Goal: Task Accomplishment & Management: Manage account settings

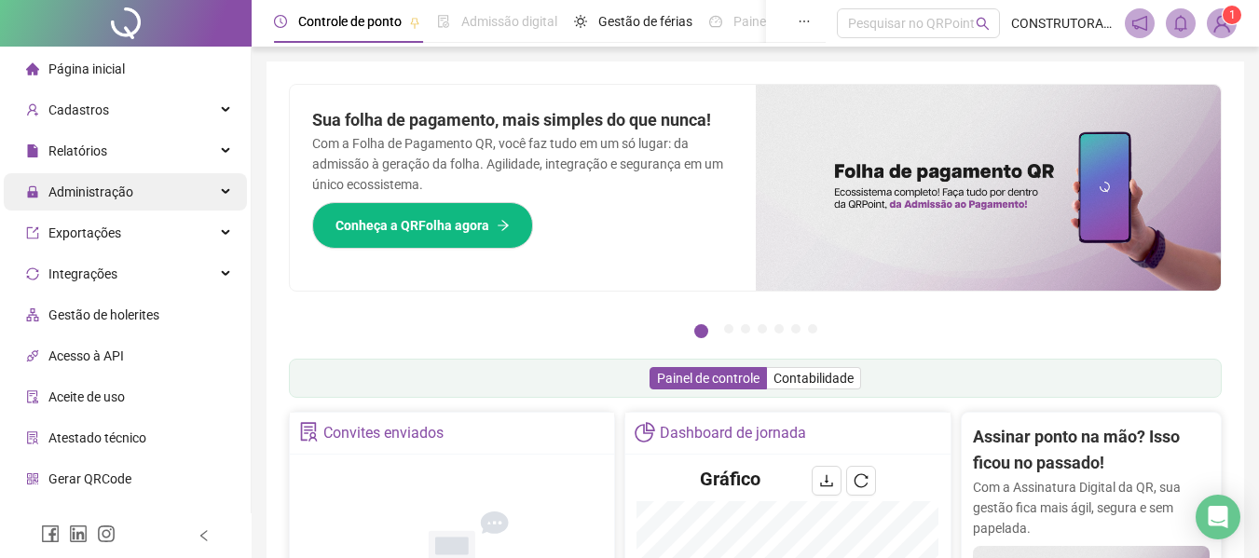
click at [84, 182] on span "Administração" at bounding box center [79, 191] width 107 height 37
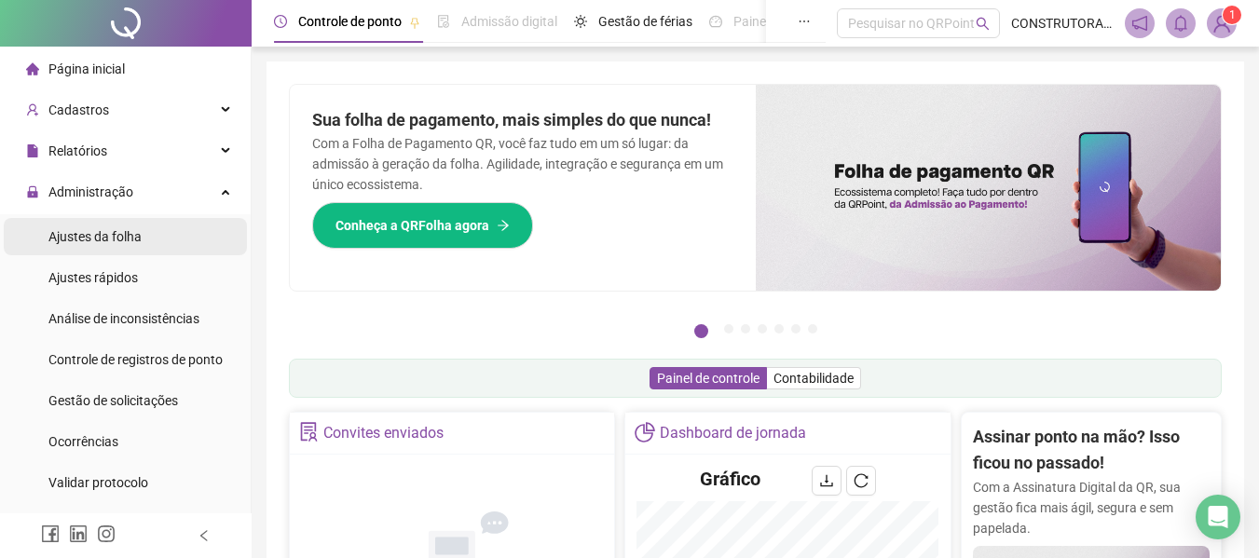
click at [91, 230] on span "Ajustes da folha" at bounding box center [94, 236] width 93 height 15
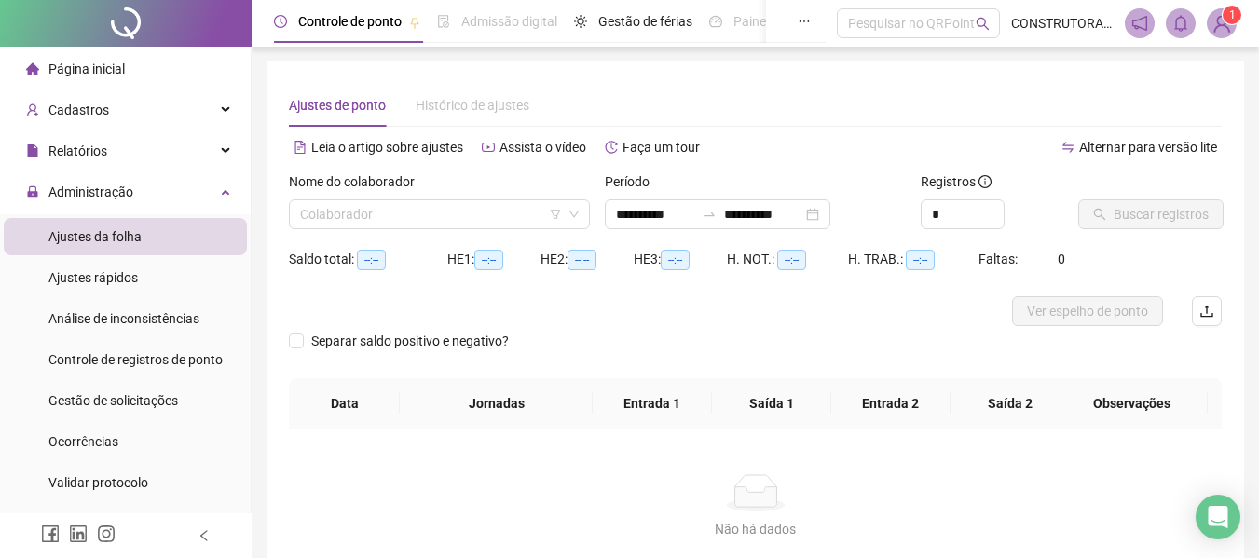
type input "**********"
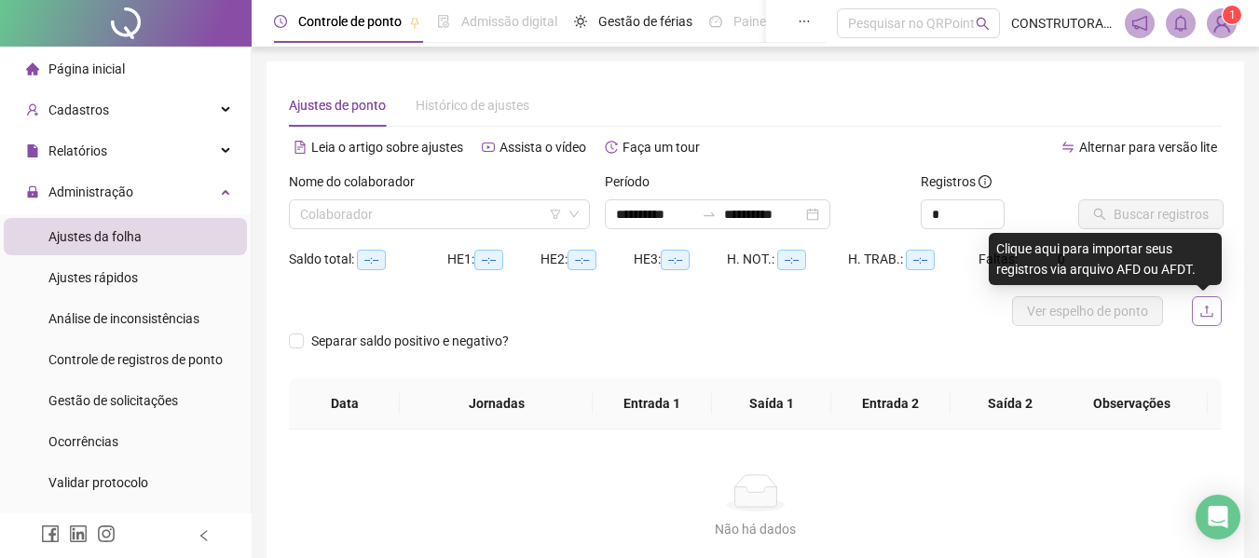
click at [1210, 310] on icon "upload" at bounding box center [1206, 311] width 15 height 15
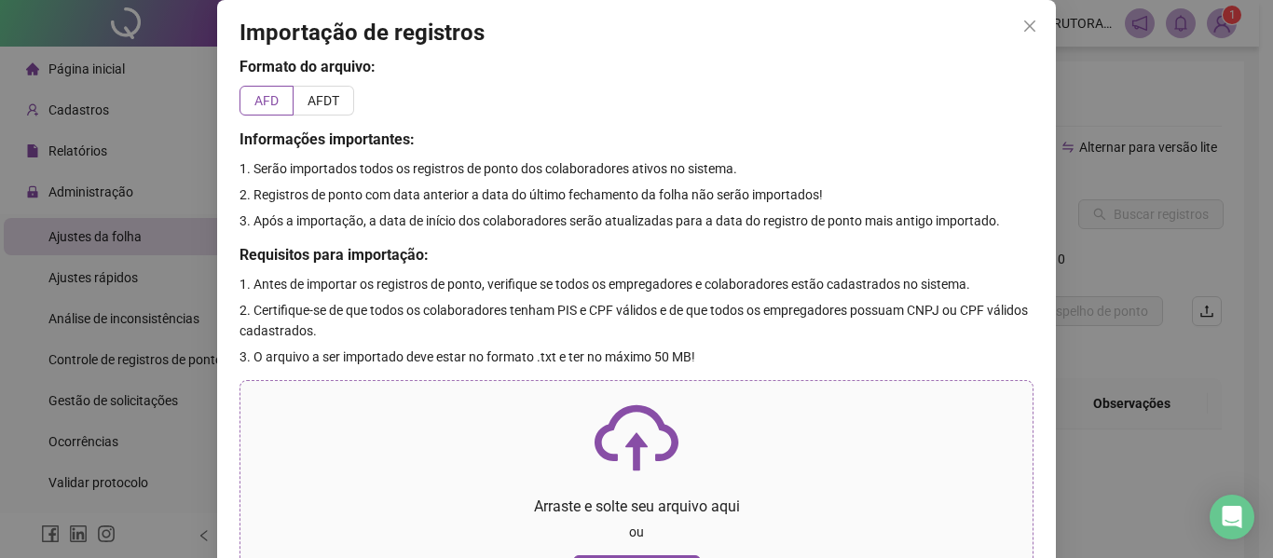
click at [613, 483] on div "Arraste e solte seu arquivo aqui ou Procurar arquivo" at bounding box center [636, 490] width 762 height 189
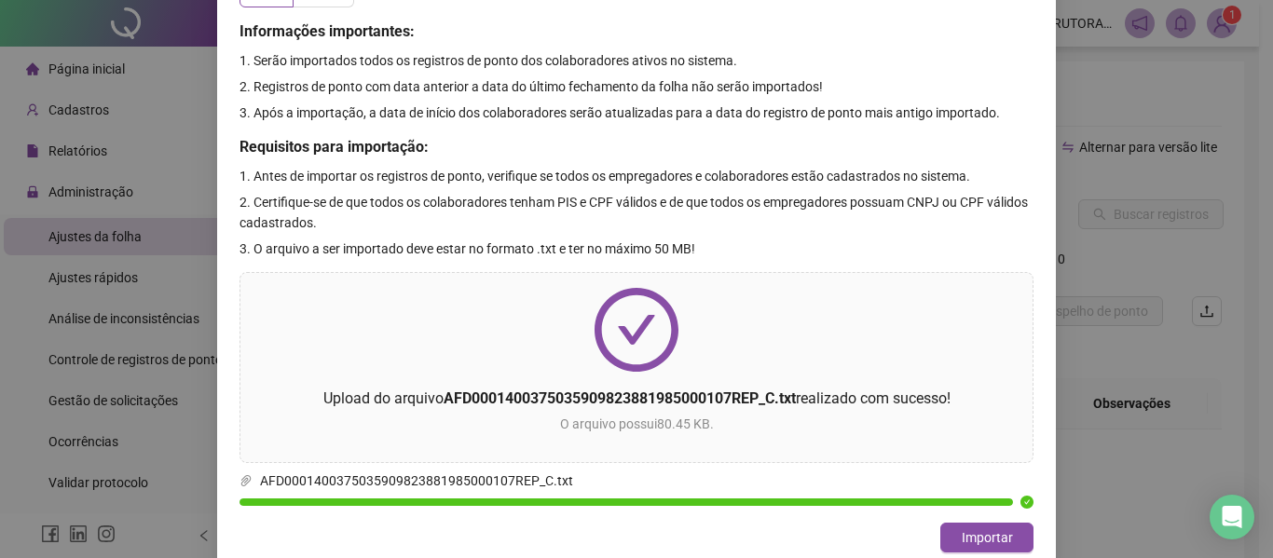
scroll to position [121, 0]
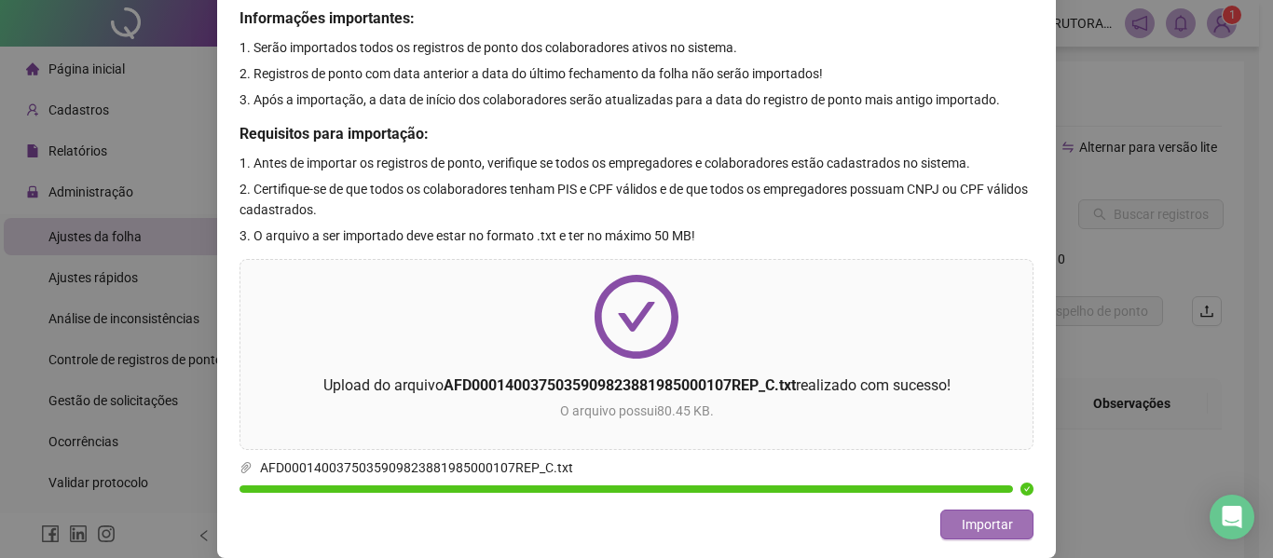
click at [1010, 526] on button "Importar" at bounding box center [986, 525] width 93 height 30
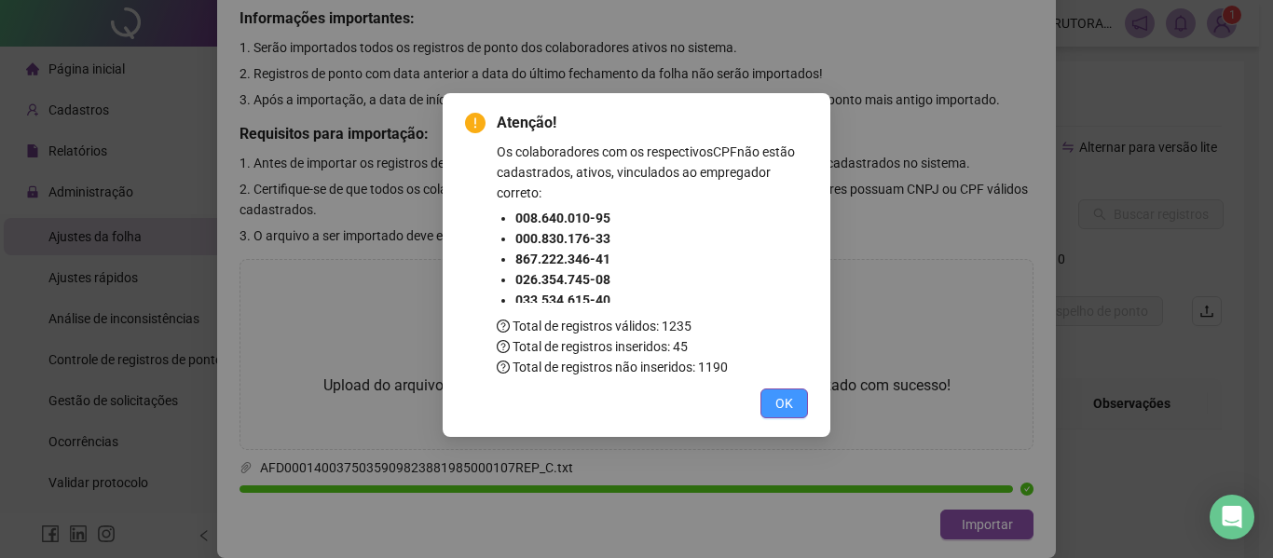
click at [779, 404] on span "OK" at bounding box center [784, 403] width 18 height 20
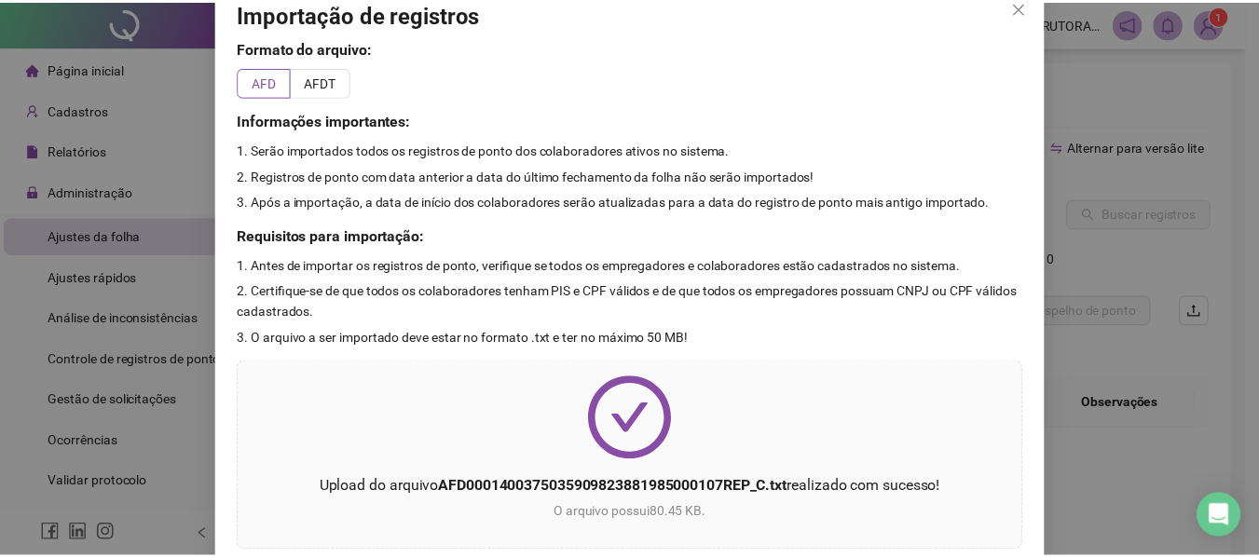
scroll to position [0, 0]
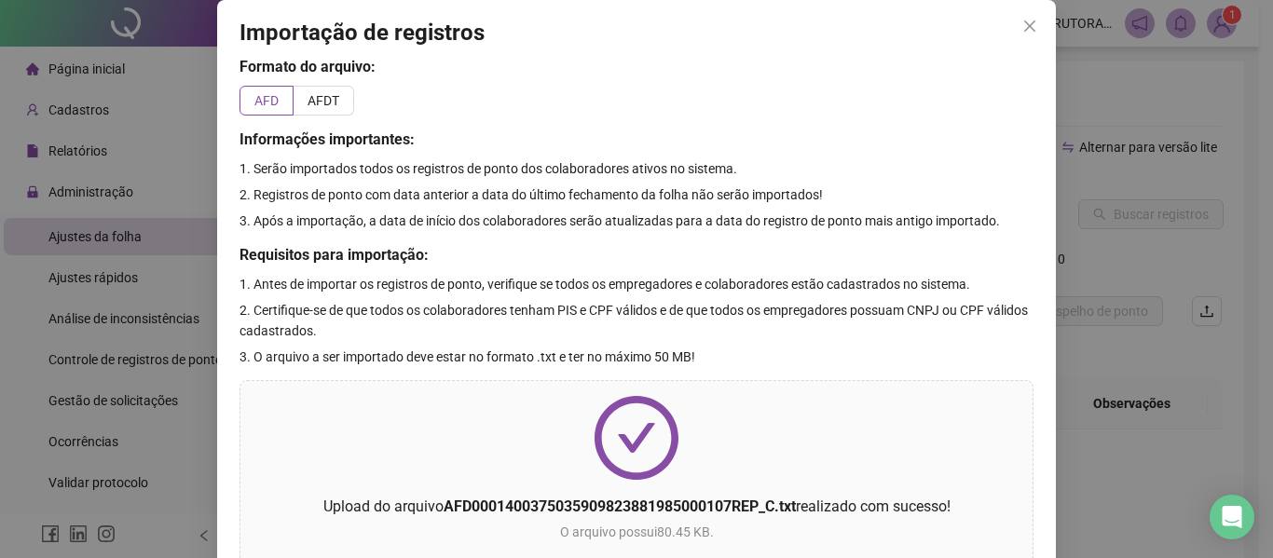
drag, startPoint x: 1019, startPoint y: 28, endPoint x: 1001, endPoint y: 39, distance: 20.9
click at [1022, 32] on icon "close" at bounding box center [1029, 26] width 15 height 15
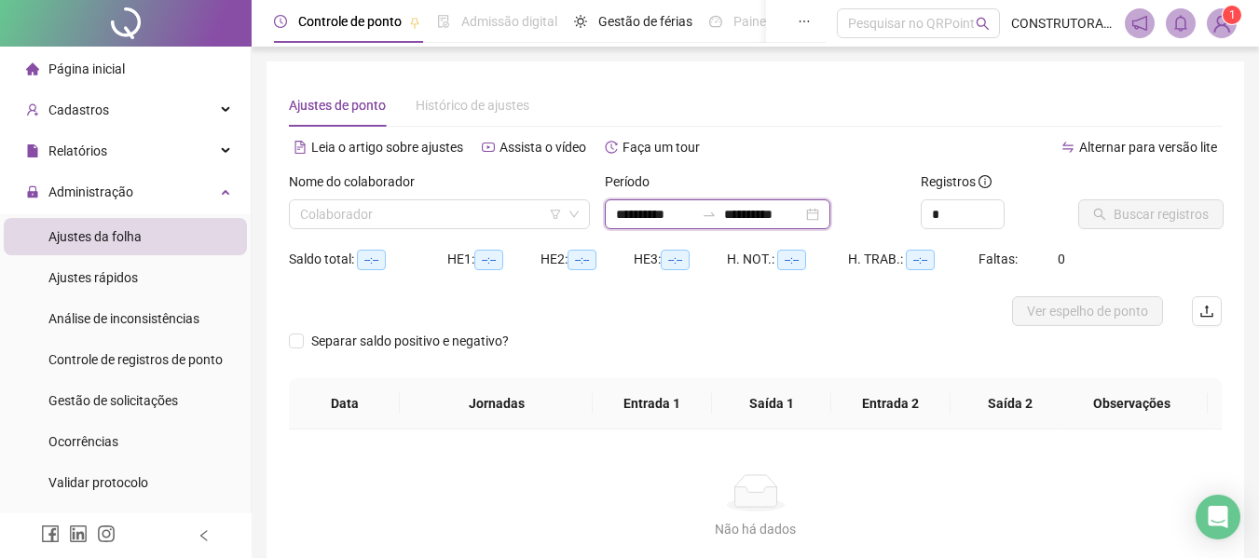
click at [632, 217] on input "**********" at bounding box center [655, 214] width 78 height 20
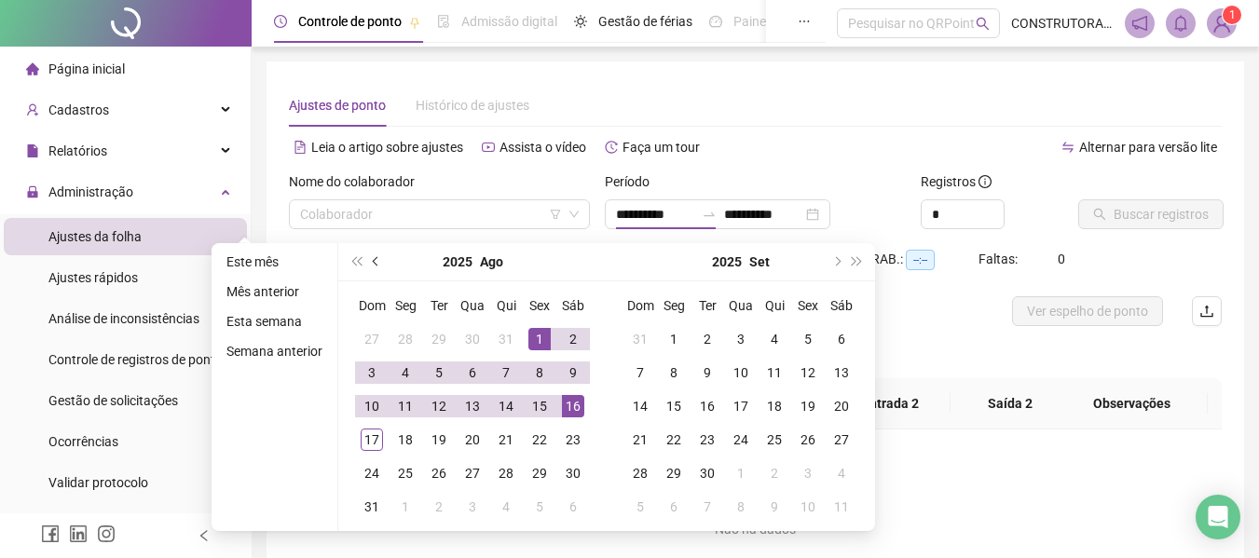
click at [371, 265] on button "prev-year" at bounding box center [376, 261] width 20 height 37
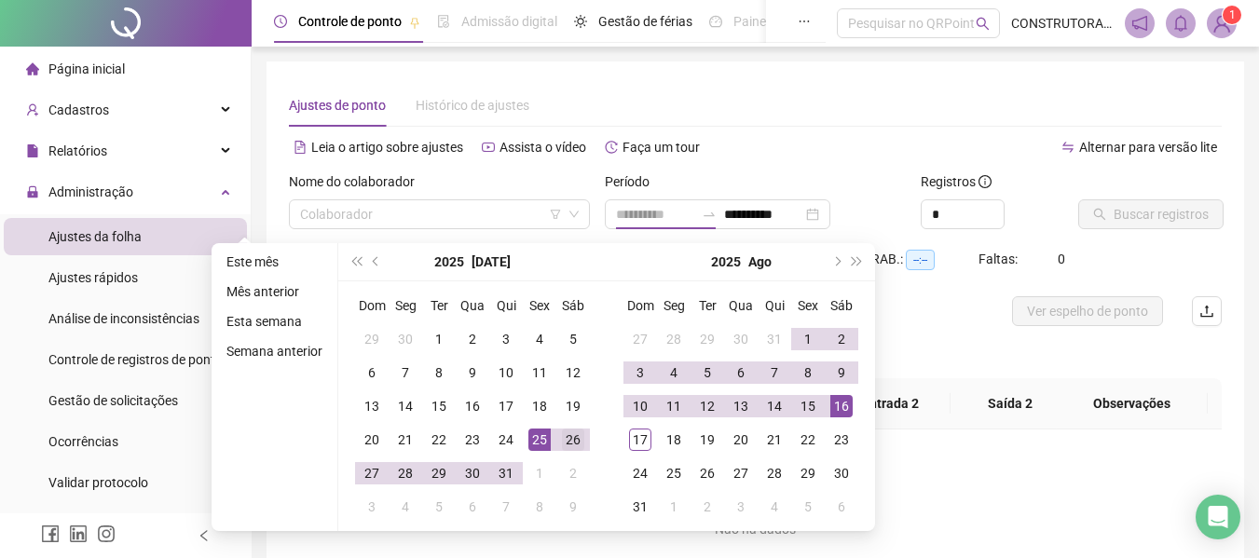
type input "**********"
click at [577, 442] on div "26" at bounding box center [573, 440] width 22 height 22
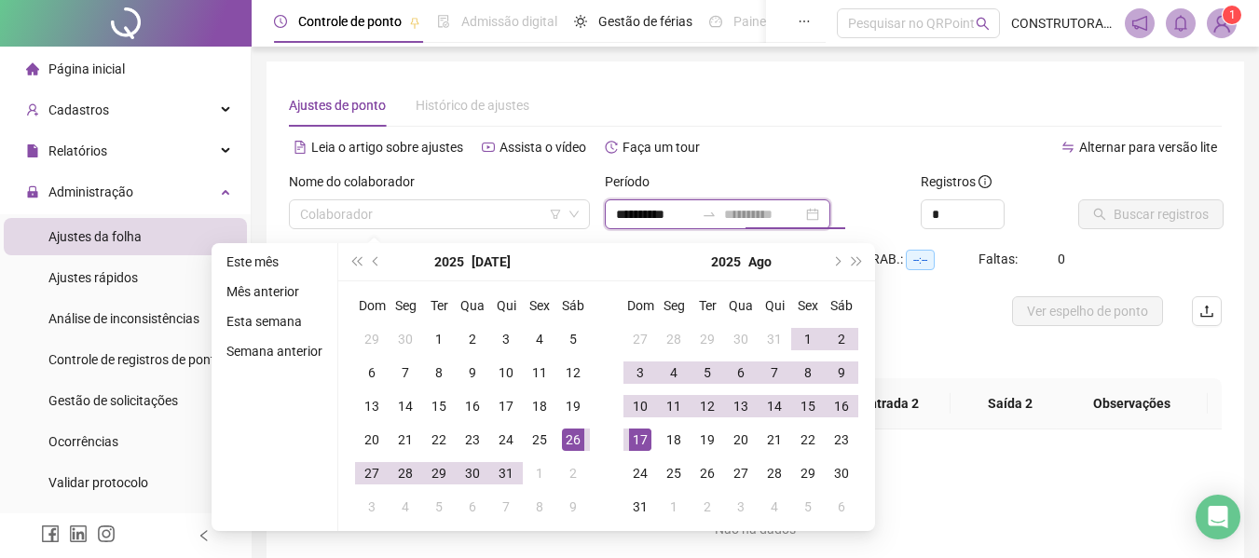
type input "**********"
click at [642, 442] on div "17" at bounding box center [640, 440] width 22 height 22
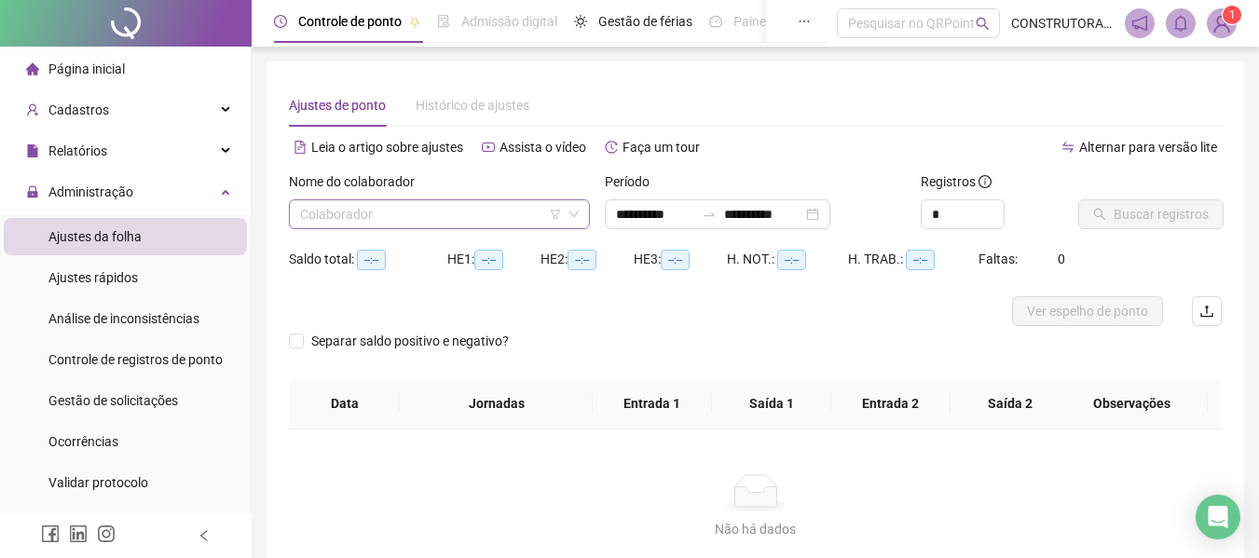
click at [456, 200] on input "search" at bounding box center [431, 214] width 262 height 28
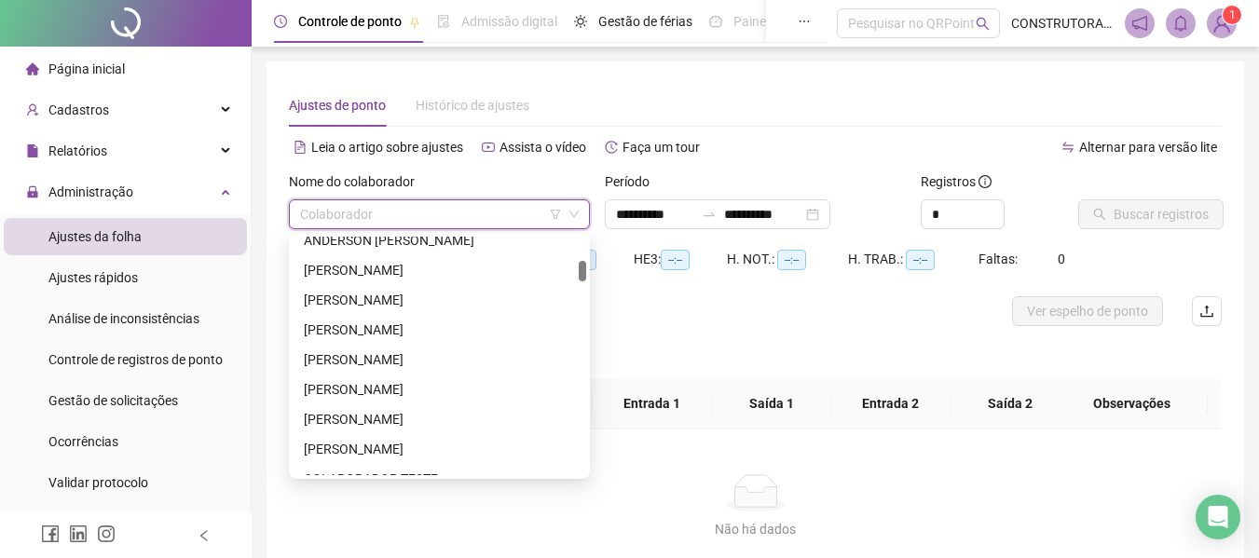
scroll to position [373, 0]
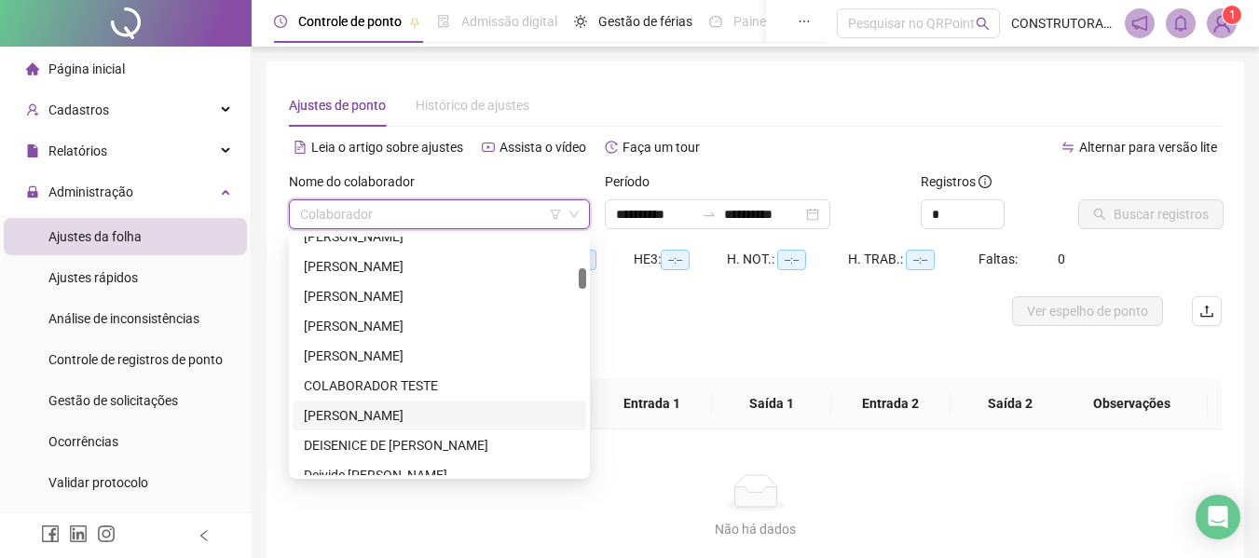
click at [370, 415] on div "[PERSON_NAME]" at bounding box center [439, 415] width 271 height 20
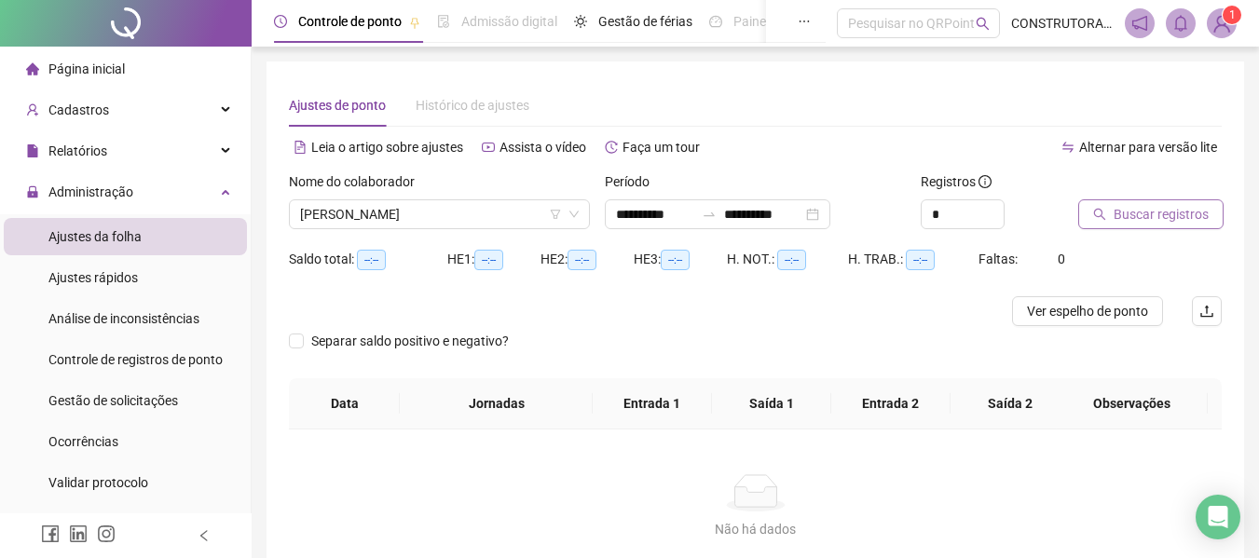
click at [1123, 210] on span "Buscar registros" at bounding box center [1160, 214] width 95 height 20
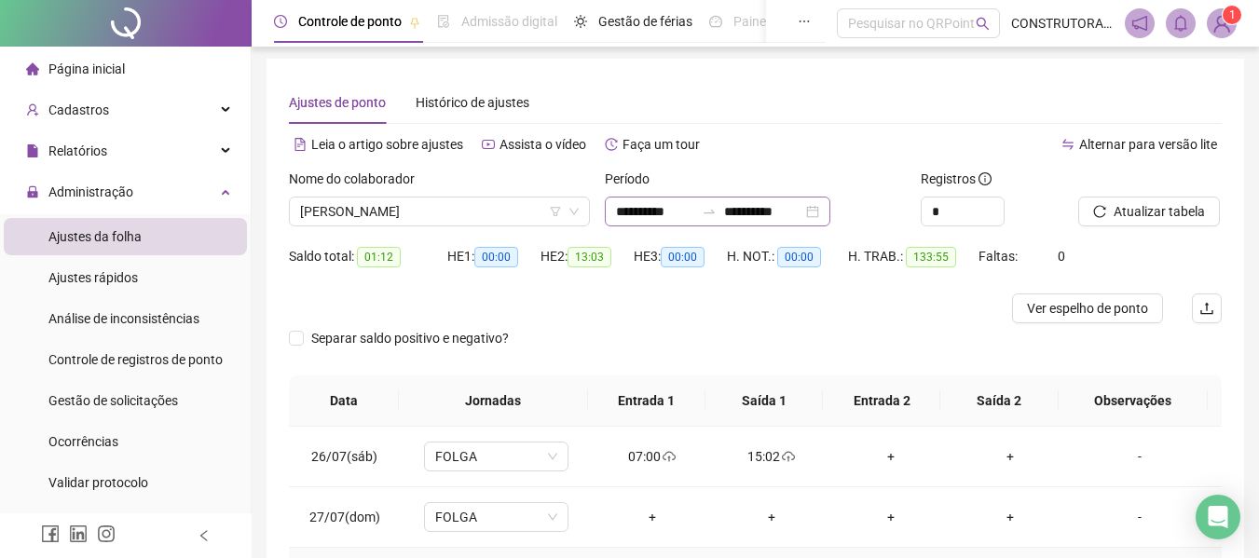
scroll to position [0, 0]
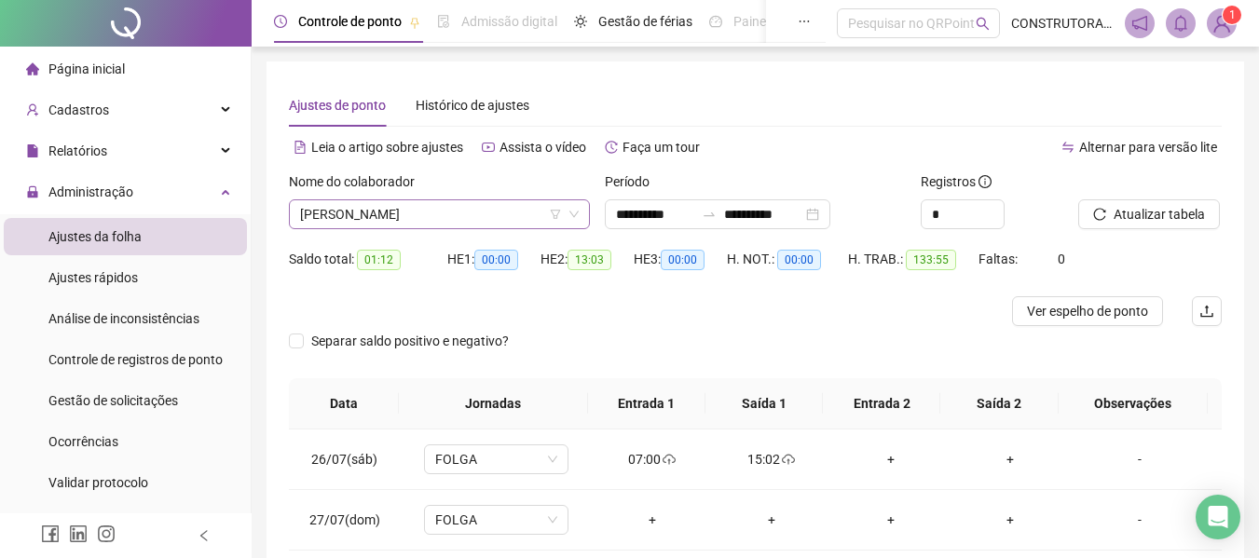
click at [461, 215] on span "[PERSON_NAME]" at bounding box center [439, 214] width 279 height 28
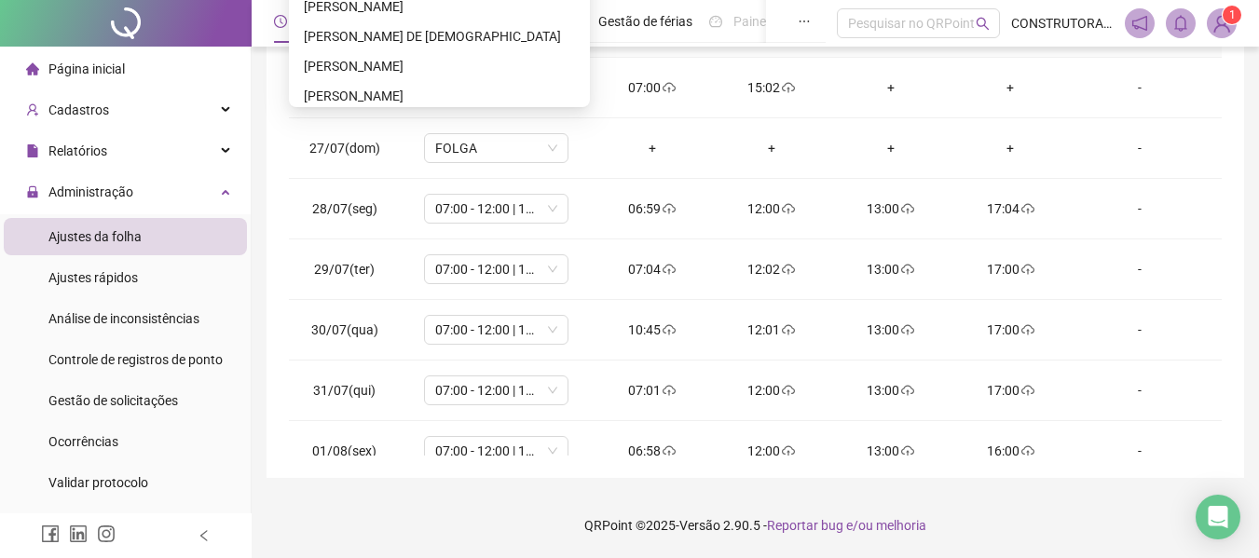
scroll to position [466, 0]
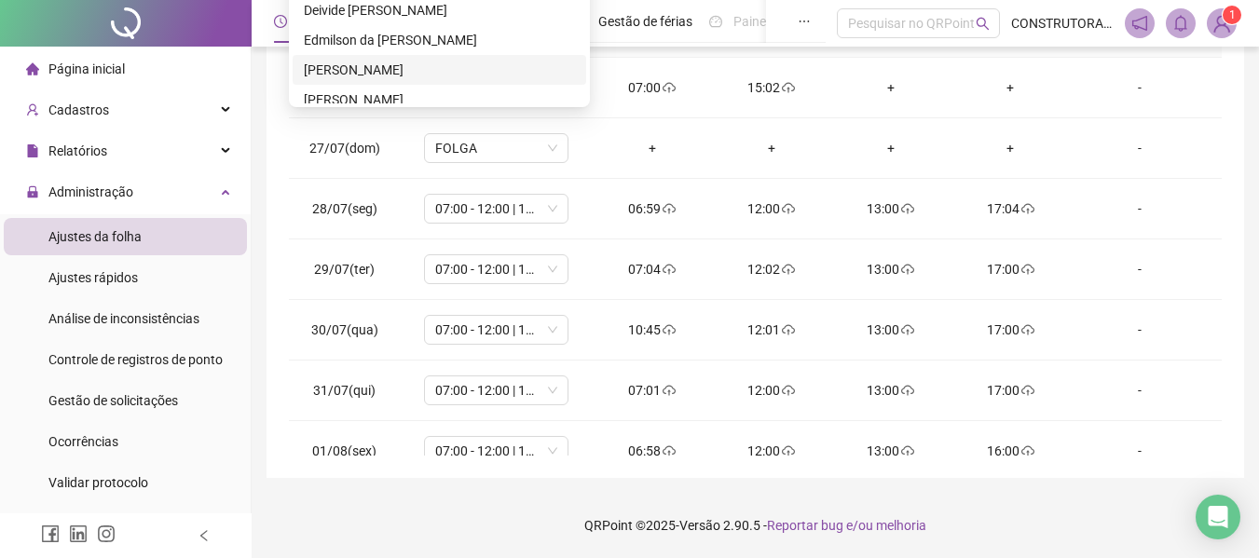
click at [360, 64] on div "[PERSON_NAME]" at bounding box center [439, 70] width 271 height 20
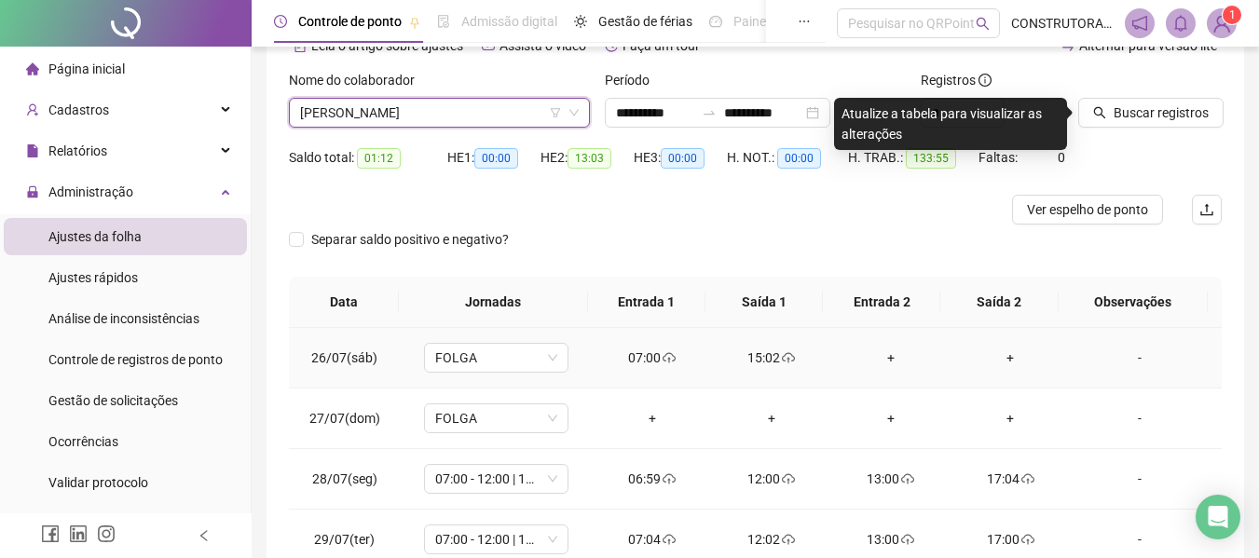
scroll to position [92, 0]
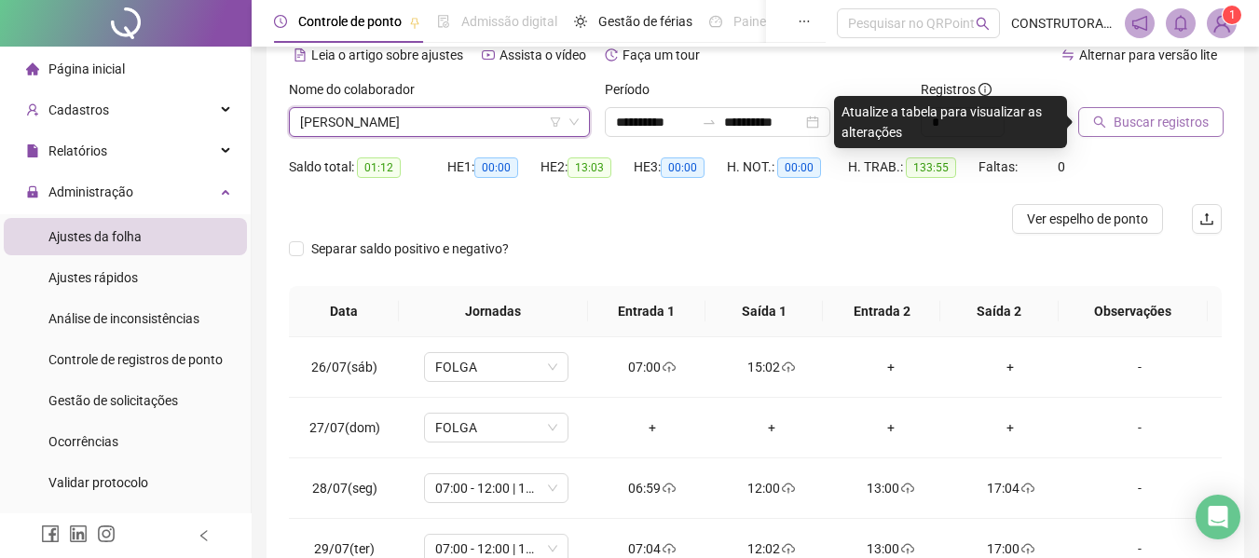
click at [1127, 116] on span "Buscar registros" at bounding box center [1160, 122] width 95 height 20
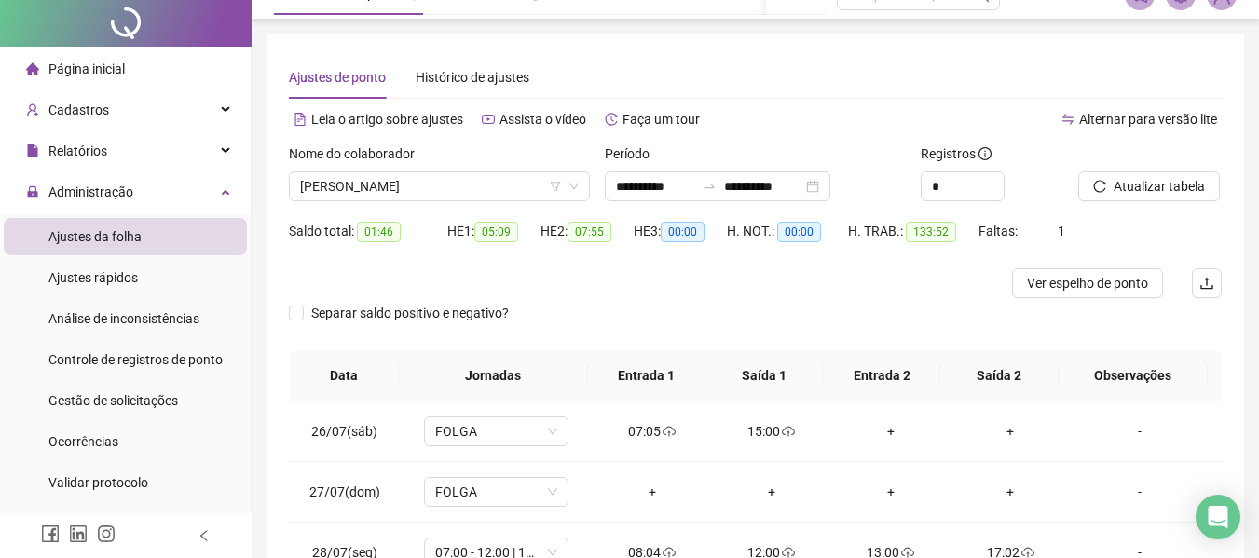
scroll to position [0, 0]
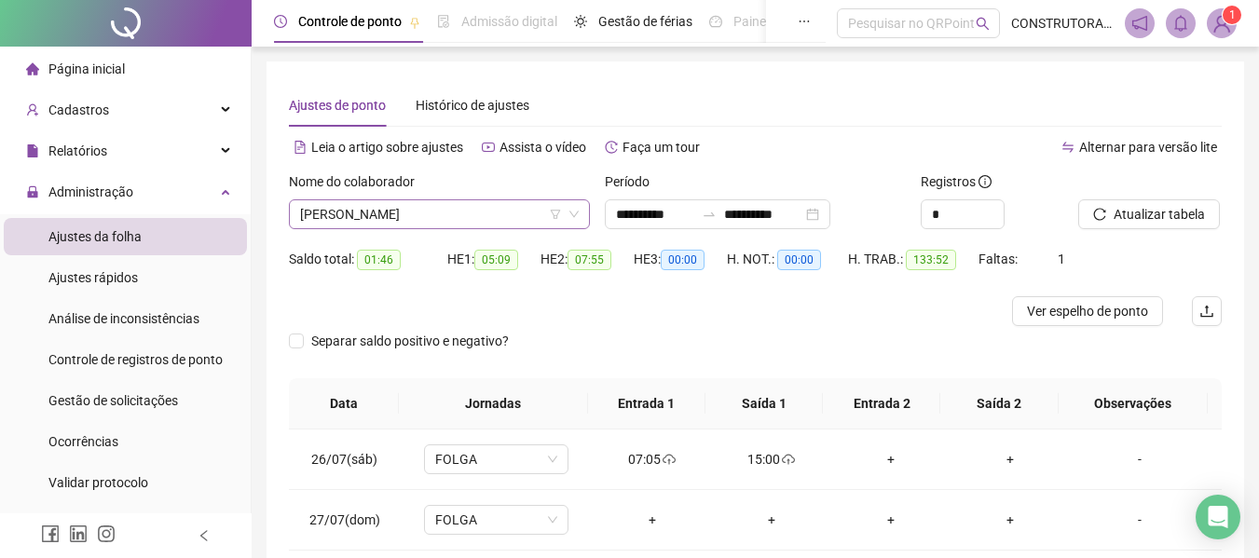
click at [577, 213] on icon "down" at bounding box center [573, 214] width 9 height 7
click at [460, 211] on span "[PERSON_NAME]" at bounding box center [439, 214] width 279 height 28
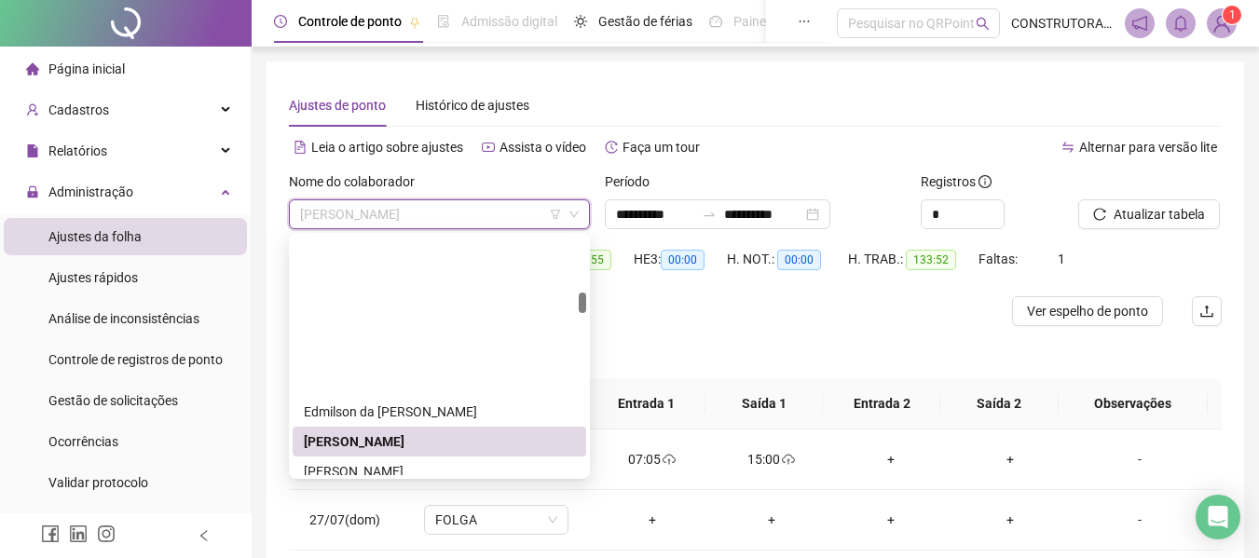
scroll to position [652, 0]
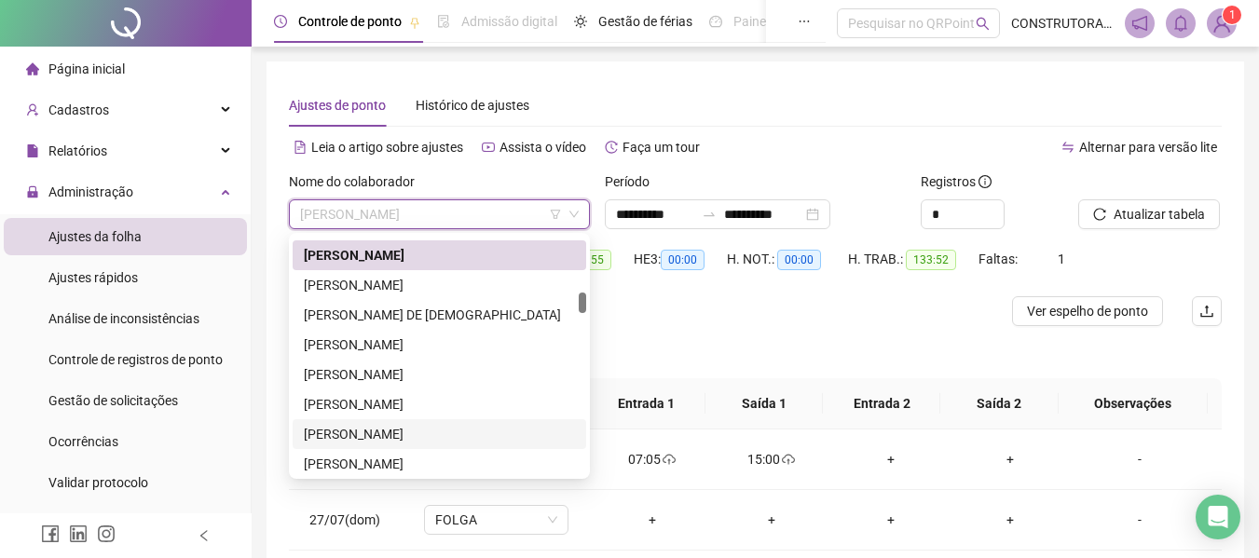
click at [377, 435] on div "[PERSON_NAME]" at bounding box center [439, 434] width 271 height 20
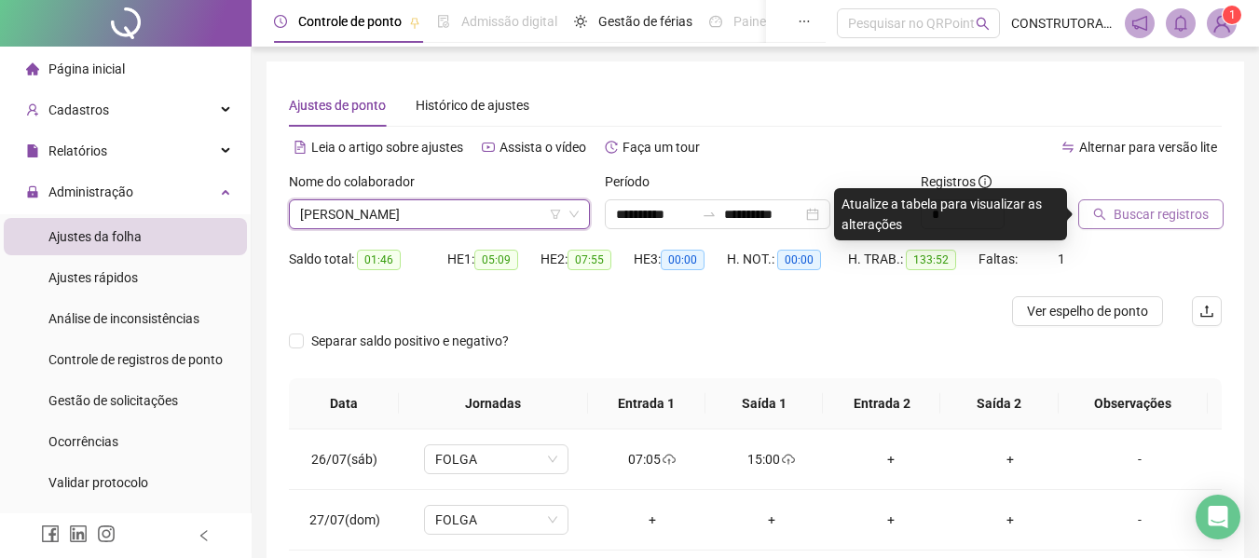
click at [1166, 218] on span "Buscar registros" at bounding box center [1160, 214] width 95 height 20
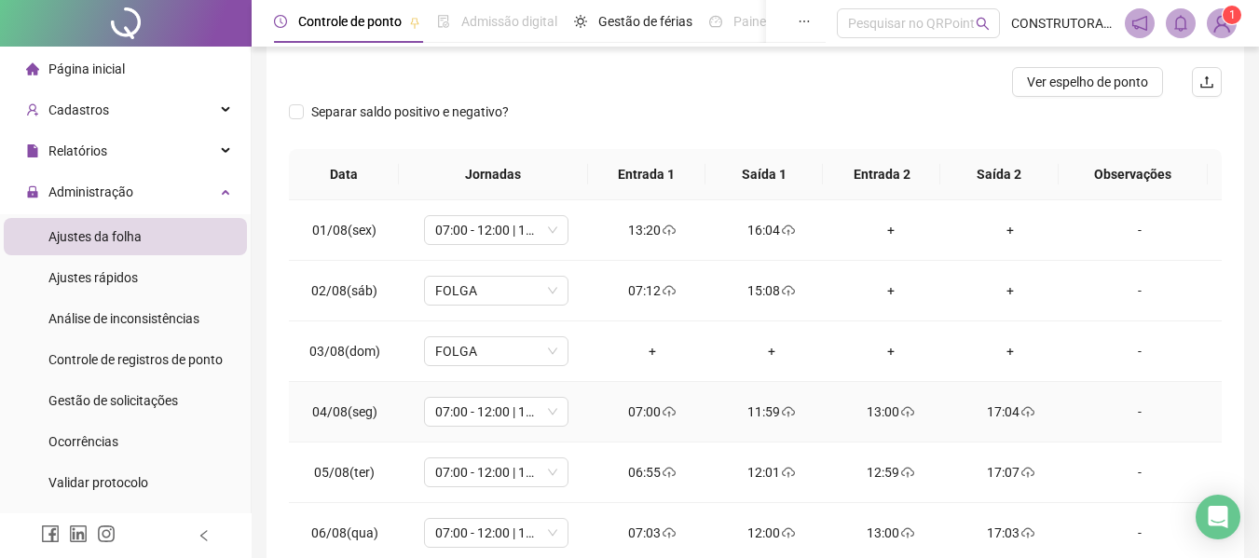
scroll to position [0, 0]
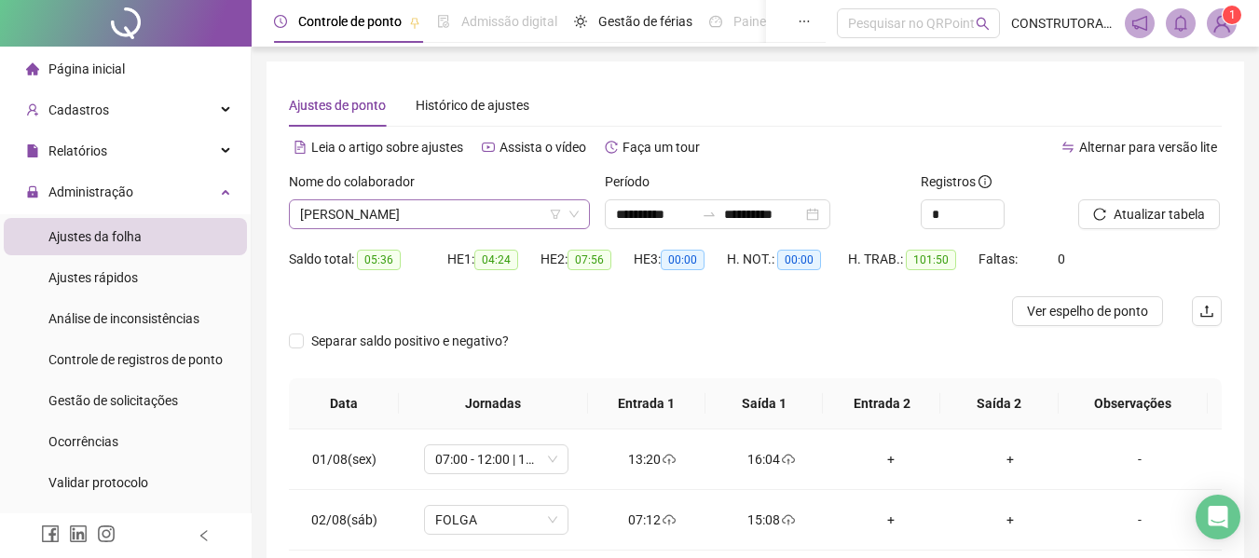
click at [556, 225] on span "[PERSON_NAME]" at bounding box center [439, 214] width 279 height 28
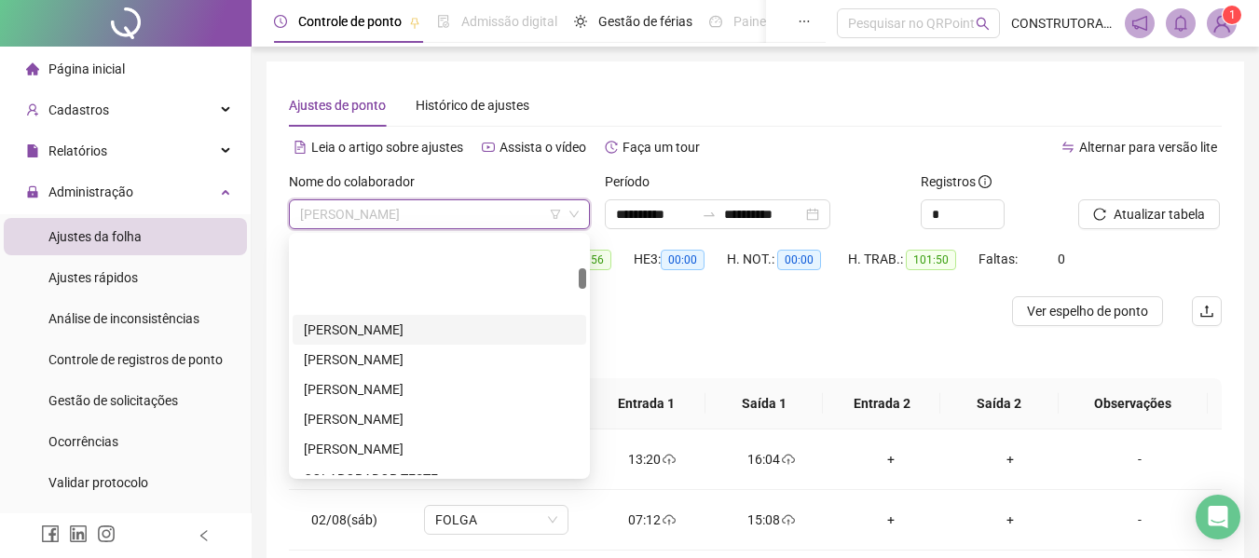
scroll to position [373, 0]
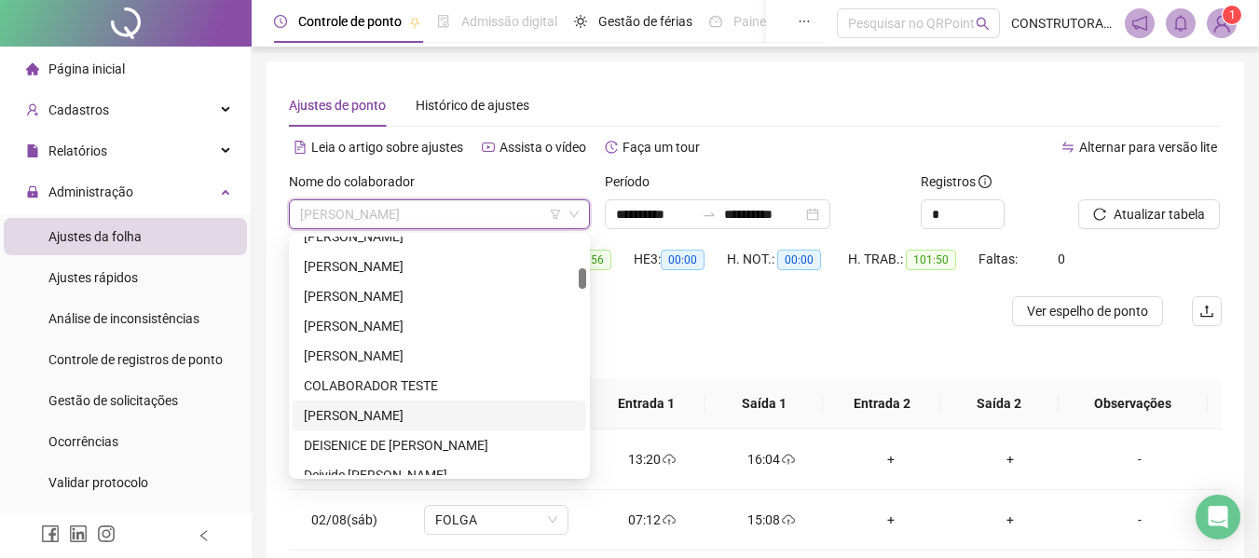
click at [360, 412] on div "[PERSON_NAME]" at bounding box center [439, 415] width 271 height 20
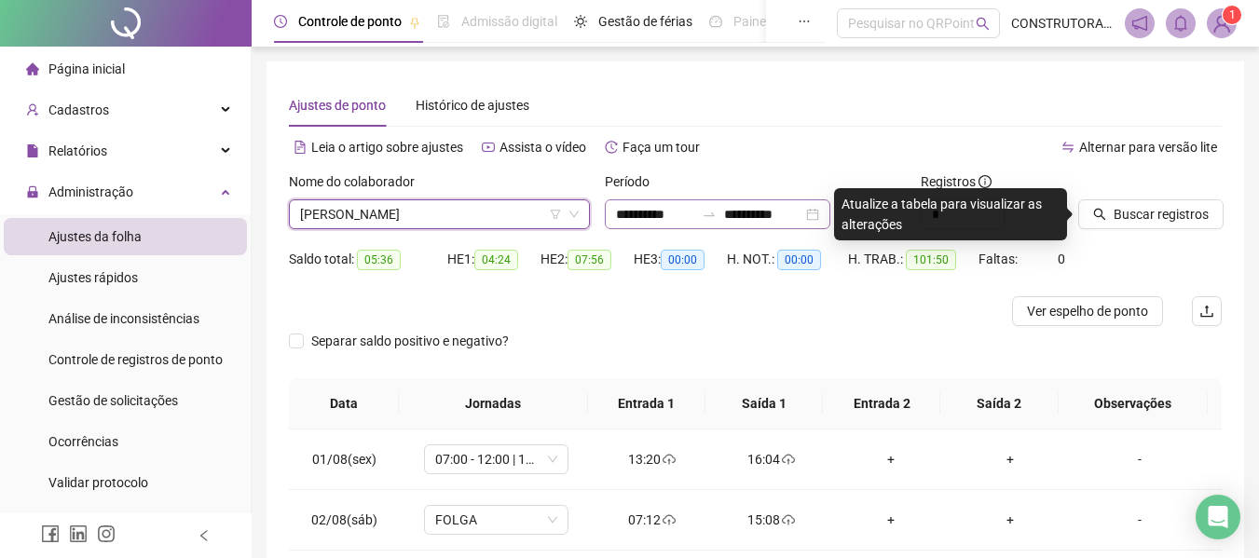
drag, startPoint x: 1135, startPoint y: 207, endPoint x: 807, endPoint y: 209, distance: 327.9
click at [1133, 207] on span "Buscar registros" at bounding box center [1160, 214] width 95 height 20
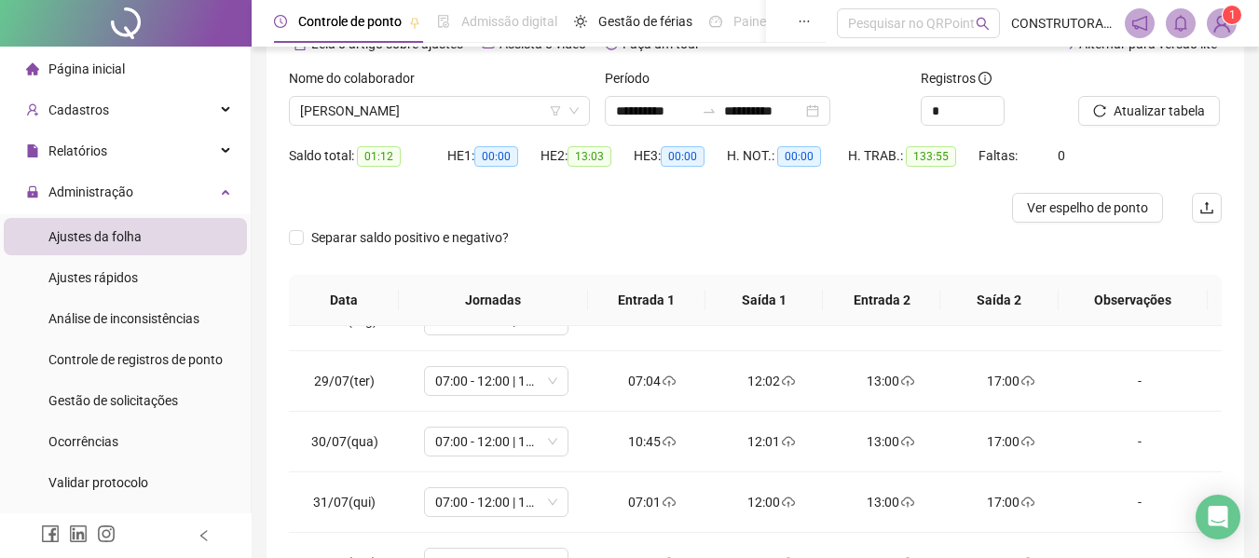
scroll to position [0, 0]
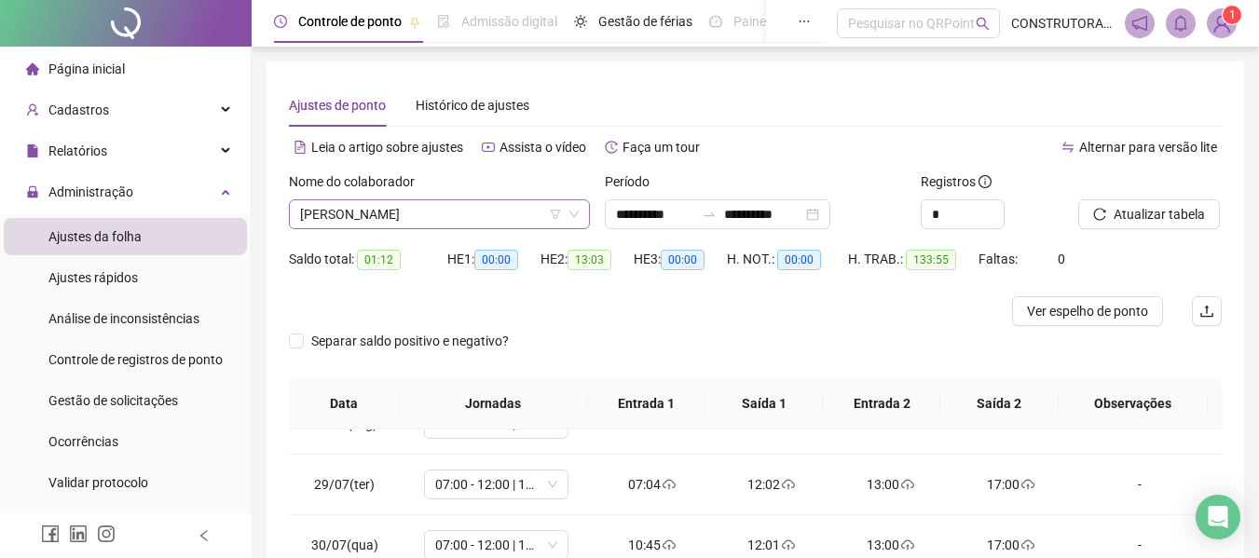
drag, startPoint x: 485, startPoint y: 213, endPoint x: 468, endPoint y: 224, distance: 20.5
click at [484, 214] on span "[PERSON_NAME]" at bounding box center [439, 214] width 279 height 28
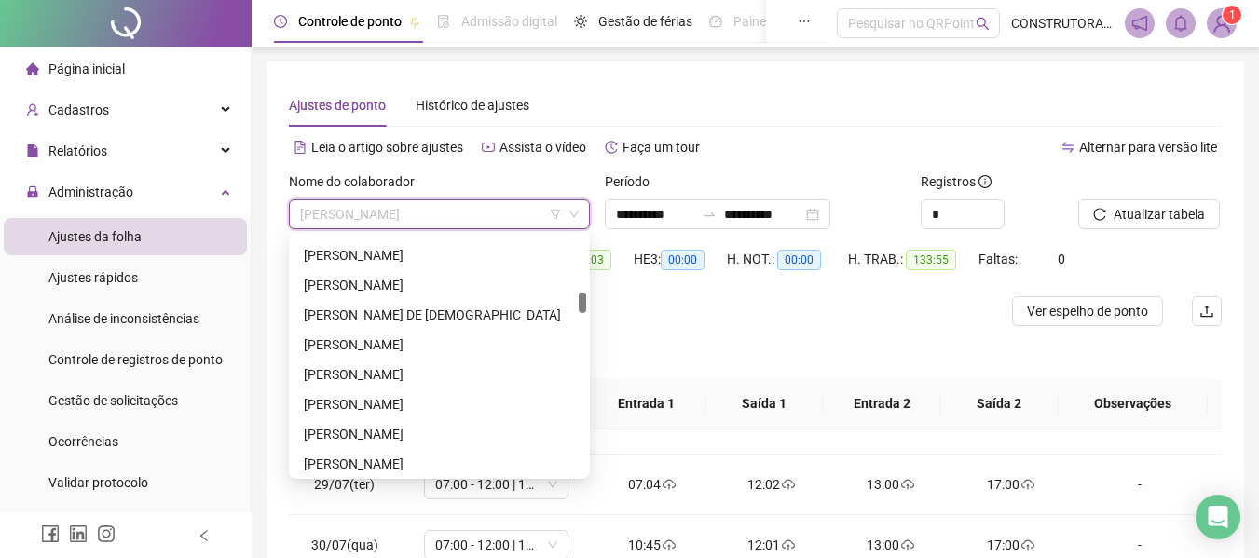
scroll to position [745, 0]
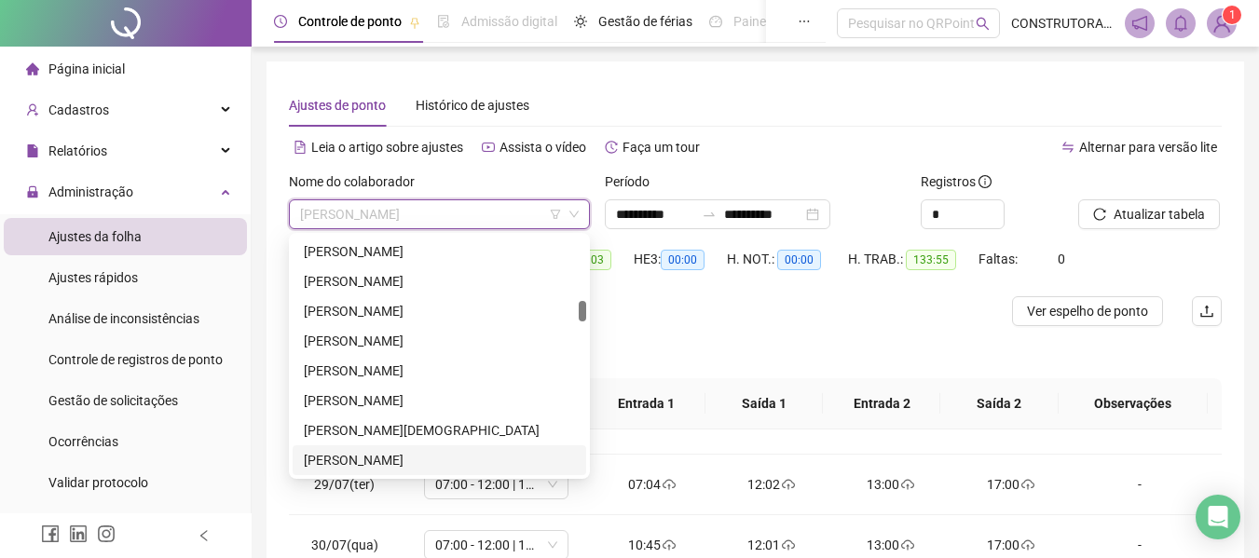
drag, startPoint x: 349, startPoint y: 453, endPoint x: 362, endPoint y: 418, distance: 36.9
click at [349, 452] on div "[PERSON_NAME]" at bounding box center [439, 460] width 271 height 20
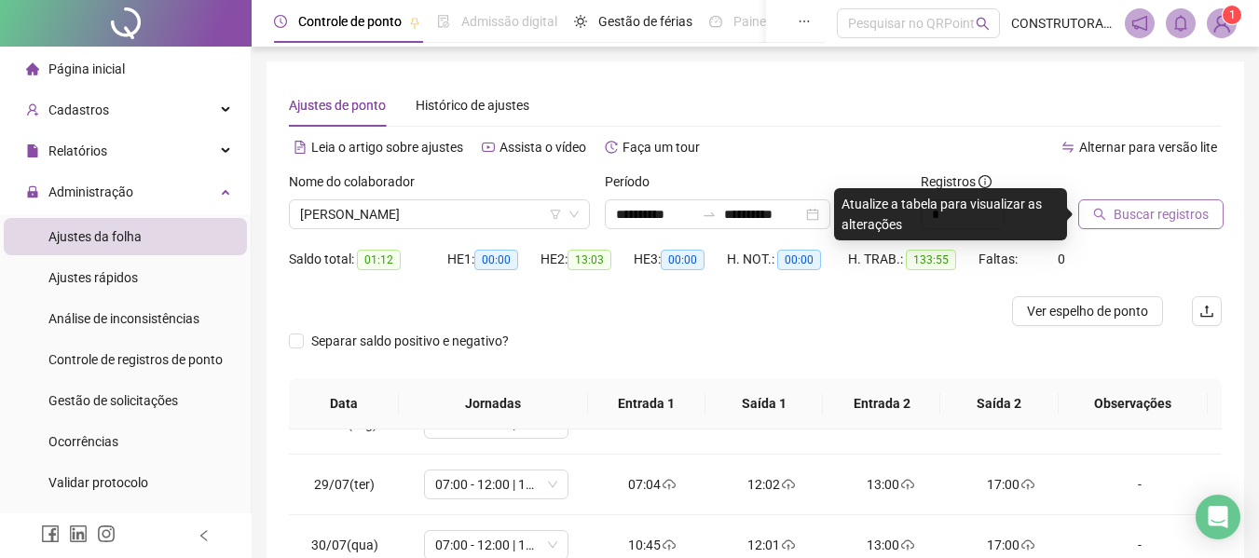
drag, startPoint x: 1111, startPoint y: 210, endPoint x: 1104, endPoint y: 219, distance: 11.9
click at [1109, 214] on button "Buscar registros" at bounding box center [1150, 214] width 145 height 30
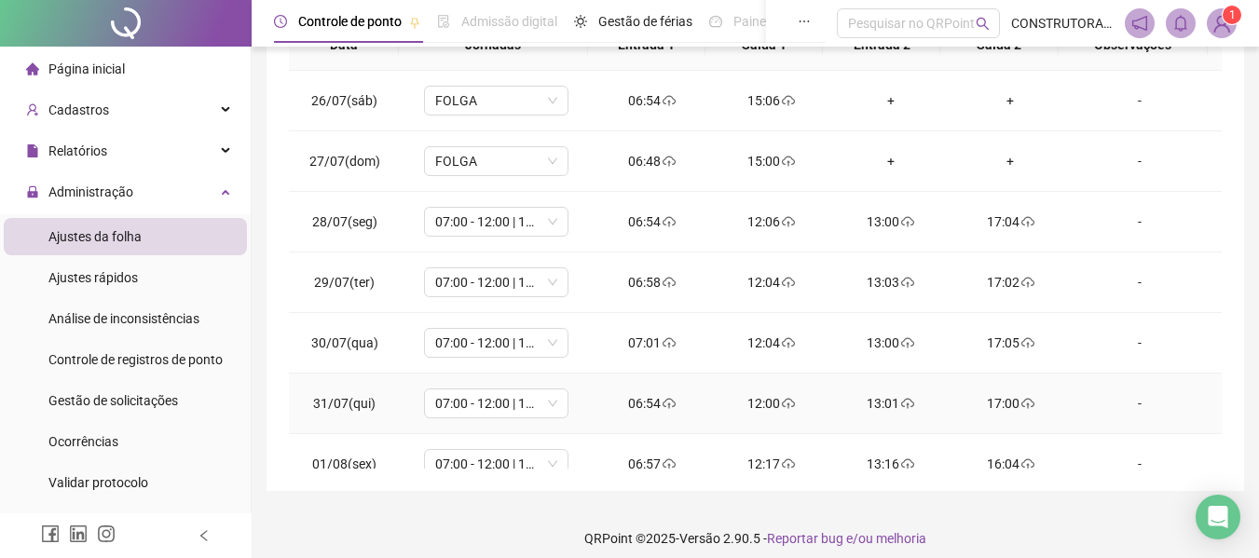
scroll to position [0, 0]
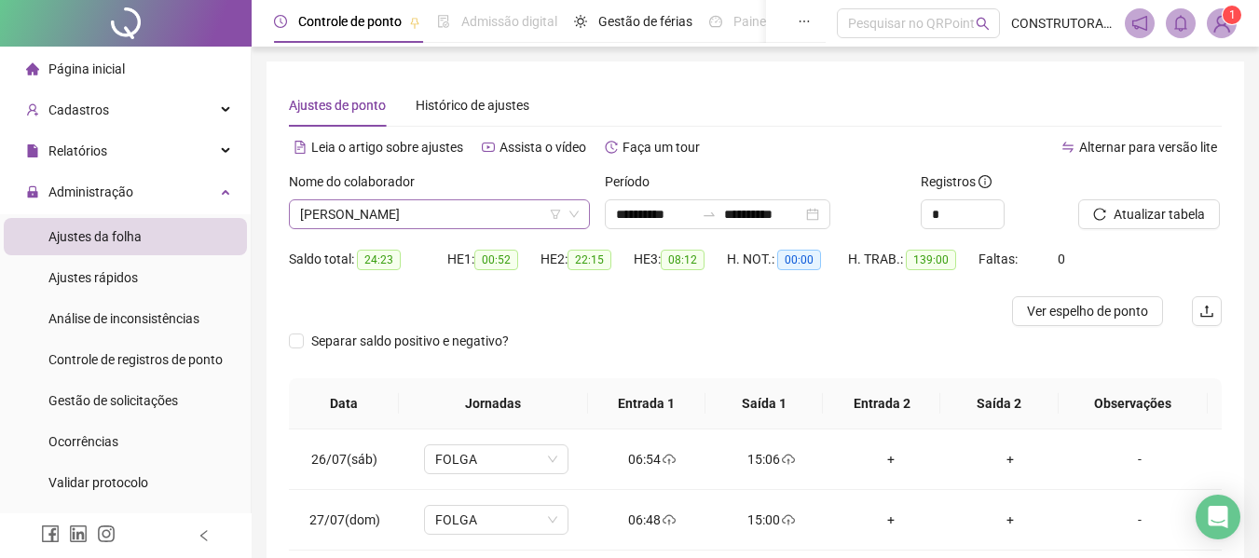
click at [464, 210] on span "[PERSON_NAME]" at bounding box center [439, 214] width 279 height 28
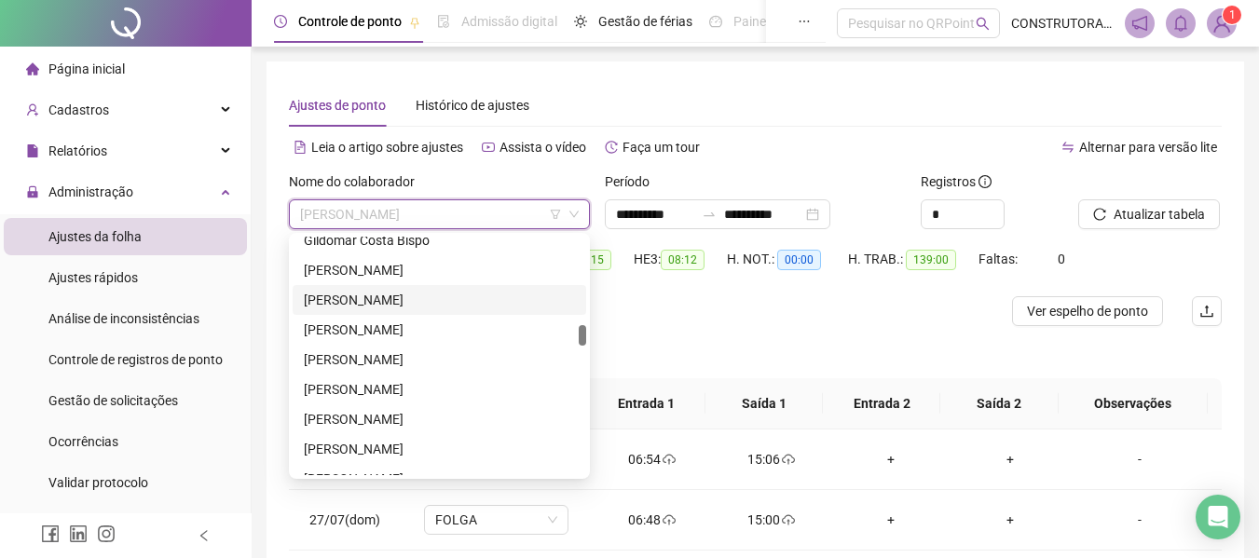
scroll to position [932, 0]
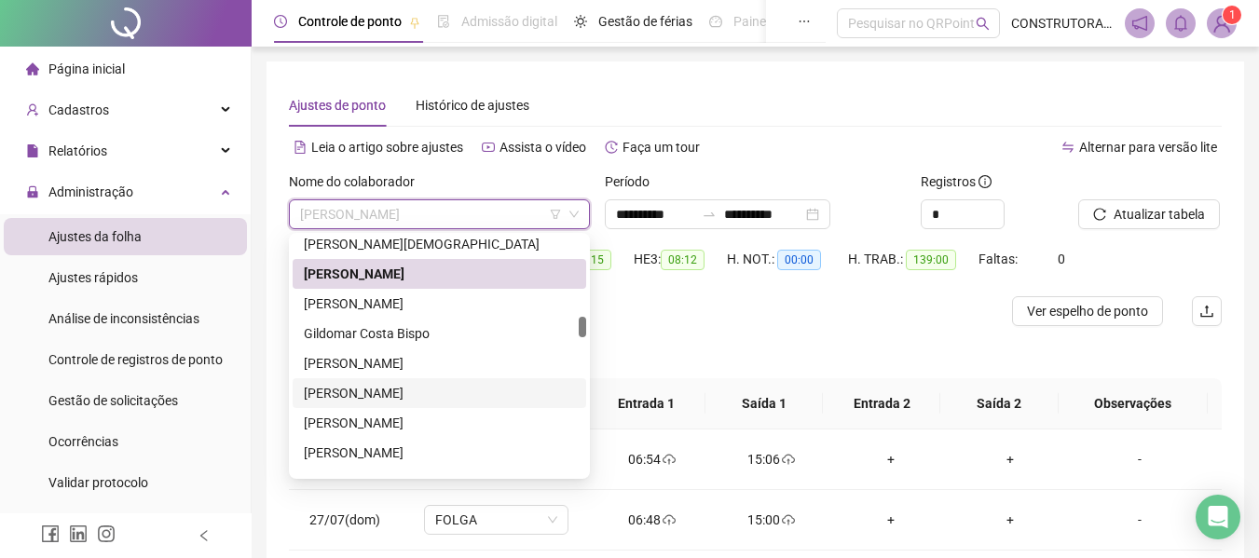
click at [386, 394] on div "[PERSON_NAME]" at bounding box center [439, 393] width 271 height 20
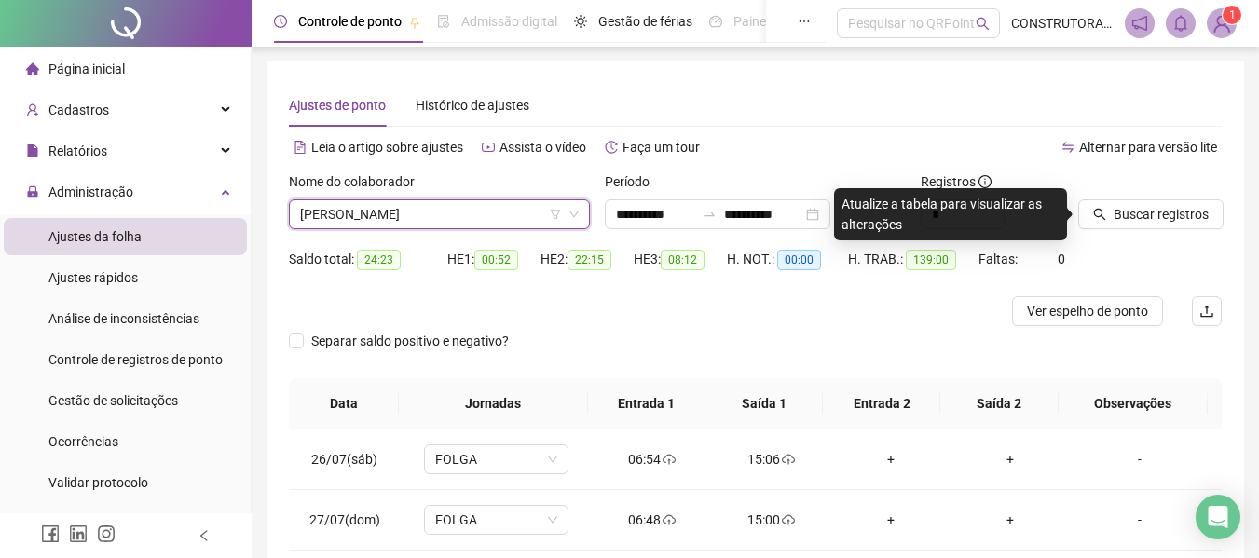
drag, startPoint x: 1128, startPoint y: 211, endPoint x: 1065, endPoint y: 213, distance: 63.4
click at [1123, 213] on span "Buscar registros" at bounding box center [1160, 214] width 95 height 20
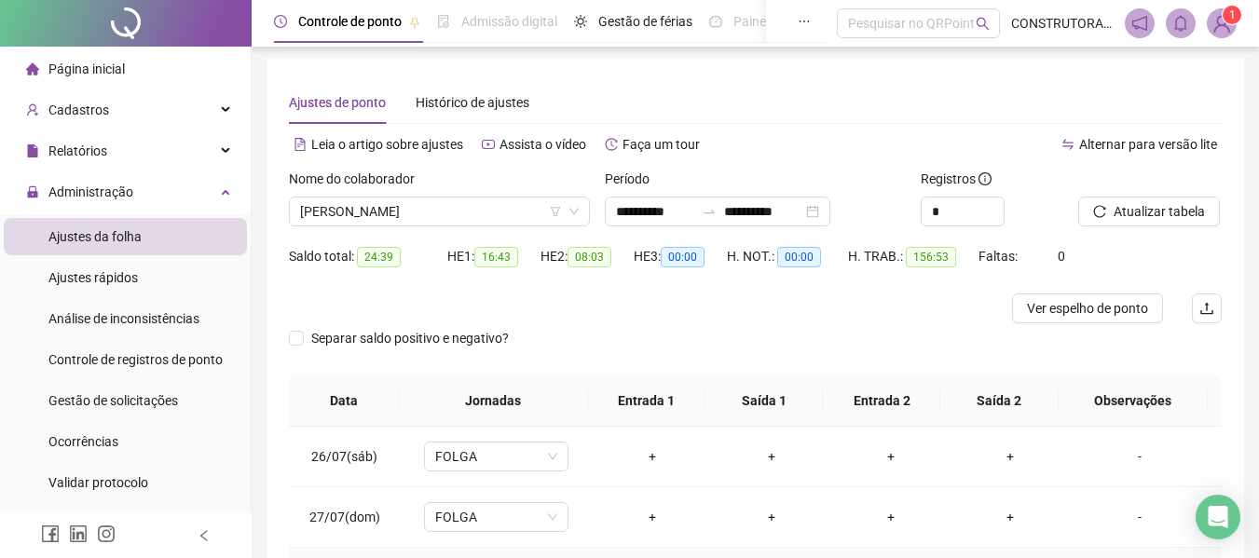
scroll to position [0, 0]
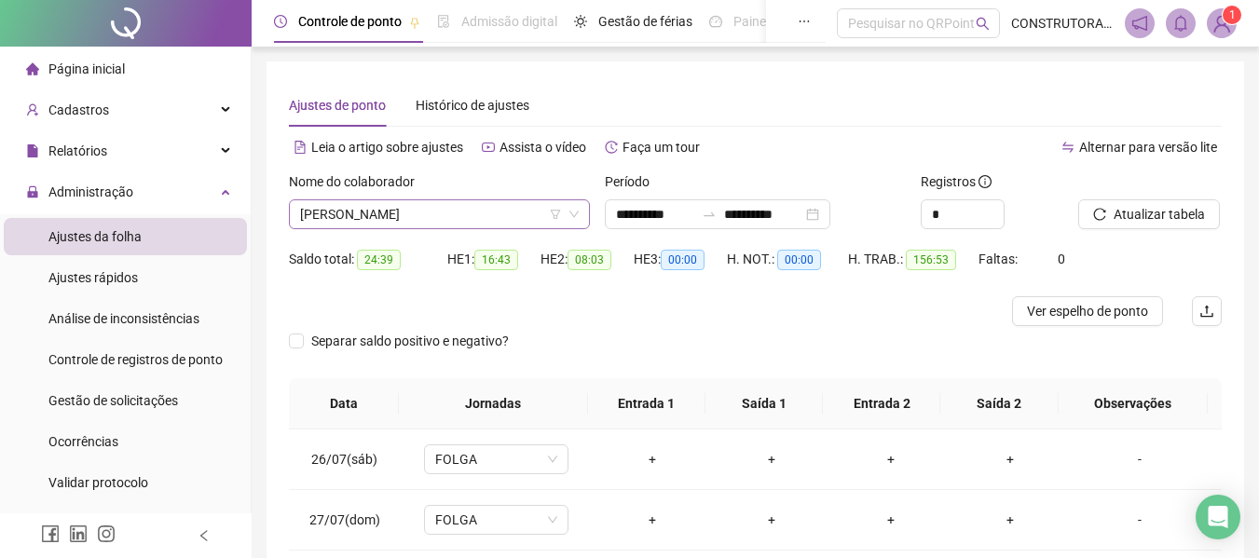
click at [423, 220] on span "[PERSON_NAME]" at bounding box center [439, 214] width 279 height 28
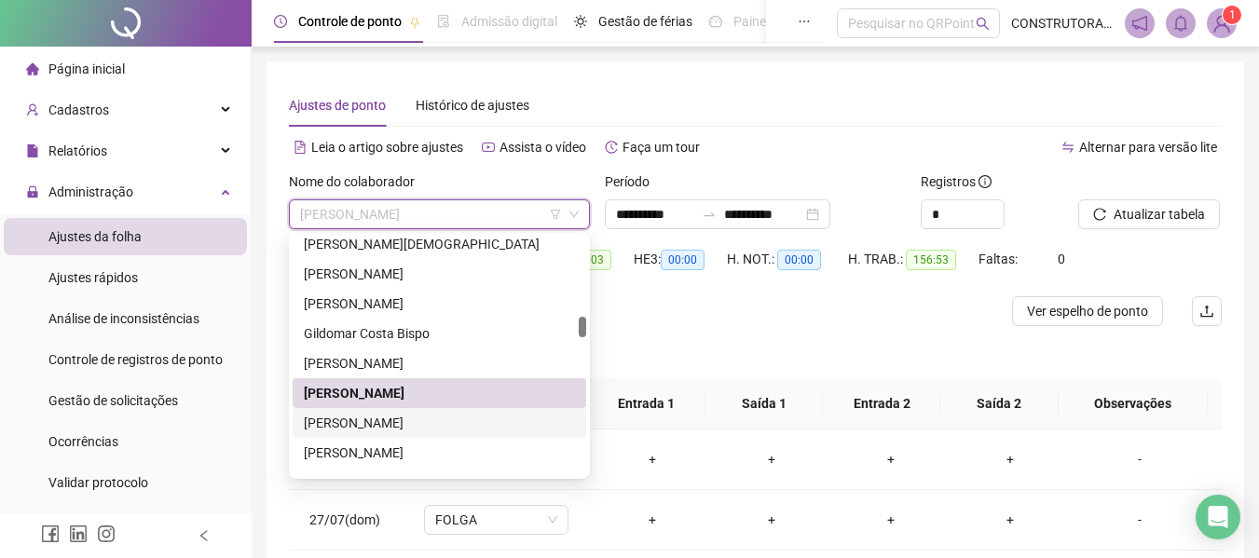
click at [383, 429] on div "[PERSON_NAME]" at bounding box center [439, 423] width 271 height 20
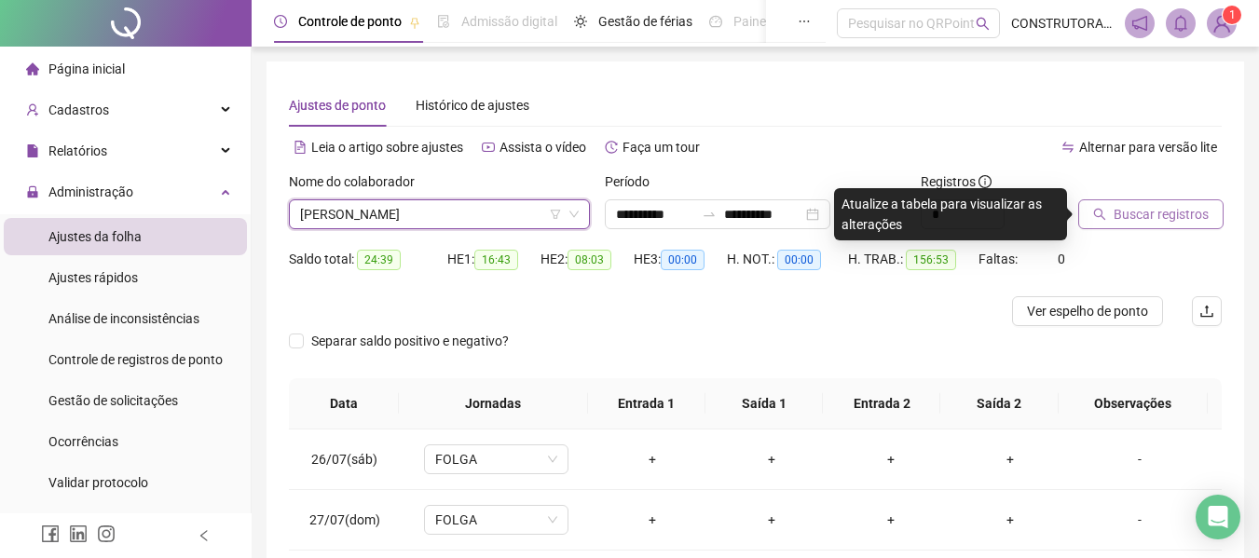
click at [1133, 205] on span "Buscar registros" at bounding box center [1160, 214] width 95 height 20
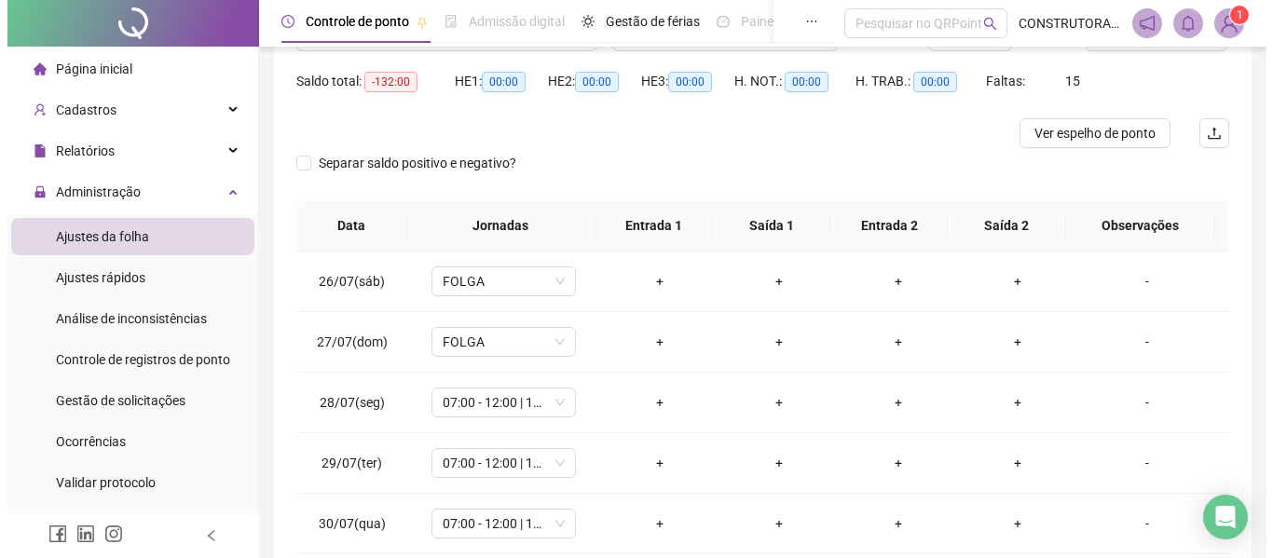
scroll to position [92, 0]
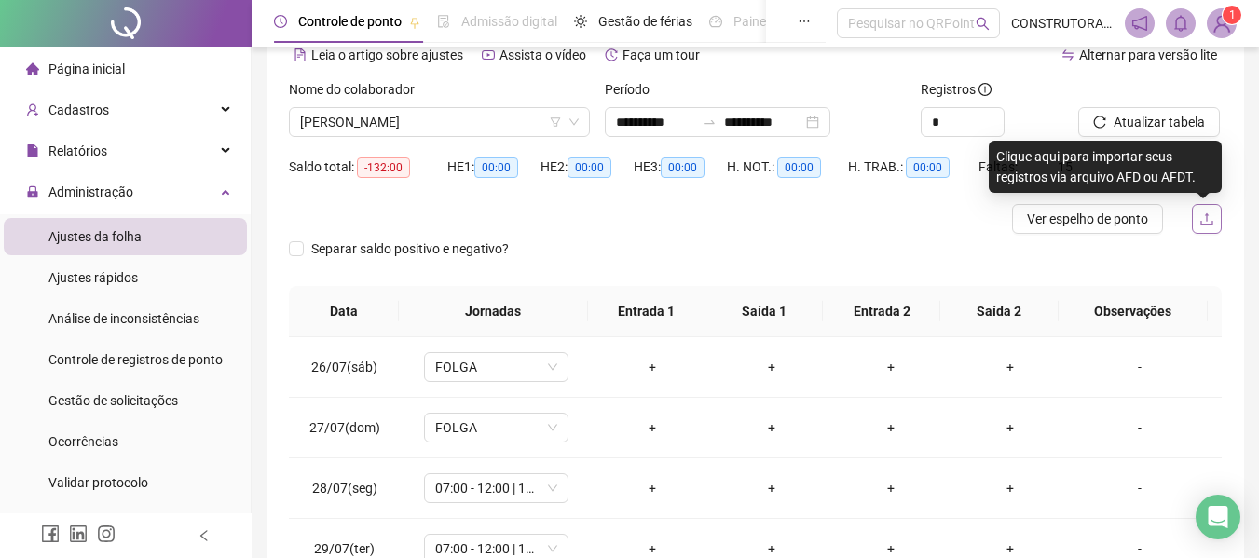
click at [1199, 225] on icon "upload" at bounding box center [1206, 218] width 15 height 15
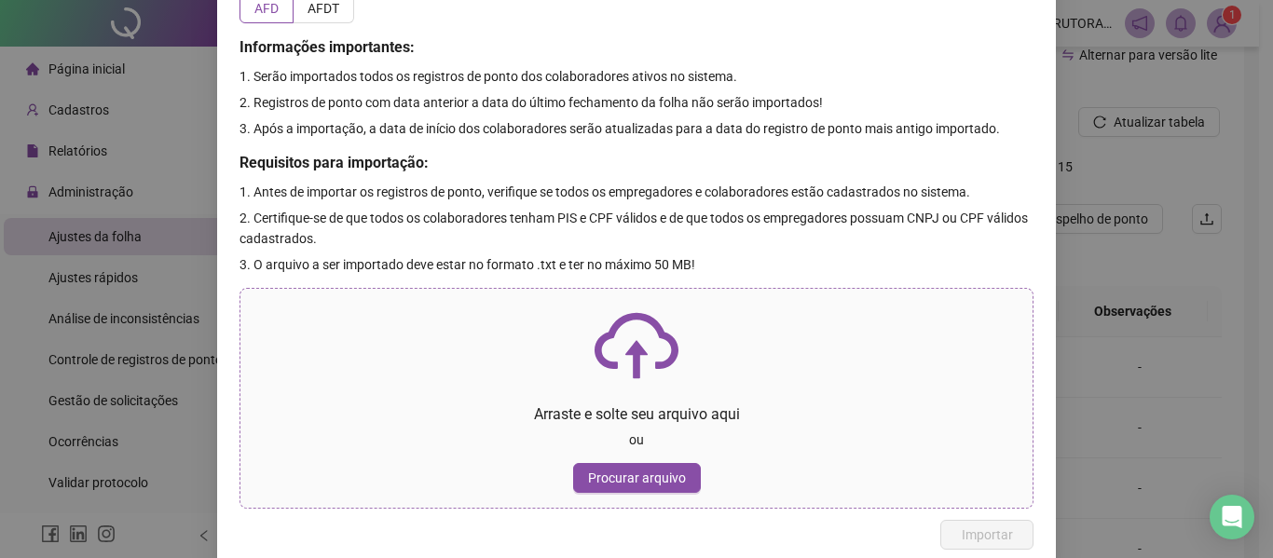
scroll to position [93, 0]
click at [626, 468] on button "Procurar arquivo" at bounding box center [637, 477] width 128 height 30
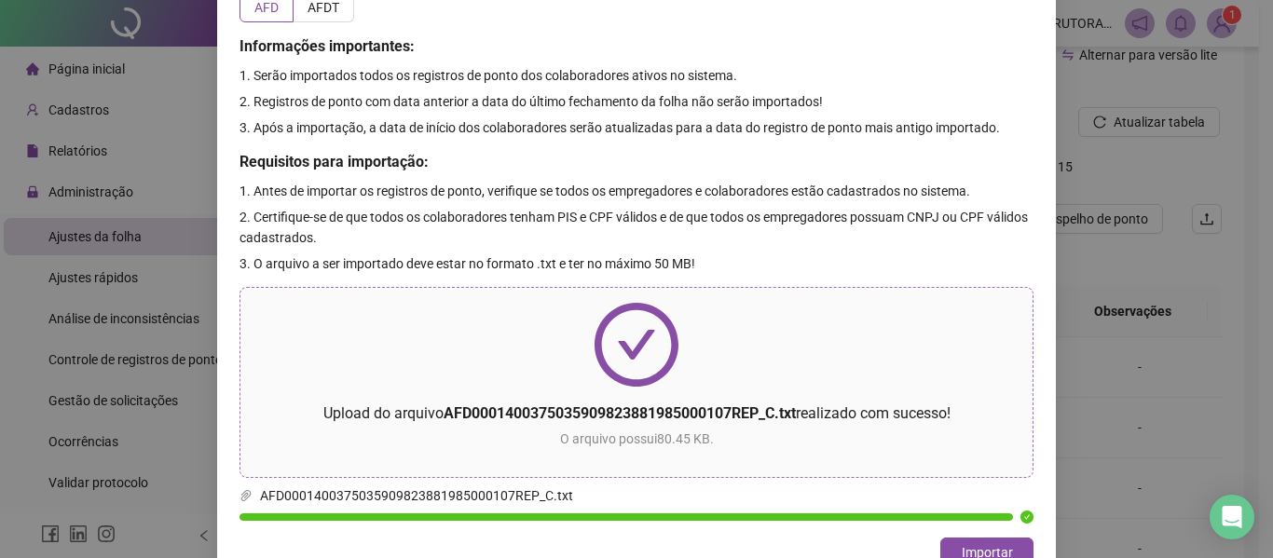
scroll to position [121, 0]
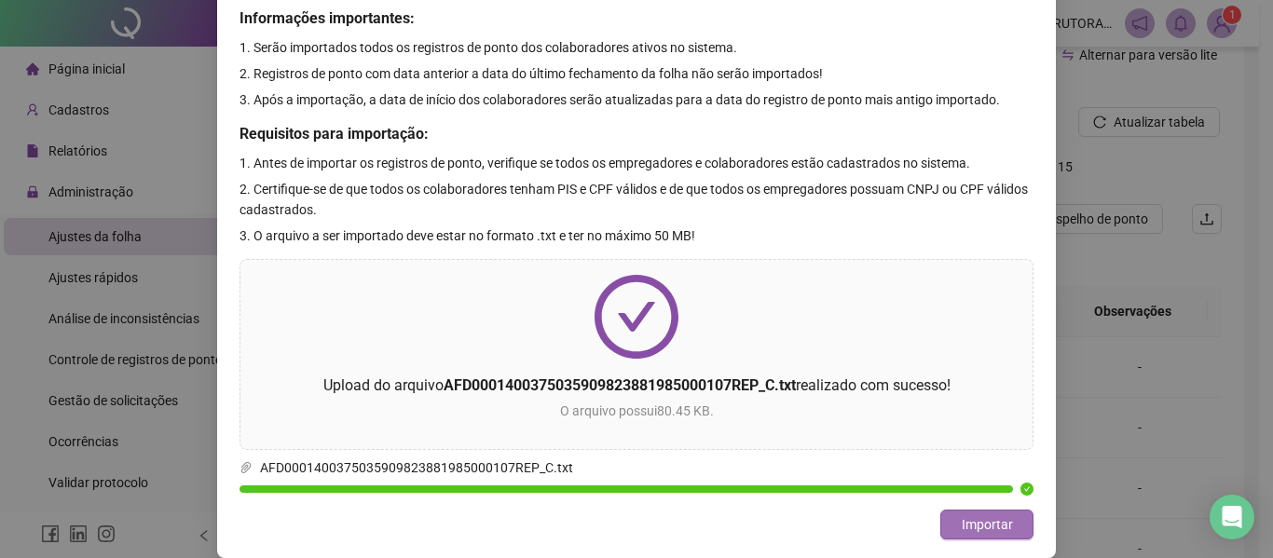
click at [973, 525] on span "Importar" at bounding box center [986, 524] width 51 height 20
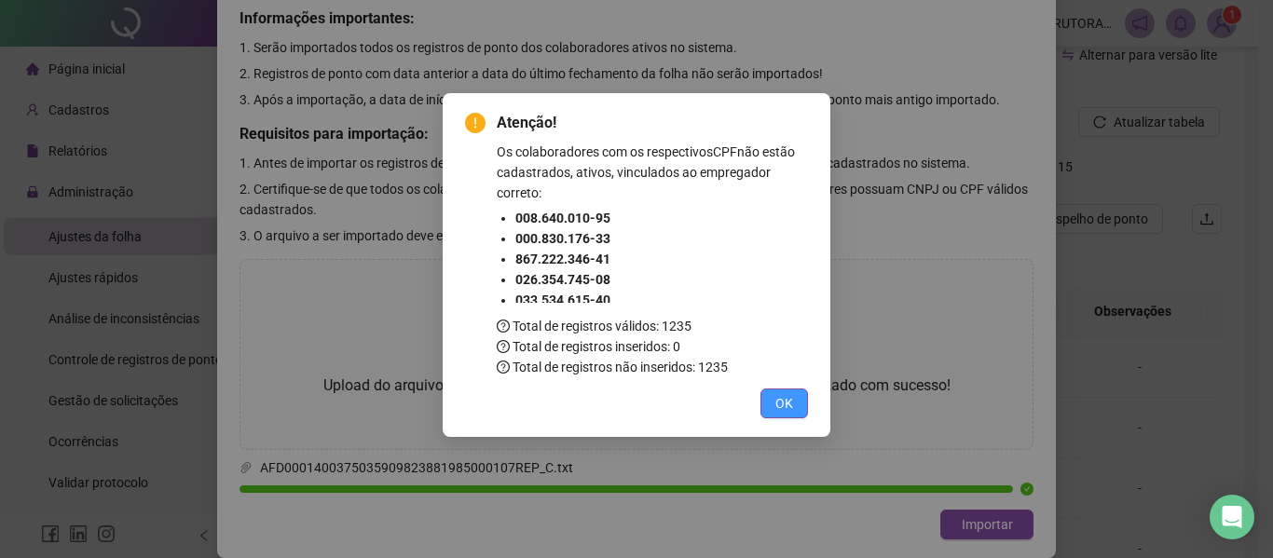
click at [788, 409] on span "OK" at bounding box center [784, 403] width 18 height 20
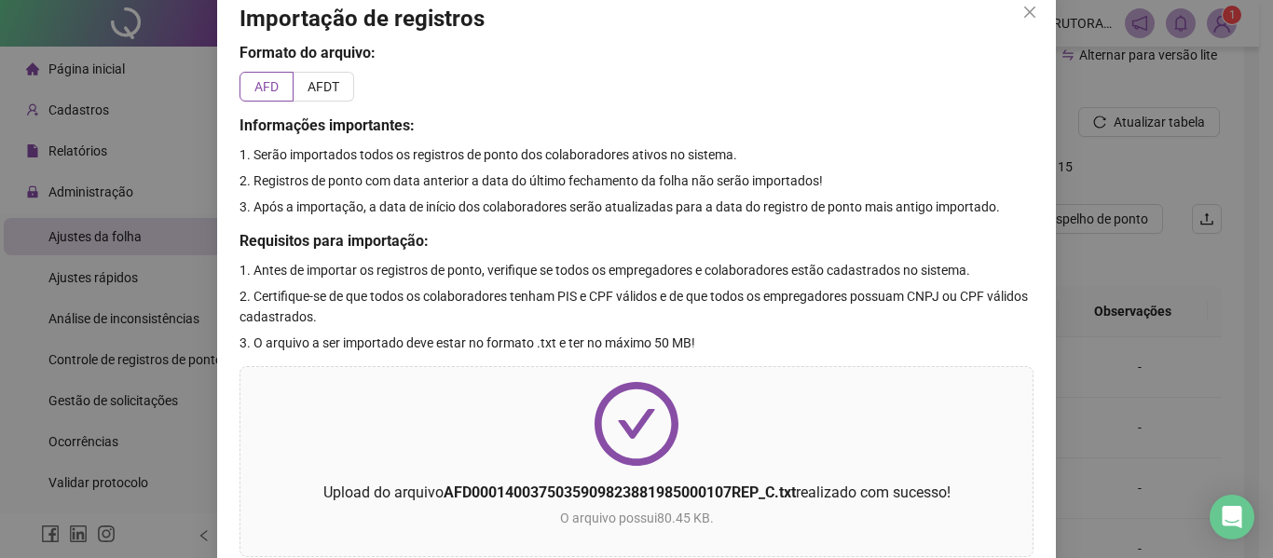
scroll to position [0, 0]
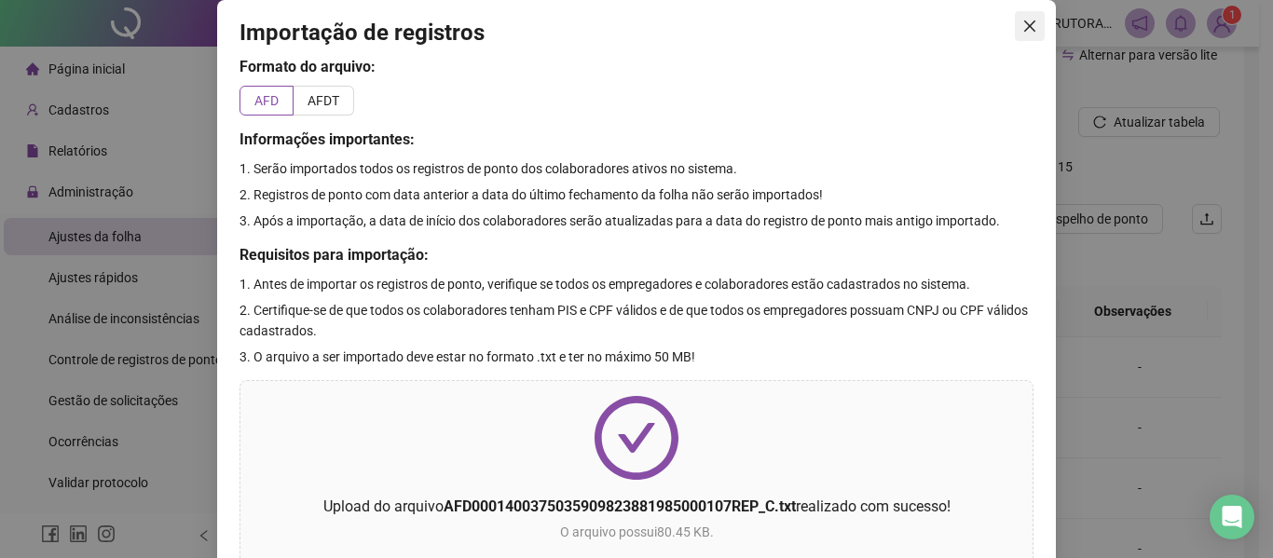
click at [1022, 29] on icon "close" at bounding box center [1029, 26] width 15 height 15
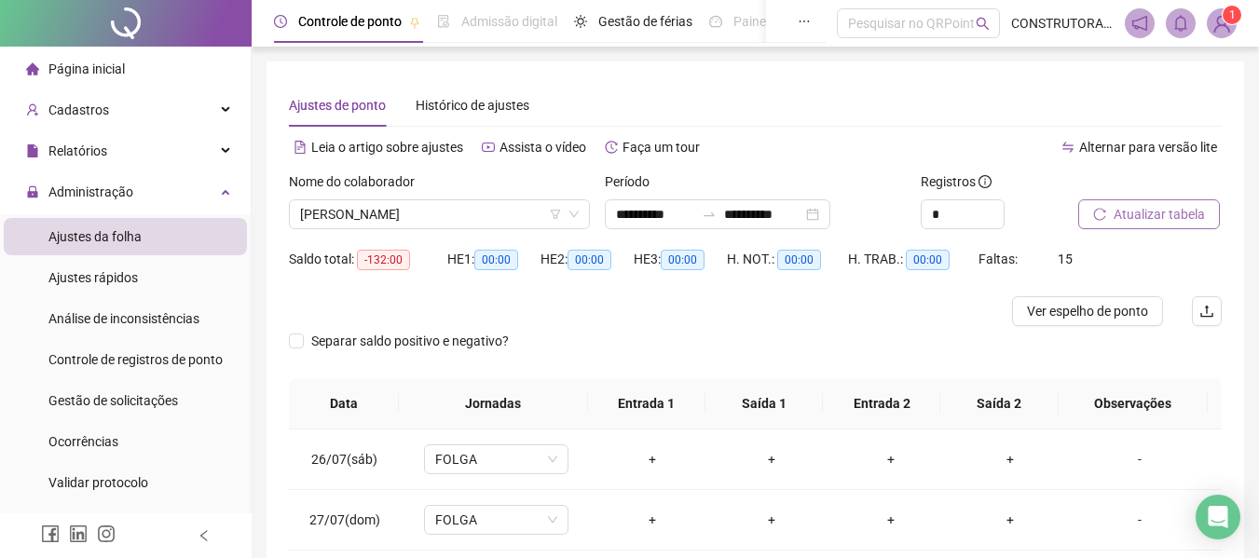
click at [1156, 220] on span "Atualizar tabela" at bounding box center [1158, 214] width 91 height 20
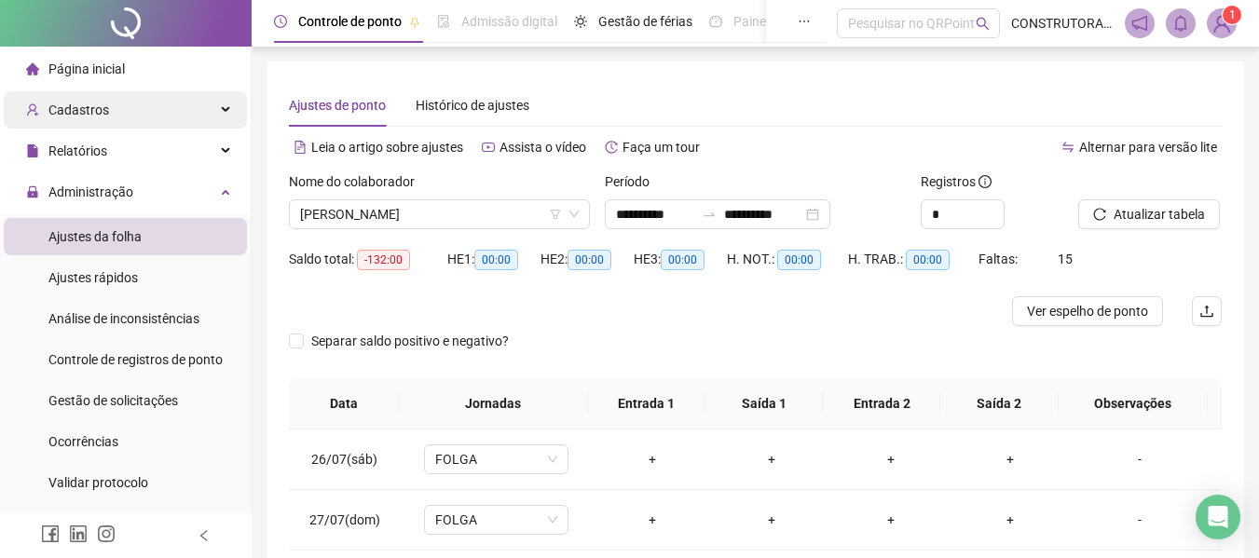
click at [88, 111] on span "Cadastros" at bounding box center [78, 109] width 61 height 15
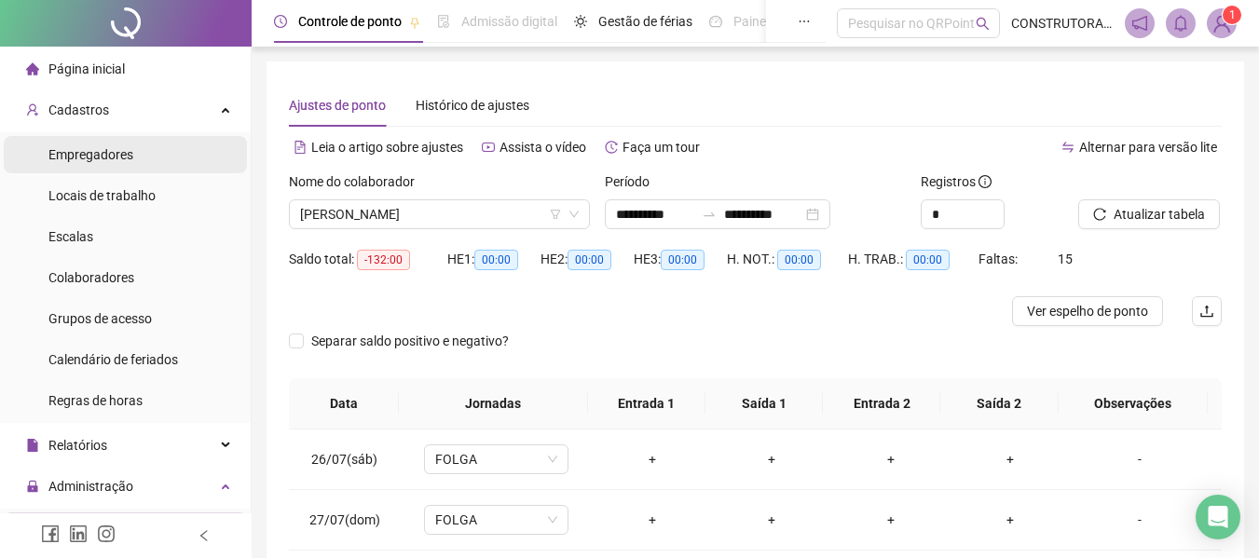
drag, startPoint x: 80, startPoint y: 142, endPoint x: 74, endPoint y: 162, distance: 21.5
click at [78, 143] on div "Empregadores" at bounding box center [90, 154] width 85 height 37
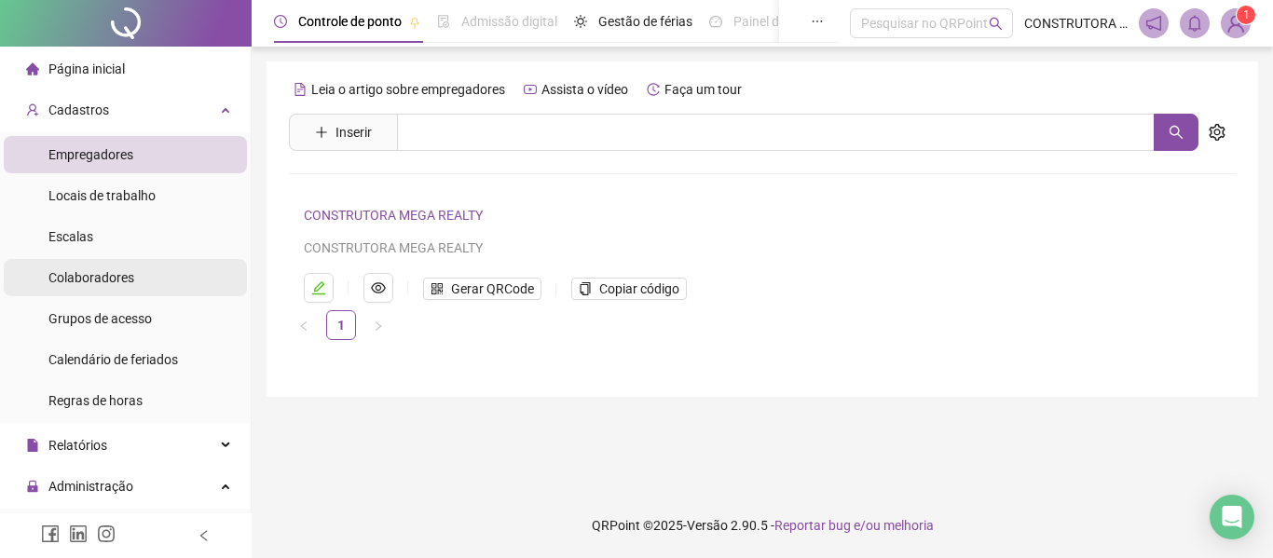
click at [71, 277] on span "Colaboradores" at bounding box center [91, 277] width 86 height 15
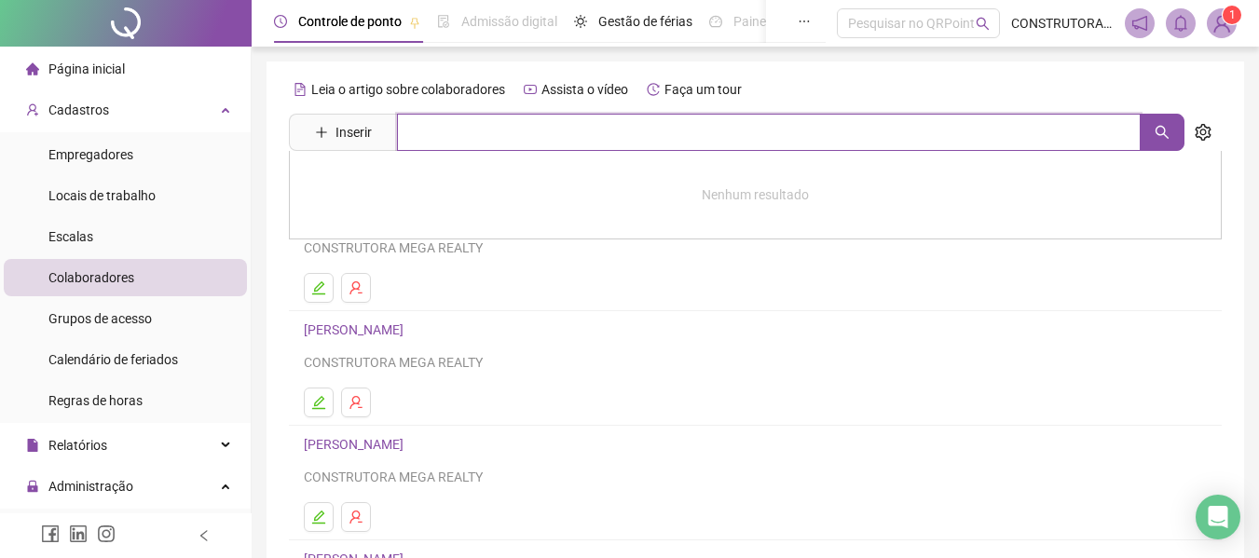
click at [689, 142] on input "text" at bounding box center [768, 132] width 743 height 37
click at [1163, 133] on icon "search" at bounding box center [1161, 132] width 15 height 15
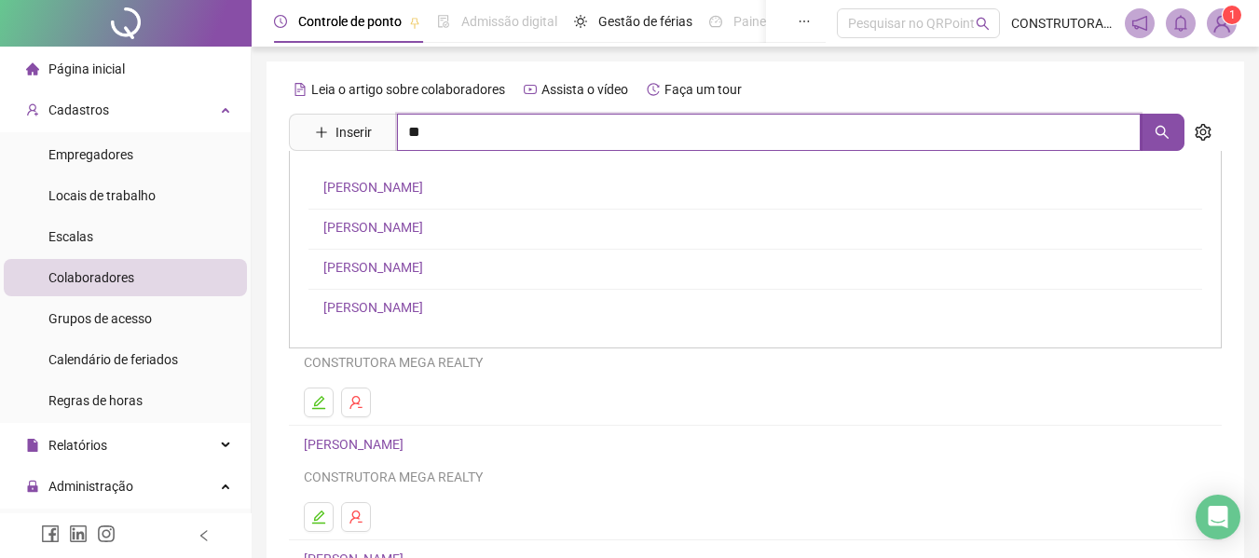
type input "**"
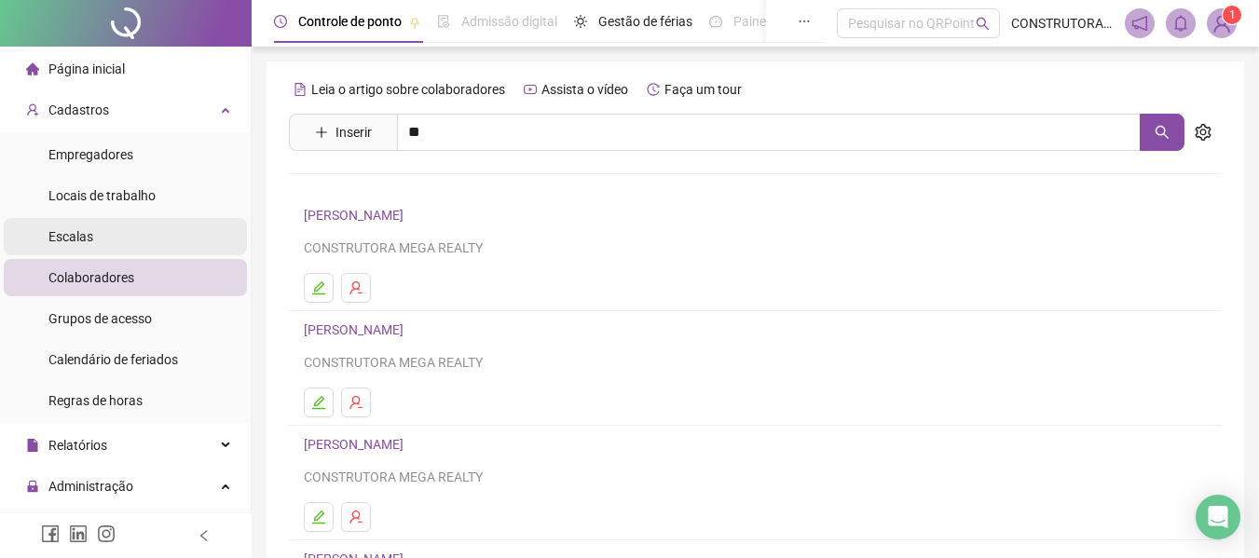
drag, startPoint x: 438, startPoint y: 197, endPoint x: 138, endPoint y: 246, distance: 303.8
click at [437, 197] on div "HEBERT NASCIMENTO SILVA HELENAYRON DOS ANJOS SOUZA HERBERT NASCIMENTO SILVA LUC…" at bounding box center [755, 249] width 932 height 197
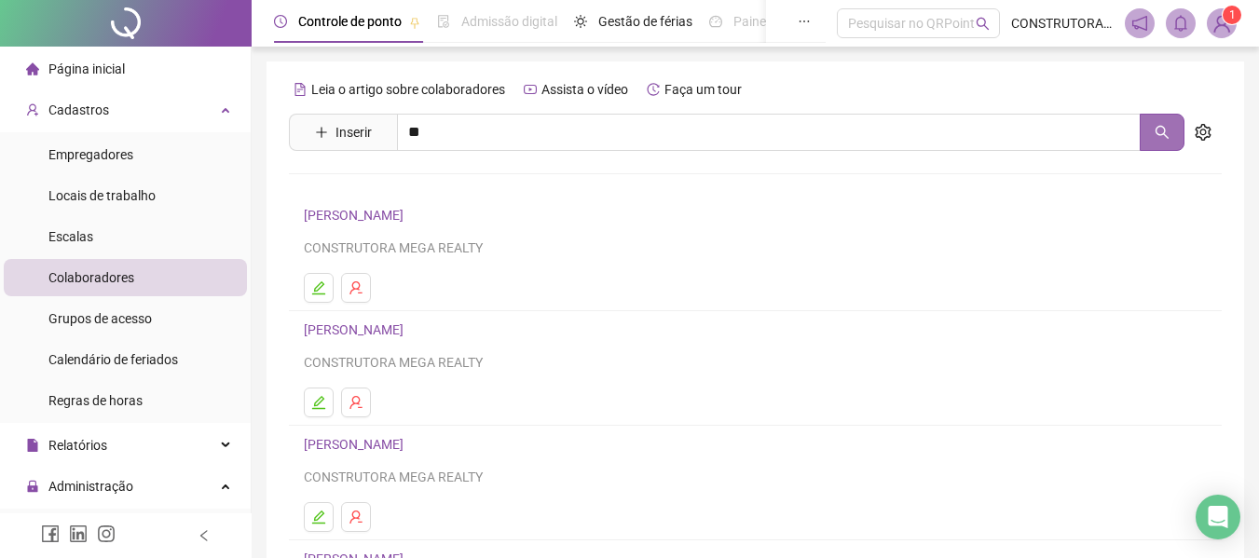
click at [1164, 145] on button "button" at bounding box center [1161, 132] width 45 height 37
drag, startPoint x: 1172, startPoint y: 134, endPoint x: 1042, endPoint y: 134, distance: 129.5
click at [1170, 134] on button "button" at bounding box center [1161, 132] width 45 height 37
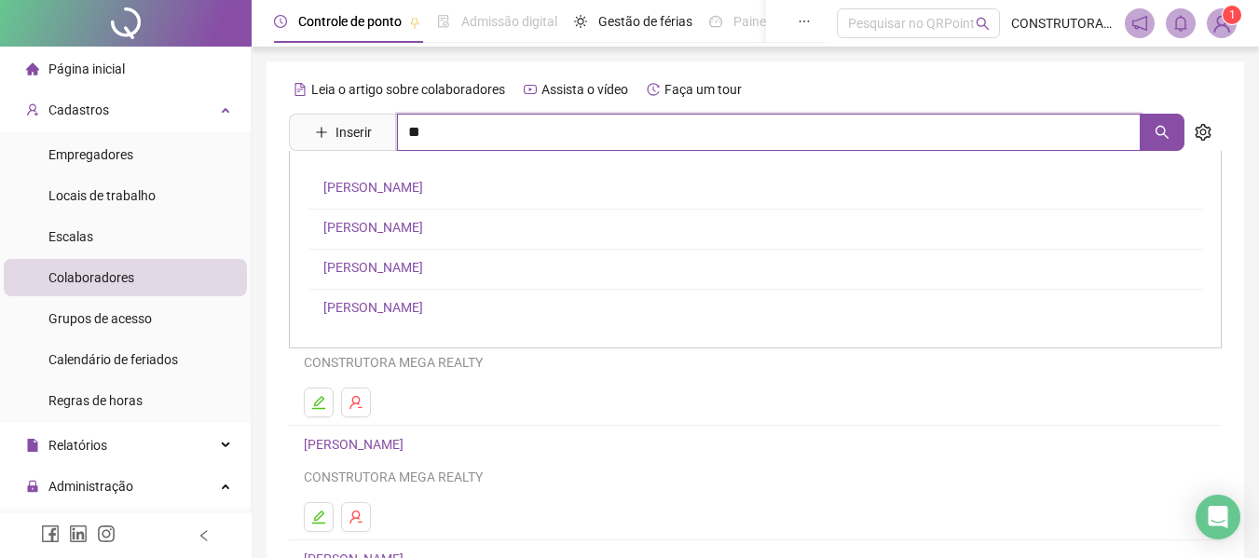
click at [660, 143] on input "**" at bounding box center [768, 132] width 743 height 37
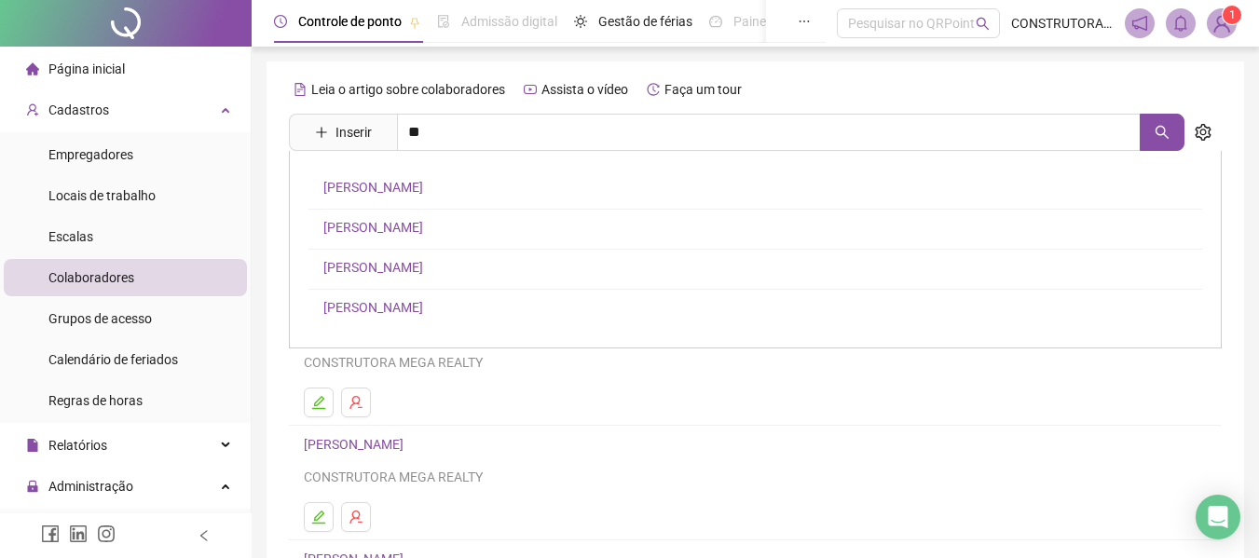
click at [397, 268] on link "[PERSON_NAME]" at bounding box center [373, 267] width 100 height 15
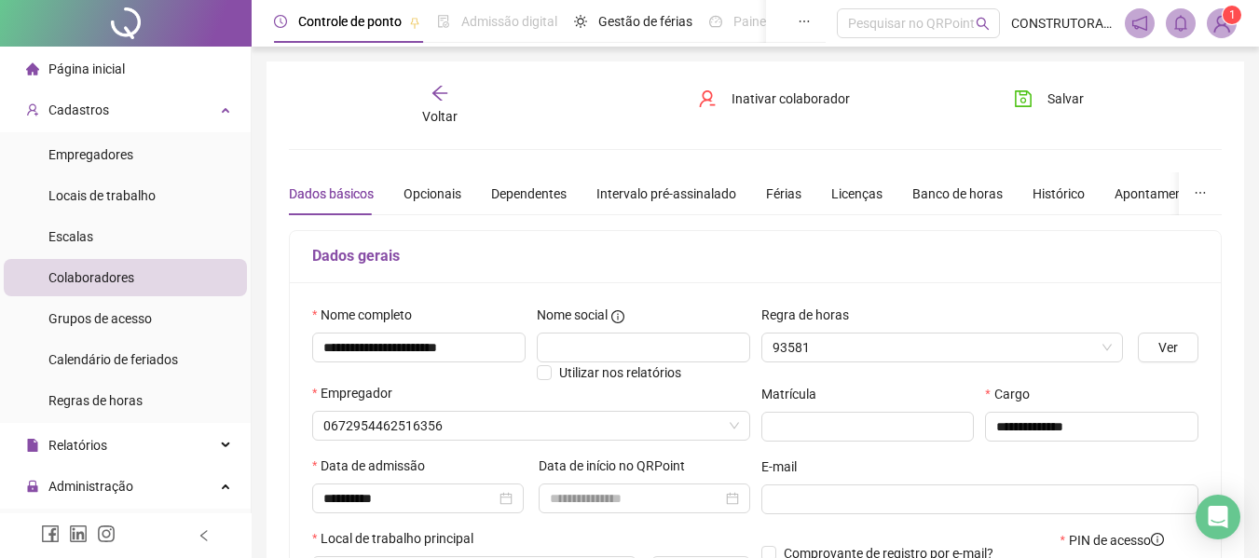
type input "****"
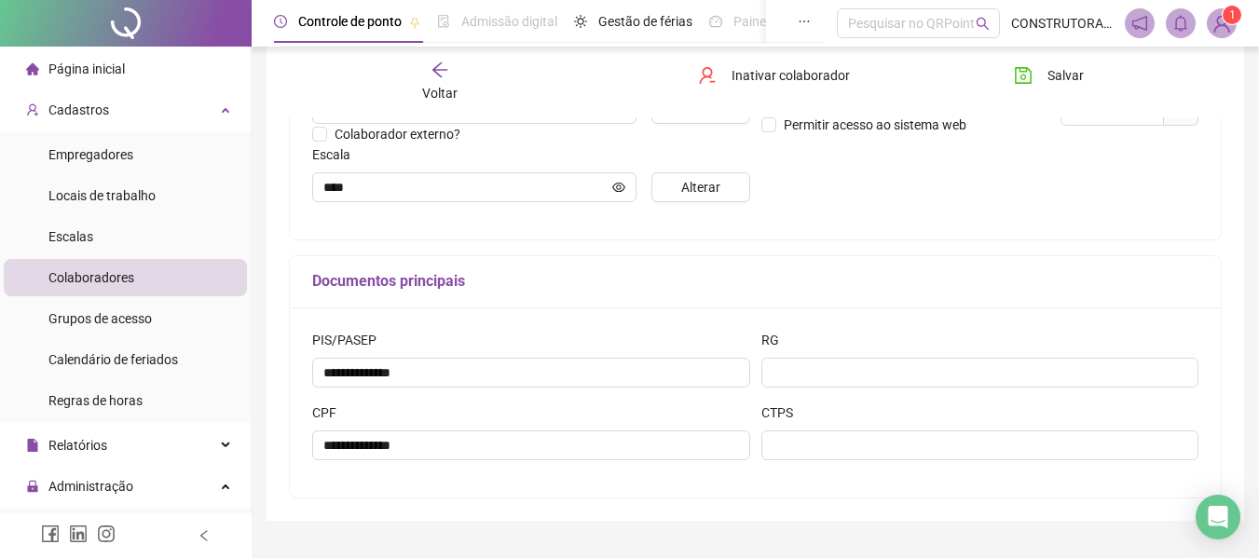
scroll to position [466, 0]
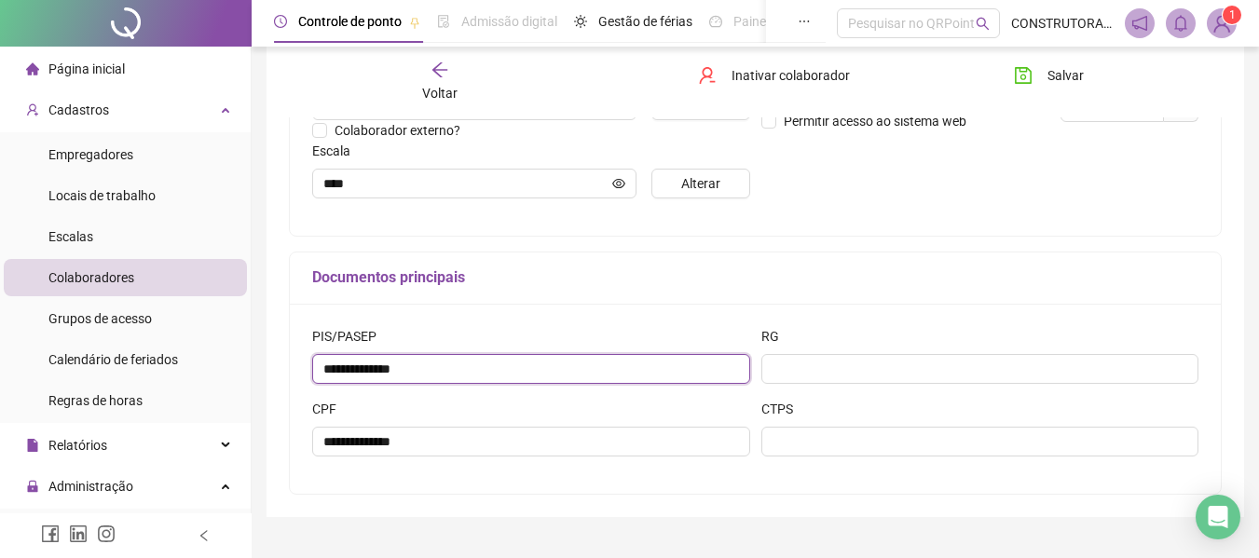
click at [371, 368] on input "**********" at bounding box center [531, 369] width 438 height 30
click at [389, 371] on input "**********" at bounding box center [531, 369] width 438 height 30
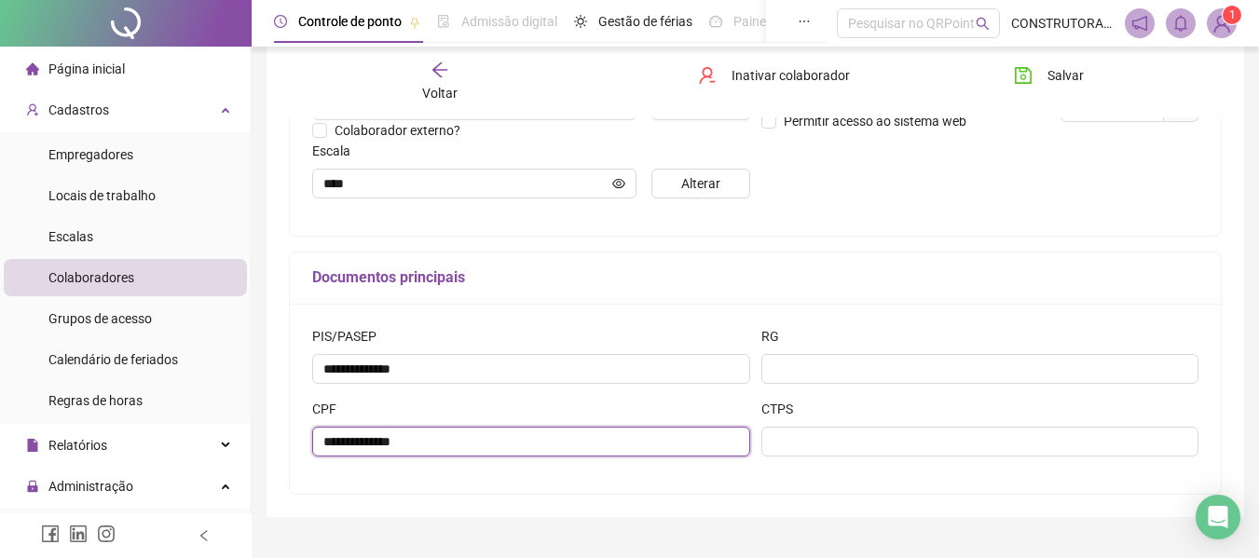
click at [343, 440] on input "**********" at bounding box center [531, 442] width 438 height 30
click at [386, 442] on input "**********" at bounding box center [531, 442] width 438 height 30
click at [456, 440] on input "**********" at bounding box center [531, 442] width 438 height 30
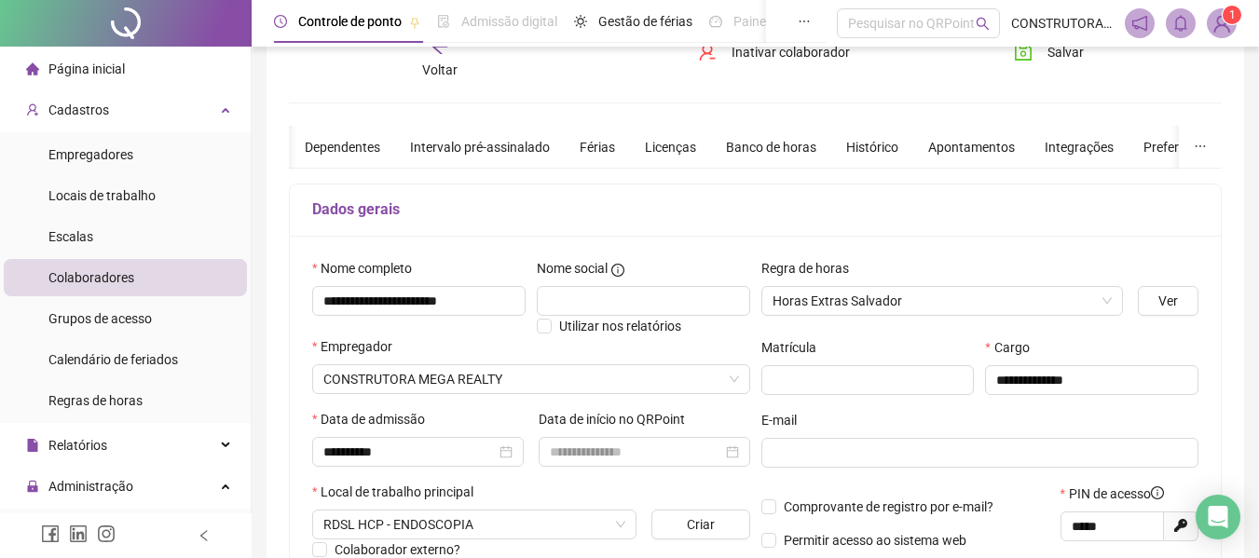
scroll to position [0, 0]
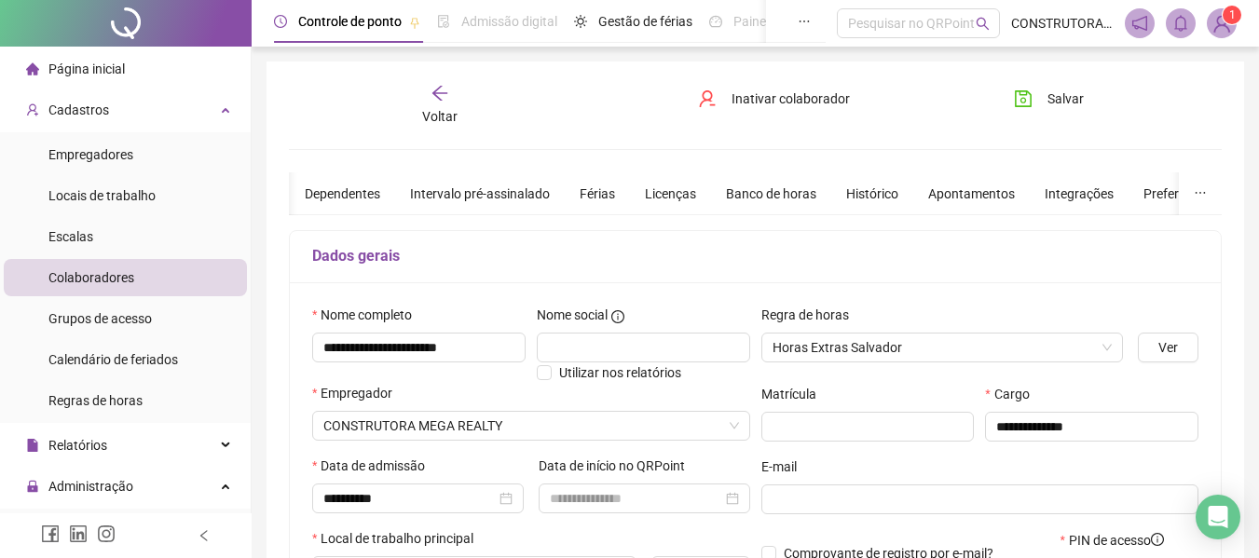
click at [148, 275] on li "Colaboradores" at bounding box center [125, 277] width 243 height 37
click at [77, 281] on span "Colaboradores" at bounding box center [91, 277] width 86 height 15
click at [65, 111] on span "Cadastros" at bounding box center [78, 109] width 61 height 15
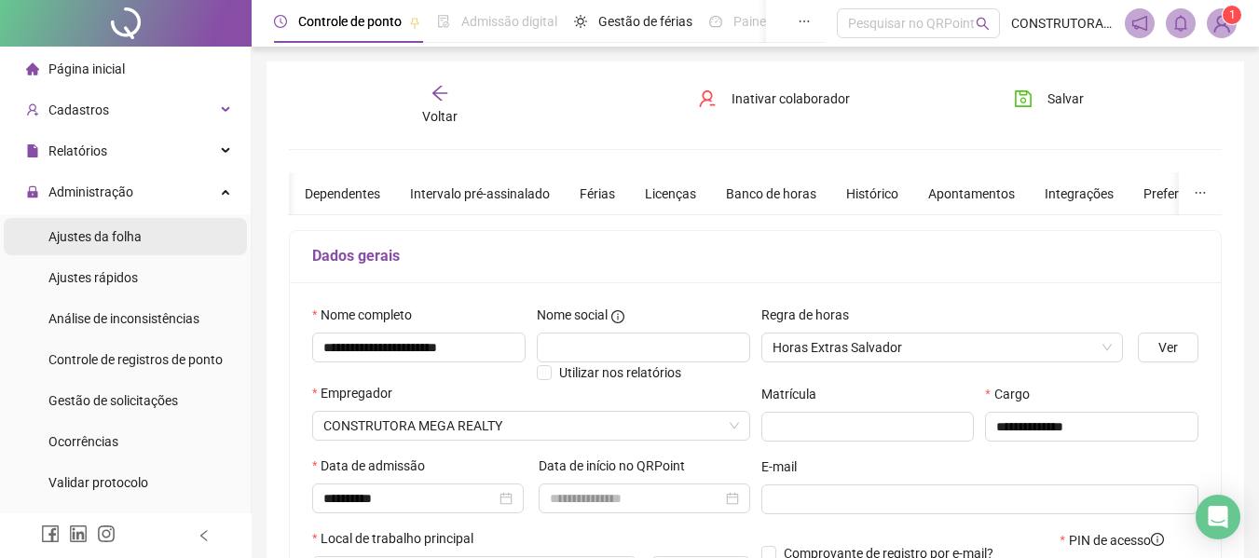
click at [86, 238] on span "Ajustes da folha" at bounding box center [94, 236] width 93 height 15
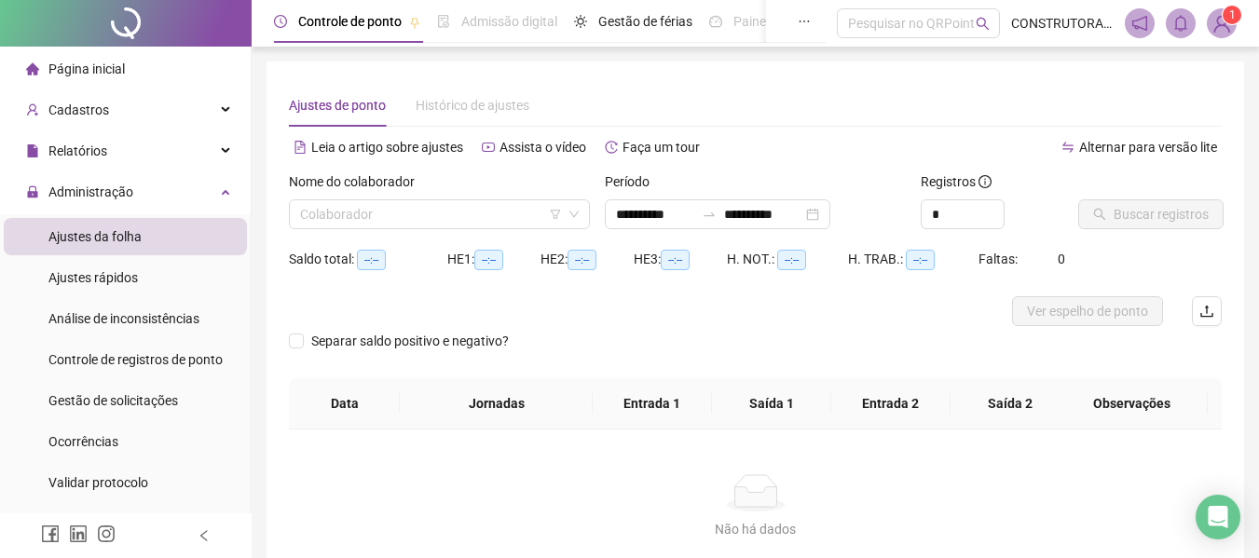
type input "**********"
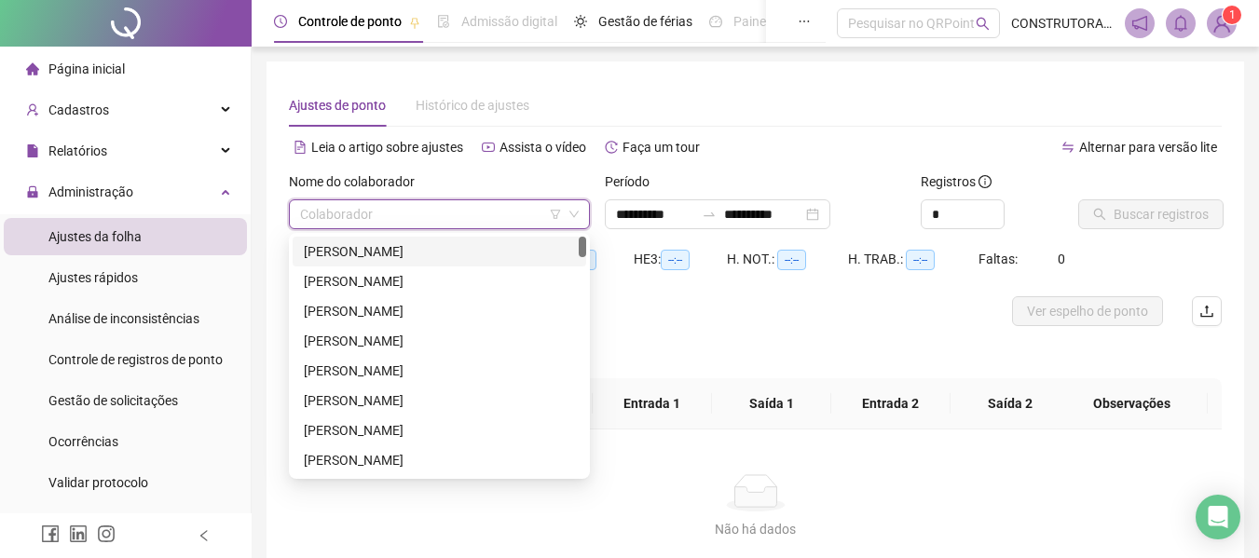
click at [543, 212] on input "search" at bounding box center [431, 214] width 262 height 28
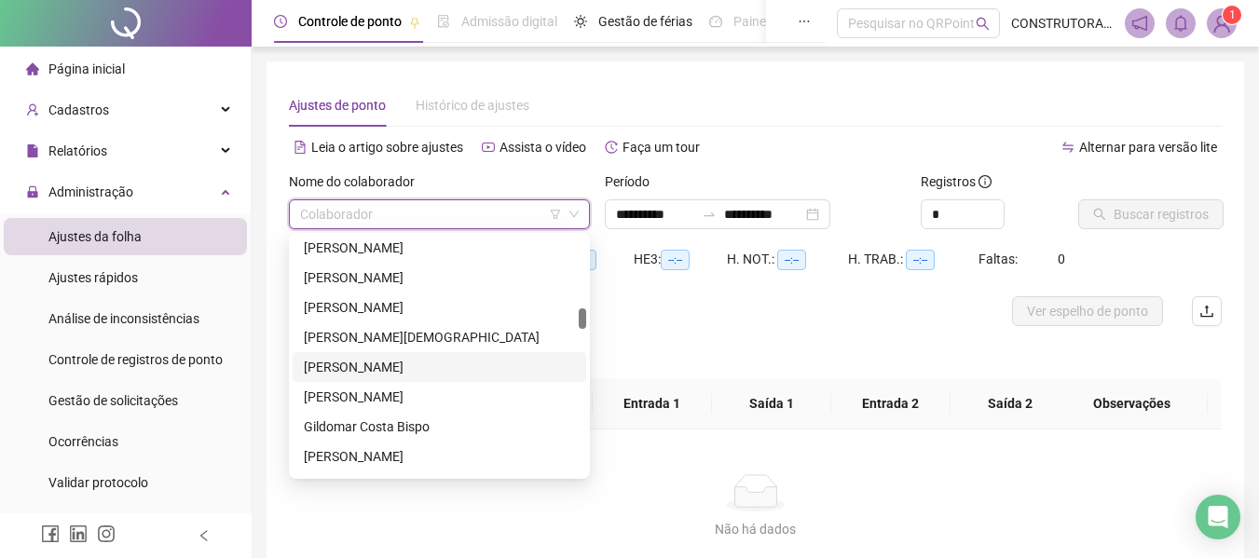
scroll to position [1025, 0]
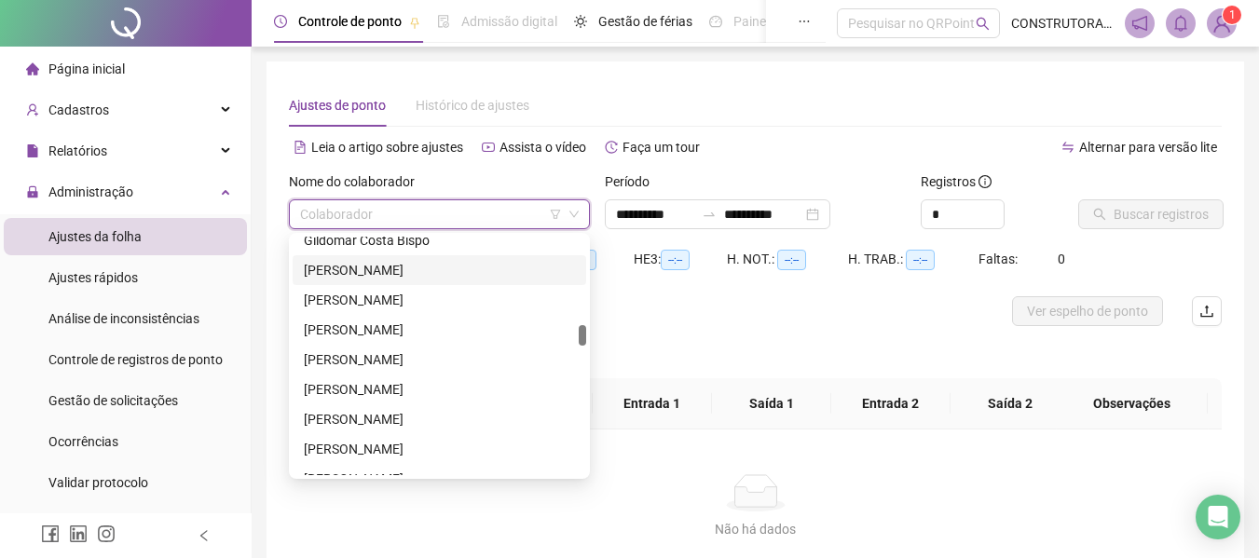
click at [375, 260] on div "[PERSON_NAME]" at bounding box center [439, 270] width 271 height 20
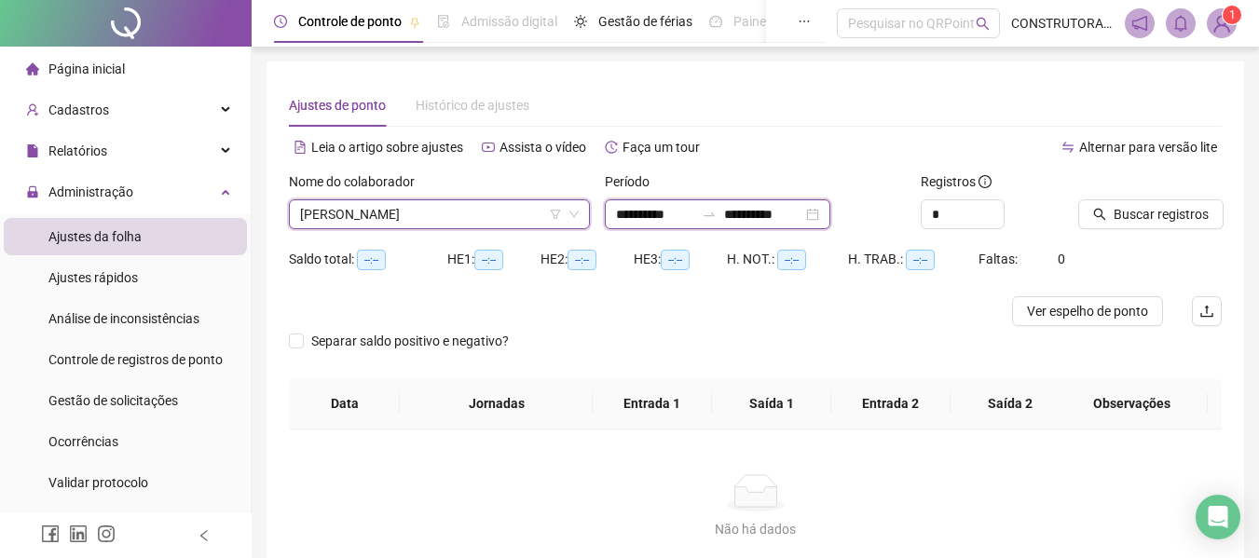
click at [686, 221] on input "**********" at bounding box center [655, 214] width 78 height 20
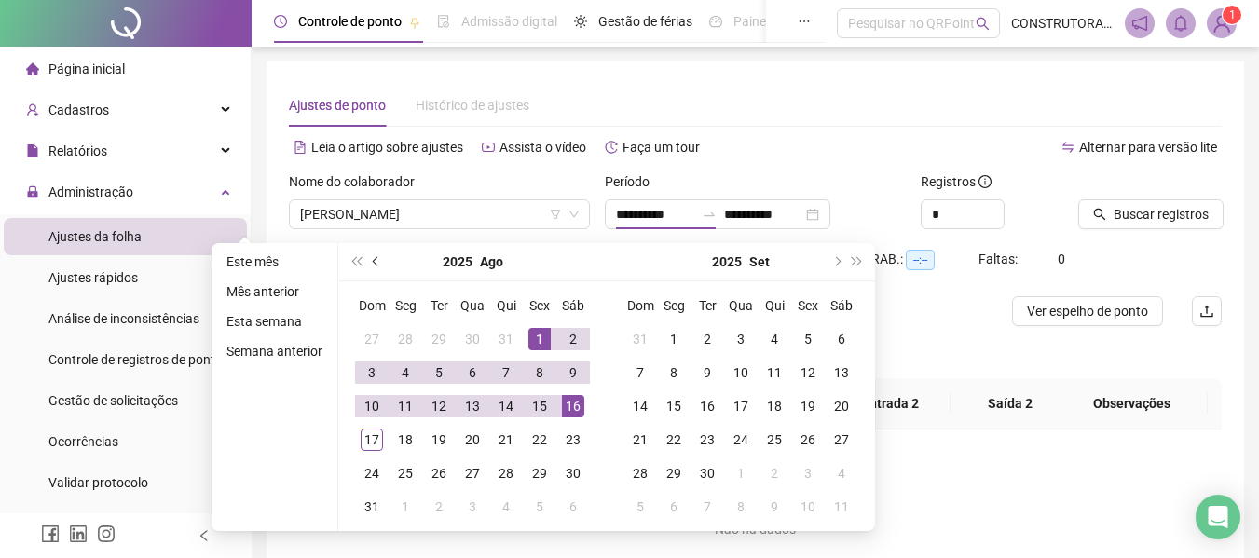
click at [373, 265] on button "prev-year" at bounding box center [376, 261] width 20 height 37
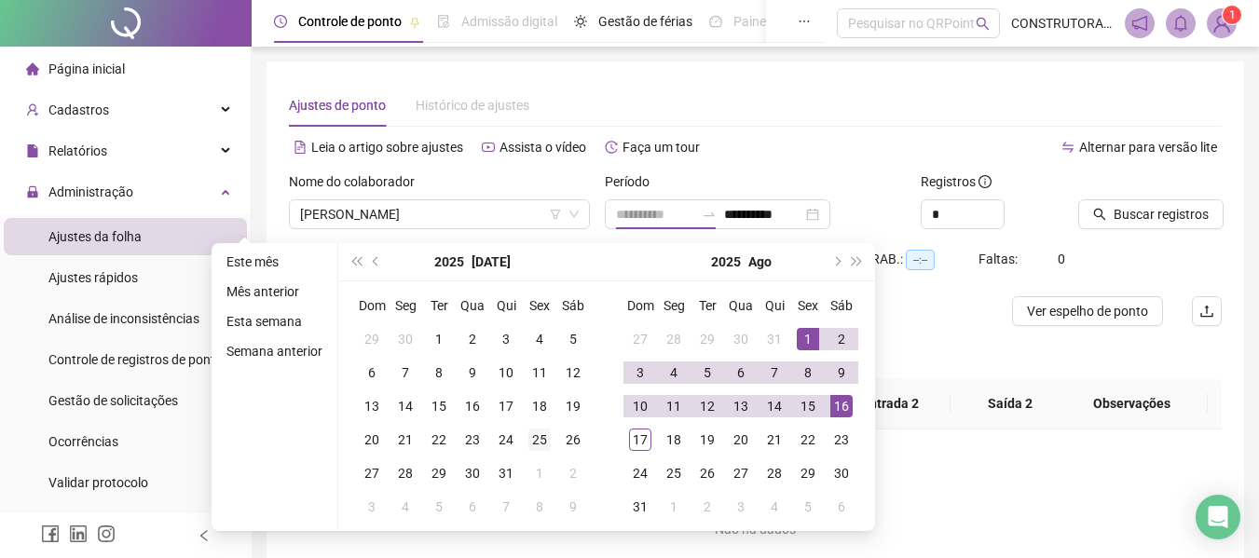
type input "**********"
click at [538, 433] on div "25" at bounding box center [539, 440] width 22 height 22
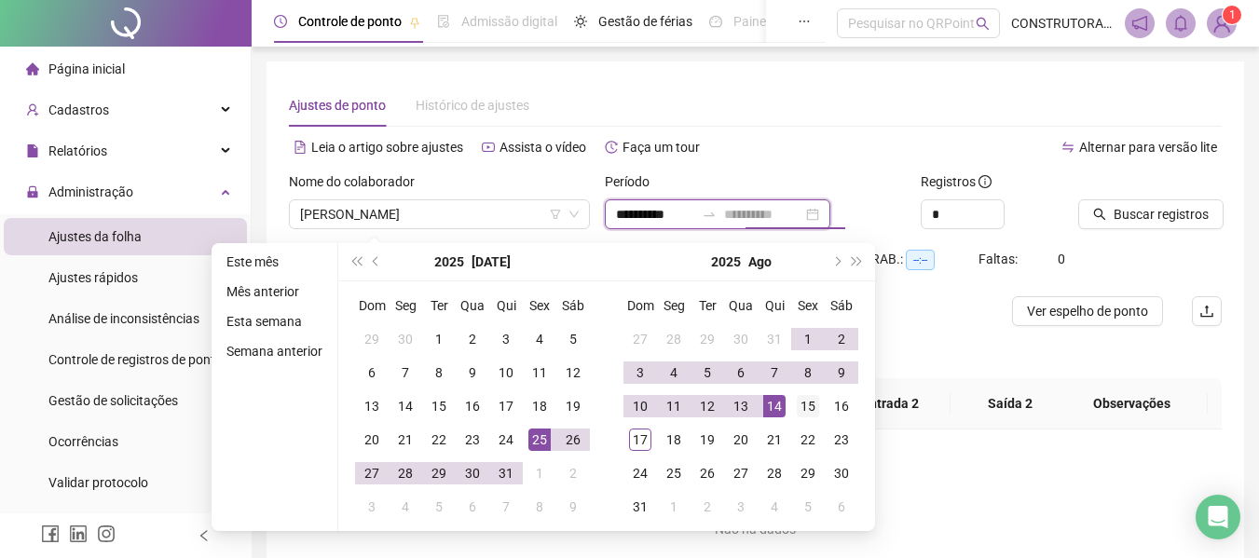
type input "**********"
drag, startPoint x: 795, startPoint y: 410, endPoint x: 783, endPoint y: 407, distance: 12.4
click at [796, 409] on div "15" at bounding box center [807, 406] width 22 height 22
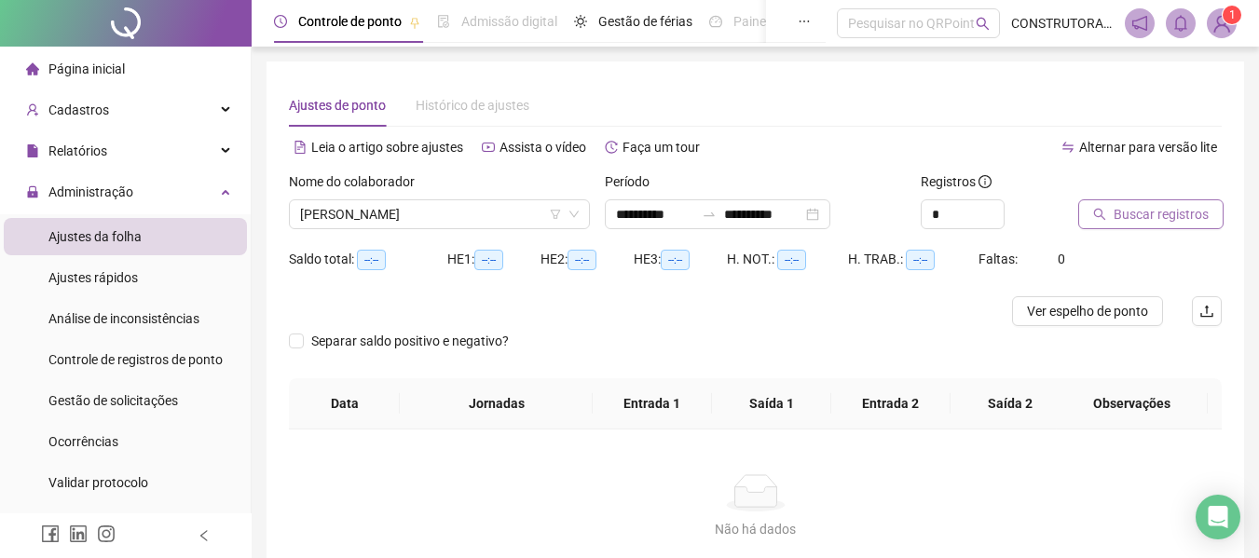
click at [1132, 210] on span "Buscar registros" at bounding box center [1160, 214] width 95 height 20
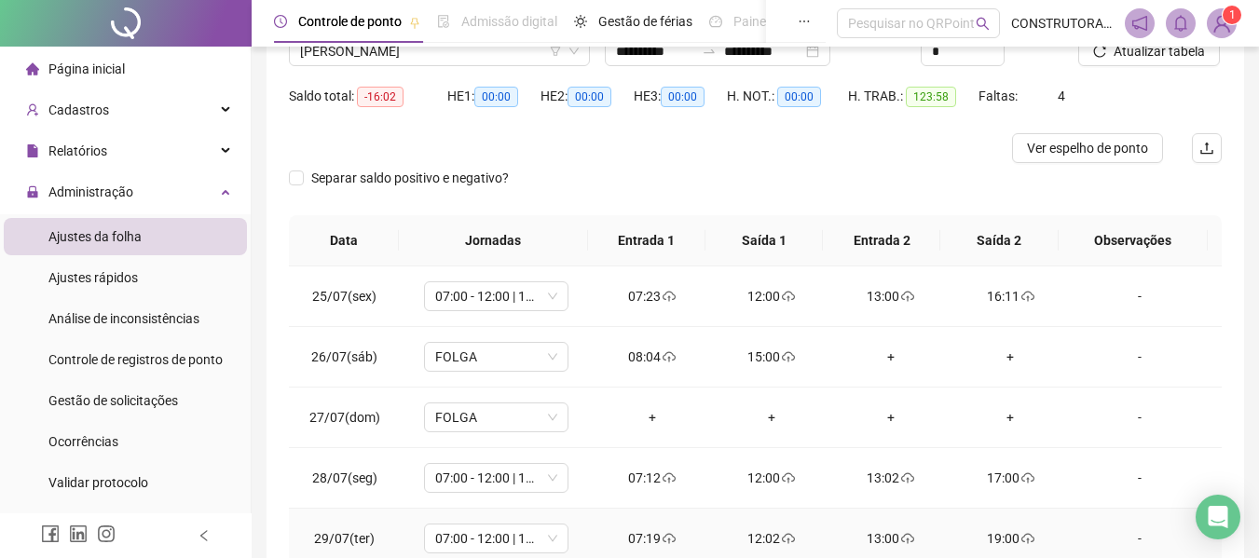
scroll to position [92, 0]
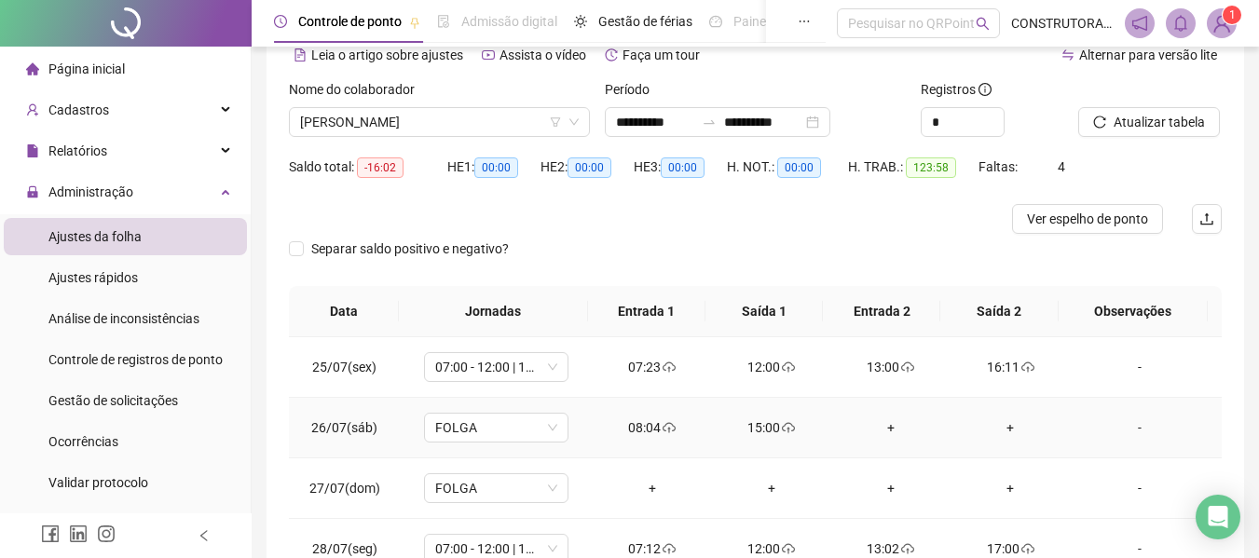
click at [1137, 429] on div "-" at bounding box center [1139, 427] width 110 height 20
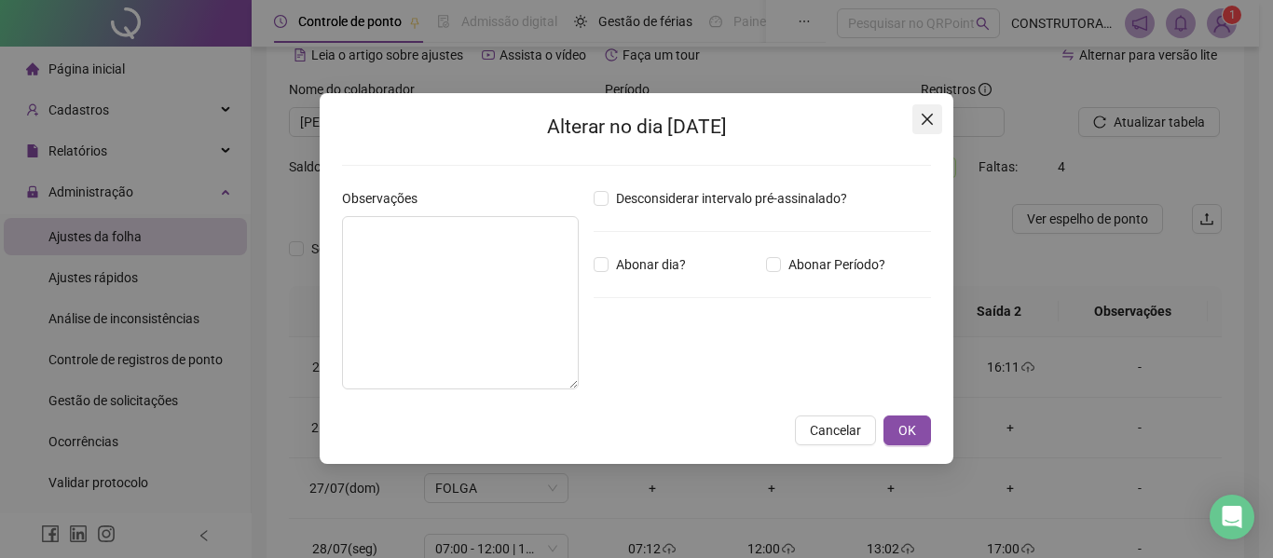
click at [937, 116] on span "Close" at bounding box center [927, 119] width 30 height 15
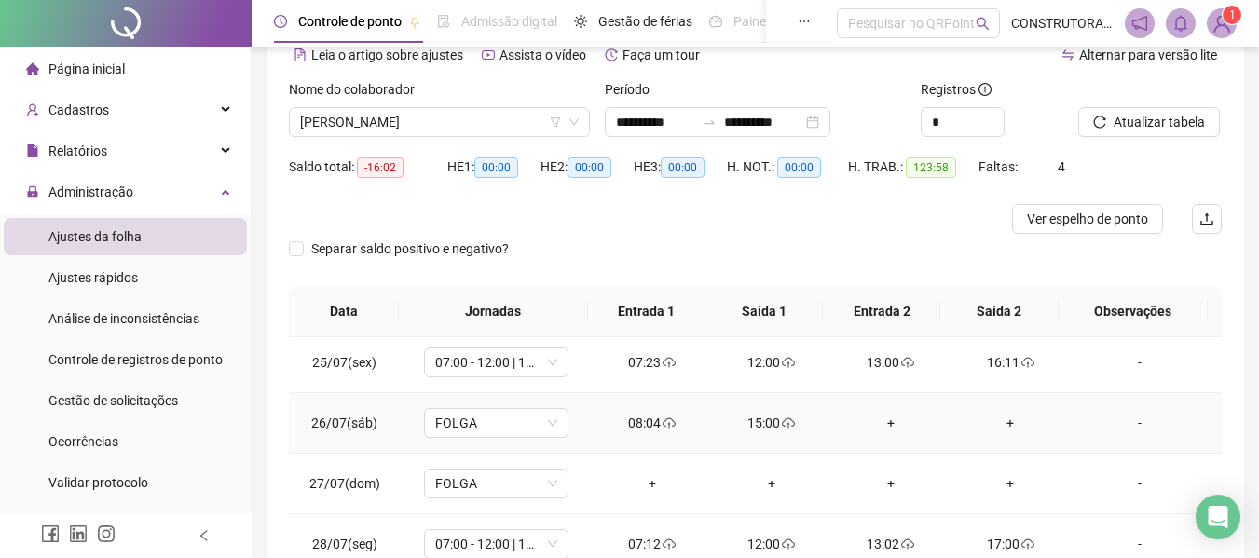
scroll to position [0, 0]
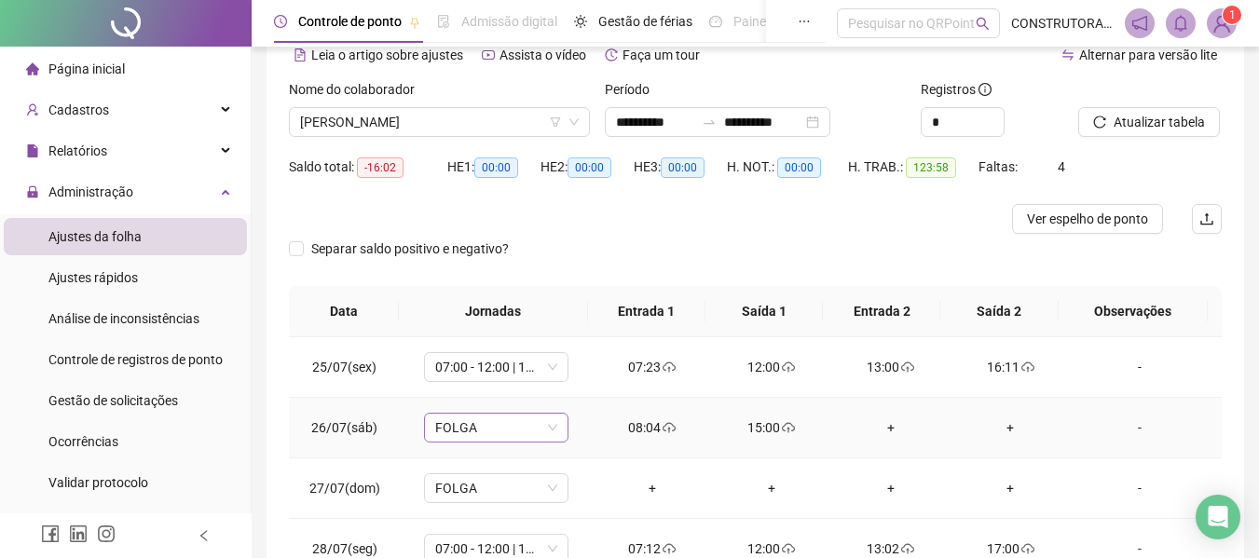
click at [549, 425] on span "FOLGA" at bounding box center [496, 428] width 122 height 28
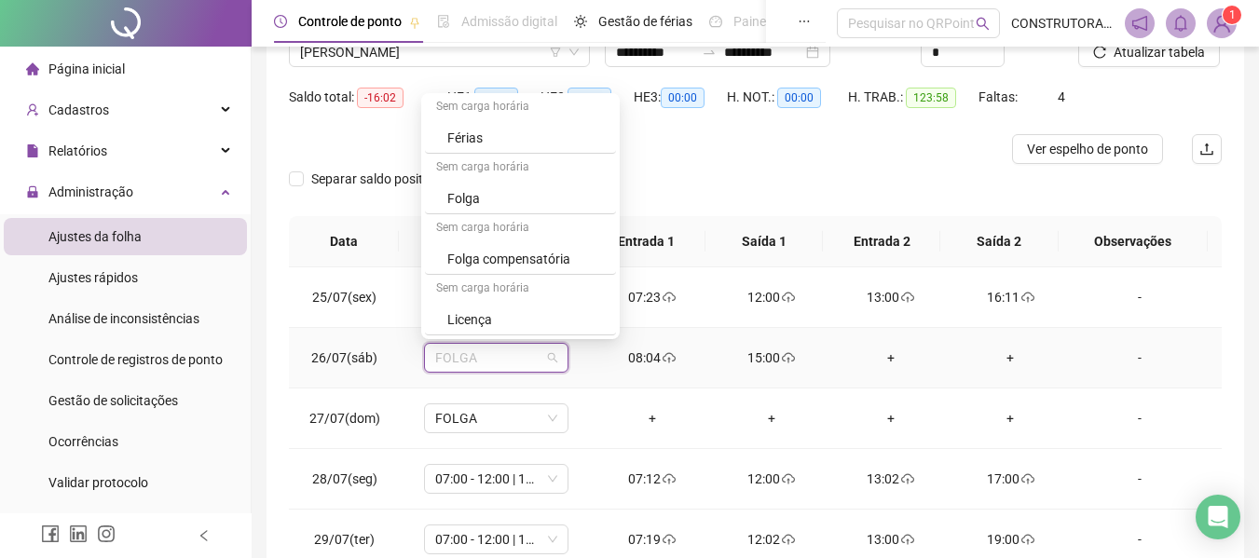
scroll to position [185, 0]
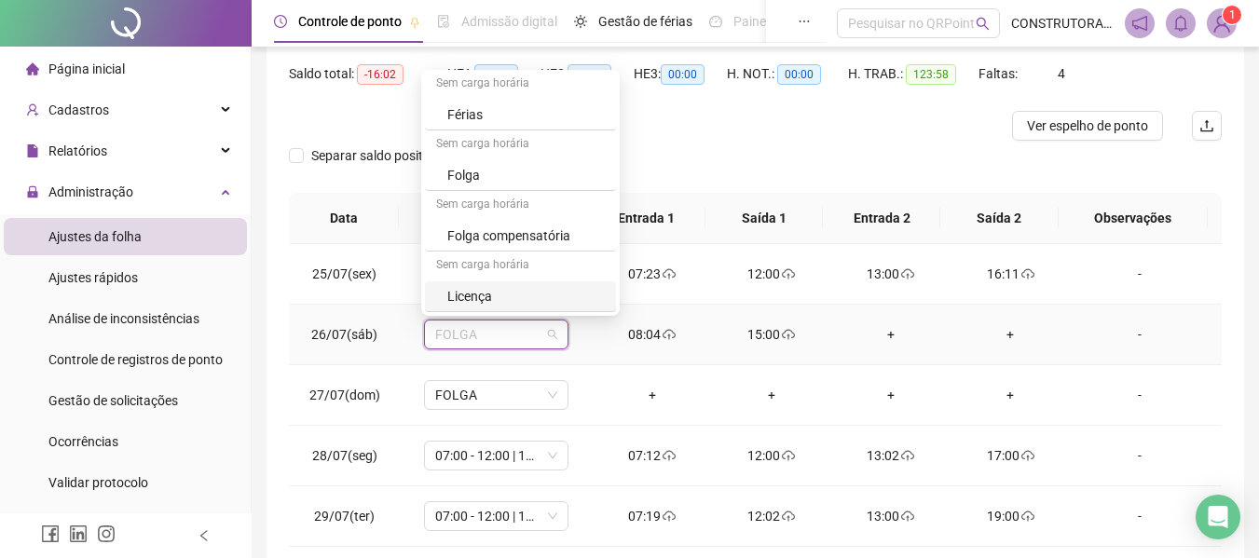
click at [1156, 320] on td "-" at bounding box center [1145, 335] width 152 height 61
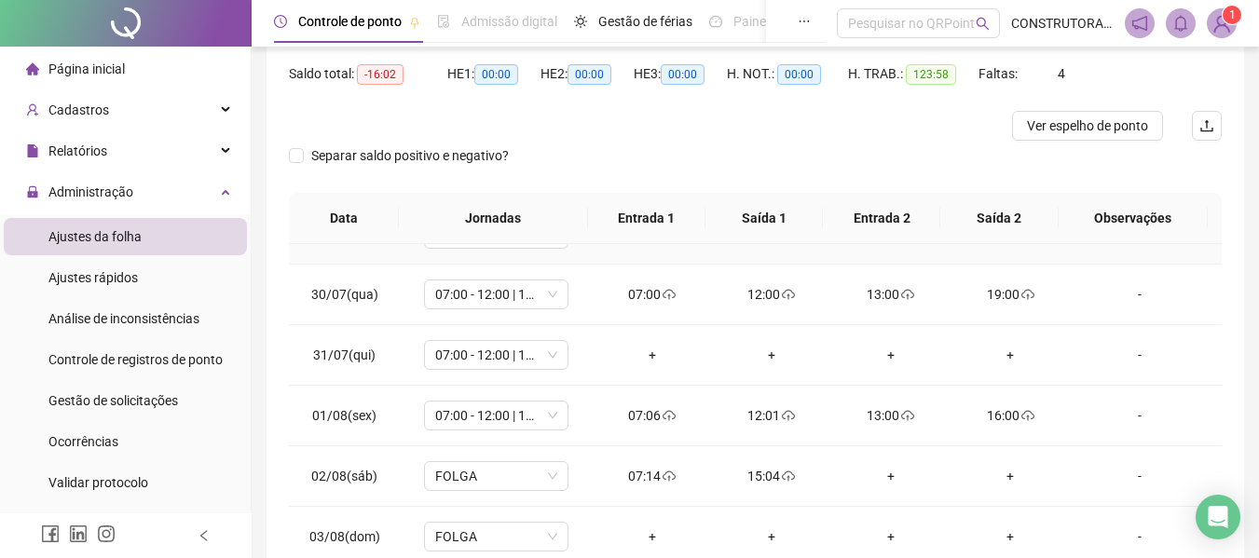
scroll to position [279, 0]
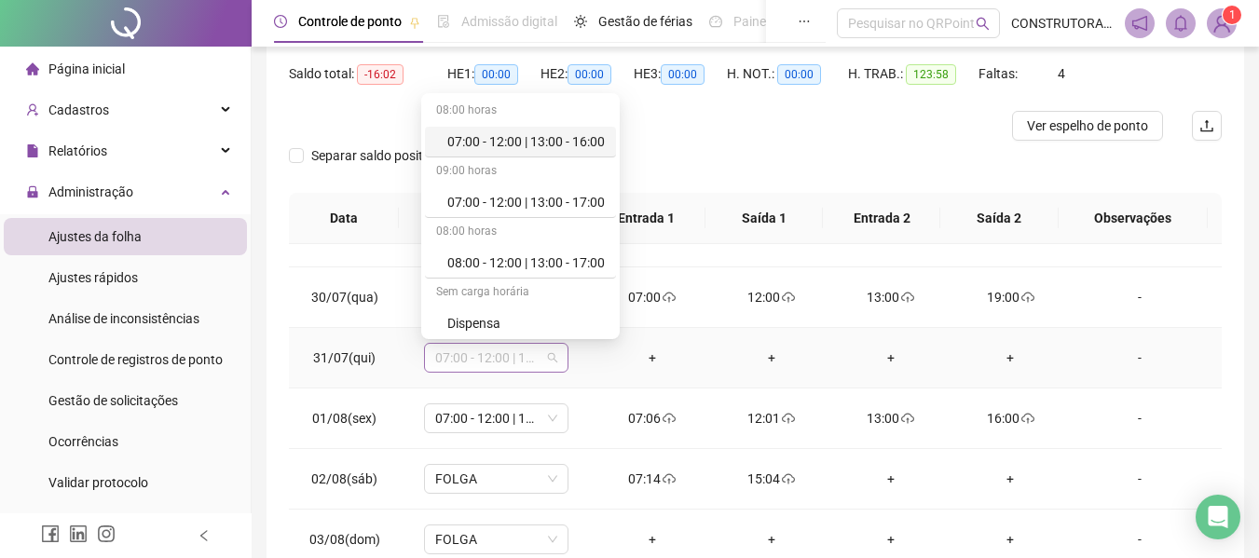
click at [546, 357] on span "07:00 - 12:00 | 13:00 - 17:00" at bounding box center [496, 358] width 122 height 28
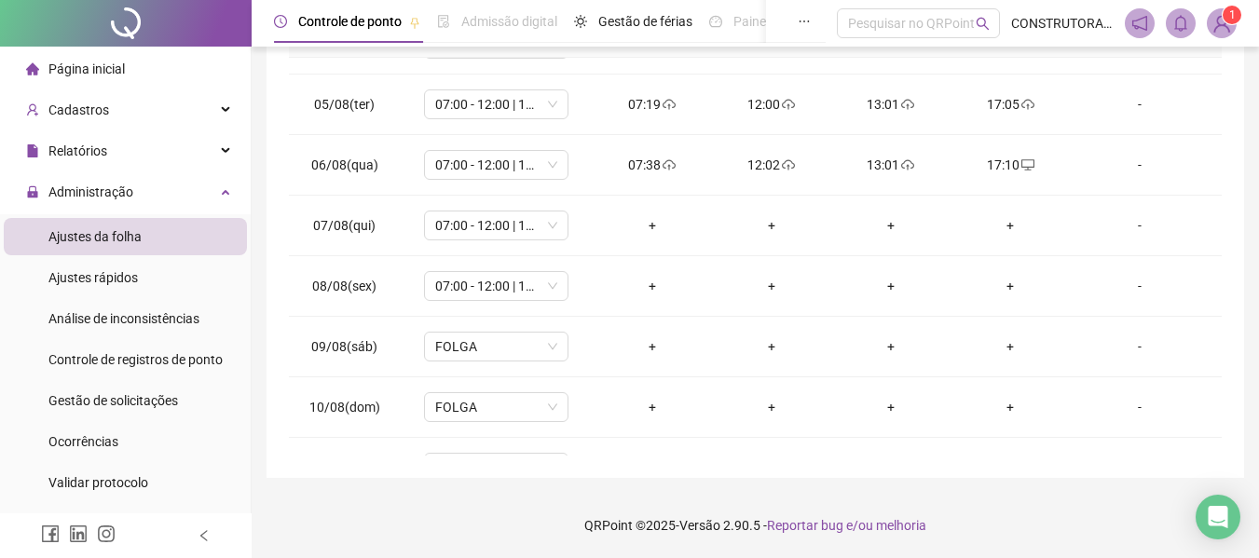
scroll to position [652, 0]
click at [552, 232] on span "07:00 - 12:00 | 13:00 - 17:00" at bounding box center [496, 223] width 122 height 28
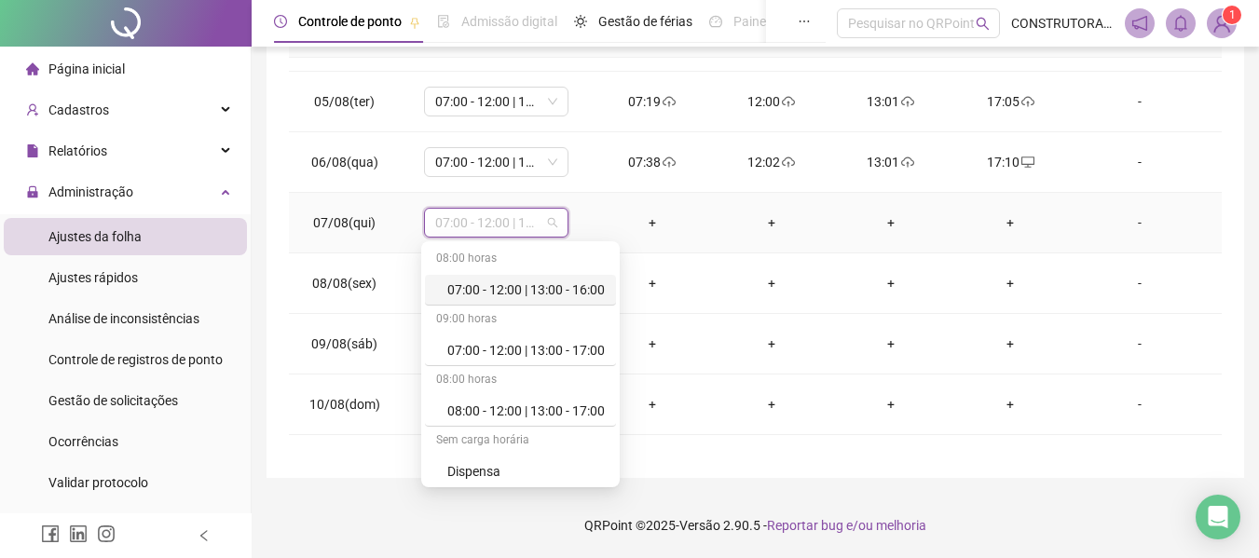
click at [551, 224] on span "07:00 - 12:00 | 13:00 - 17:00" at bounding box center [496, 223] width 122 height 28
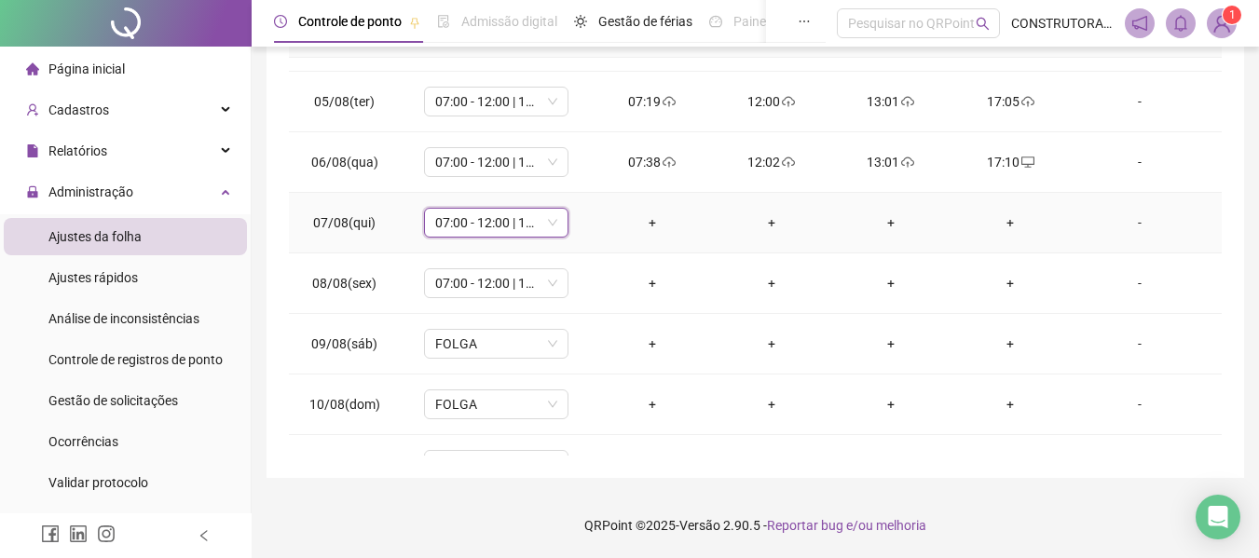
click at [551, 224] on span "07:00 - 12:00 | 13:00 - 17:00" at bounding box center [496, 223] width 122 height 28
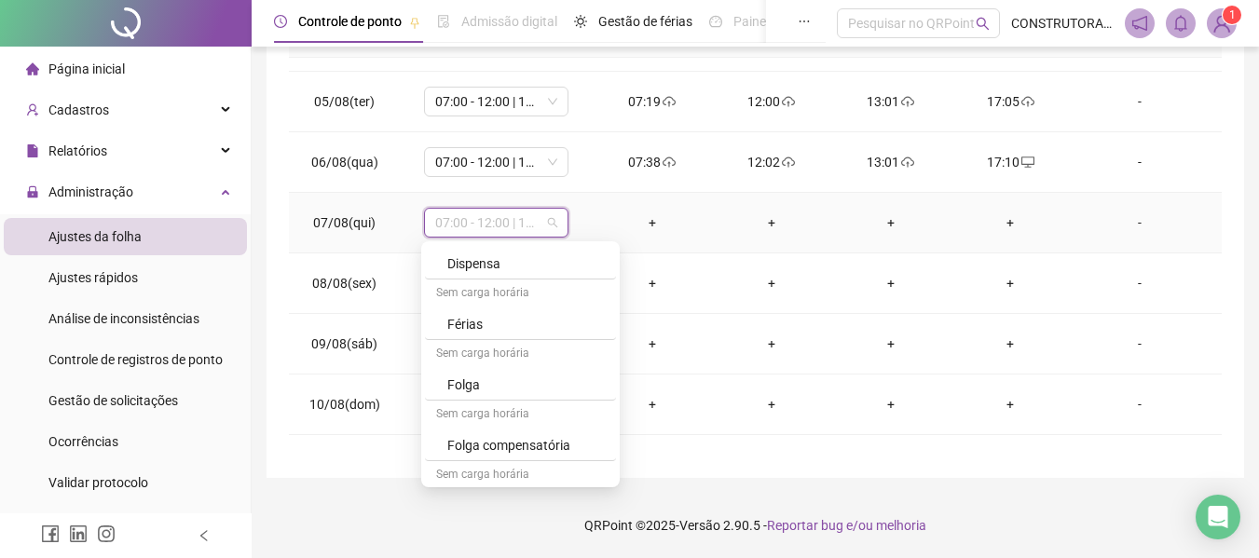
scroll to position [246, 0]
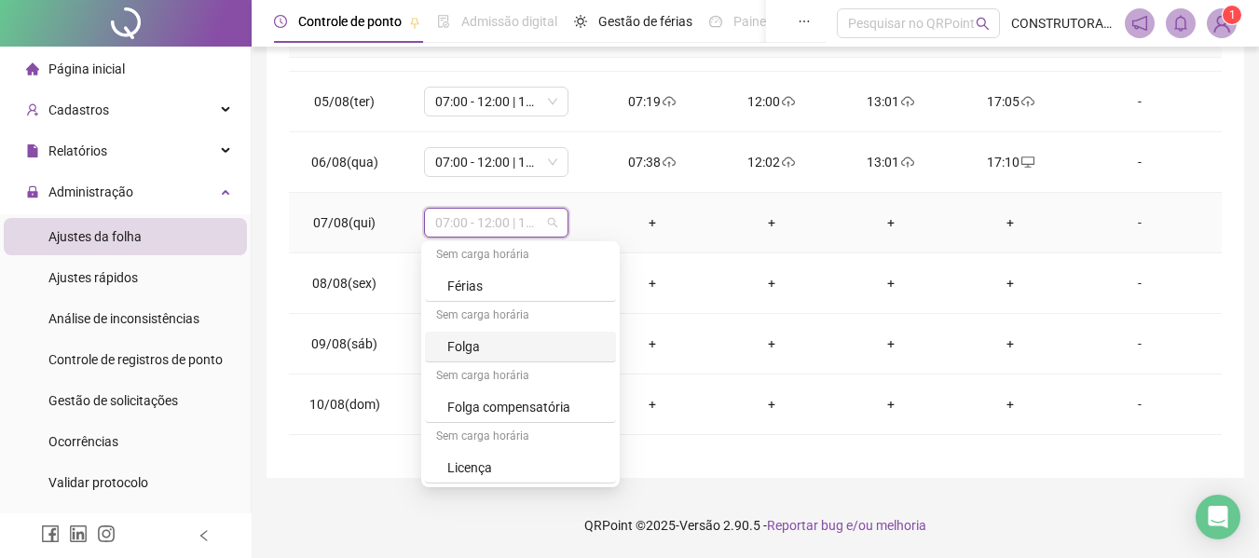
click at [1135, 225] on div "-" at bounding box center [1139, 222] width 110 height 20
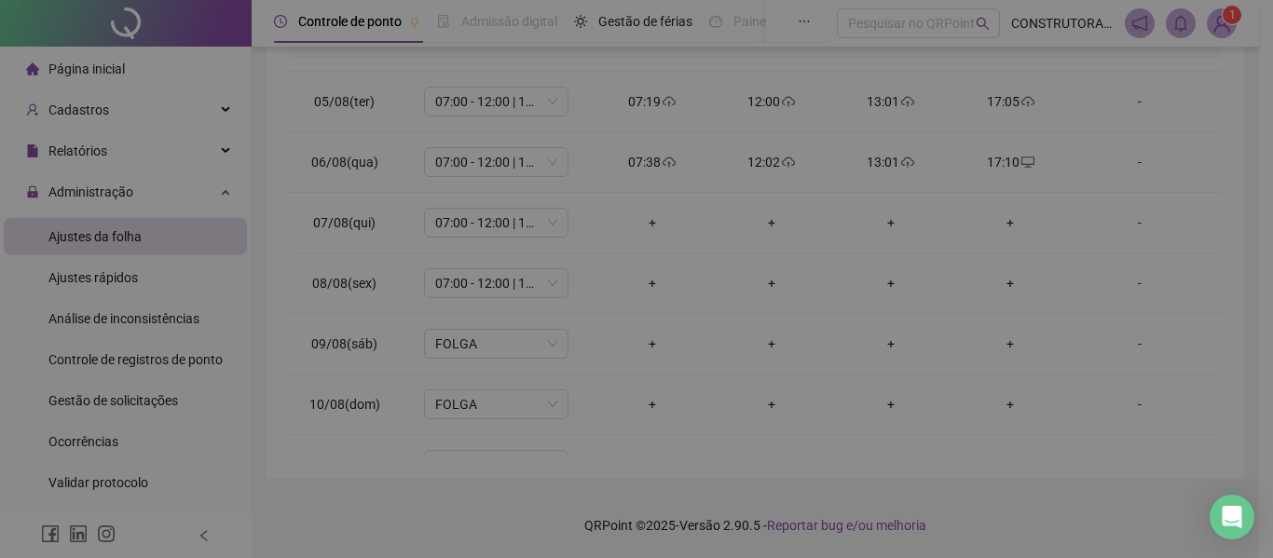
click at [1131, 225] on div "Alterar no dia 07/08/2025 Observações Desconsiderar intervalo pré-assinalado? A…" at bounding box center [636, 279] width 1273 height 558
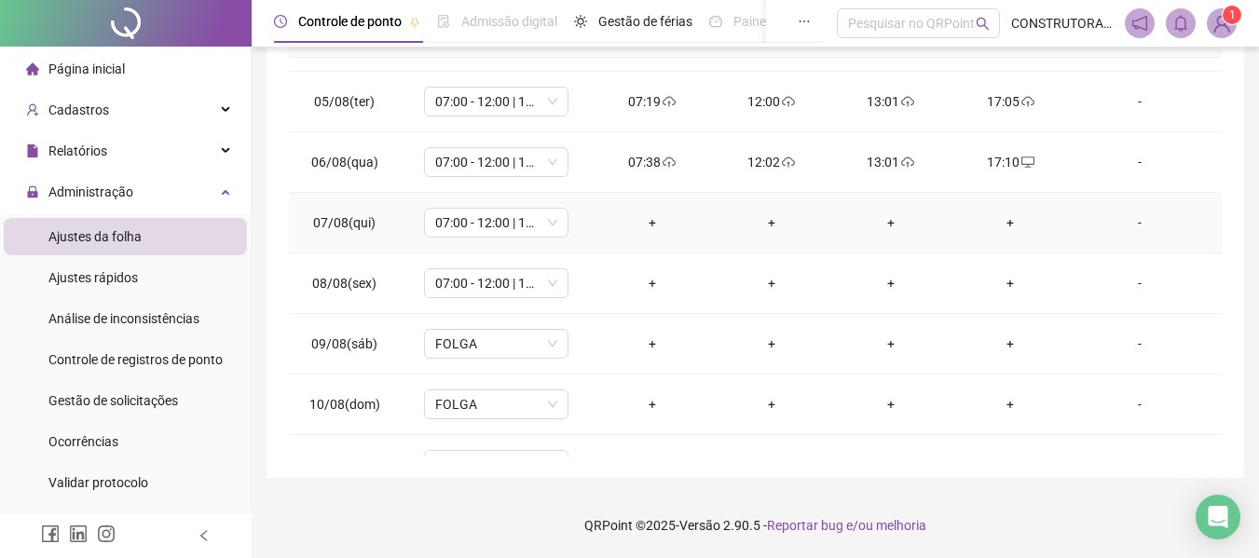
click at [1128, 225] on div "-" at bounding box center [1139, 222] width 110 height 20
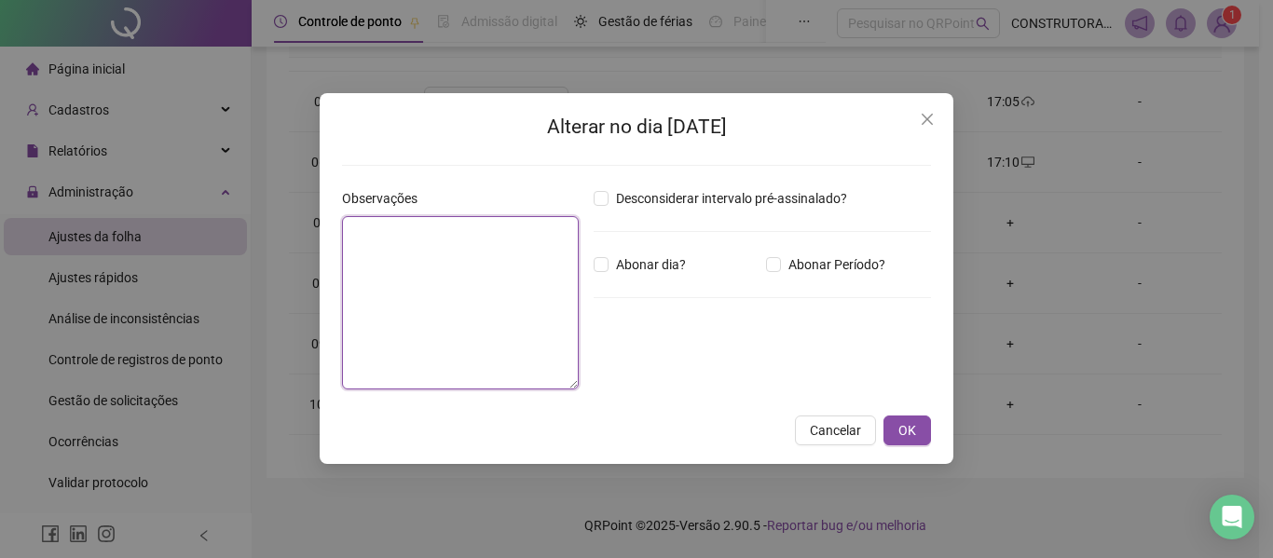
click at [424, 287] on textarea at bounding box center [460, 302] width 237 height 173
type textarea "*****"
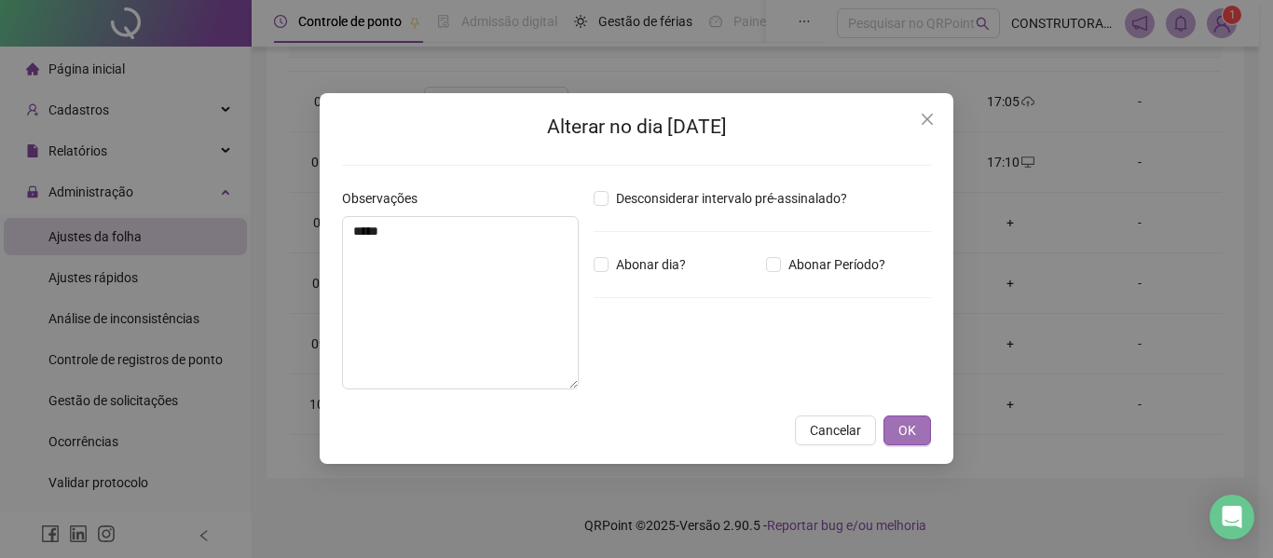
click at [906, 427] on span "OK" at bounding box center [907, 430] width 18 height 20
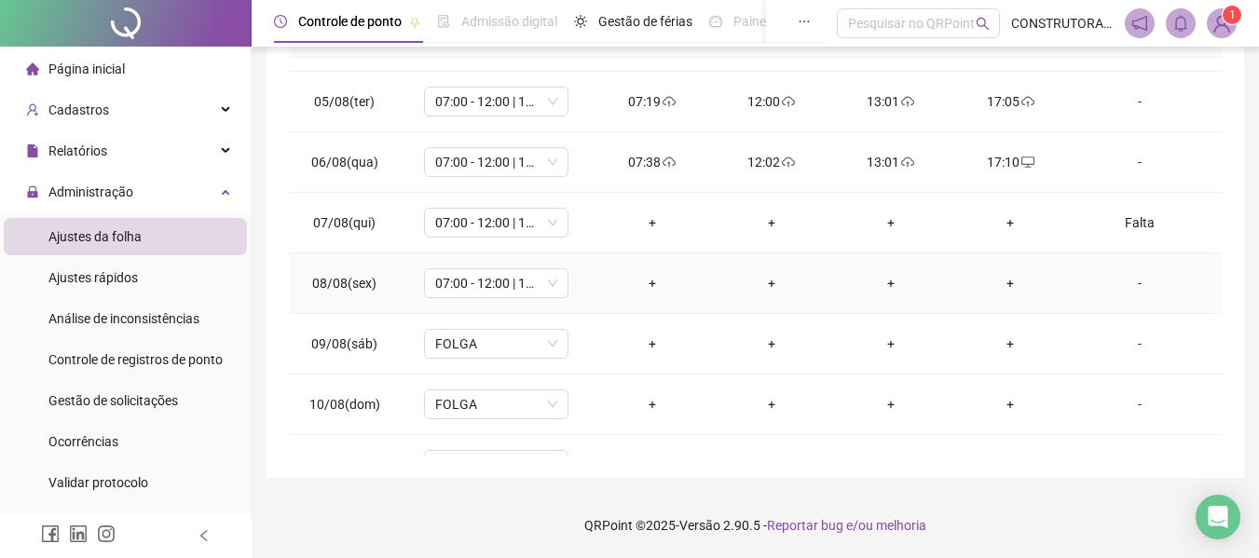
click at [1130, 284] on div "-" at bounding box center [1139, 283] width 110 height 20
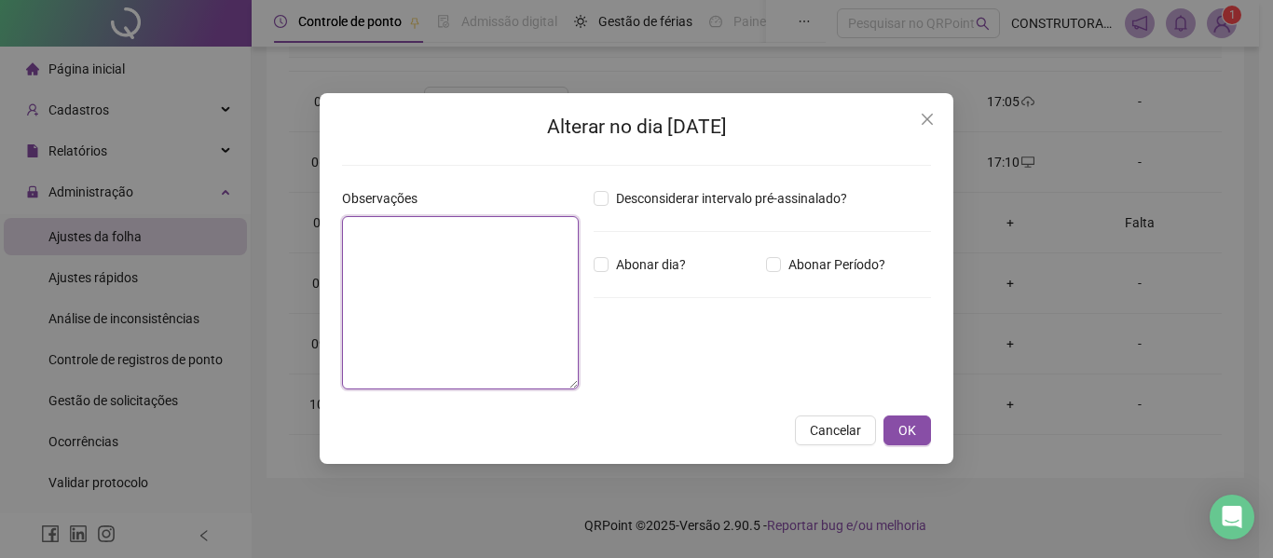
click at [443, 284] on textarea at bounding box center [460, 302] width 237 height 173
type textarea "*****"
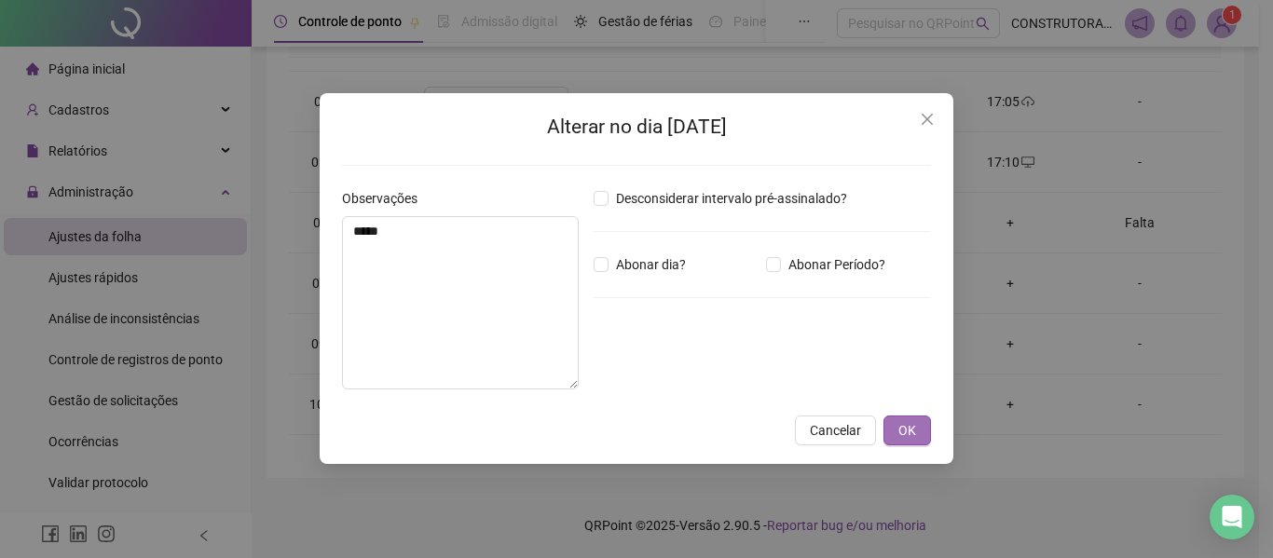
click at [908, 428] on span "OK" at bounding box center [907, 430] width 18 height 20
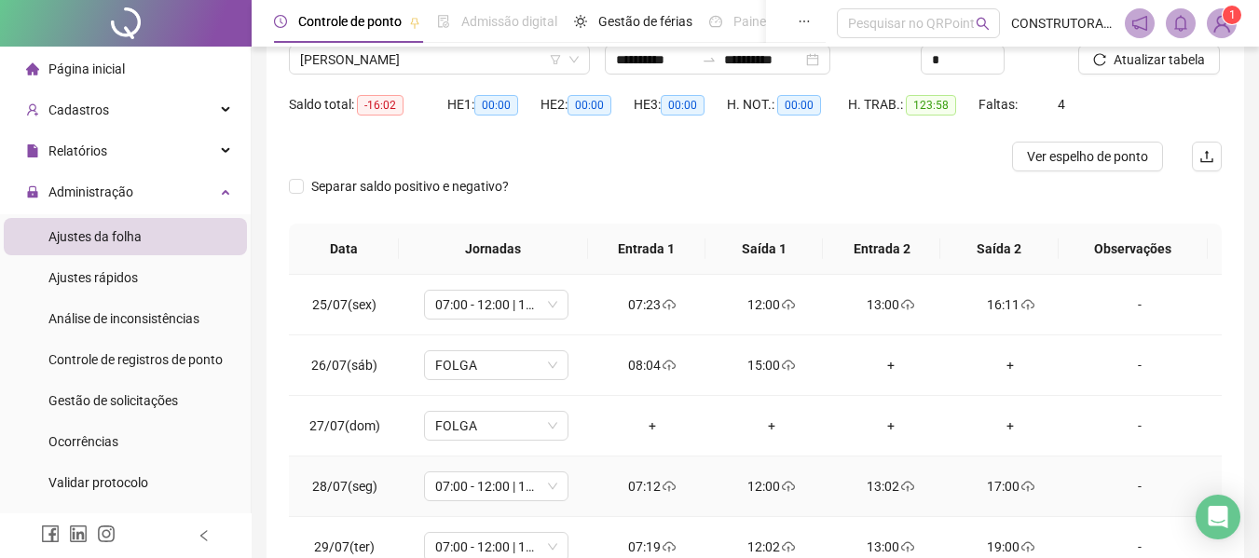
scroll to position [0, 0]
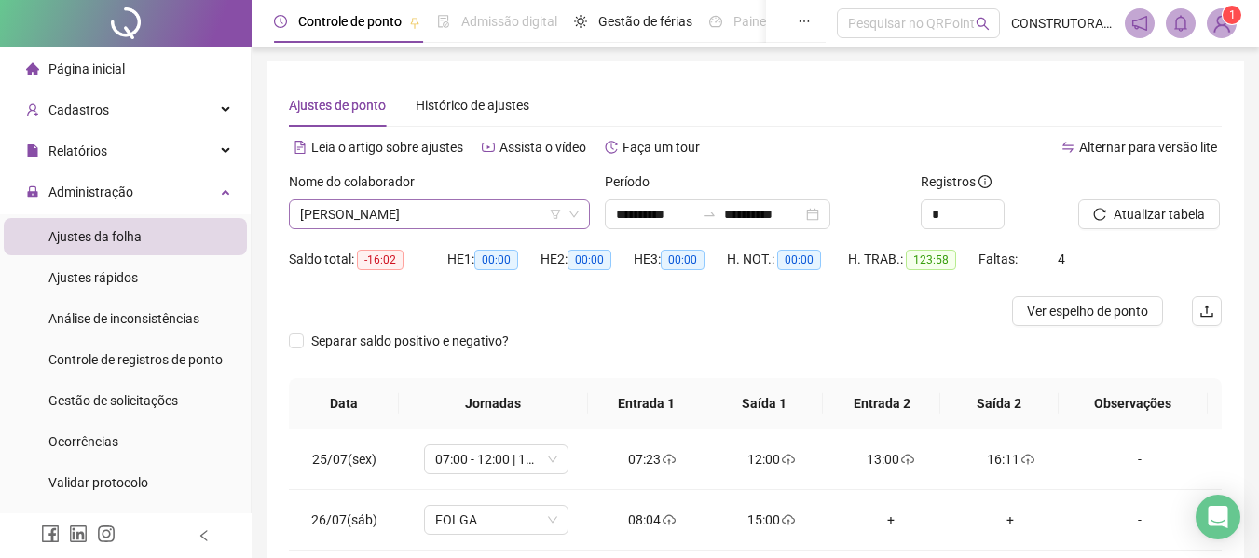
click at [510, 224] on span "[PERSON_NAME]" at bounding box center [439, 214] width 279 height 28
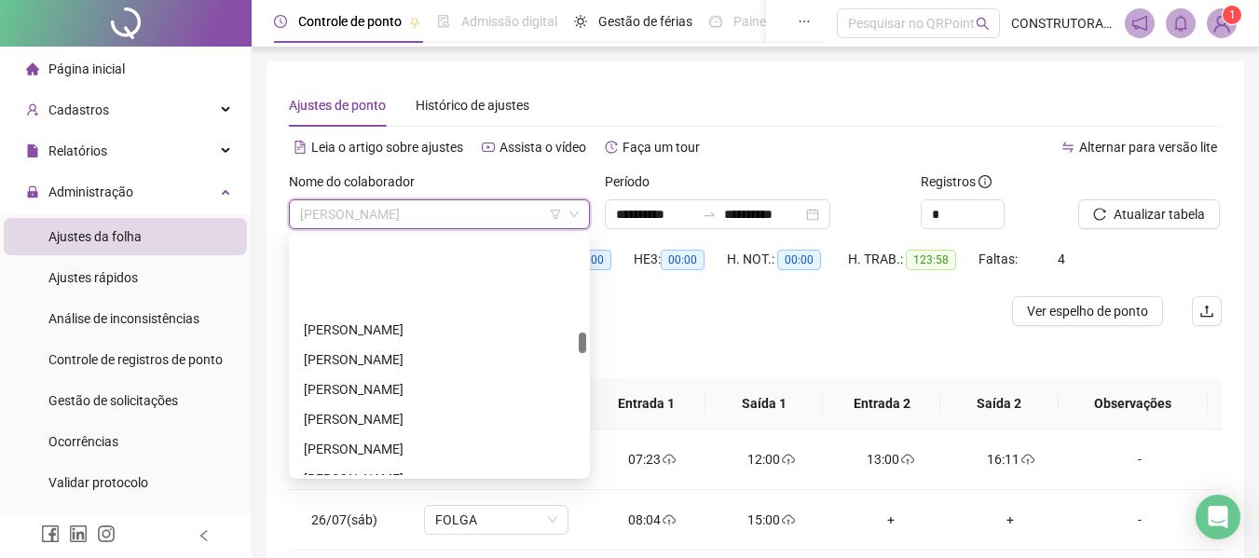
scroll to position [1304, 0]
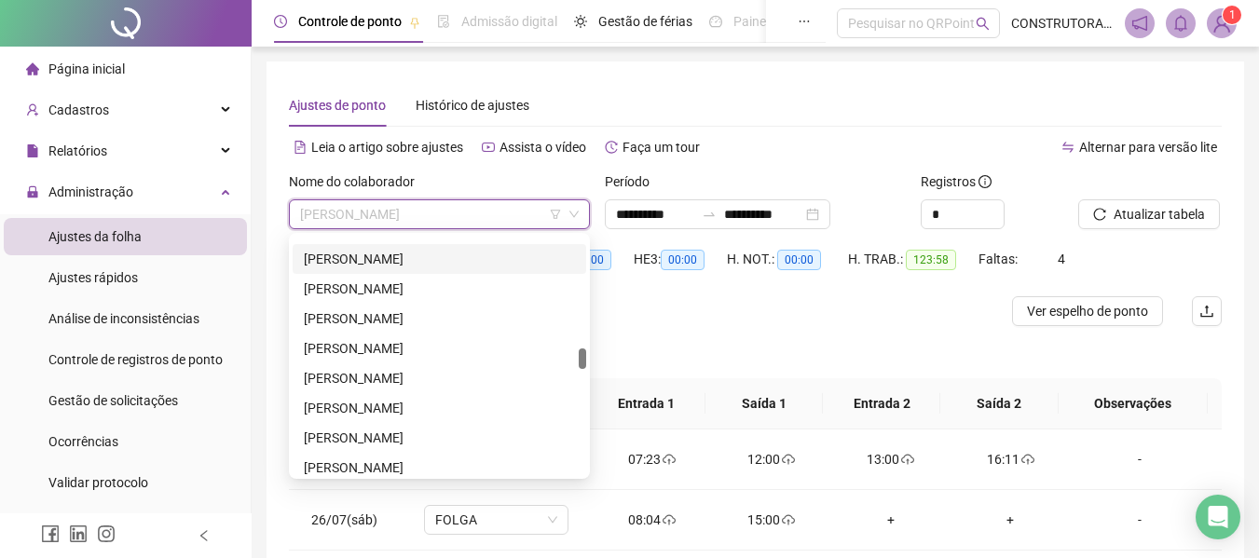
click at [462, 261] on div "[PERSON_NAME]" at bounding box center [439, 259] width 271 height 20
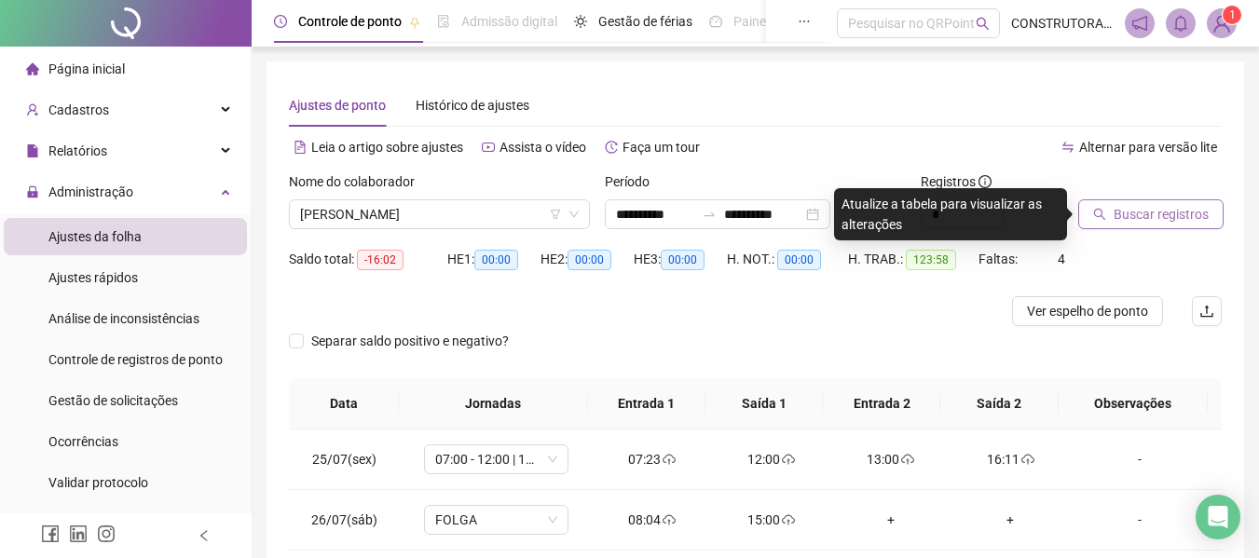
click at [1177, 217] on span "Buscar registros" at bounding box center [1160, 214] width 95 height 20
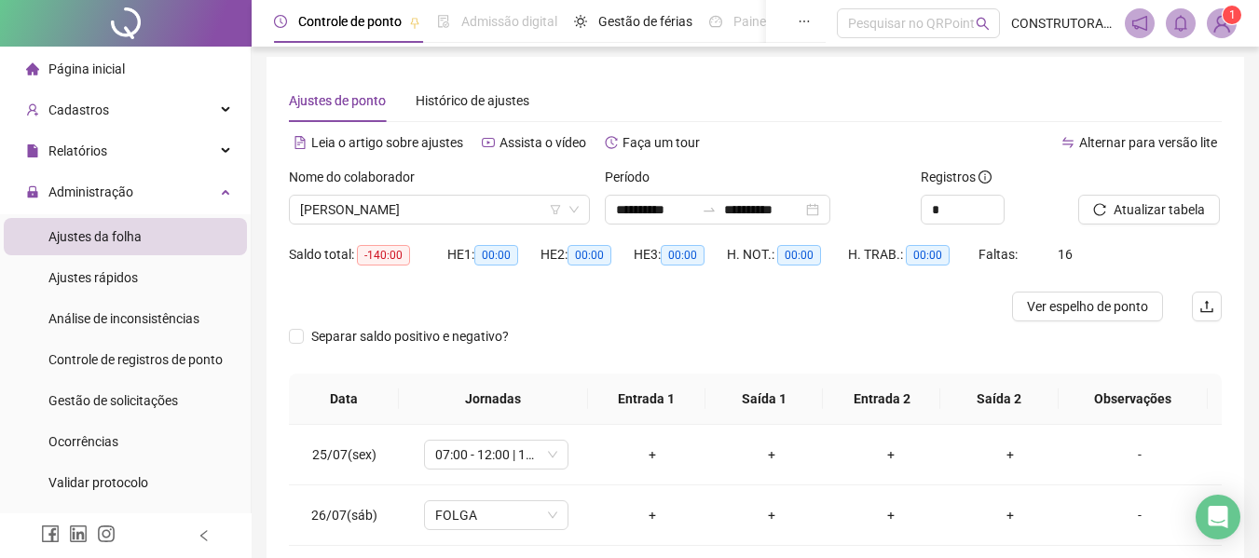
scroll to position [0, 0]
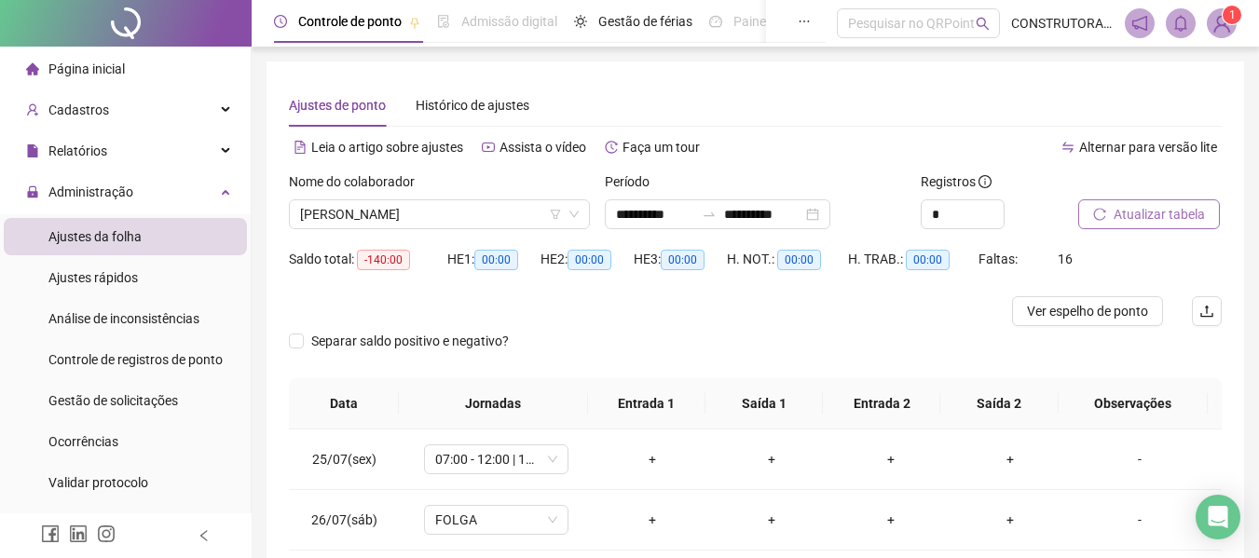
click at [1139, 214] on span "Atualizar tabela" at bounding box center [1158, 214] width 91 height 20
click at [694, 206] on input "**********" at bounding box center [655, 214] width 78 height 20
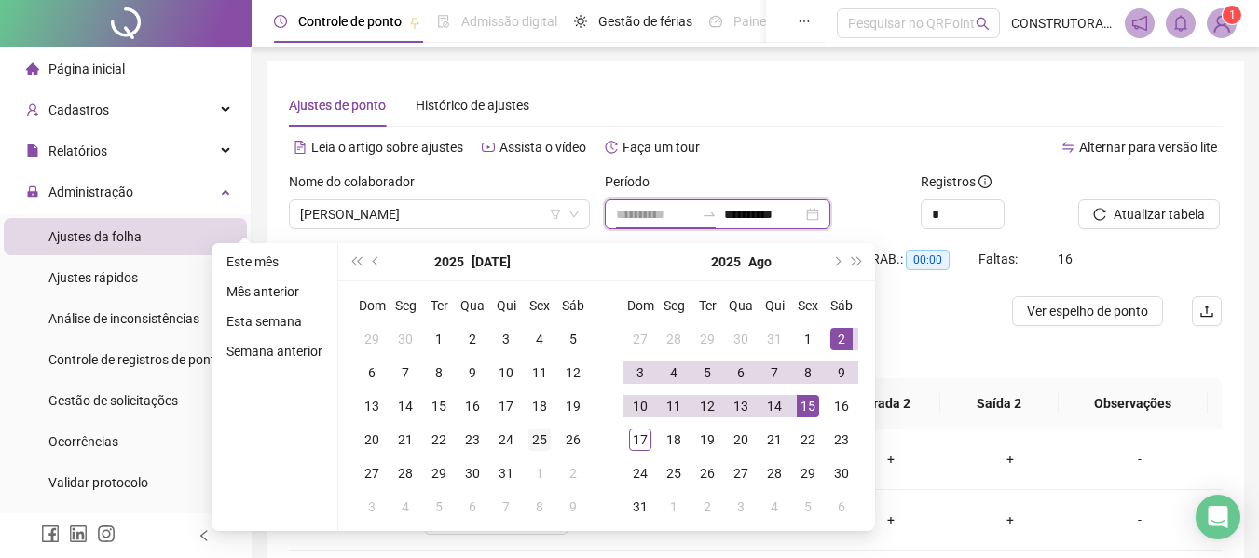
type input "**********"
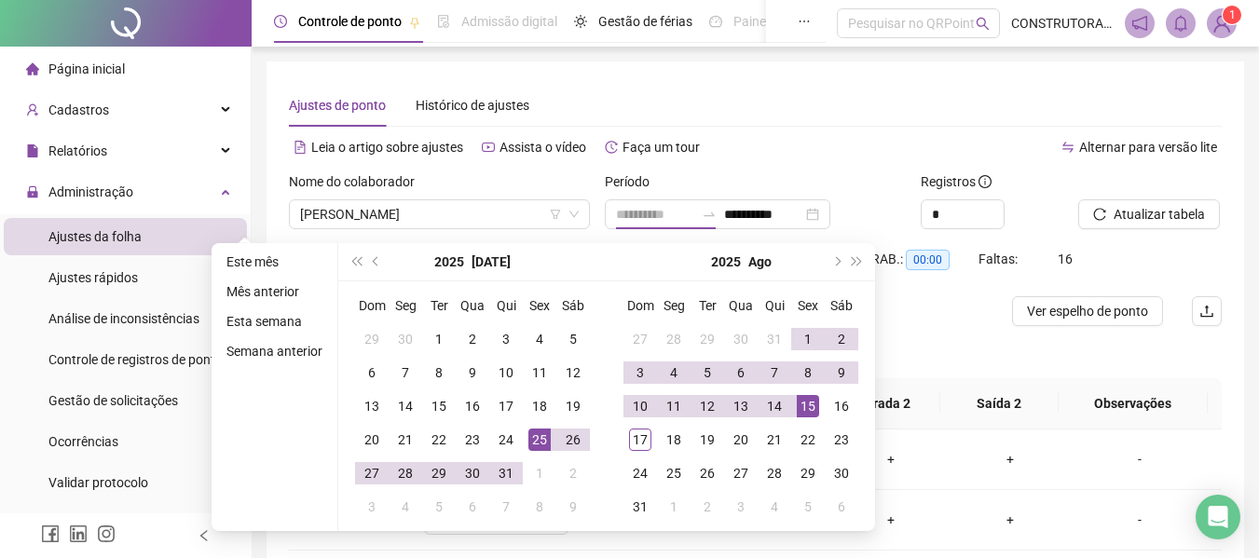
click at [529, 443] on div "25" at bounding box center [539, 440] width 22 height 22
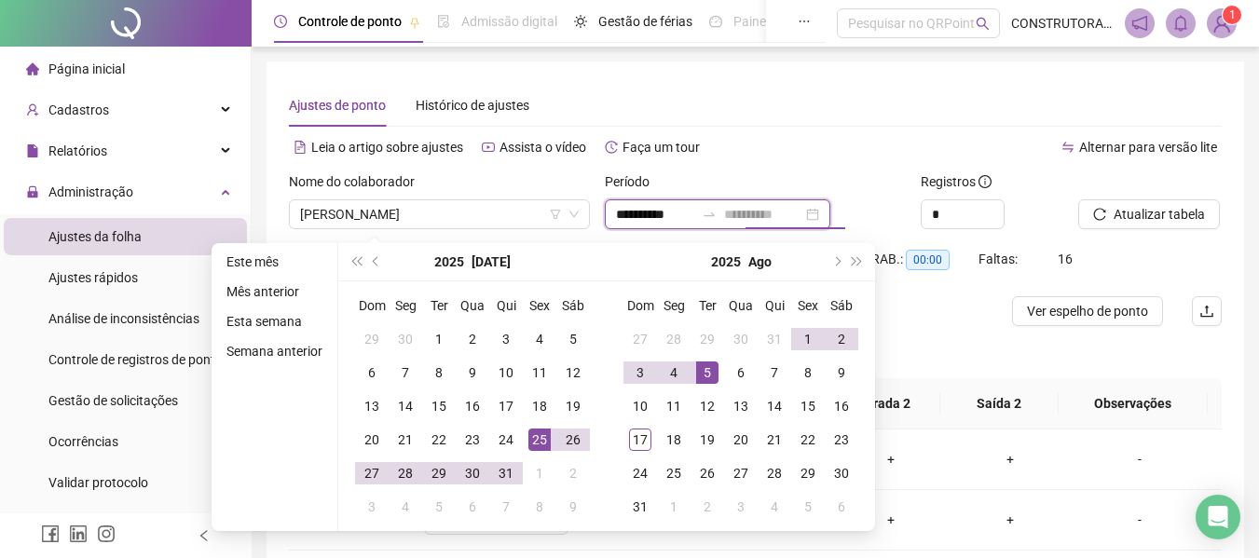
type input "**********"
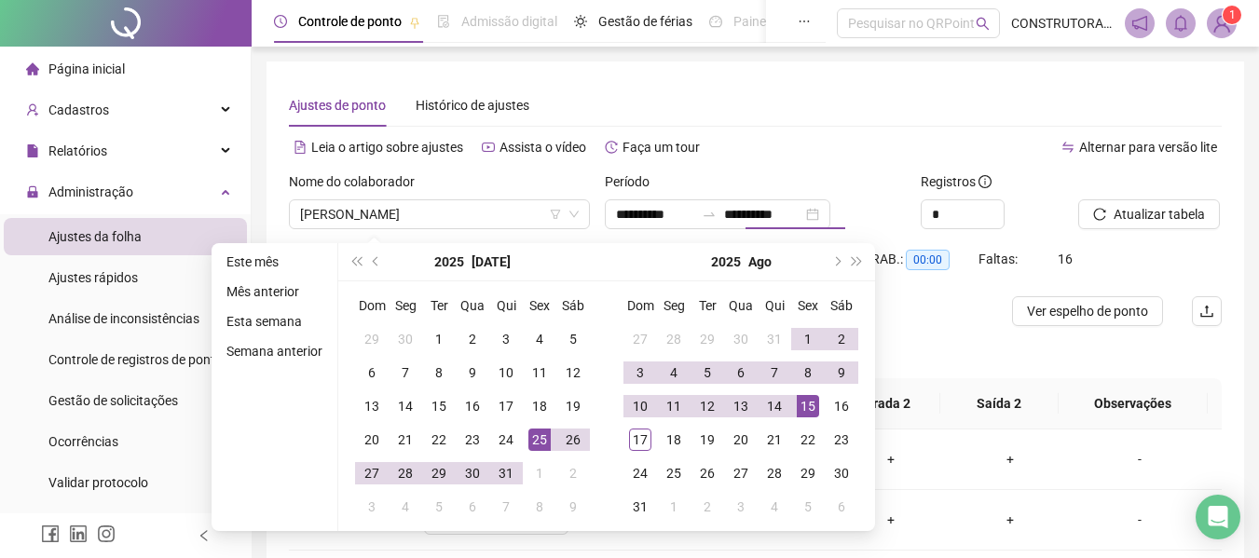
click at [1077, 237] on div "Atualizar tabela" at bounding box center [1149, 207] width 158 height 73
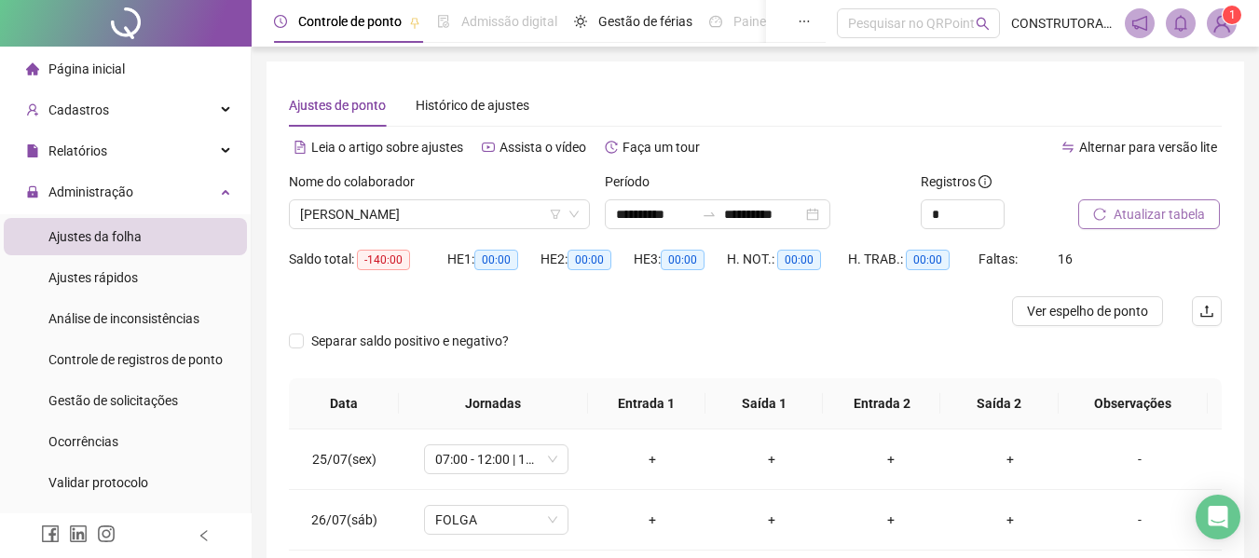
click at [1127, 212] on span "Atualizar tabela" at bounding box center [1158, 214] width 91 height 20
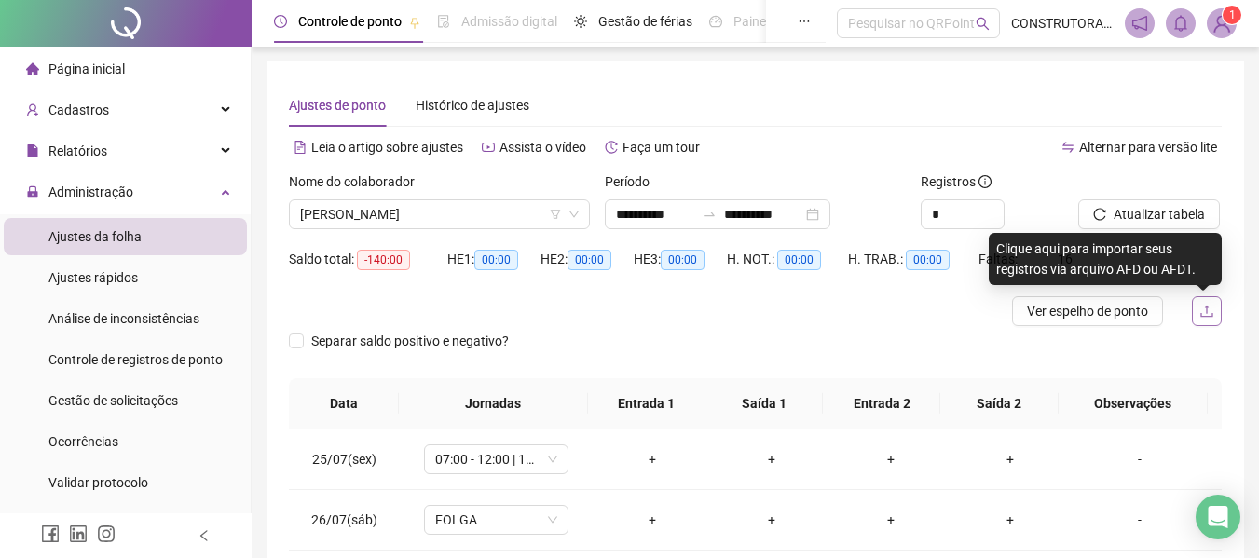
click at [1205, 312] on icon "upload" at bounding box center [1206, 311] width 15 height 15
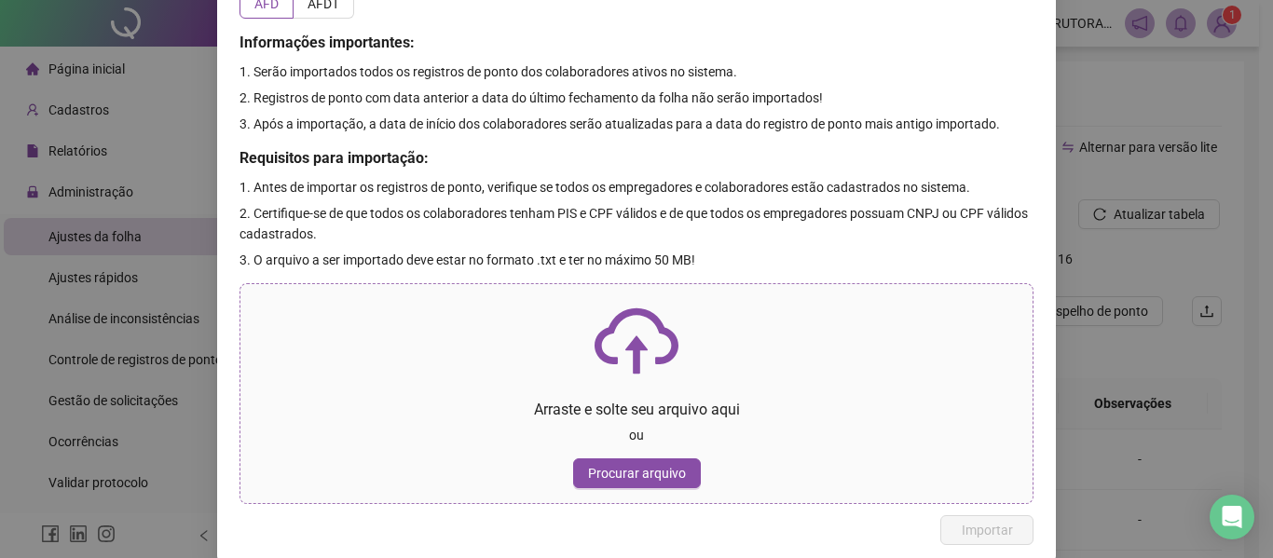
scroll to position [102, 0]
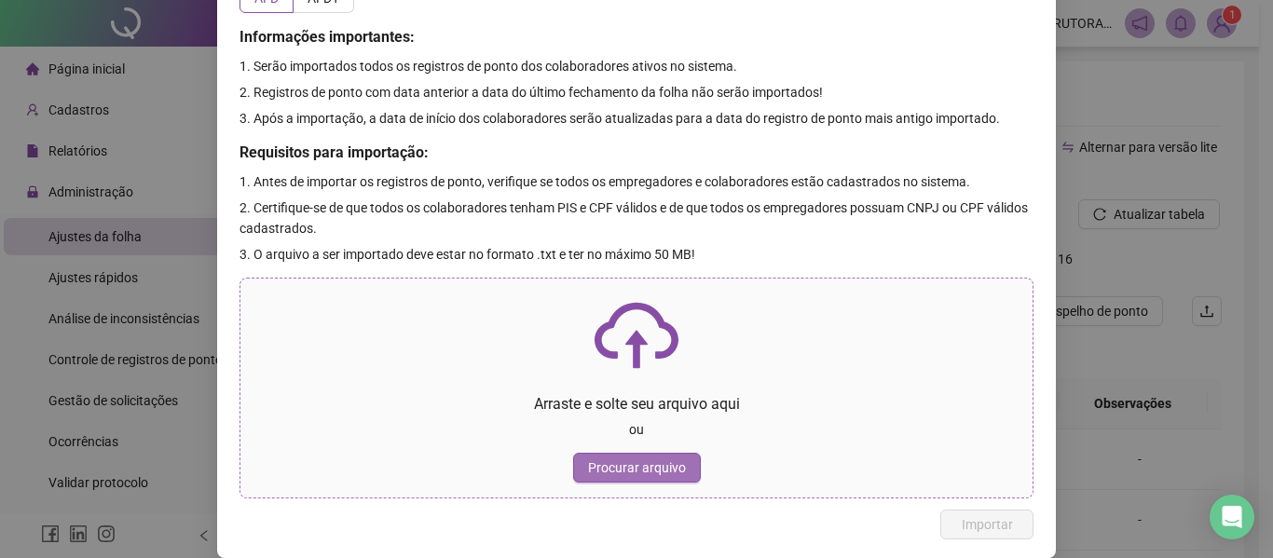
click at [655, 473] on span "Procurar arquivo" at bounding box center [637, 467] width 98 height 20
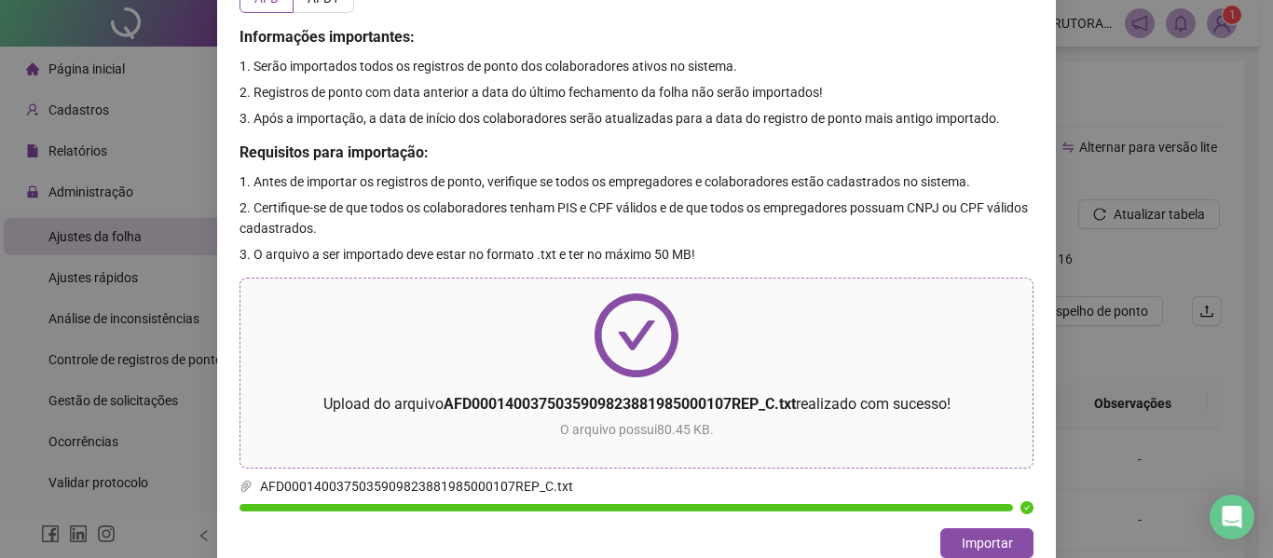
click at [988, 543] on span "Importar" at bounding box center [986, 543] width 51 height 20
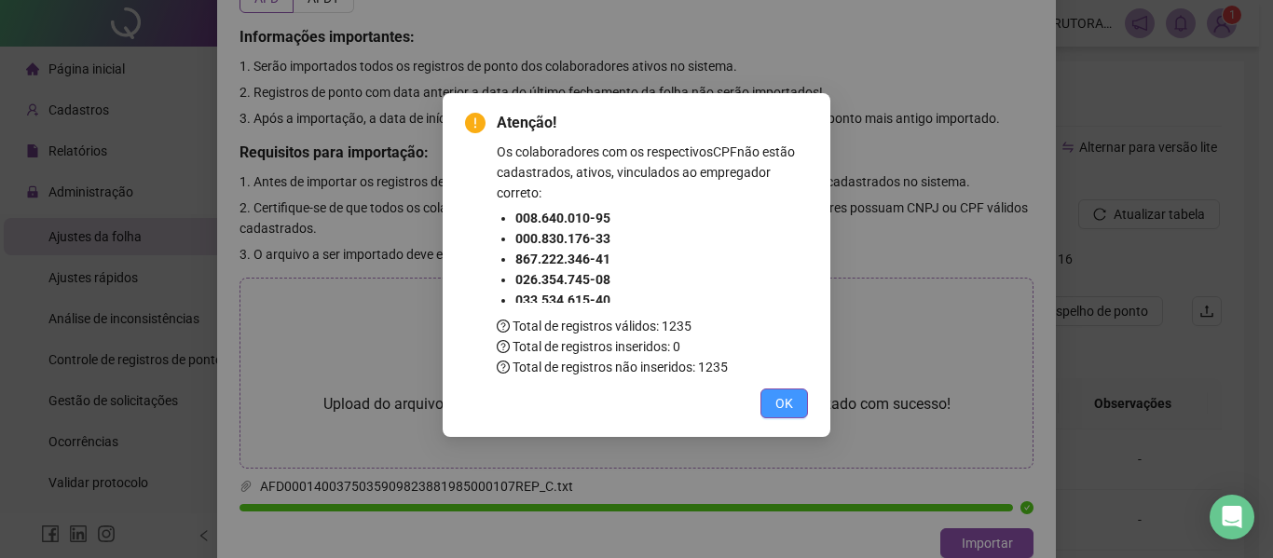
click at [790, 412] on span "OK" at bounding box center [784, 403] width 18 height 20
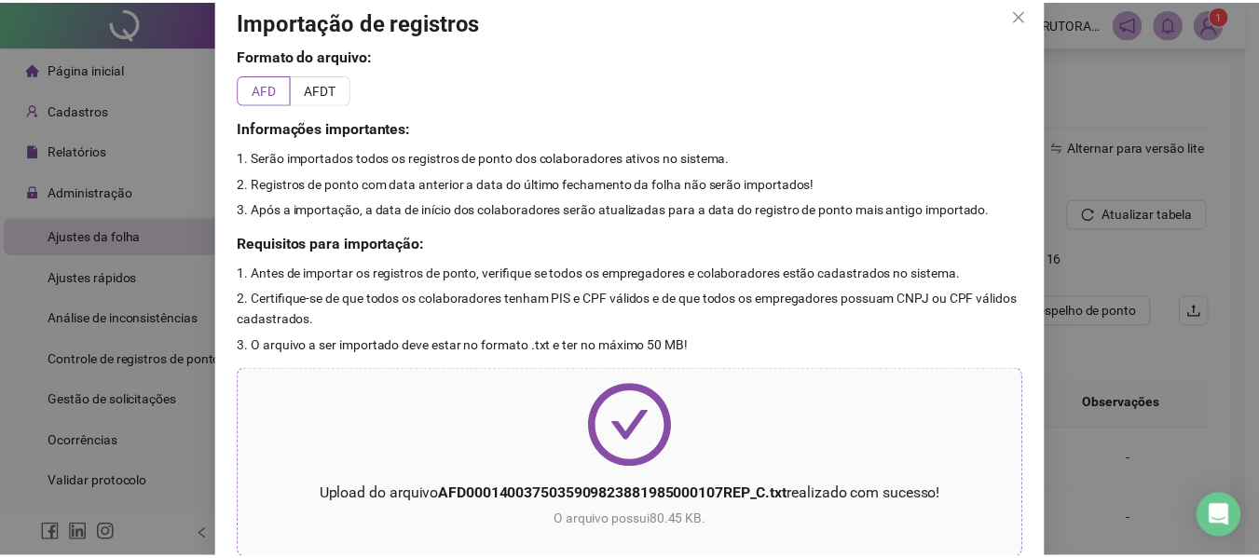
scroll to position [0, 0]
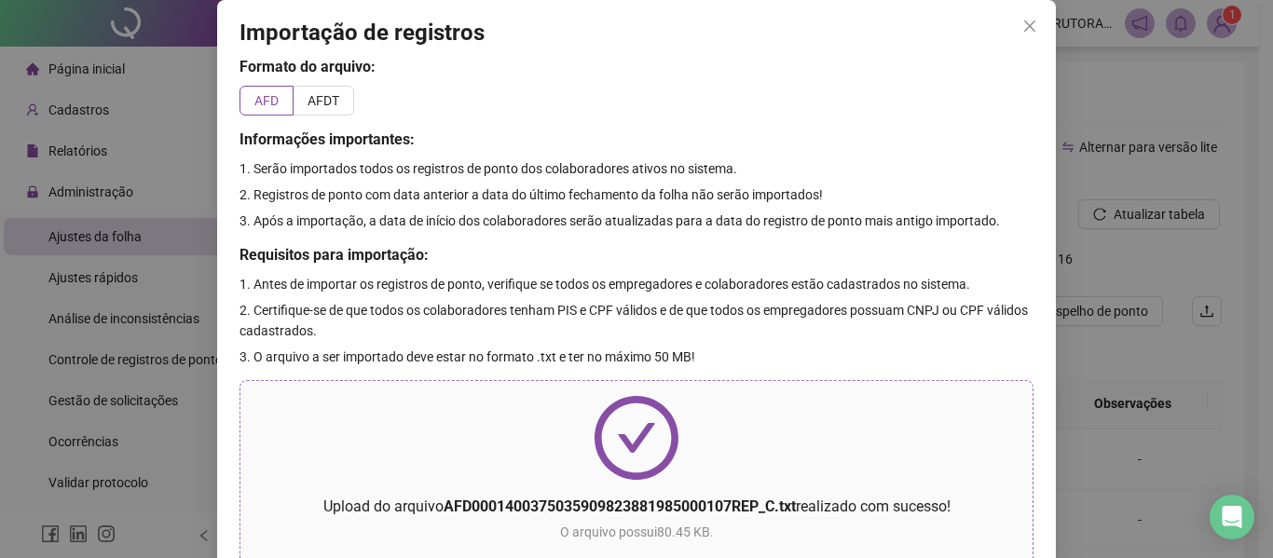
drag, startPoint x: 1017, startPoint y: 33, endPoint x: 955, endPoint y: 108, distance: 97.9
click at [1022, 33] on icon "close" at bounding box center [1029, 26] width 15 height 15
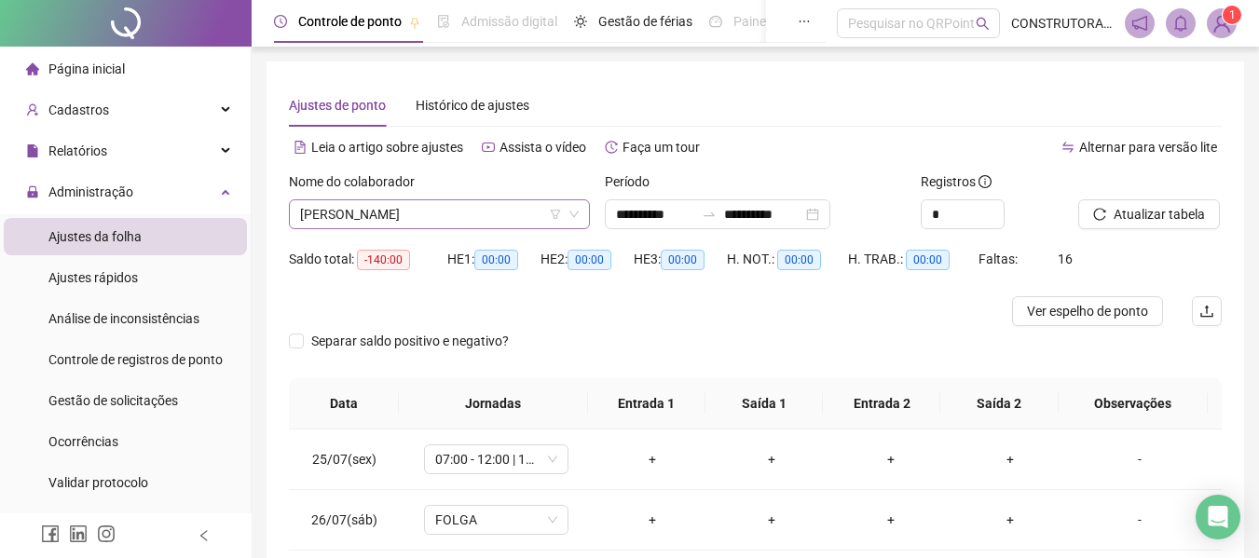
click at [428, 213] on span "[PERSON_NAME]" at bounding box center [439, 214] width 279 height 28
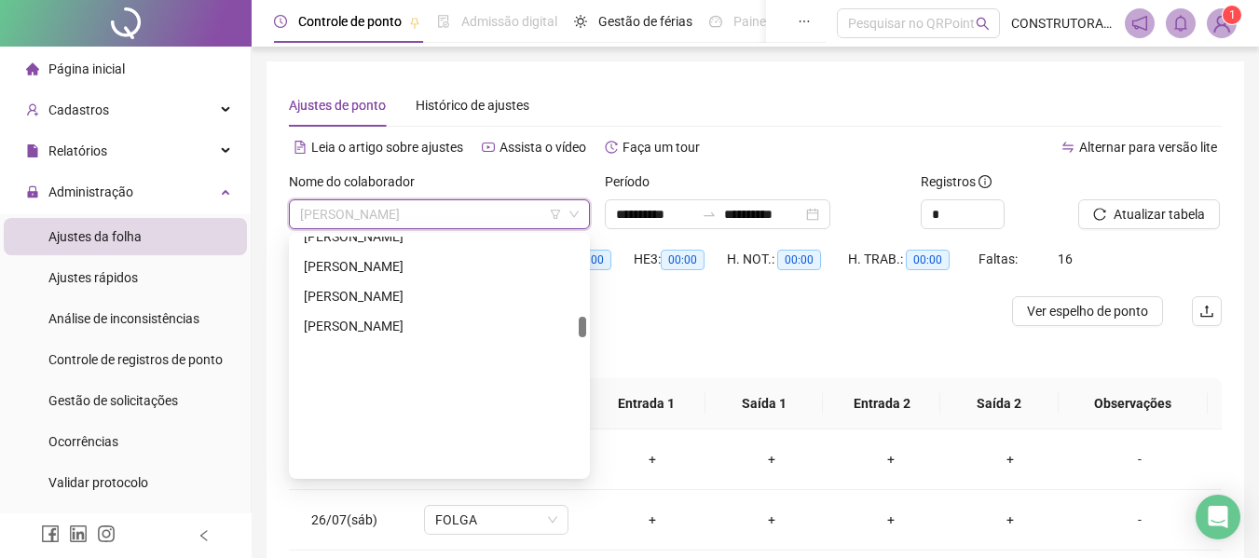
scroll to position [932, 0]
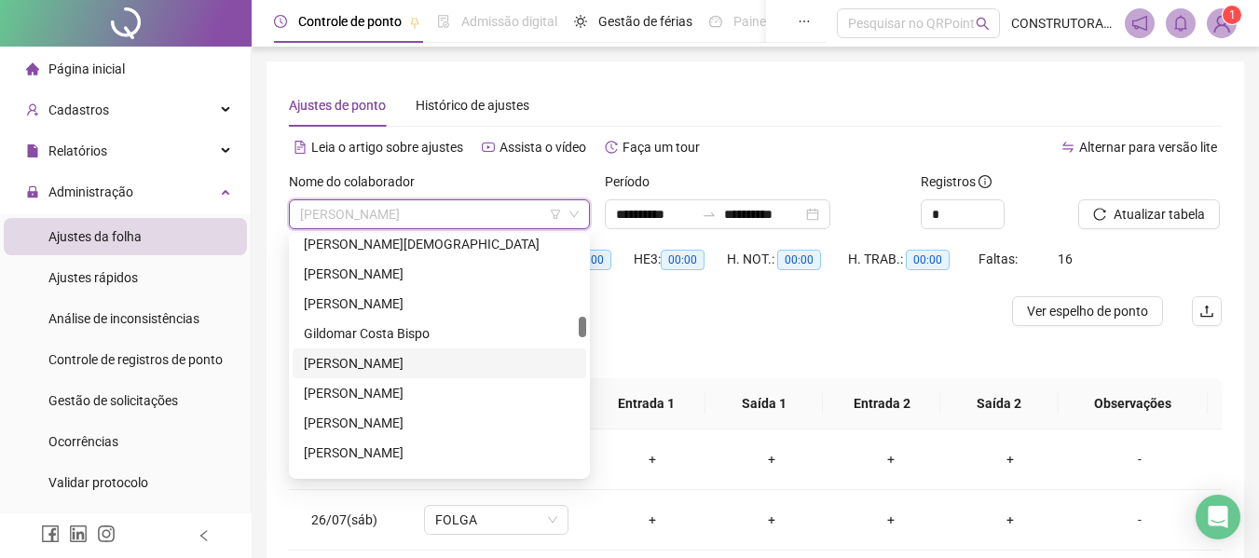
click at [406, 355] on div "[PERSON_NAME]" at bounding box center [439, 363] width 271 height 20
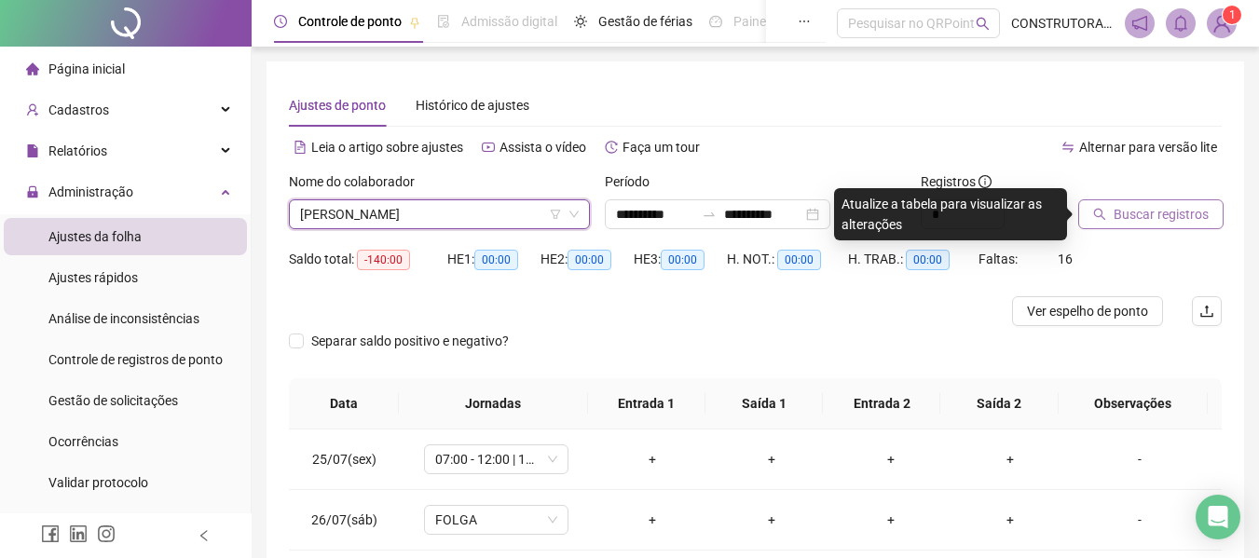
click at [1150, 221] on span "Buscar registros" at bounding box center [1160, 214] width 95 height 20
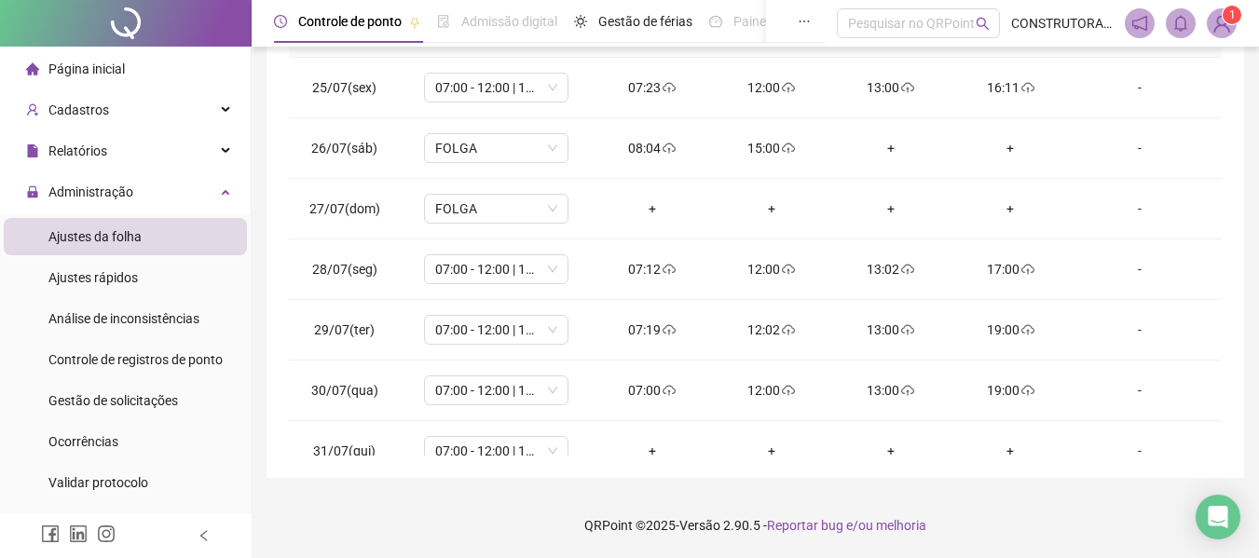
scroll to position [0, 0]
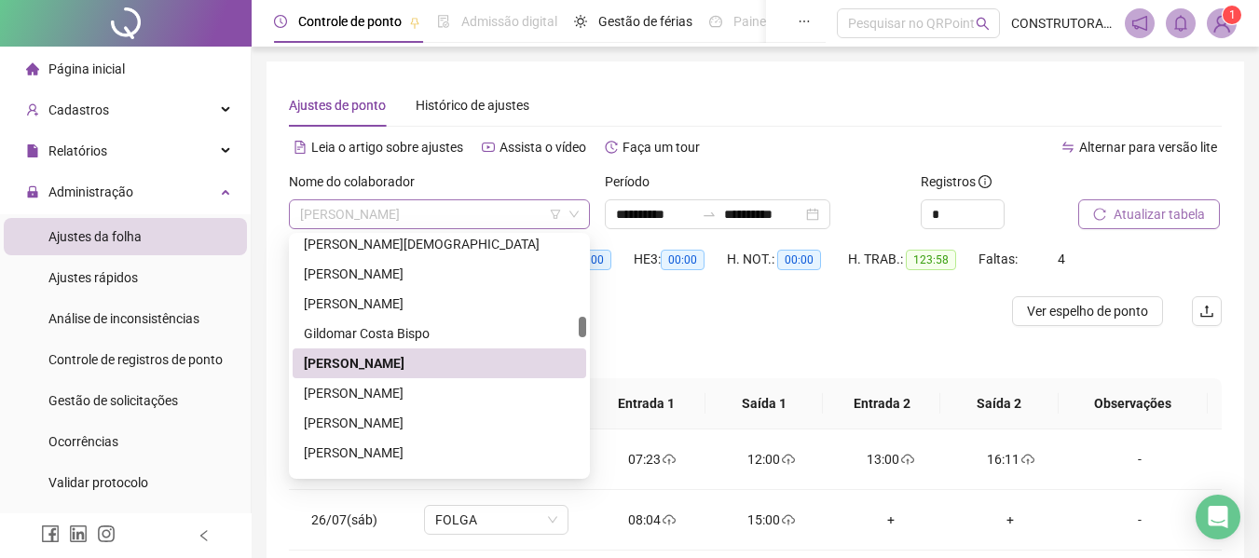
click at [490, 220] on span "[PERSON_NAME]" at bounding box center [439, 214] width 279 height 28
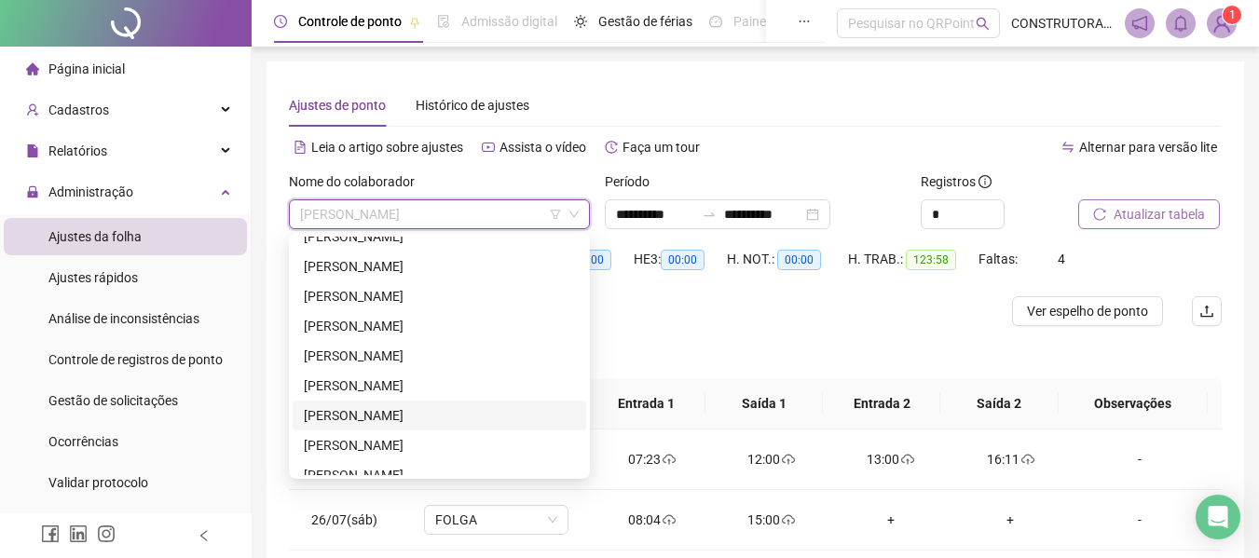
click at [484, 412] on div "[PERSON_NAME]" at bounding box center [439, 415] width 271 height 20
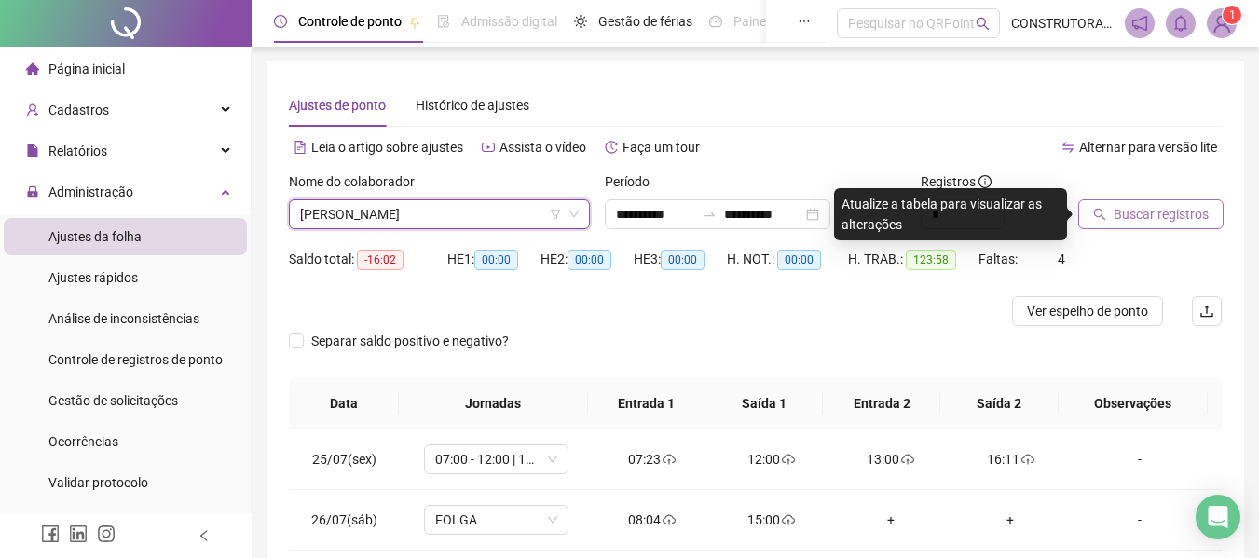
click at [1167, 220] on span "Buscar registros" at bounding box center [1160, 214] width 95 height 20
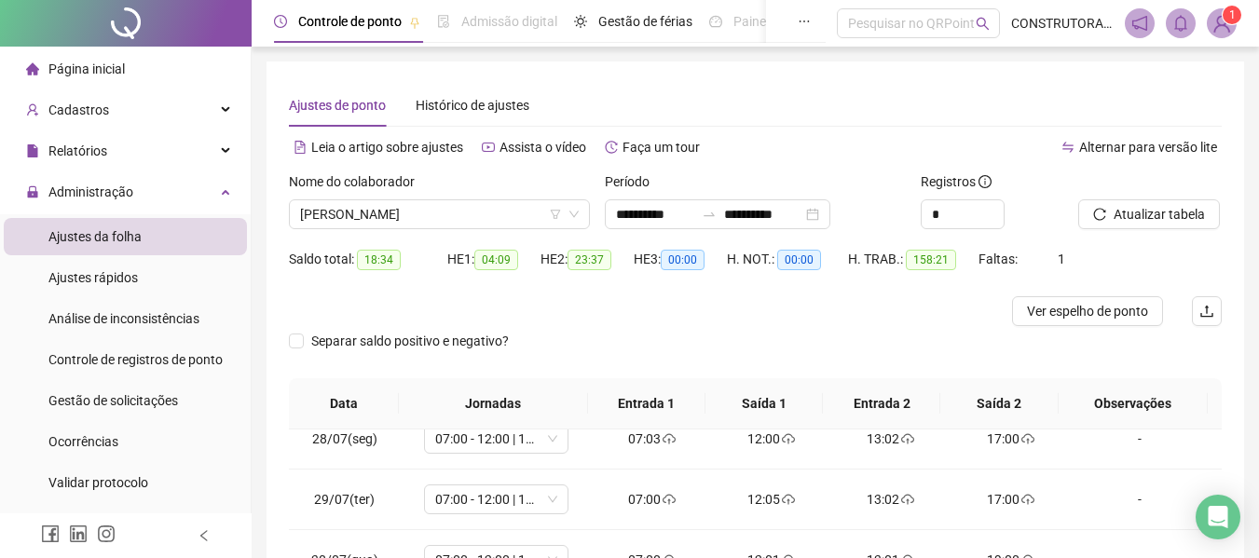
scroll to position [279, 0]
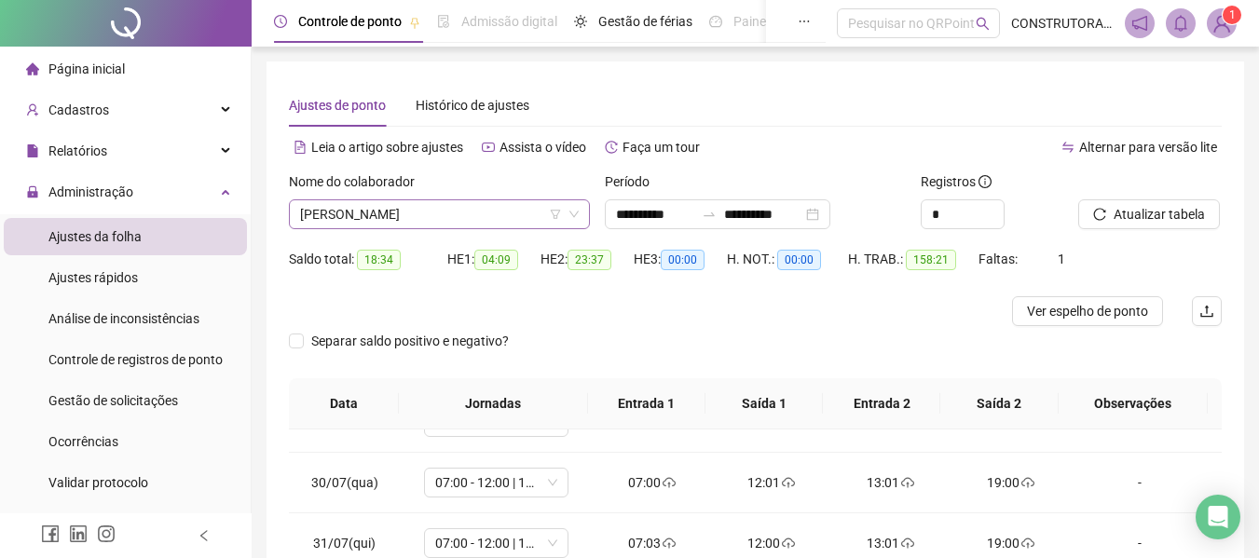
click at [401, 221] on span "[PERSON_NAME]" at bounding box center [439, 214] width 279 height 28
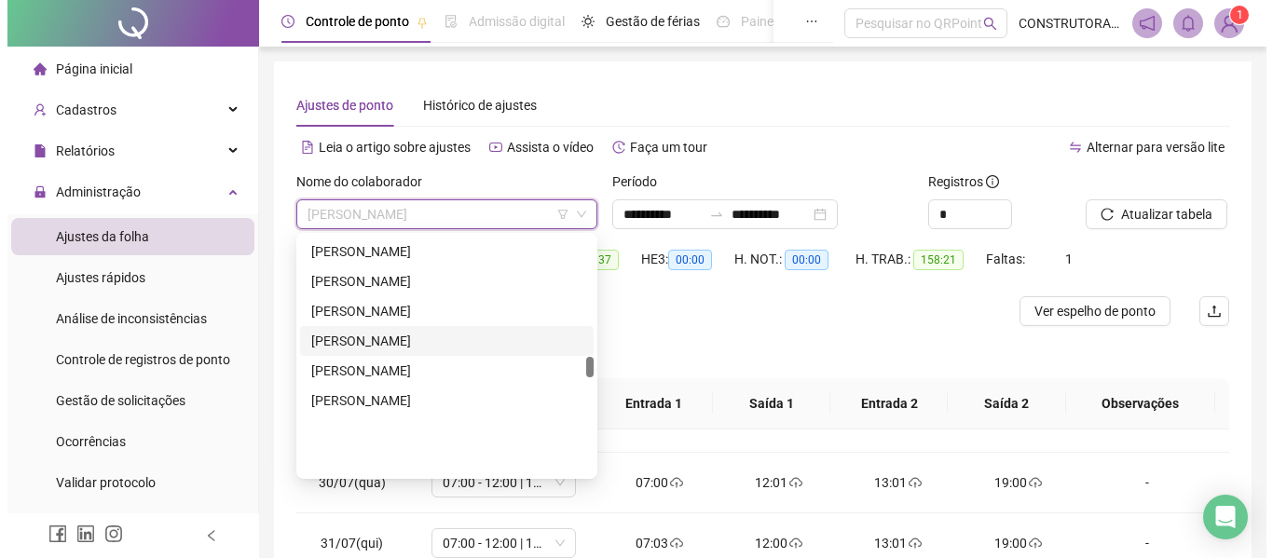
scroll to position [1304, 0]
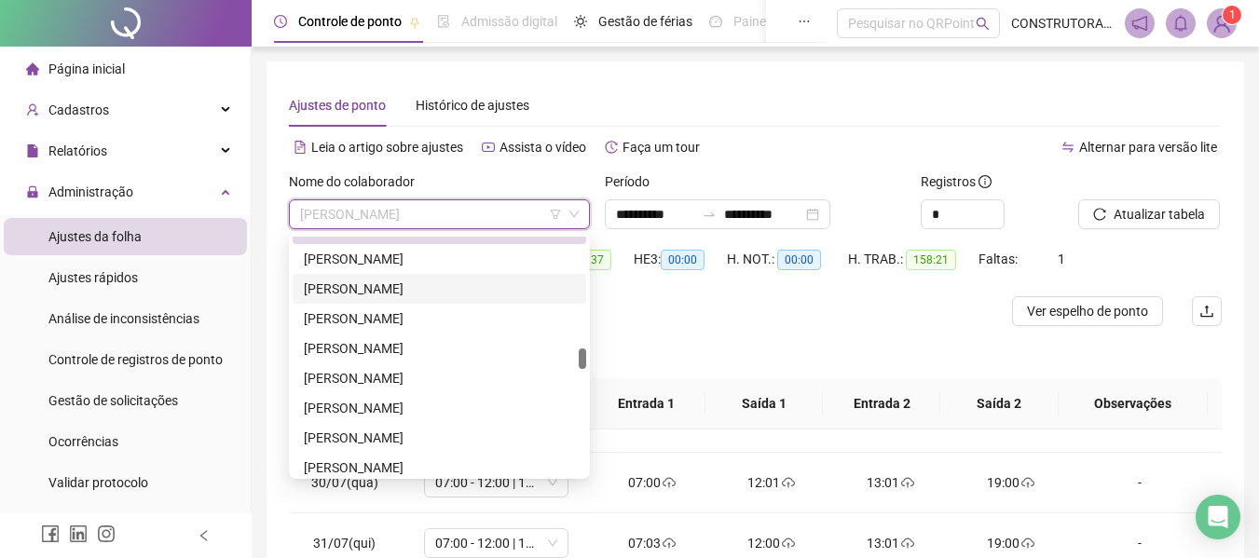
click at [417, 289] on div "[PERSON_NAME]" at bounding box center [439, 289] width 271 height 20
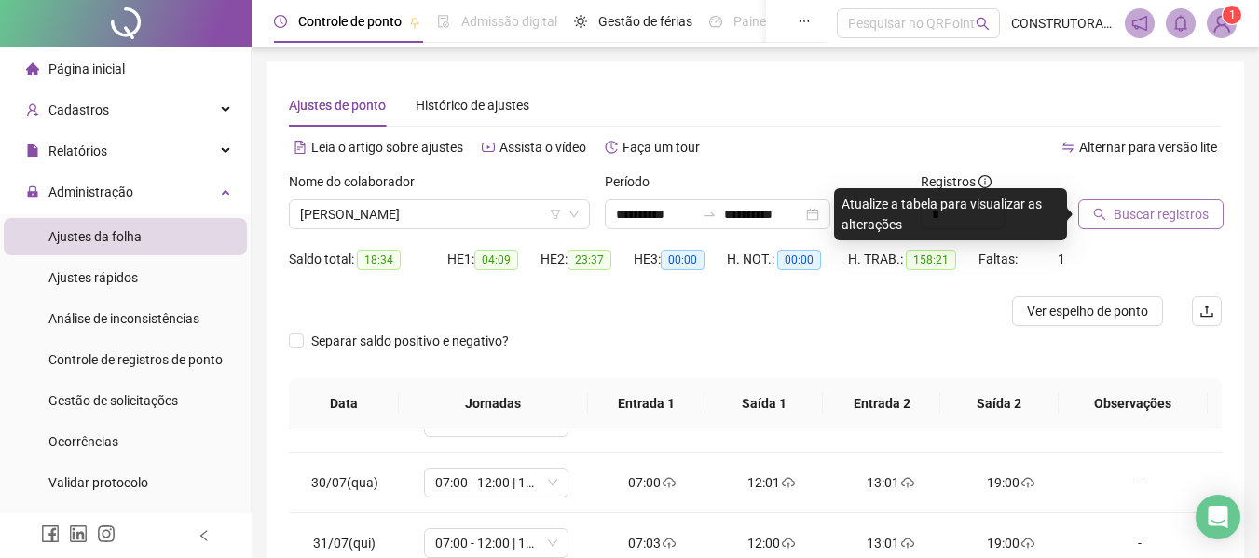
click at [1123, 222] on span "Buscar registros" at bounding box center [1160, 214] width 95 height 20
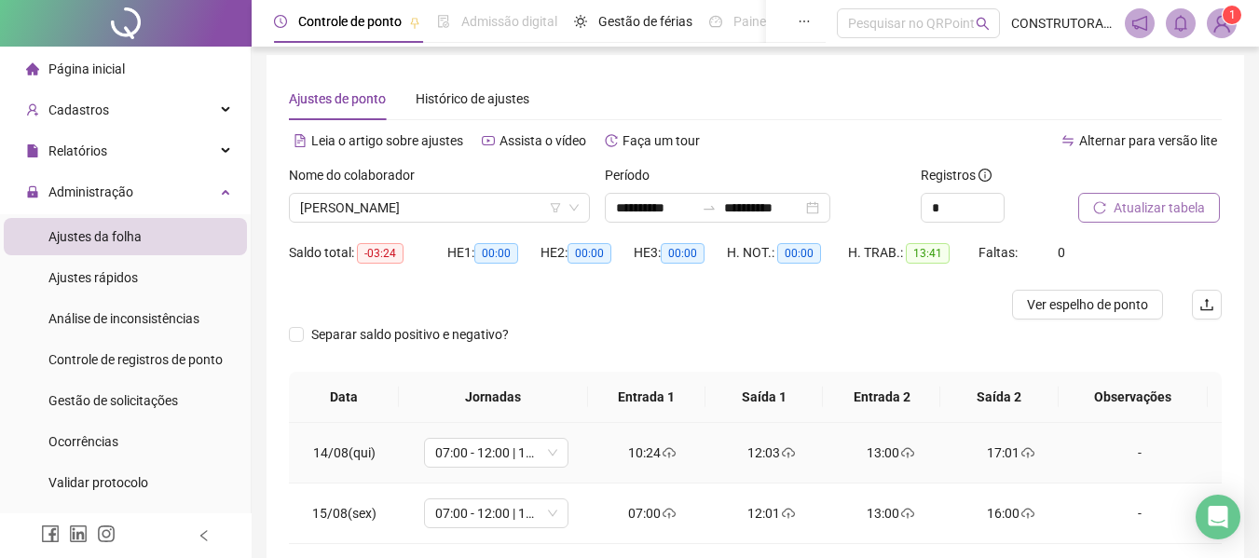
scroll to position [0, 0]
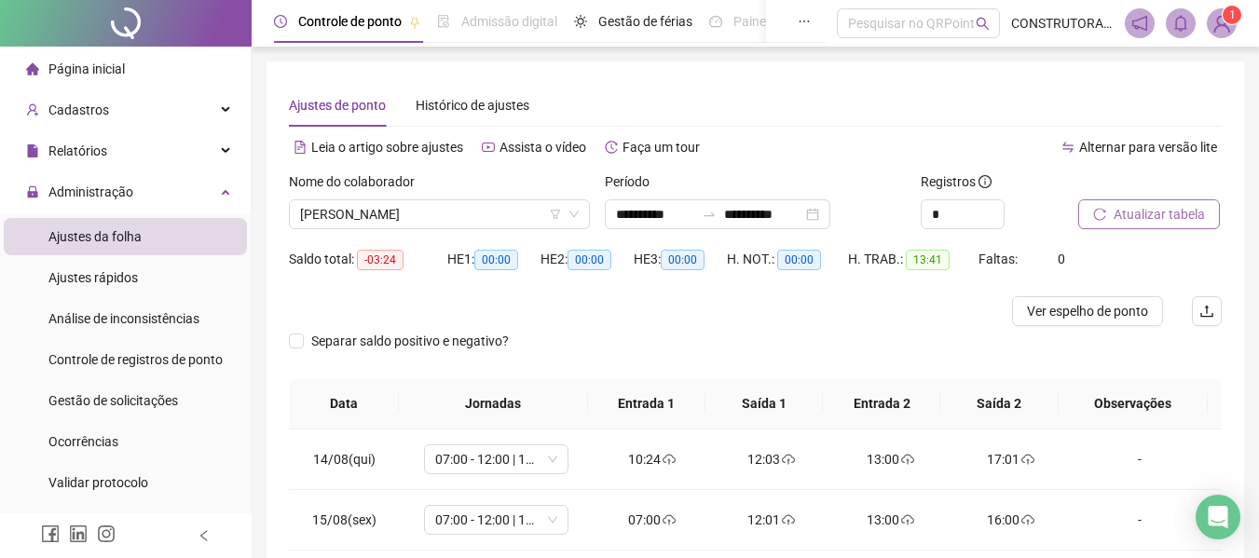
click at [1123, 219] on span "Atualizar tabela" at bounding box center [1158, 214] width 91 height 20
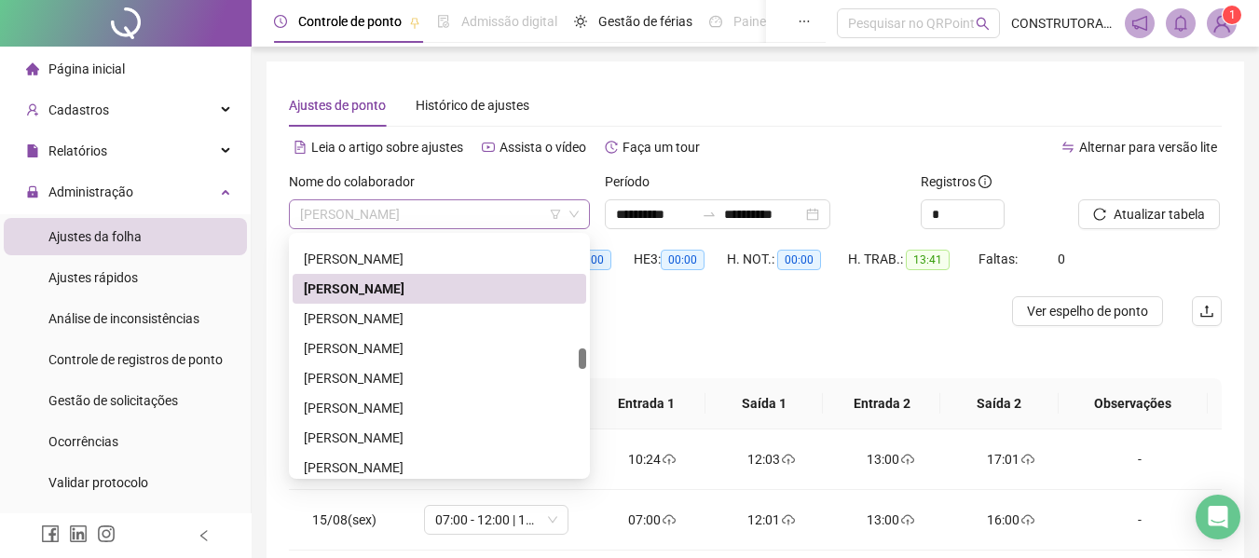
click at [549, 209] on span "[PERSON_NAME]" at bounding box center [439, 214] width 279 height 28
click at [488, 292] on div "[PERSON_NAME]" at bounding box center [439, 289] width 271 height 20
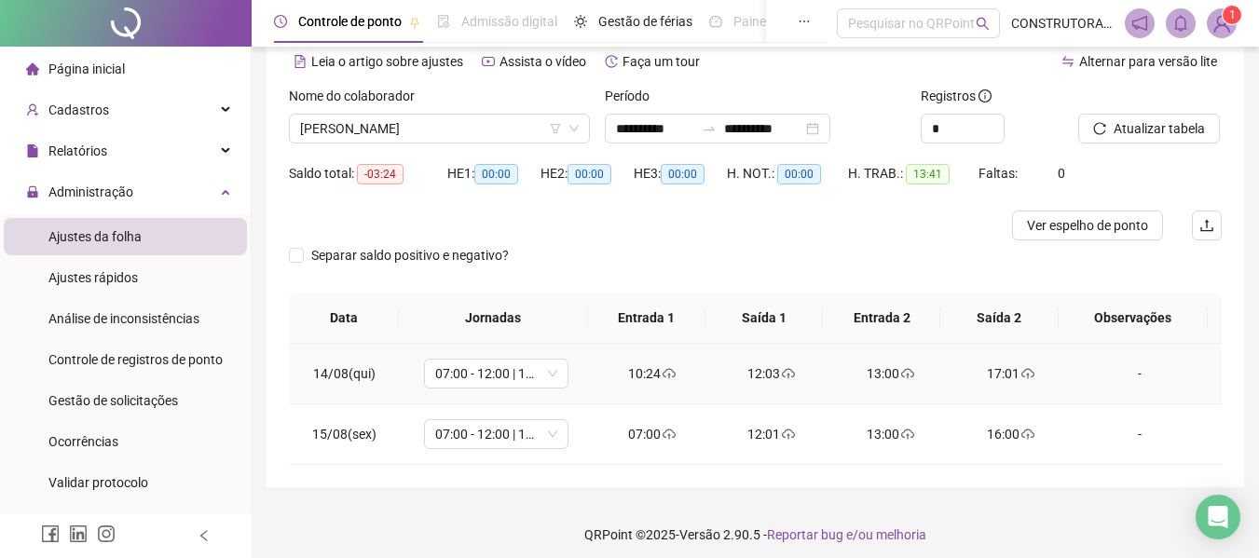
scroll to position [95, 0]
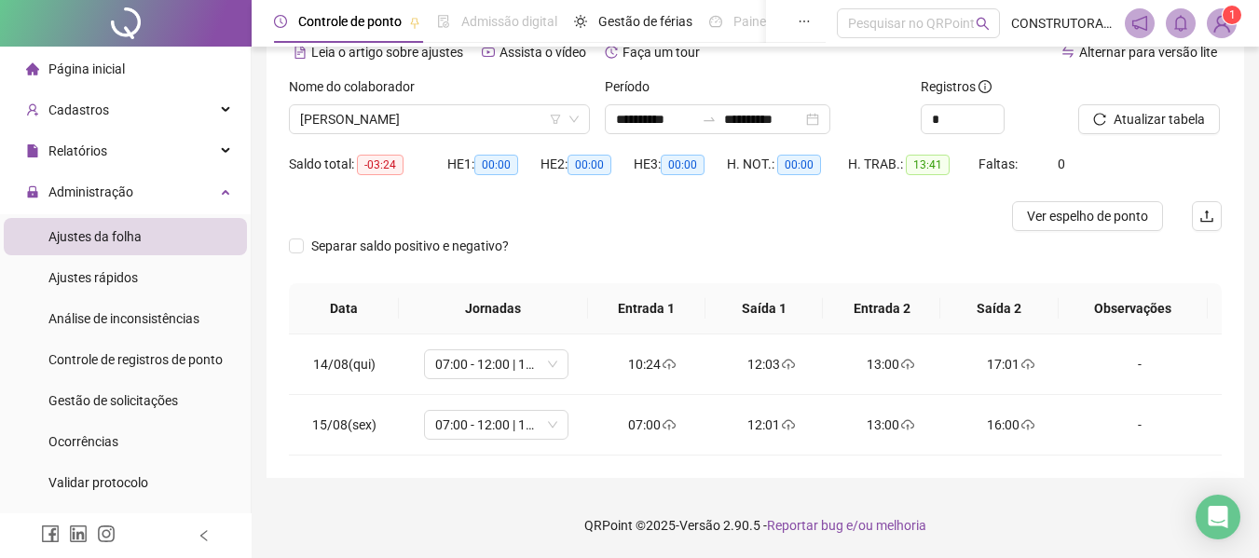
click at [442, 105] on span "[PERSON_NAME]" at bounding box center [439, 119] width 279 height 28
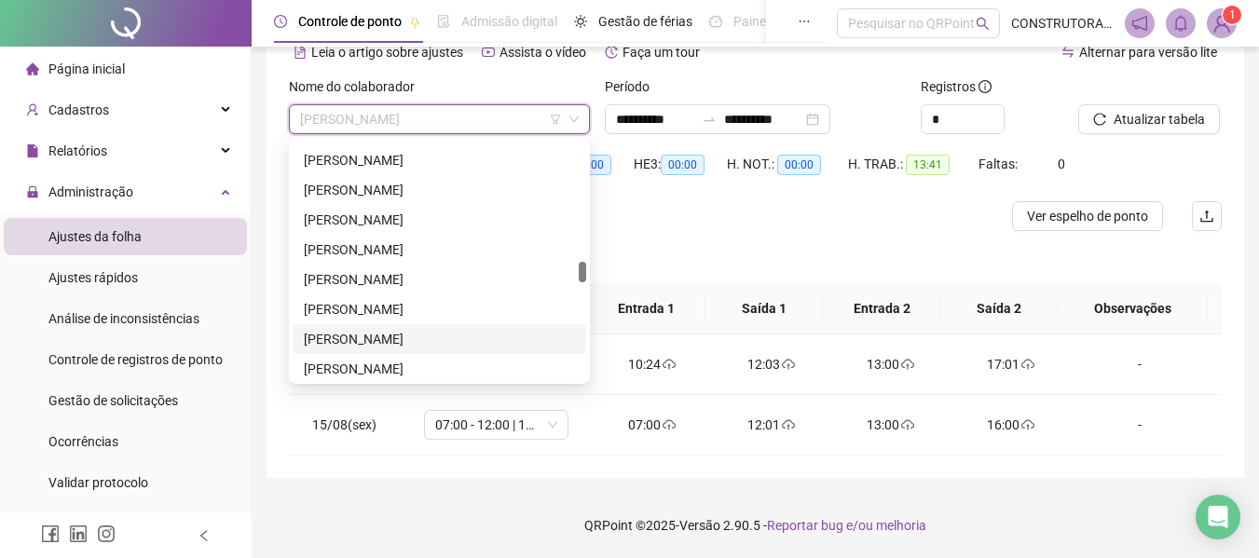
scroll to position [1490, 0]
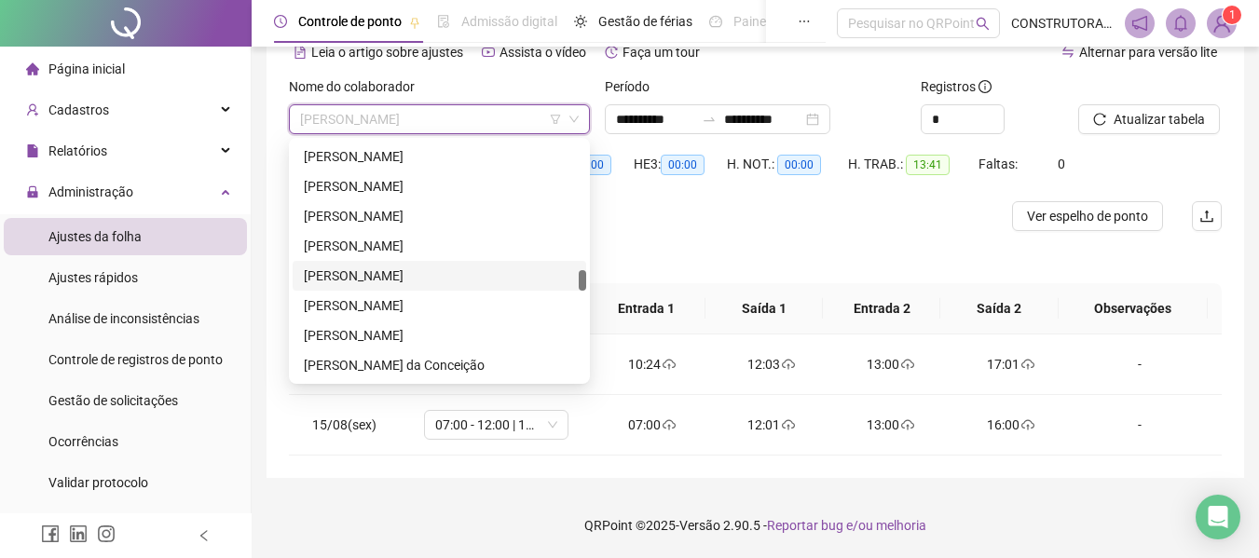
click at [417, 269] on div "[PERSON_NAME]" at bounding box center [439, 275] width 271 height 20
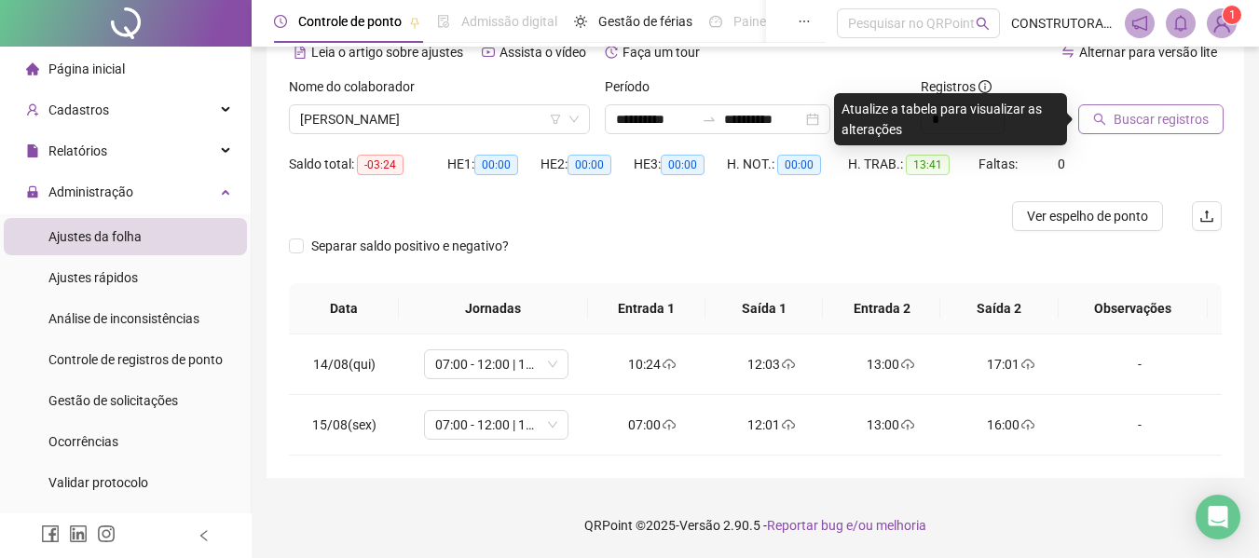
click at [1152, 109] on span "Buscar registros" at bounding box center [1160, 119] width 95 height 20
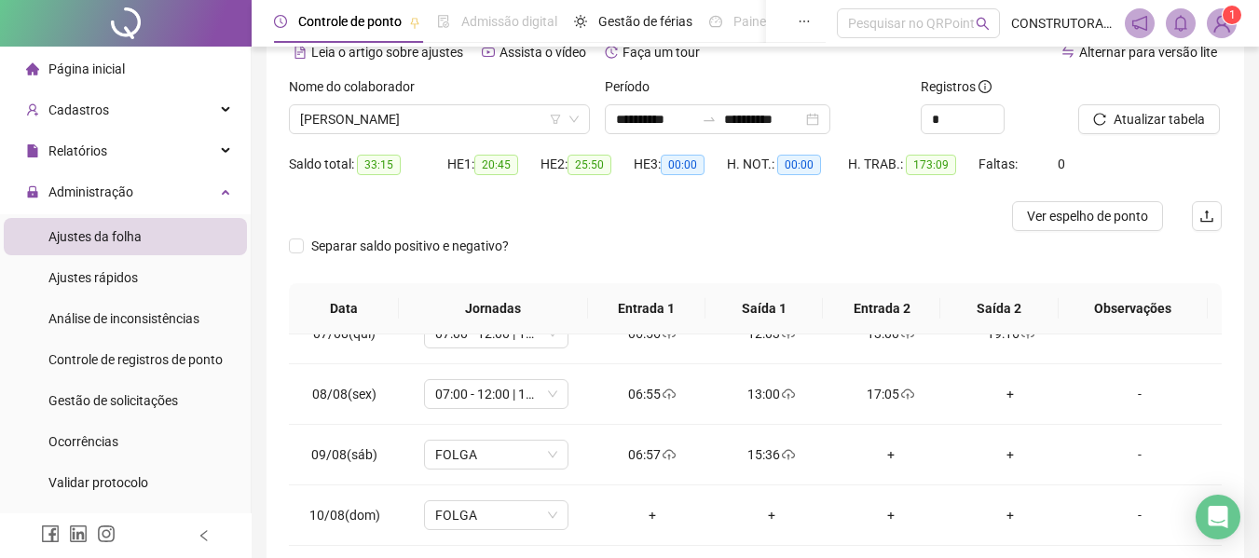
scroll to position [838, 0]
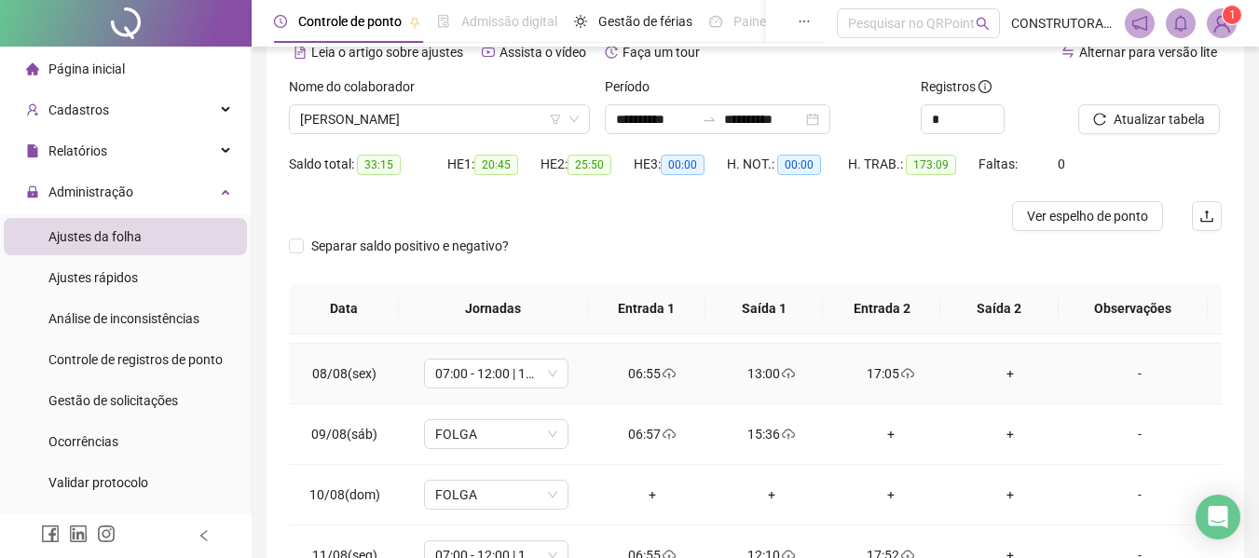
click at [997, 374] on div "+" at bounding box center [1009, 373] width 89 height 20
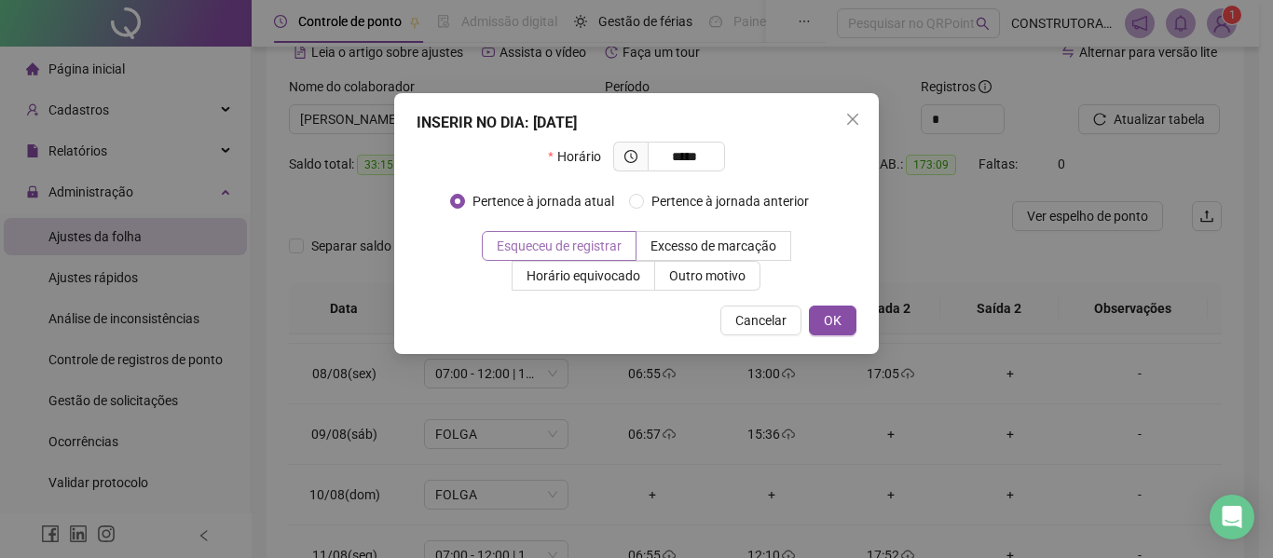
type input "*****"
drag, startPoint x: 580, startPoint y: 243, endPoint x: 645, endPoint y: 244, distance: 64.3
click at [580, 242] on span "Esqueceu de registrar" at bounding box center [559, 245] width 125 height 15
click at [843, 311] on button "OK" at bounding box center [833, 321] width 48 height 30
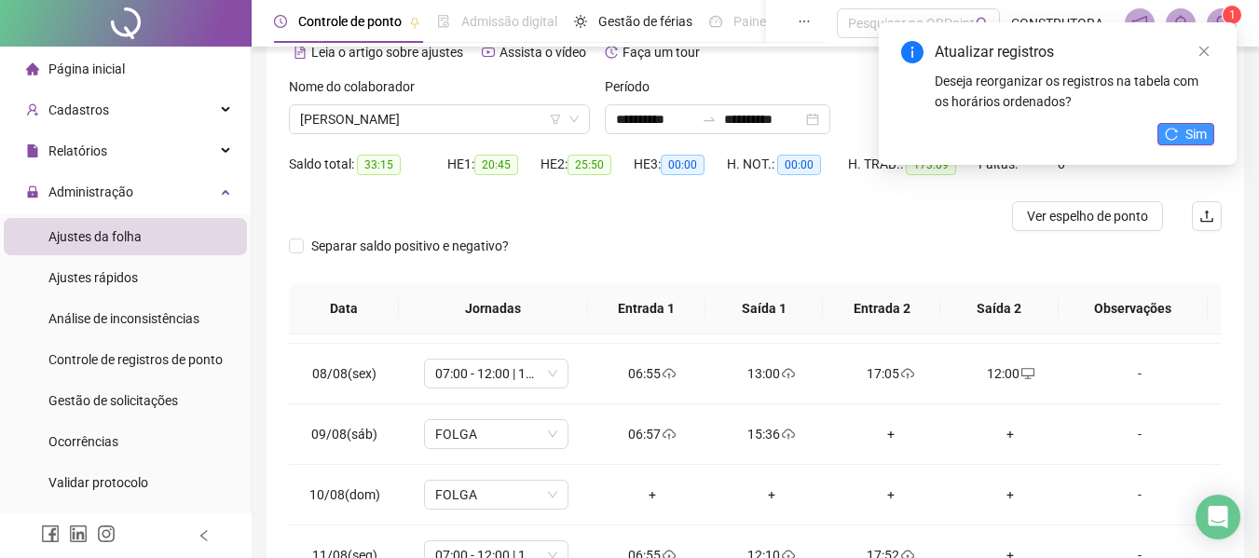
click at [1178, 134] on button "Sim" at bounding box center [1185, 134] width 57 height 22
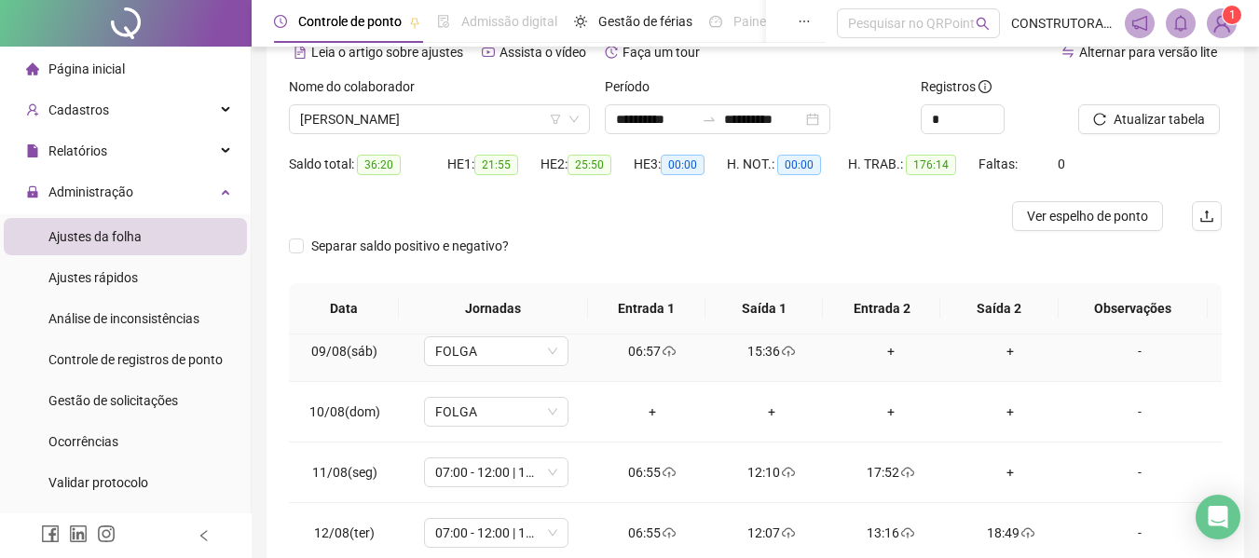
scroll to position [934, 0]
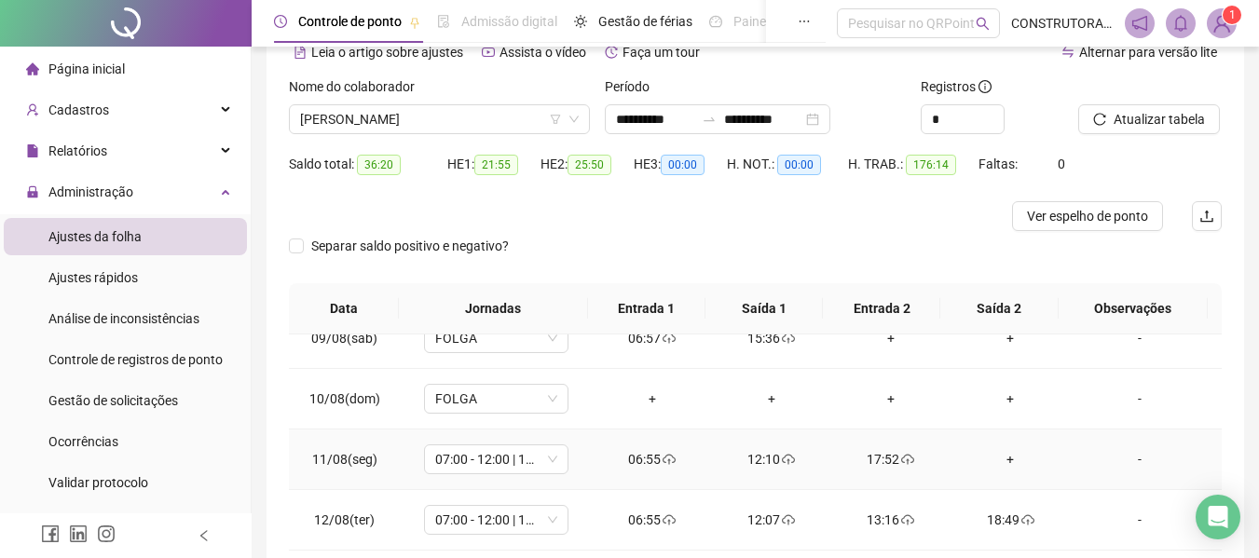
click at [1001, 464] on div "+" at bounding box center [1009, 459] width 89 height 20
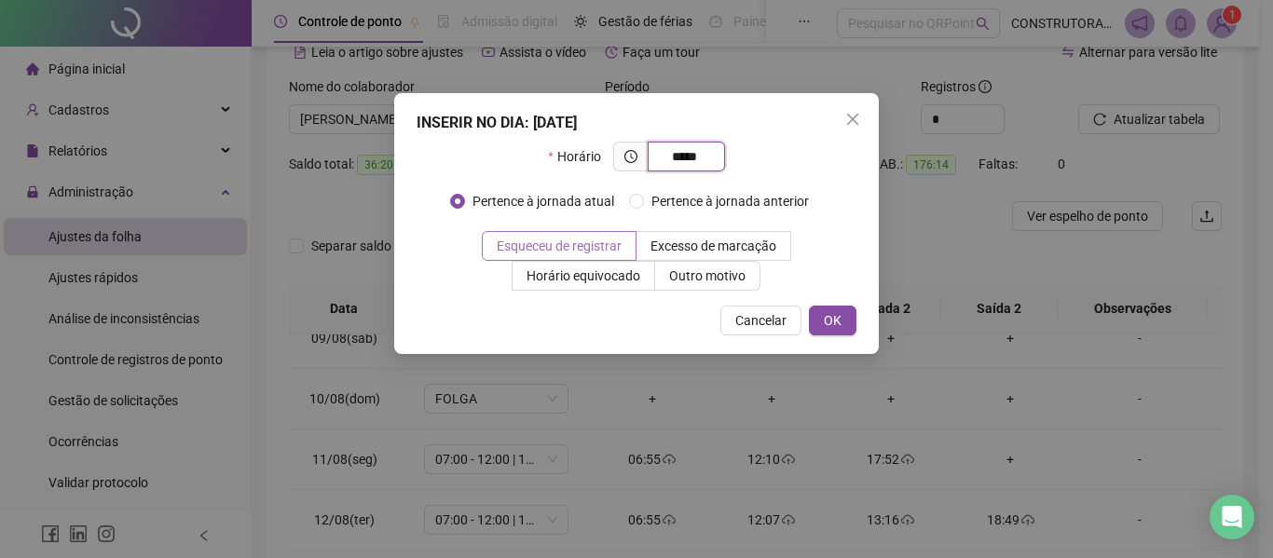
type input "*****"
click at [599, 246] on span "Esqueceu de registrar" at bounding box center [559, 245] width 125 height 15
click at [849, 319] on button "OK" at bounding box center [833, 321] width 48 height 30
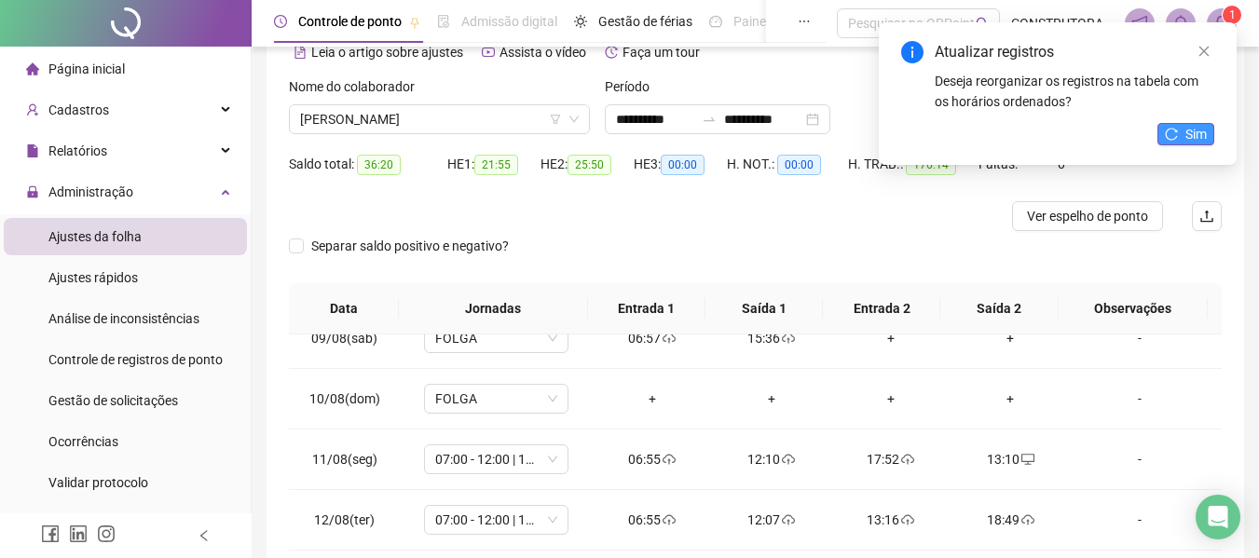
click at [1172, 128] on icon "reload" at bounding box center [1170, 134] width 13 height 13
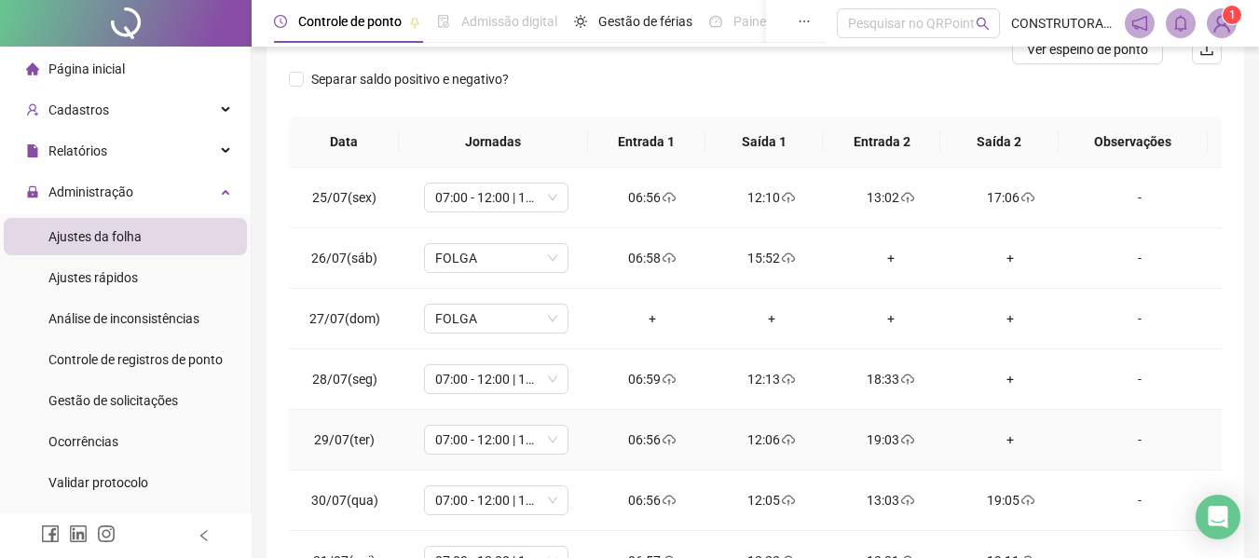
scroll to position [0, 0]
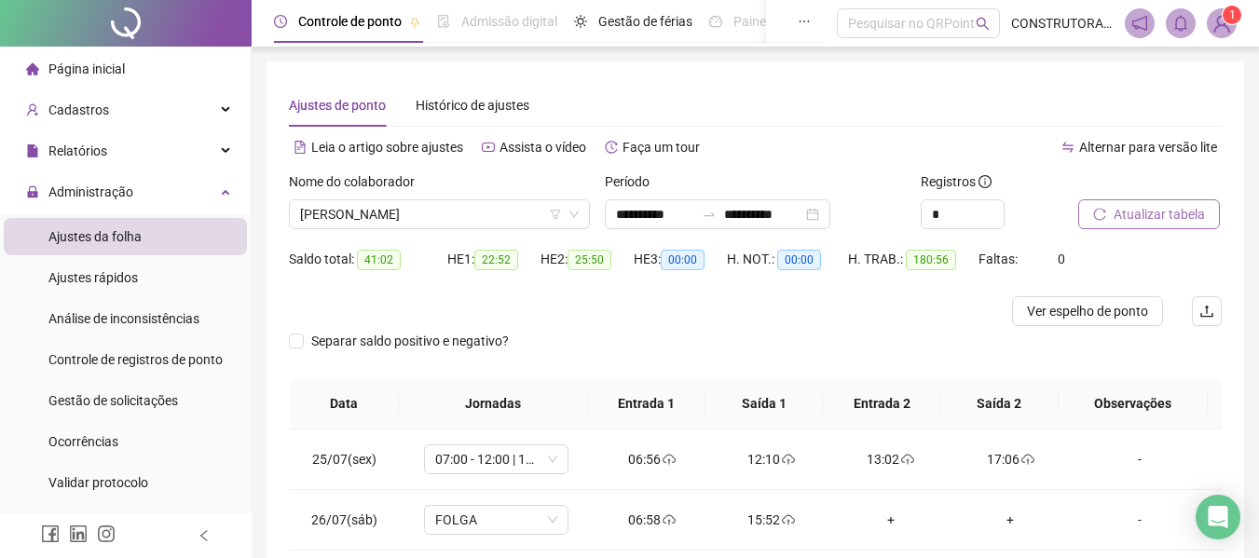
click at [1140, 218] on span "Atualizar tabela" at bounding box center [1158, 214] width 91 height 20
click at [340, 207] on span "[PERSON_NAME]" at bounding box center [439, 214] width 279 height 28
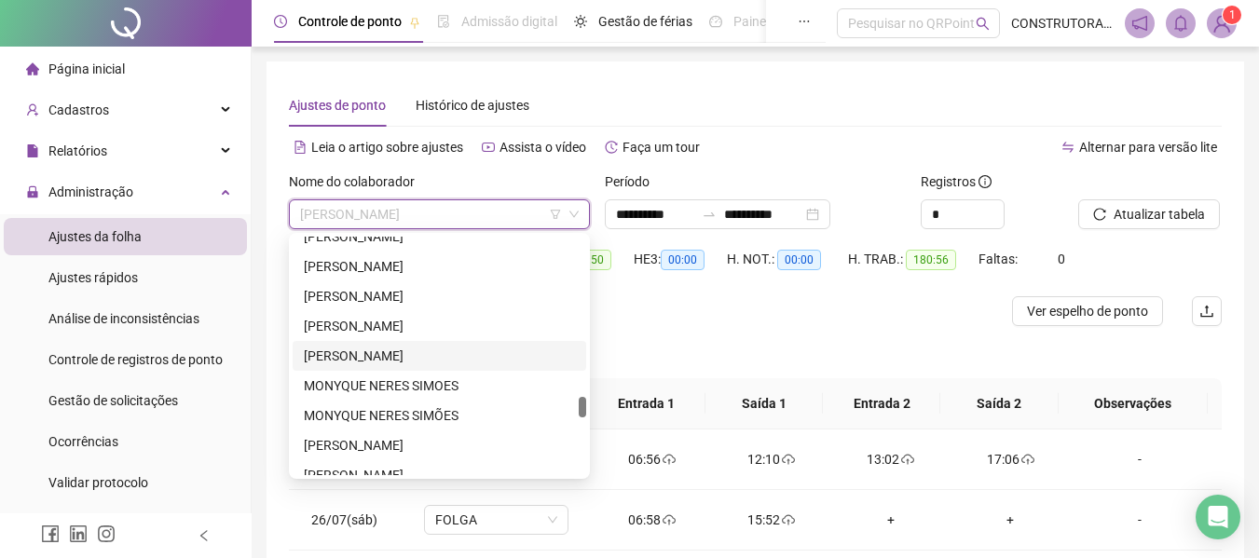
scroll to position [1956, 0]
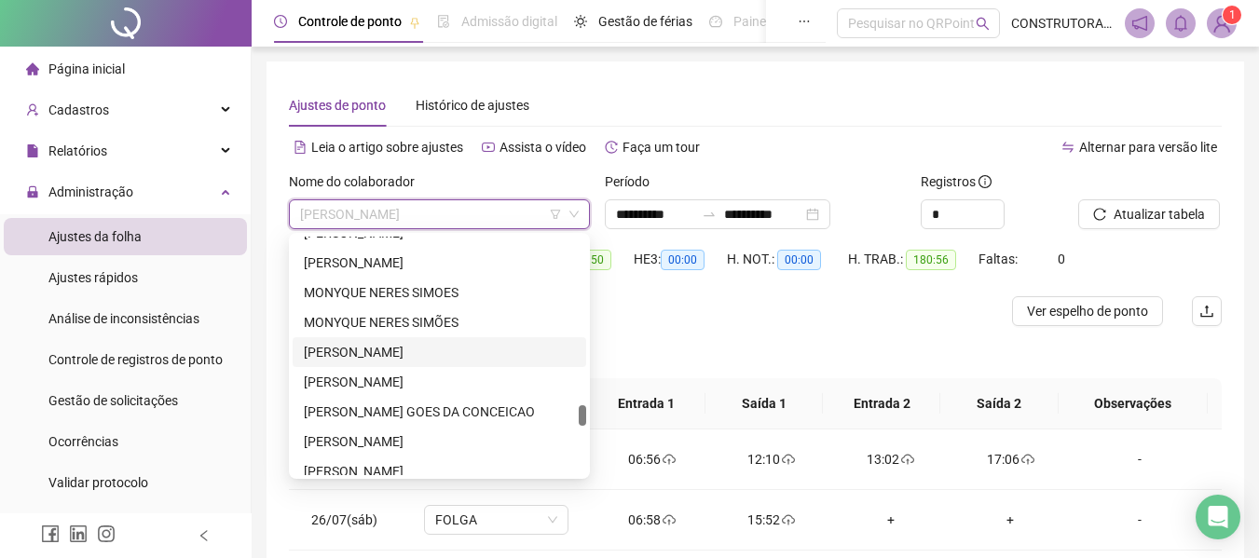
click at [389, 345] on div "[PERSON_NAME]" at bounding box center [439, 352] width 271 height 20
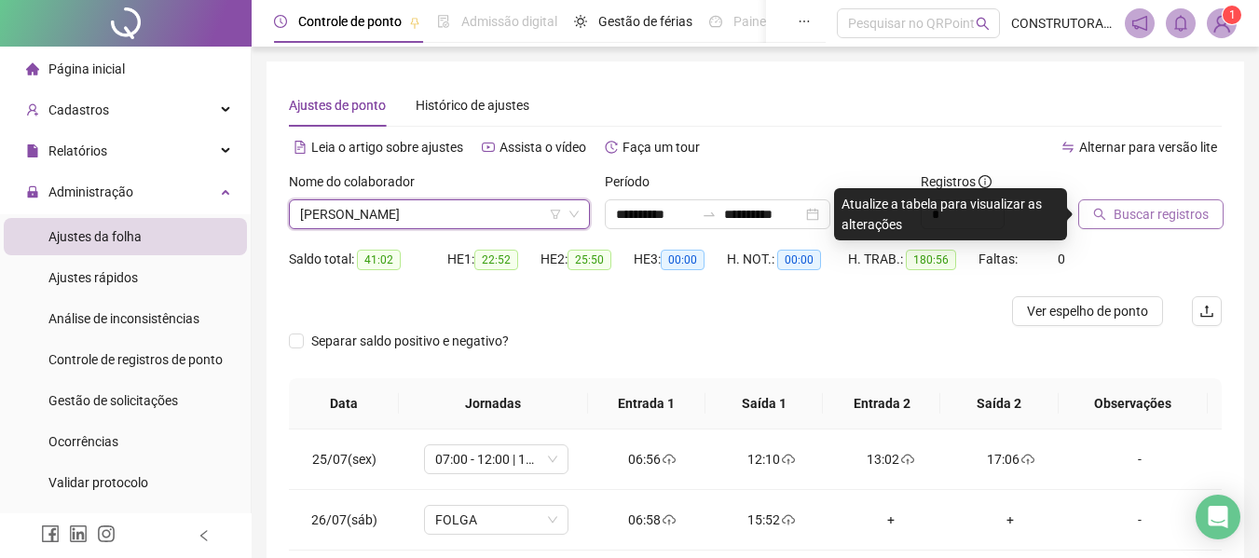
click at [1104, 225] on button "Buscar registros" at bounding box center [1150, 214] width 145 height 30
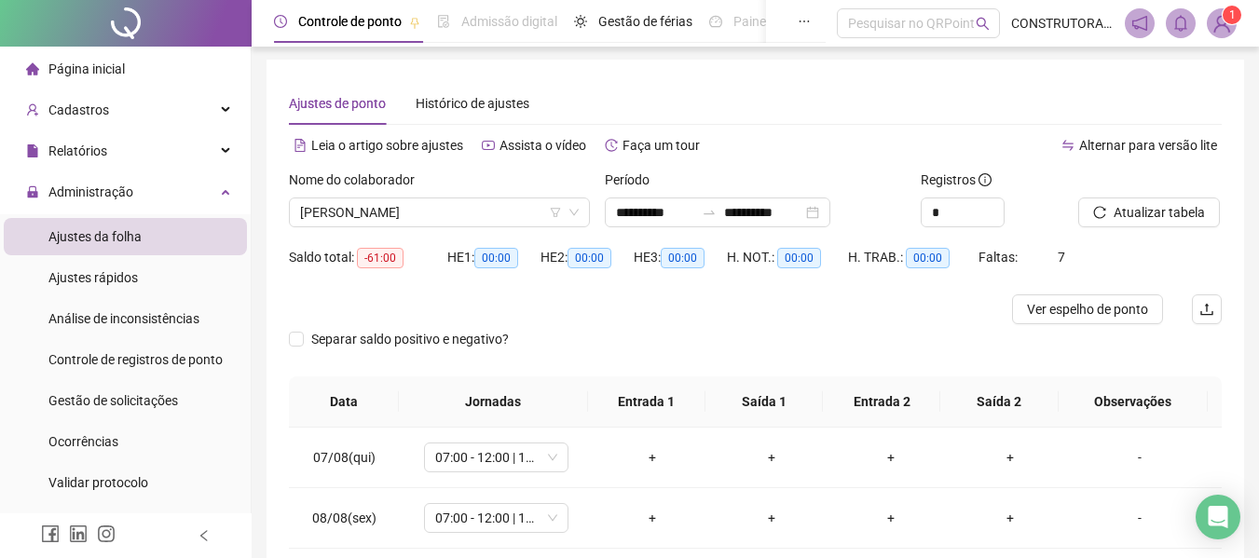
scroll to position [0, 0]
click at [492, 210] on span "[PERSON_NAME]" at bounding box center [439, 214] width 279 height 28
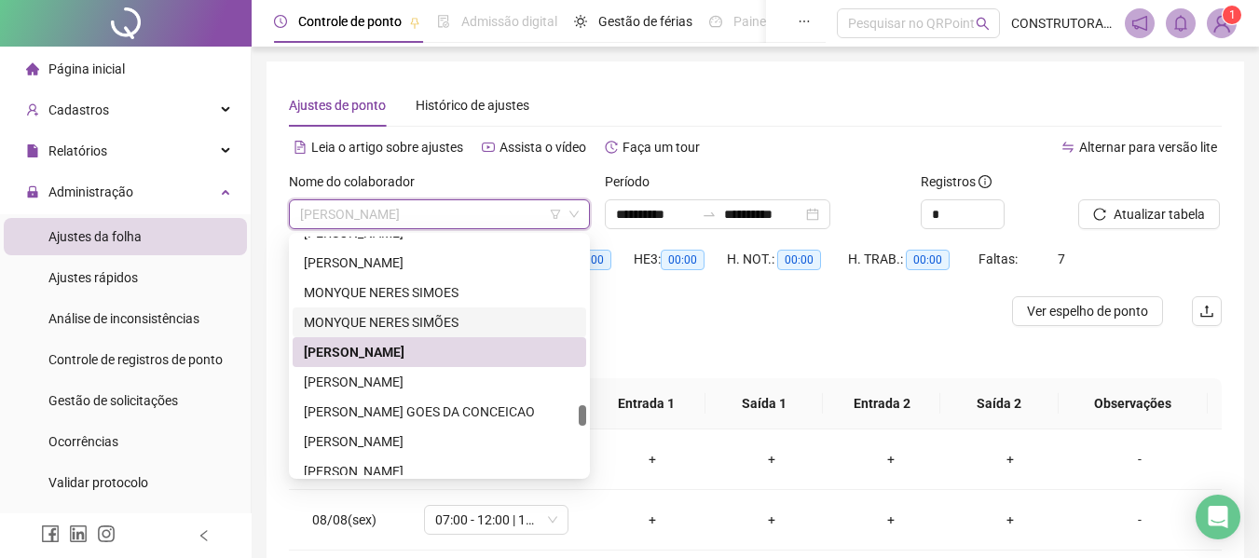
click at [333, 313] on div "MONYQUE NERES SIMÕES" at bounding box center [439, 322] width 271 height 20
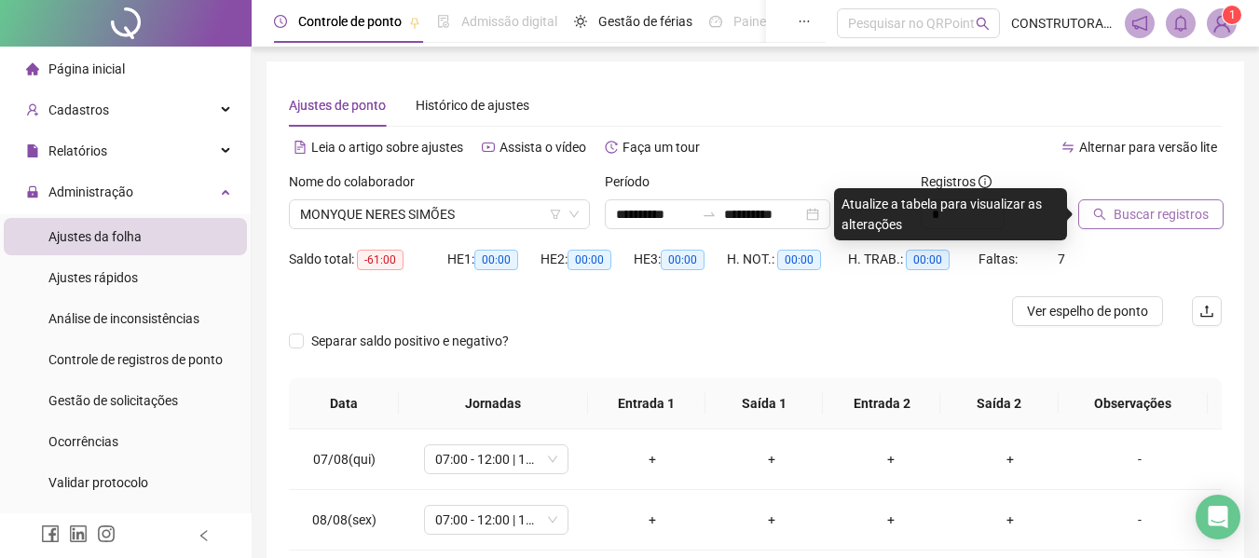
drag, startPoint x: 1209, startPoint y: 209, endPoint x: 1109, endPoint y: 221, distance: 100.4
click at [1208, 209] on button "Buscar registros" at bounding box center [1150, 214] width 145 height 30
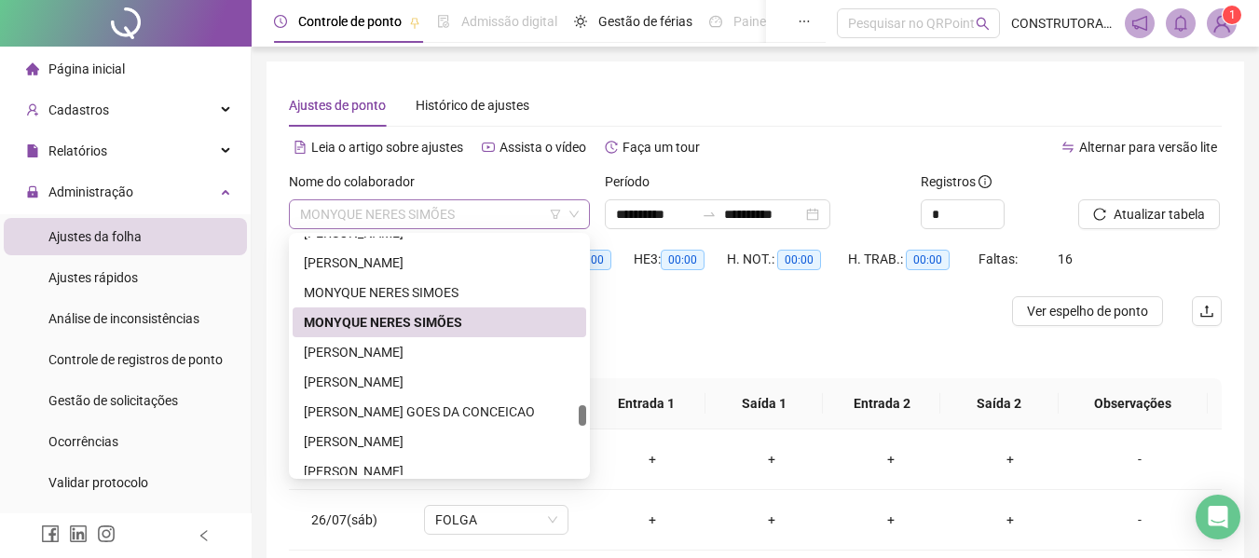
click at [470, 221] on span "MONYQUE NERES SIMÕES" at bounding box center [439, 214] width 279 height 28
click at [403, 353] on div "[PERSON_NAME]" at bounding box center [439, 352] width 271 height 20
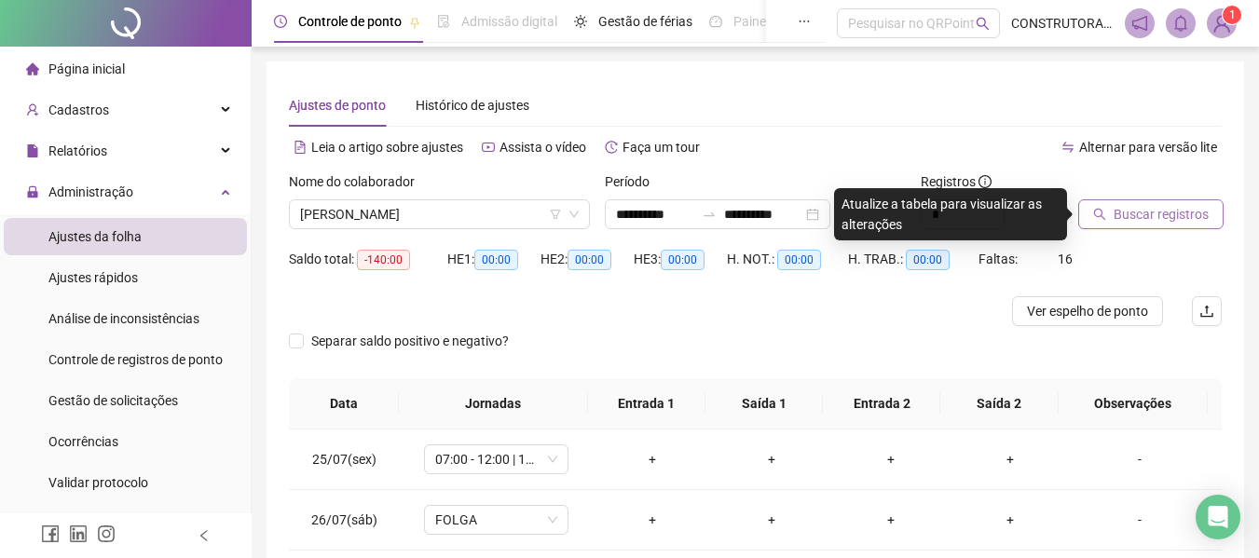
click at [1169, 222] on span "Buscar registros" at bounding box center [1160, 214] width 95 height 20
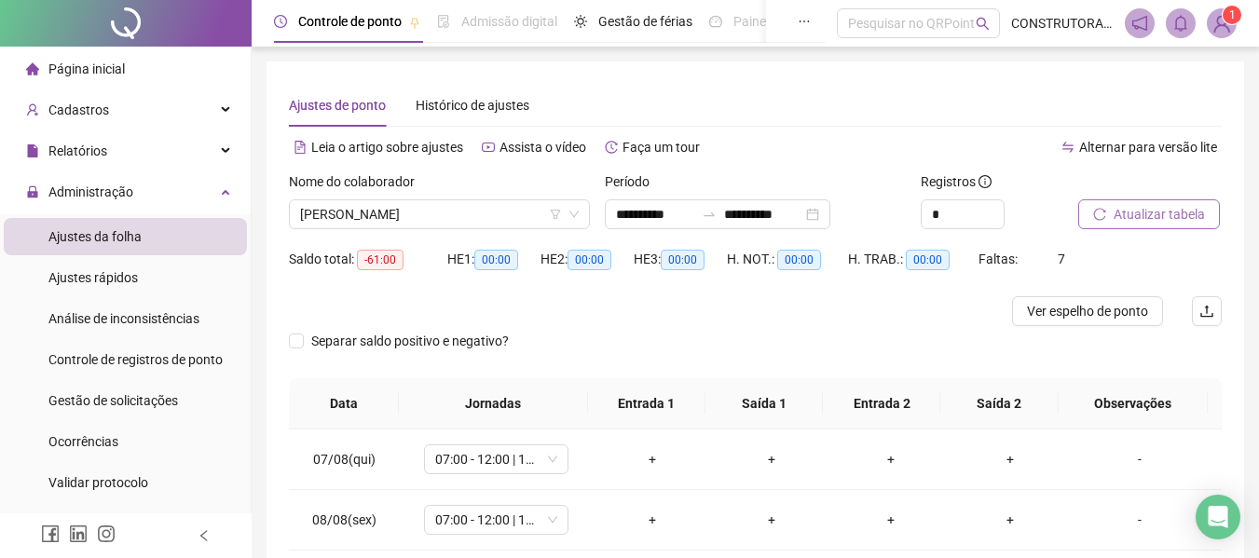
click at [1122, 219] on span "Atualizar tabela" at bounding box center [1158, 214] width 91 height 20
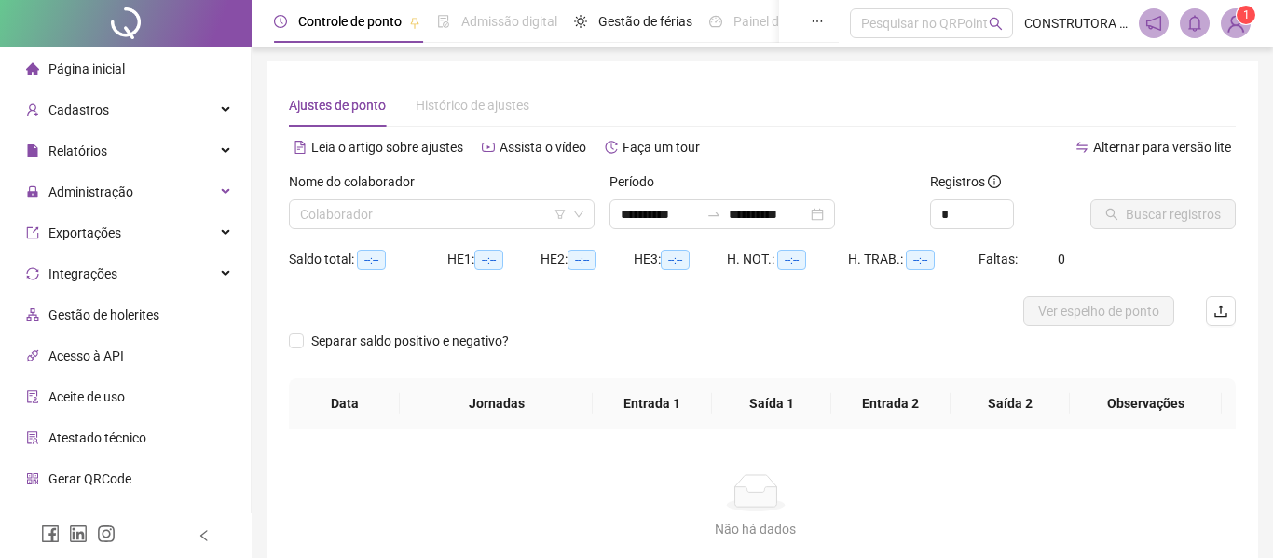
type input "**********"
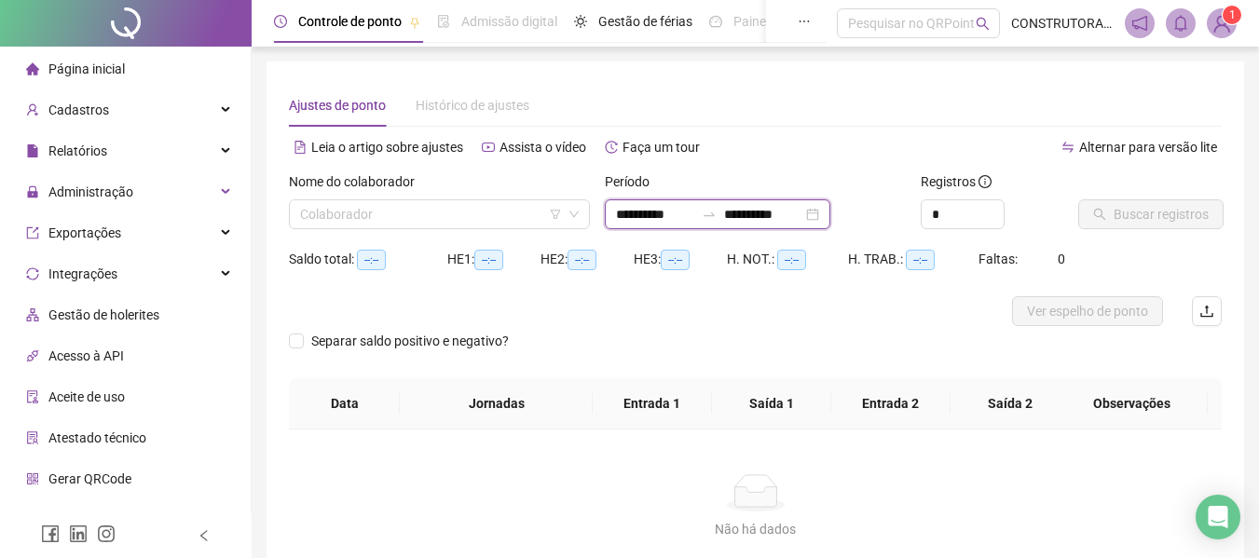
click at [687, 212] on input "**********" at bounding box center [655, 214] width 78 height 20
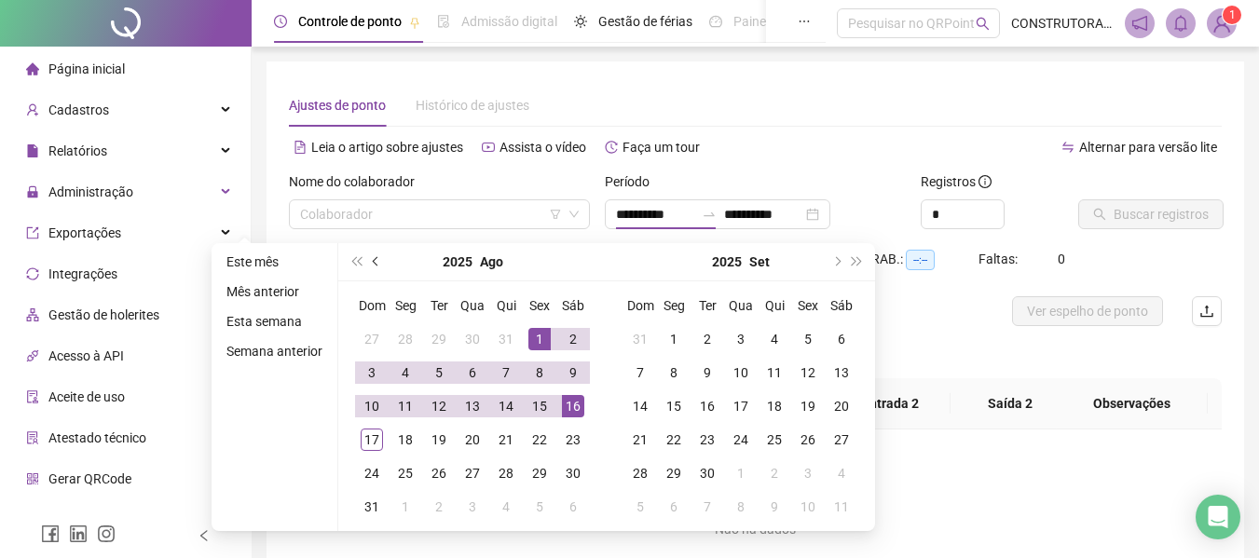
click at [374, 264] on span "prev-year" at bounding box center [377, 261] width 9 height 9
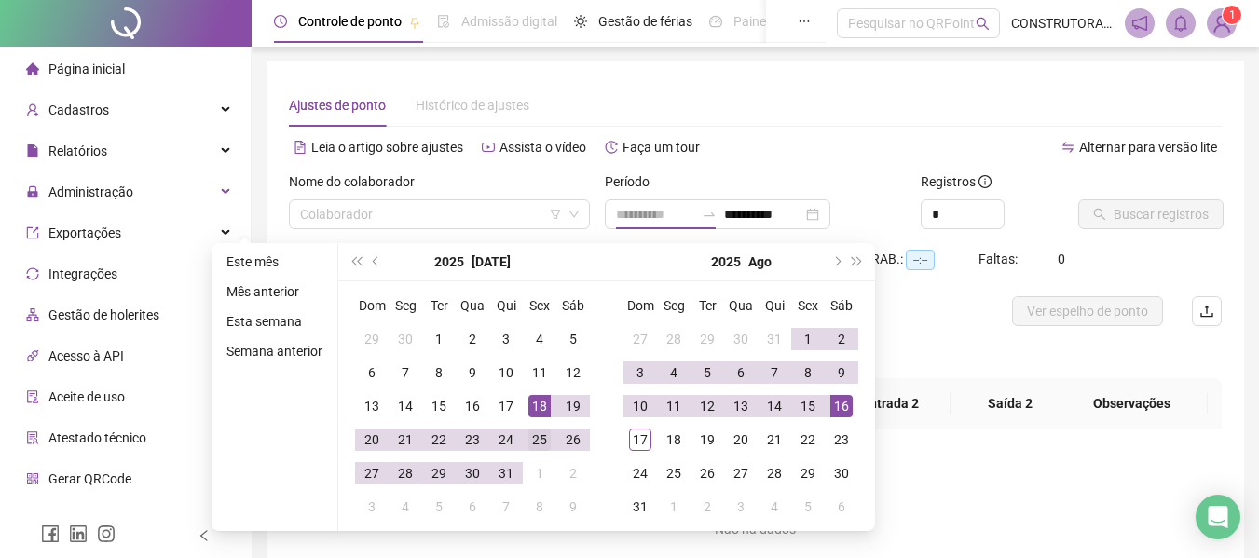
type input "**********"
click at [538, 442] on div "25" at bounding box center [539, 440] width 22 height 22
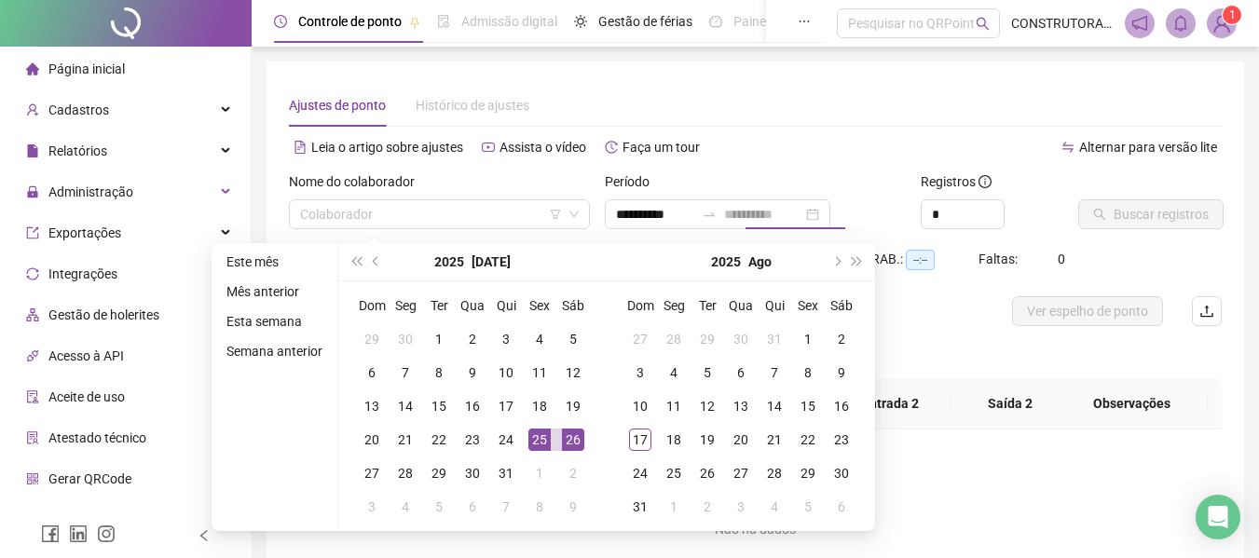
click at [573, 444] on div "26" at bounding box center [573, 440] width 22 height 22
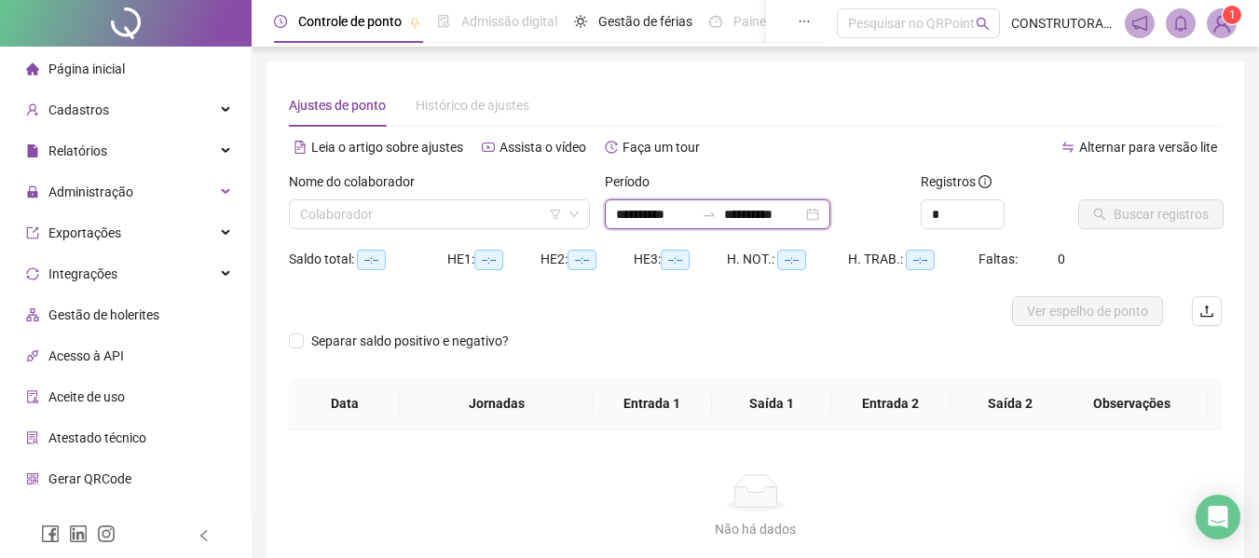
click at [780, 212] on input "**********" at bounding box center [763, 214] width 78 height 20
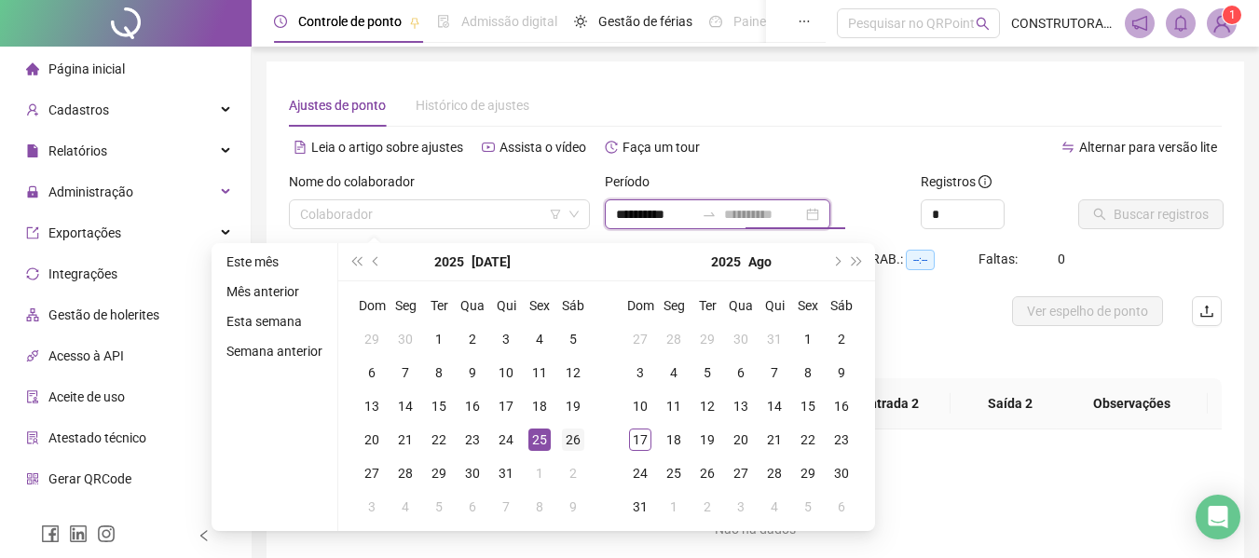
type input "**********"
click at [558, 439] on td "26" at bounding box center [573, 440] width 34 height 34
click at [645, 221] on input "**********" at bounding box center [655, 214] width 78 height 20
click at [629, 213] on input "**********" at bounding box center [655, 214] width 78 height 20
click at [538, 439] on div "25" at bounding box center [539, 440] width 22 height 22
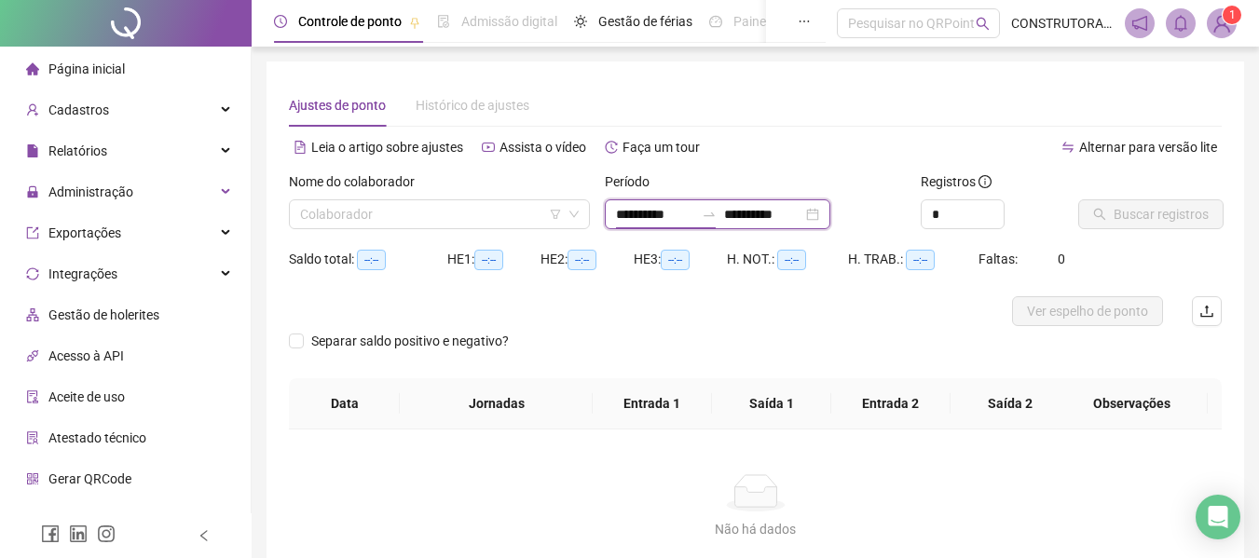
click at [642, 219] on input "**********" at bounding box center [655, 214] width 78 height 20
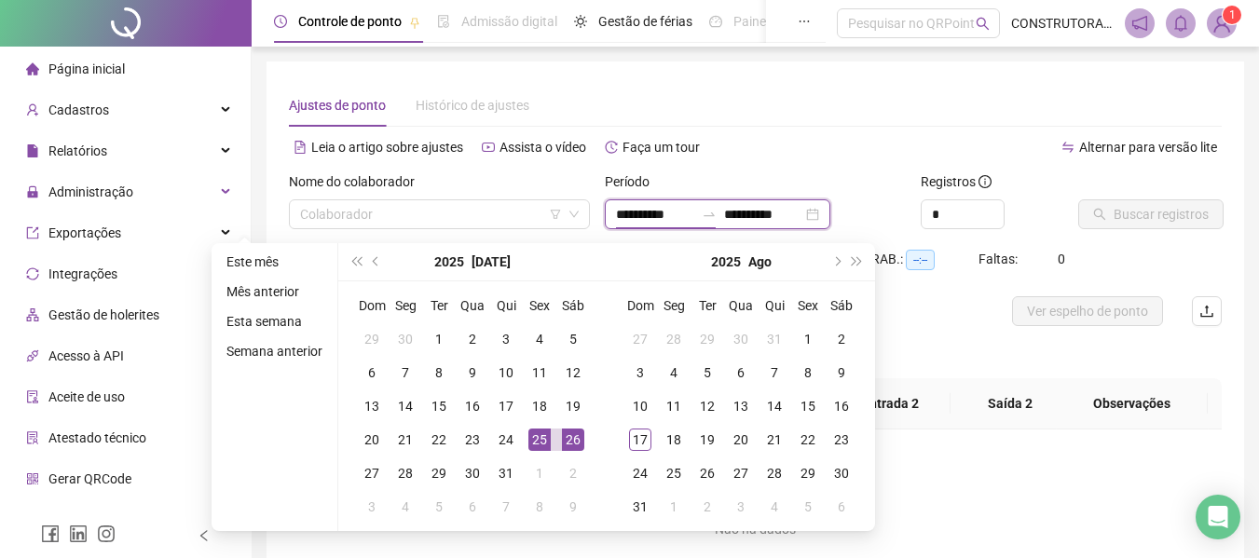
type input "**********"
click at [575, 446] on div "26" at bounding box center [573, 440] width 22 height 22
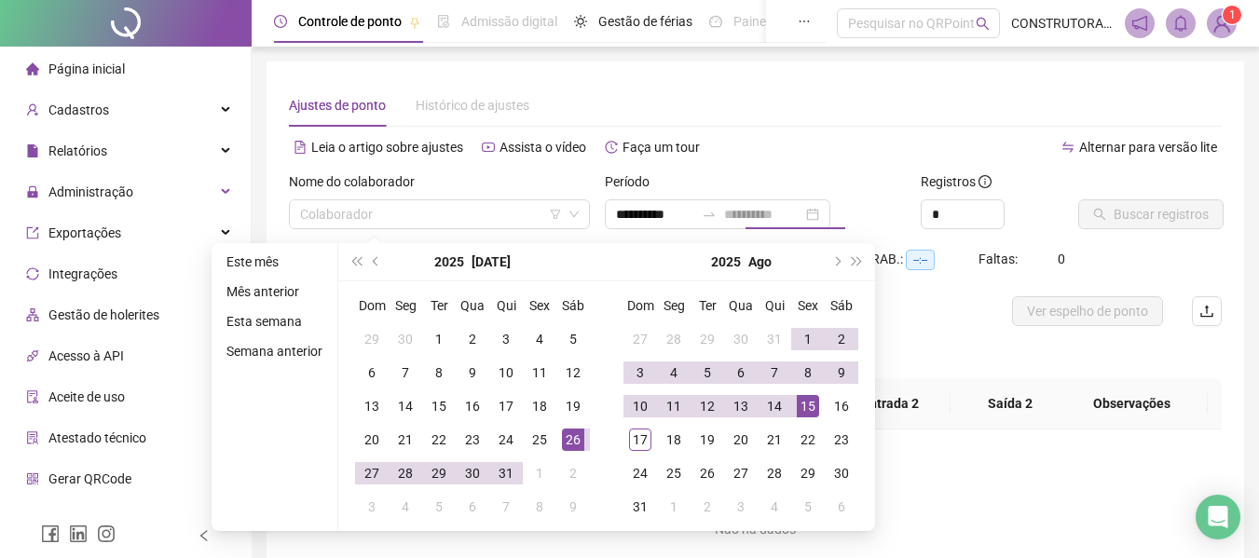
click at [810, 400] on div "15" at bounding box center [807, 406] width 22 height 22
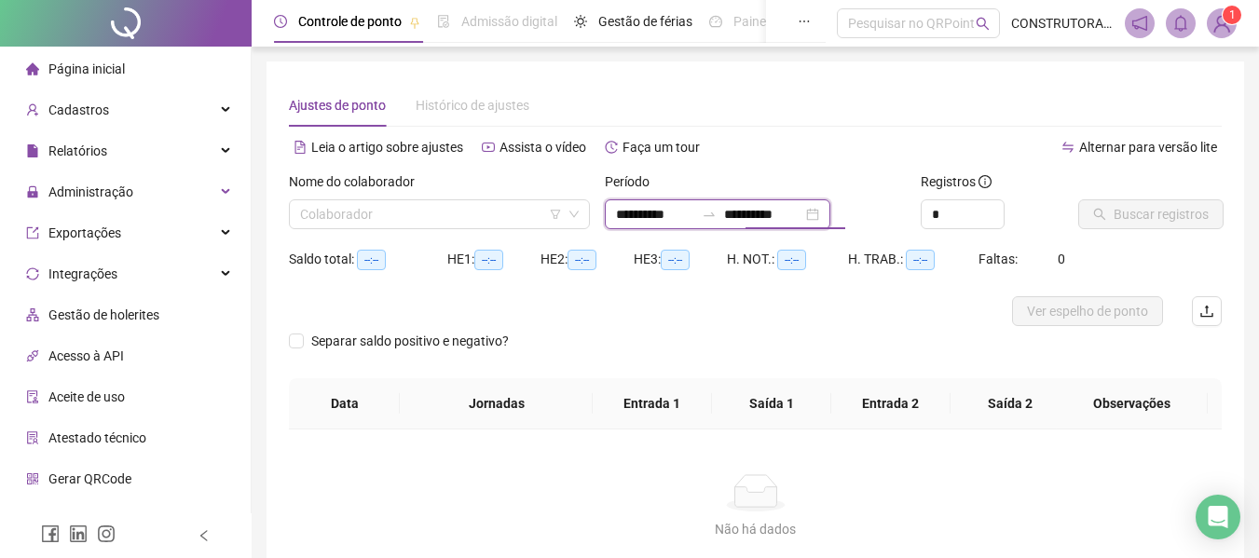
click at [800, 213] on input "**********" at bounding box center [763, 214] width 78 height 20
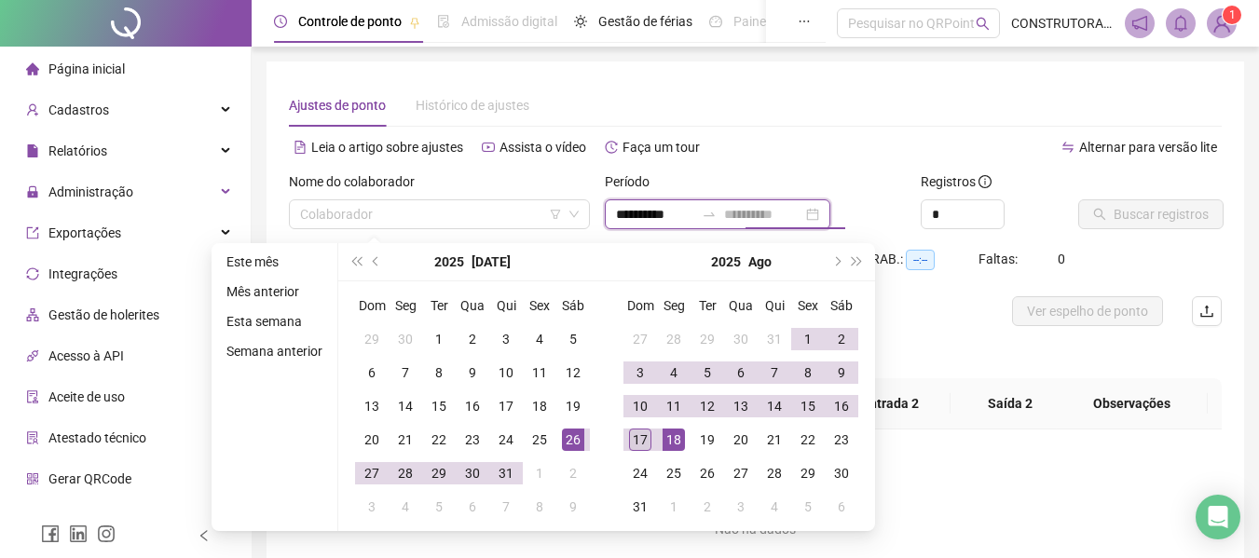
type input "**********"
click at [645, 437] on div "17" at bounding box center [640, 440] width 22 height 22
type input "**********"
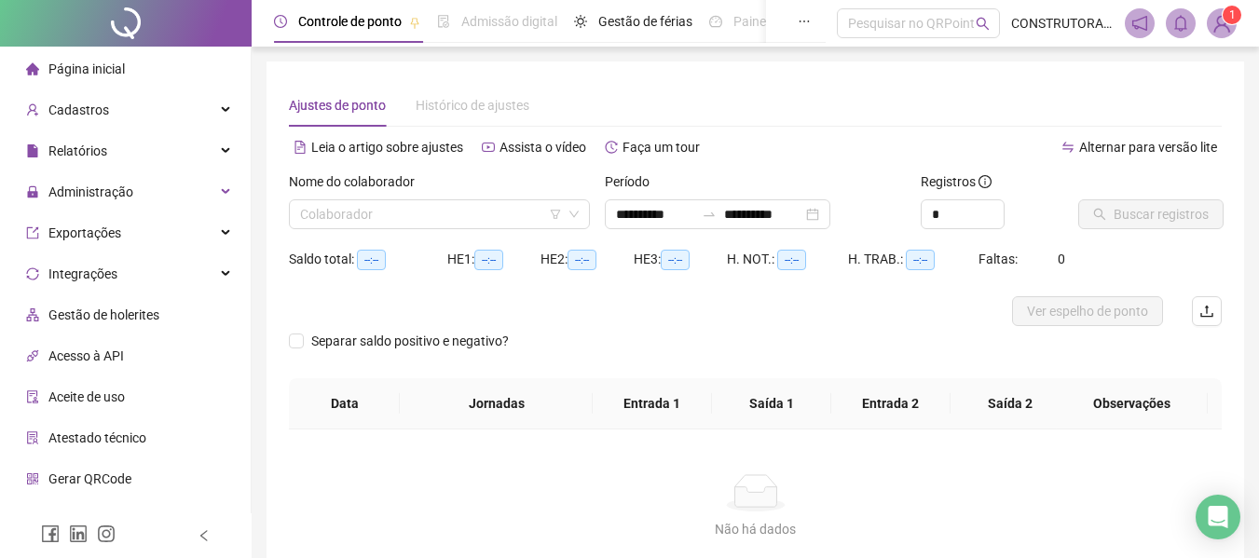
click at [765, 140] on div "Alternar para versão lite" at bounding box center [988, 147] width 467 height 30
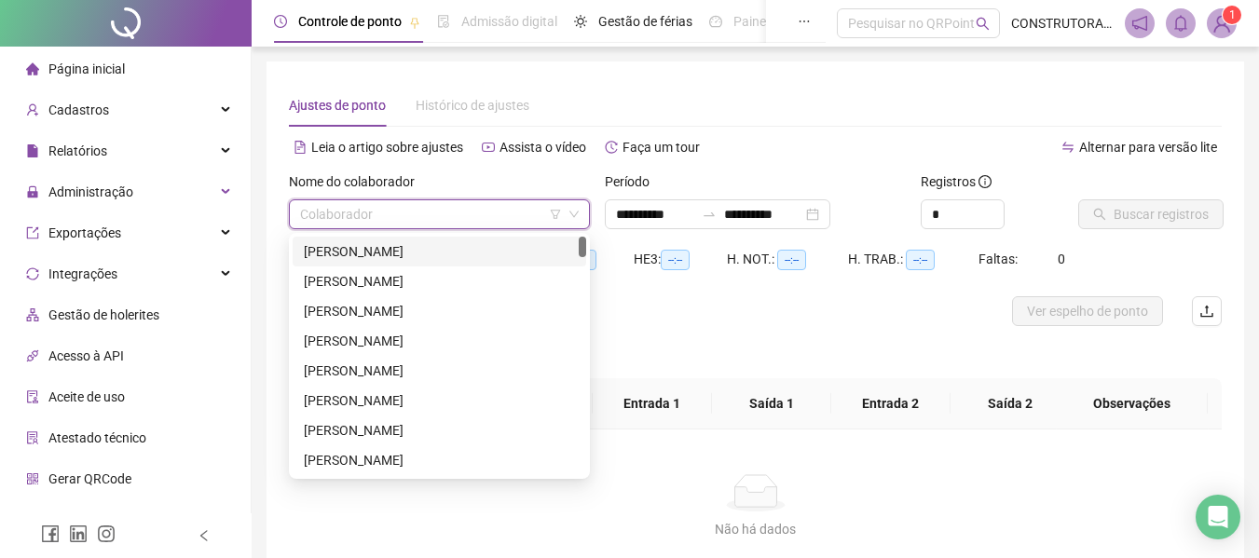
click at [497, 206] on input "search" at bounding box center [431, 214] width 262 height 28
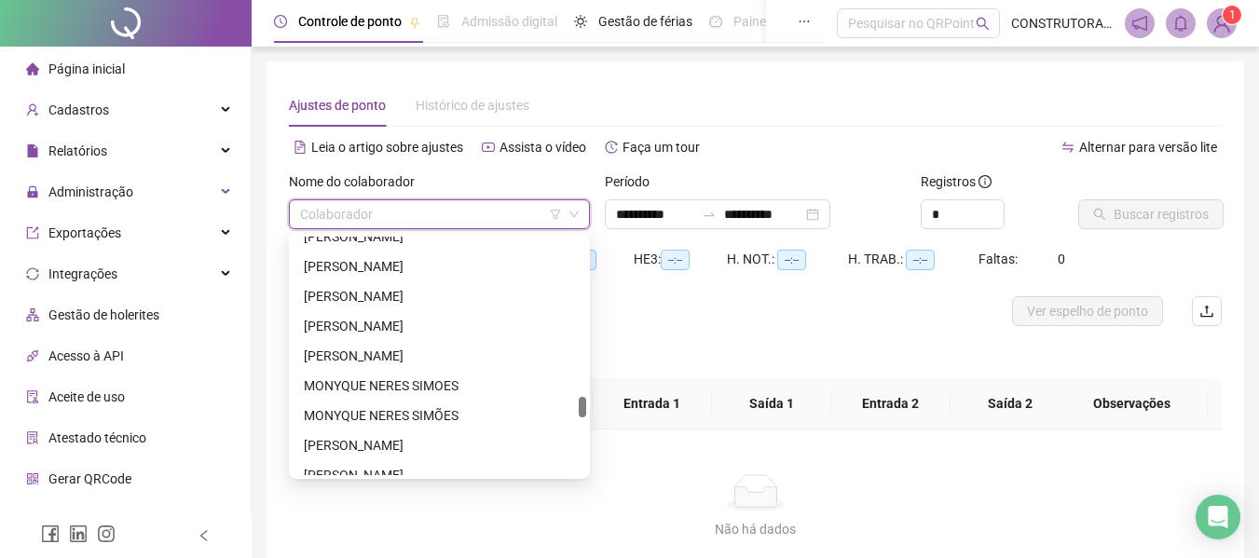
scroll to position [1956, 0]
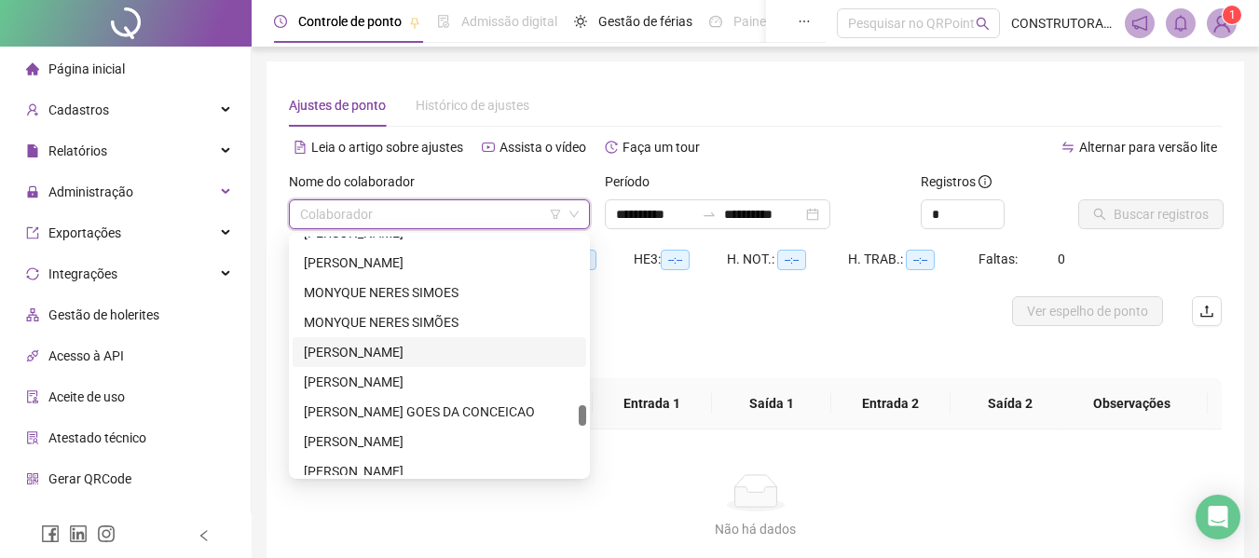
click at [395, 353] on div "[PERSON_NAME]" at bounding box center [439, 352] width 271 height 20
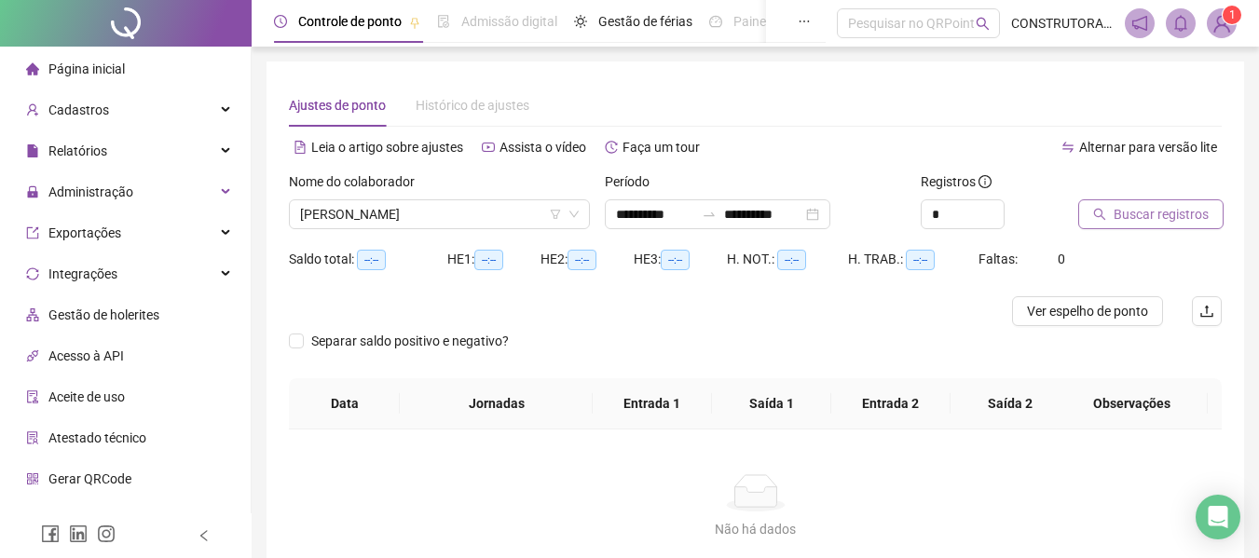
click at [1144, 226] on button "Buscar registros" at bounding box center [1150, 214] width 145 height 30
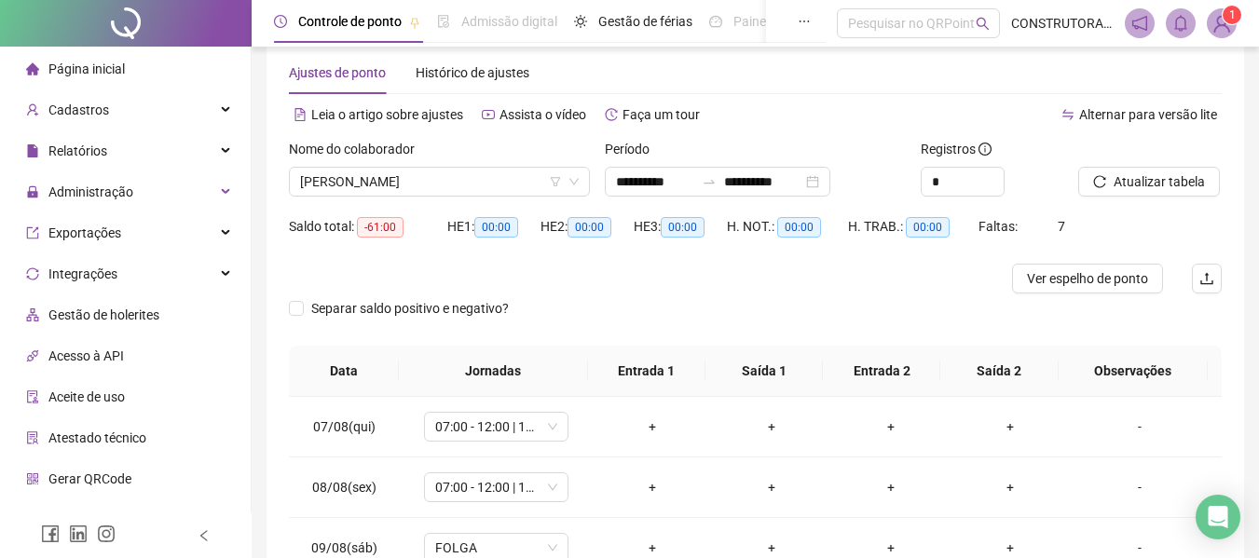
scroll to position [0, 0]
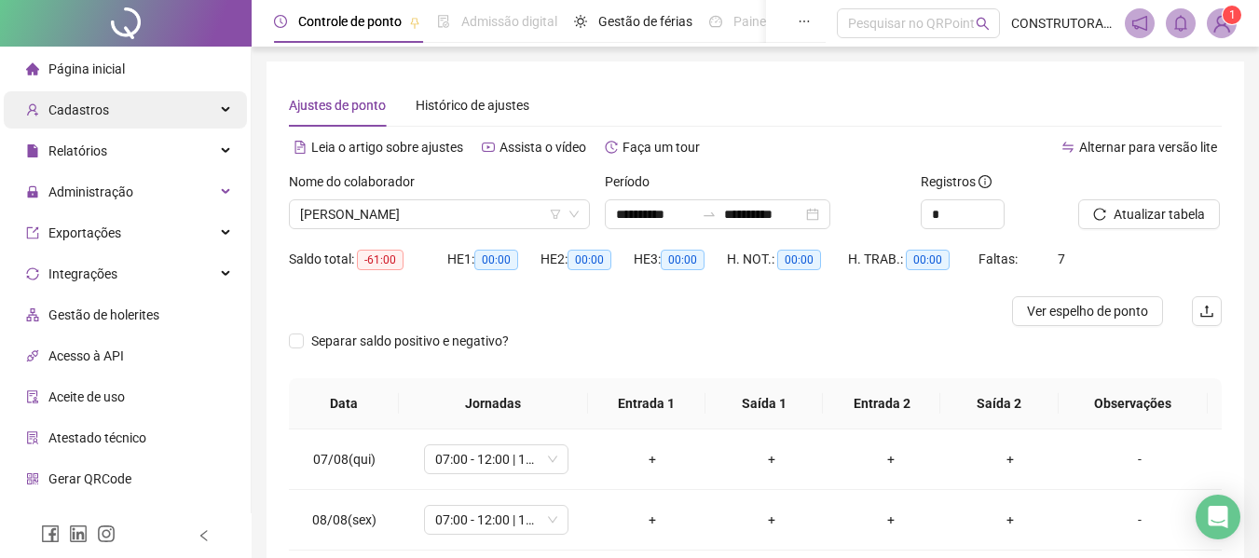
click at [91, 115] on span "Cadastros" at bounding box center [78, 109] width 61 height 15
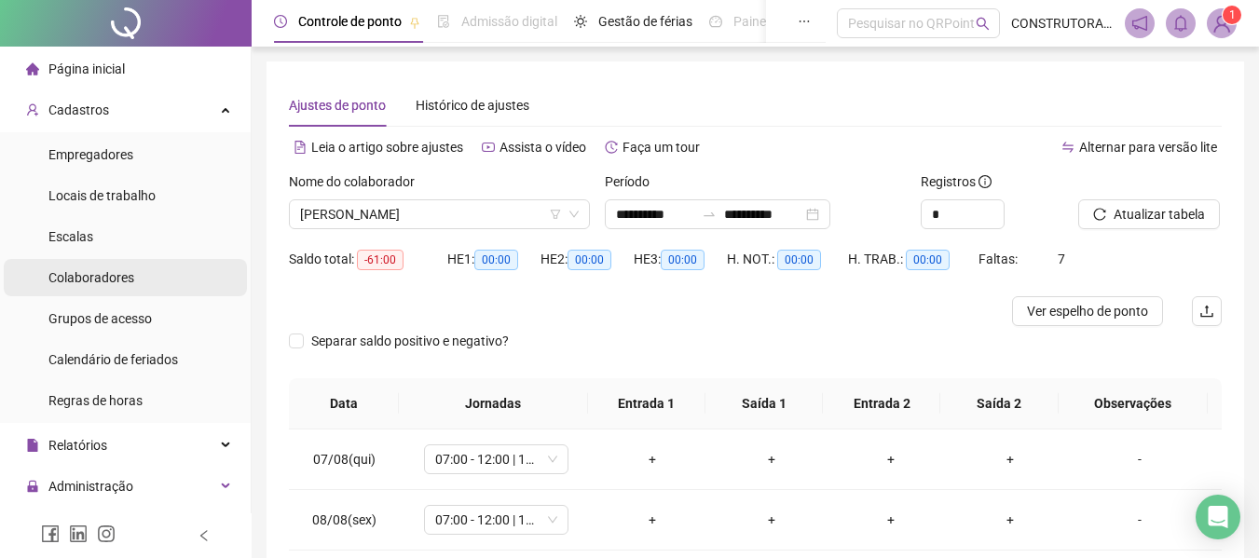
click at [102, 286] on div "Colaboradores" at bounding box center [91, 277] width 86 height 37
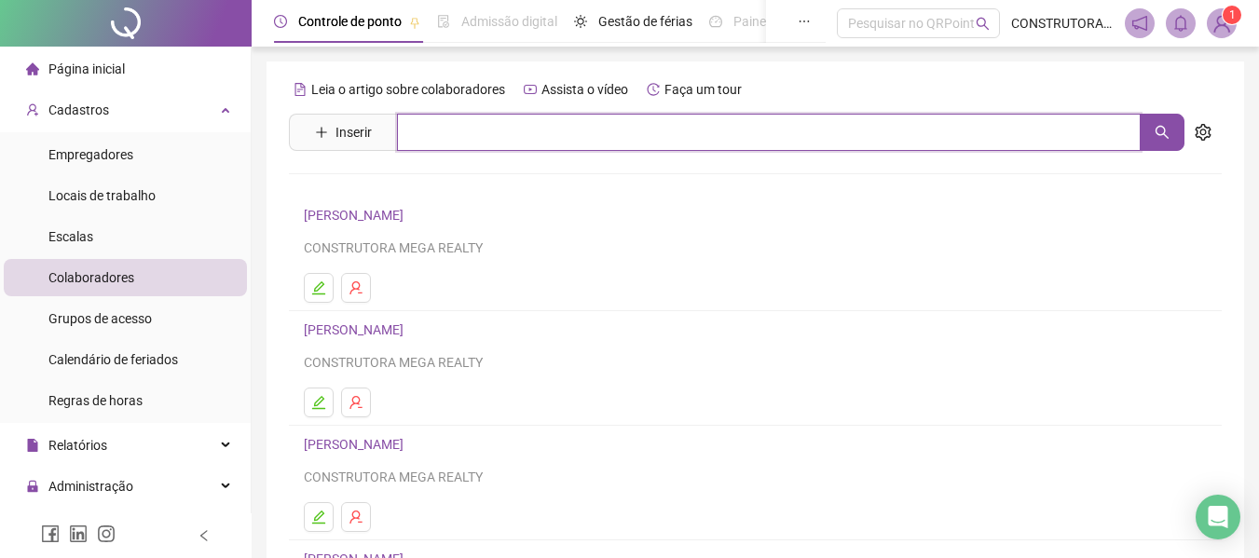
click at [674, 135] on input "text" at bounding box center [768, 132] width 743 height 37
click at [1166, 121] on button "button" at bounding box center [1161, 132] width 45 height 37
type input "***"
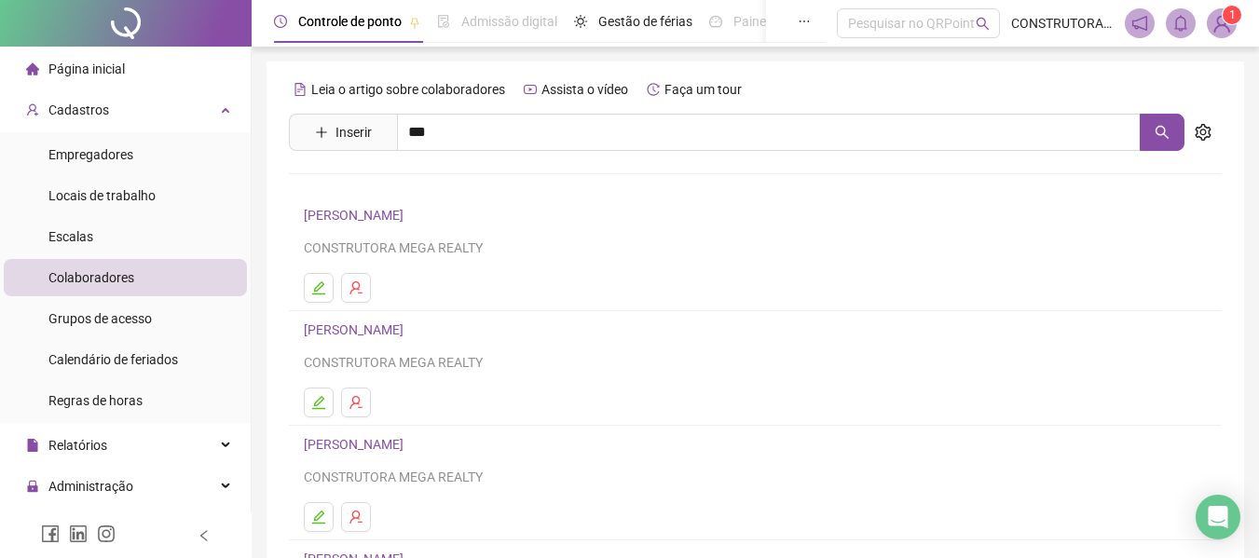
click at [423, 191] on link "[PERSON_NAME]" at bounding box center [373, 187] width 100 height 15
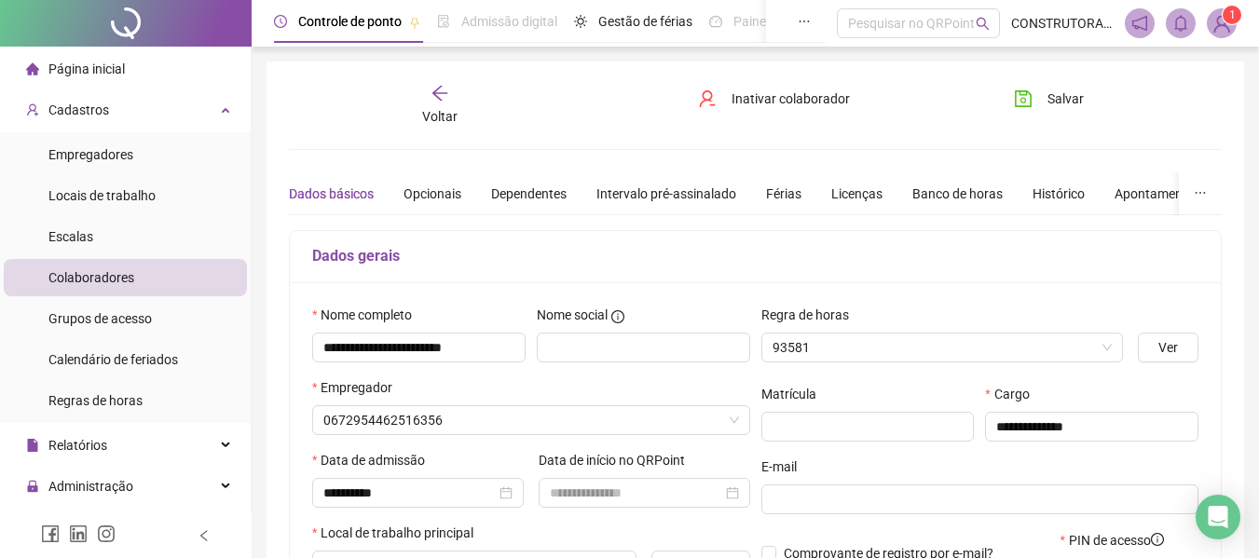
type input "**********"
type input "****"
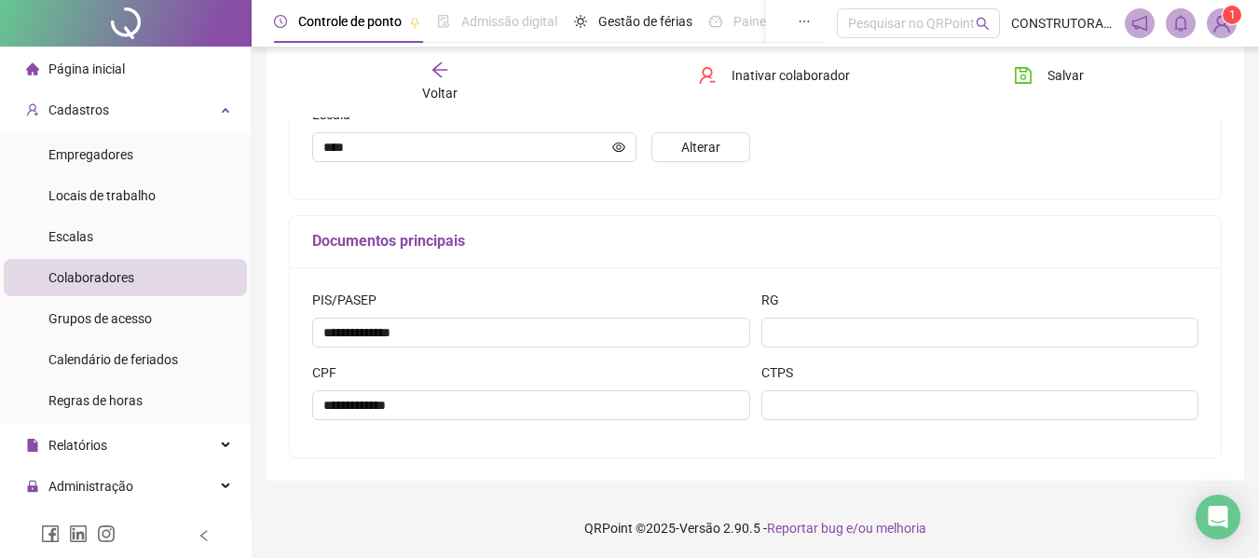
scroll to position [505, 0]
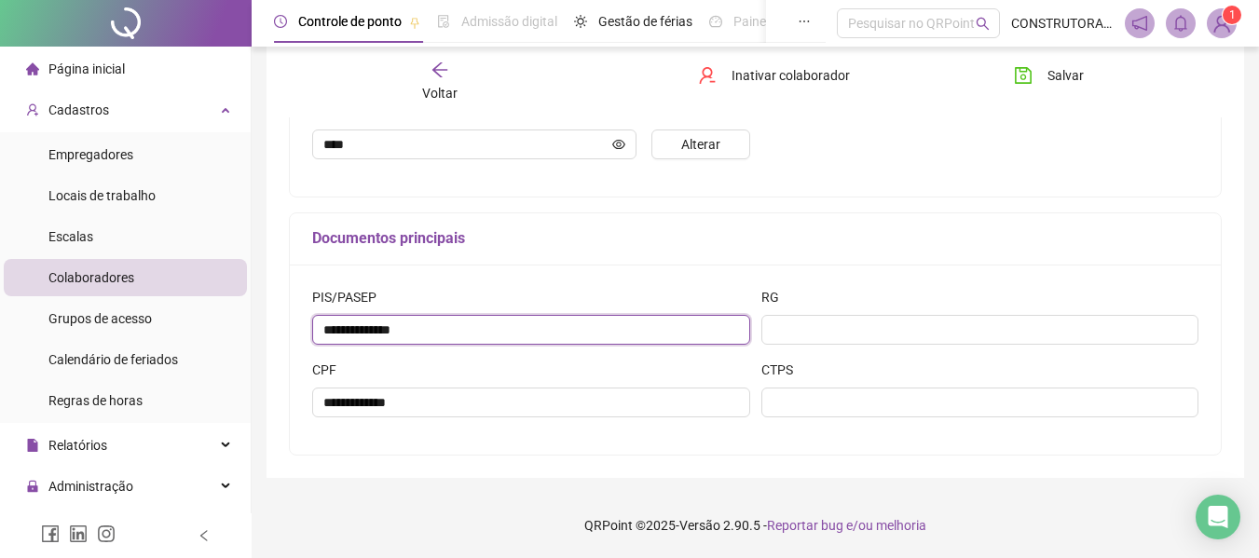
click at [366, 329] on input "**********" at bounding box center [531, 330] width 438 height 30
drag, startPoint x: 460, startPoint y: 332, endPoint x: 53, endPoint y: 275, distance: 411.0
click at [97, 279] on div "**********" at bounding box center [629, 26] width 1259 height 1063
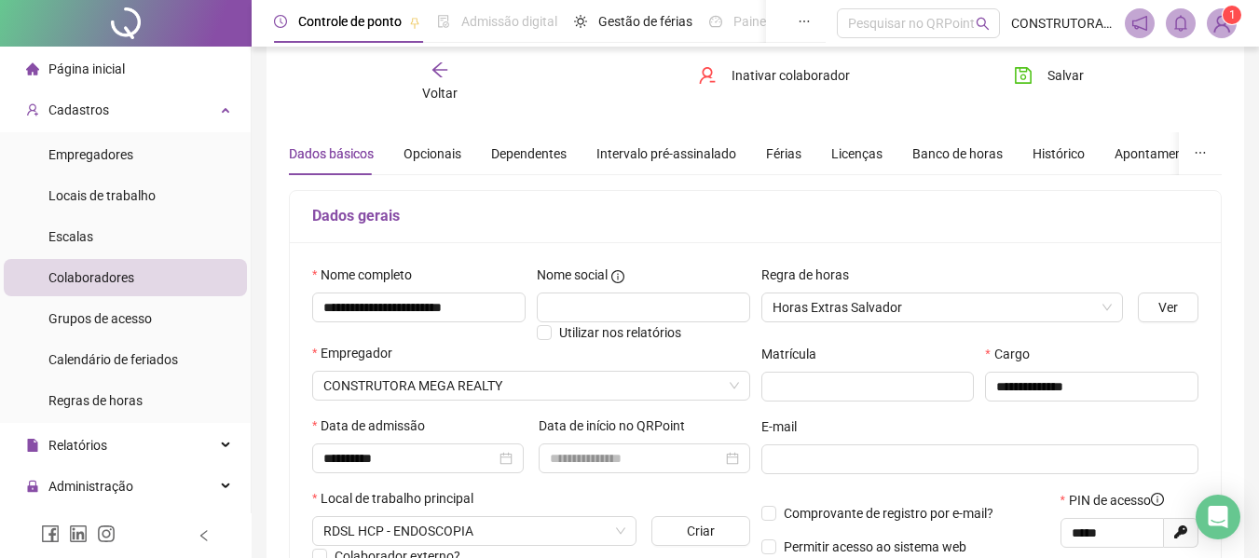
scroll to position [39, 0]
drag, startPoint x: 139, startPoint y: 107, endPoint x: 117, endPoint y: 120, distance: 25.1
click at [138, 107] on div "Cadastros" at bounding box center [125, 109] width 243 height 37
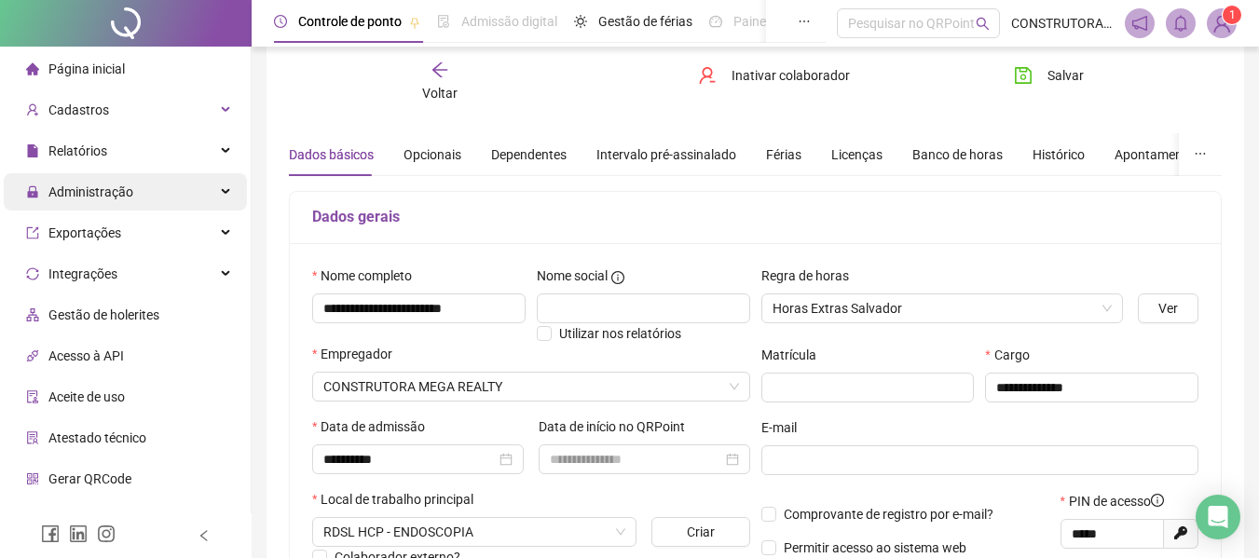
click at [93, 186] on span "Administração" at bounding box center [90, 191] width 85 height 15
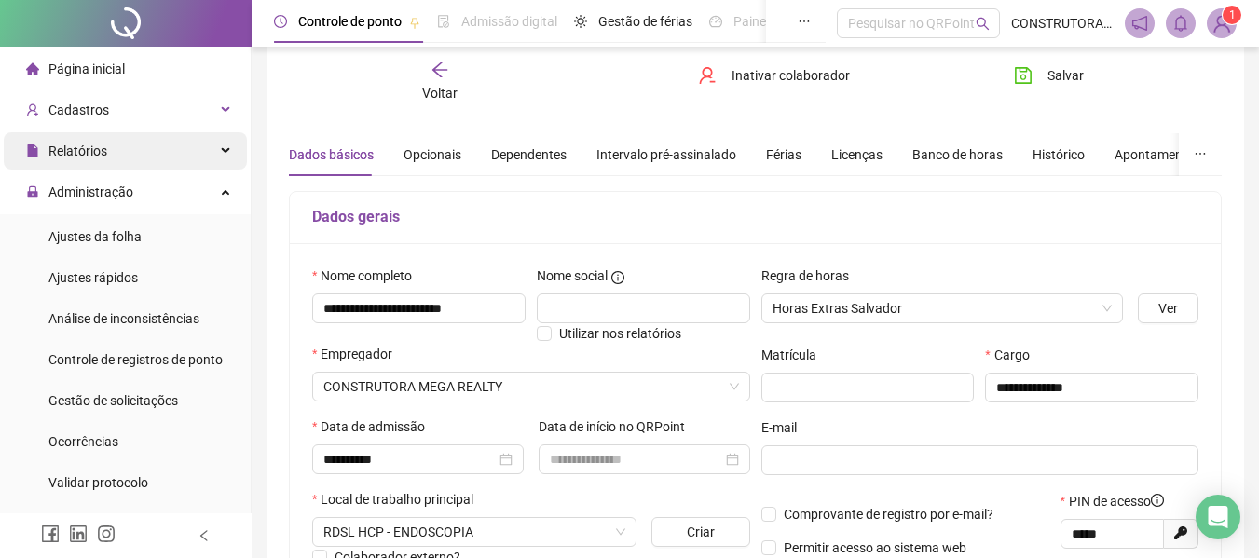
click at [88, 146] on span "Relatórios" at bounding box center [77, 150] width 59 height 15
click at [69, 157] on span "Relatórios" at bounding box center [77, 150] width 59 height 15
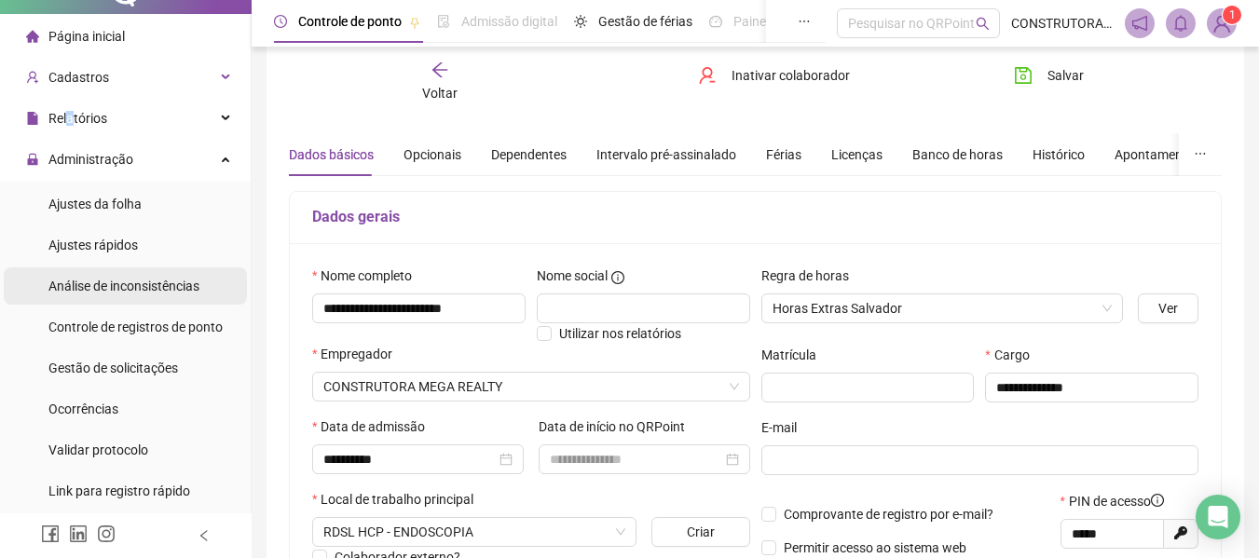
scroll to position [0, 0]
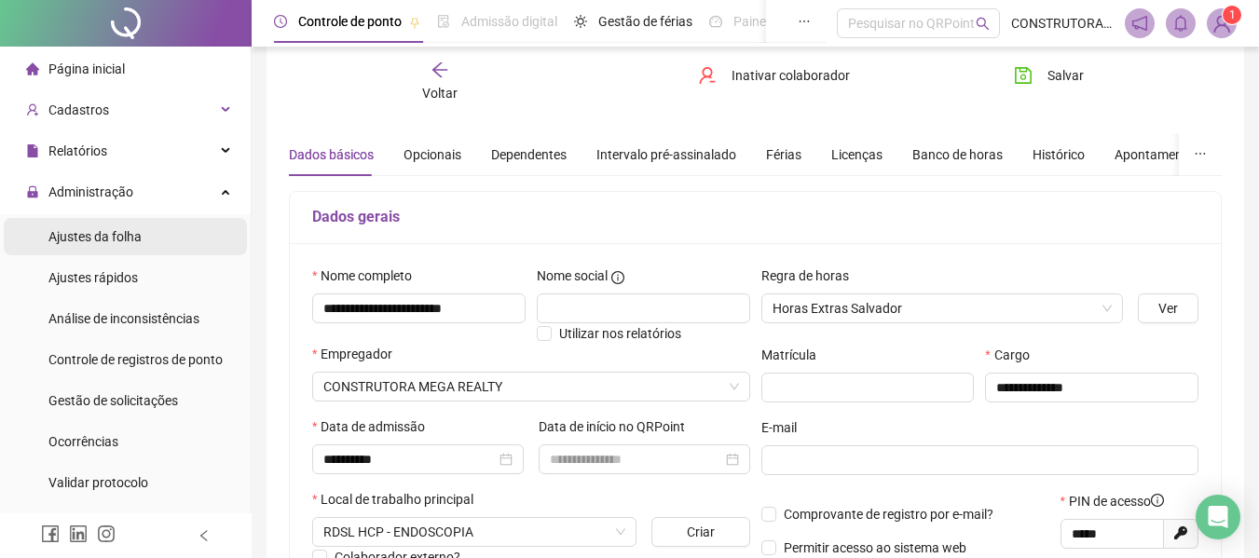
click at [101, 239] on span "Ajustes da folha" at bounding box center [94, 236] width 93 height 15
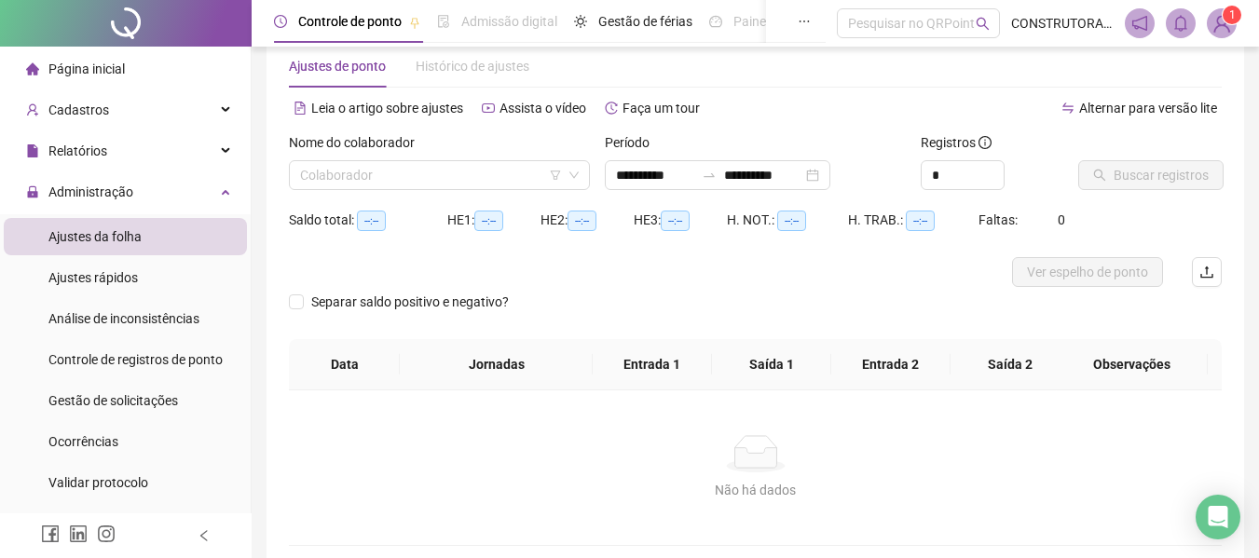
type input "**********"
click at [649, 181] on input "**********" at bounding box center [655, 175] width 78 height 20
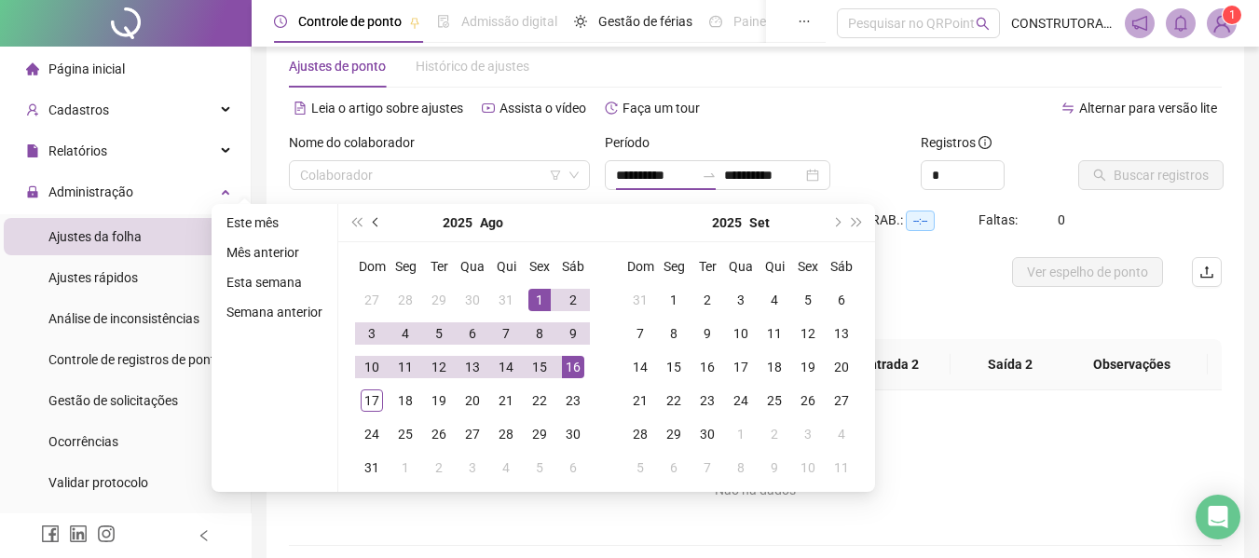
click at [373, 228] on button "prev-year" at bounding box center [376, 222] width 20 height 37
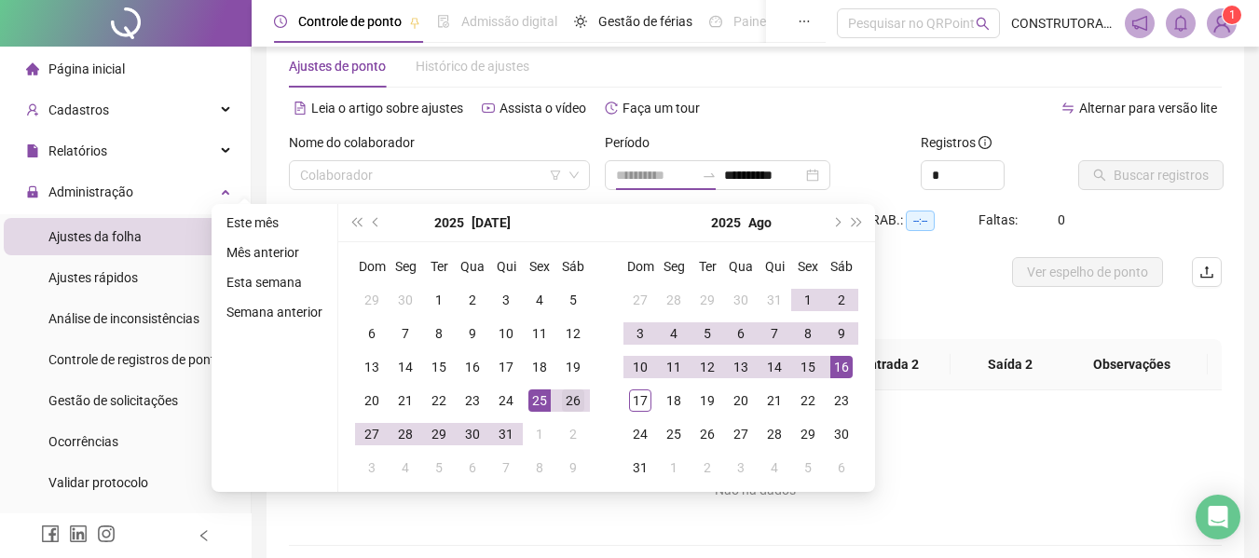
type input "**********"
drag, startPoint x: 569, startPoint y: 397, endPoint x: 558, endPoint y: 397, distance: 11.2
click at [570, 398] on div "26" at bounding box center [573, 400] width 22 height 22
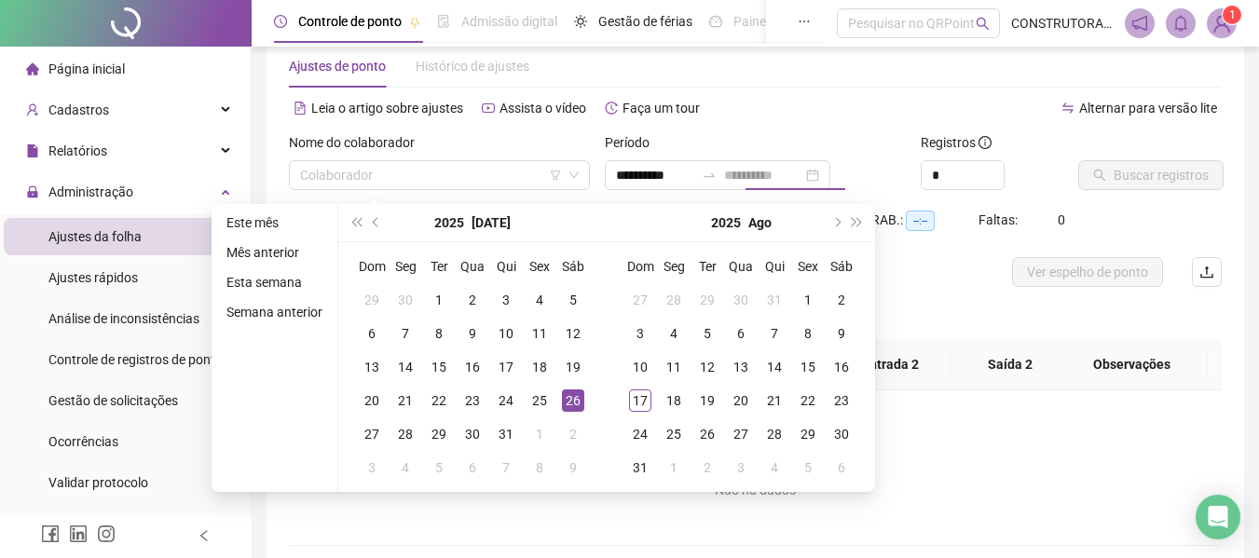
click at [573, 397] on div "26" at bounding box center [573, 400] width 22 height 22
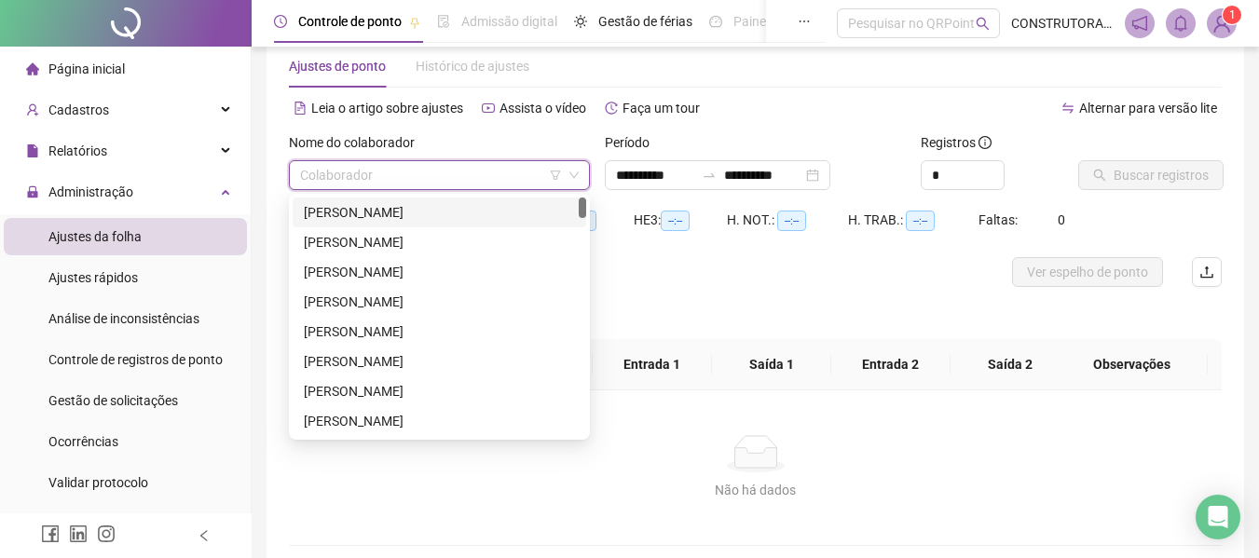
click at [438, 177] on input "search" at bounding box center [431, 175] width 262 height 28
click at [793, 173] on input "**********" at bounding box center [763, 175] width 78 height 20
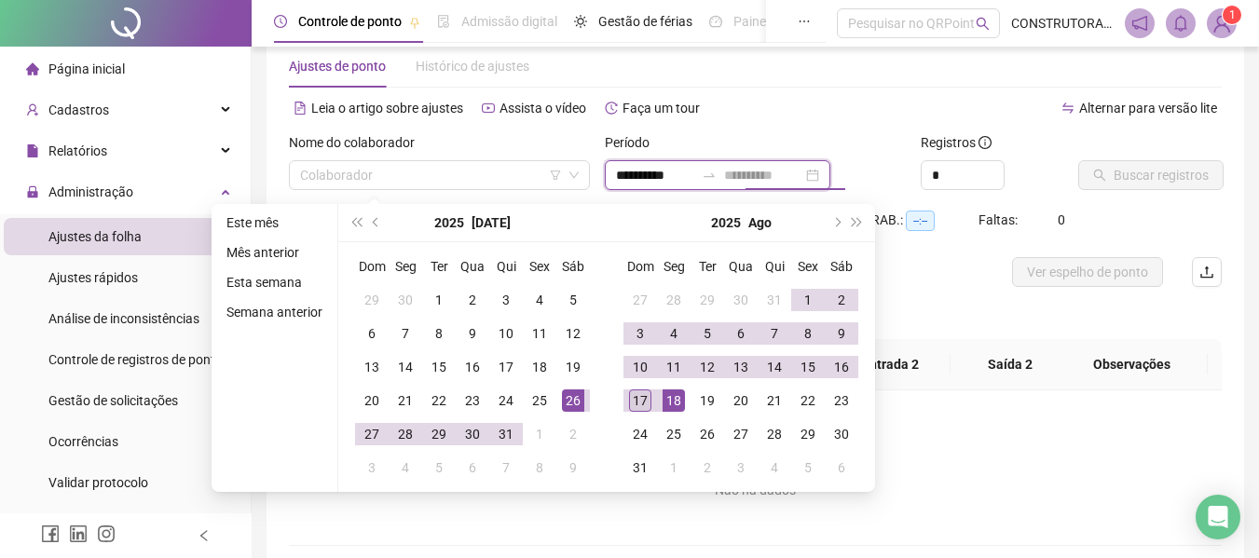
type input "**********"
click at [643, 395] on div "17" at bounding box center [640, 400] width 22 height 22
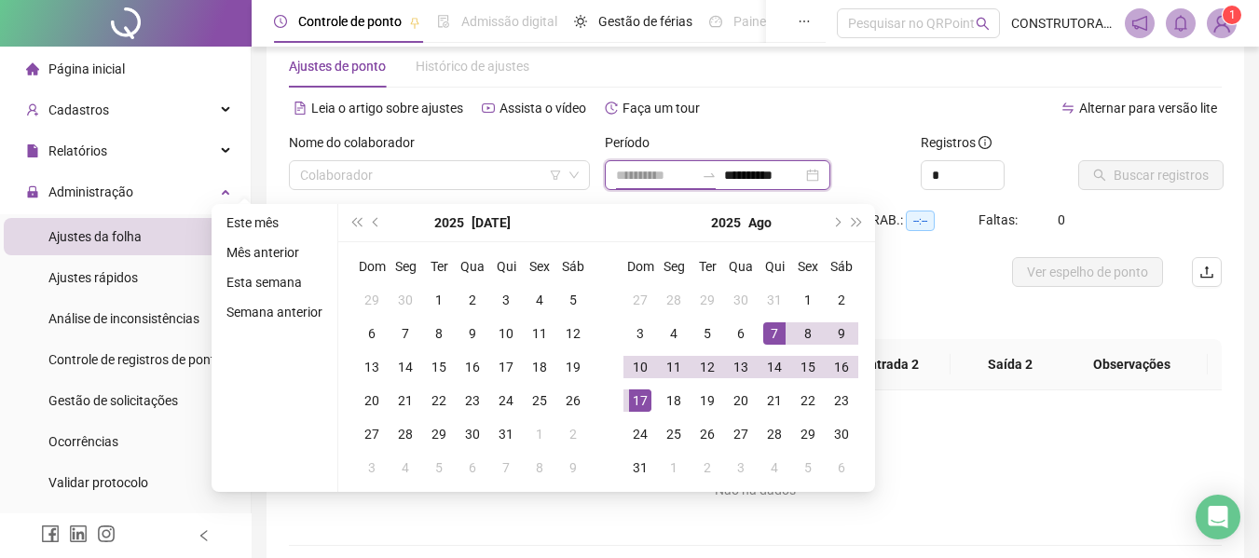
type input "**********"
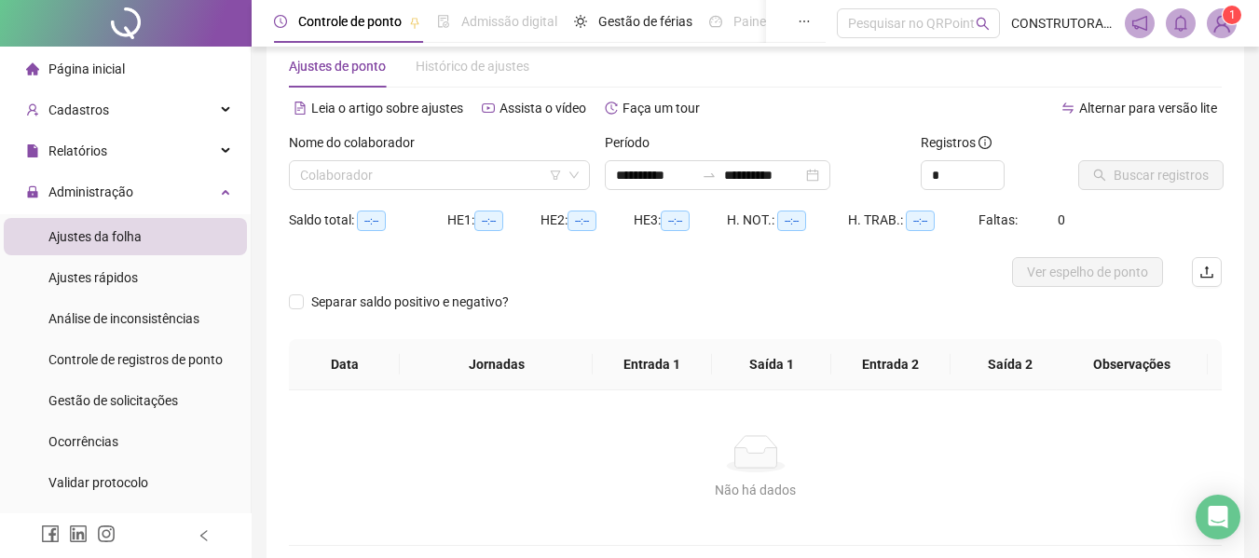
click at [949, 442] on div "Não há dados" at bounding box center [755, 453] width 888 height 37
click at [526, 171] on input "search" at bounding box center [431, 175] width 262 height 28
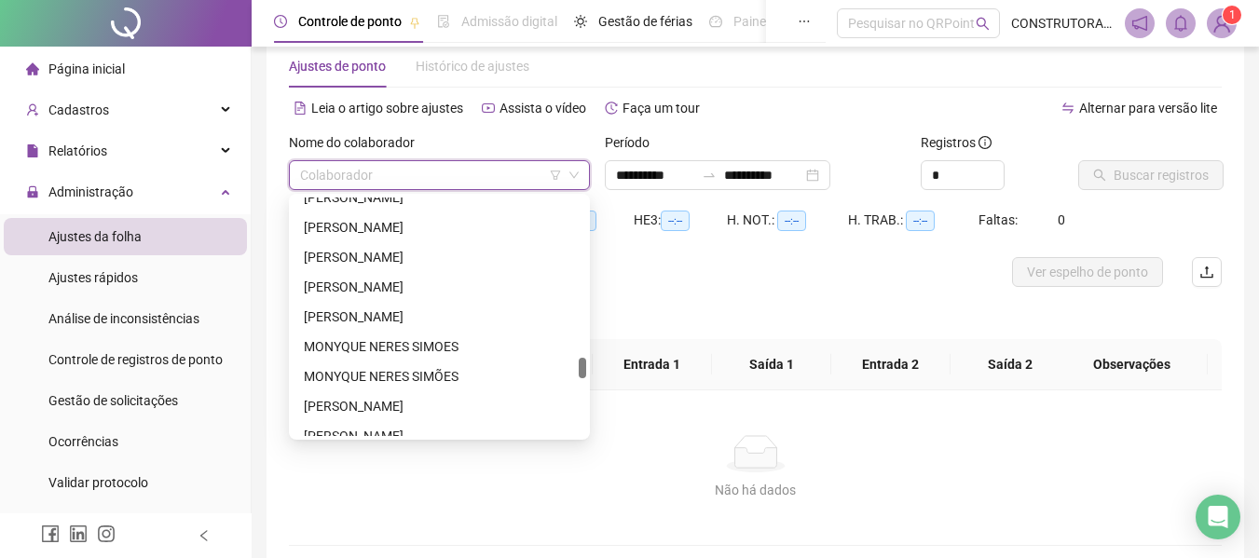
scroll to position [2143, 0]
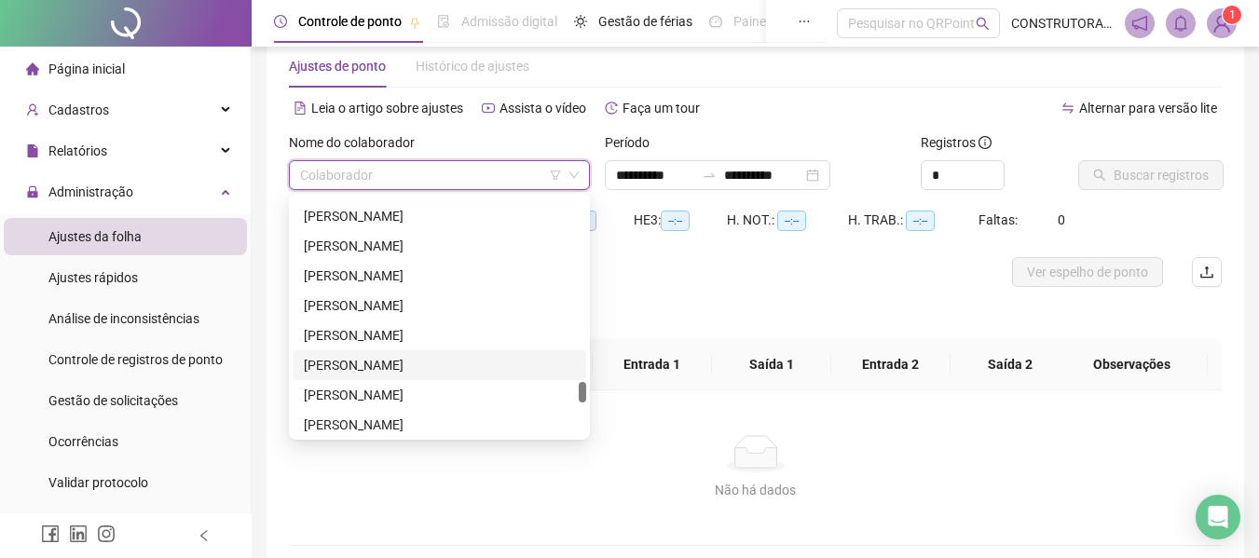
click at [390, 364] on div "[PERSON_NAME]" at bounding box center [439, 365] width 271 height 20
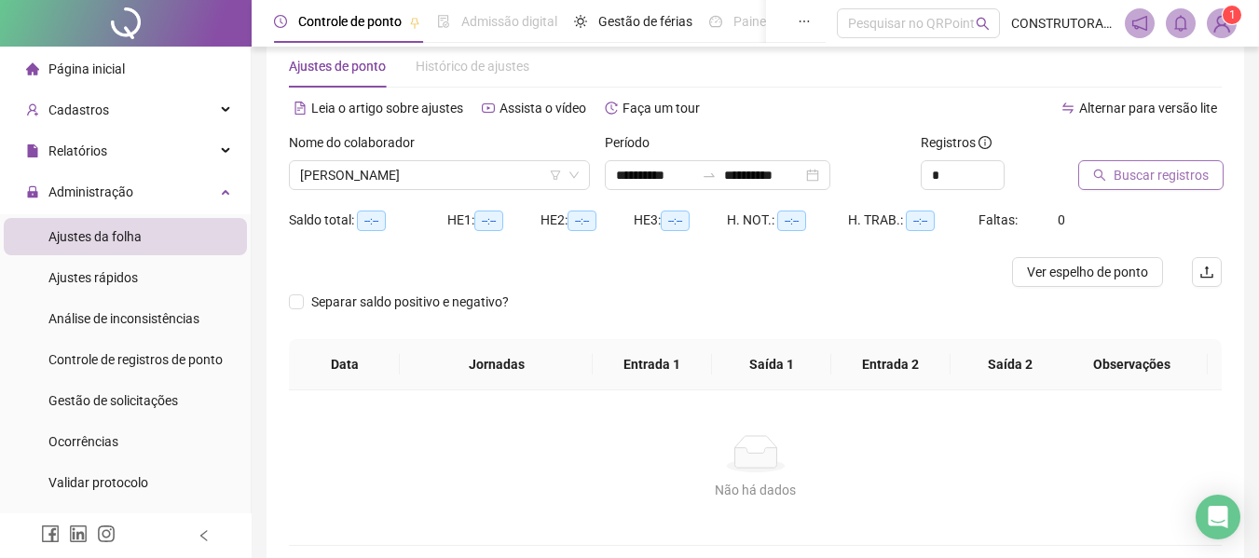
click at [1134, 169] on span "Buscar registros" at bounding box center [1160, 175] width 95 height 20
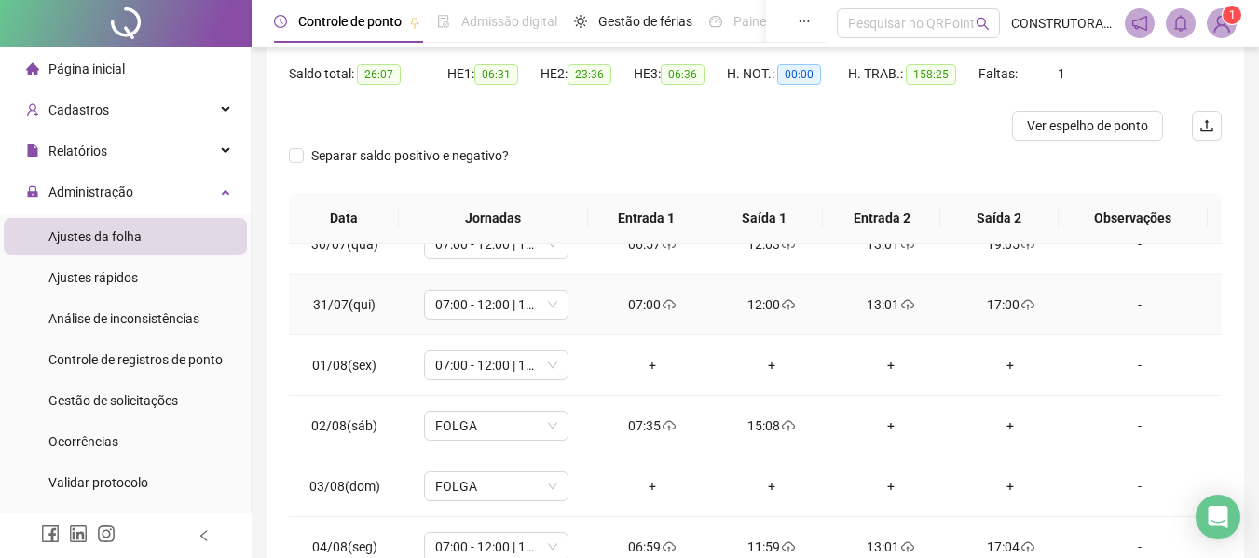
scroll to position [279, 0]
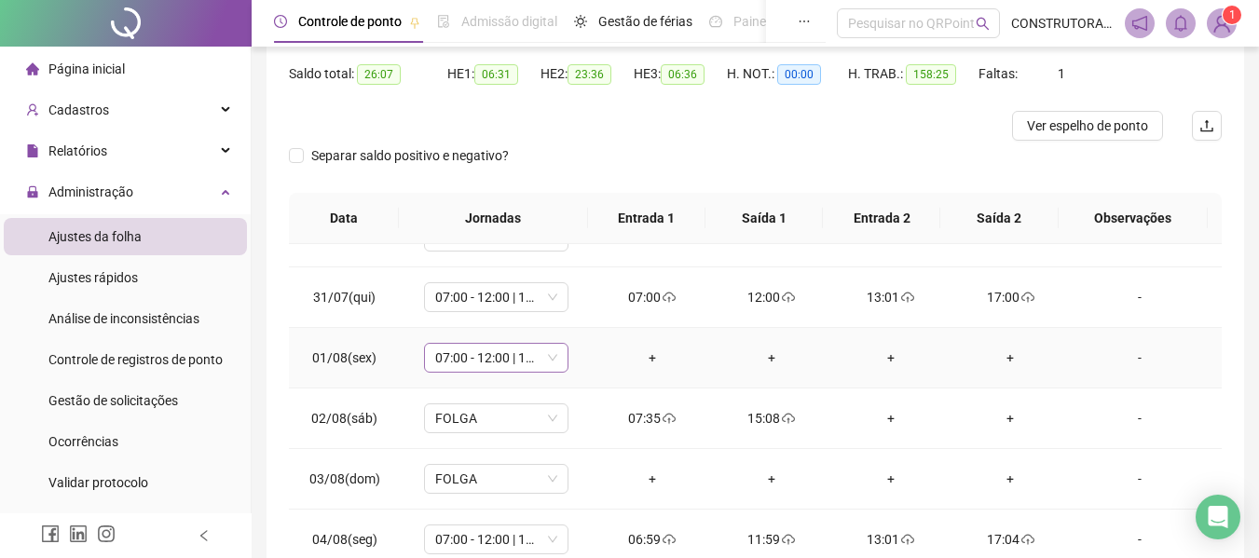
click at [549, 361] on span "07:00 - 12:00 | 13:00 - 16:00" at bounding box center [496, 358] width 122 height 28
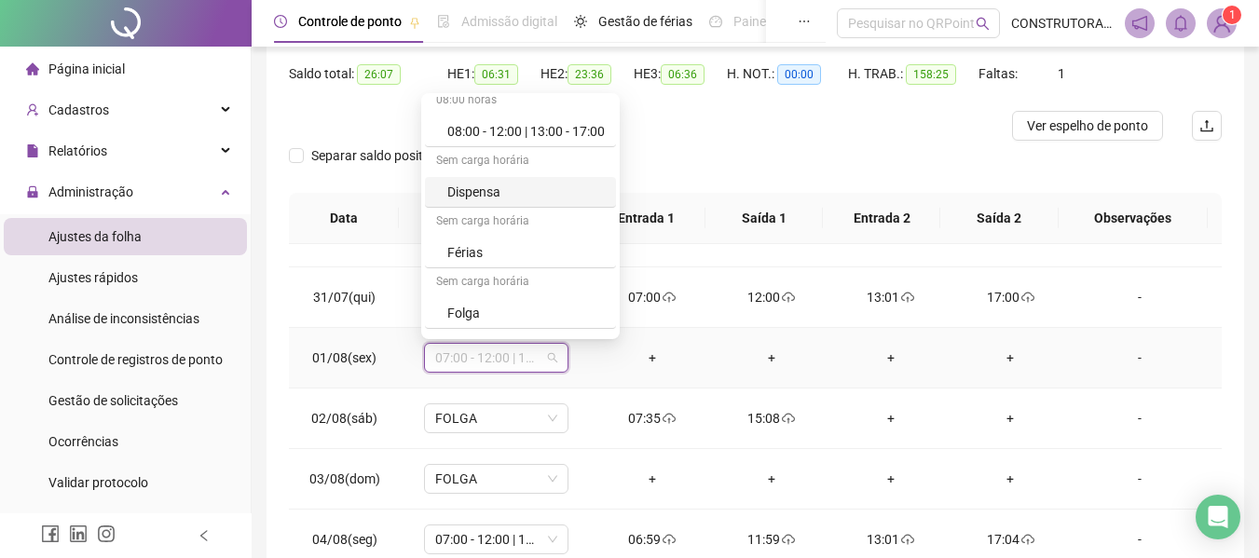
scroll to position [186, 0]
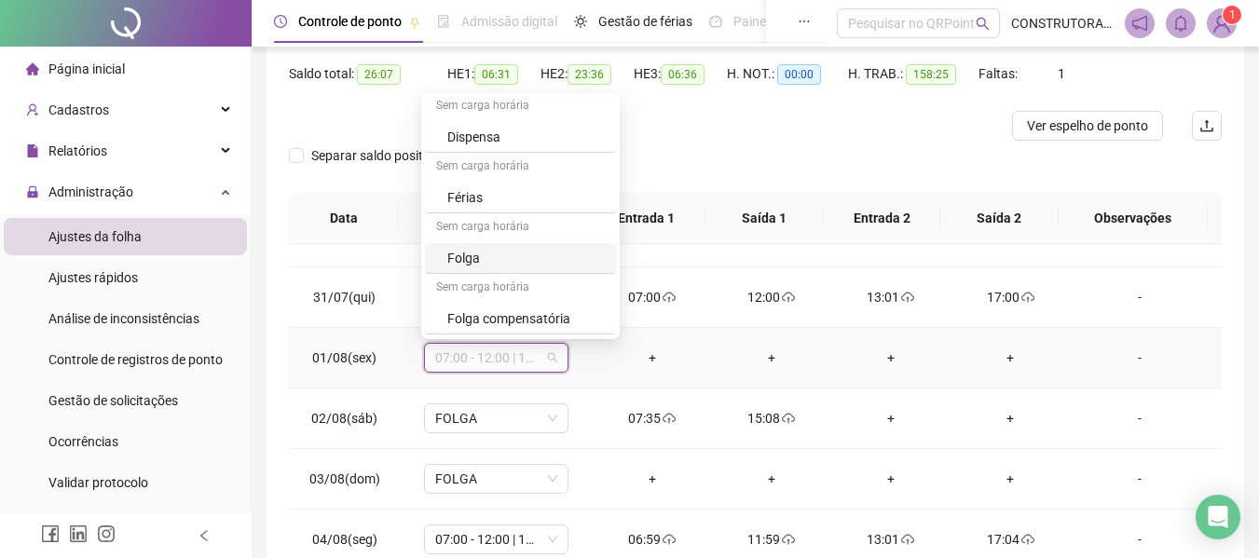
click at [496, 261] on div "Folga" at bounding box center [525, 258] width 157 height 20
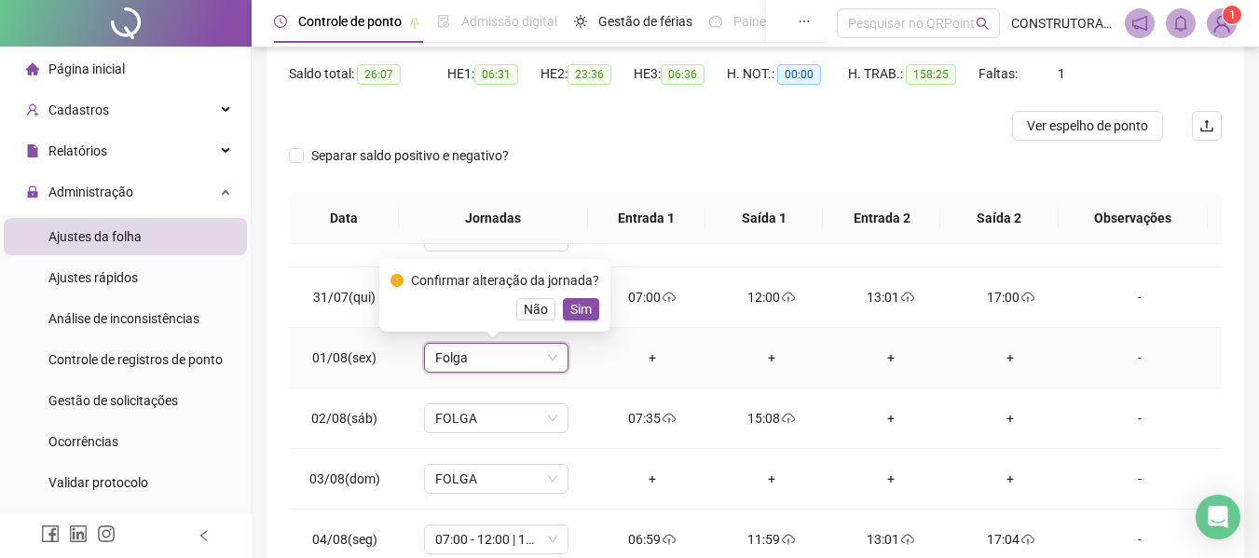
click at [581, 313] on span "Sim" at bounding box center [580, 309] width 21 height 20
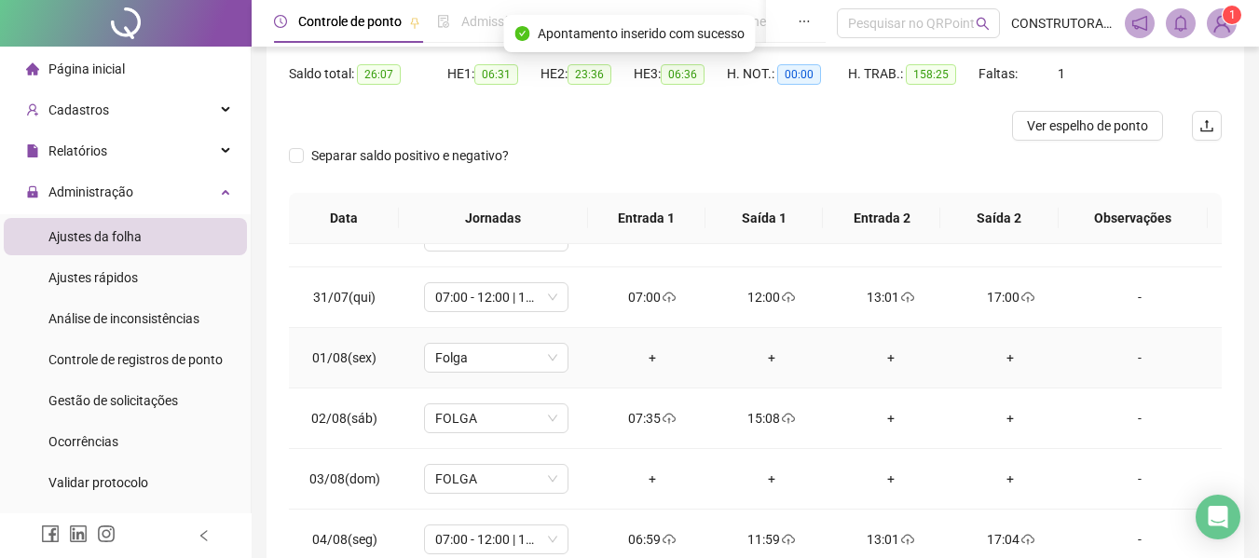
click at [1119, 362] on div "-" at bounding box center [1139, 357] width 110 height 20
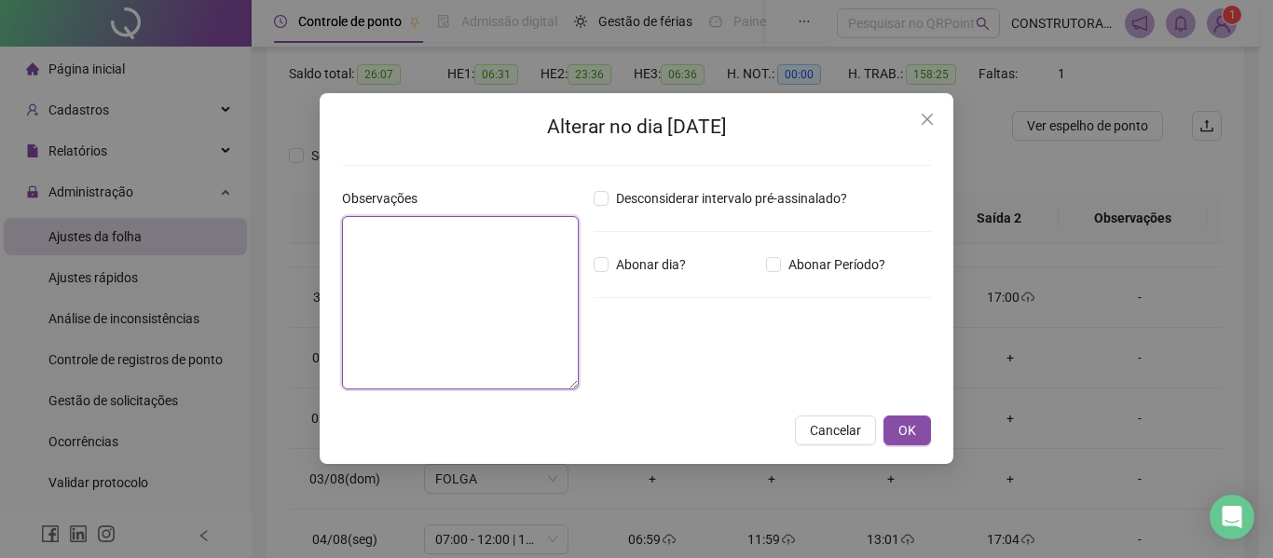
click at [481, 307] on textarea at bounding box center [460, 302] width 237 height 173
type textarea "*****"
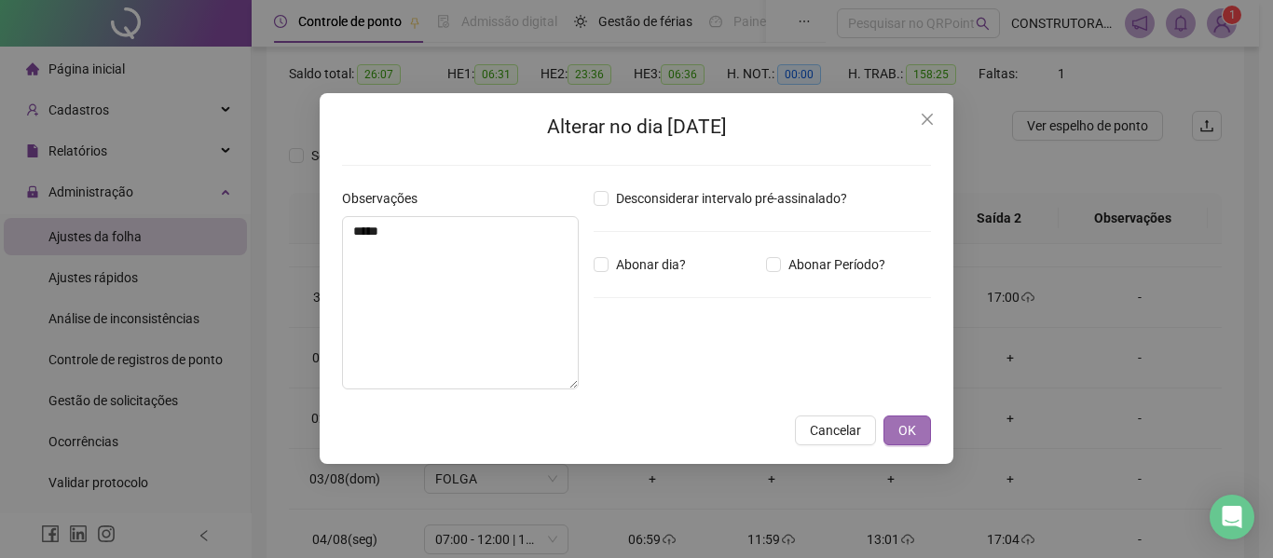
click at [910, 435] on span "OK" at bounding box center [907, 430] width 18 height 20
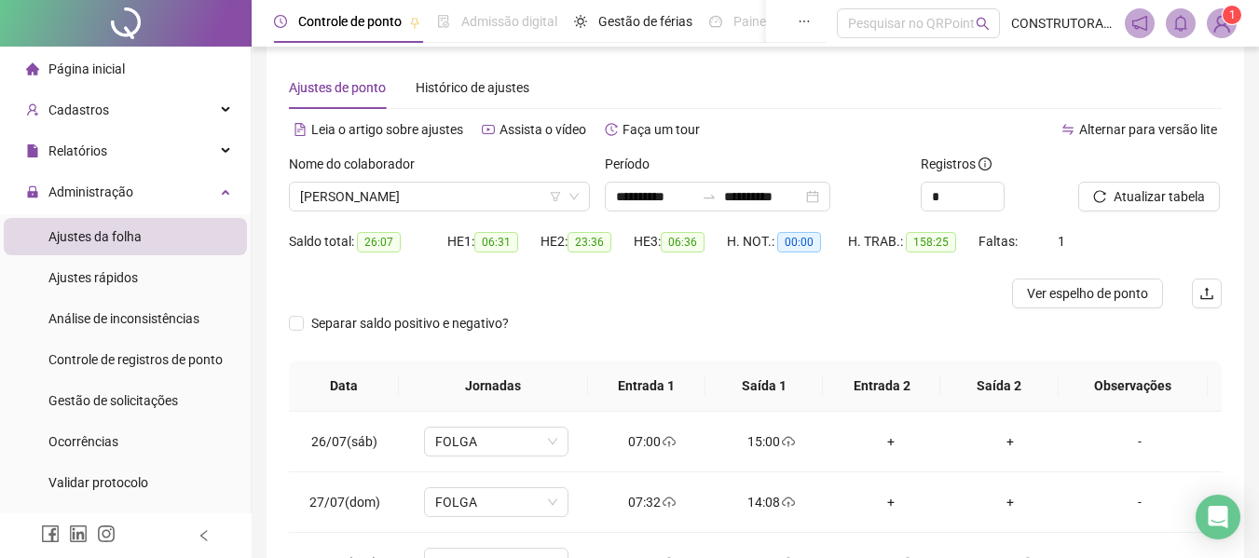
scroll to position [0, 0]
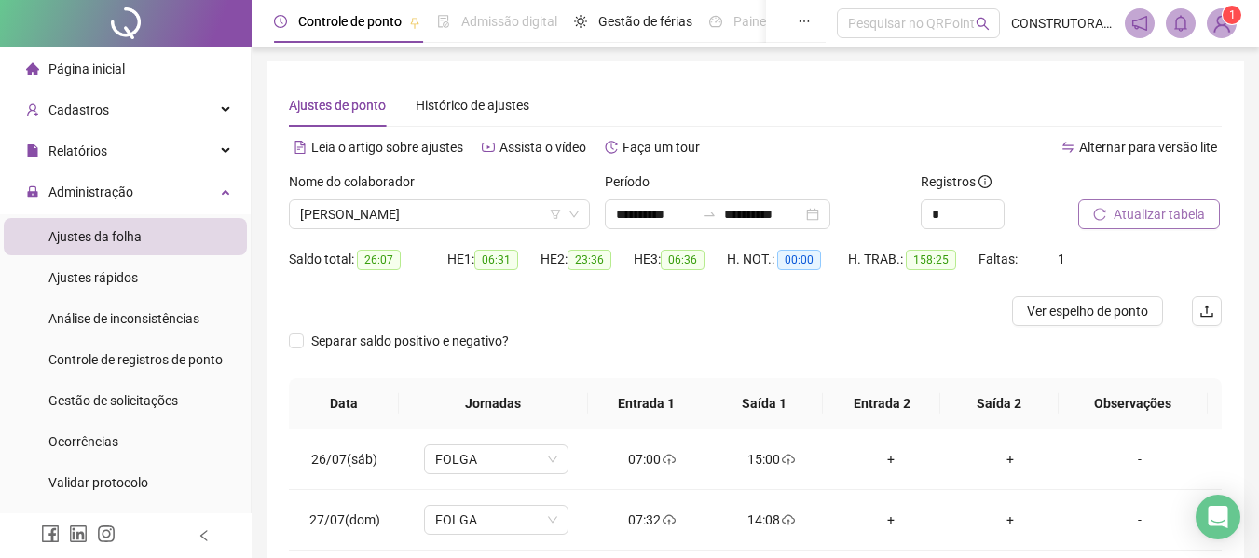
click at [1126, 220] on span "Atualizar tabela" at bounding box center [1158, 214] width 91 height 20
click at [477, 211] on span "[PERSON_NAME]" at bounding box center [439, 214] width 279 height 28
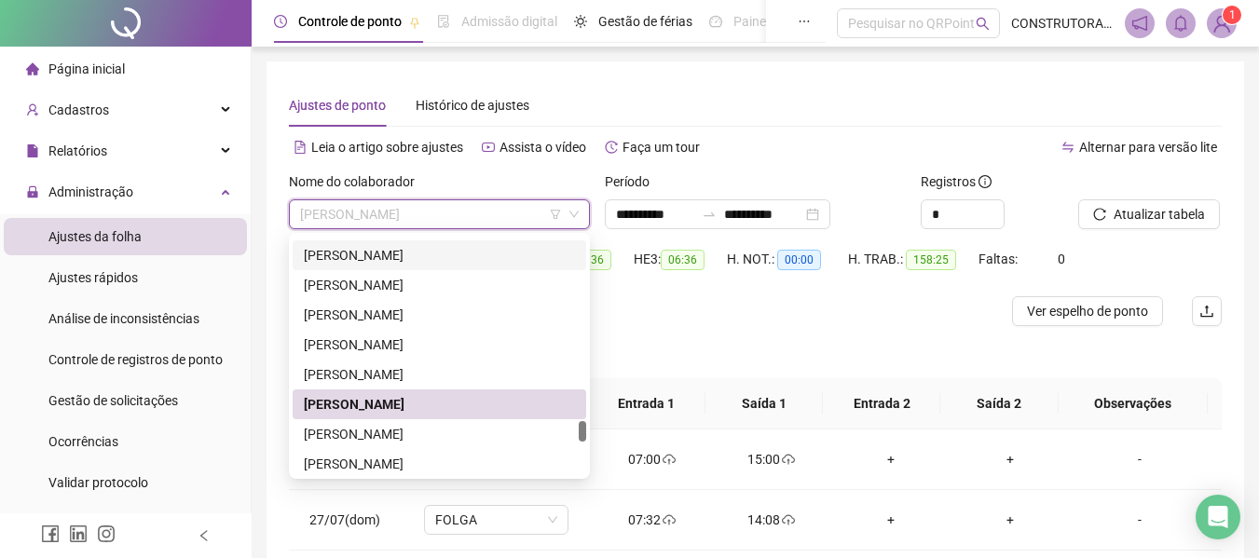
scroll to position [2329, 0]
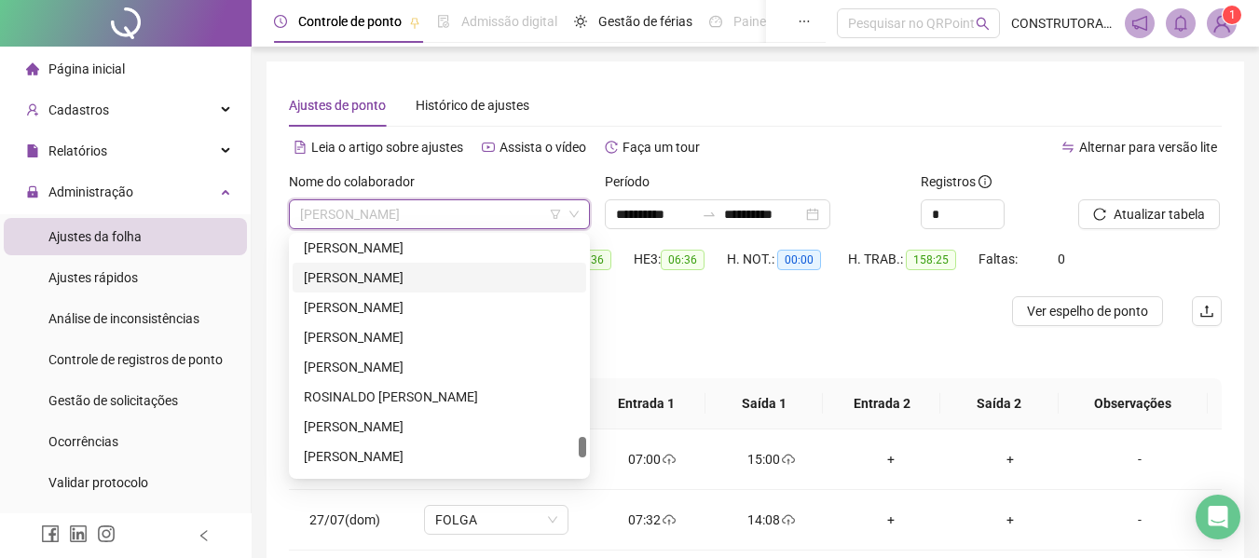
click at [417, 278] on div "[PERSON_NAME]" at bounding box center [439, 277] width 271 height 20
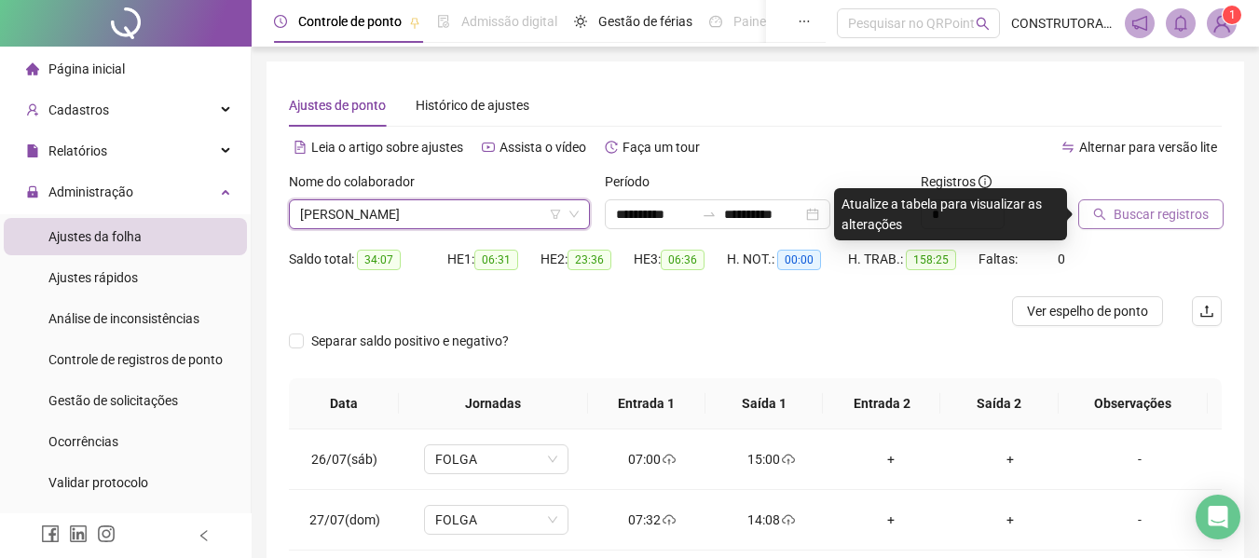
click at [1174, 219] on span "Buscar registros" at bounding box center [1160, 214] width 95 height 20
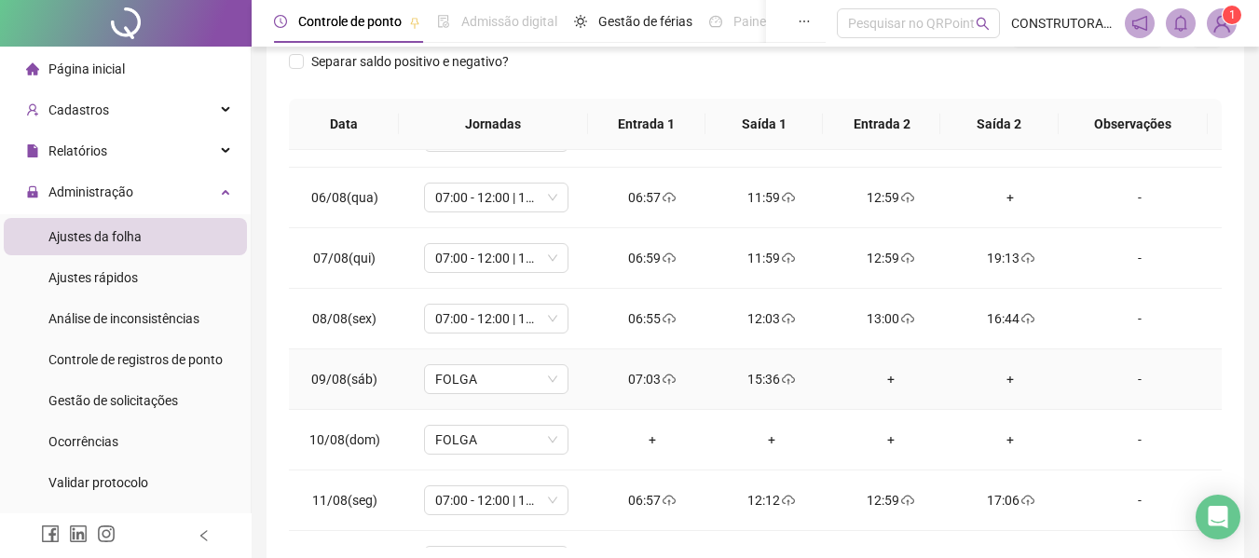
scroll to position [652, 0]
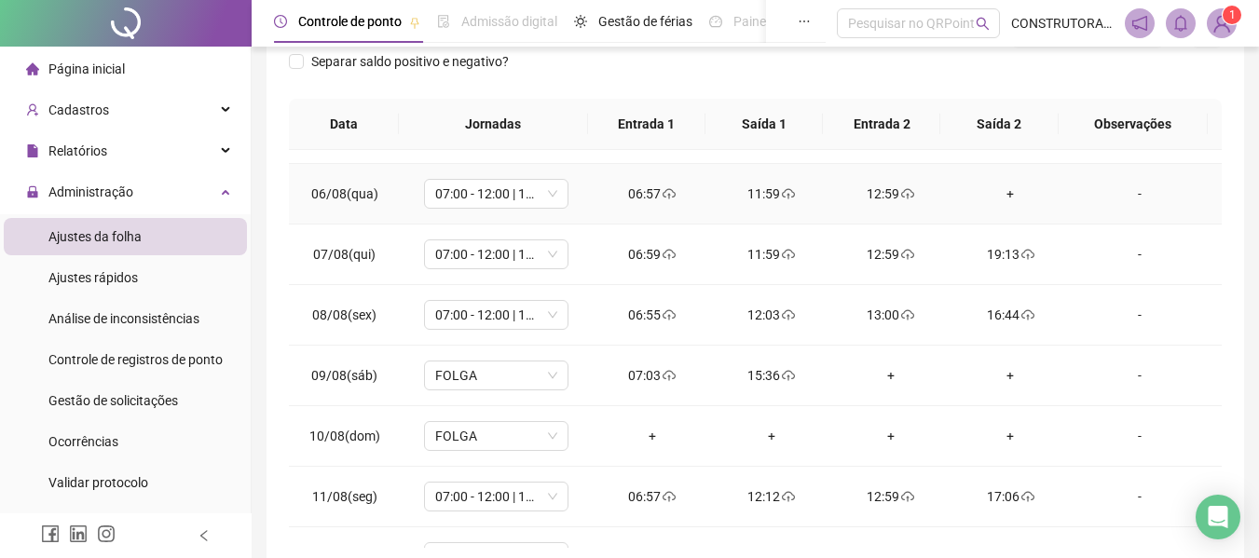
click at [998, 199] on div "+" at bounding box center [1009, 194] width 89 height 20
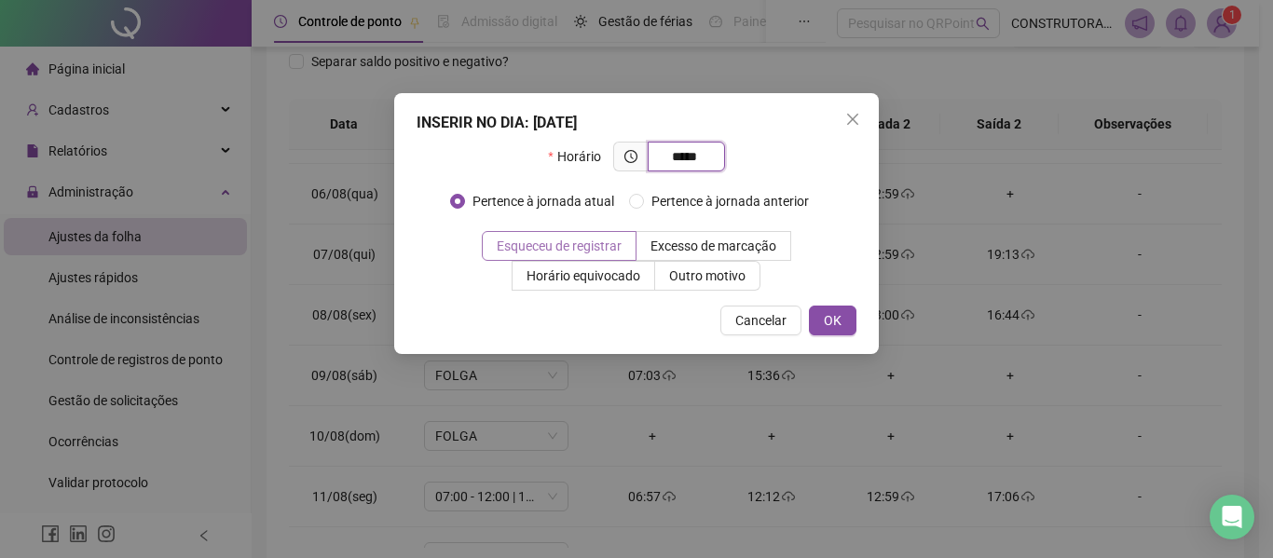
type input "*****"
click at [551, 246] on span "Esqueceu de registrar" at bounding box center [559, 245] width 125 height 15
drag, startPoint x: 838, startPoint y: 318, endPoint x: 616, endPoint y: 316, distance: 222.7
click at [837, 318] on span "OK" at bounding box center [832, 320] width 18 height 20
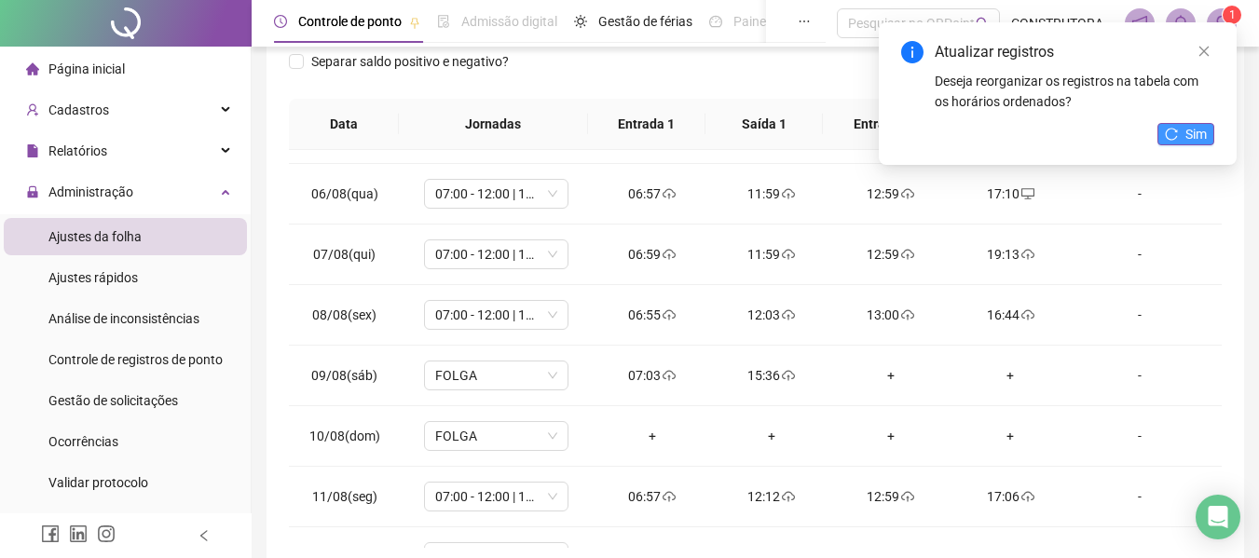
click at [1198, 133] on span "Sim" at bounding box center [1195, 134] width 21 height 20
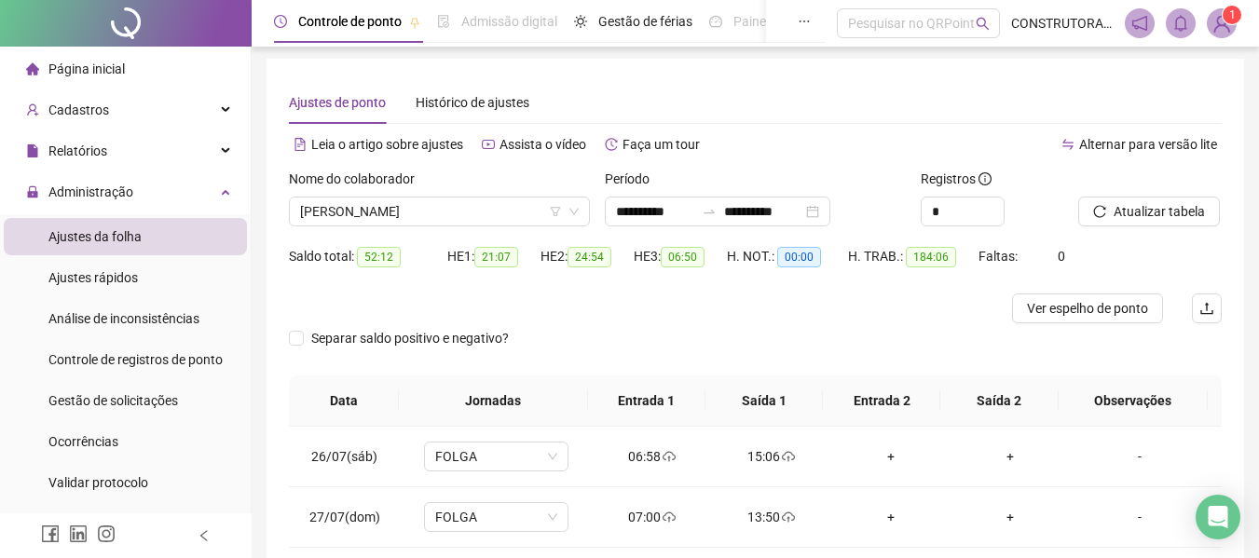
scroll to position [0, 0]
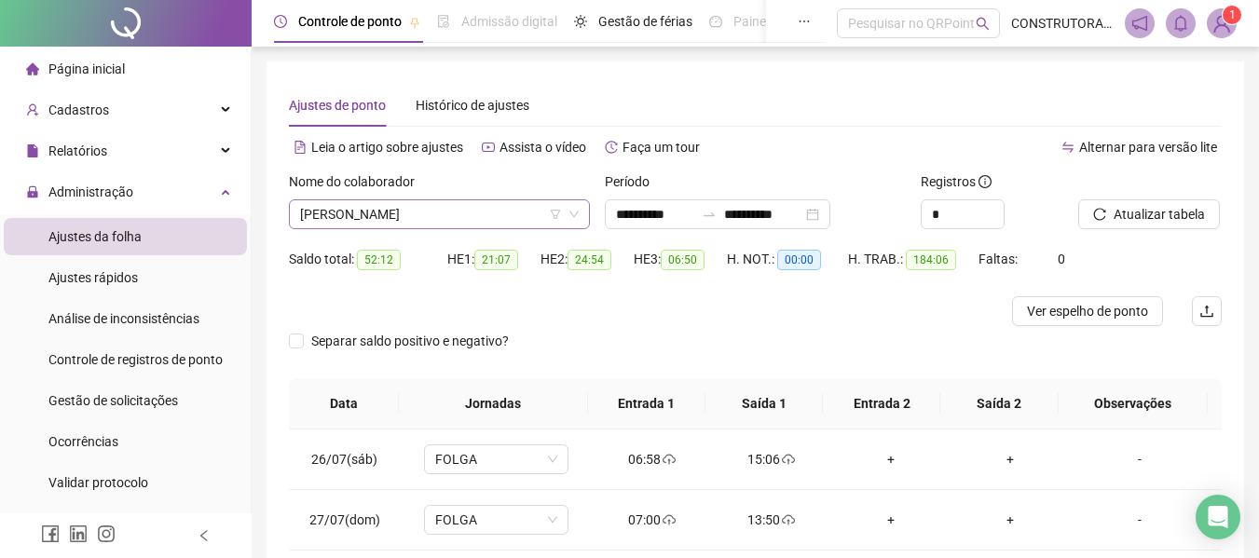
click at [458, 214] on span "[PERSON_NAME]" at bounding box center [439, 214] width 279 height 28
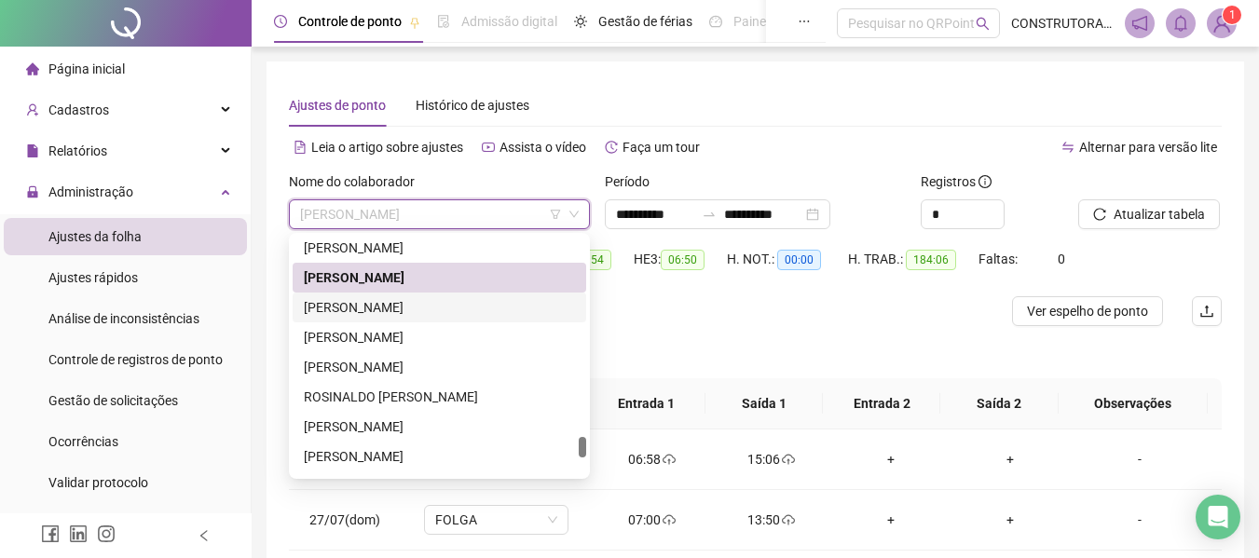
scroll to position [2422, 0]
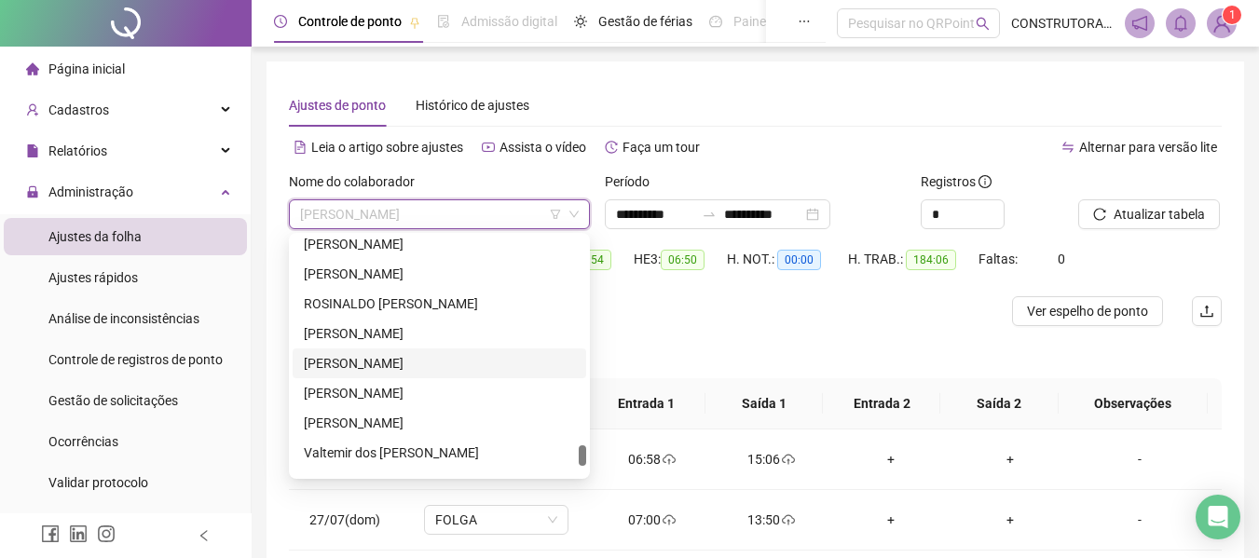
drag, startPoint x: 388, startPoint y: 361, endPoint x: 409, endPoint y: 349, distance: 24.2
click at [388, 360] on div "[PERSON_NAME]" at bounding box center [439, 363] width 271 height 20
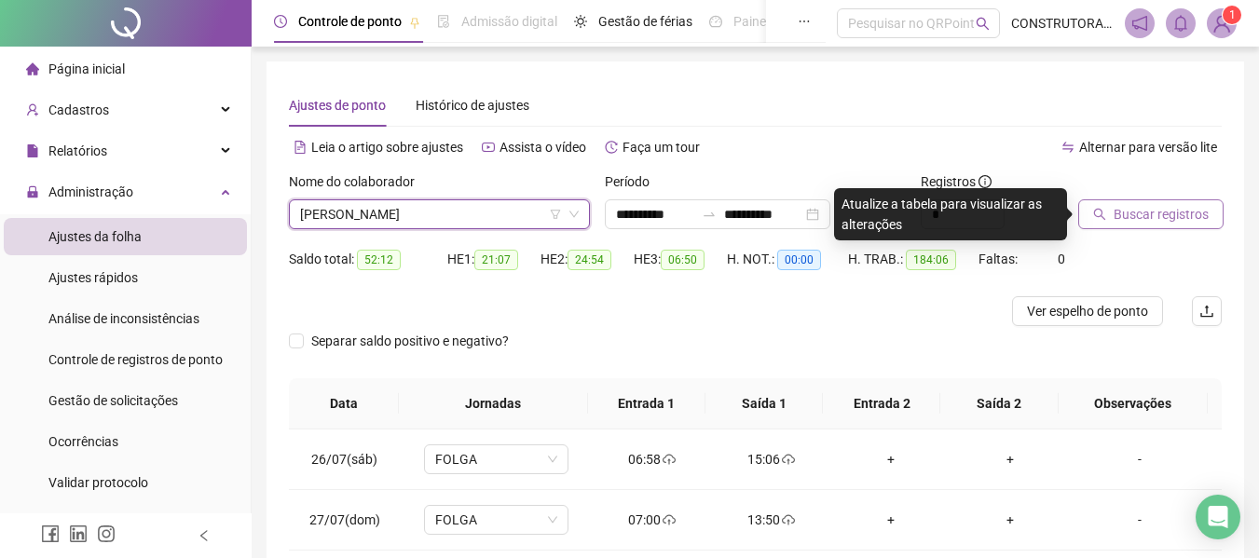
click at [1127, 212] on span "Buscar registros" at bounding box center [1160, 214] width 95 height 20
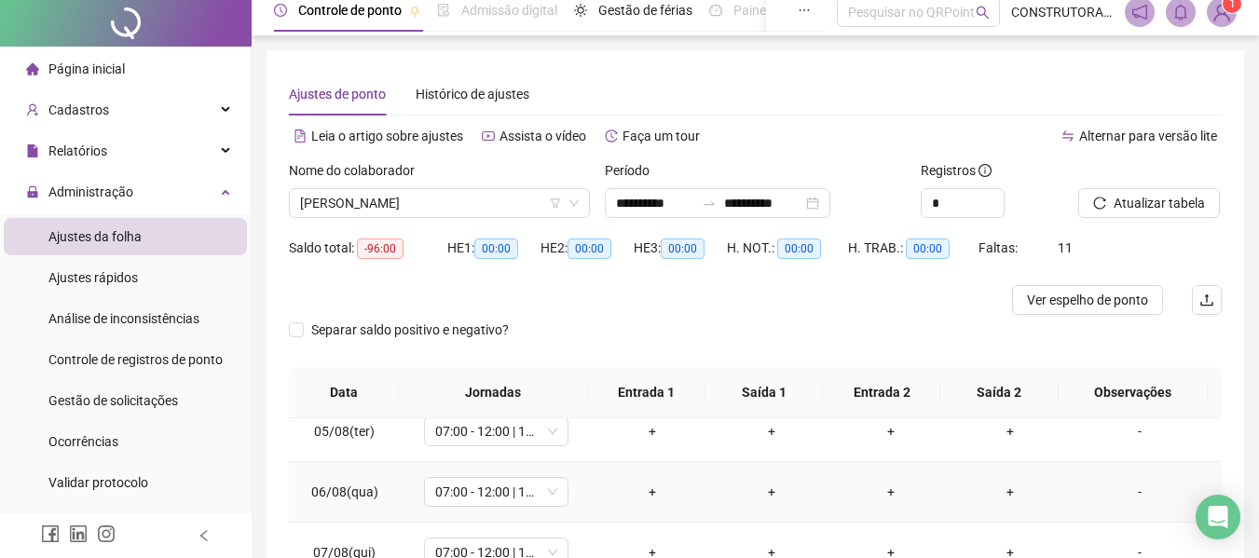
scroll to position [0, 0]
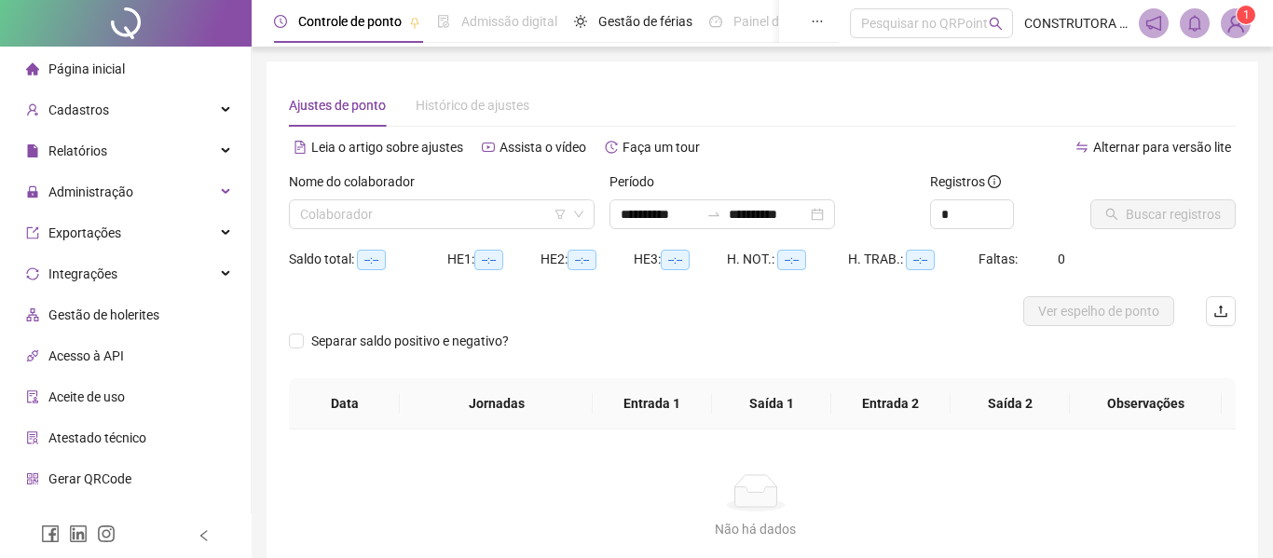
type input "**********"
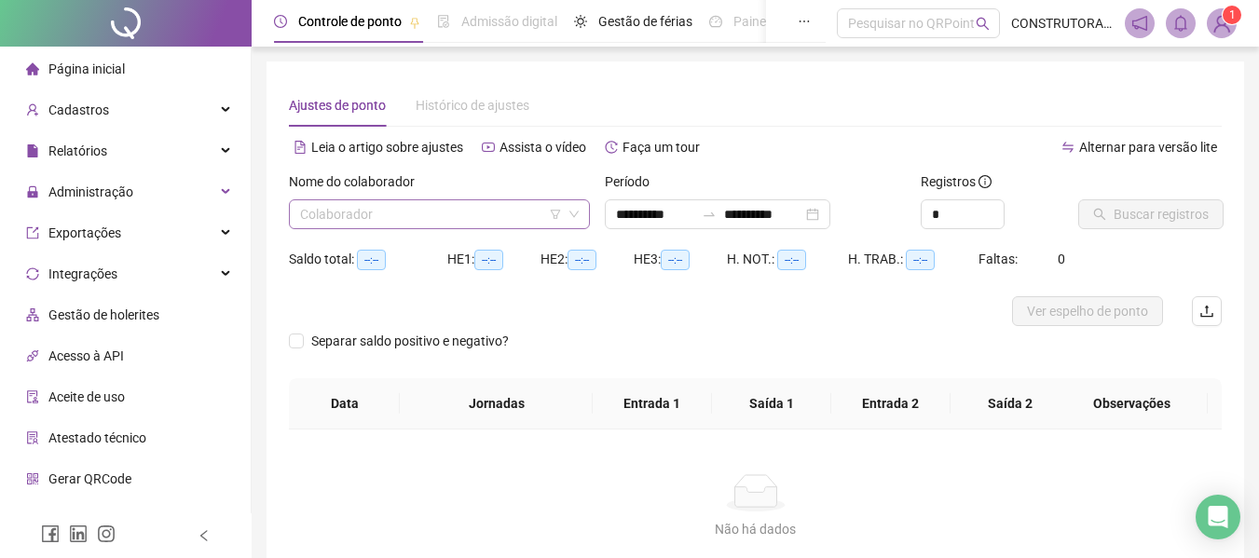
click at [558, 220] on input "search" at bounding box center [431, 214] width 262 height 28
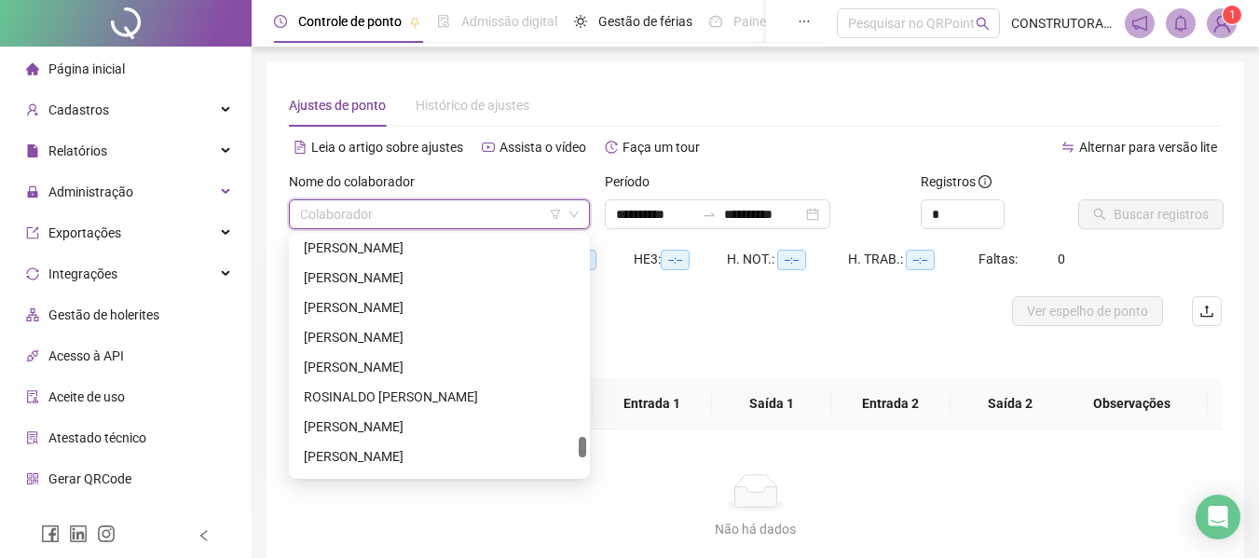
scroll to position [2515, 0]
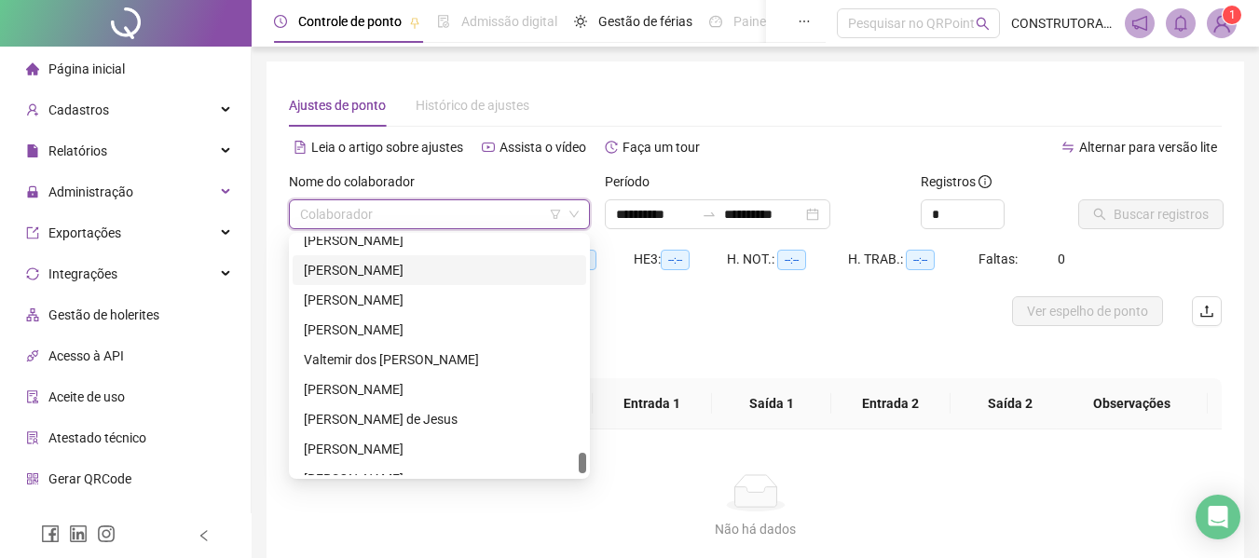
click at [399, 263] on div "[PERSON_NAME]" at bounding box center [439, 270] width 271 height 20
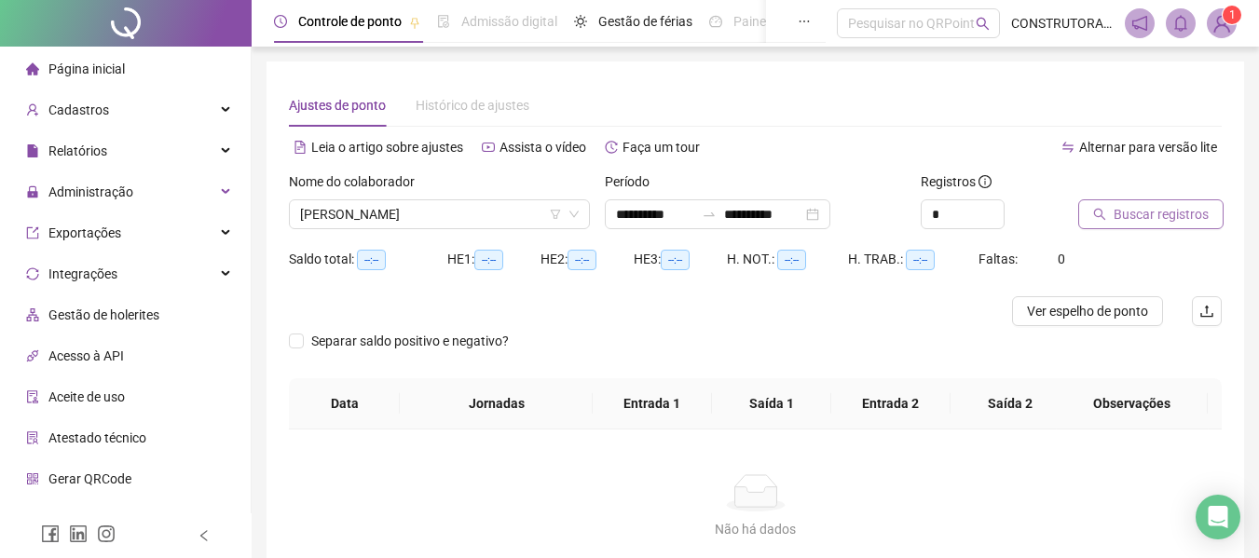
click at [1170, 218] on span "Buscar registros" at bounding box center [1160, 214] width 95 height 20
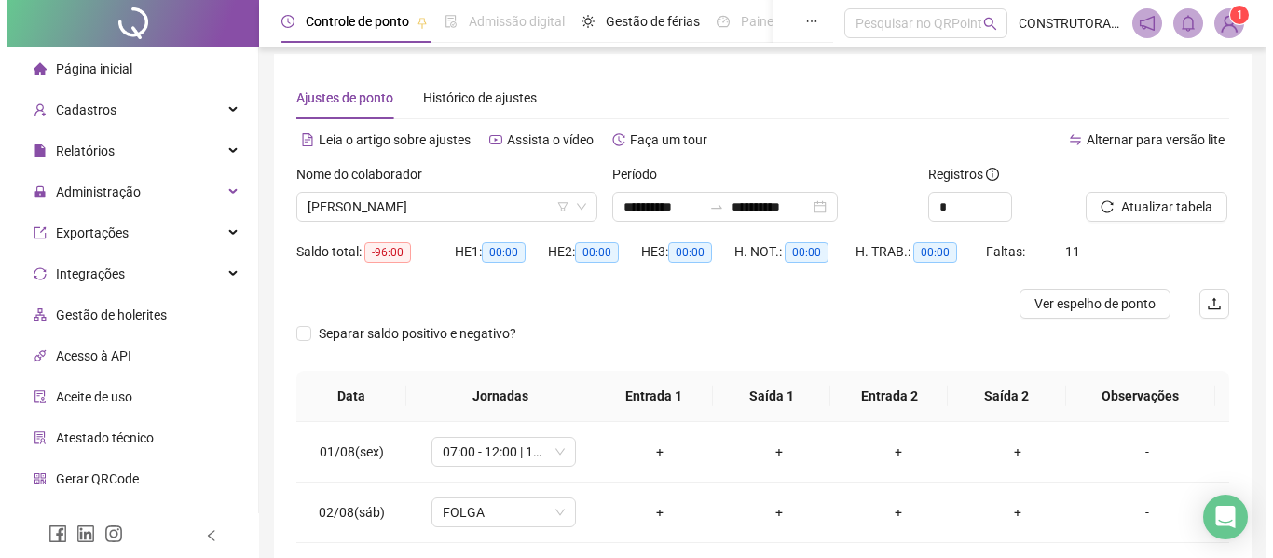
scroll to position [0, 0]
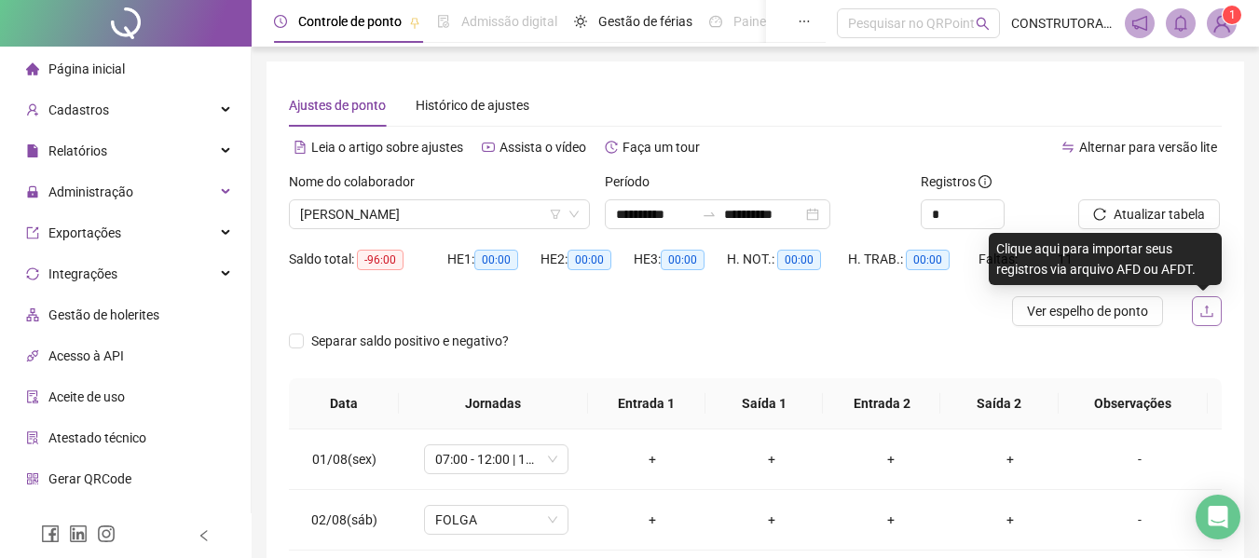
click at [1213, 312] on icon "upload" at bounding box center [1206, 311] width 15 height 15
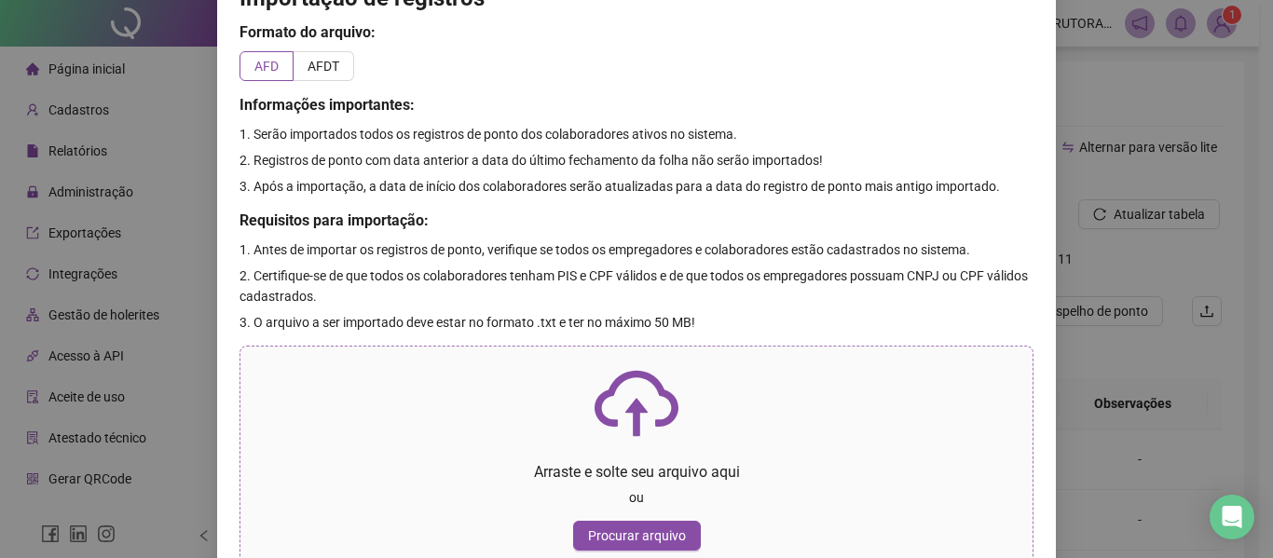
scroll to position [102, 0]
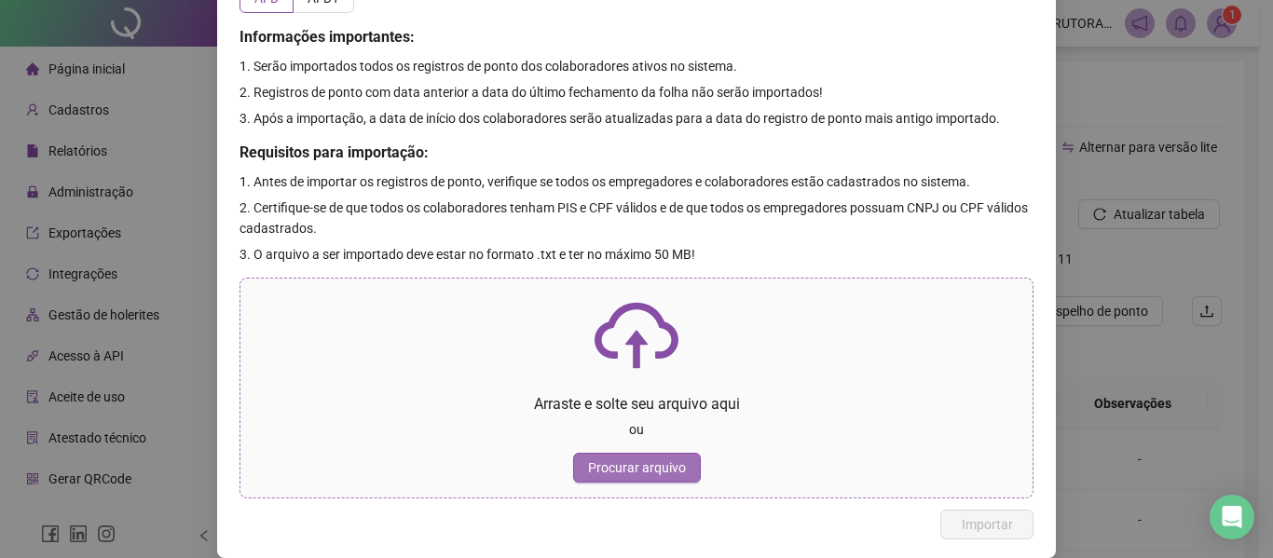
click at [635, 468] on span "Procurar arquivo" at bounding box center [637, 467] width 98 height 20
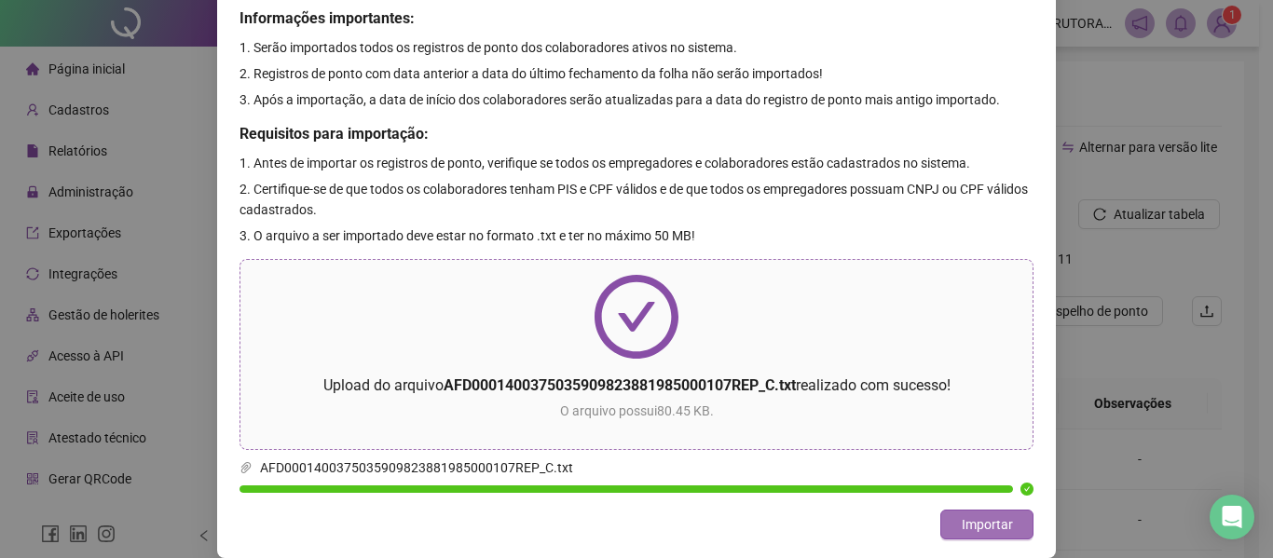
click at [1000, 517] on span "Importar" at bounding box center [986, 524] width 51 height 20
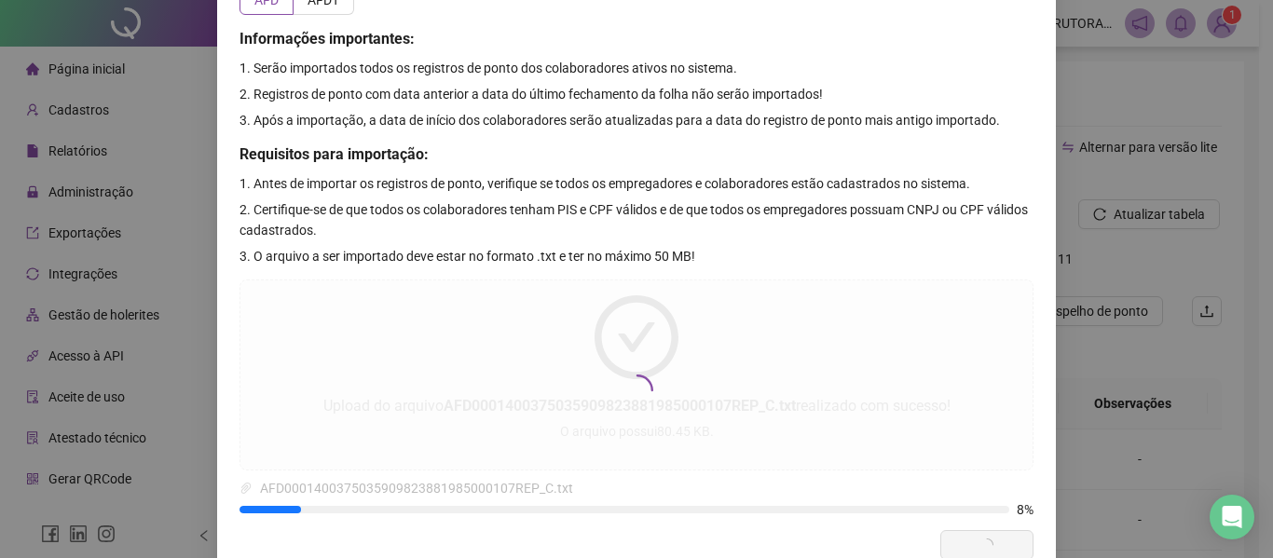
scroll to position [121, 0]
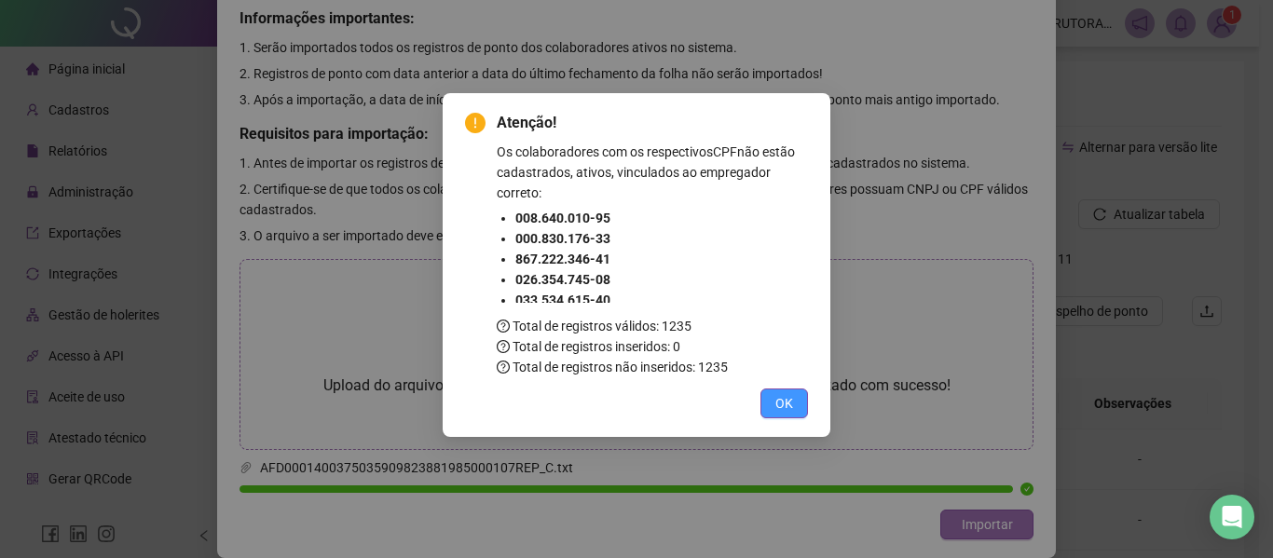
click at [797, 400] on button "OK" at bounding box center [784, 403] width 48 height 30
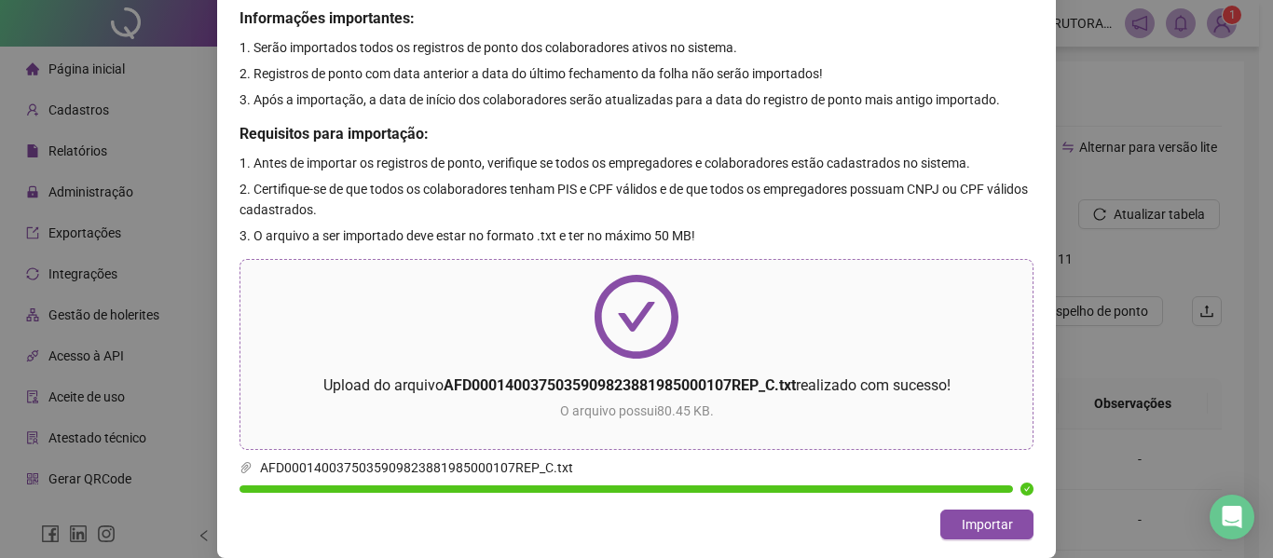
drag, startPoint x: 981, startPoint y: 511, endPoint x: 921, endPoint y: 503, distance: 60.2
click at [980, 512] on button "Importar" at bounding box center [986, 525] width 93 height 30
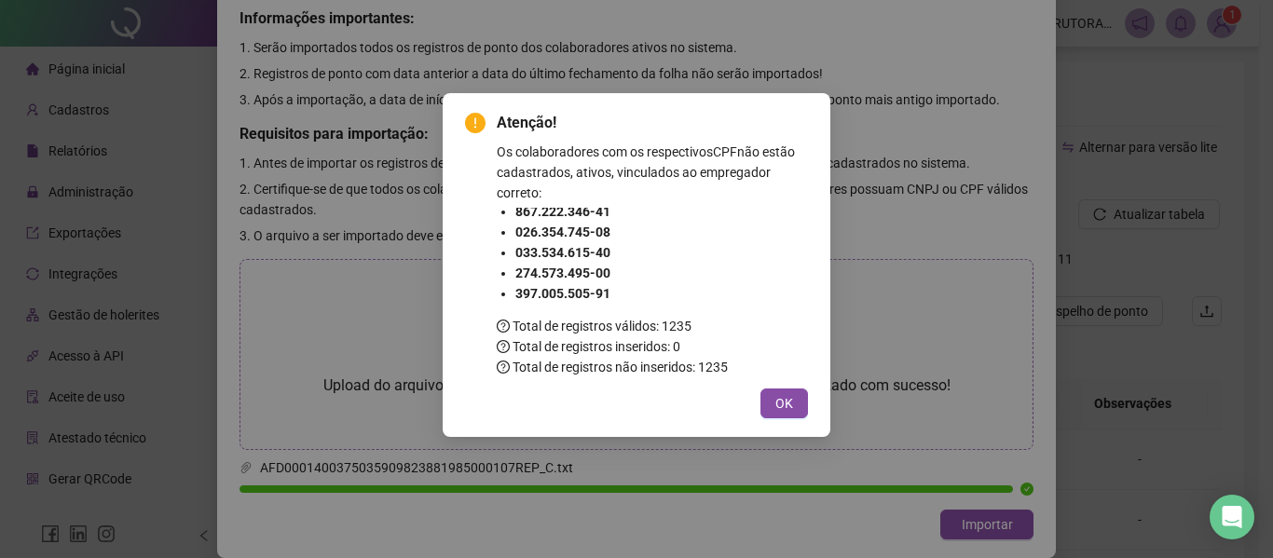
scroll to position [48, 0]
click at [797, 400] on button "OK" at bounding box center [784, 403] width 48 height 30
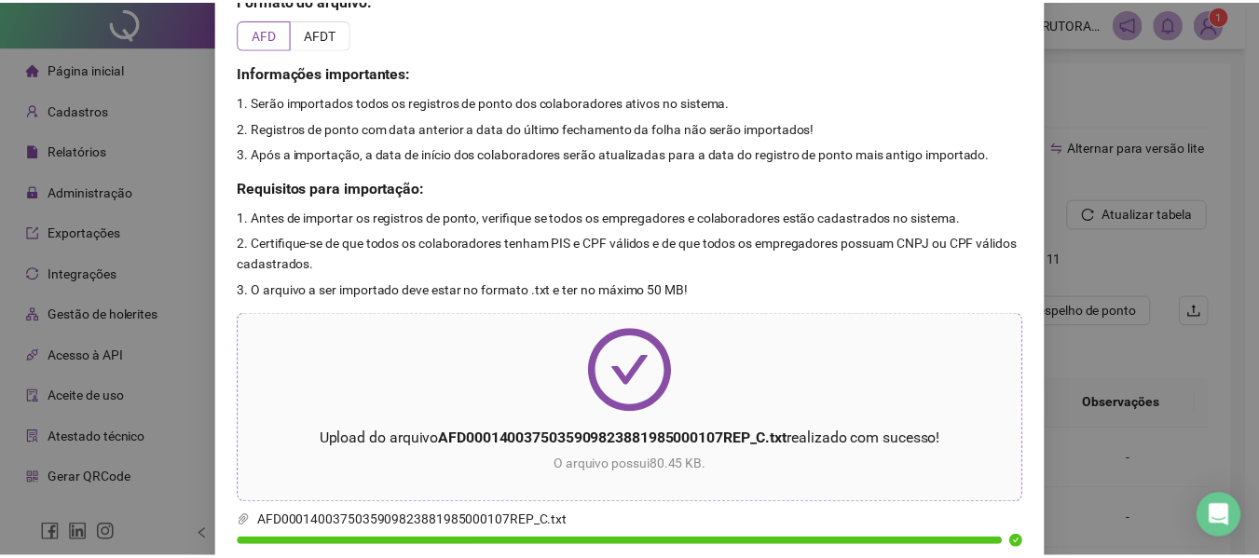
scroll to position [0, 0]
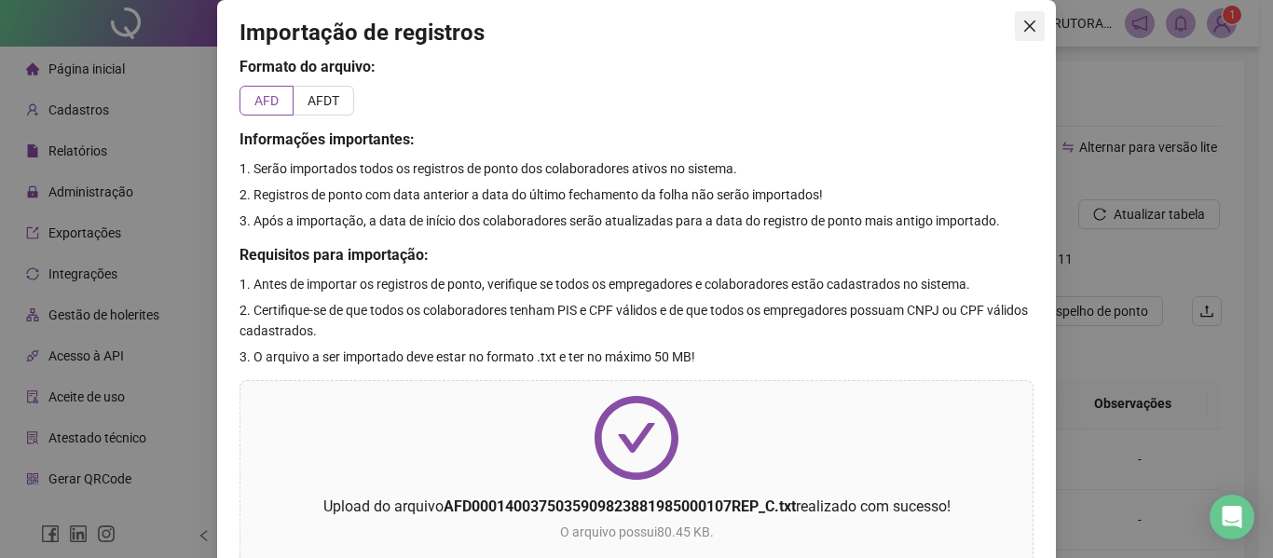
click at [1022, 32] on icon "close" at bounding box center [1029, 26] width 15 height 15
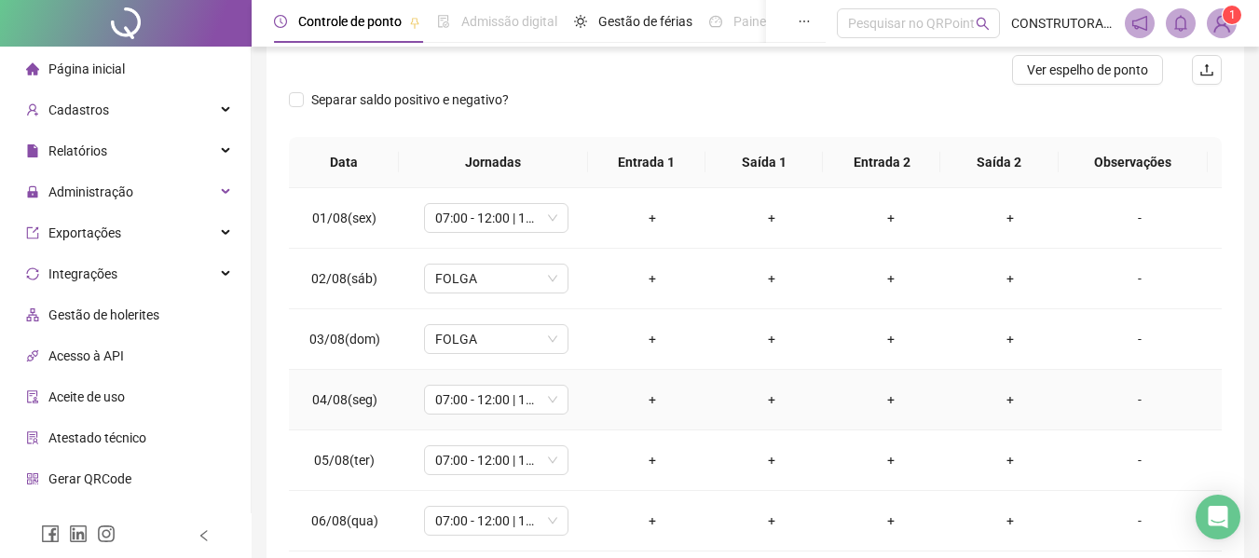
scroll to position [279, 0]
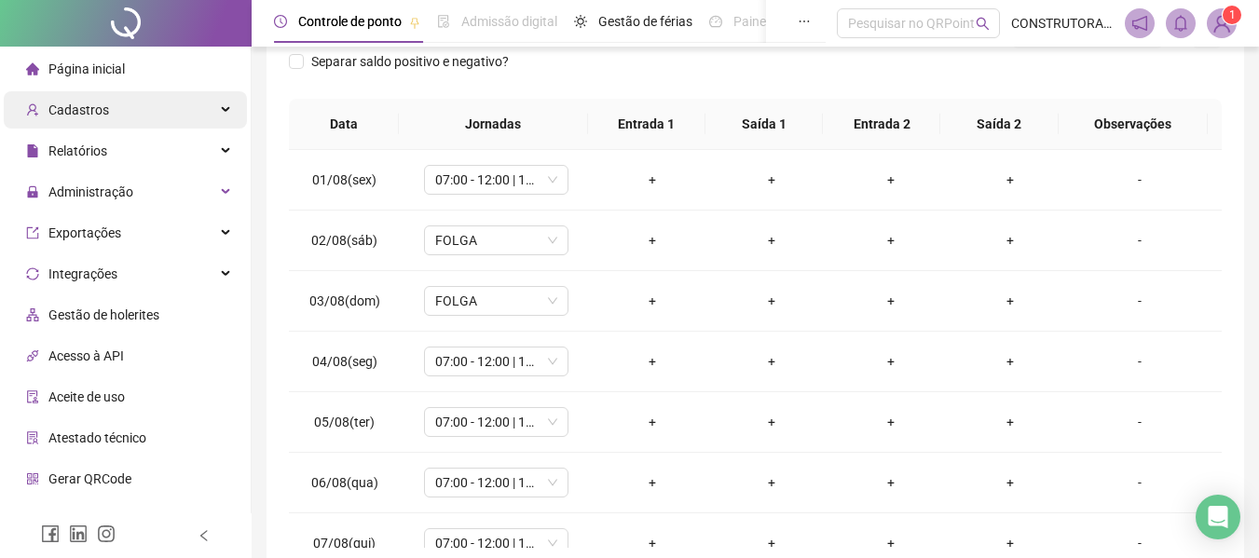
click at [62, 111] on span "Cadastros" at bounding box center [78, 109] width 61 height 15
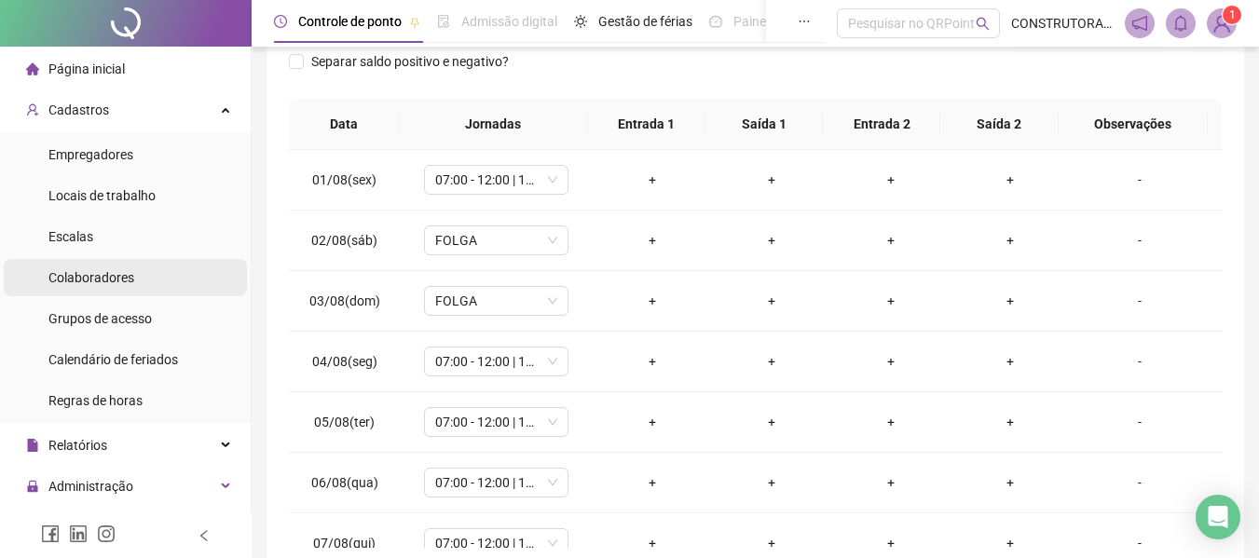
click at [102, 282] on span "Colaboradores" at bounding box center [91, 277] width 86 height 15
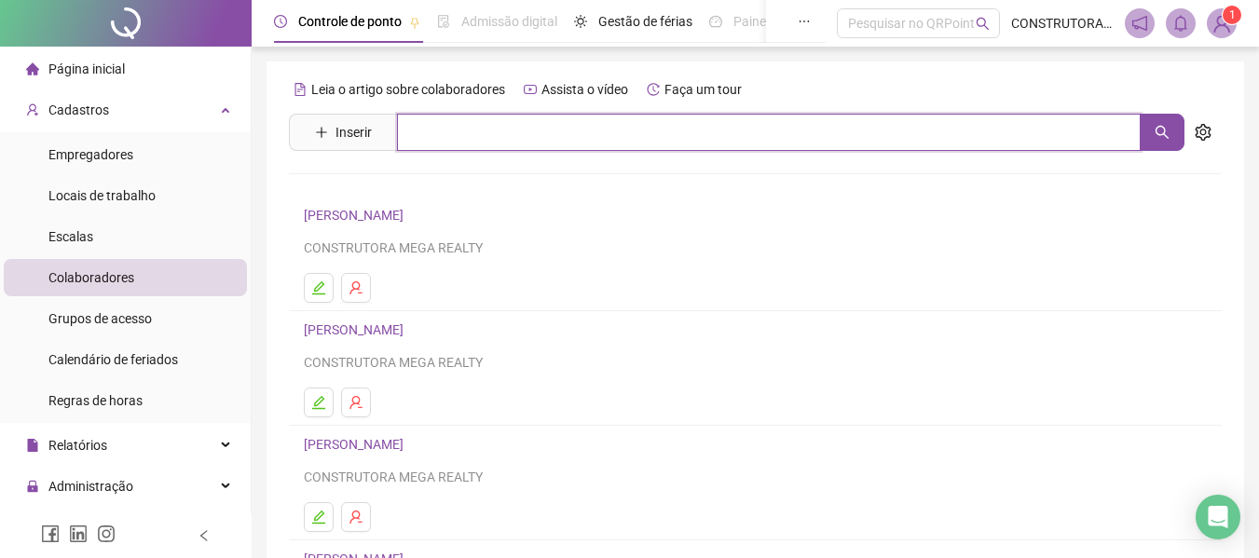
click at [508, 128] on input "text" at bounding box center [768, 132] width 743 height 37
click at [1157, 141] on button "button" at bounding box center [1161, 132] width 45 height 37
type input "*****"
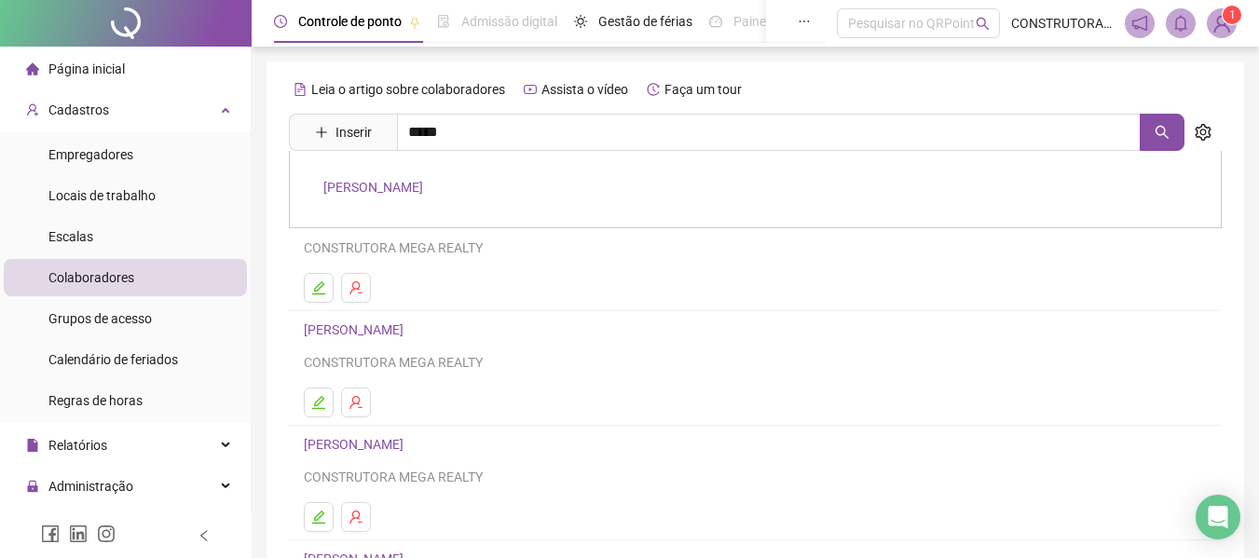
click at [409, 185] on link "[PERSON_NAME]" at bounding box center [373, 187] width 100 height 15
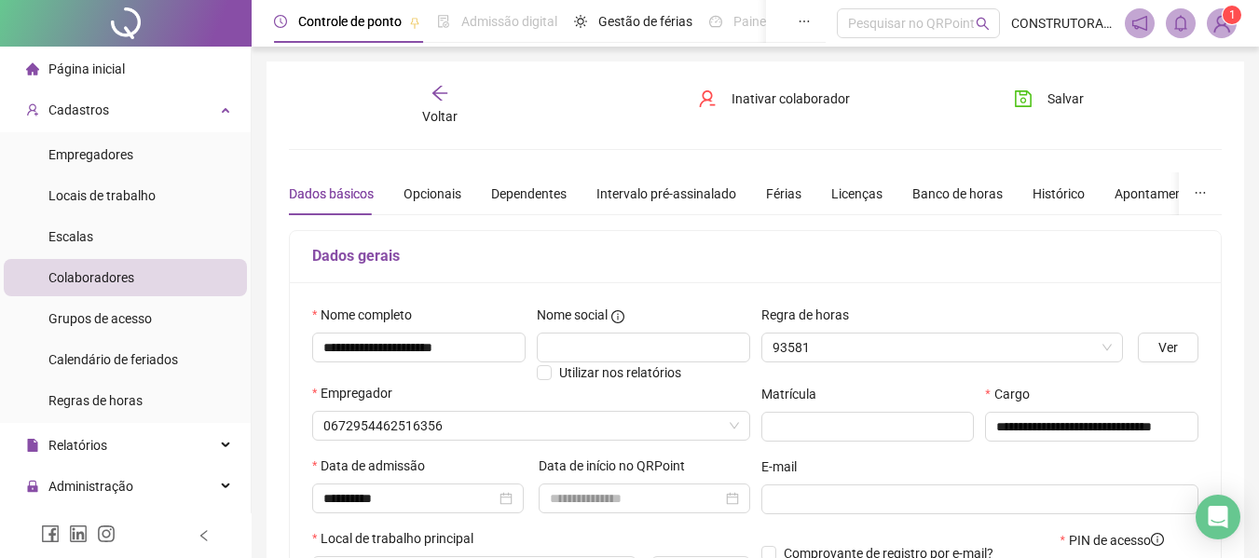
type input "****"
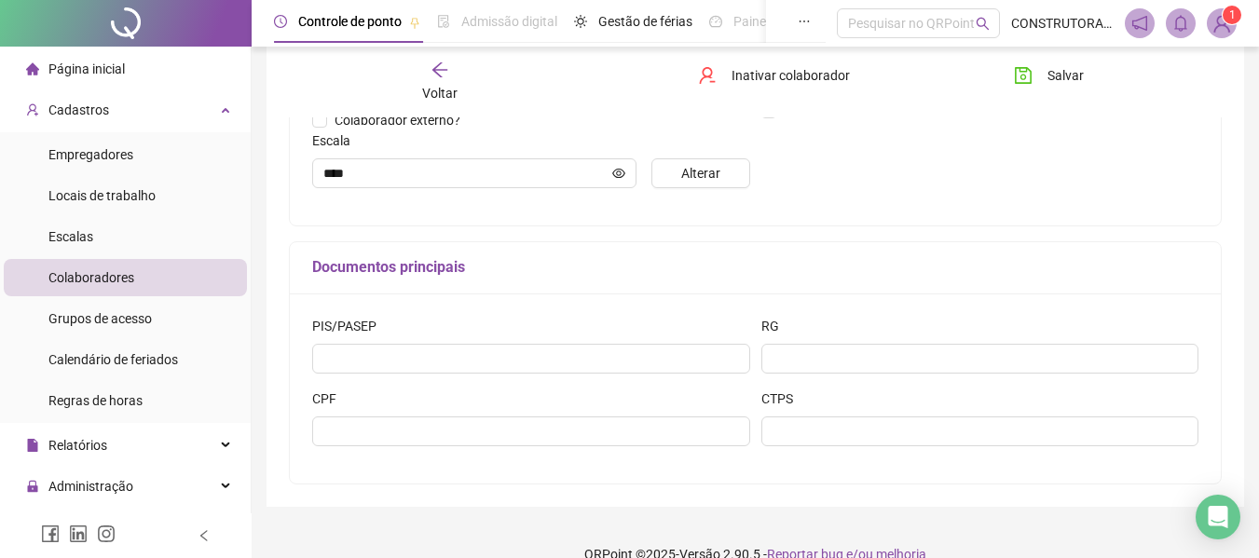
scroll to position [505, 0]
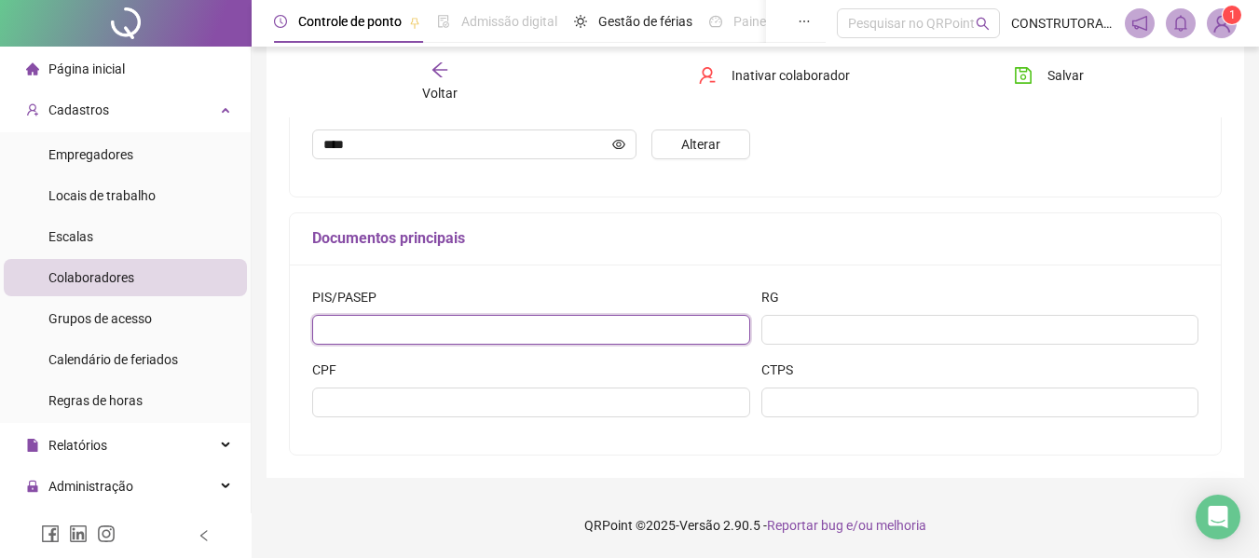
click at [562, 341] on input "text" at bounding box center [531, 330] width 438 height 30
click at [416, 332] on input "text" at bounding box center [531, 330] width 438 height 30
paste input "**********"
drag, startPoint x: 416, startPoint y: 332, endPoint x: 394, endPoint y: 398, distance: 69.8
click at [397, 388] on form "**********" at bounding box center [755, 359] width 886 height 145
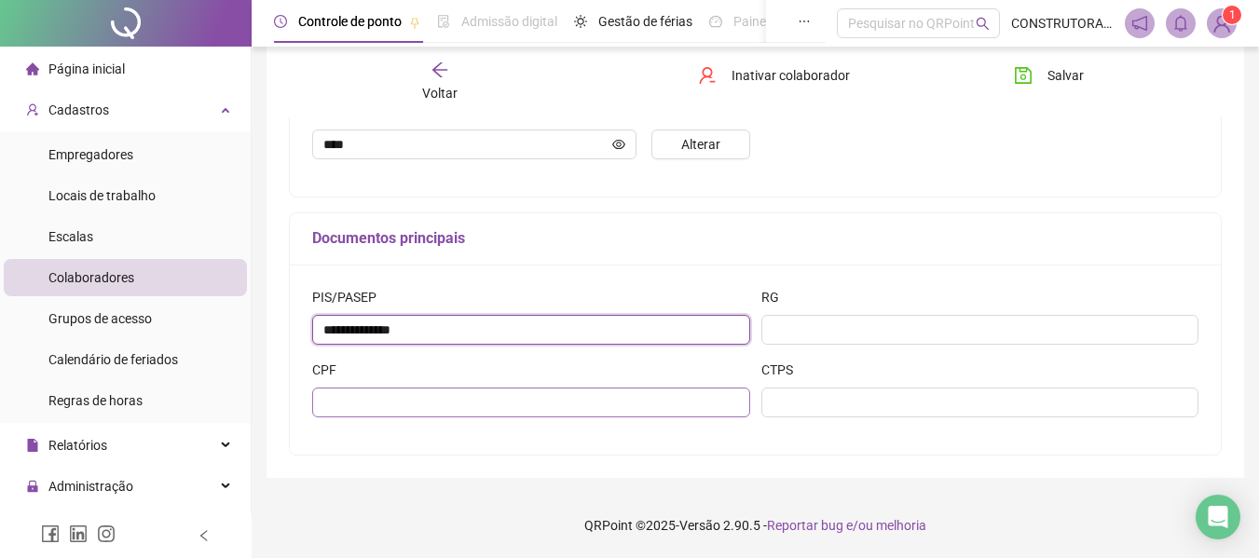
type input "**********"
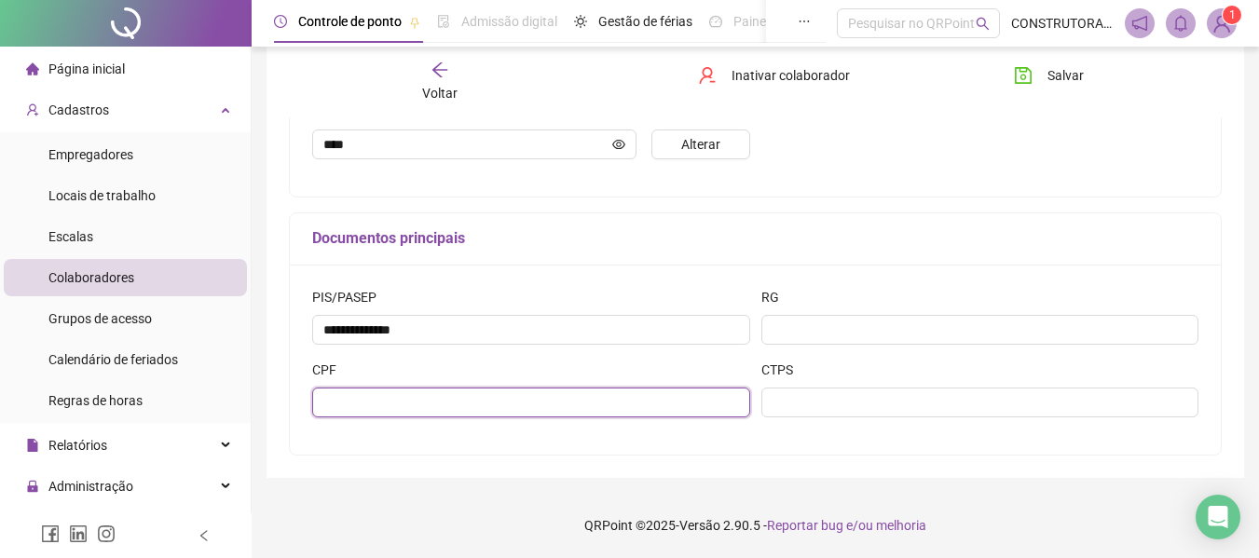
click at [392, 404] on input "text" at bounding box center [531, 403] width 438 height 30
click at [416, 405] on input "text" at bounding box center [531, 403] width 438 height 30
paste input "**********"
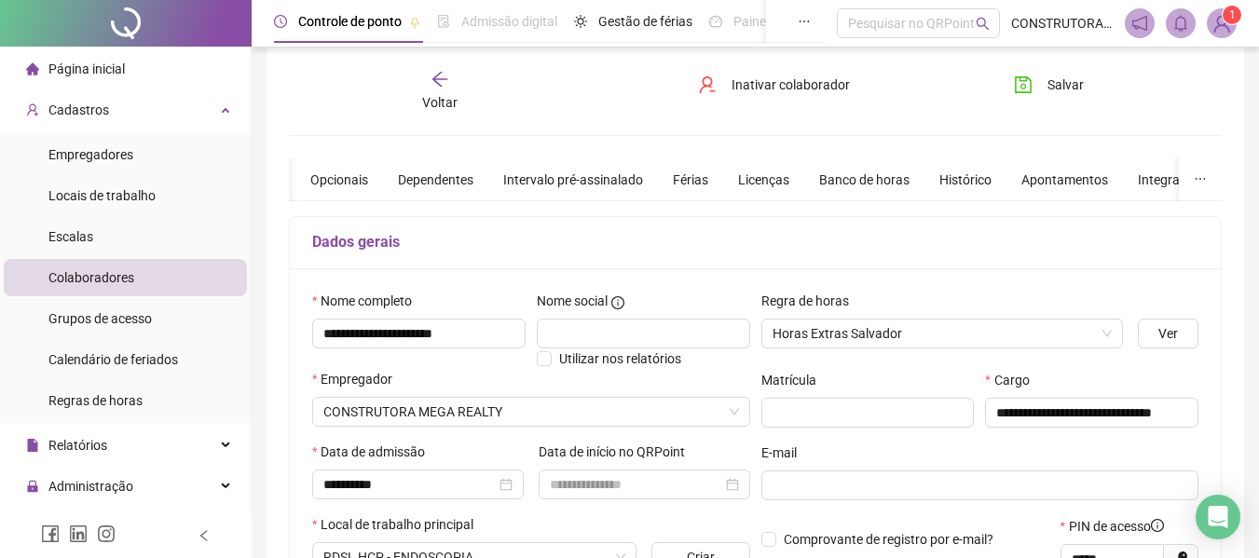
scroll to position [0, 0]
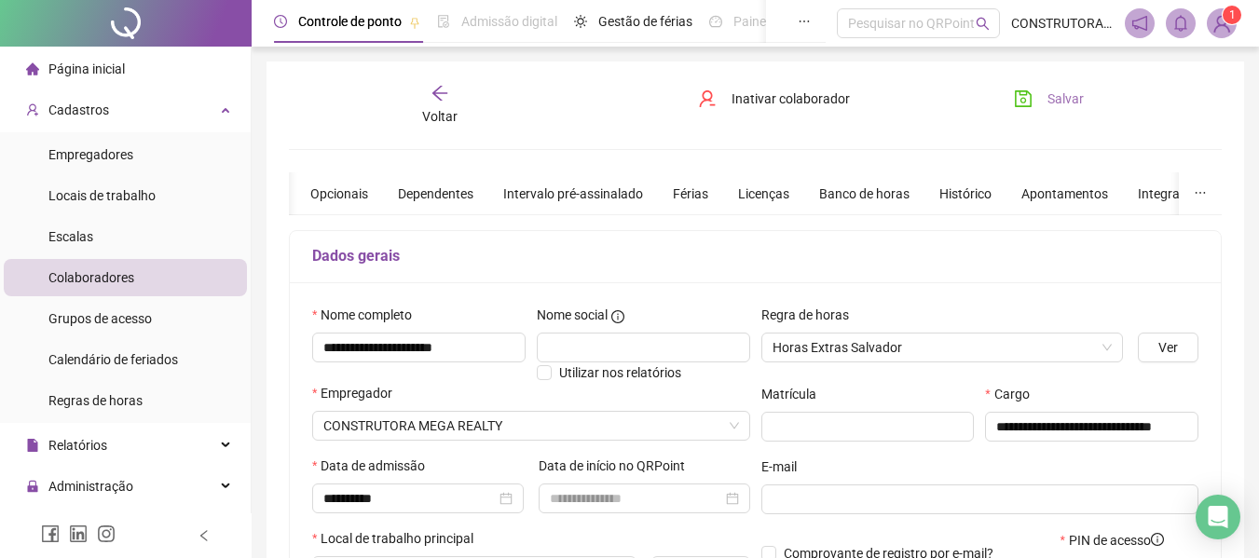
type input "**********"
click at [1049, 95] on span "Salvar" at bounding box center [1065, 98] width 36 height 20
click at [433, 96] on icon "arrow-left" at bounding box center [439, 93] width 19 height 19
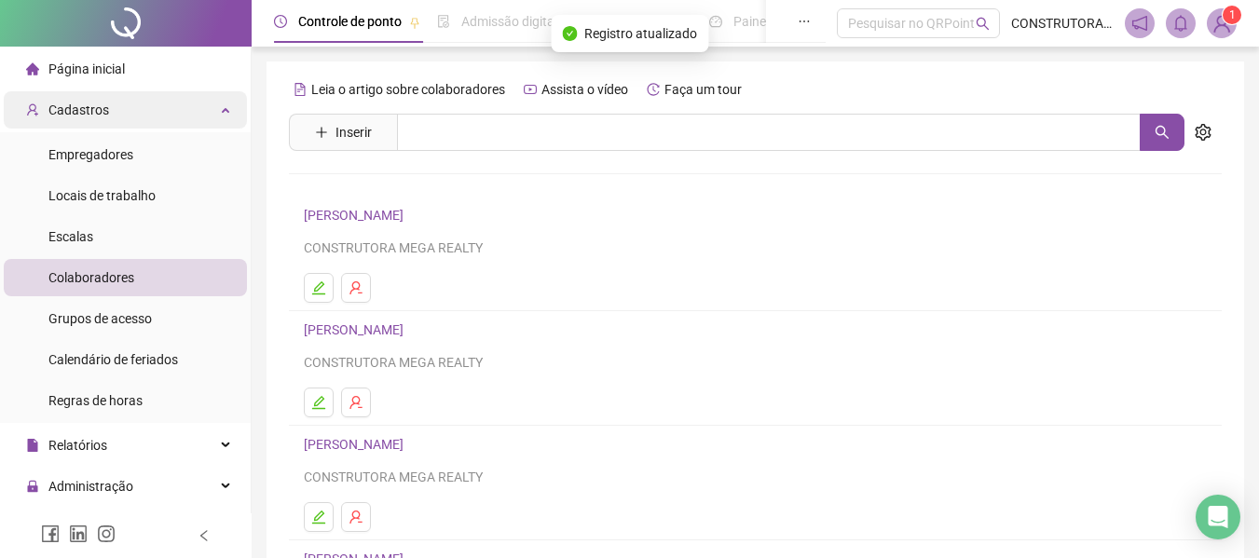
click at [77, 114] on span "Cadastros" at bounding box center [78, 109] width 61 height 15
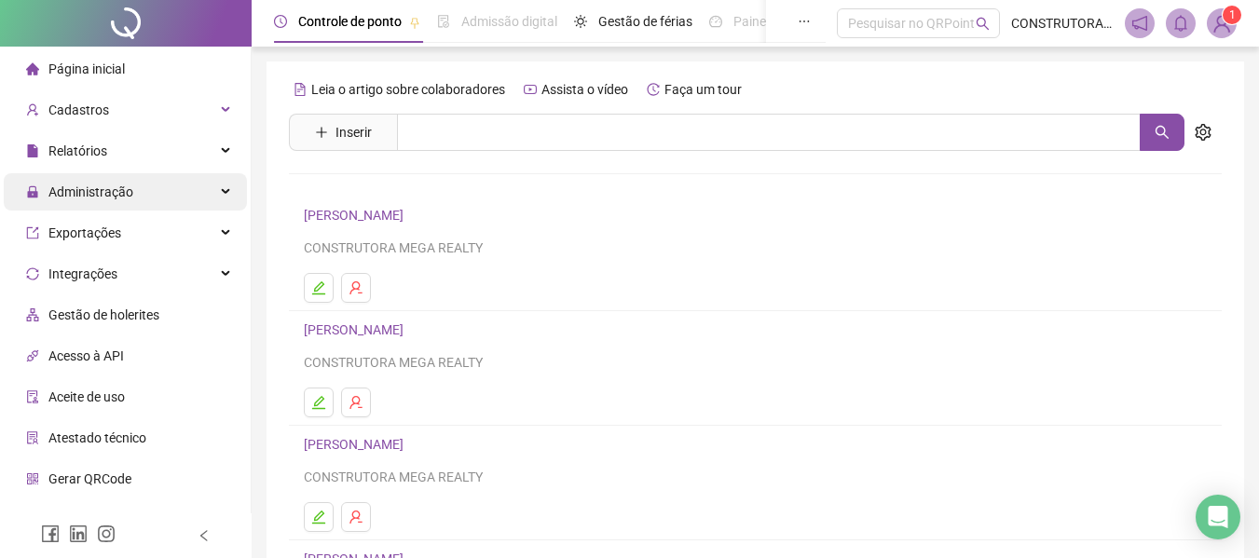
click at [88, 193] on span "Administração" at bounding box center [90, 191] width 85 height 15
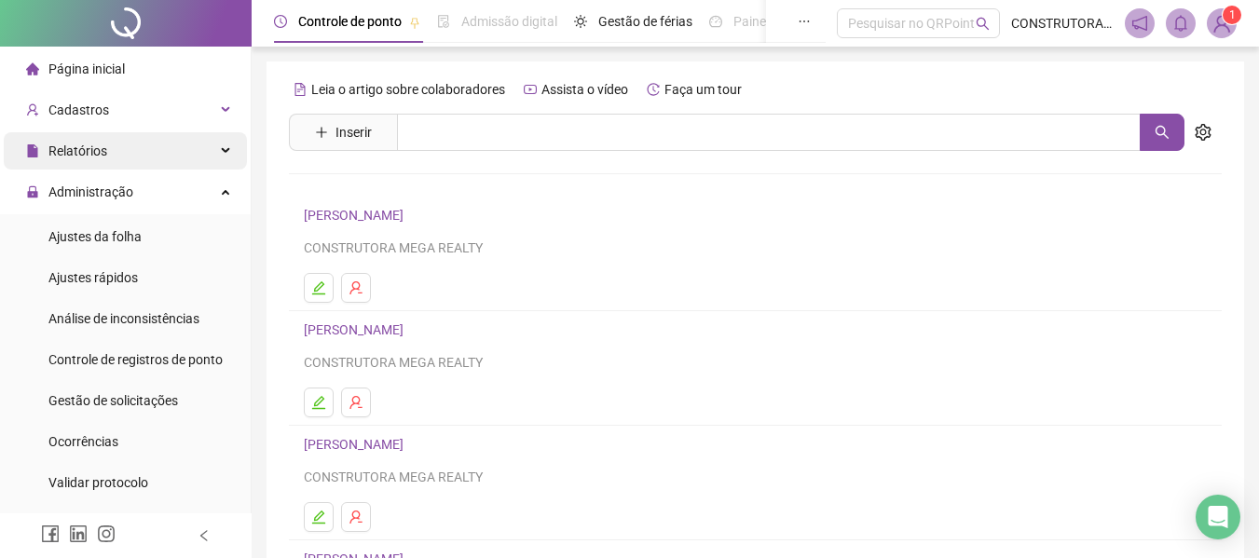
click at [87, 156] on span "Relatórios" at bounding box center [77, 150] width 59 height 15
click at [86, 155] on span "Relatórios" at bounding box center [77, 150] width 59 height 15
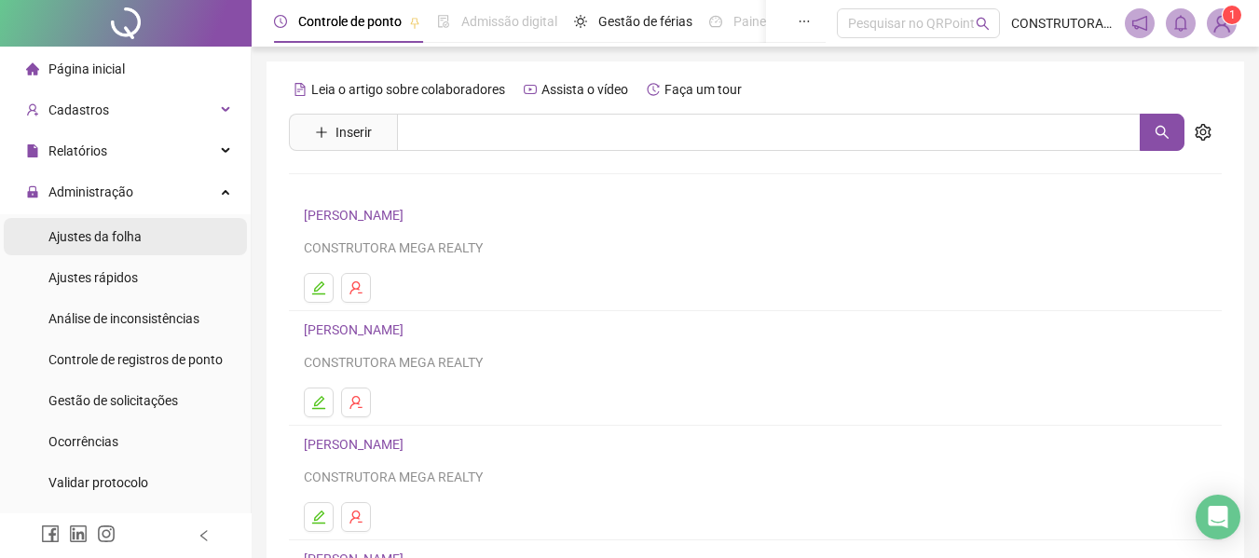
click at [89, 242] on span "Ajustes da folha" at bounding box center [94, 236] width 93 height 15
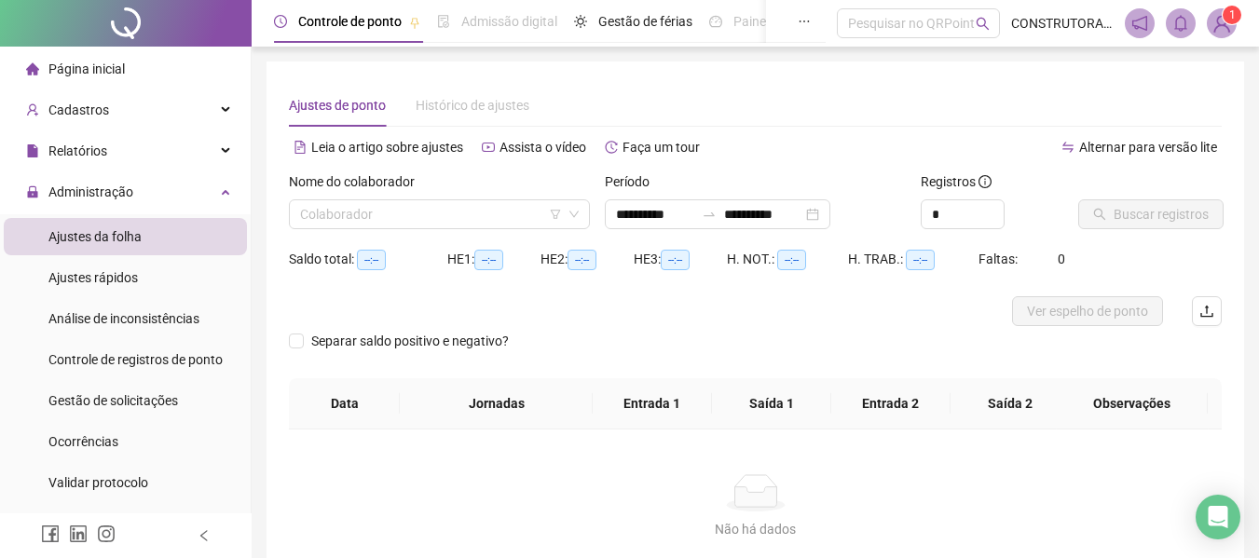
type input "**********"
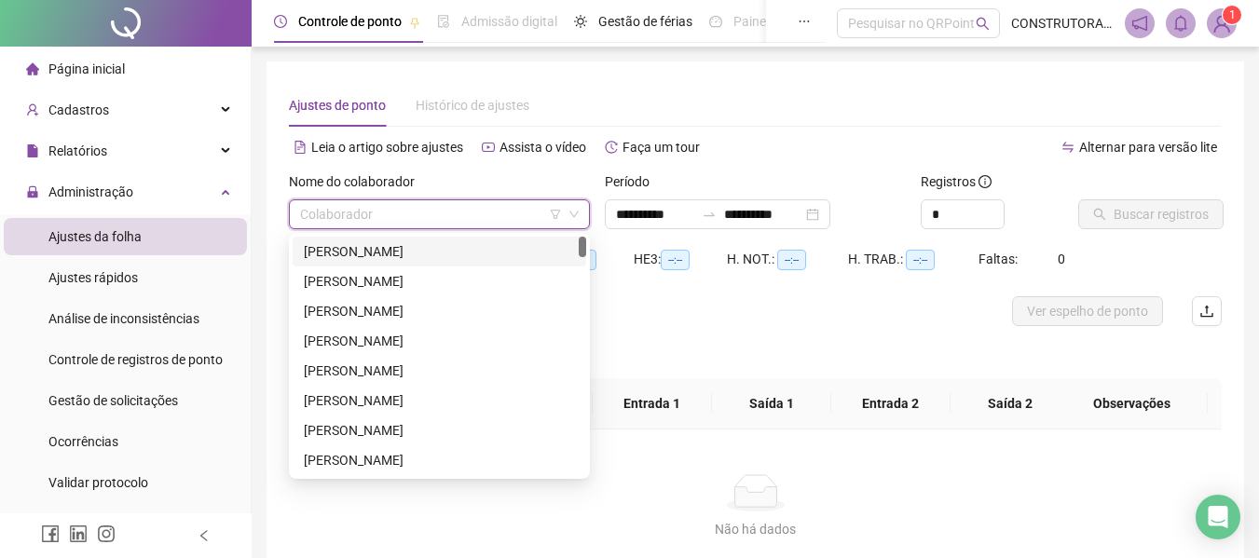
click at [528, 213] on input "search" at bounding box center [431, 214] width 262 height 28
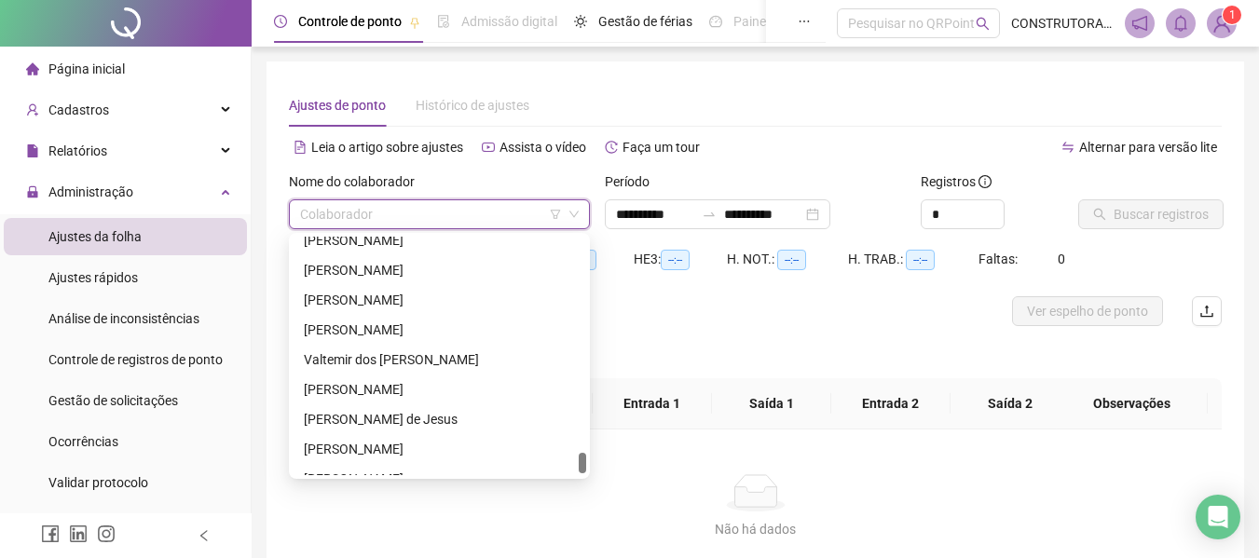
scroll to position [2422, 0]
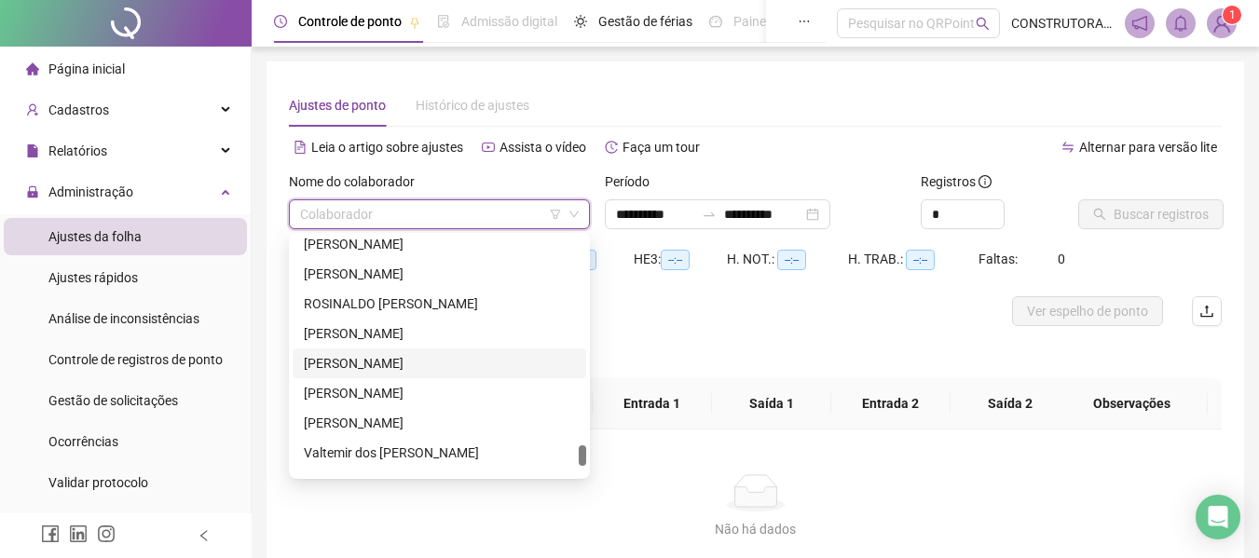
click at [381, 361] on div "[PERSON_NAME]" at bounding box center [439, 363] width 271 height 20
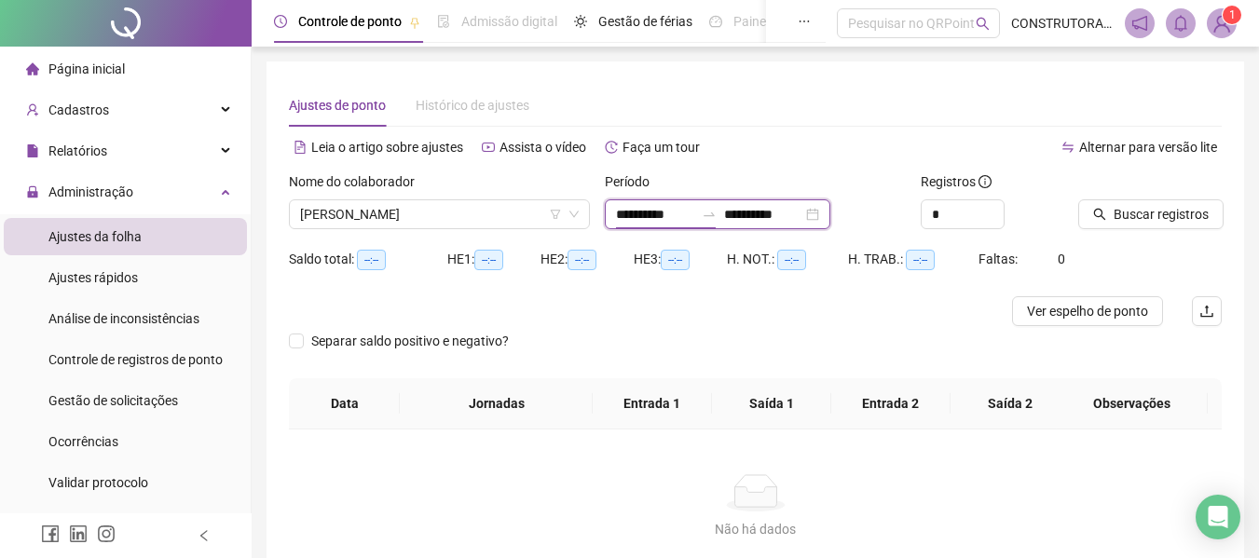
click at [675, 212] on input "**********" at bounding box center [655, 214] width 78 height 20
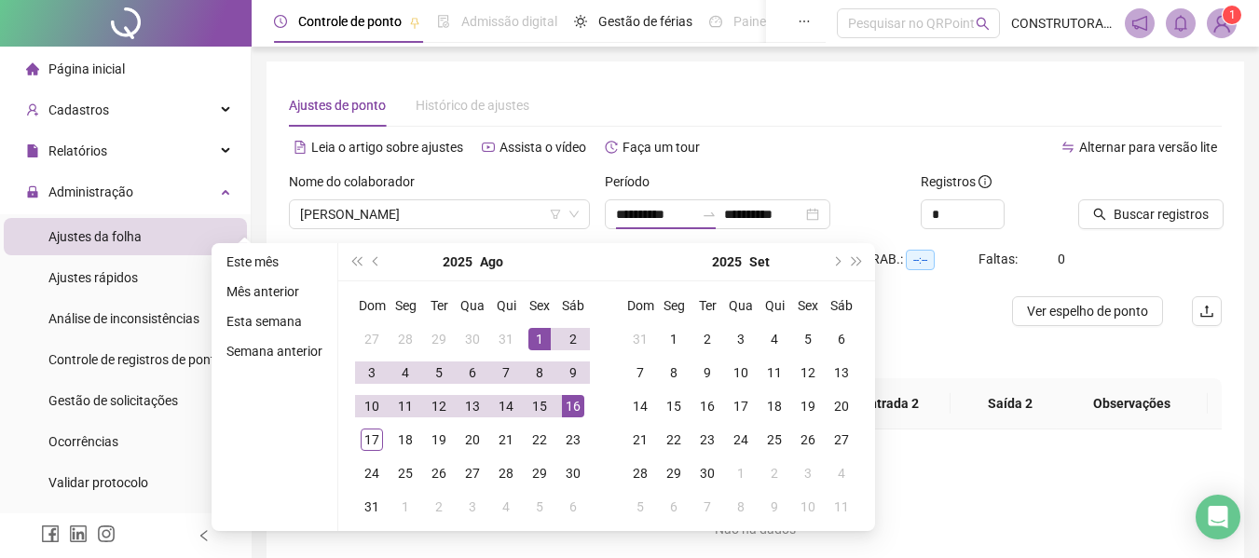
click at [885, 141] on div "Alternar para versão lite" at bounding box center [988, 147] width 467 height 30
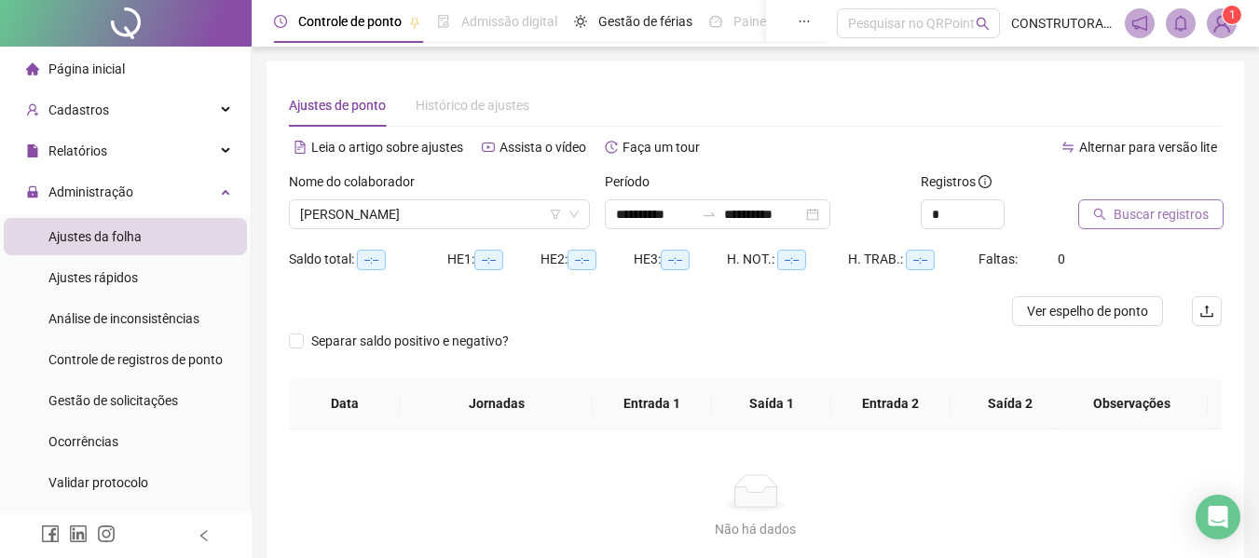
click at [1184, 211] on span "Buscar registros" at bounding box center [1160, 214] width 95 height 20
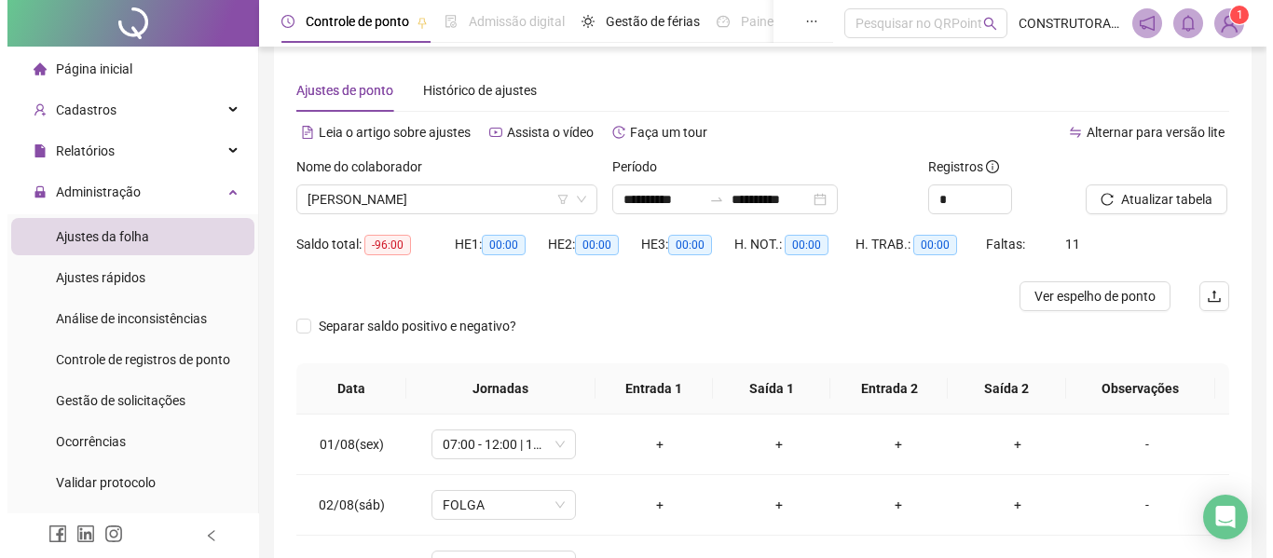
scroll to position [0, 0]
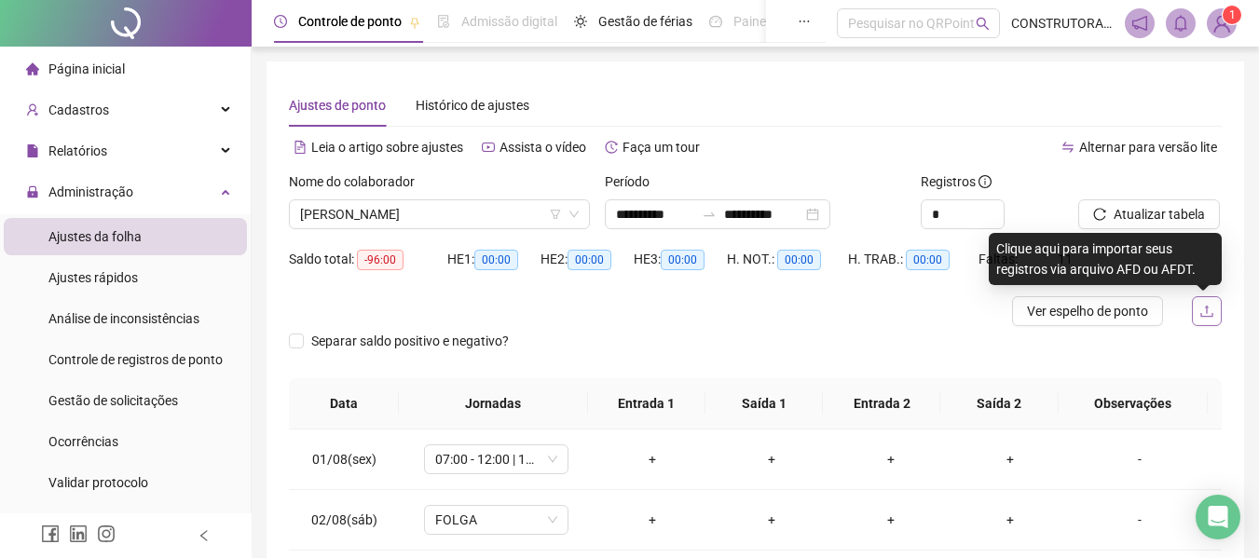
click at [1218, 310] on button "button" at bounding box center [1206, 311] width 30 height 30
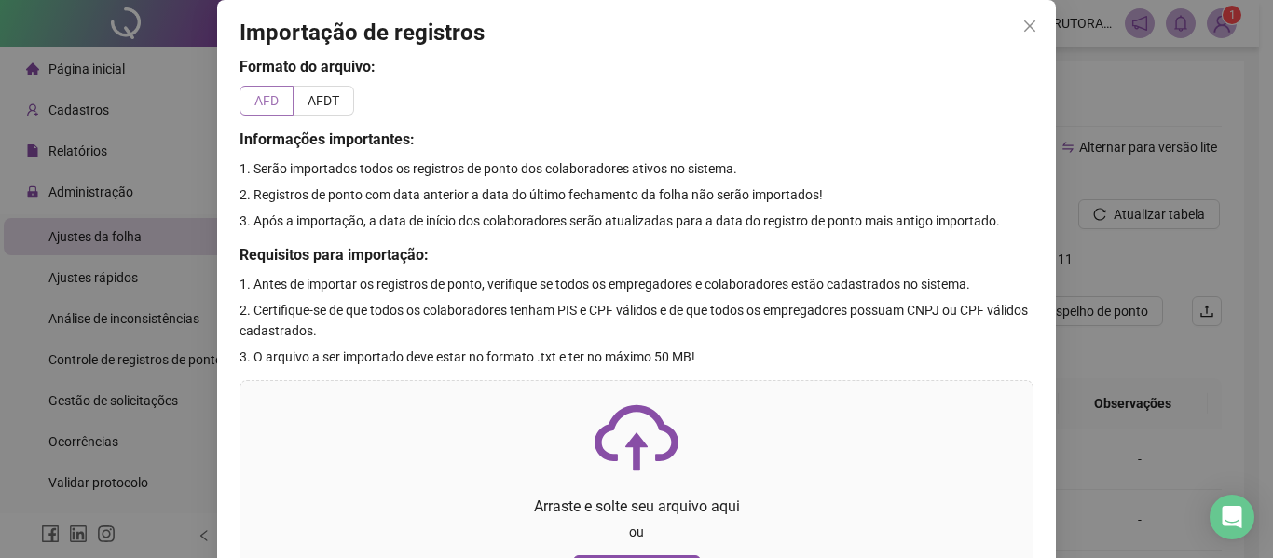
click at [268, 99] on span "AFD" at bounding box center [266, 100] width 24 height 15
click at [656, 526] on p "ou" at bounding box center [636, 532] width 762 height 20
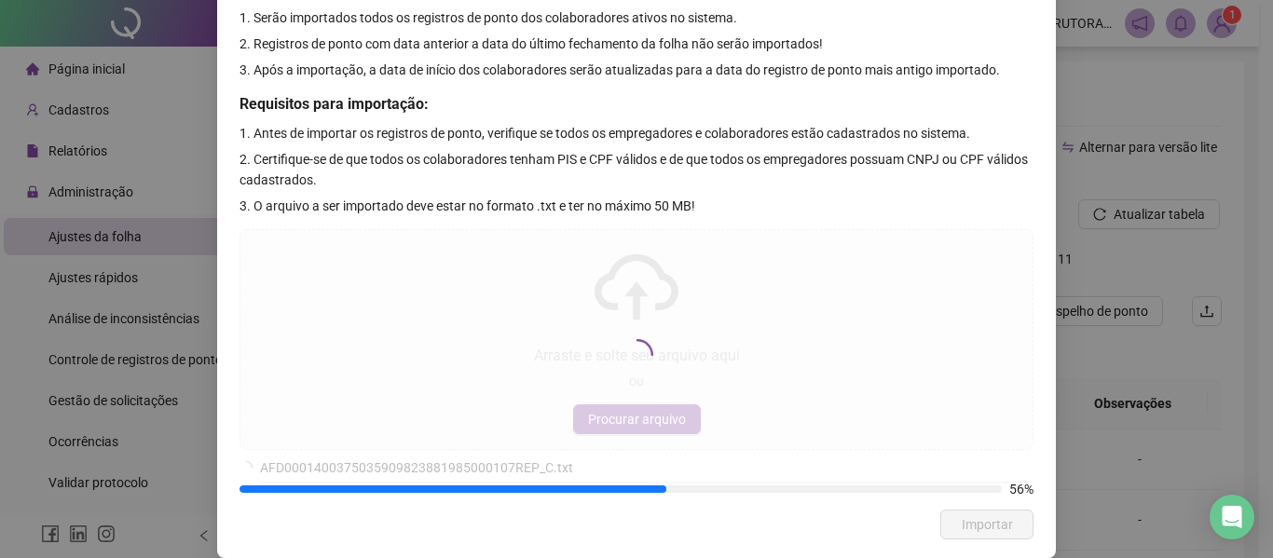
scroll to position [121, 0]
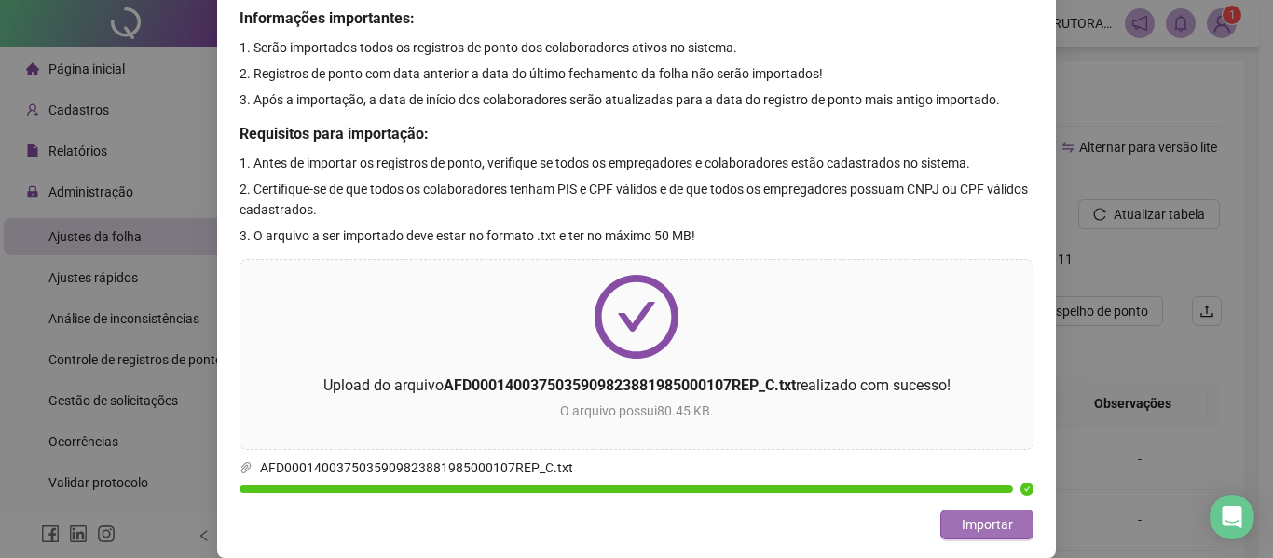
drag, startPoint x: 1004, startPoint y: 525, endPoint x: 954, endPoint y: 514, distance: 51.5
click at [1003, 525] on span "Importar" at bounding box center [986, 524] width 51 height 20
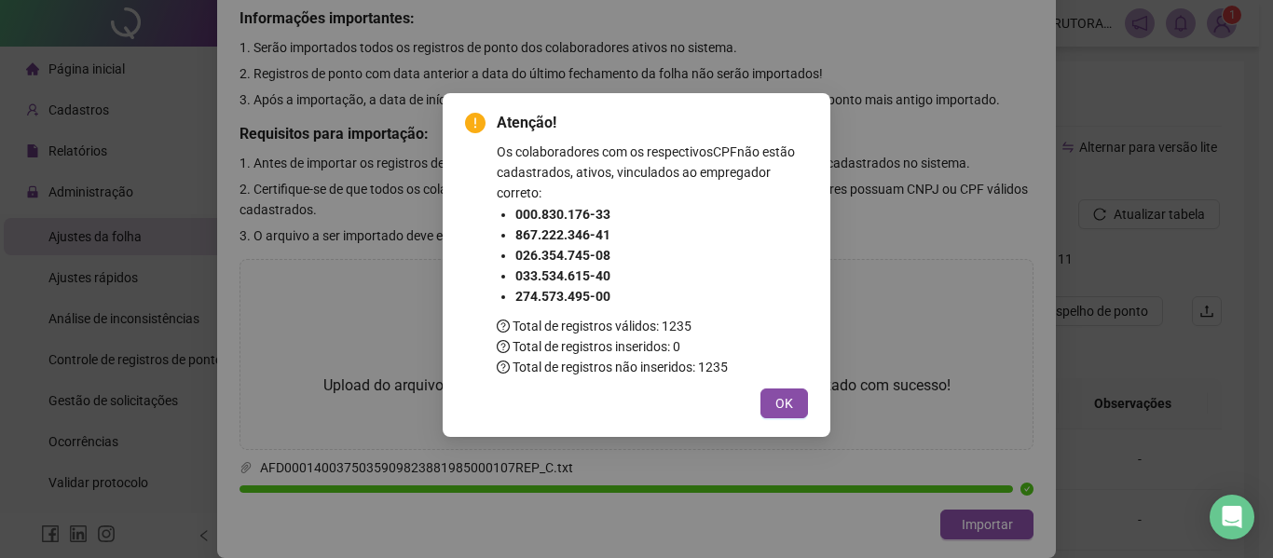
scroll to position [48, 0]
click at [785, 402] on span "OK" at bounding box center [784, 403] width 18 height 20
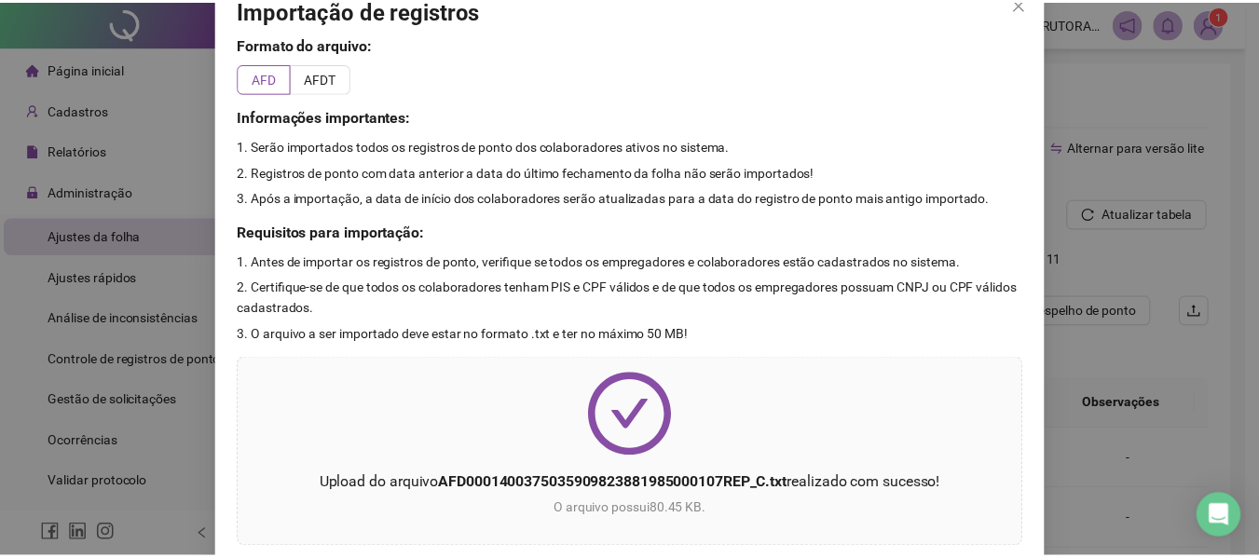
scroll to position [0, 0]
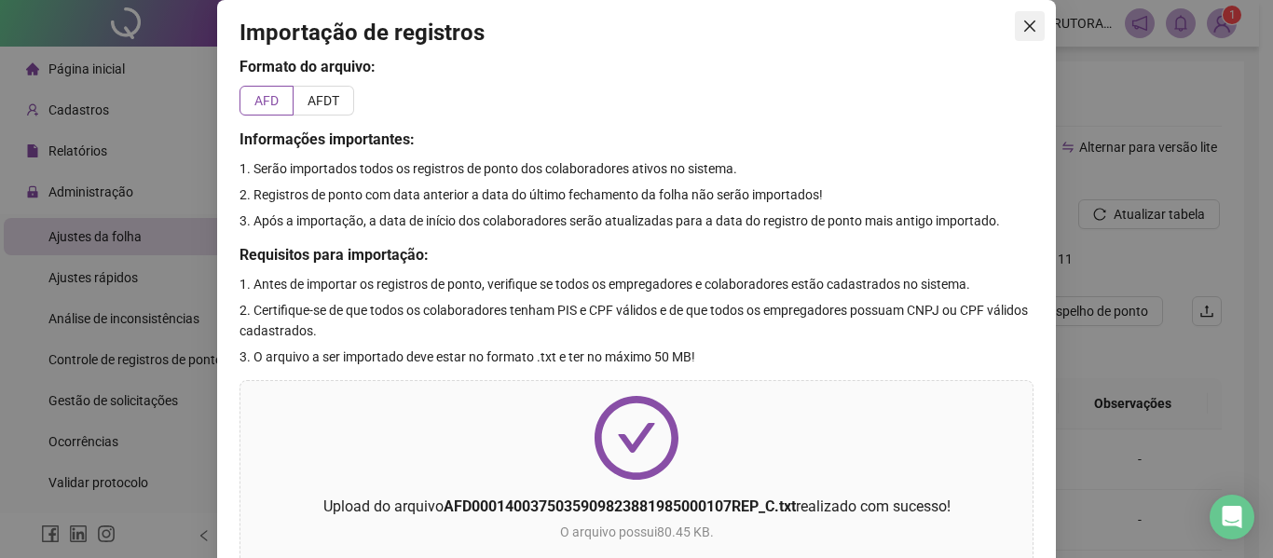
click at [1022, 25] on icon "close" at bounding box center [1029, 26] width 15 height 15
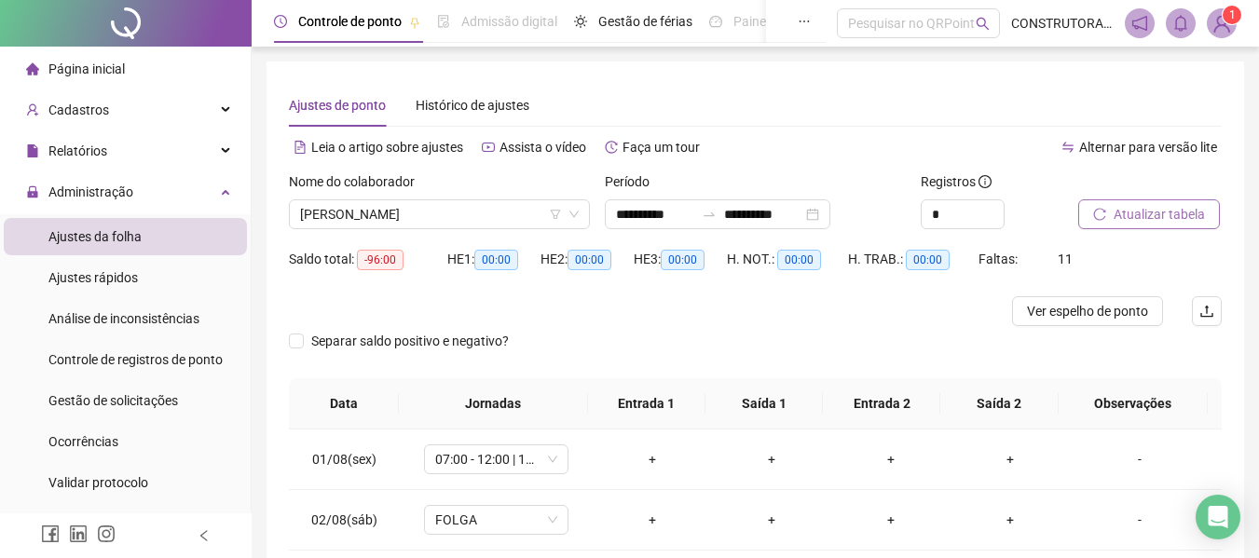
click at [1121, 215] on span "Atualizar tabela" at bounding box center [1158, 214] width 91 height 20
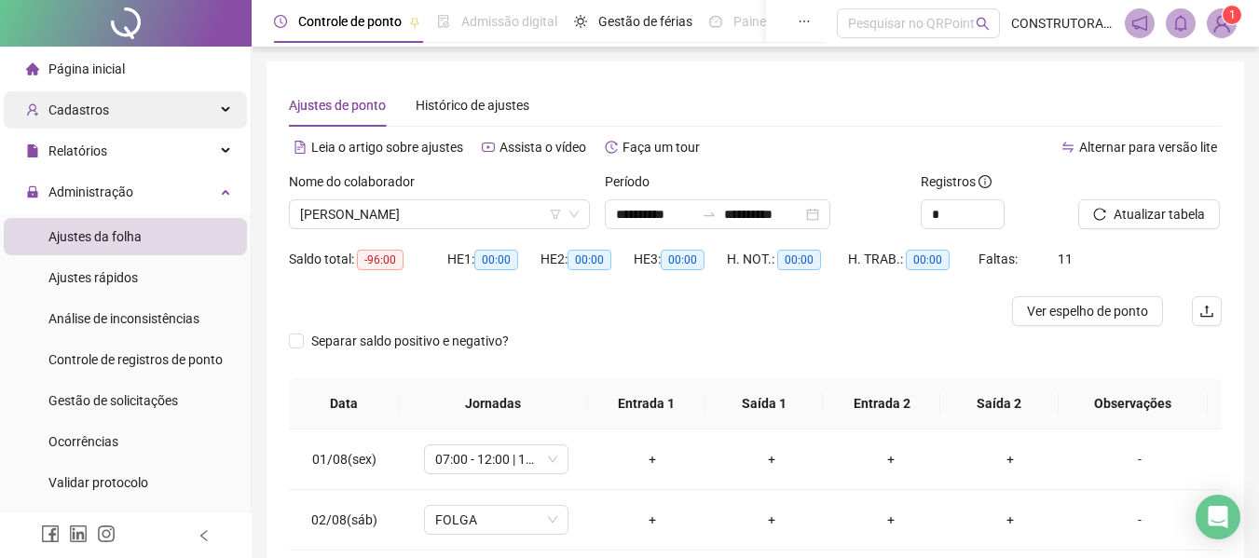
click at [100, 102] on span "Cadastros" at bounding box center [78, 109] width 61 height 15
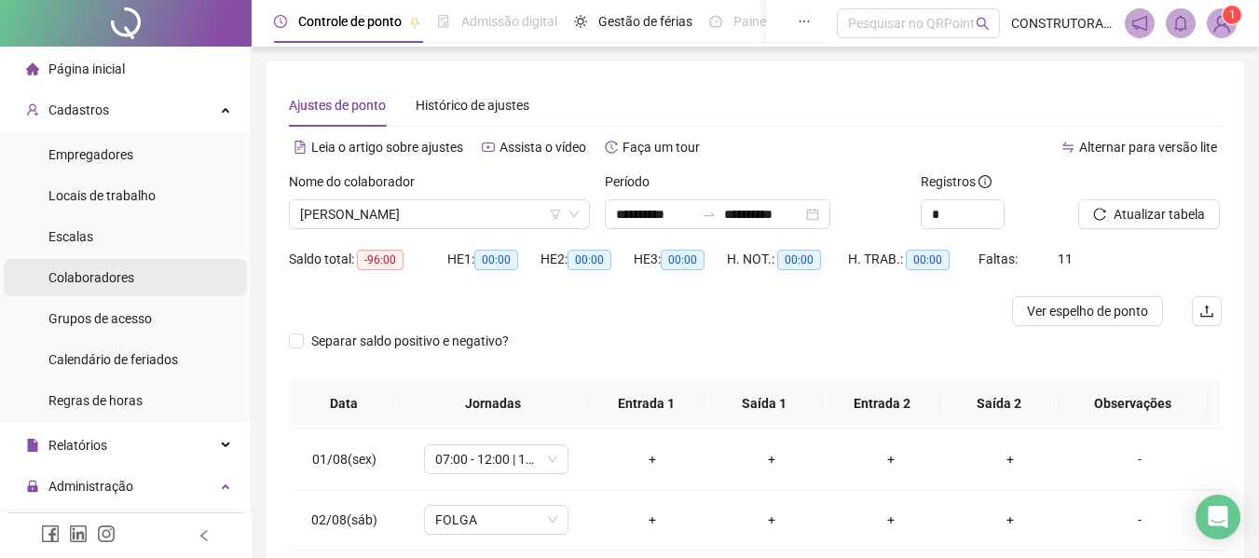
click at [90, 284] on span "Colaboradores" at bounding box center [91, 277] width 86 height 15
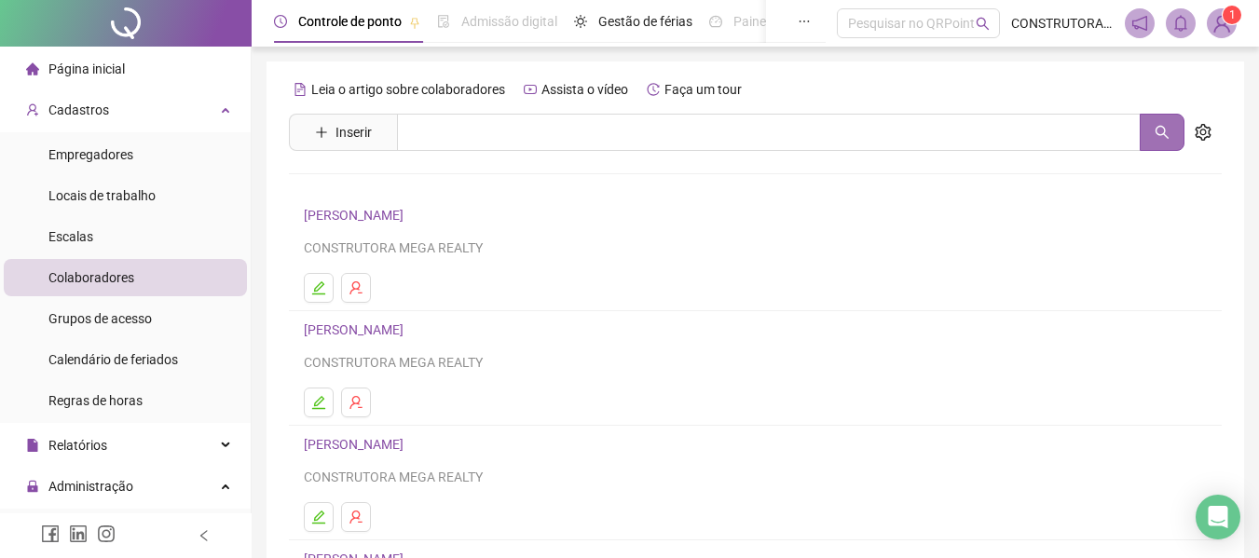
click at [1150, 133] on button "button" at bounding box center [1161, 132] width 45 height 37
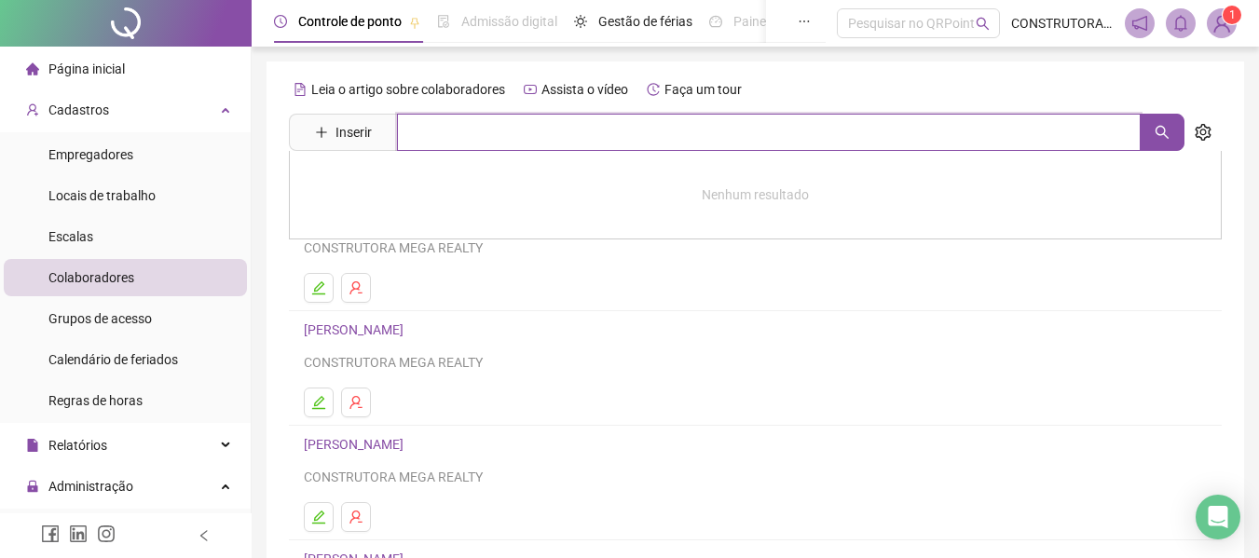
click at [660, 119] on input "text" at bounding box center [768, 132] width 743 height 37
click at [1155, 126] on icon "search" at bounding box center [1161, 132] width 15 height 15
type input "*****"
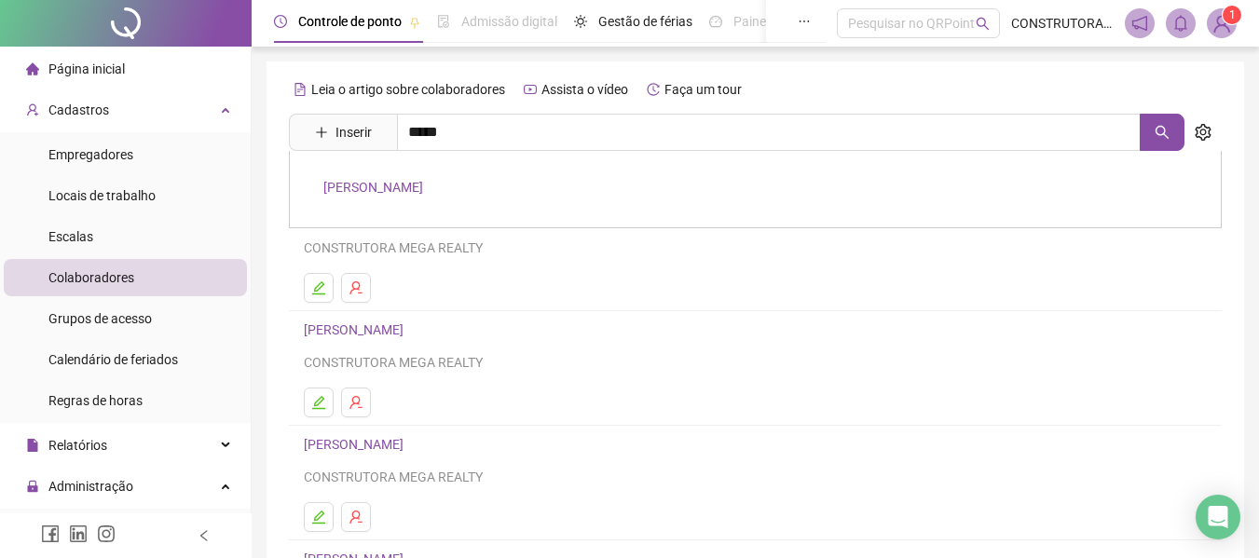
click at [374, 170] on div "[PERSON_NAME]" at bounding box center [755, 189] width 932 height 77
click at [366, 184] on div "Leia o artigo sobre colaboradores Assista o vídeo Faça um tour Inserir ***** SI…" at bounding box center [755, 437] width 932 height 724
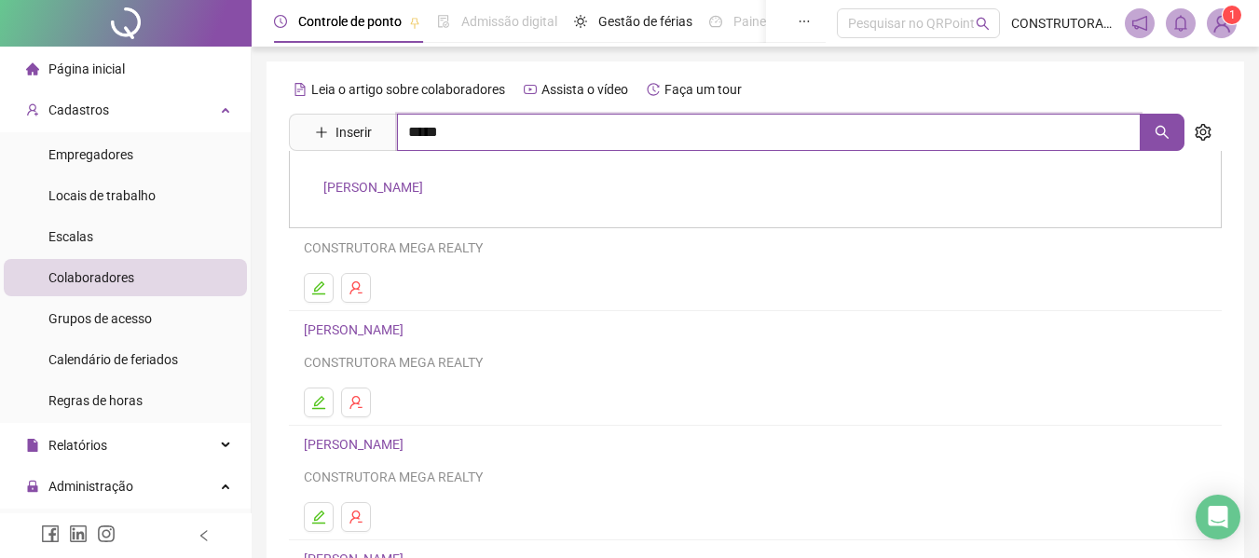
click at [716, 119] on input "*****" at bounding box center [768, 132] width 743 height 37
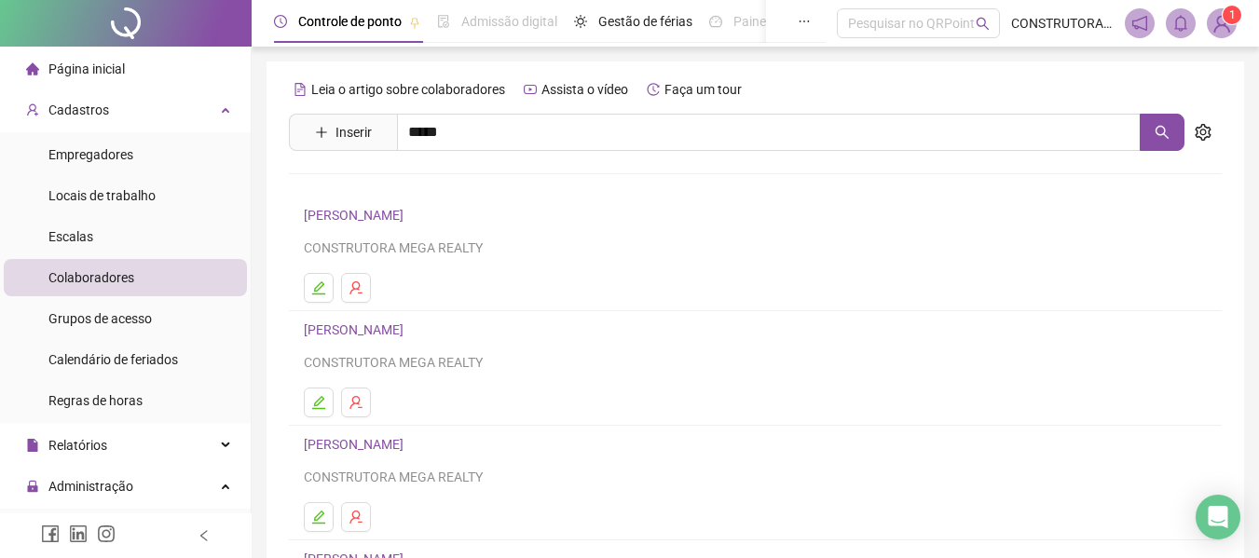
click at [389, 186] on link "[PERSON_NAME]" at bounding box center [373, 187] width 100 height 15
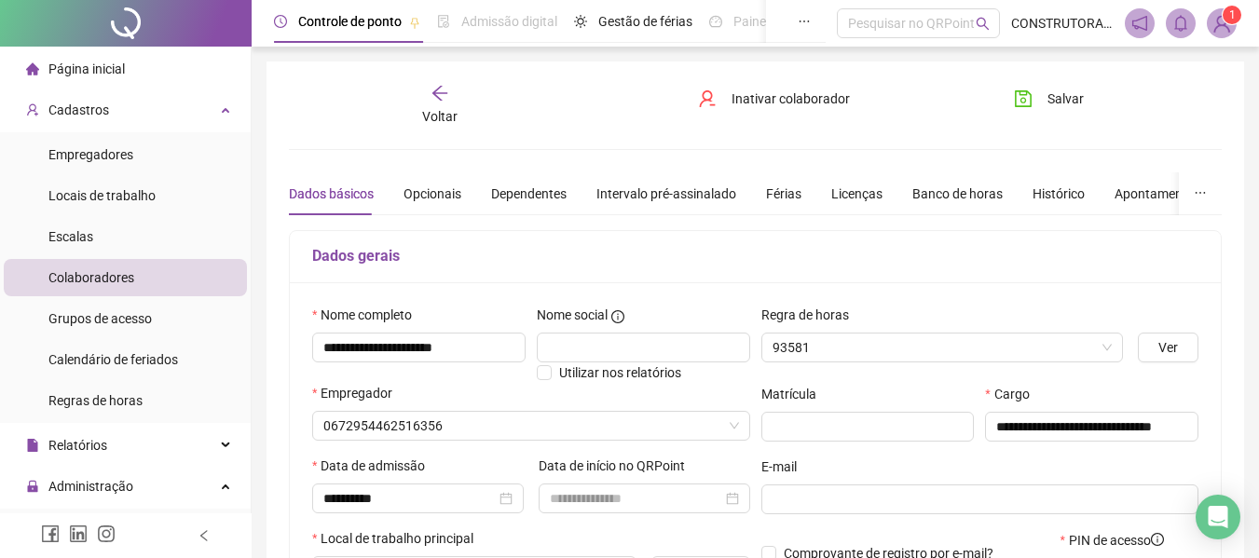
type input "****"
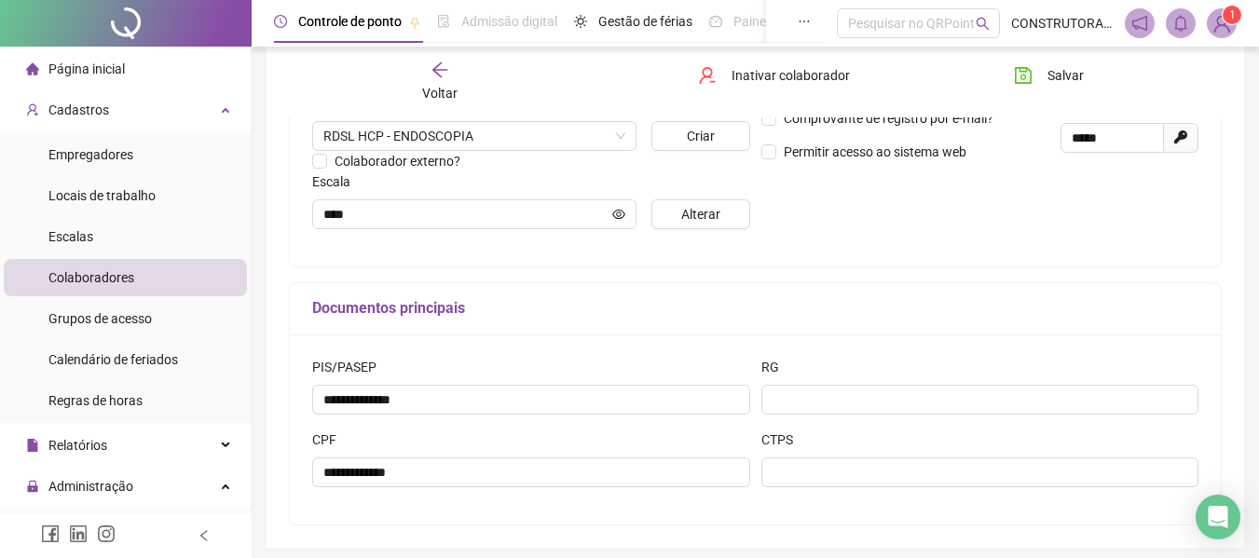
scroll to position [505, 0]
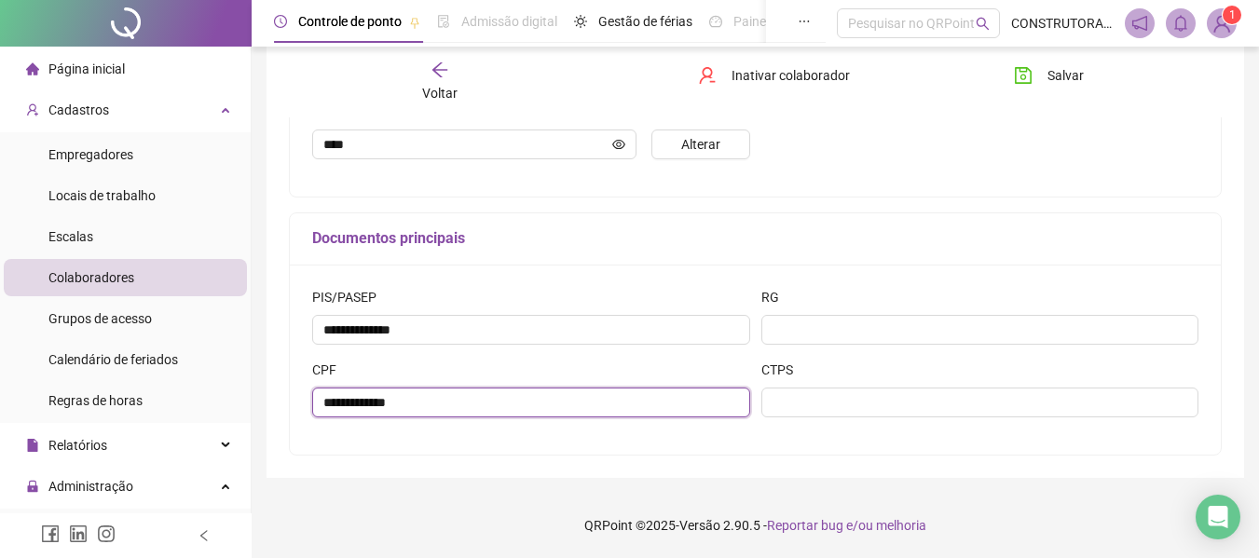
click at [337, 404] on input "**********" at bounding box center [531, 403] width 438 height 30
click at [329, 402] on input "**********" at bounding box center [531, 403] width 438 height 30
click at [323, 404] on input "**********" at bounding box center [531, 403] width 438 height 30
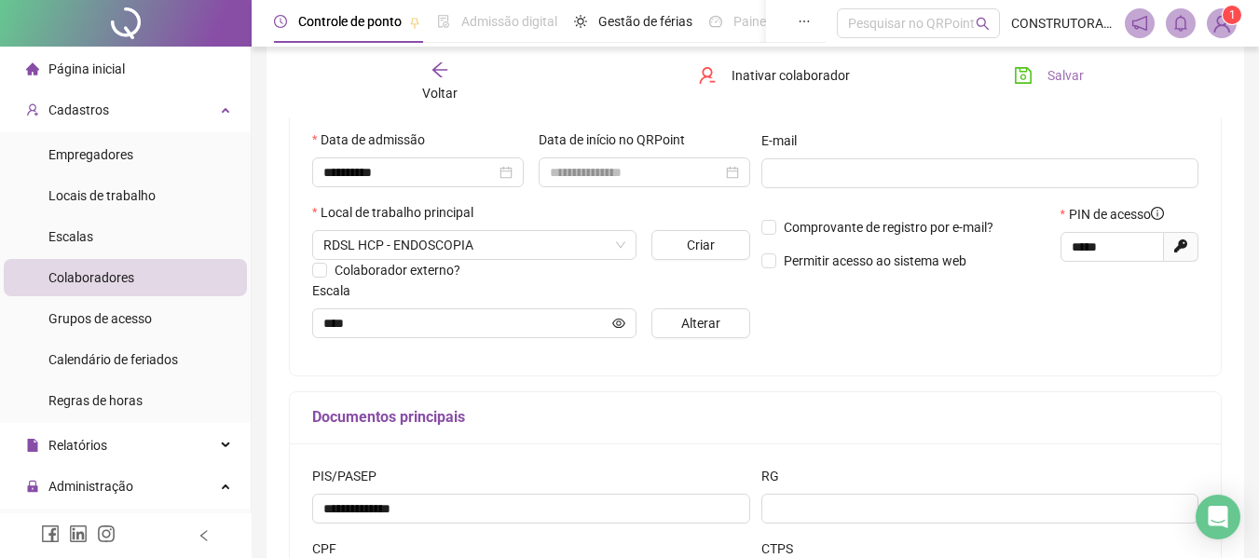
scroll to position [39, 0]
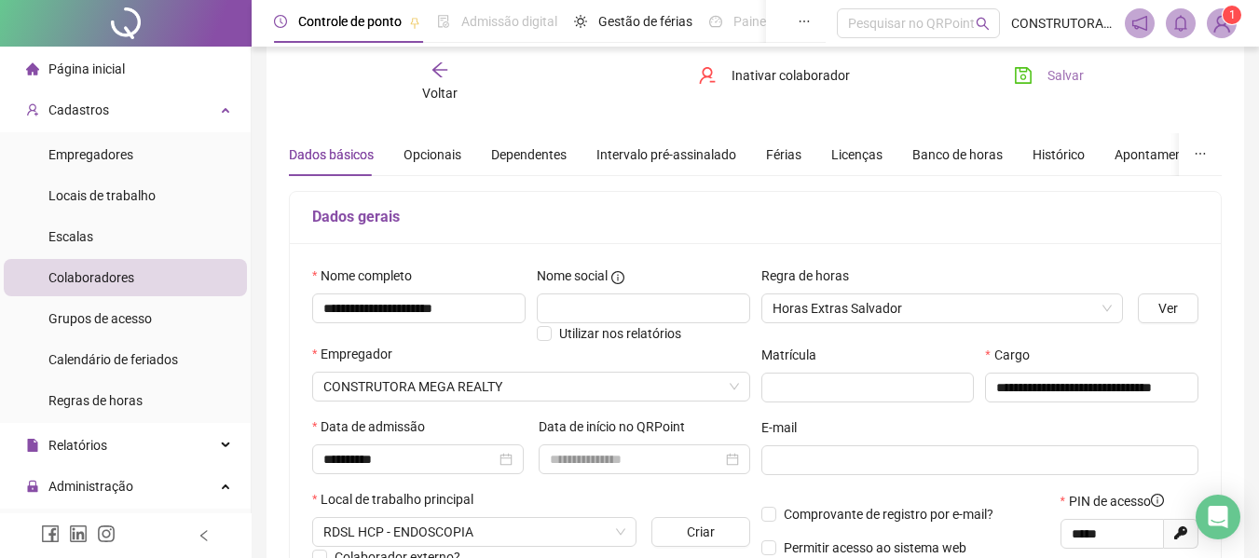
type input "**********"
click at [1045, 64] on button "Salvar" at bounding box center [1049, 76] width 98 height 30
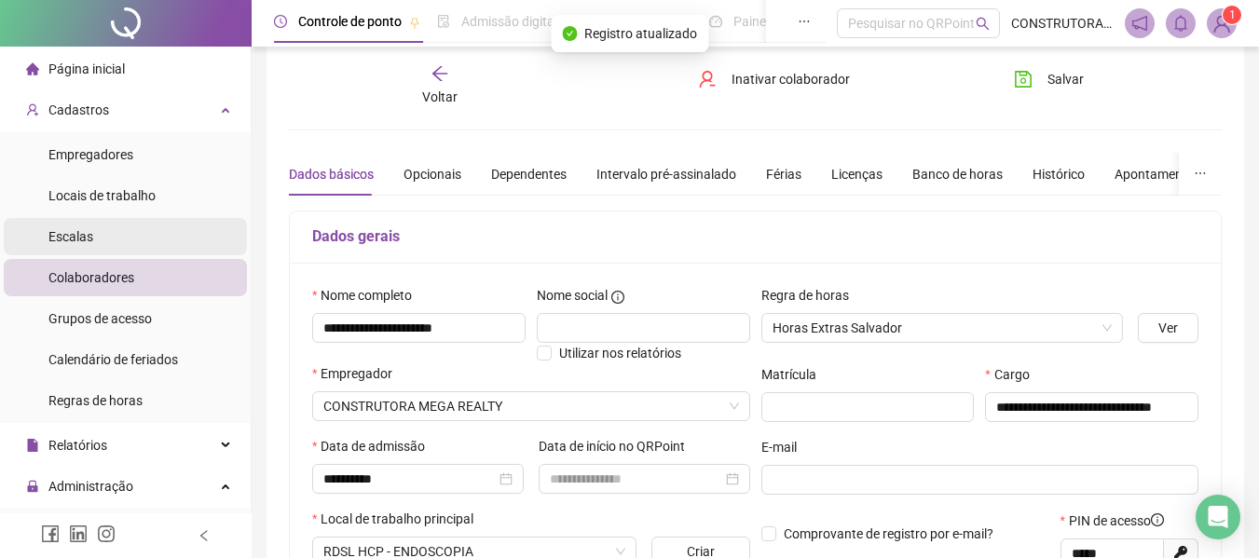
scroll to position [0, 0]
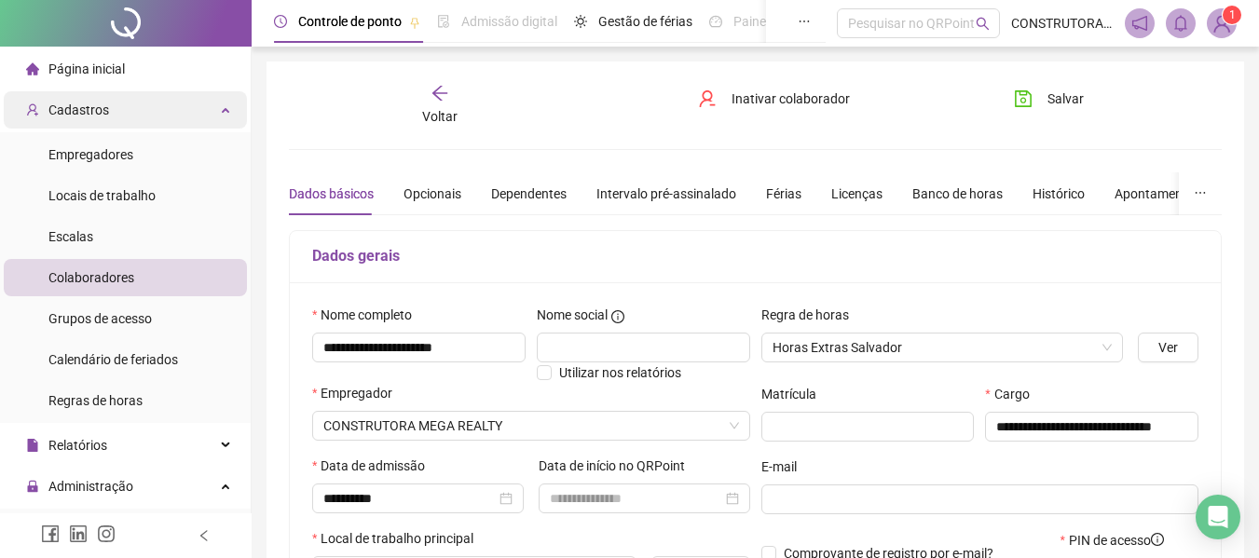
click at [91, 116] on span "Cadastros" at bounding box center [78, 109] width 61 height 15
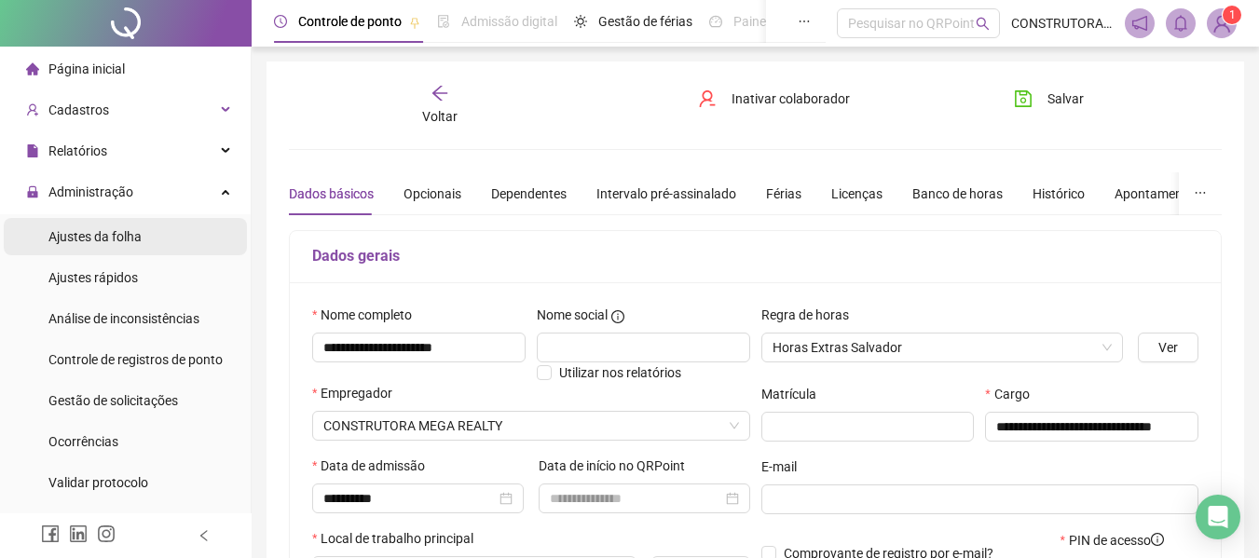
click at [98, 238] on span "Ajustes da folha" at bounding box center [94, 236] width 93 height 15
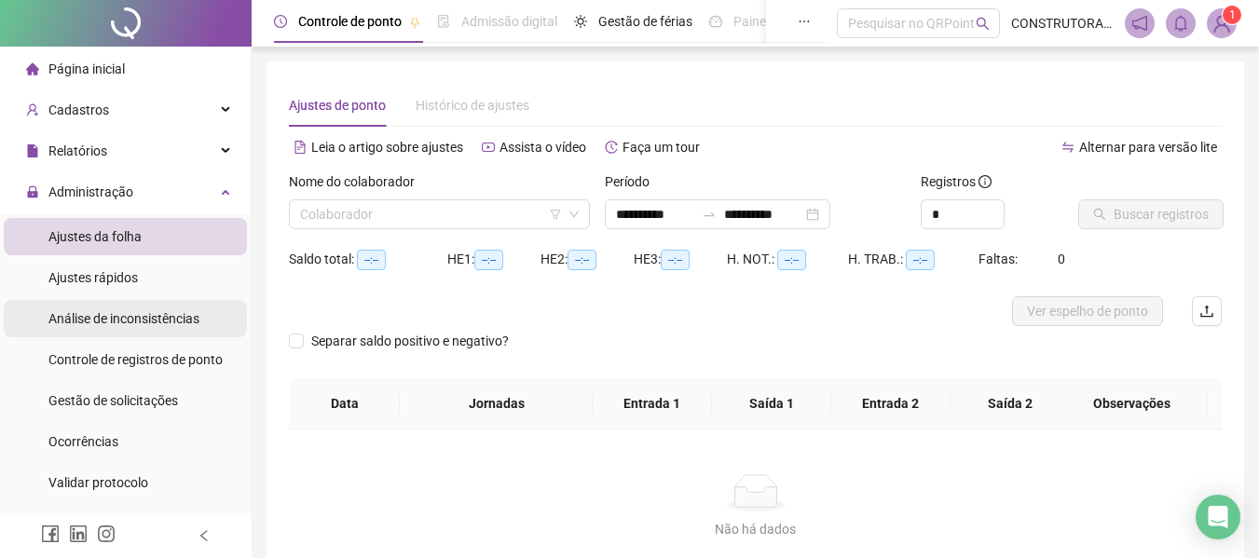
type input "**********"
click at [506, 212] on input "search" at bounding box center [431, 214] width 262 height 28
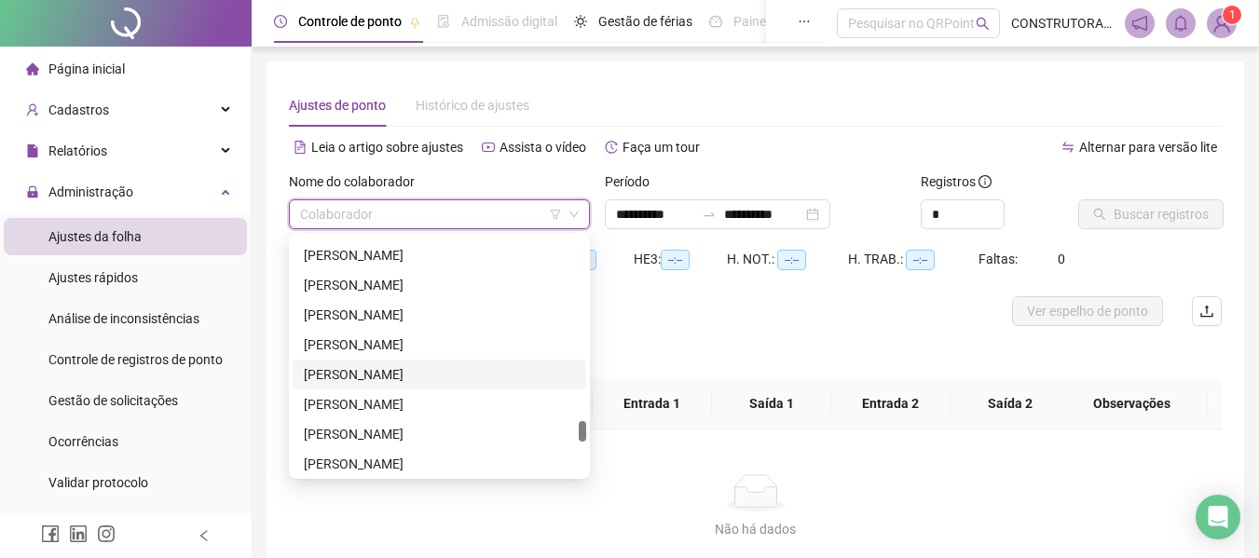
scroll to position [2422, 0]
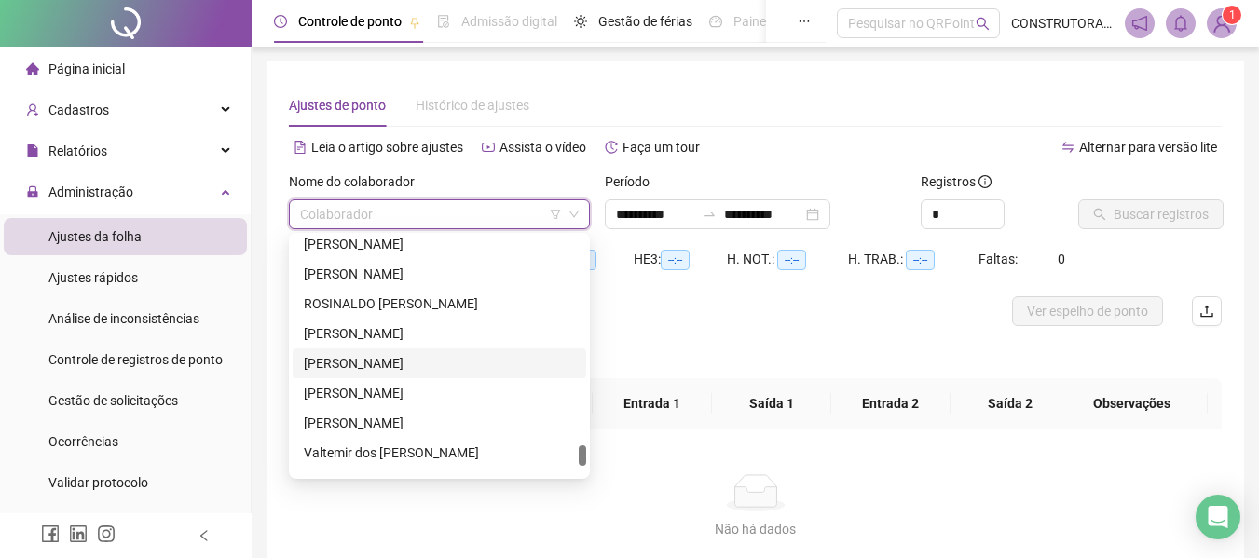
click at [376, 375] on div "[PERSON_NAME]" at bounding box center [439, 363] width 293 height 30
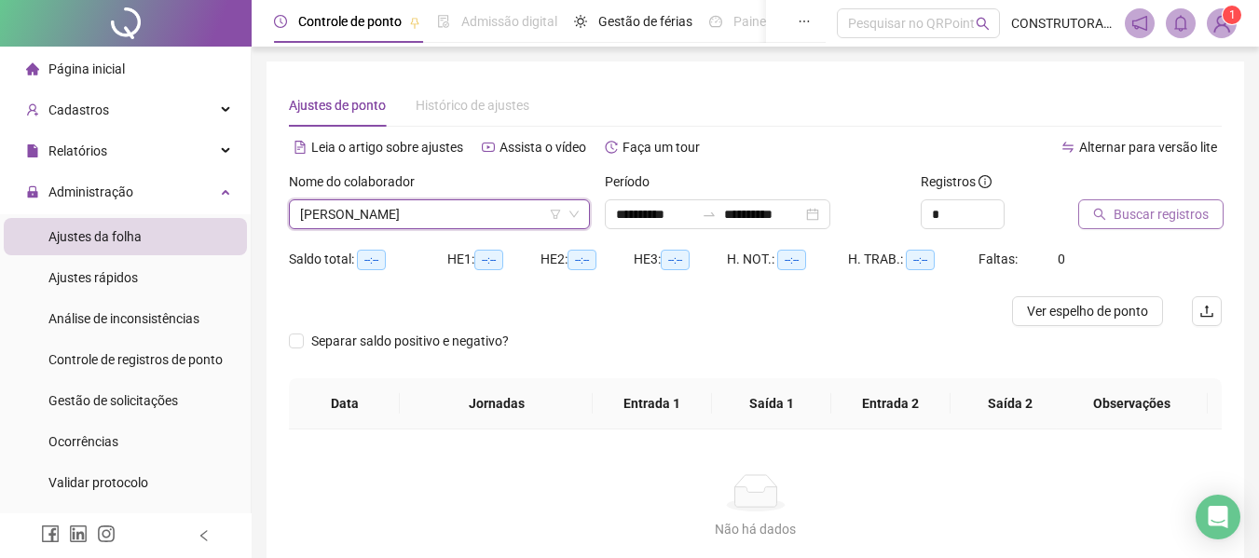
click at [1150, 211] on span "Buscar registros" at bounding box center [1160, 214] width 95 height 20
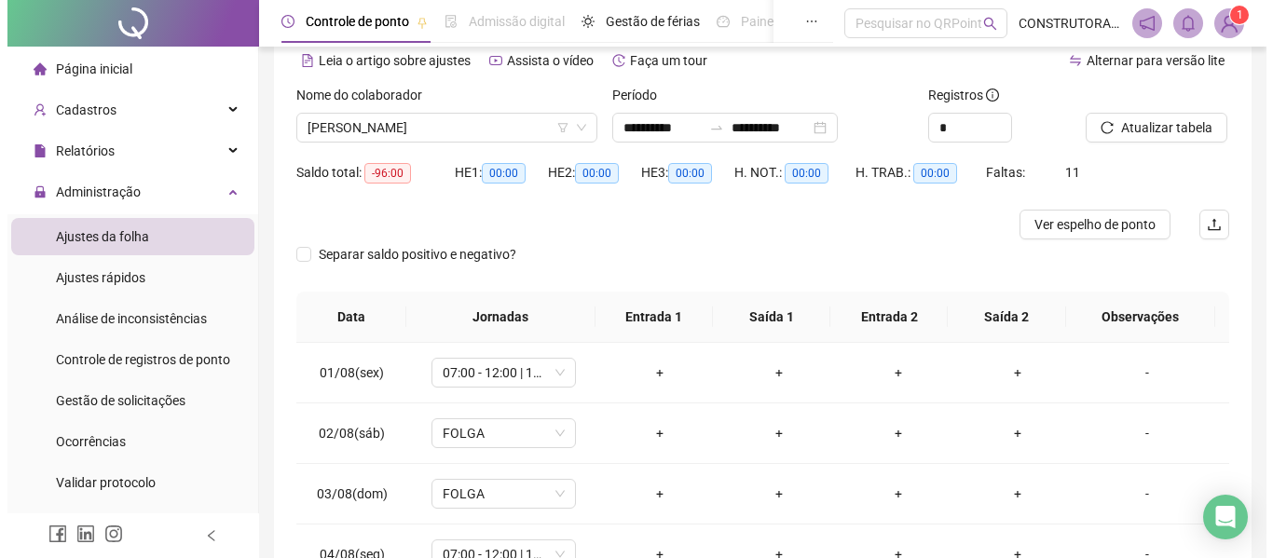
scroll to position [0, 0]
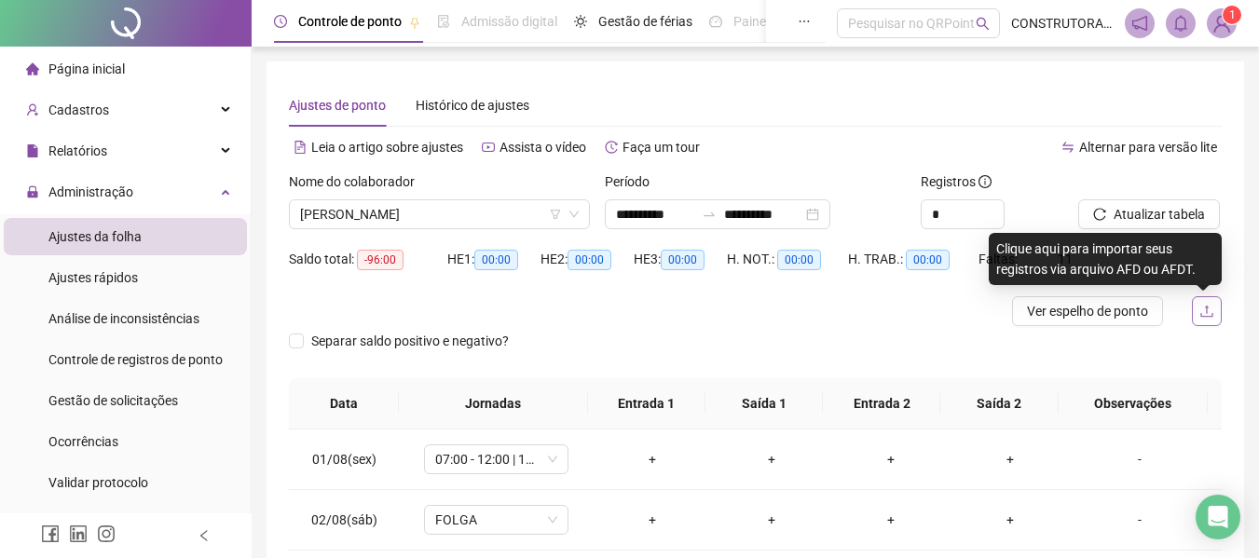
click at [1210, 312] on icon "upload" at bounding box center [1206, 311] width 15 height 15
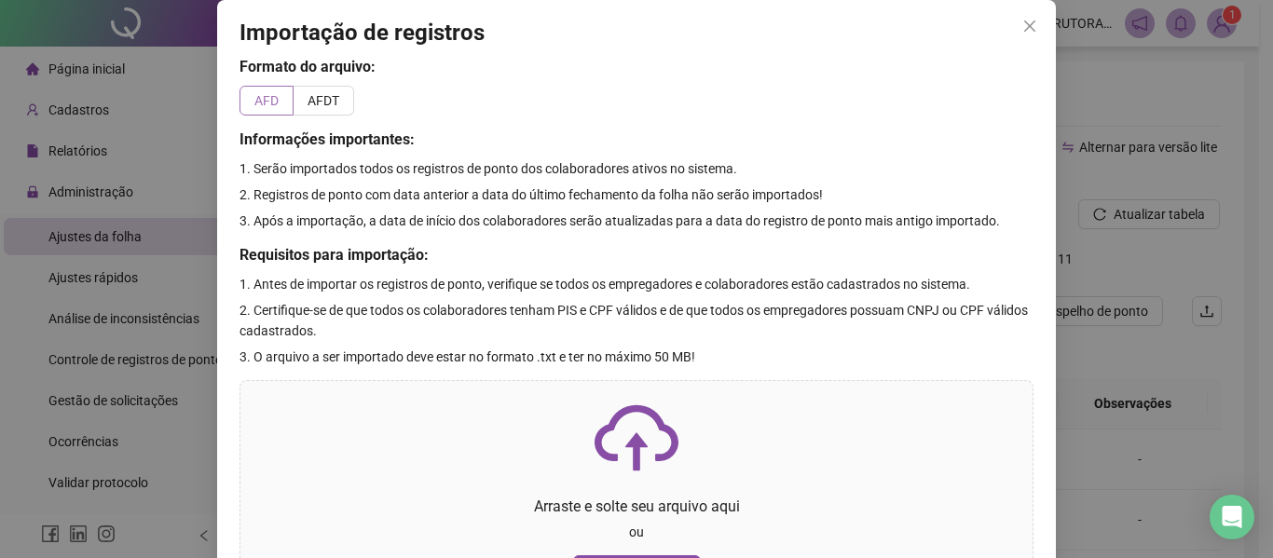
click at [260, 110] on label "AFD" at bounding box center [266, 101] width 54 height 30
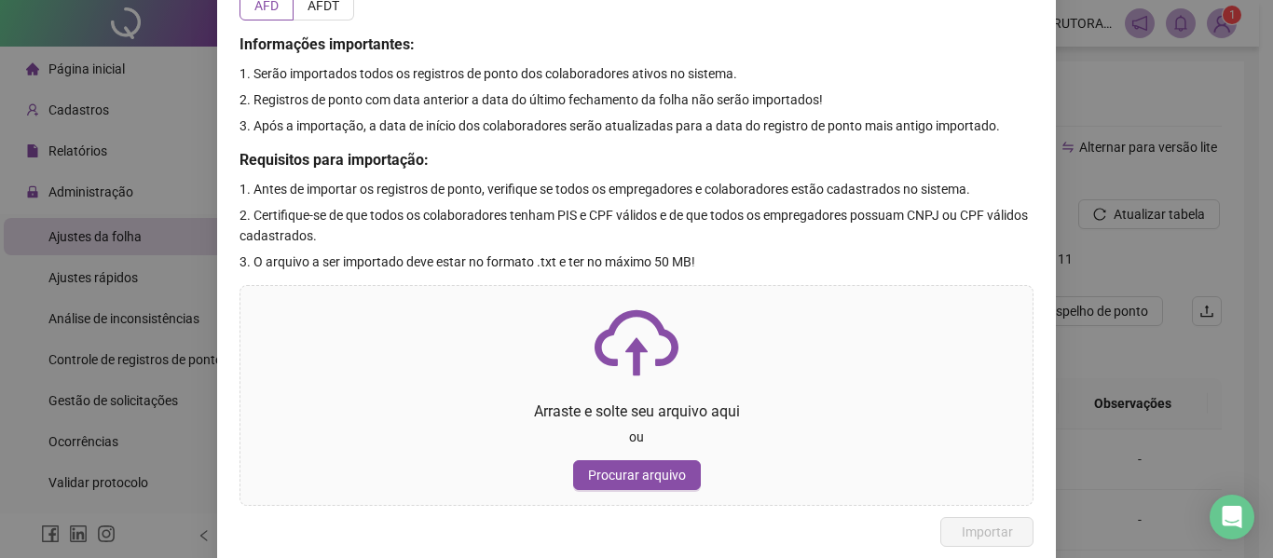
scroll to position [102, 0]
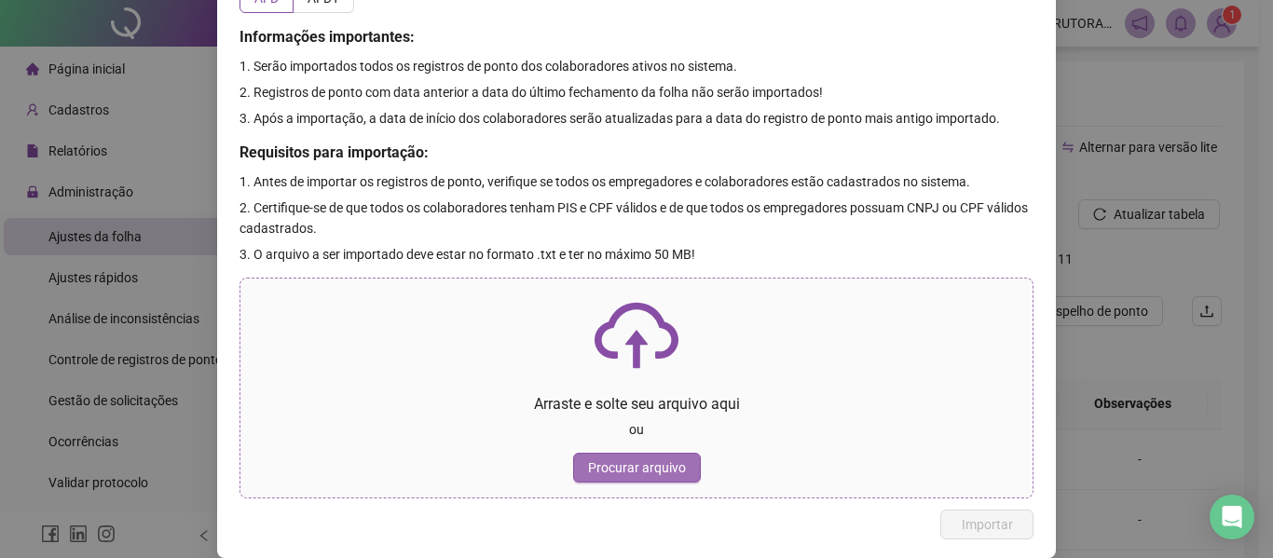
click at [635, 457] on span "Procurar arquivo" at bounding box center [637, 467] width 98 height 20
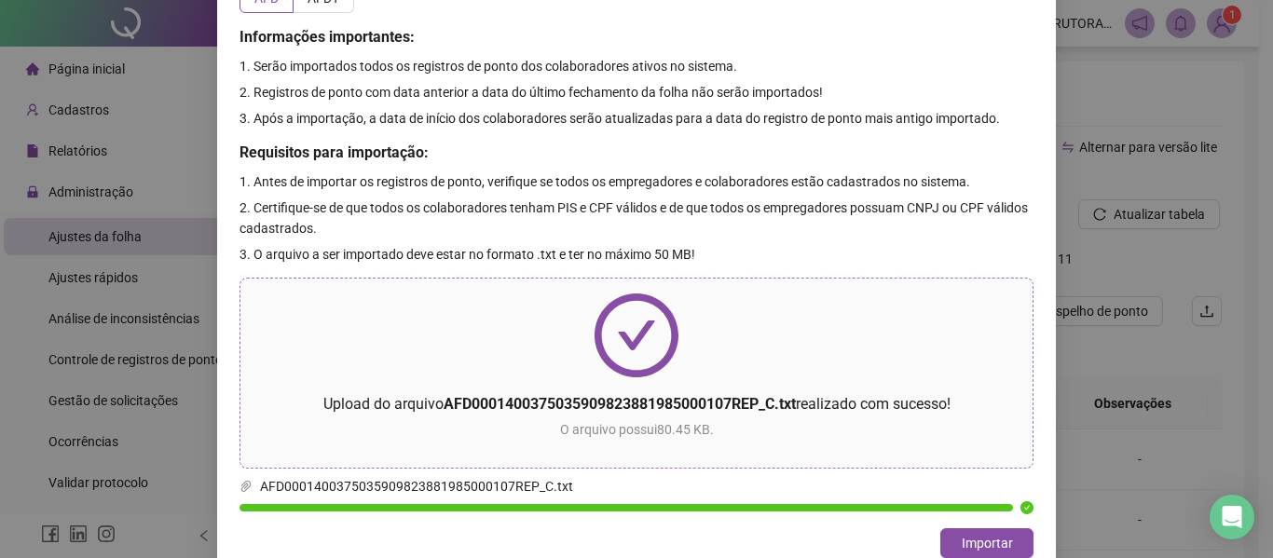
scroll to position [121, 0]
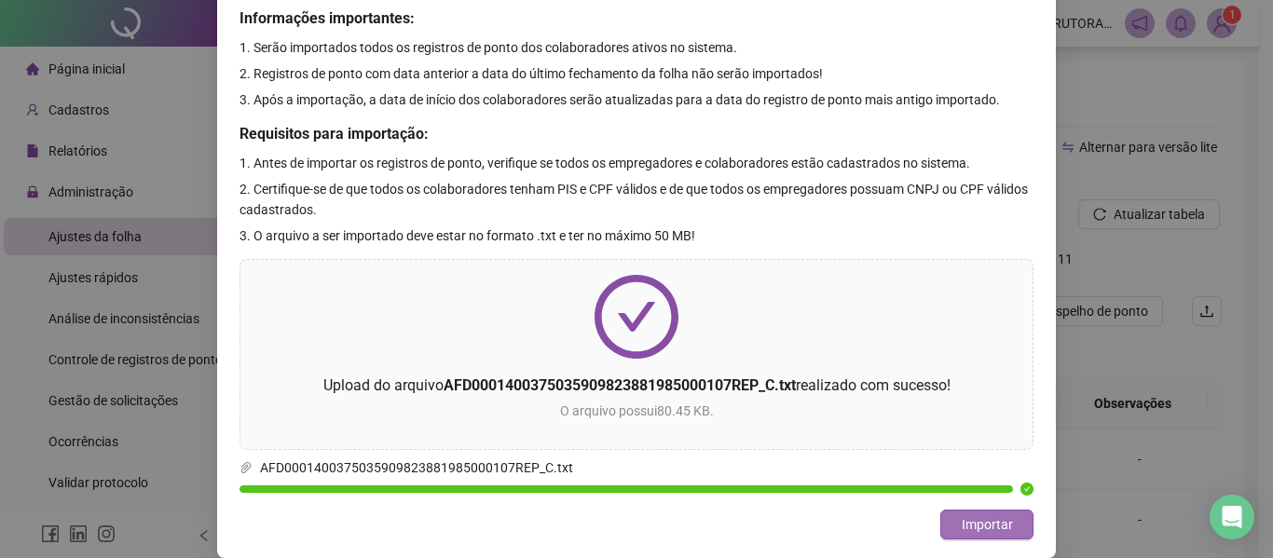
click at [1010, 527] on button "Importar" at bounding box center [986, 525] width 93 height 30
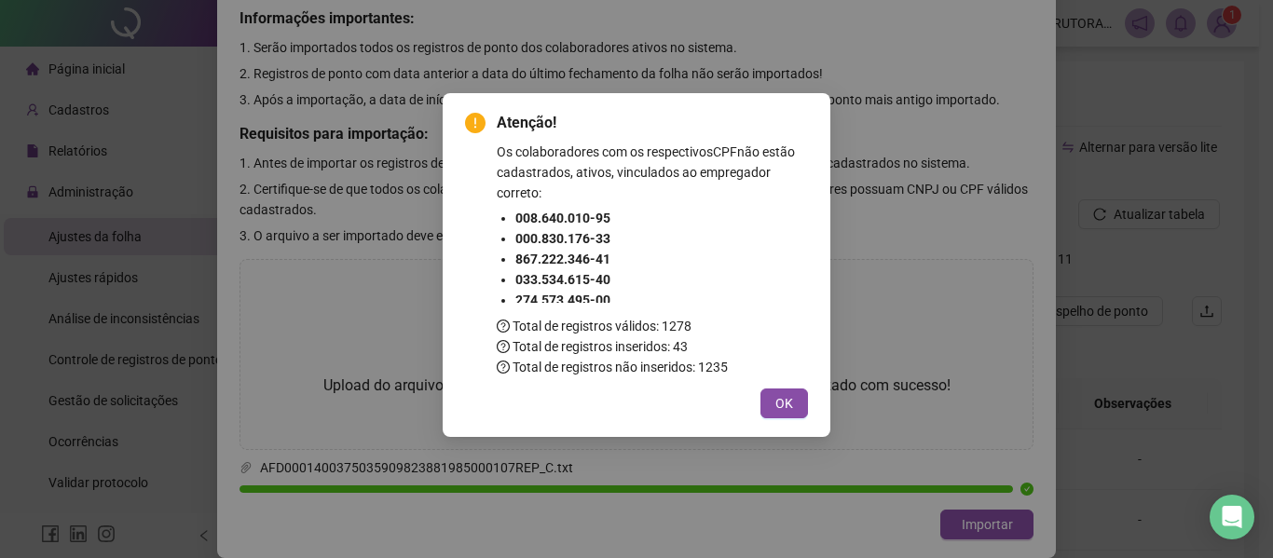
scroll to position [28, 0]
click at [798, 401] on button "OK" at bounding box center [784, 403] width 48 height 30
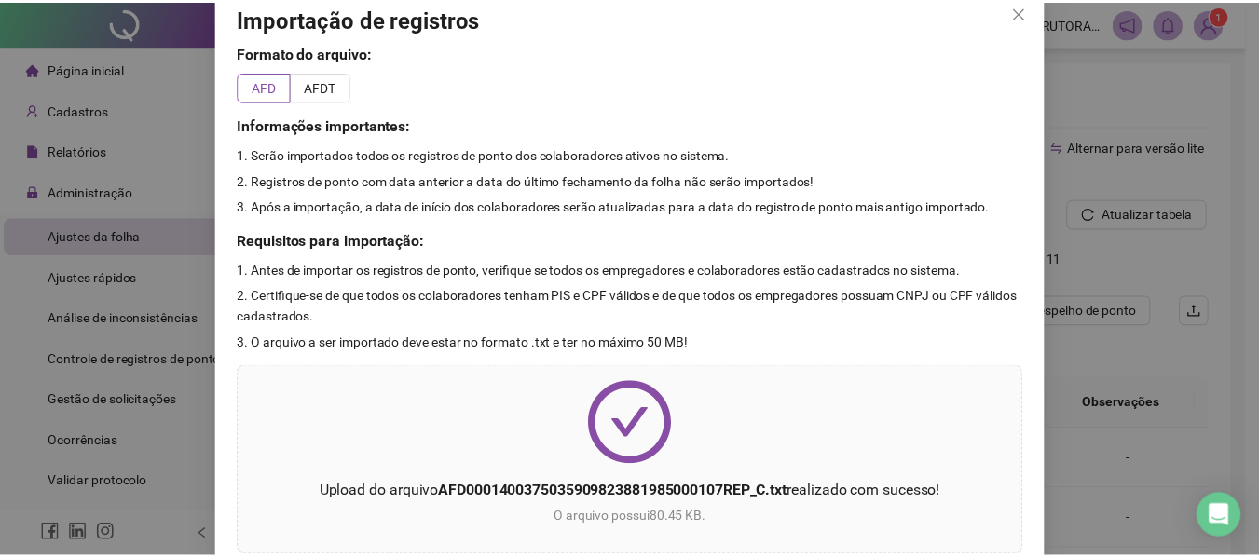
scroll to position [0, 0]
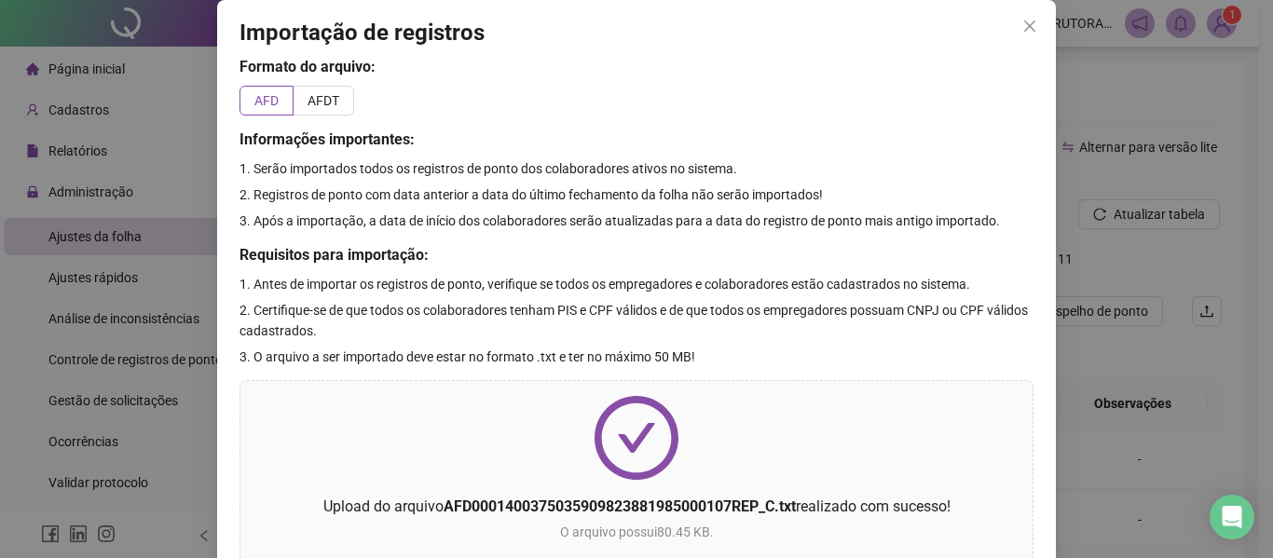
click at [1022, 28] on icon "close" at bounding box center [1029, 26] width 15 height 15
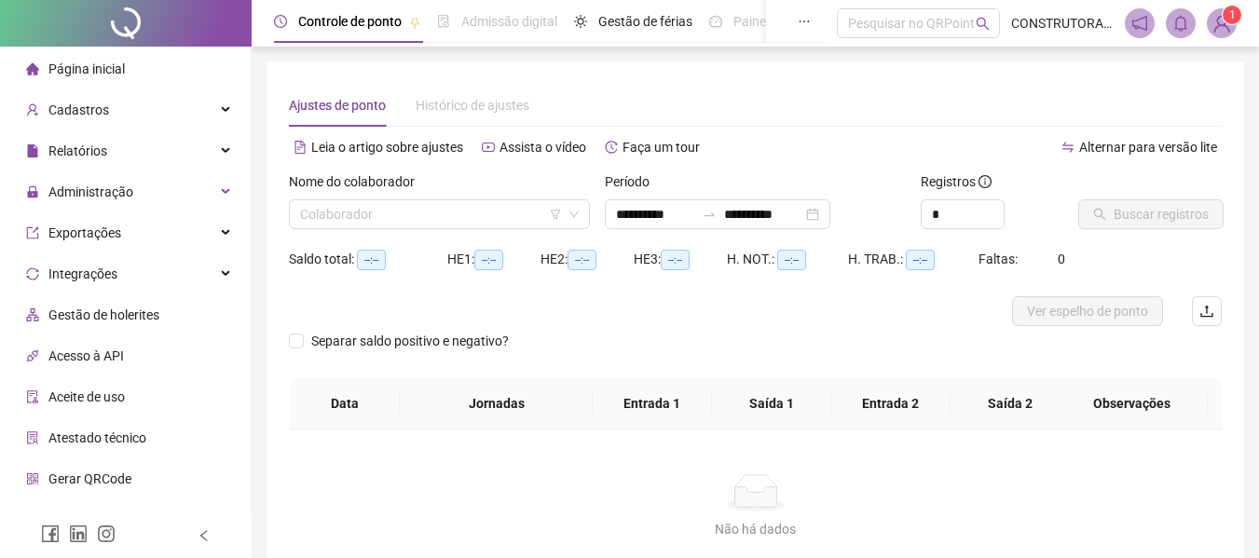
type input "**********"
click at [430, 211] on input "search" at bounding box center [431, 214] width 262 height 28
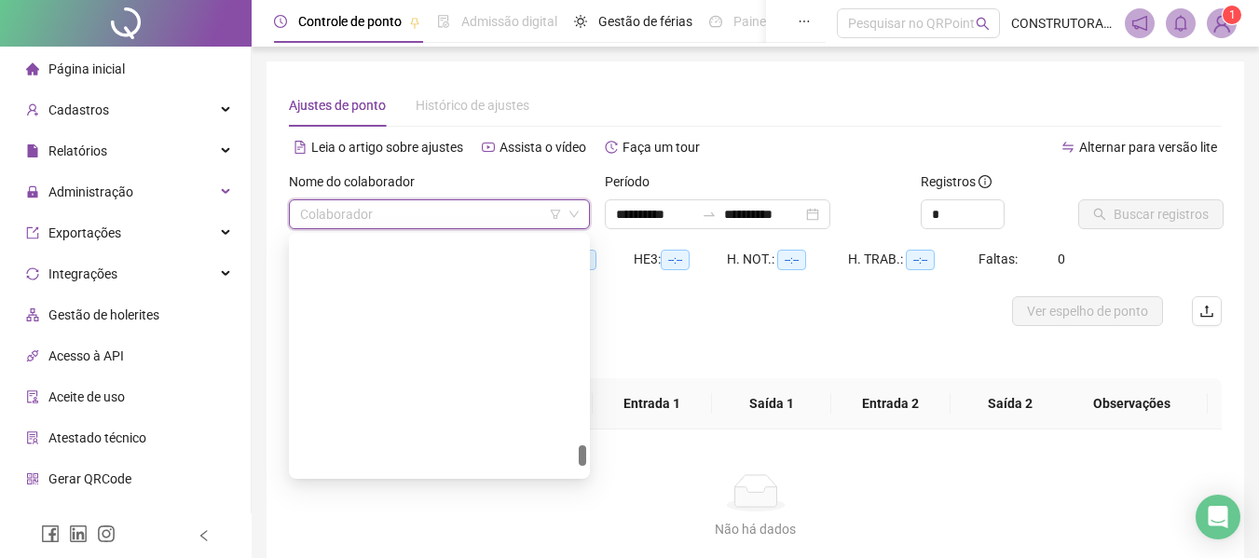
scroll to position [2515, 0]
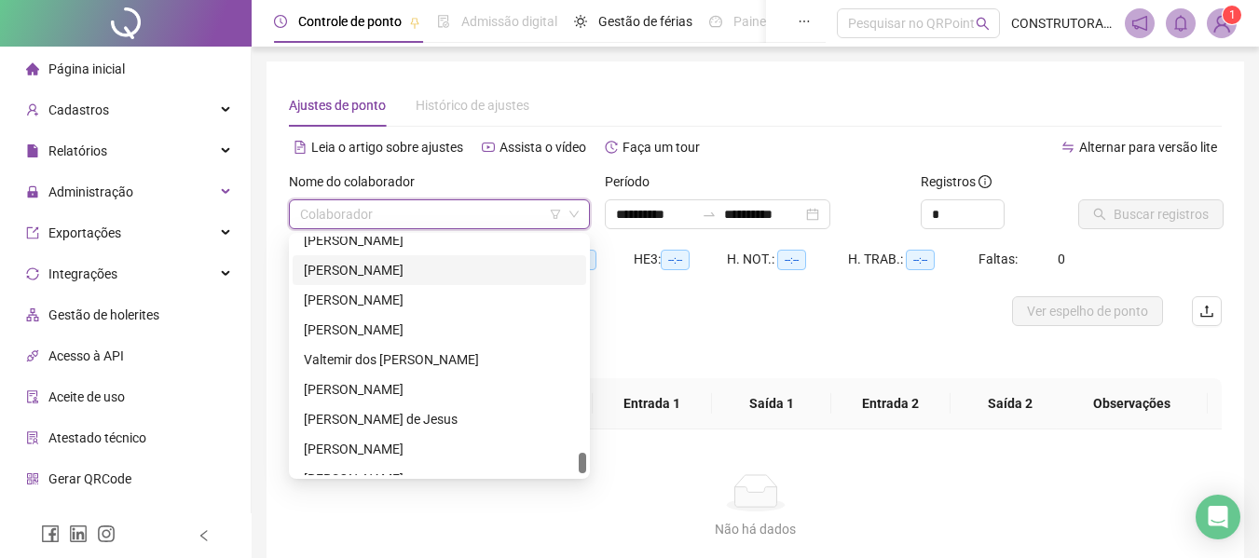
click at [389, 263] on div "[PERSON_NAME]" at bounding box center [439, 270] width 271 height 20
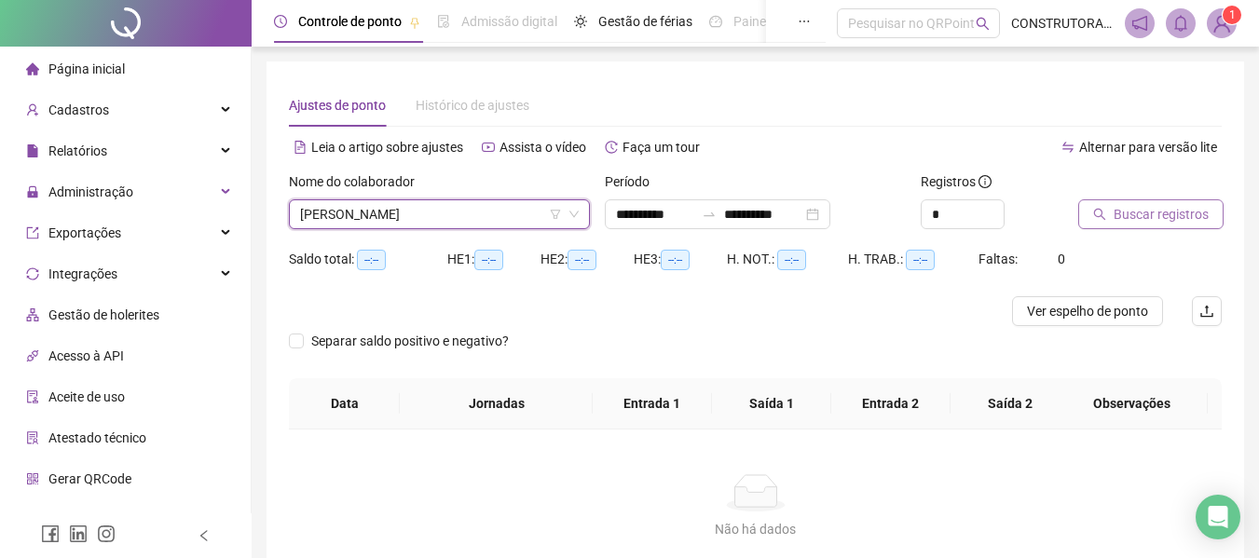
click at [1134, 214] on span "Buscar registros" at bounding box center [1160, 214] width 95 height 20
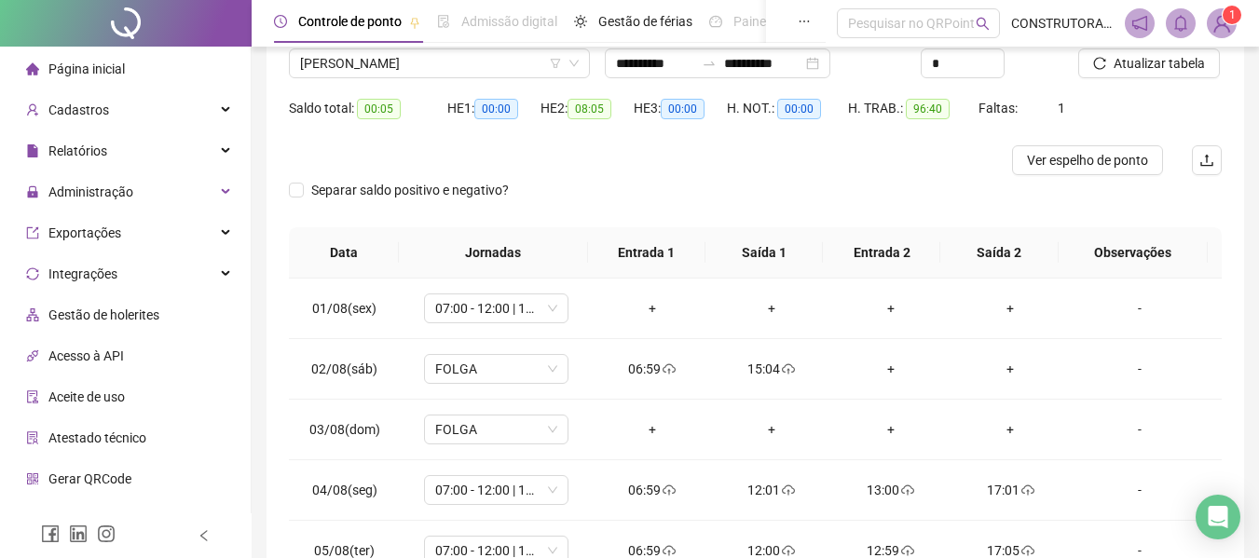
scroll to position [186, 0]
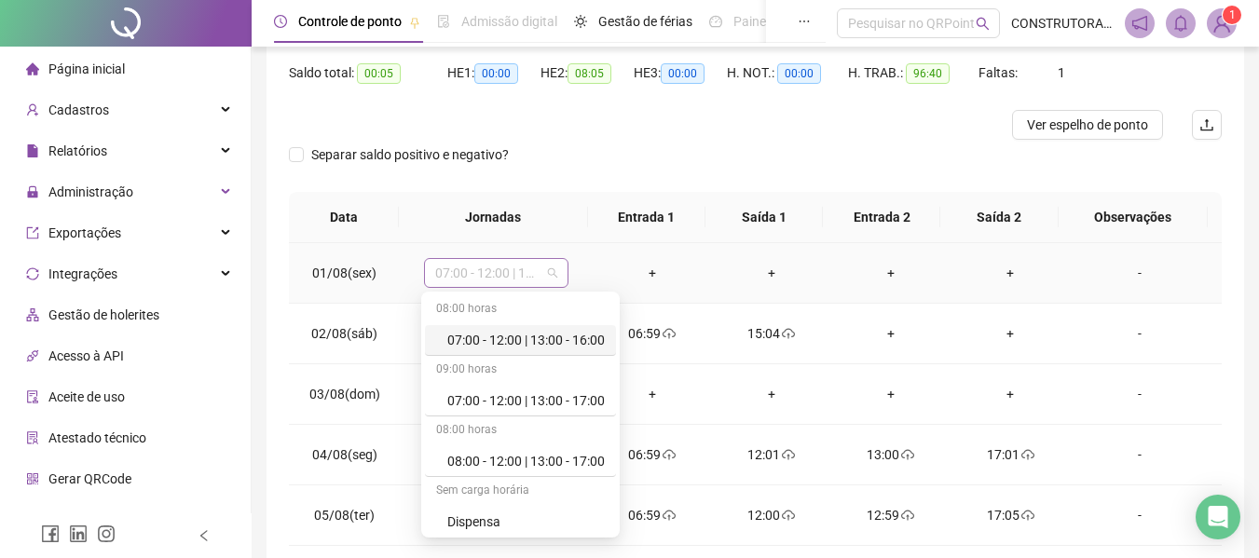
click at [556, 272] on div "07:00 - 12:00 | 13:00 - 16:00" at bounding box center [496, 273] width 144 height 30
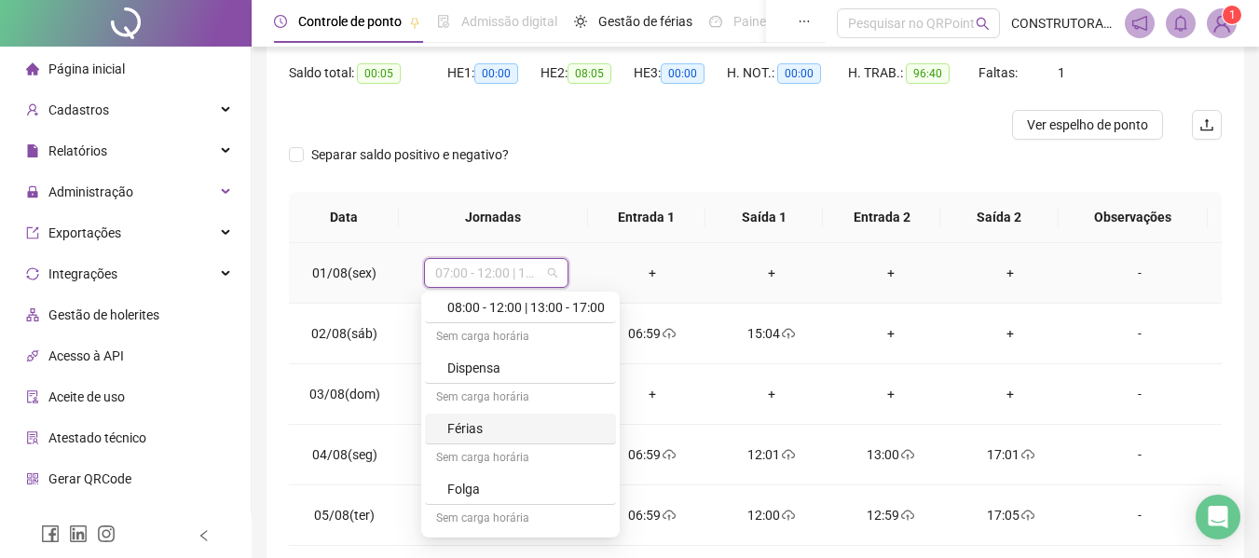
scroll to position [153, 0]
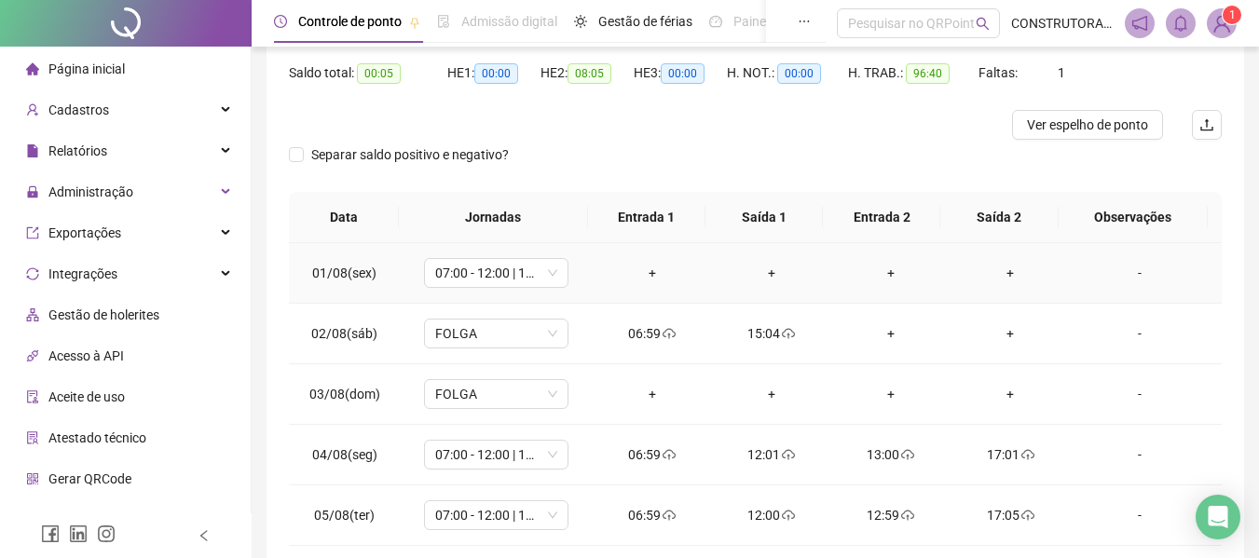
click at [1136, 274] on div "-" at bounding box center [1139, 273] width 110 height 20
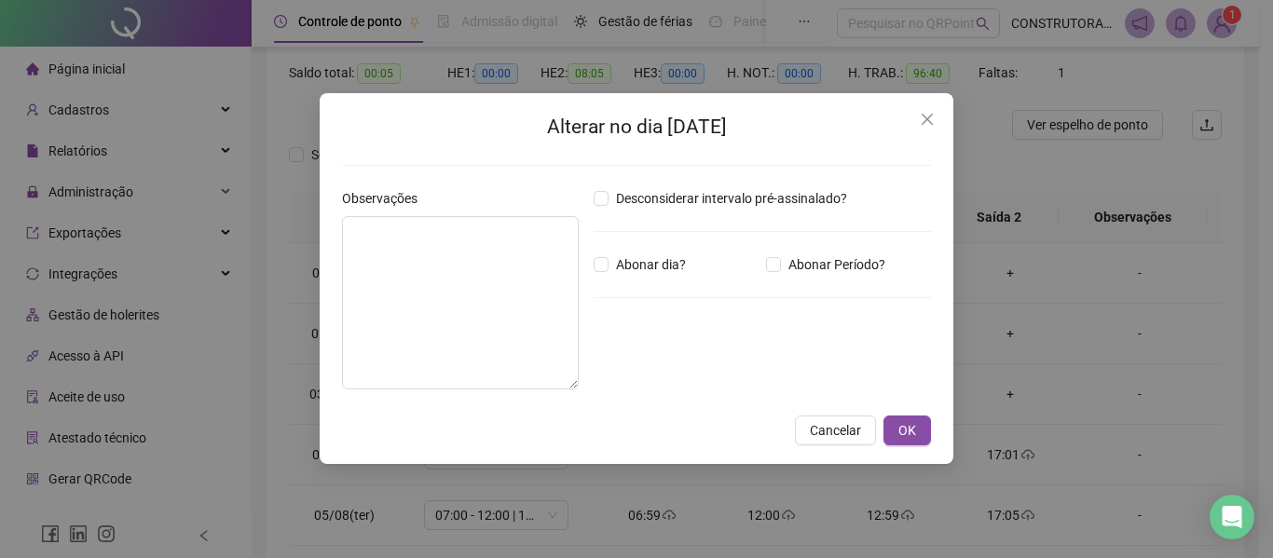
click at [1129, 277] on div "Alterar no dia [DATE] Observações Desconsiderar intervalo pré-assinalado? Abona…" at bounding box center [636, 279] width 1273 height 558
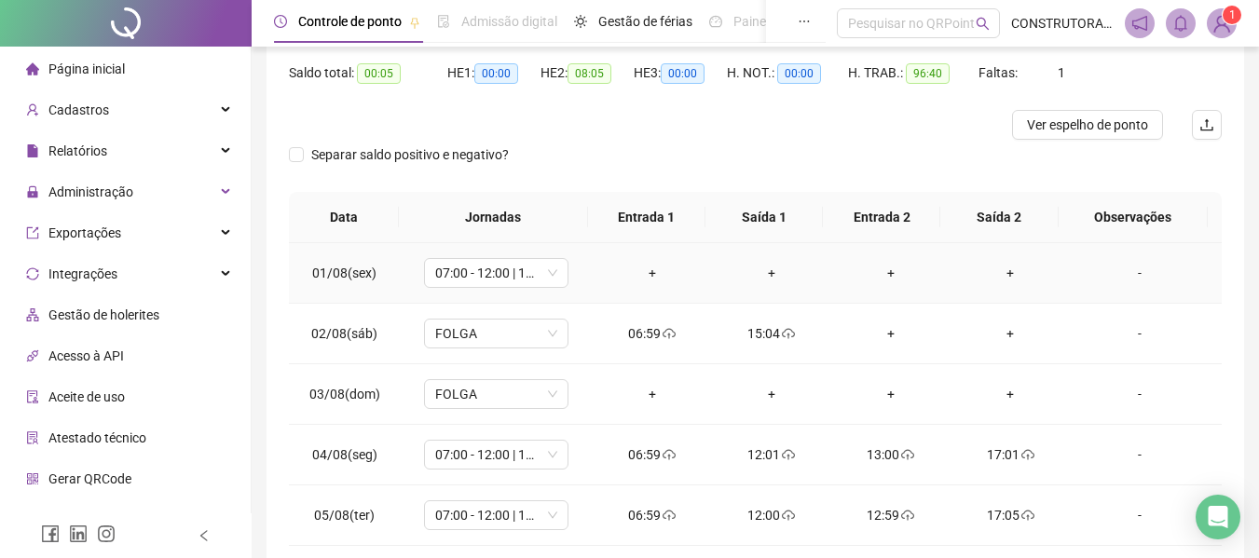
click at [1133, 274] on div "-" at bounding box center [1139, 273] width 110 height 20
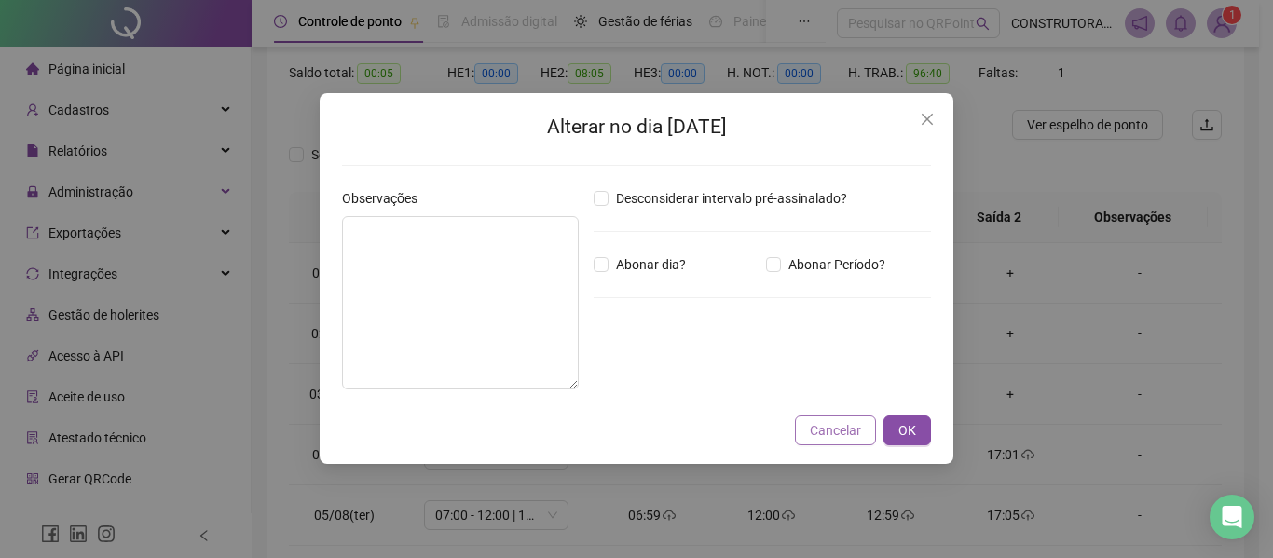
click at [825, 430] on span "Cancelar" at bounding box center [835, 430] width 51 height 20
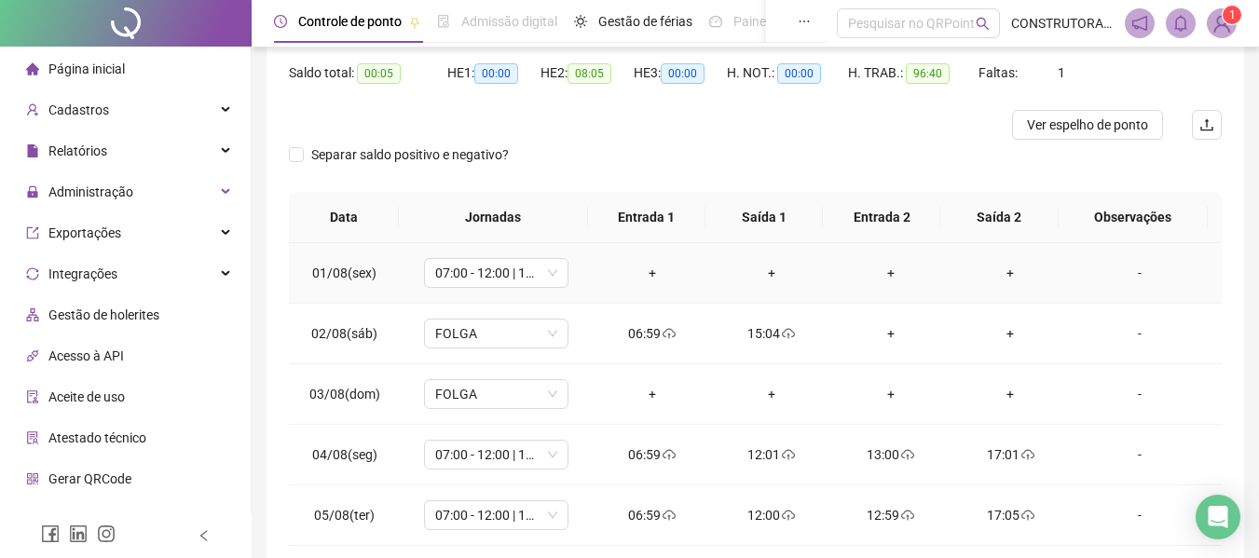
click at [645, 269] on div "+" at bounding box center [651, 273] width 89 height 20
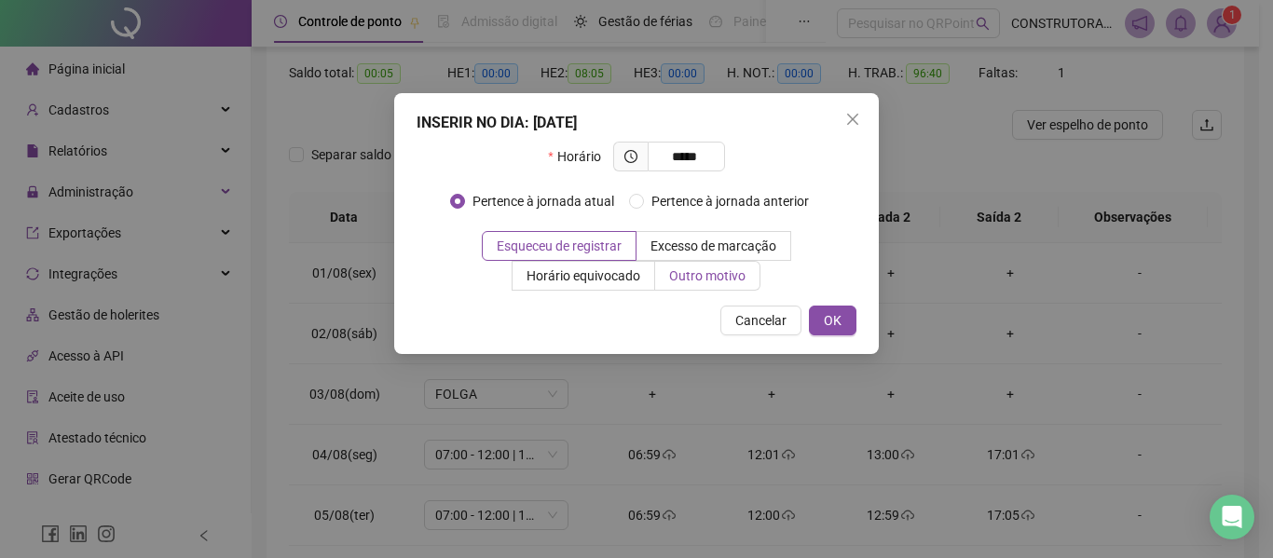
type input "*****"
drag, startPoint x: 715, startPoint y: 283, endPoint x: 694, endPoint y: 280, distance: 21.6
click at [715, 282] on span "Outro motivo" at bounding box center [707, 275] width 76 height 15
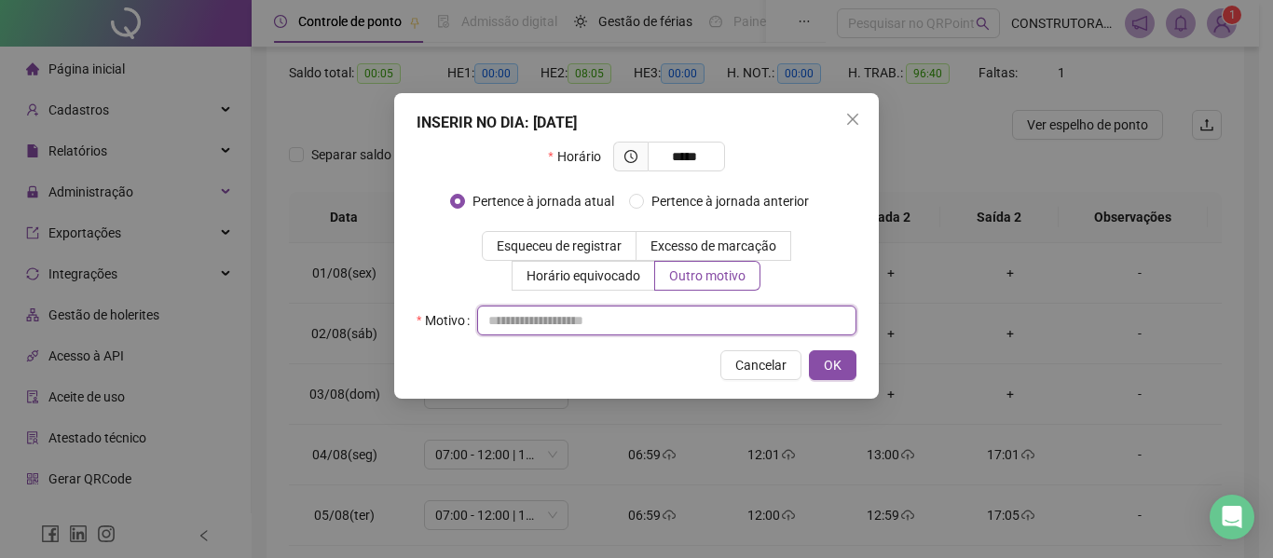
click at [644, 333] on input "text" at bounding box center [666, 321] width 379 height 30
type input "*"
type input "**********"
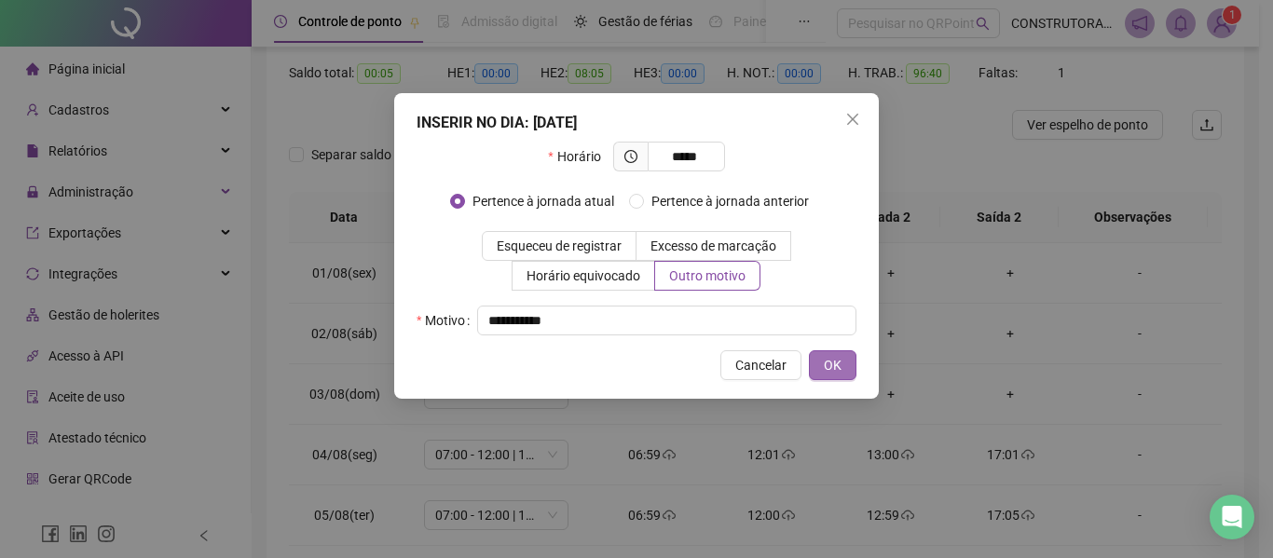
click at [837, 370] on span "OK" at bounding box center [832, 365] width 18 height 20
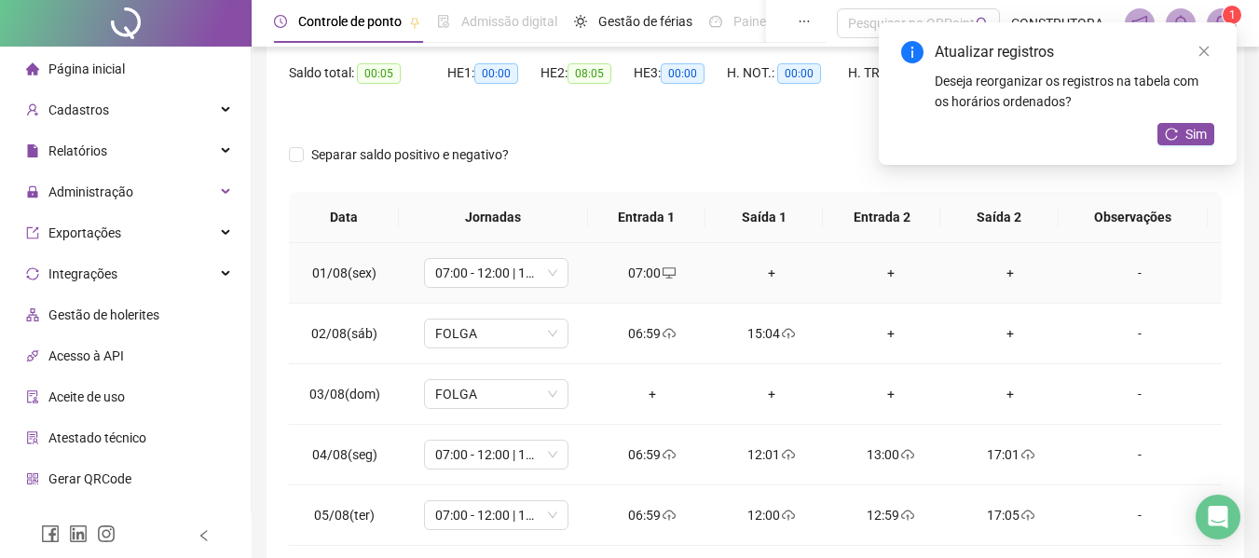
click at [760, 276] on div "+" at bounding box center [771, 273] width 89 height 20
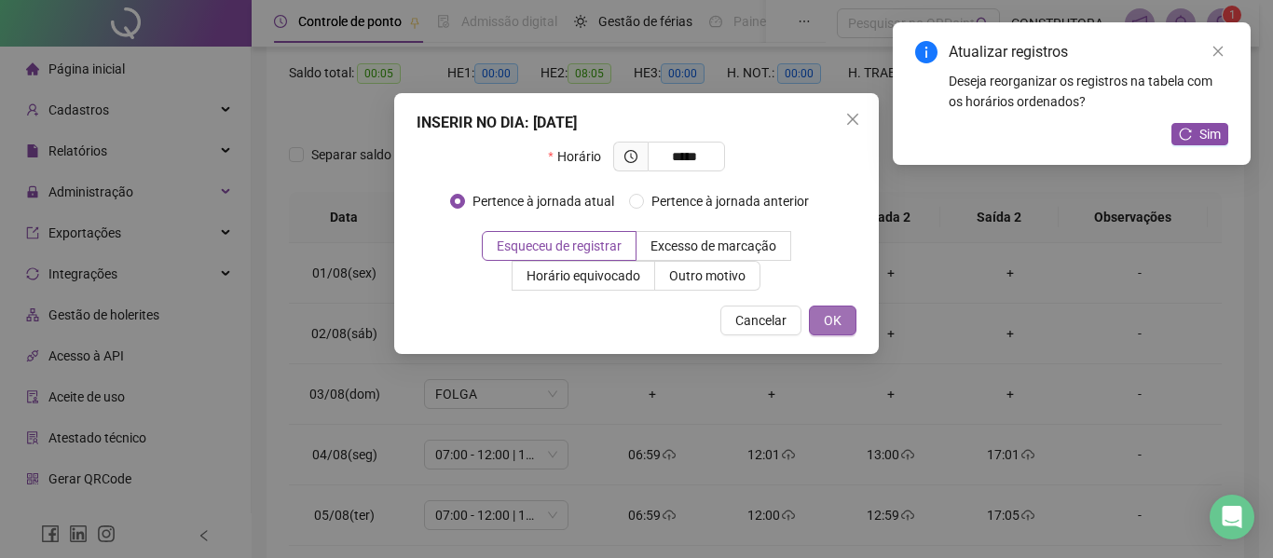
type input "*****"
click at [838, 310] on button "OK" at bounding box center [833, 321] width 48 height 30
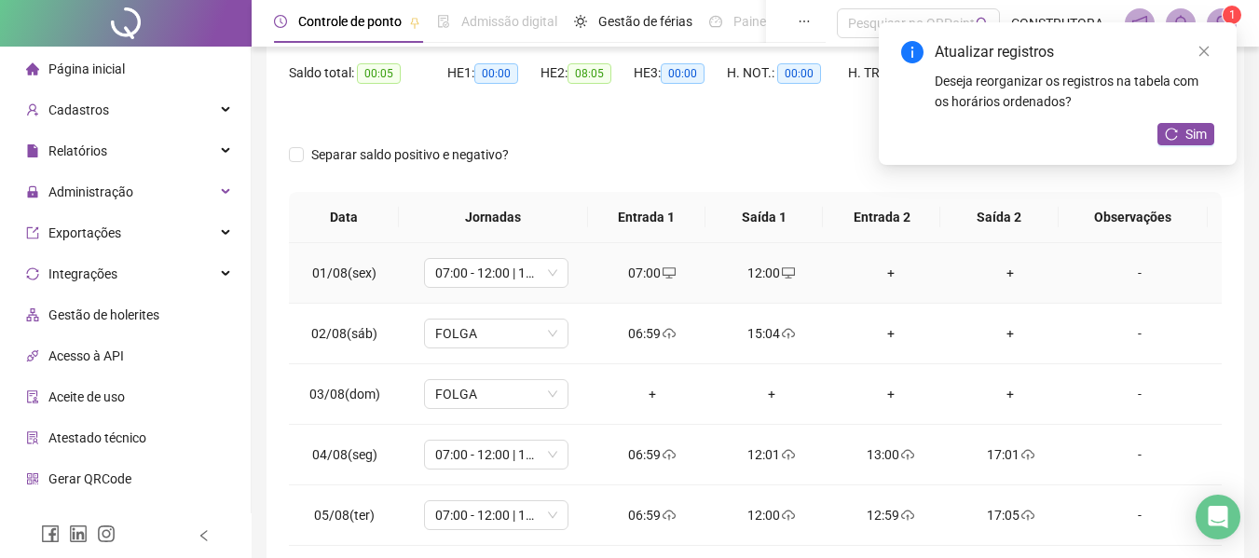
click at [875, 277] on div "+" at bounding box center [890, 273] width 89 height 20
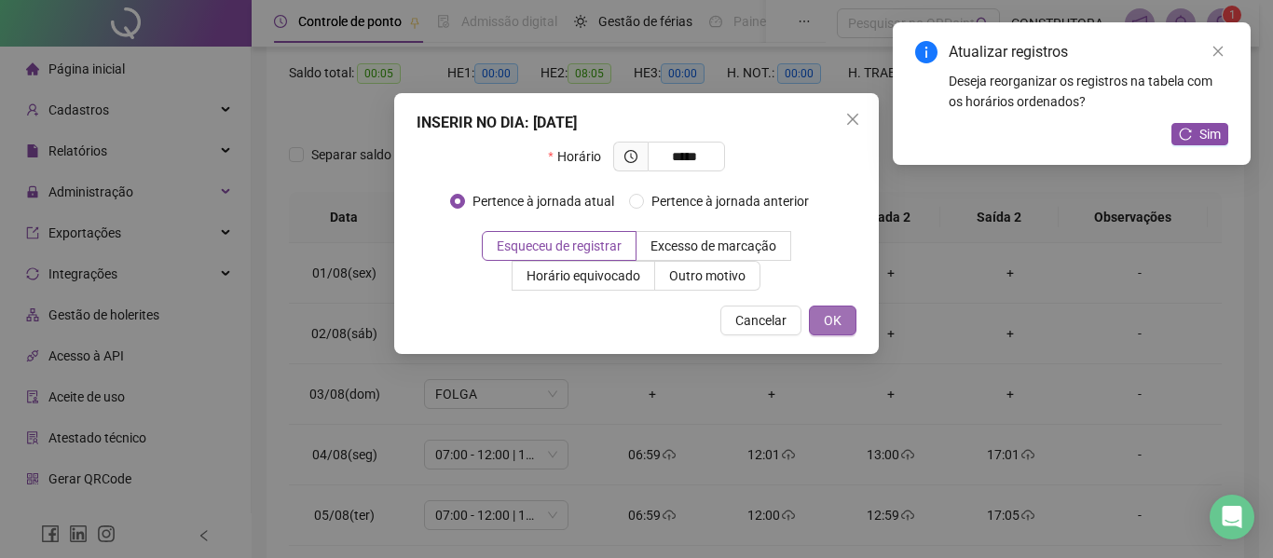
type input "*****"
click at [840, 308] on button "OK" at bounding box center [833, 321] width 48 height 30
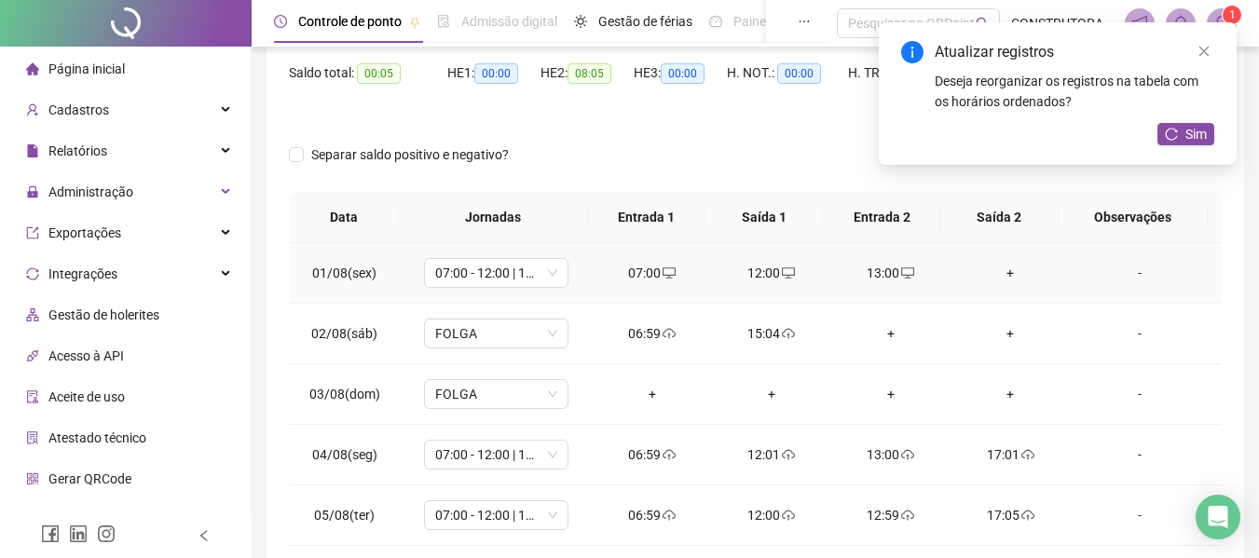
click at [993, 268] on div "+" at bounding box center [1009, 273] width 89 height 20
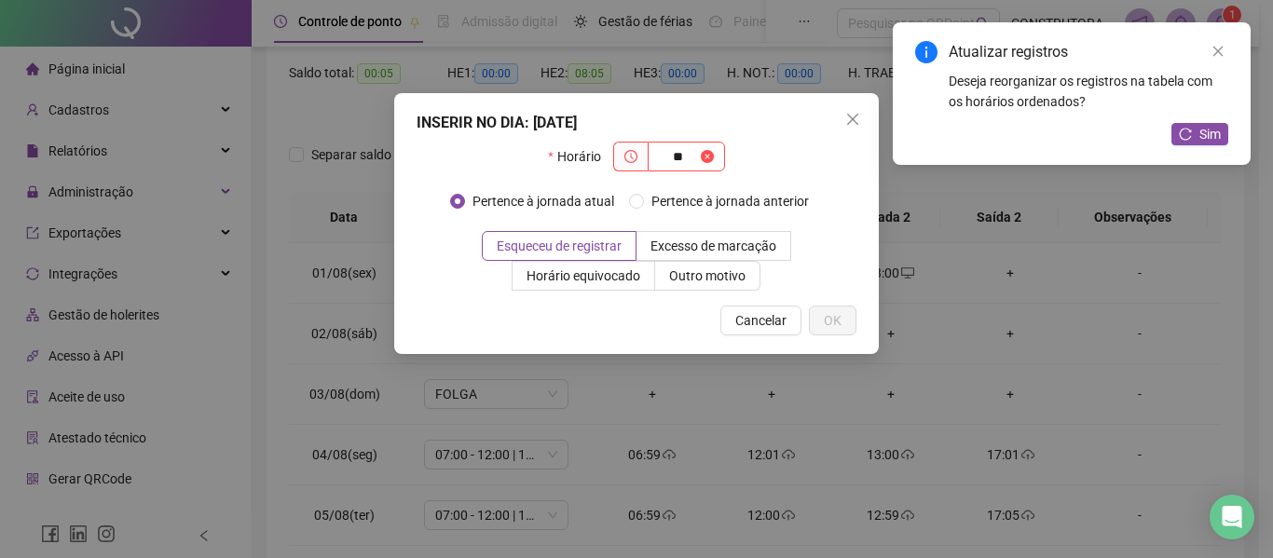
type input "*"
type input "*****"
click at [847, 305] on div "INSERIR NO DIA : 01/08/2025 Horário ***** Pertence à jornada atual Pertence à j…" at bounding box center [636, 223] width 484 height 261
click at [837, 321] on span "OK" at bounding box center [832, 320] width 18 height 20
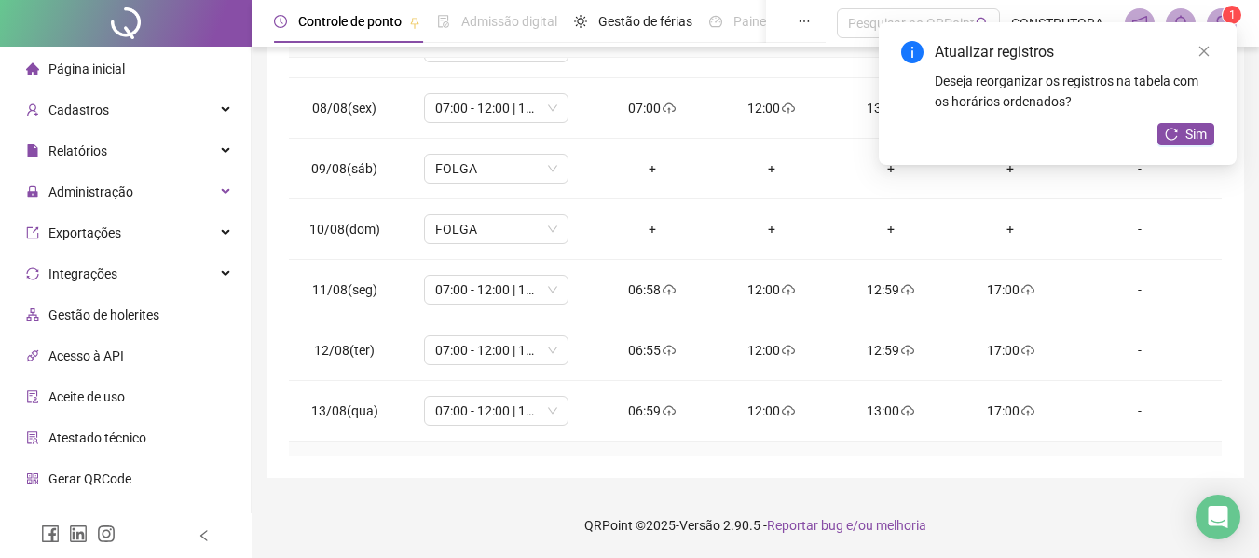
scroll to position [385, 0]
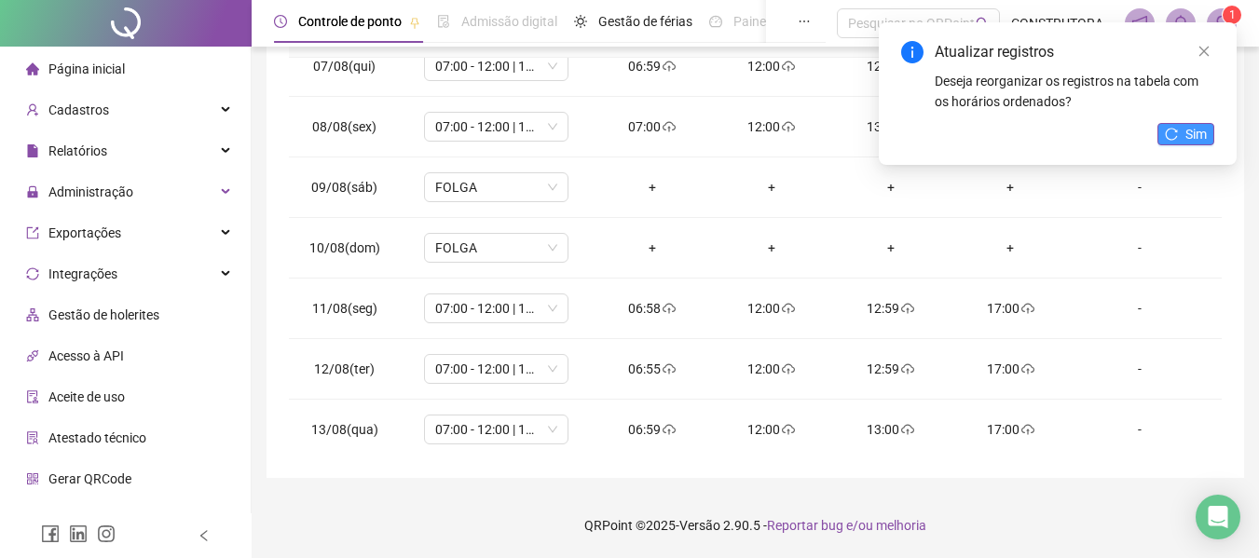
click at [1166, 137] on icon "reload" at bounding box center [1171, 134] width 12 height 12
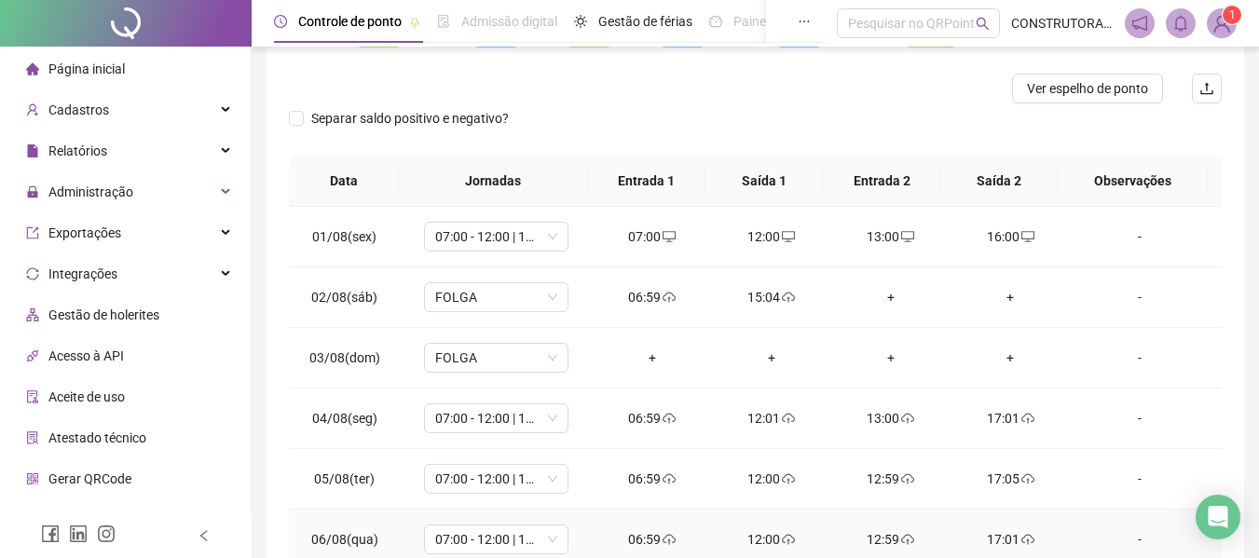
scroll to position [0, 0]
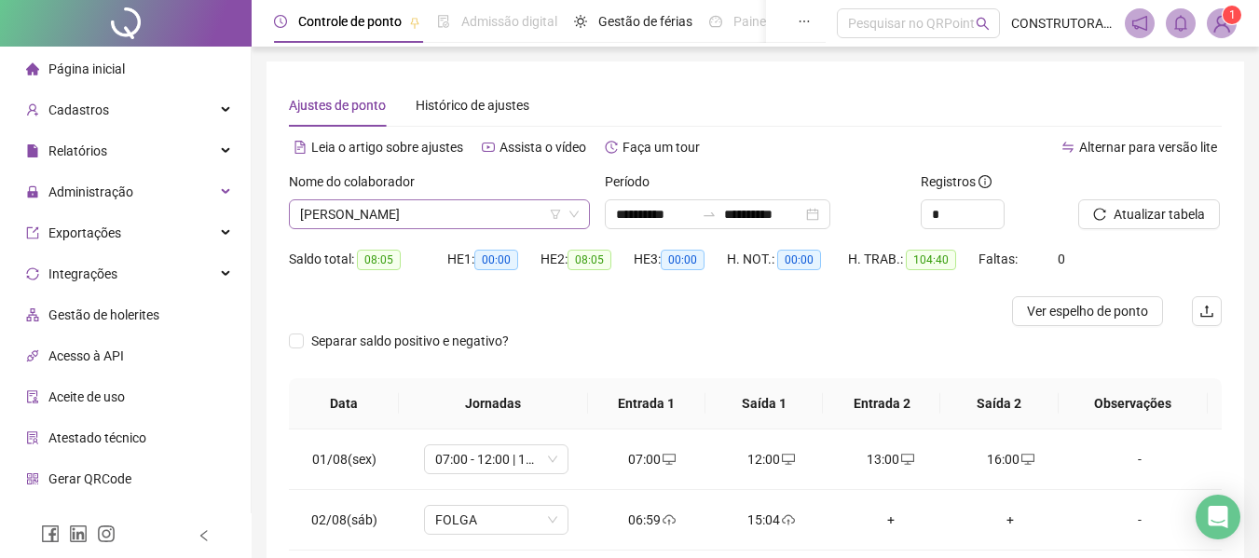
drag, startPoint x: 419, startPoint y: 203, endPoint x: 418, endPoint y: 215, distance: 12.1
click at [419, 203] on span "[PERSON_NAME]" at bounding box center [439, 214] width 279 height 28
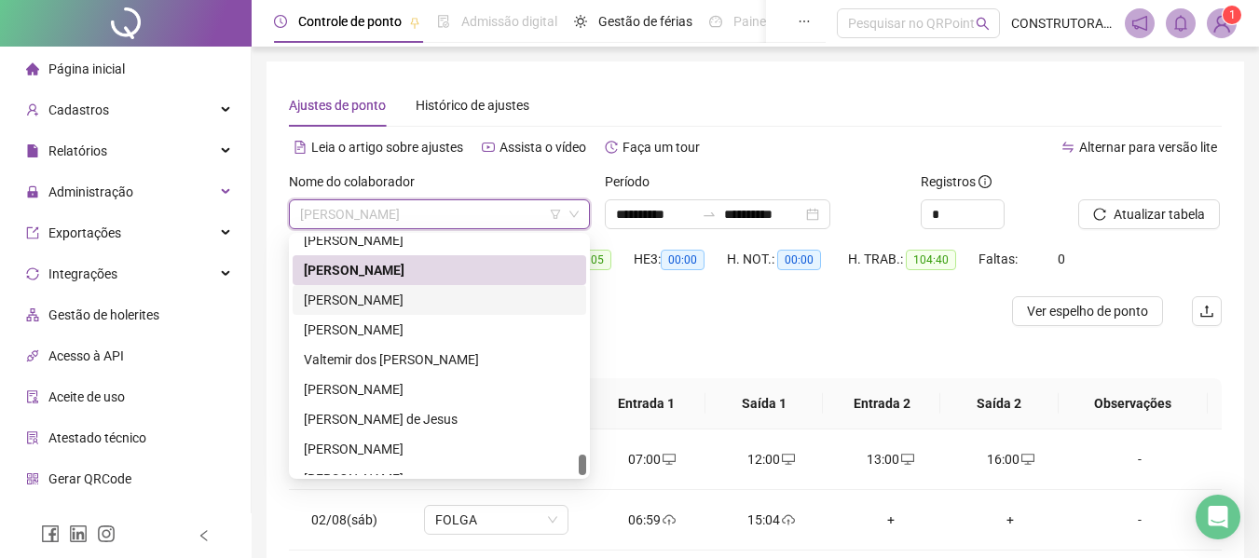
scroll to position [2534, 0]
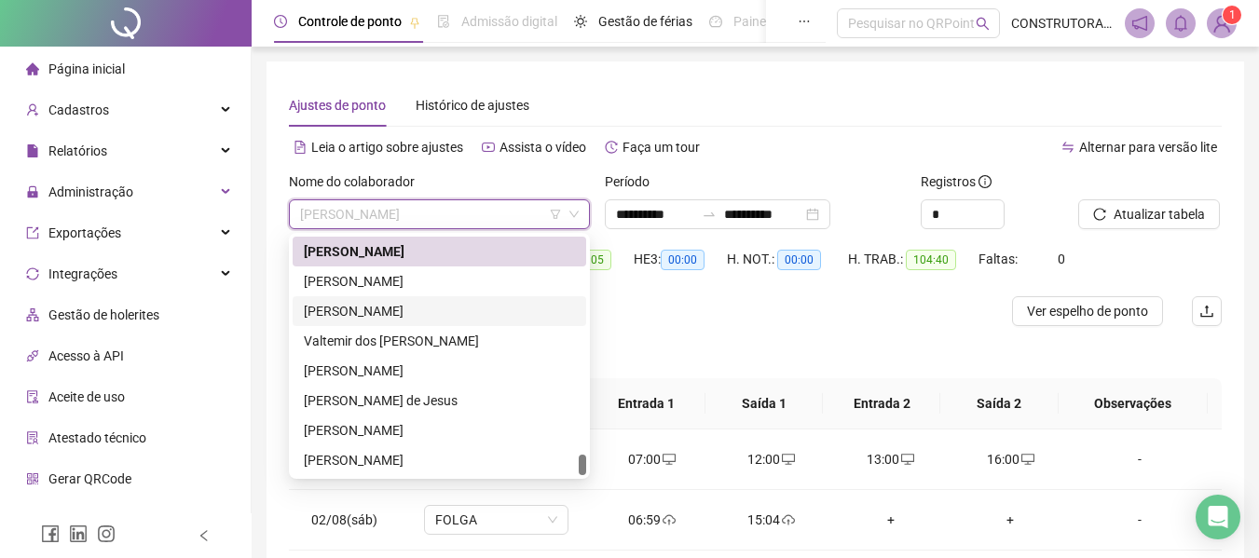
click at [381, 319] on div "[PERSON_NAME]" at bounding box center [439, 311] width 271 height 20
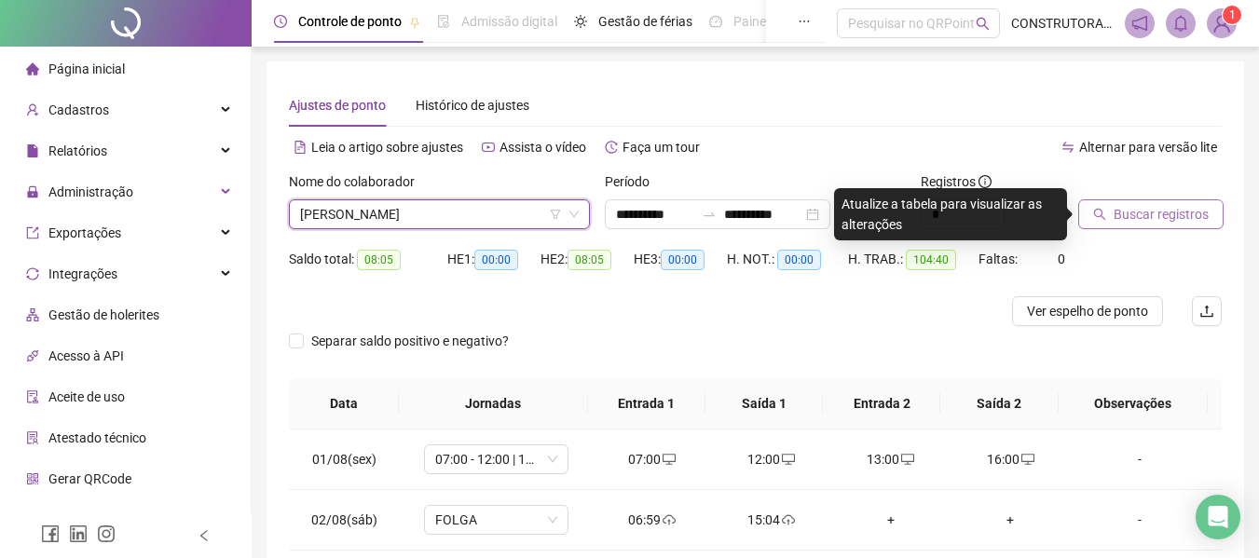
click at [1138, 222] on span "Buscar registros" at bounding box center [1160, 214] width 95 height 20
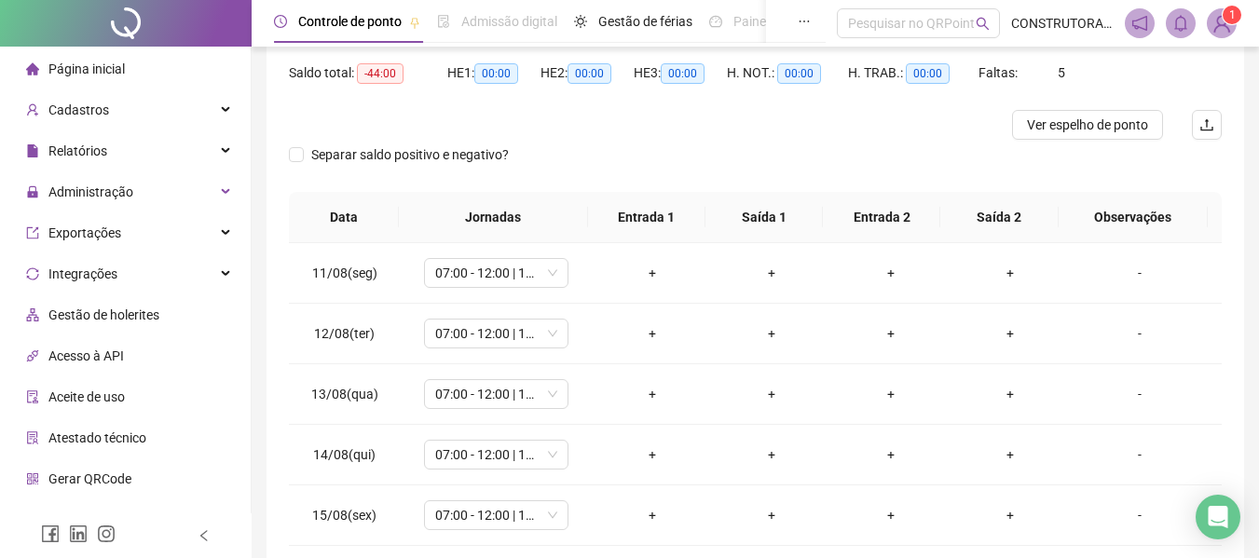
scroll to position [0, 0]
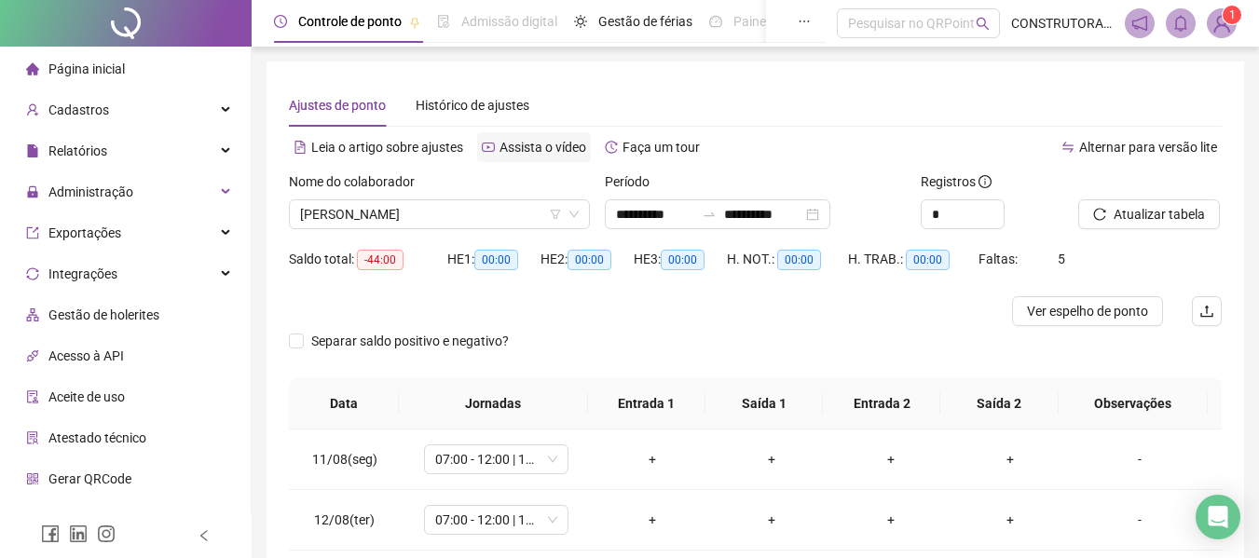
drag, startPoint x: 531, startPoint y: 149, endPoint x: 528, endPoint y: 140, distance: 9.7
click at [531, 149] on span "Assista o vídeo" at bounding box center [542, 147] width 87 height 15
click at [463, 220] on span "[PERSON_NAME]" at bounding box center [439, 214] width 279 height 28
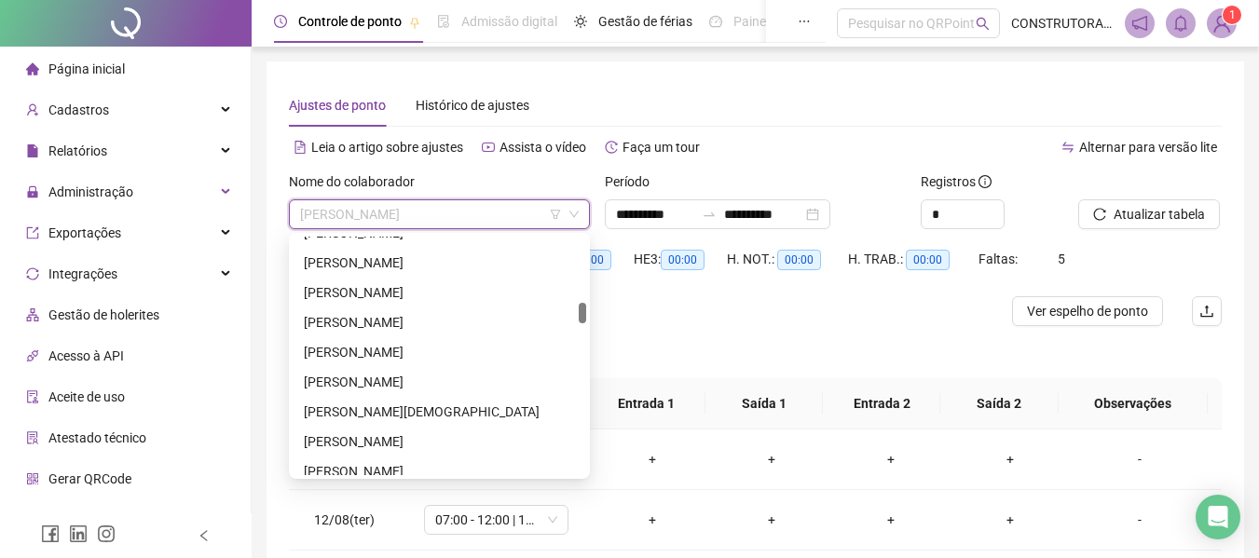
scroll to position [671, 0]
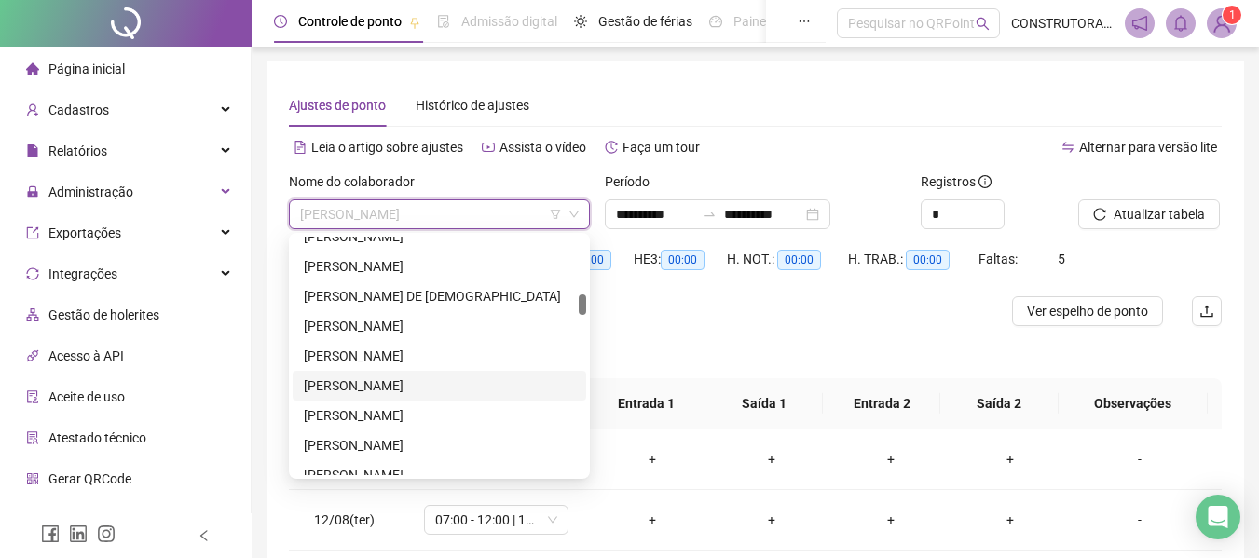
click at [410, 389] on div "[PERSON_NAME]" at bounding box center [439, 385] width 271 height 20
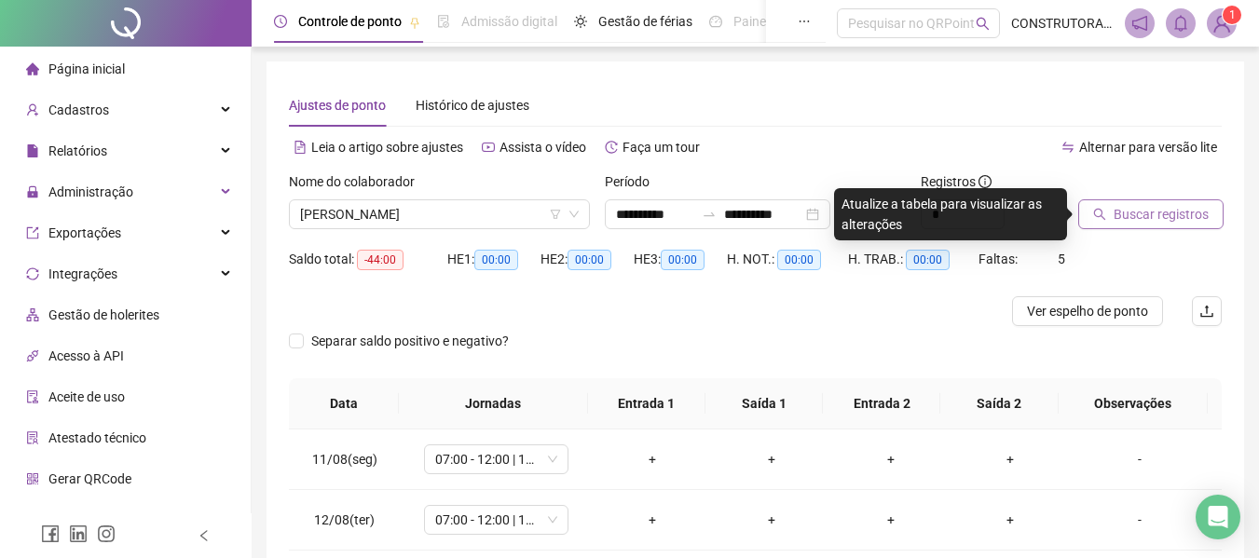
drag, startPoint x: 1137, startPoint y: 211, endPoint x: 1124, endPoint y: 220, distance: 15.5
click at [1137, 213] on span "Buscar registros" at bounding box center [1160, 214] width 95 height 20
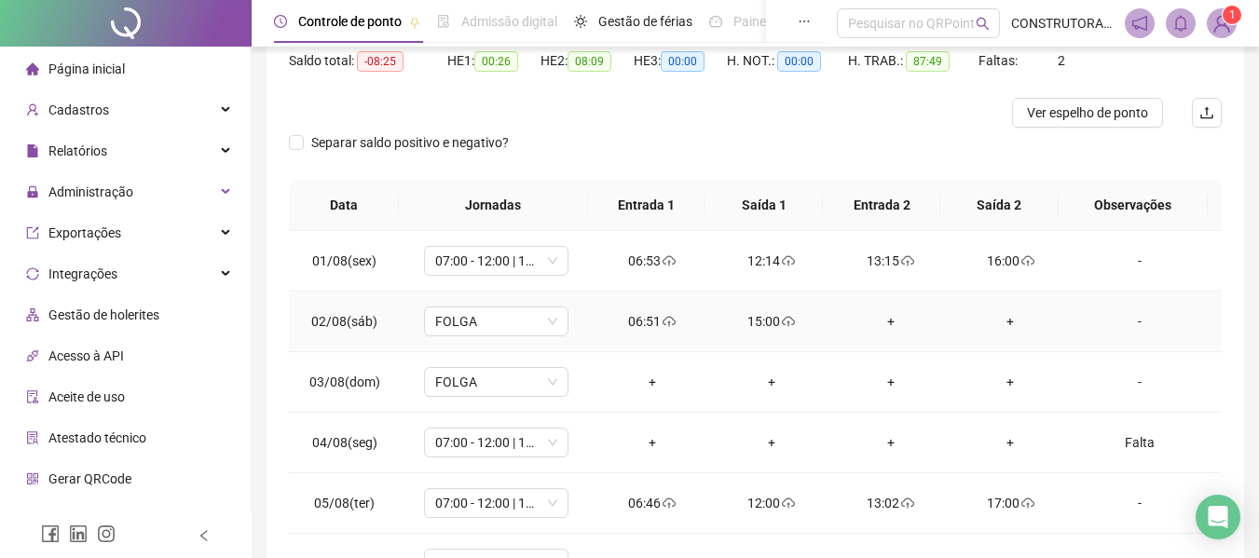
scroll to position [279, 0]
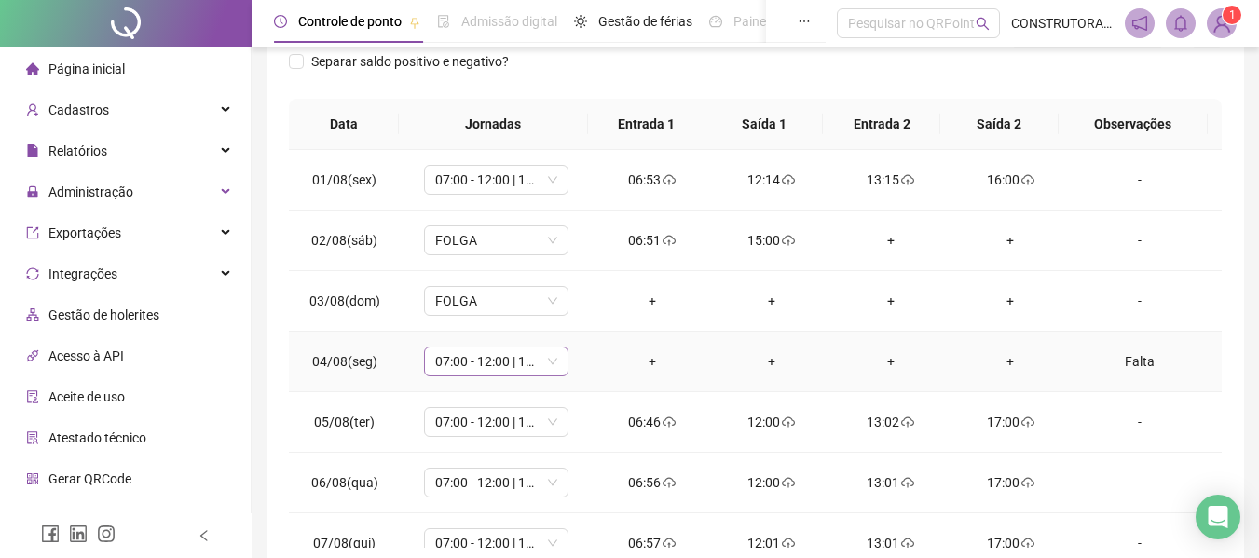
click at [543, 371] on span "07:00 - 12:00 | 13:00 - 17:00" at bounding box center [496, 361] width 122 height 28
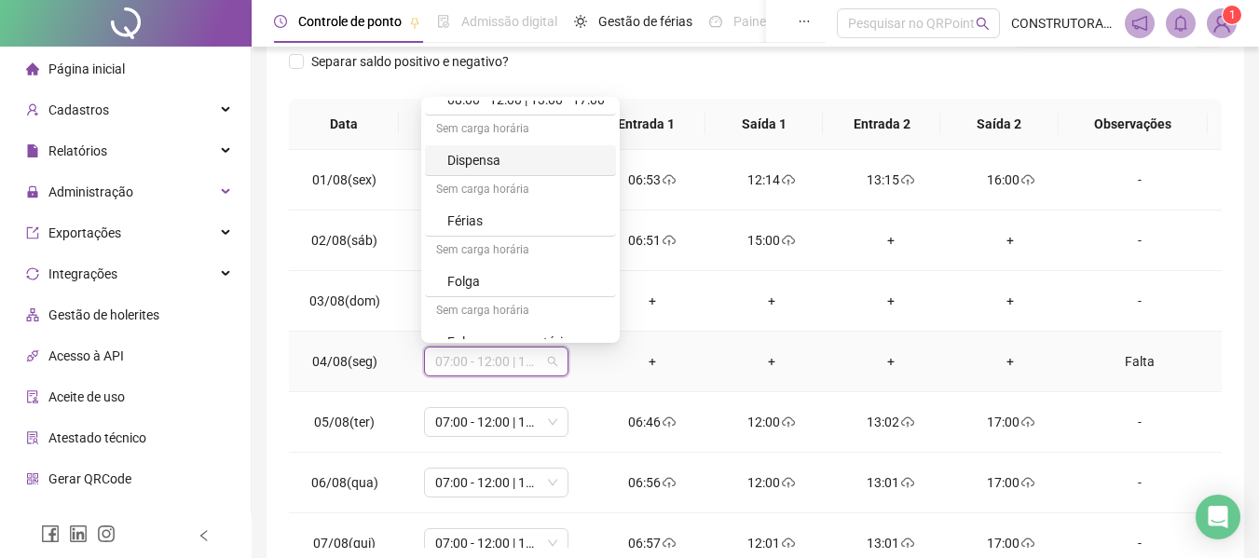
scroll to position [186, 0]
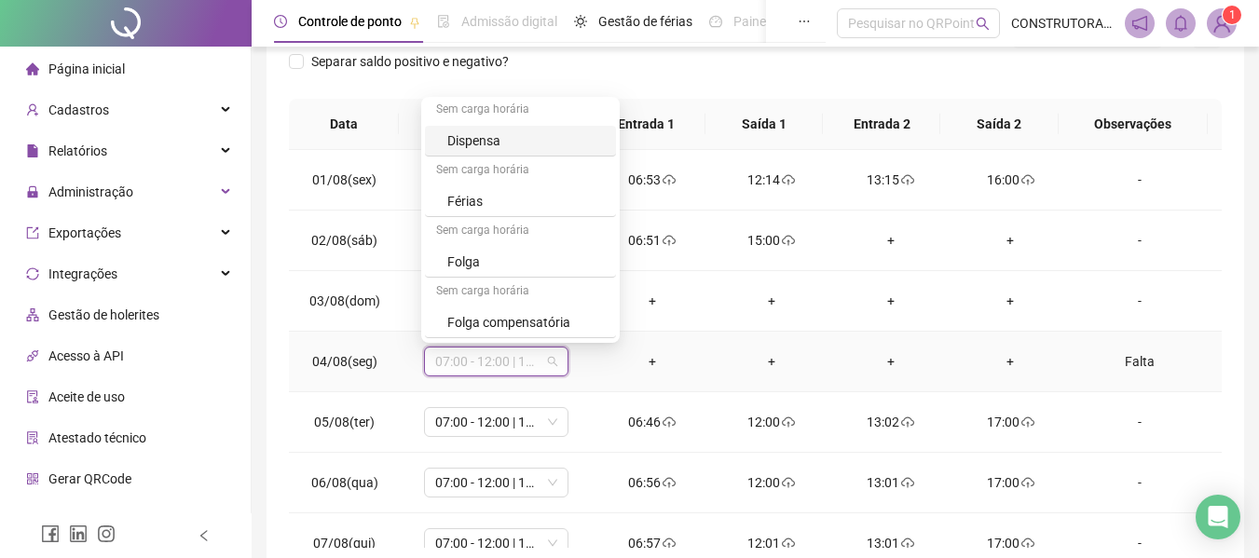
click at [529, 324] on div "Folga compensatória" at bounding box center [525, 322] width 157 height 20
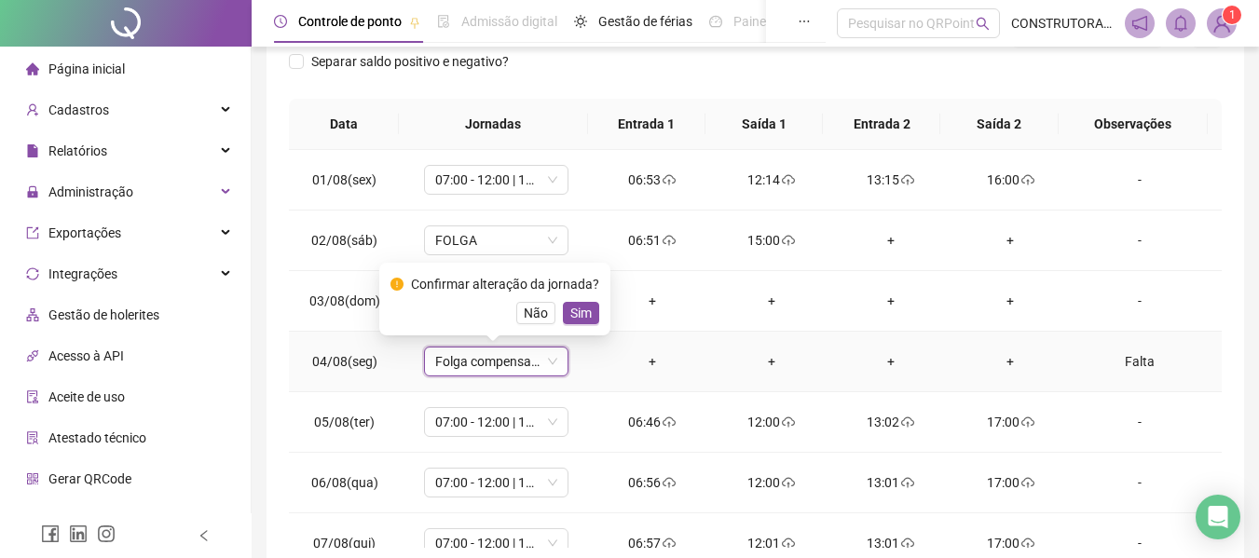
click at [580, 317] on span "Sim" at bounding box center [580, 313] width 21 height 20
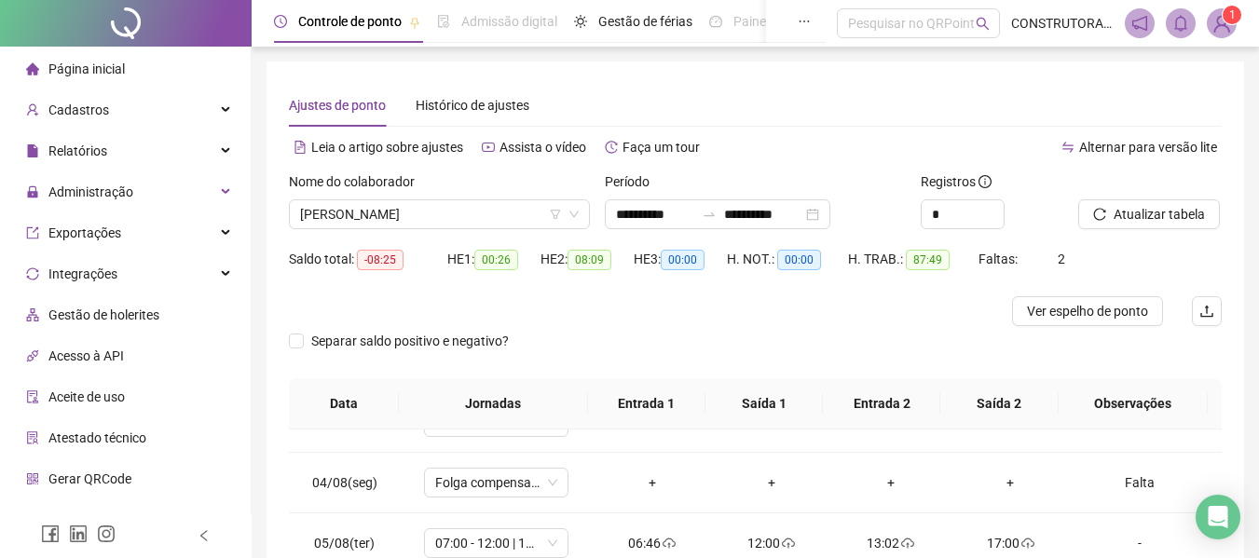
scroll to position [105, 0]
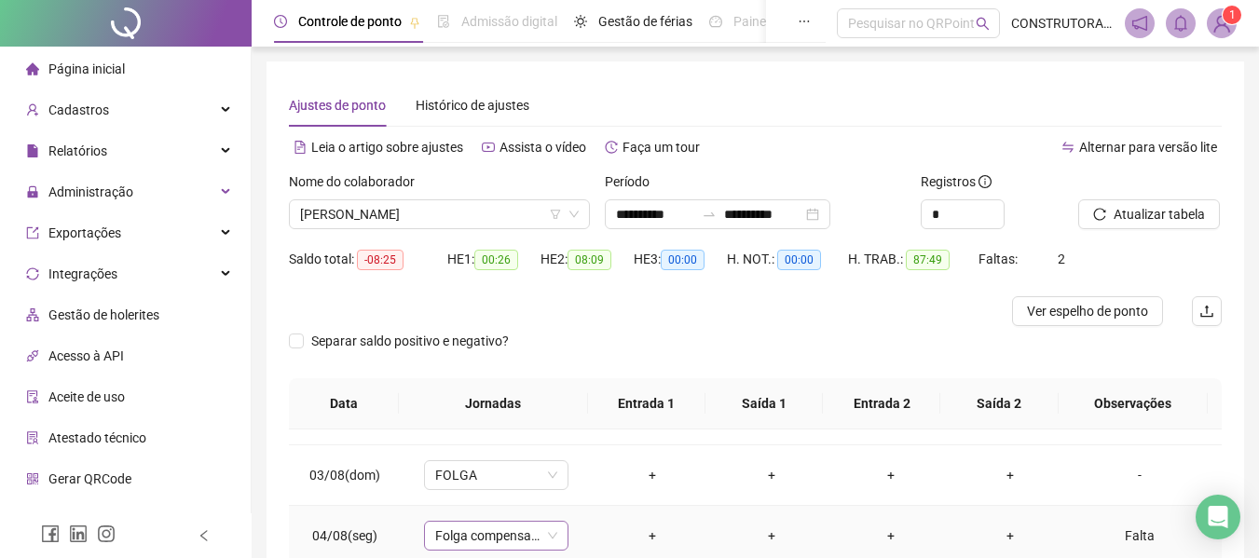
click at [551, 533] on span "Folga compensatória" at bounding box center [496, 536] width 122 height 28
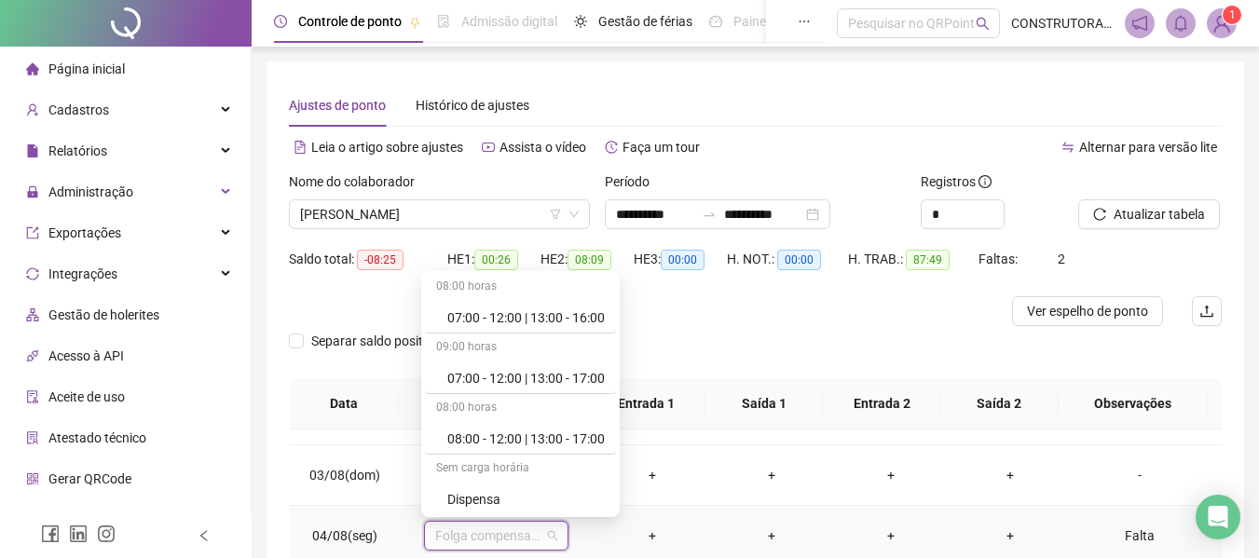
scroll to position [0, 0]
drag, startPoint x: 510, startPoint y: 319, endPoint x: 265, endPoint y: 333, distance: 246.4
click at [509, 319] on div "07:00 - 12:00 | 13:00 - 16:00" at bounding box center [525, 319] width 157 height 20
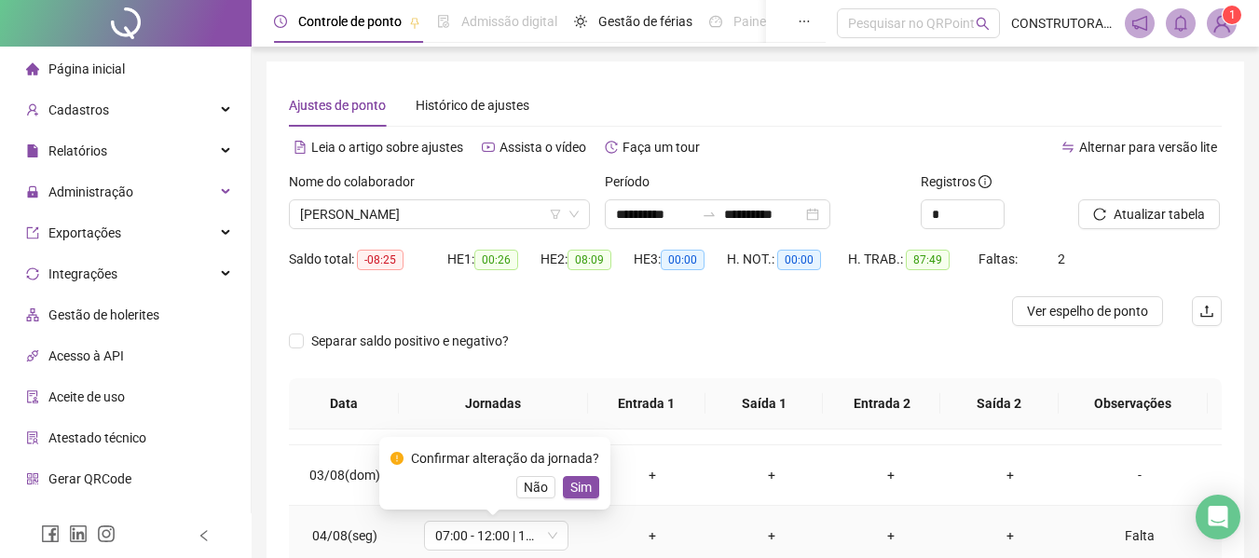
click at [576, 493] on span "Sim" at bounding box center [580, 487] width 21 height 20
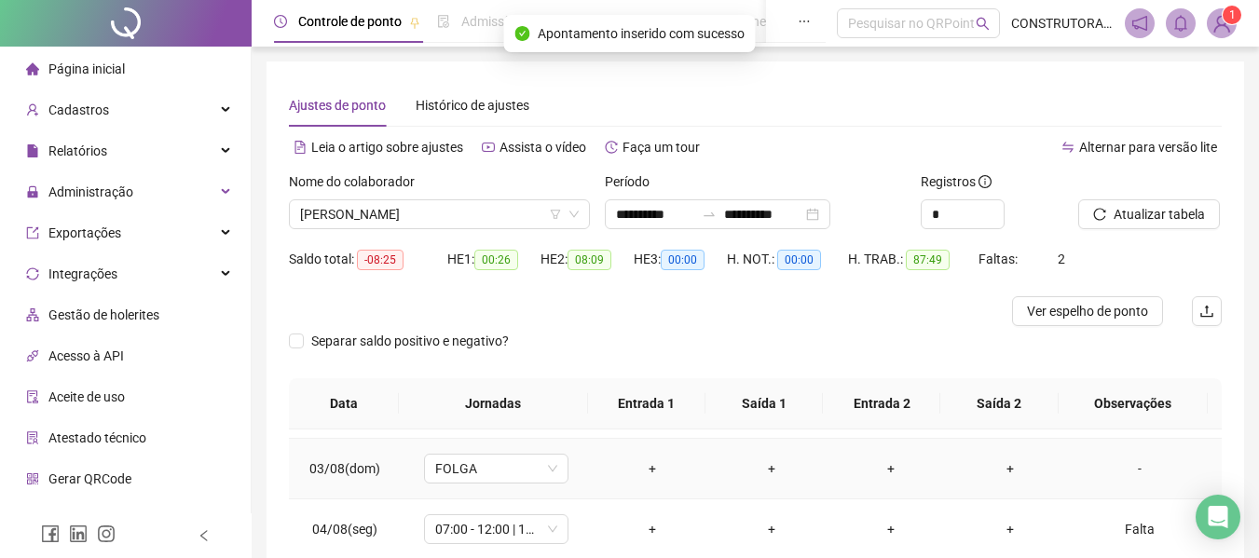
scroll to position [105, 0]
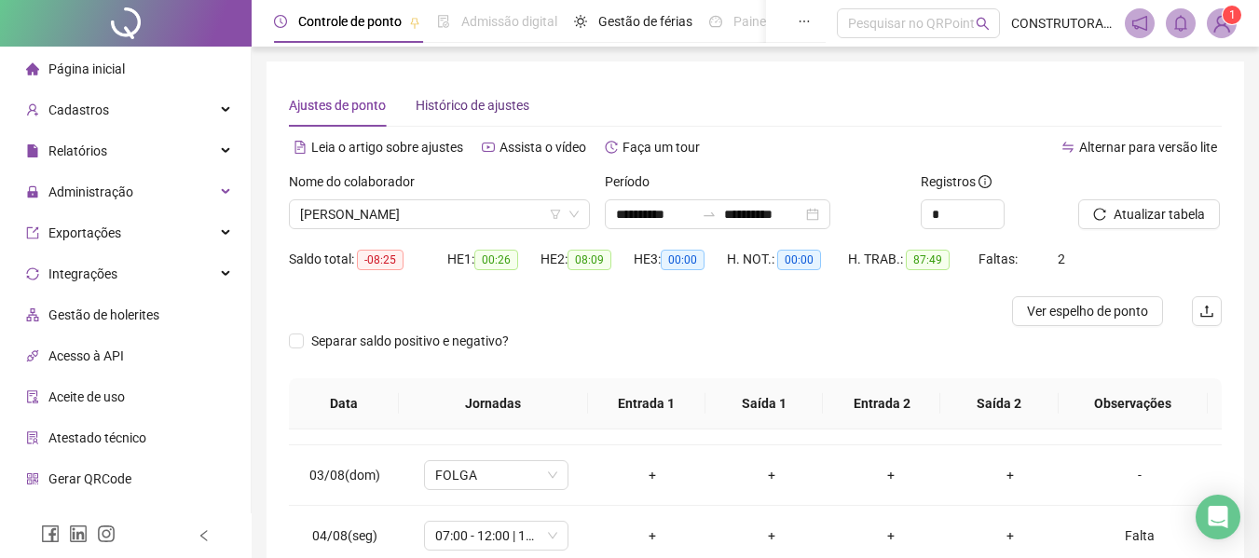
click at [488, 113] on span "Histórico de ajustes" at bounding box center [472, 105] width 114 height 15
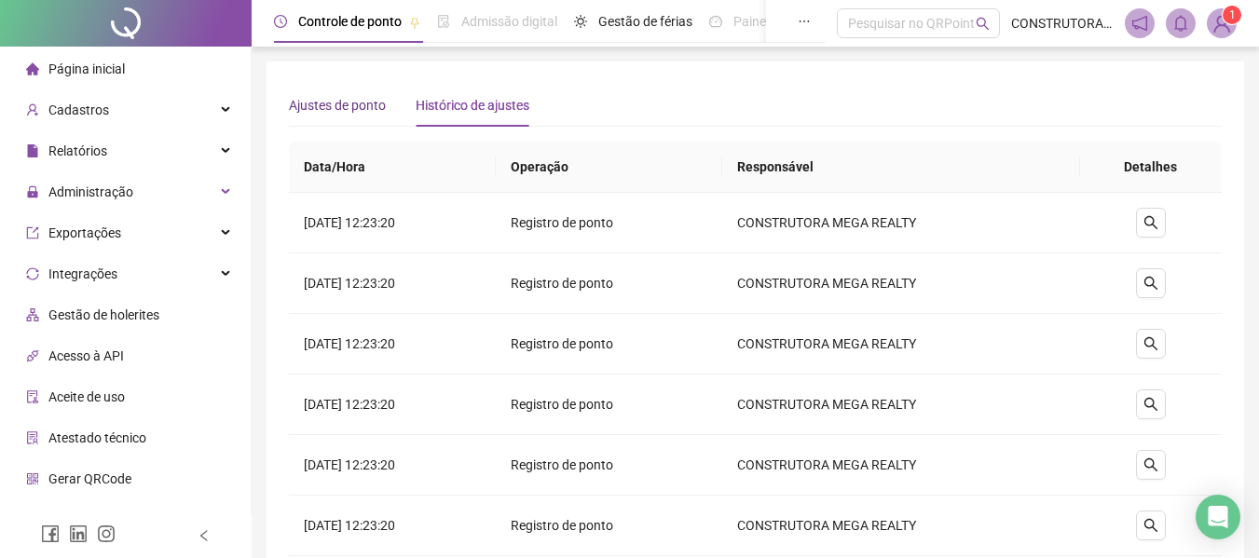
click at [324, 109] on span "Ajustes de ponto" at bounding box center [337, 105] width 97 height 15
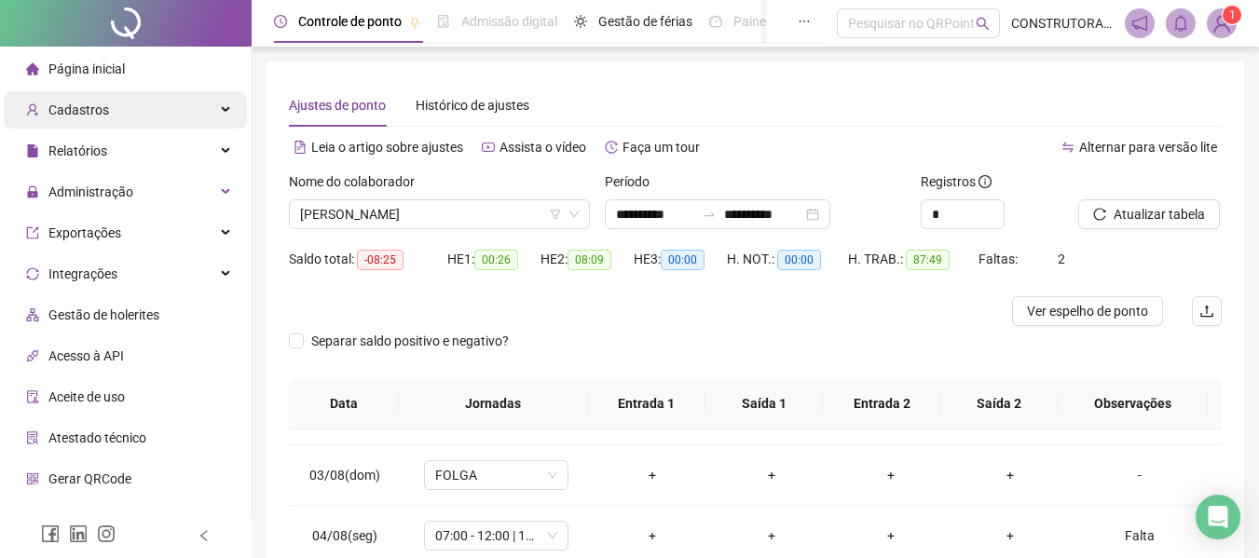
click at [115, 115] on div "Cadastros" at bounding box center [125, 109] width 243 height 37
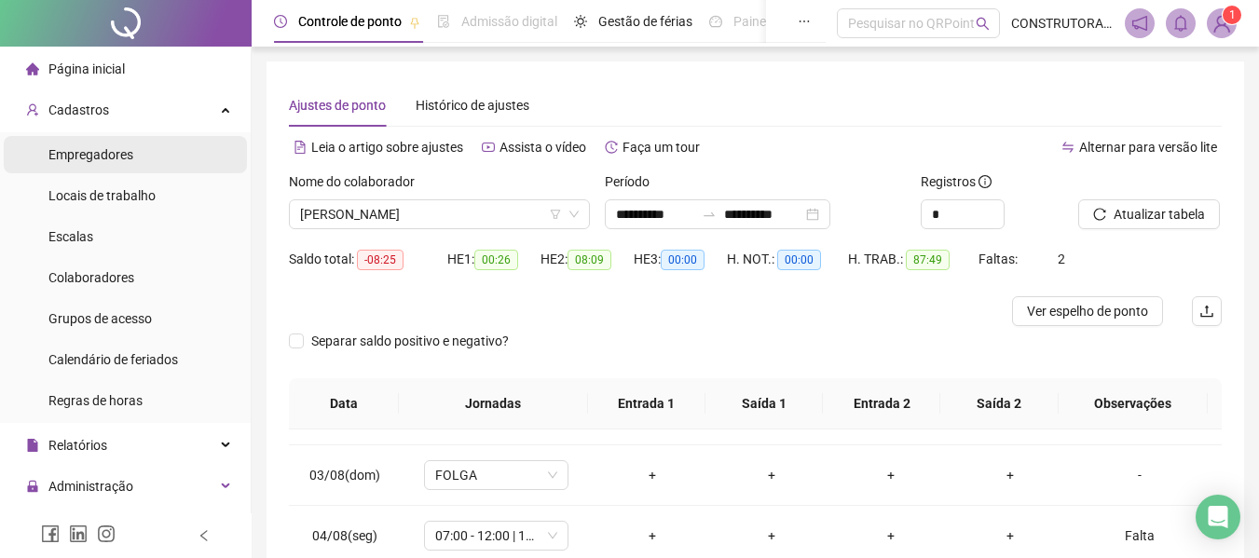
click at [92, 159] on span "Empregadores" at bounding box center [90, 154] width 85 height 15
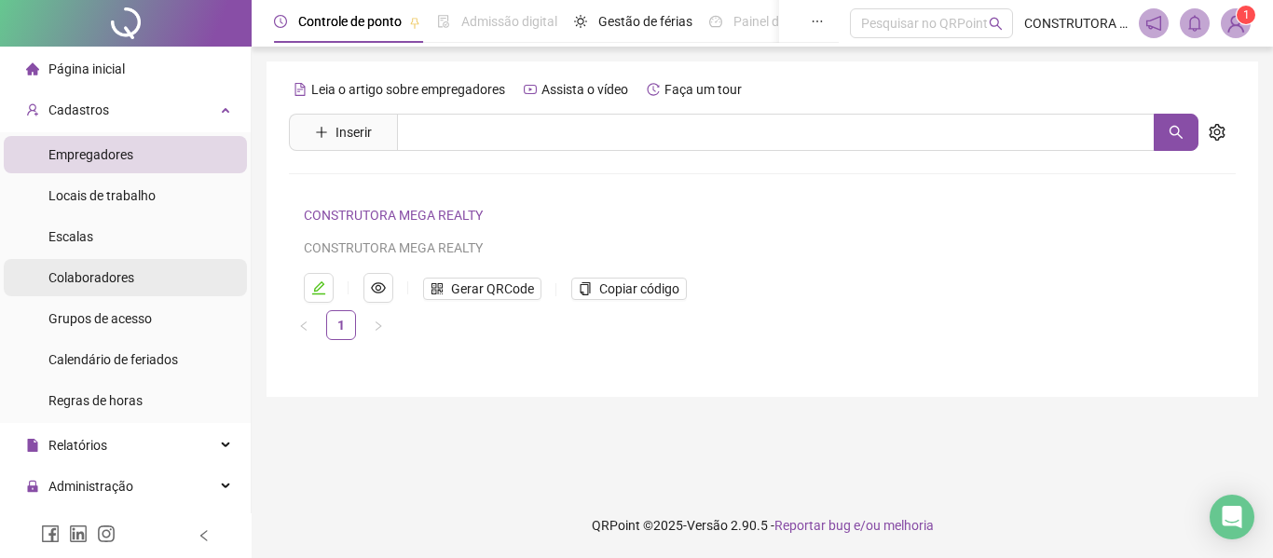
click at [89, 265] on div "Colaboradores" at bounding box center [91, 277] width 86 height 37
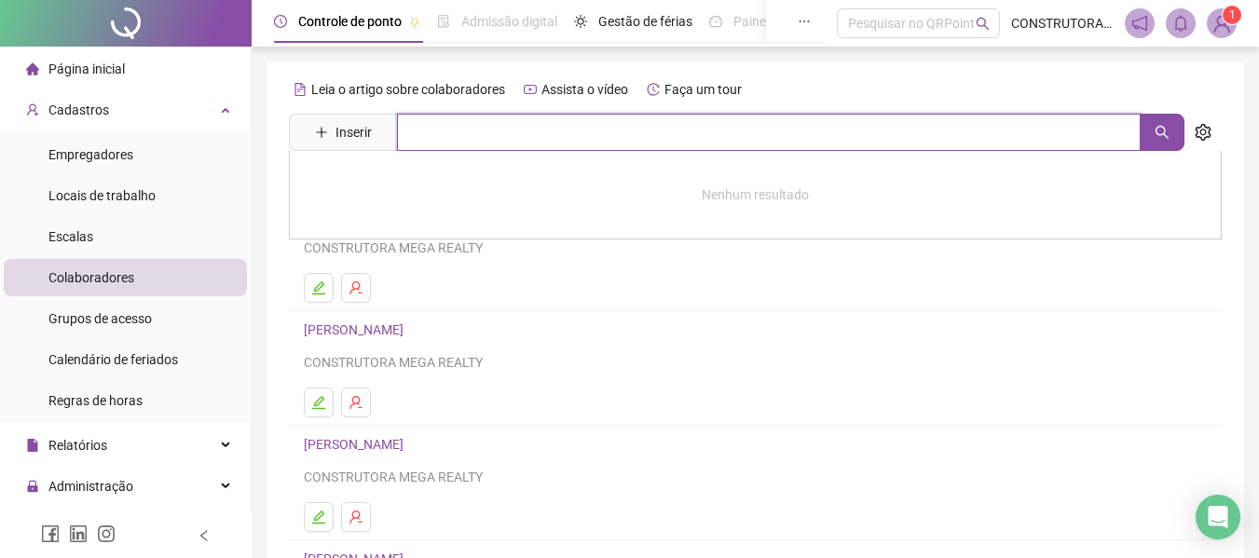
click at [531, 118] on input "text" at bounding box center [768, 132] width 743 height 37
click at [1159, 134] on icon "search" at bounding box center [1161, 132] width 15 height 15
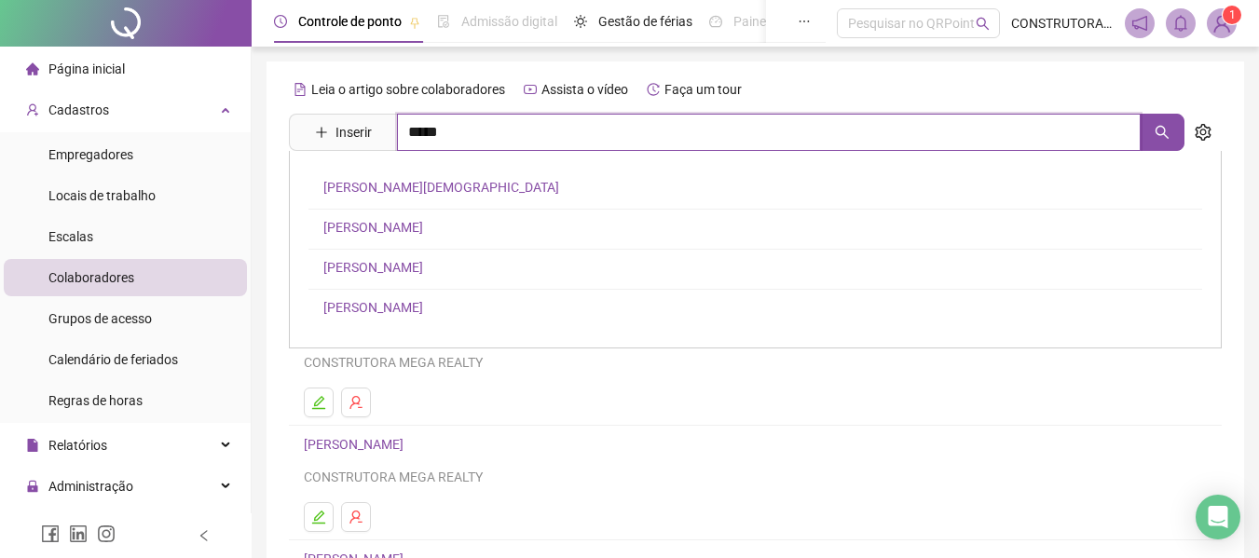
type input "*****"
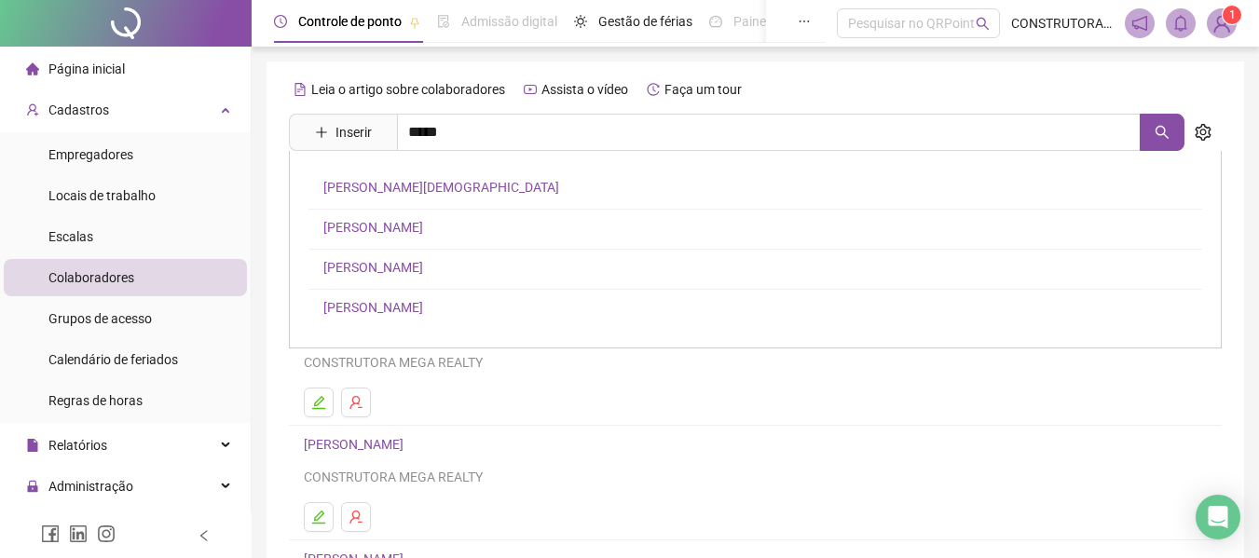
click at [385, 305] on link "[PERSON_NAME]" at bounding box center [373, 307] width 100 height 15
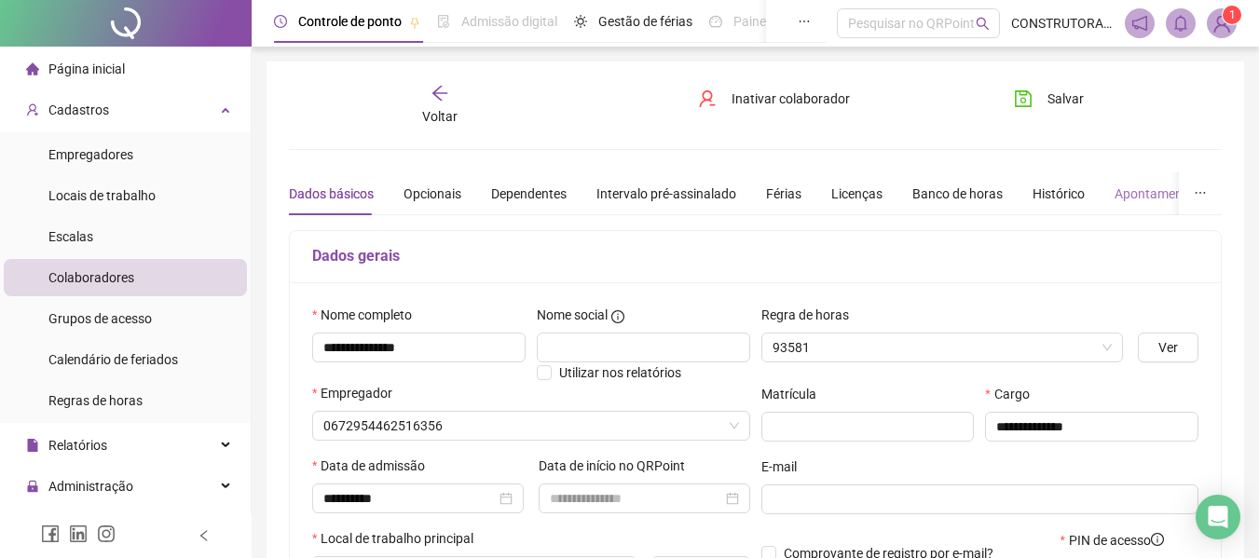
type input "****"
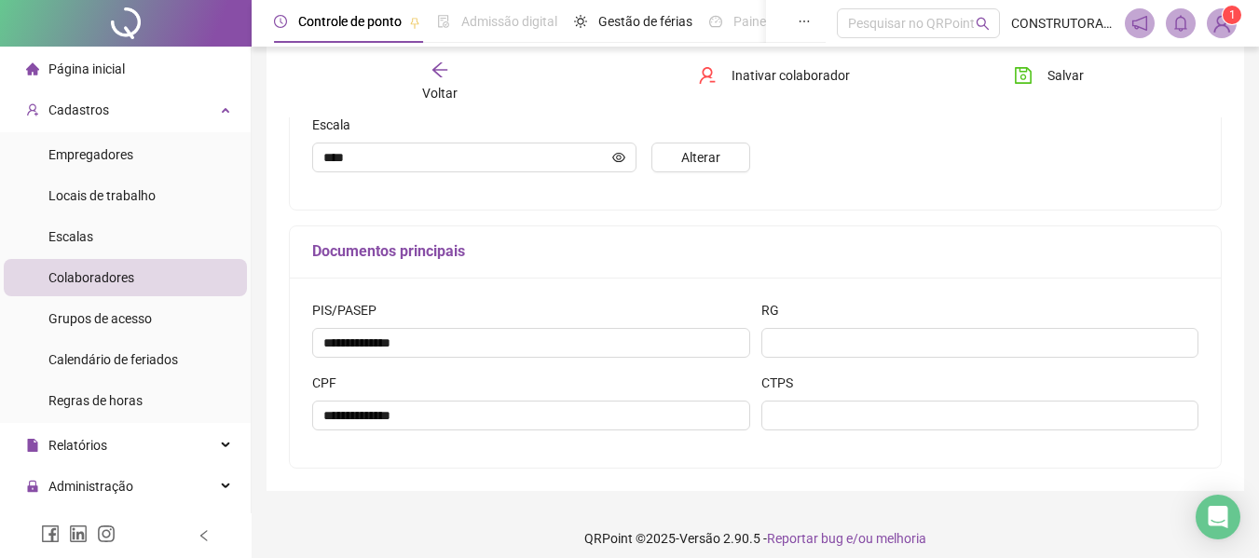
scroll to position [505, 0]
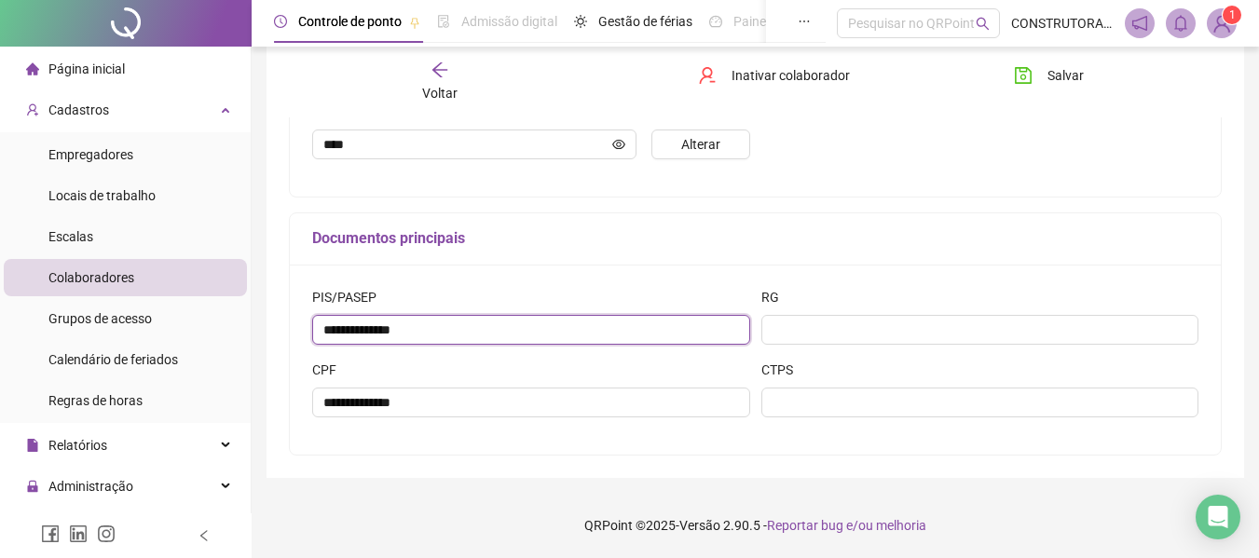
click at [346, 326] on input "**********" at bounding box center [531, 330] width 438 height 30
click at [370, 333] on input "**********" at bounding box center [531, 330] width 438 height 30
click at [382, 328] on input "**********" at bounding box center [531, 330] width 438 height 30
click at [410, 330] on input "**********" at bounding box center [531, 330] width 438 height 30
click at [493, 337] on input "**********" at bounding box center [531, 330] width 438 height 30
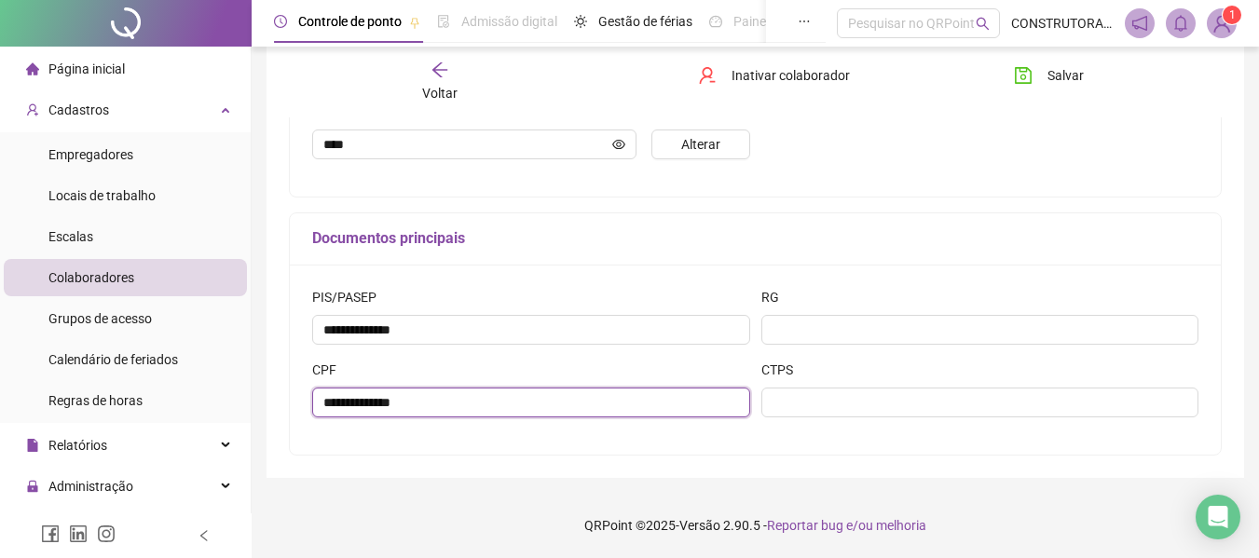
click at [347, 400] on input "**********" at bounding box center [531, 403] width 438 height 30
click at [370, 406] on input "**********" at bounding box center [531, 403] width 438 height 30
click at [408, 390] on input "**********" at bounding box center [531, 403] width 438 height 30
click at [516, 392] on input "**********" at bounding box center [531, 403] width 438 height 30
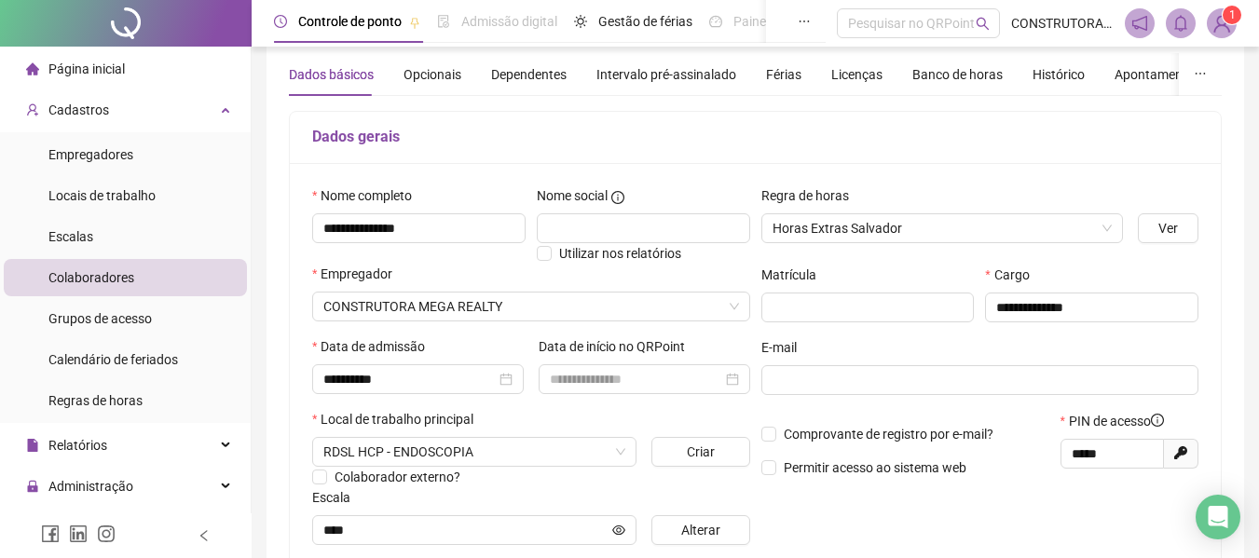
scroll to position [0, 0]
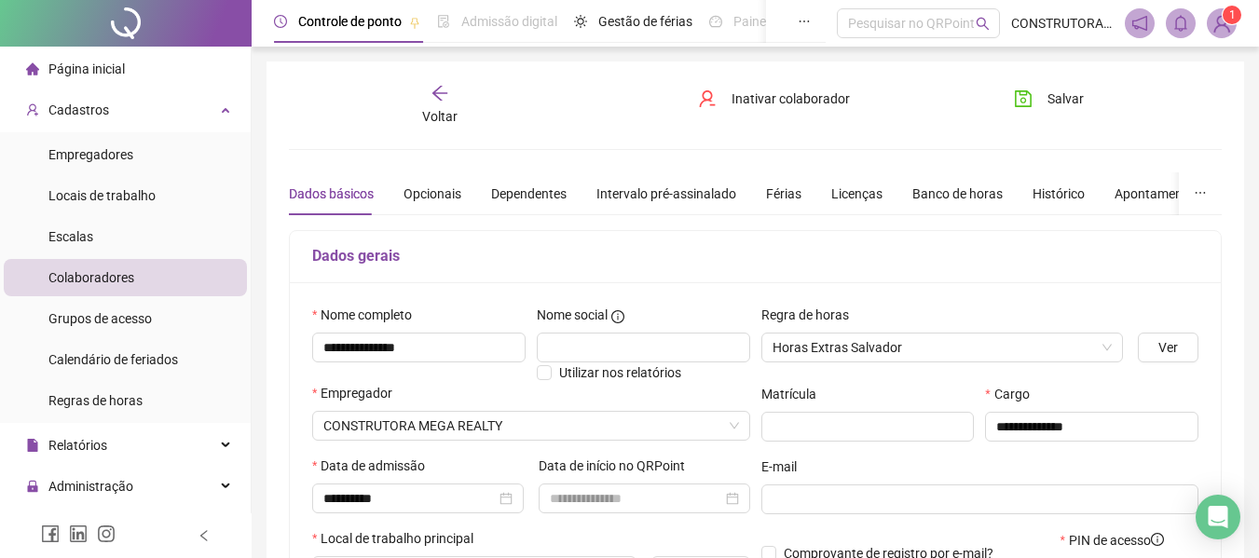
click at [69, 270] on span "Colaboradores" at bounding box center [91, 277] width 86 height 15
click at [78, 113] on span "Cadastros" at bounding box center [78, 109] width 61 height 15
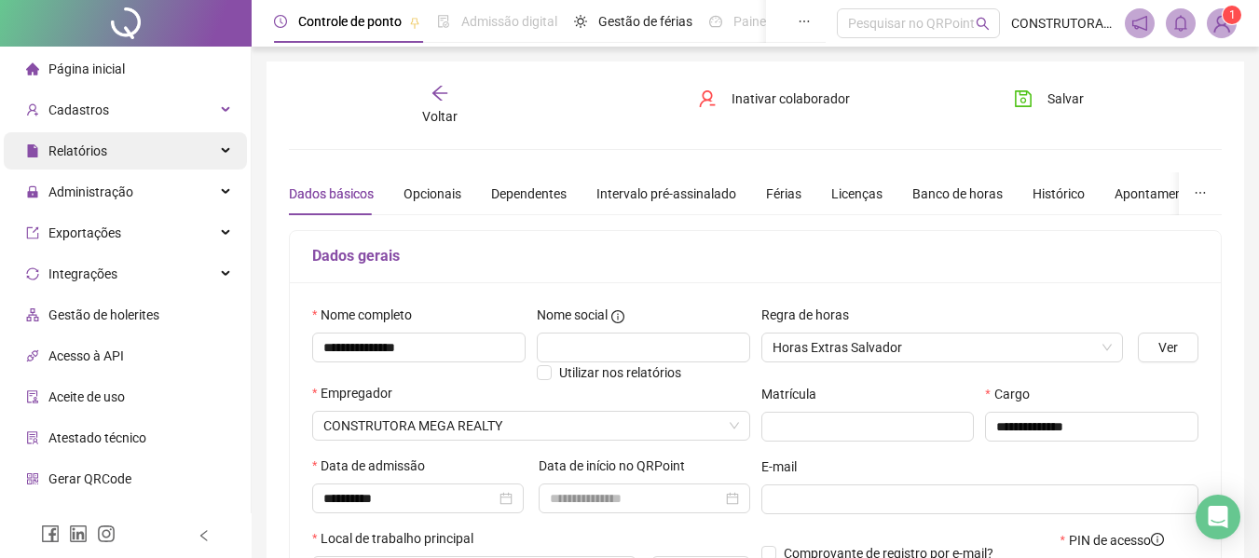
click at [72, 153] on span "Relatórios" at bounding box center [77, 150] width 59 height 15
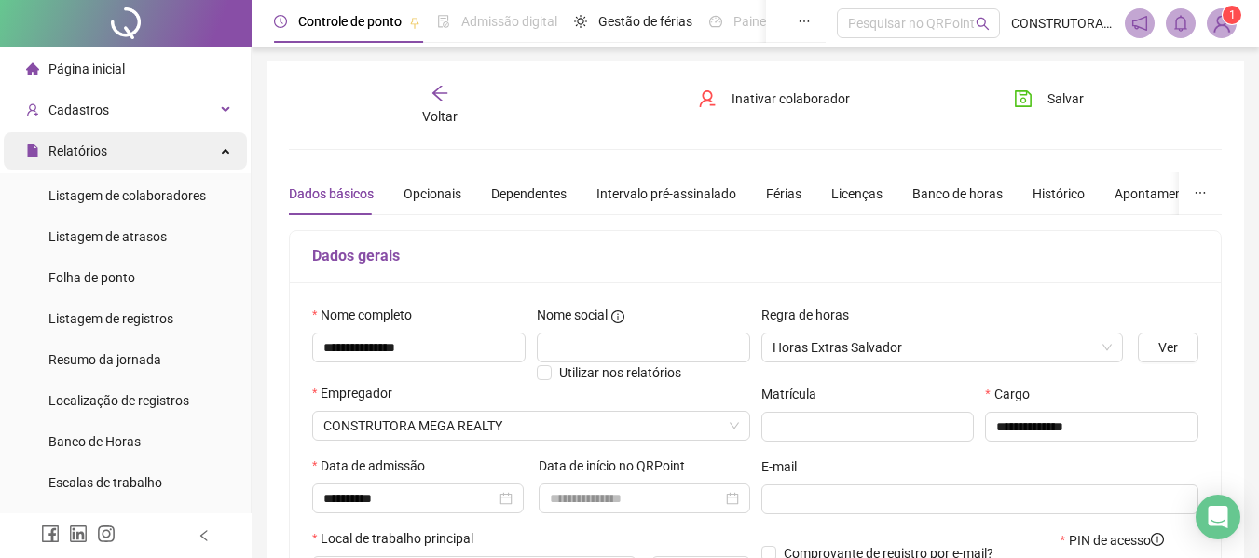
click at [71, 153] on span "Relatórios" at bounding box center [77, 150] width 59 height 15
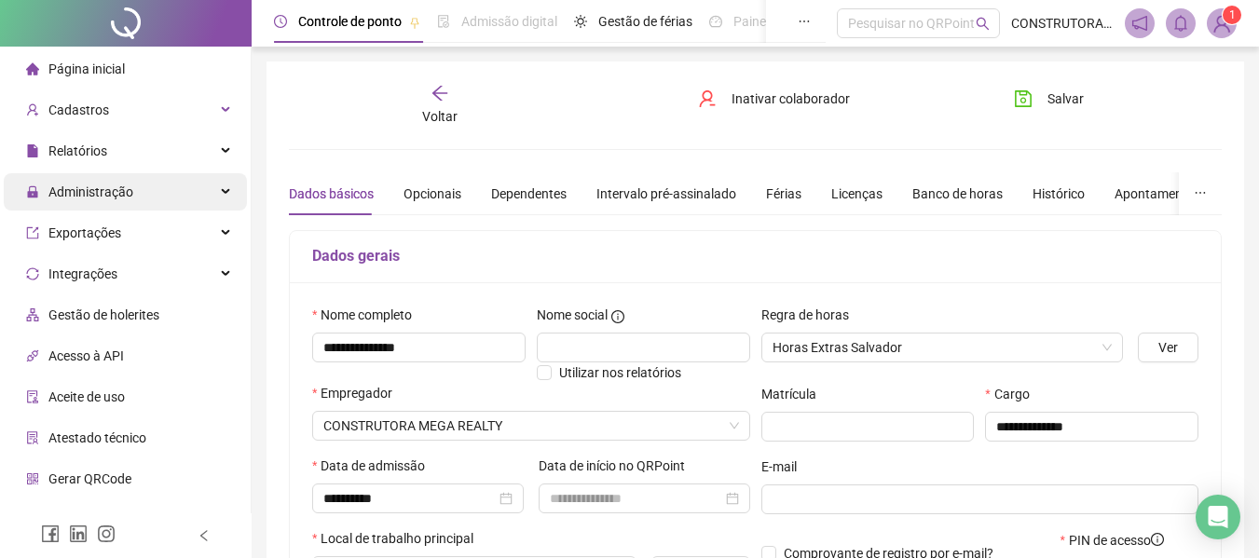
click at [155, 182] on div "Administração" at bounding box center [125, 191] width 243 height 37
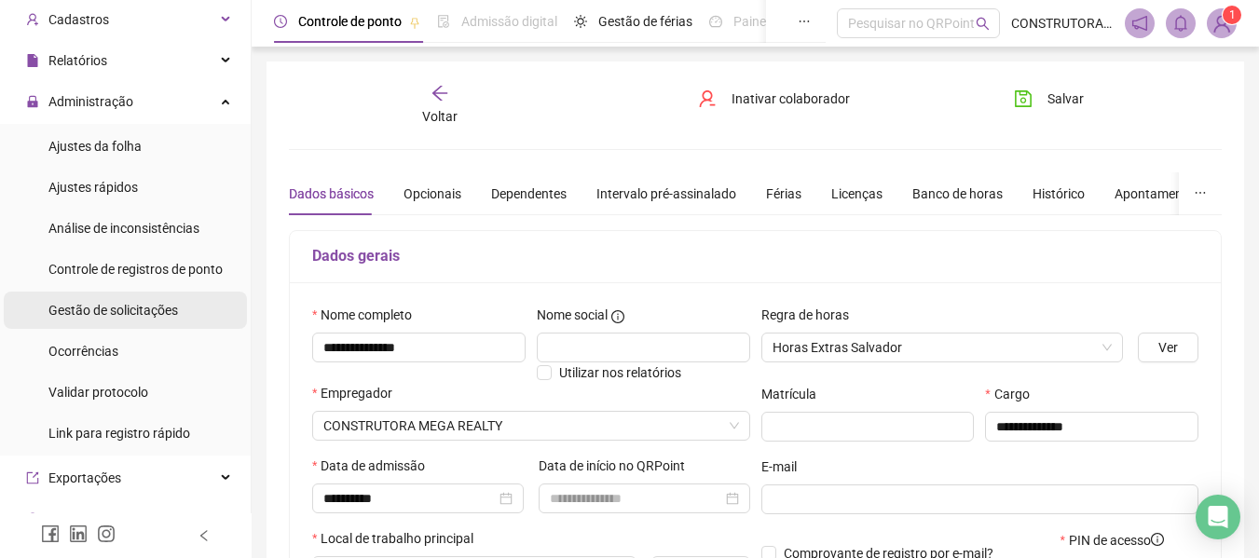
scroll to position [93, 0]
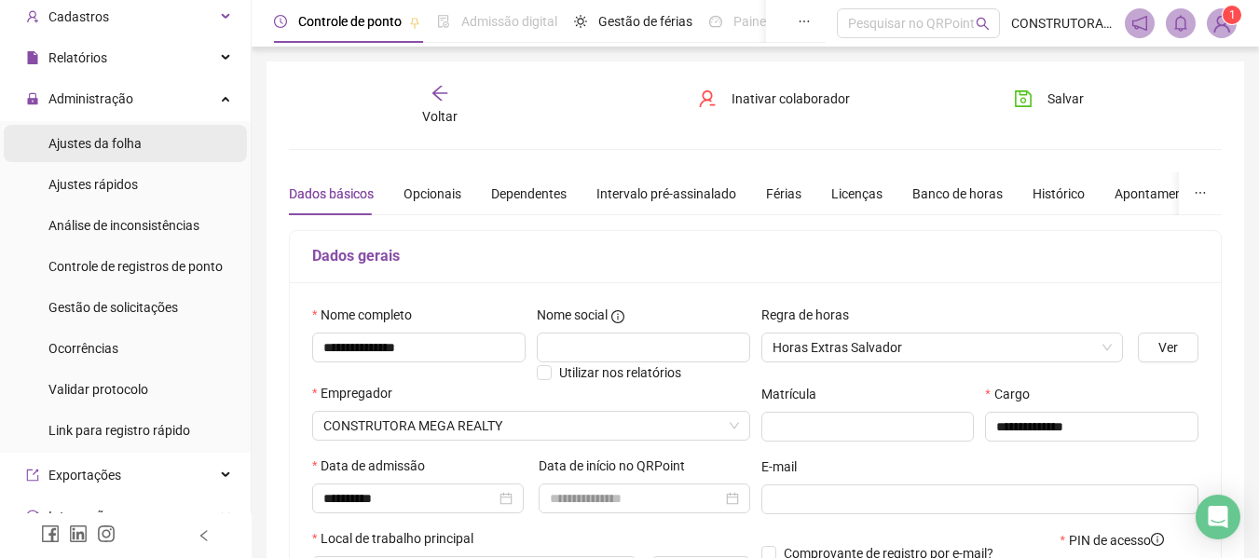
click at [88, 144] on span "Ajustes da folha" at bounding box center [94, 143] width 93 height 15
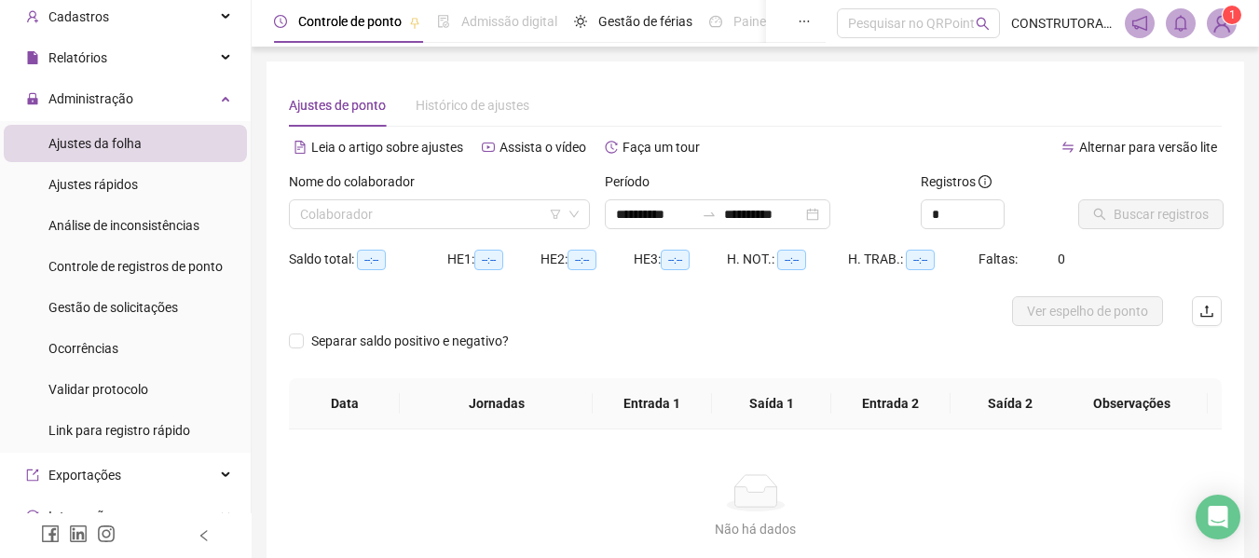
type input "**********"
click at [571, 212] on icon "down" at bounding box center [573, 214] width 9 height 7
click at [566, 214] on span at bounding box center [439, 214] width 279 height 28
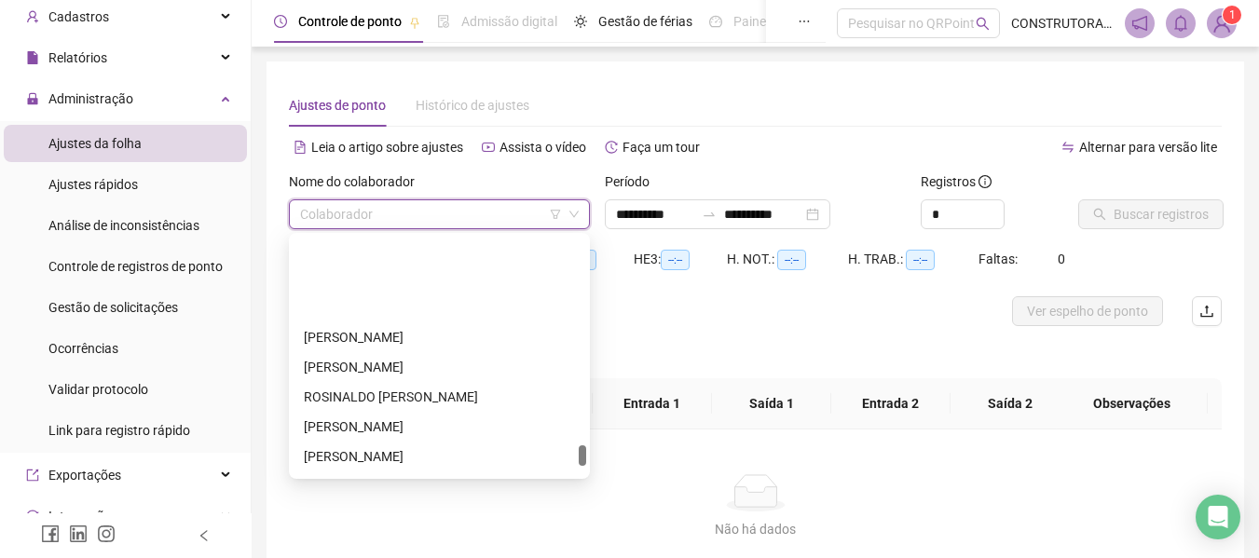
scroll to position [2422, 0]
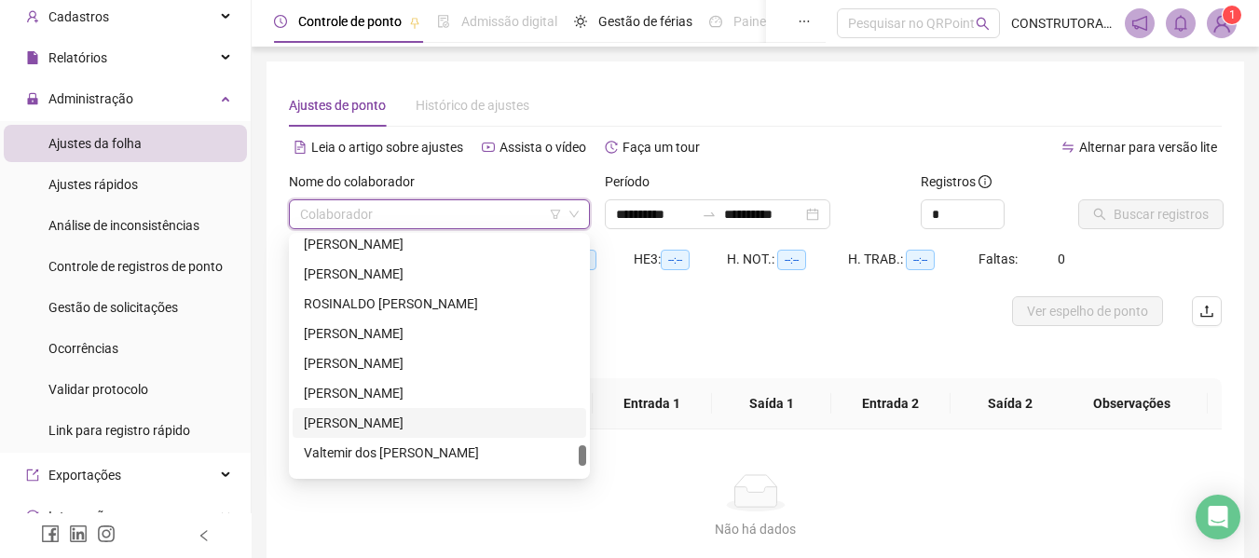
click at [364, 415] on div "[PERSON_NAME]" at bounding box center [439, 423] width 271 height 20
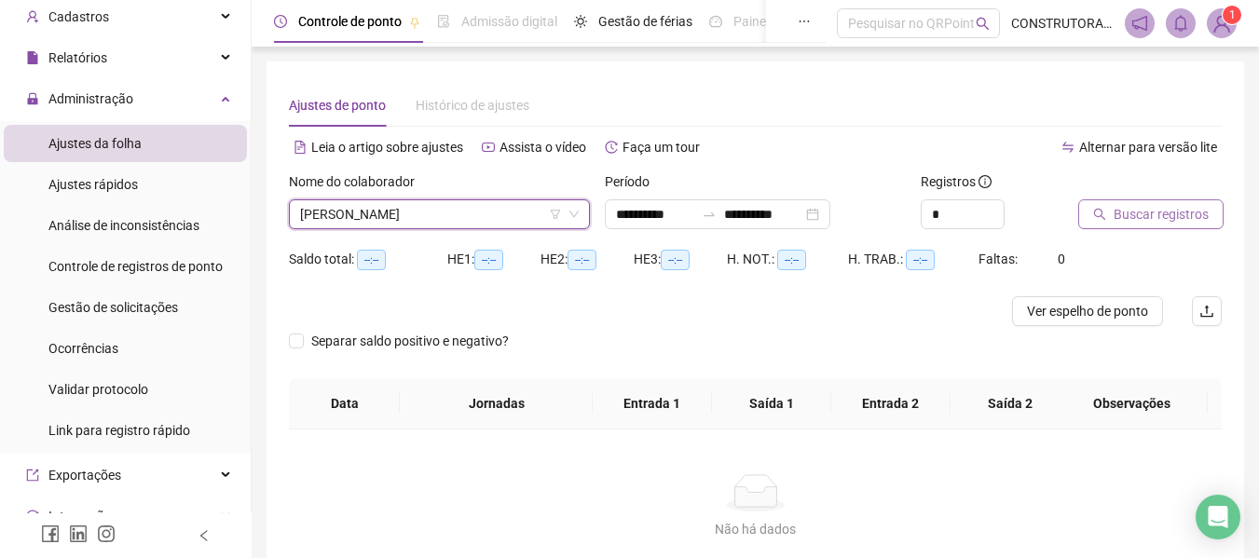
click at [1150, 207] on span "Buscar registros" at bounding box center [1160, 214] width 95 height 20
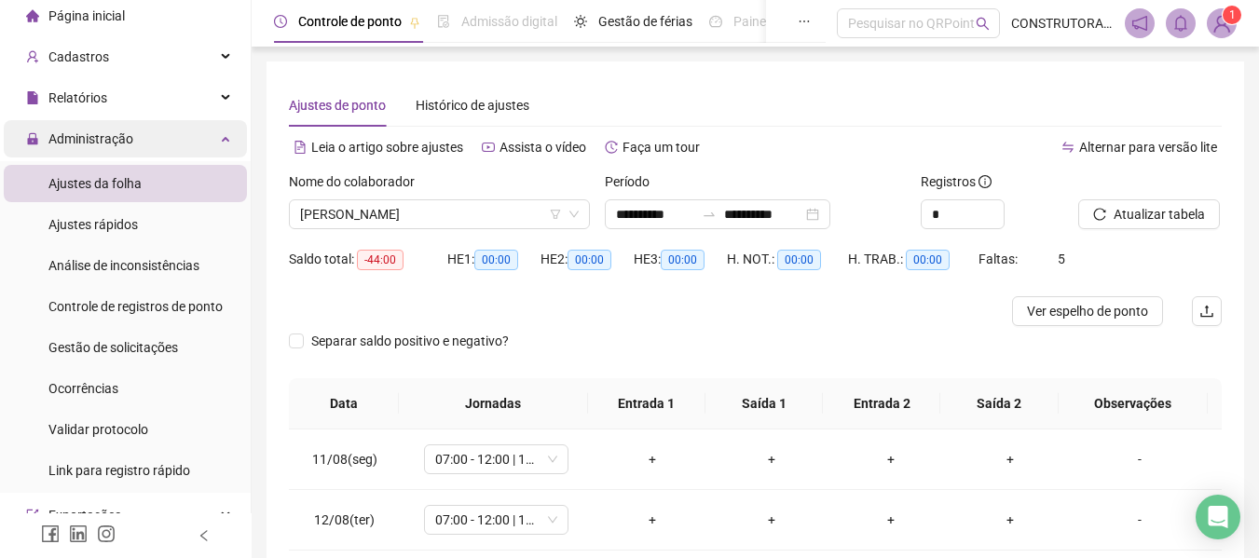
scroll to position [0, 0]
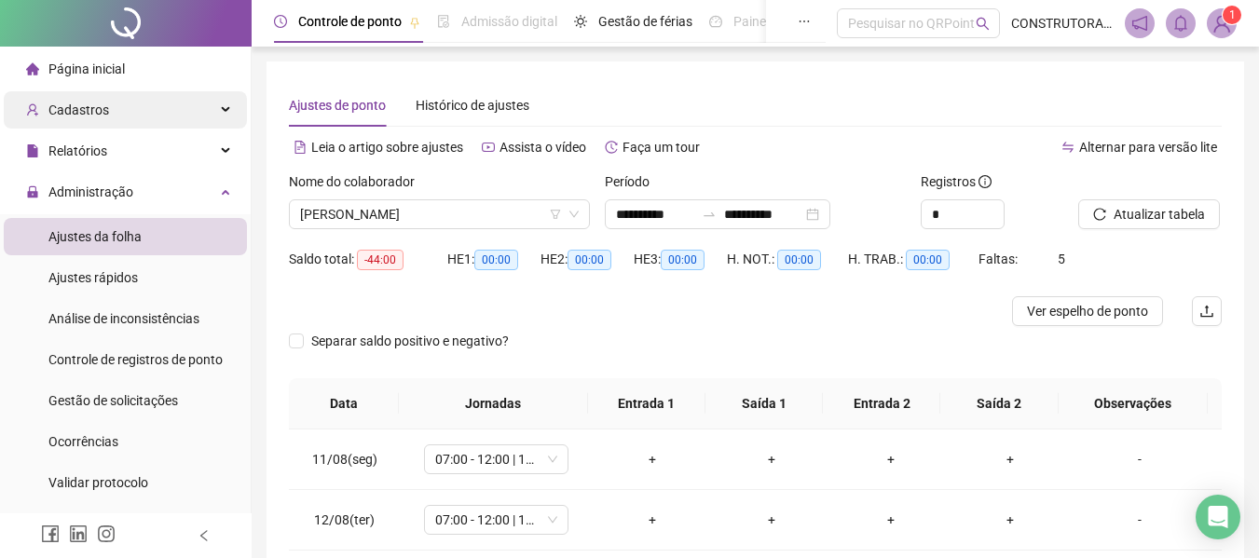
click at [109, 103] on div "Cadastros" at bounding box center [125, 109] width 243 height 37
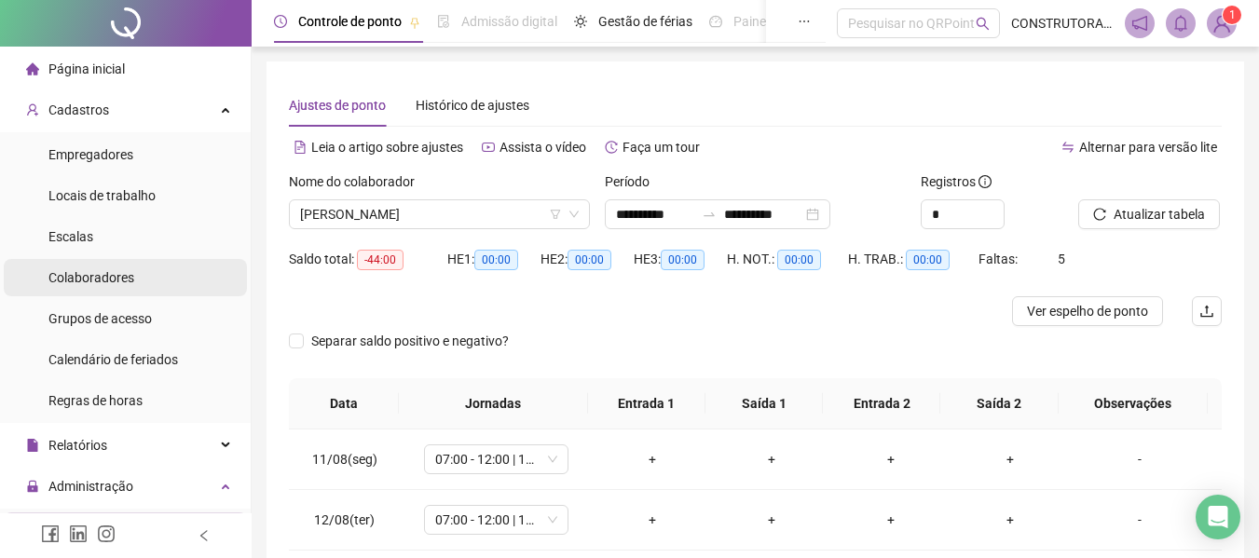
click at [78, 280] on span "Colaboradores" at bounding box center [91, 277] width 86 height 15
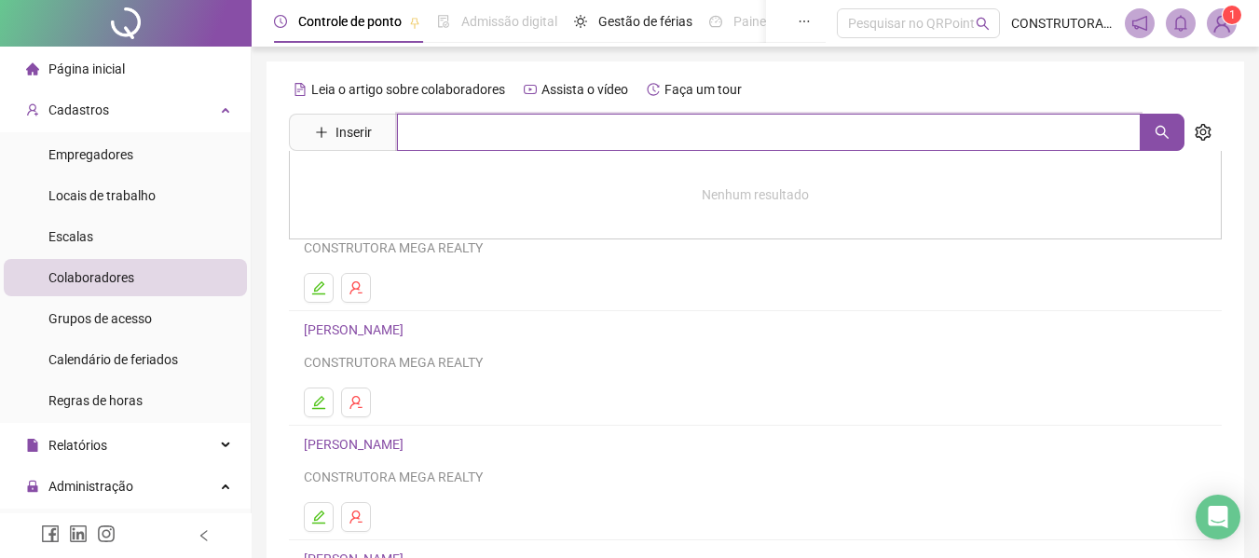
click at [634, 142] on input "text" at bounding box center [768, 132] width 743 height 37
drag, startPoint x: 1164, startPoint y: 120, endPoint x: 1142, endPoint y: 130, distance: 23.8
click at [1164, 122] on button "button" at bounding box center [1161, 132] width 45 height 37
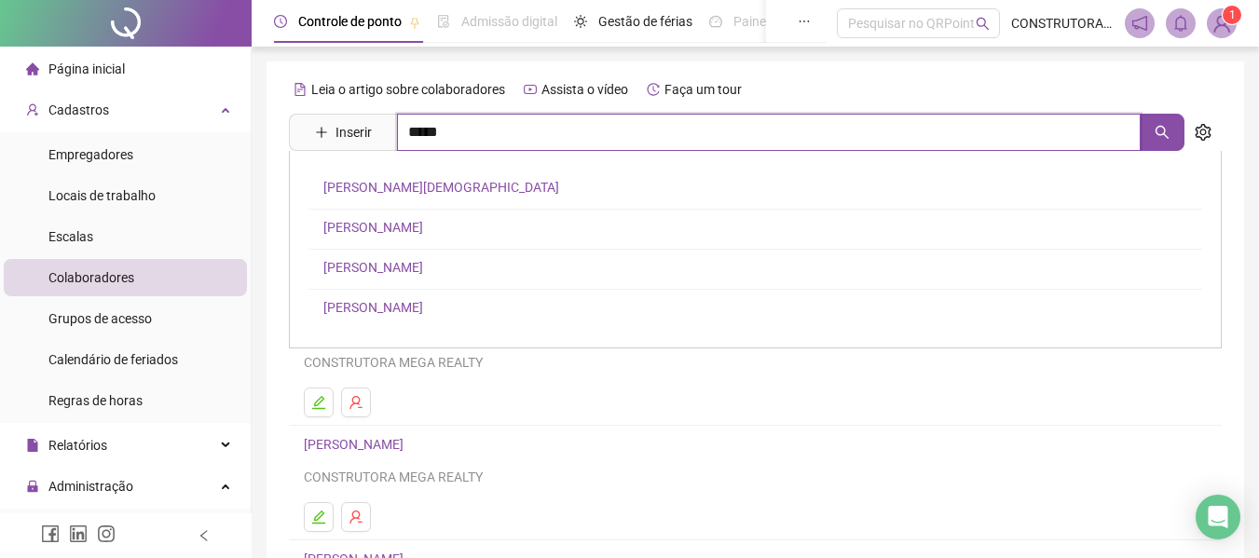
type input "*****"
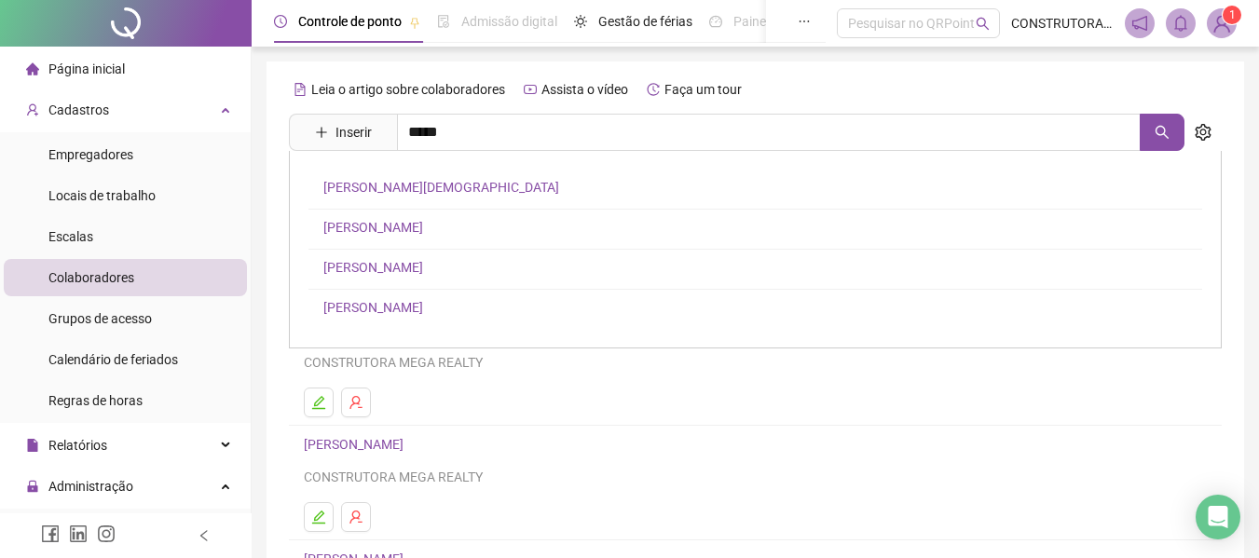
click at [389, 306] on link "[PERSON_NAME]" at bounding box center [373, 307] width 100 height 15
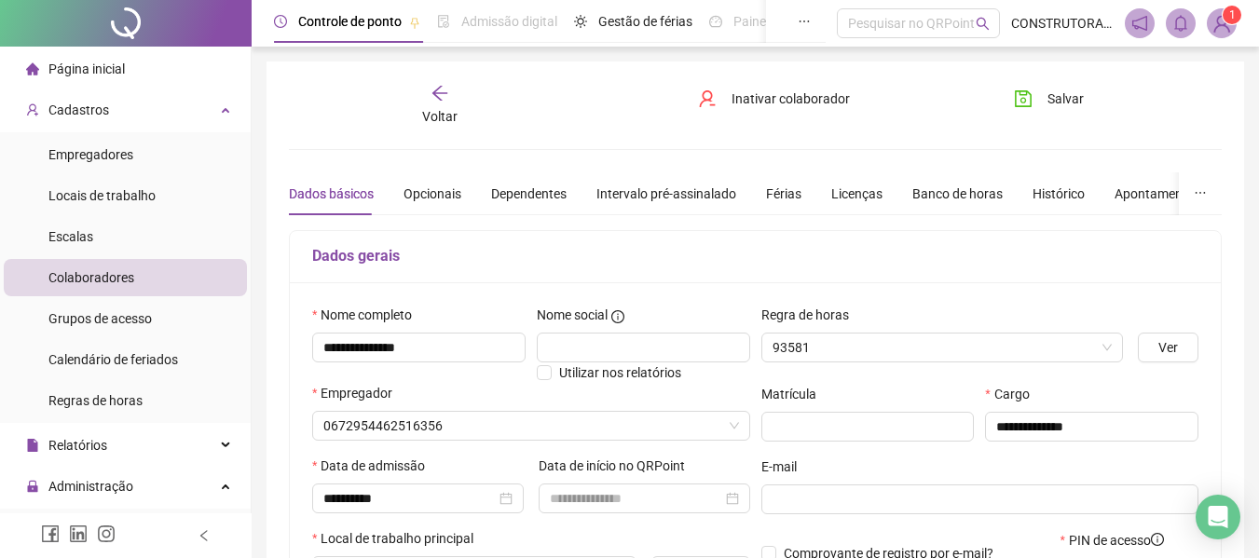
type input "****"
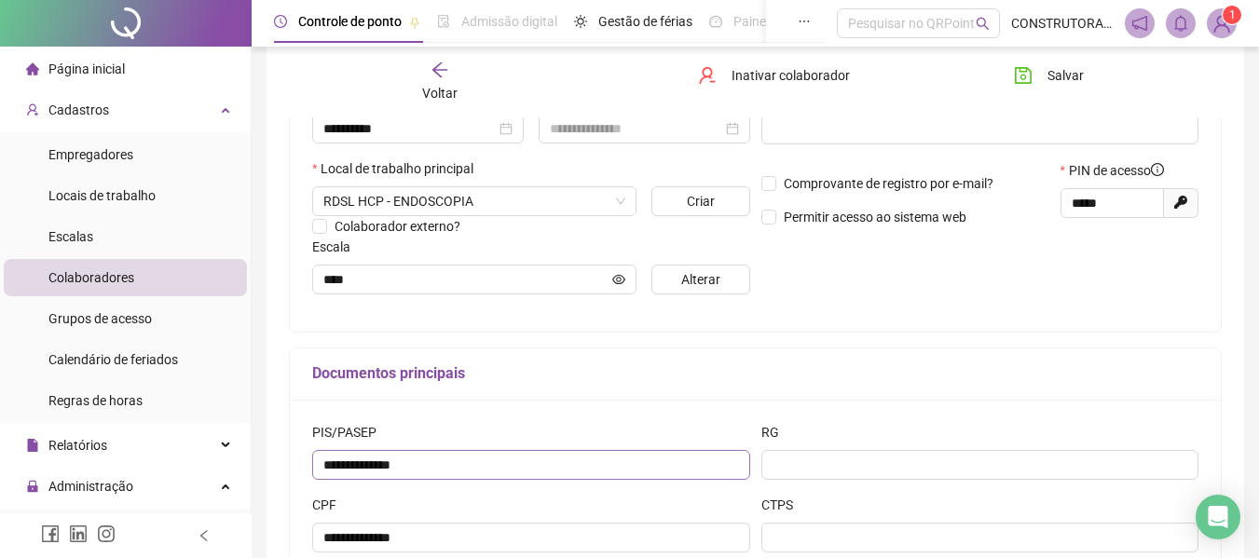
scroll to position [373, 0]
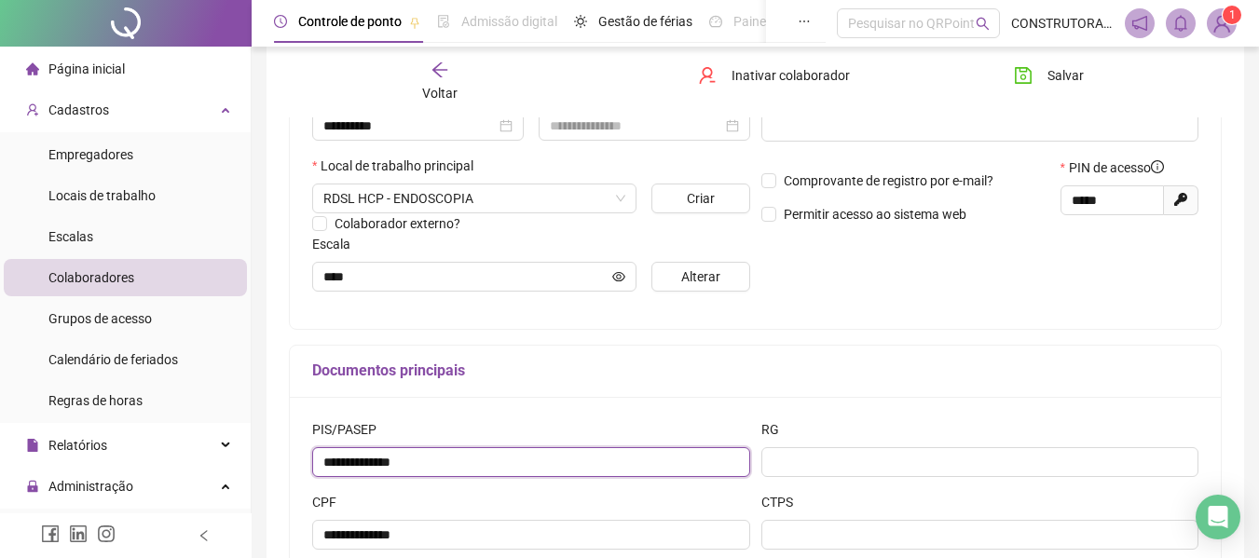
drag, startPoint x: 368, startPoint y: 468, endPoint x: 233, endPoint y: 467, distance: 135.1
click at [241, 468] on div "Página inicial Cadastros Empregadores Locais de trabalho Escalas Colaboradores …" at bounding box center [629, 158] width 1259 height 1063
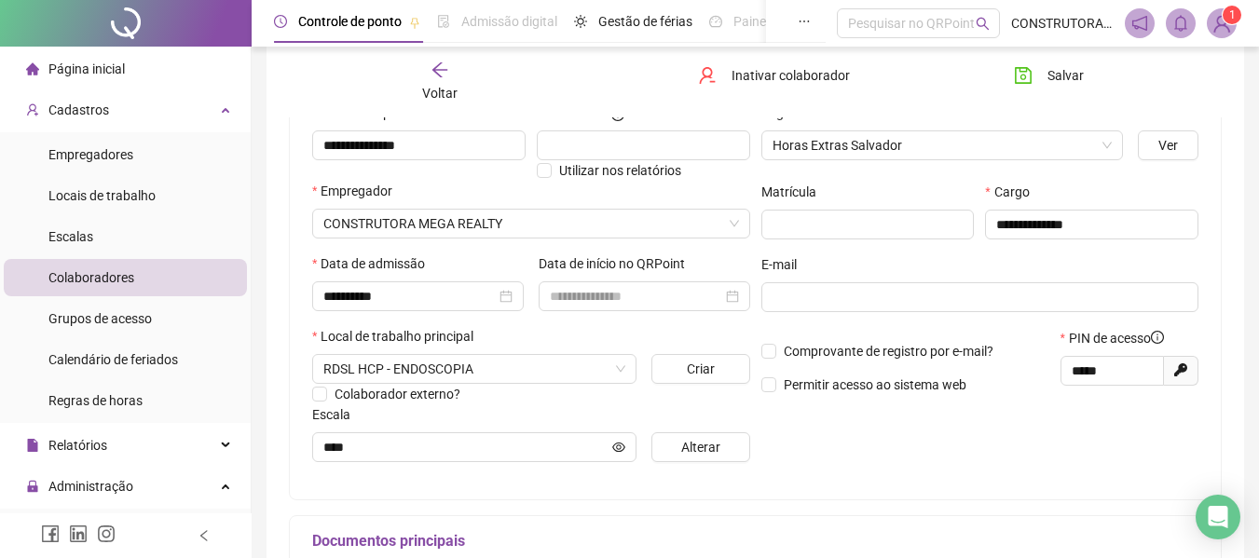
scroll to position [186, 0]
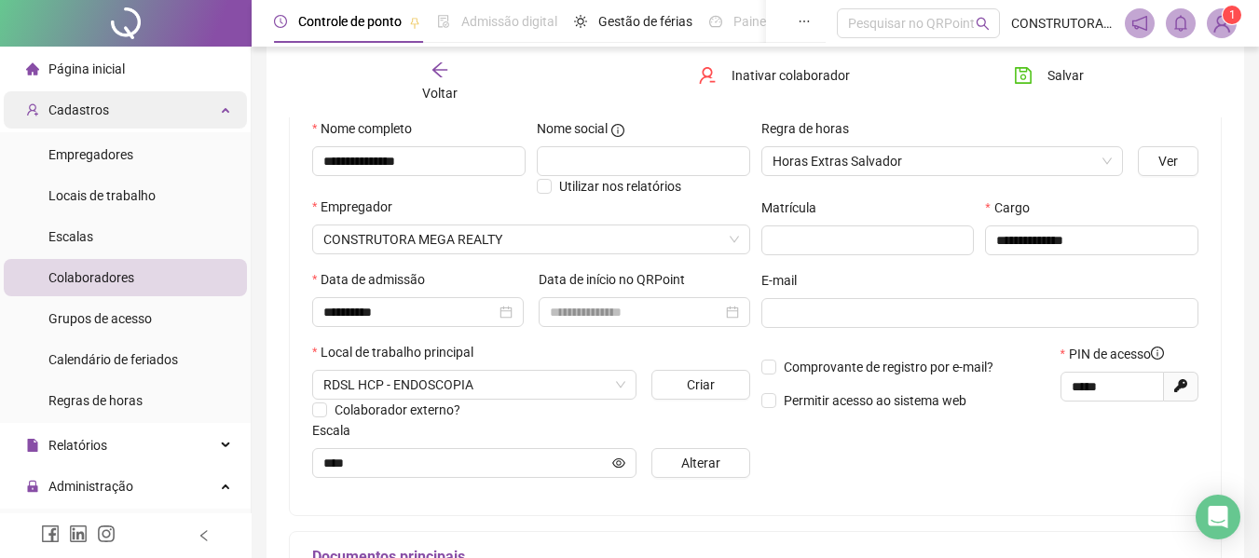
click at [90, 112] on span "Cadastros" at bounding box center [78, 109] width 61 height 15
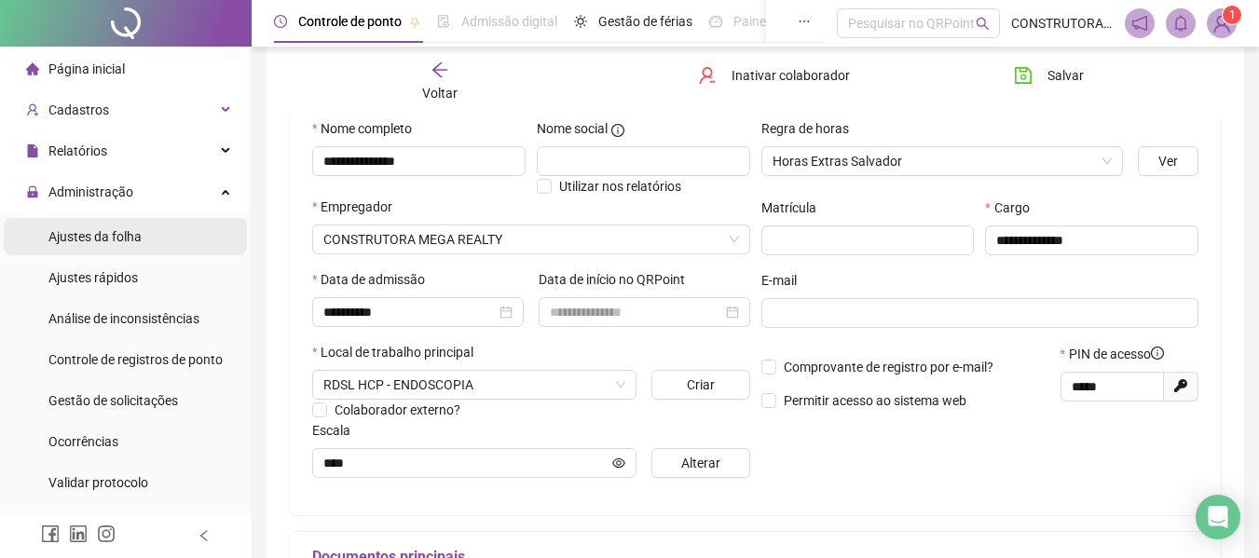
drag, startPoint x: 100, startPoint y: 237, endPoint x: 101, endPoint y: 254, distance: 17.7
click at [98, 238] on span "Ajustes da folha" at bounding box center [94, 236] width 93 height 15
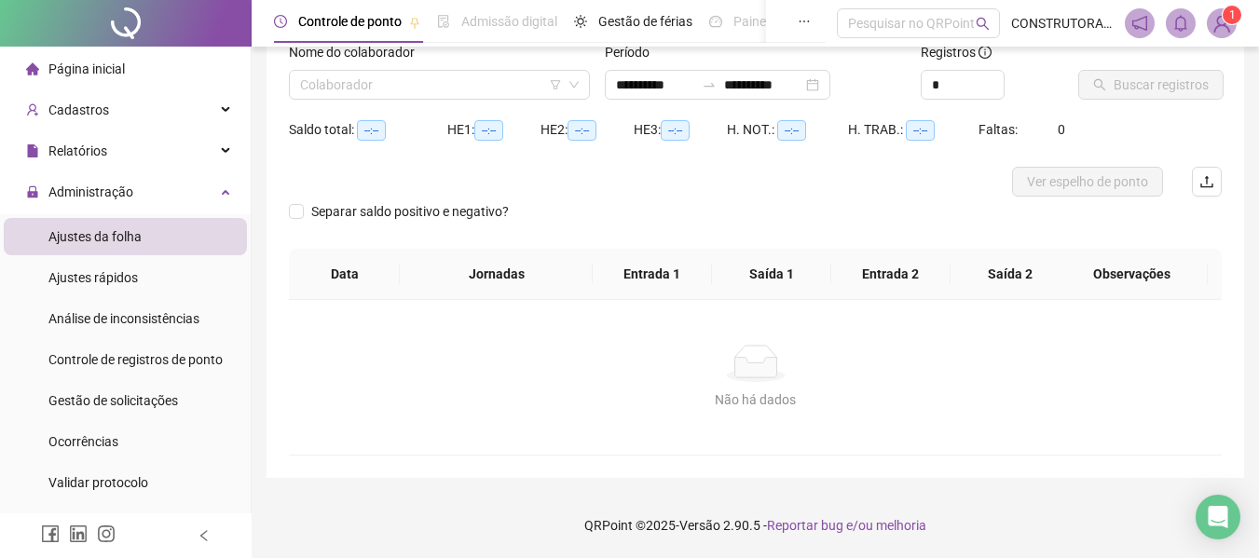
scroll to position [129, 0]
type input "**********"
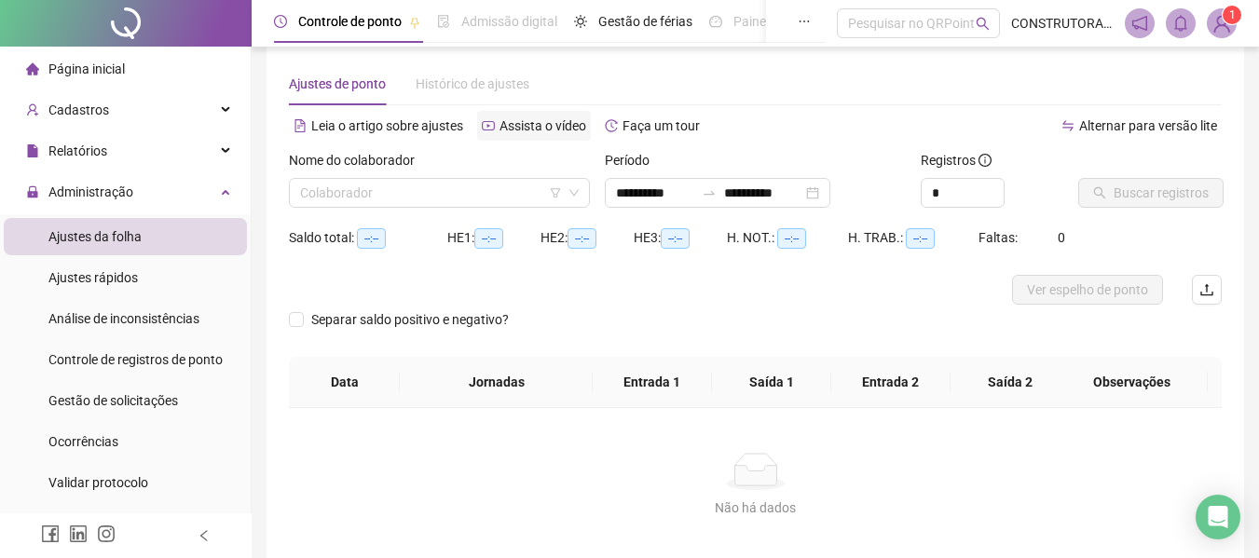
scroll to position [0, 0]
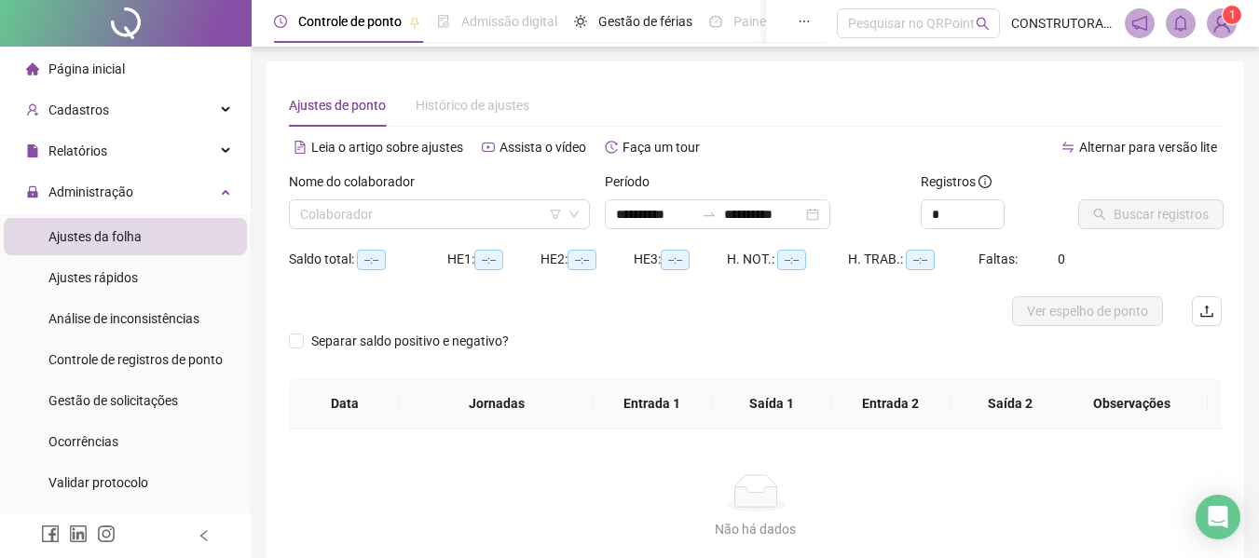
drag, startPoint x: 491, startPoint y: 203, endPoint x: 451, endPoint y: 231, distance: 48.8
click at [489, 208] on input "search" at bounding box center [431, 214] width 262 height 28
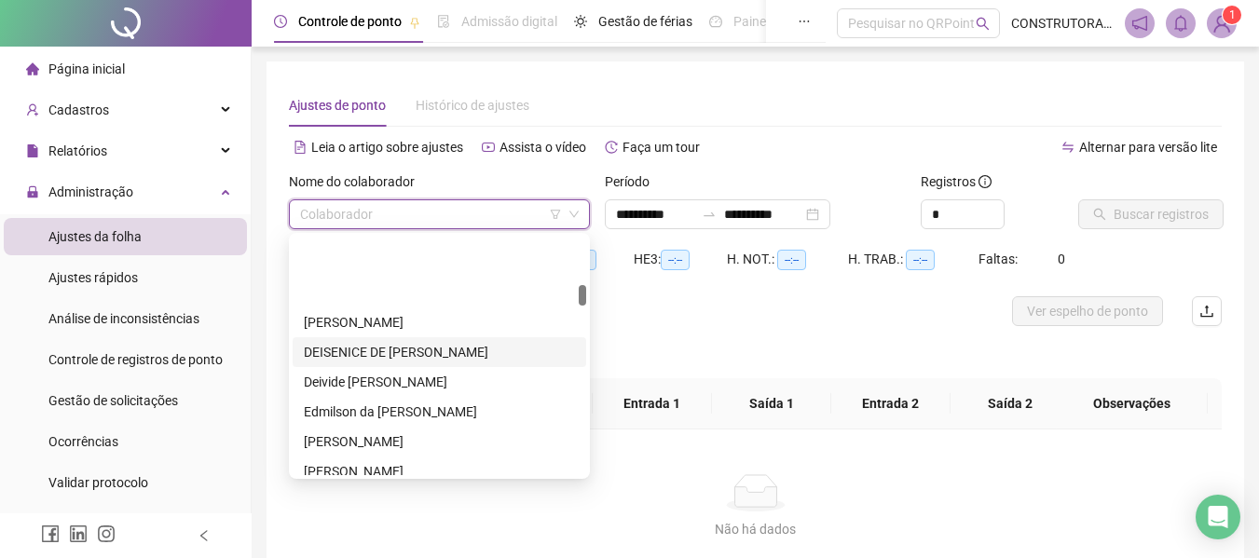
scroll to position [559, 0]
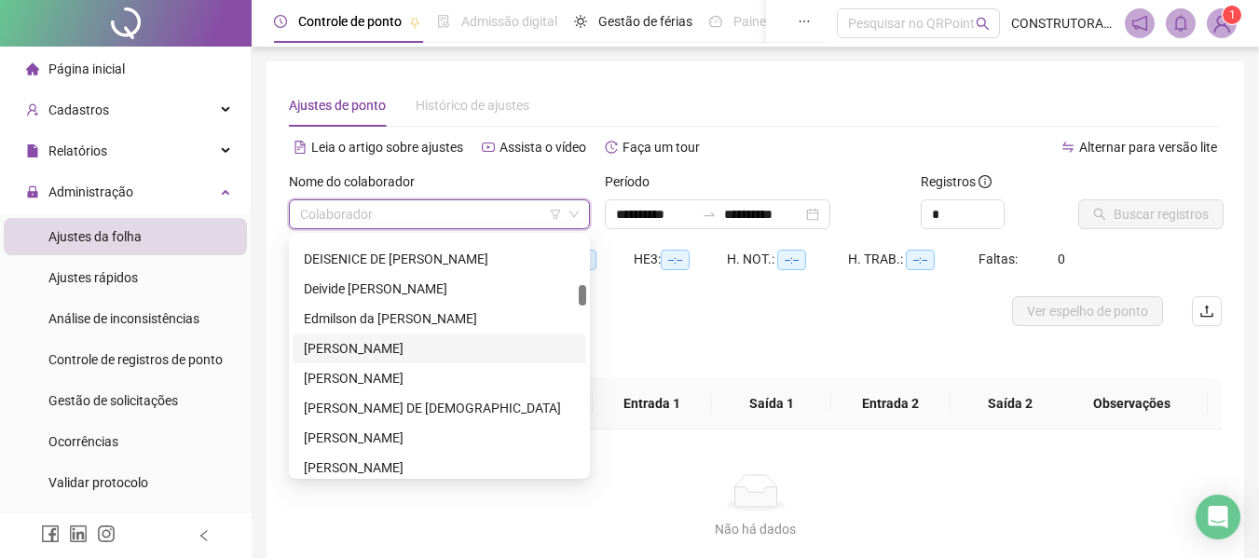
click at [372, 355] on div "[PERSON_NAME]" at bounding box center [439, 348] width 271 height 20
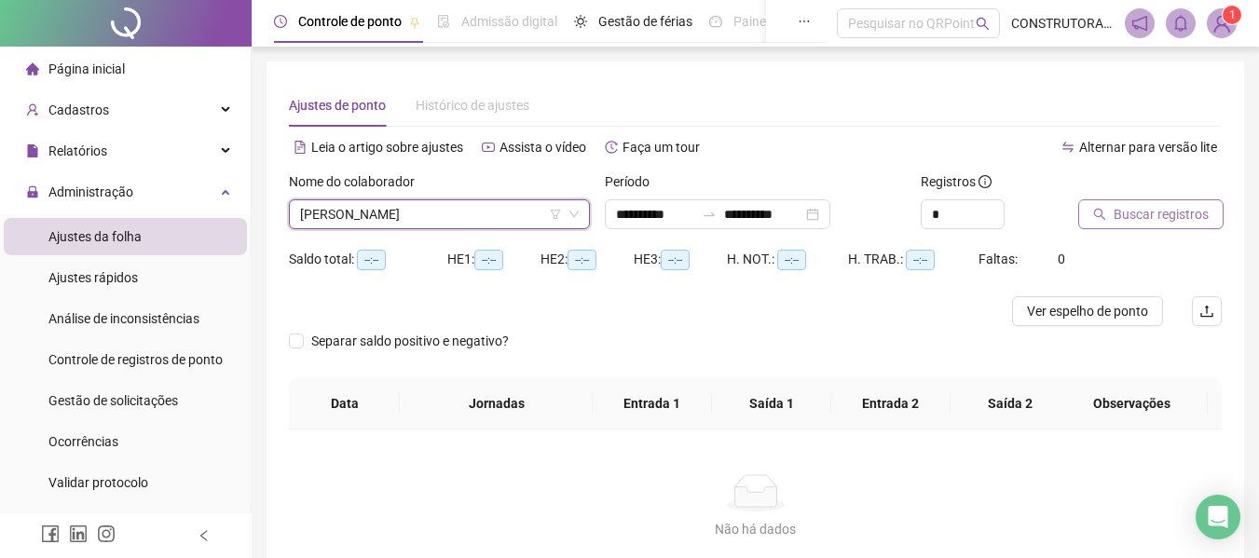
click at [1170, 218] on span "Buscar registros" at bounding box center [1160, 214] width 95 height 20
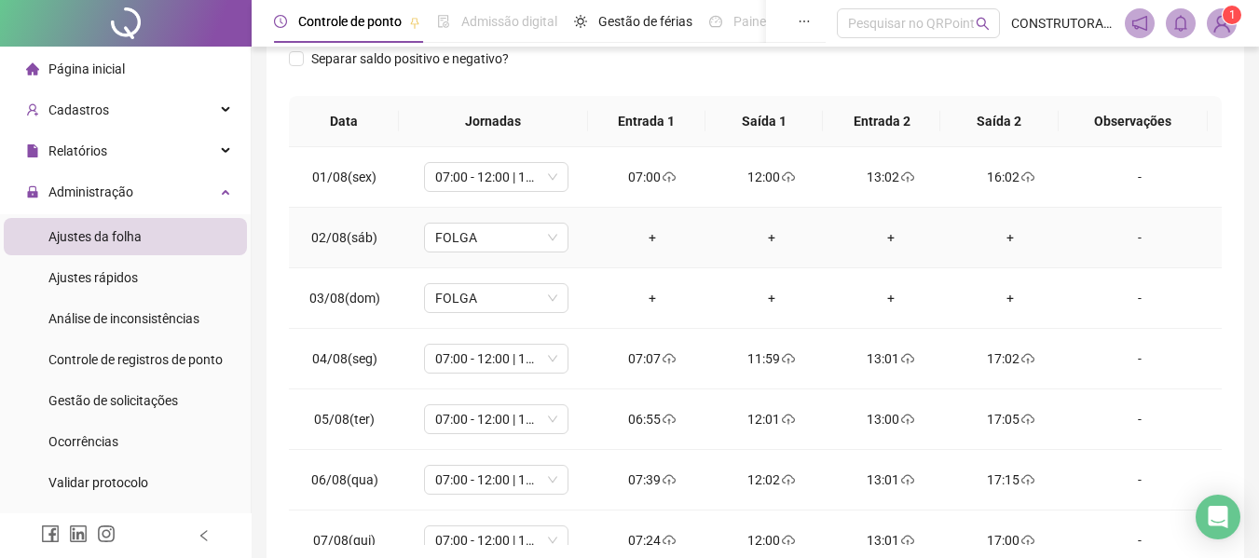
scroll to position [0, 0]
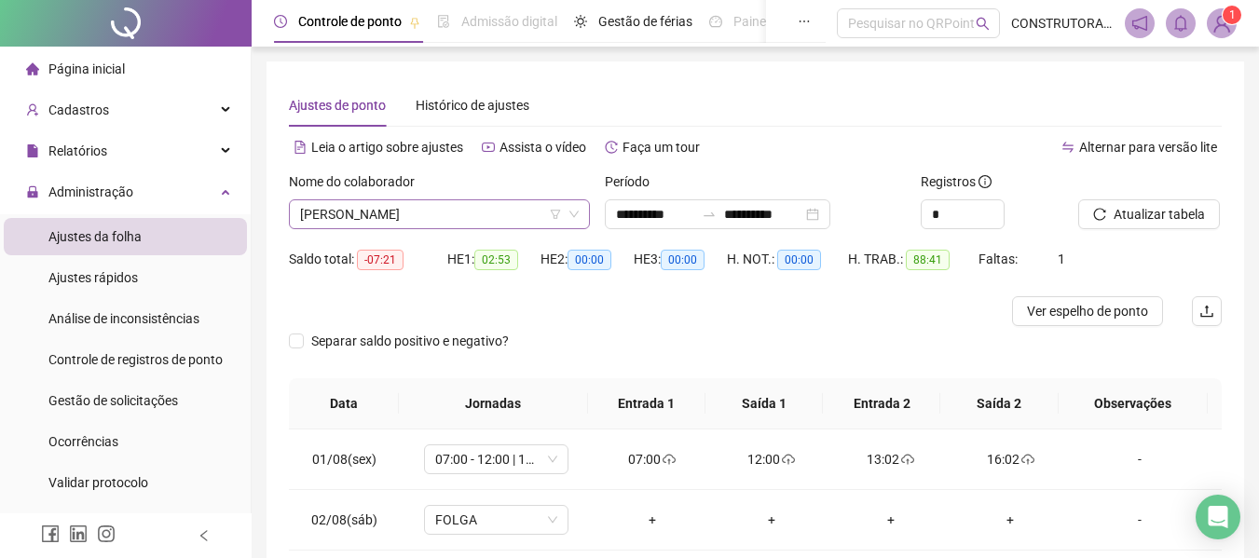
click at [389, 208] on span "[PERSON_NAME]" at bounding box center [439, 214] width 279 height 28
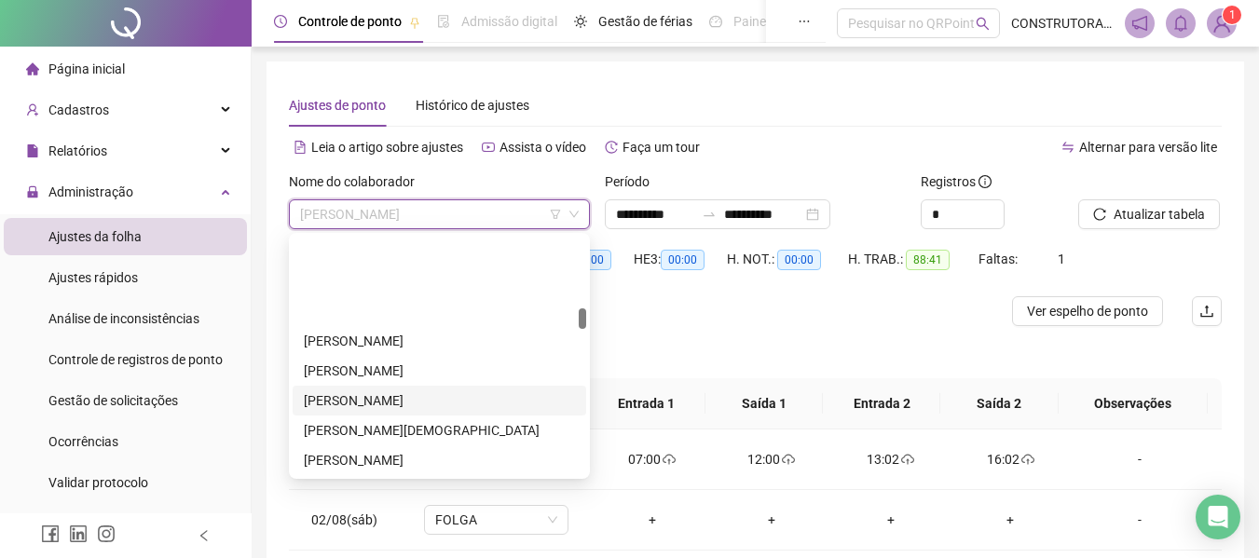
scroll to position [932, 0]
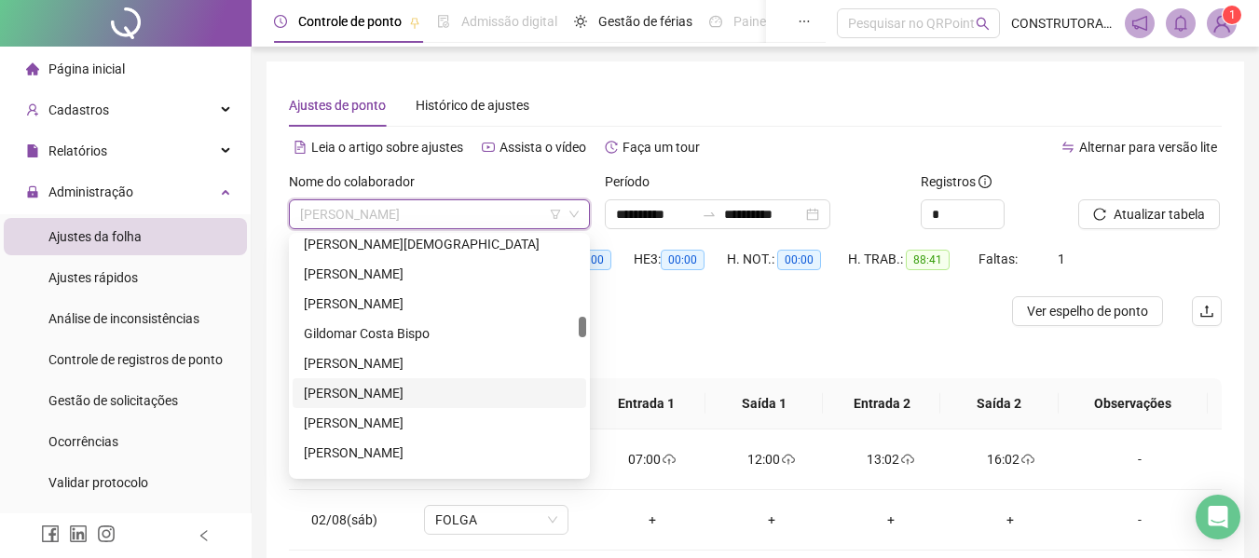
drag, startPoint x: 408, startPoint y: 399, endPoint x: 381, endPoint y: 398, distance: 27.0
click at [406, 399] on div "[PERSON_NAME]" at bounding box center [439, 393] width 271 height 20
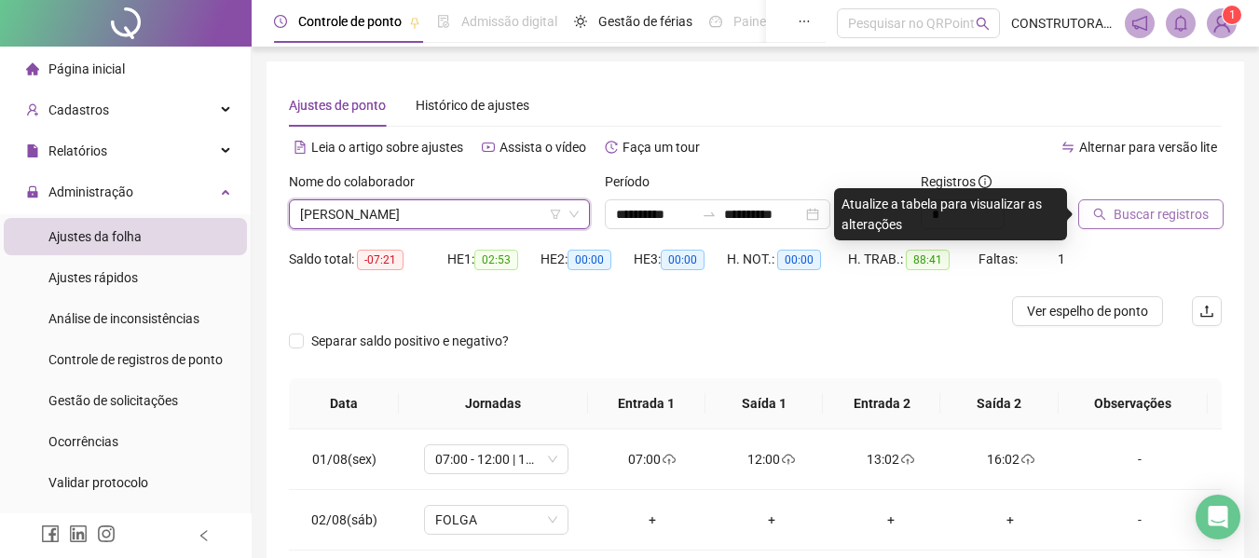
click at [1114, 212] on span "Buscar registros" at bounding box center [1160, 214] width 95 height 20
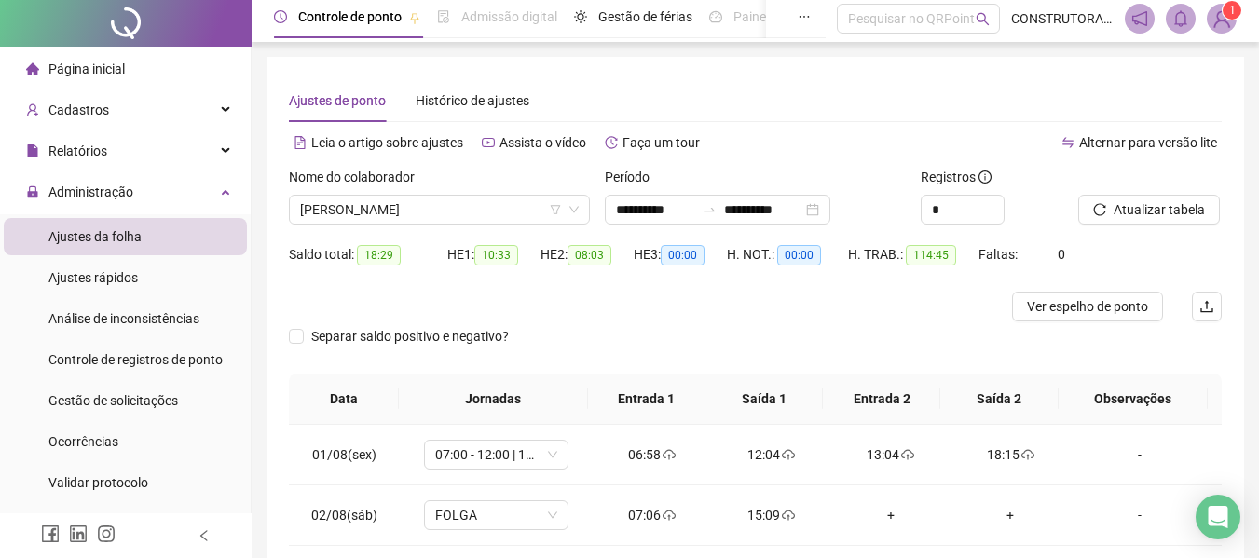
scroll to position [0, 0]
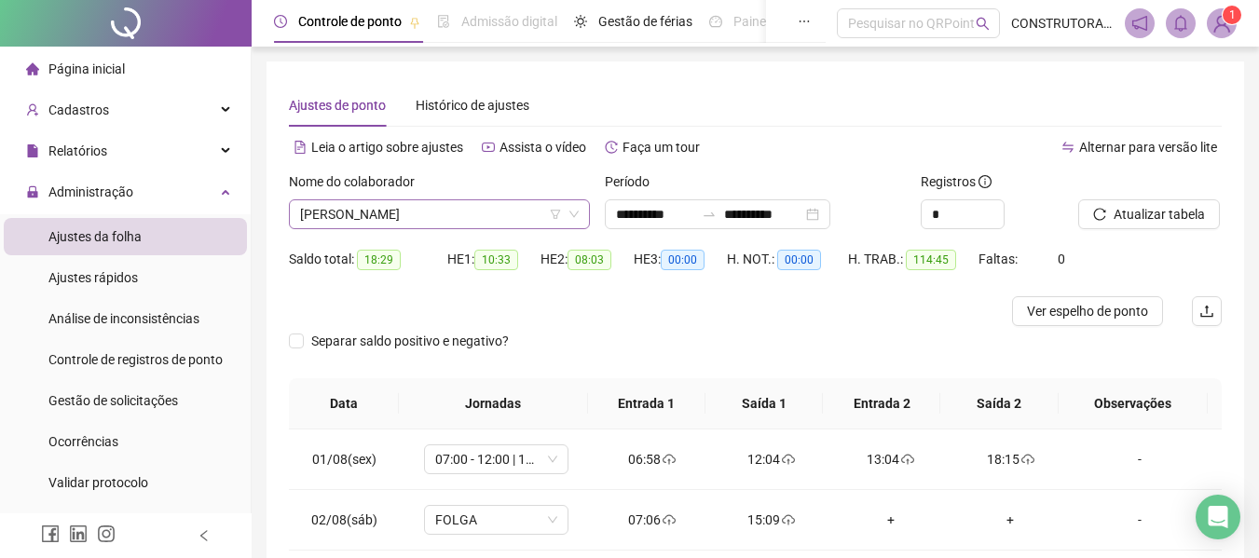
click at [467, 222] on span "[PERSON_NAME]" at bounding box center [439, 214] width 279 height 28
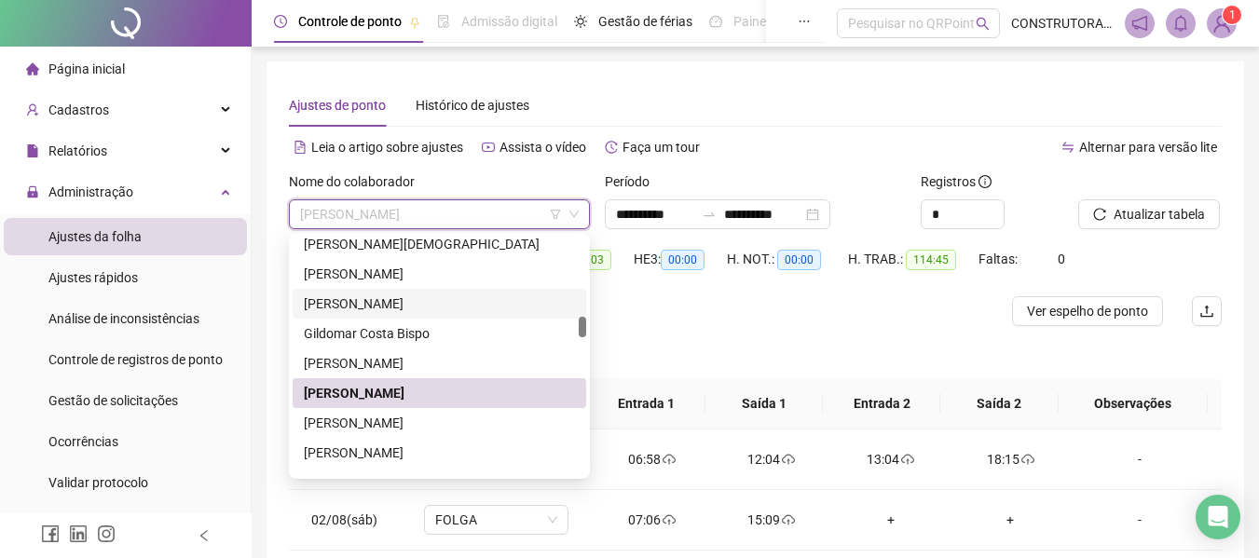
scroll to position [1118, 0]
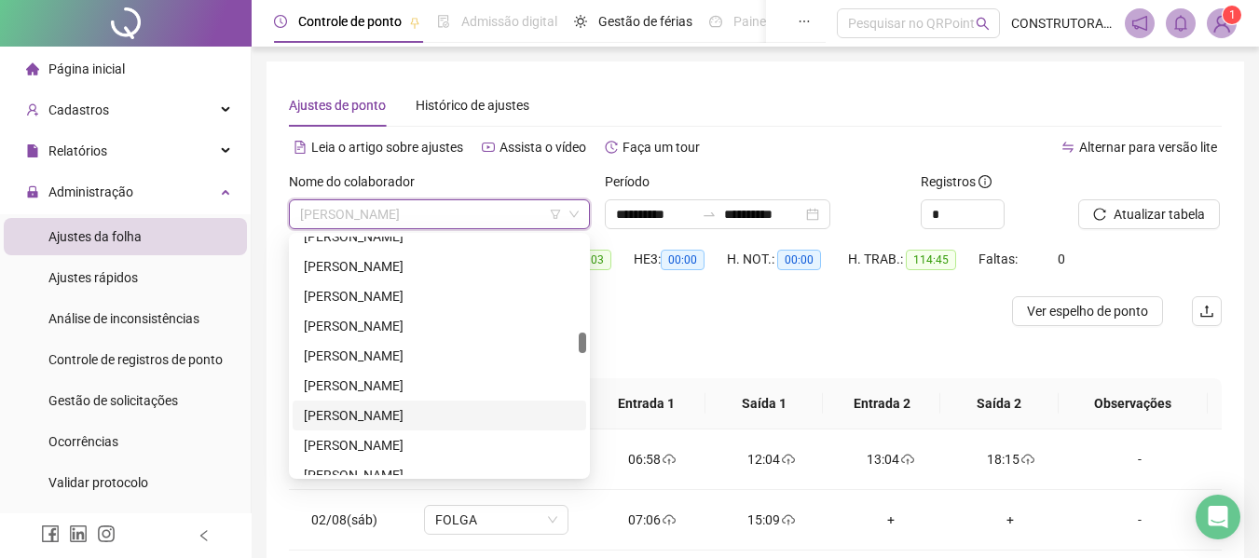
click at [411, 416] on div "[PERSON_NAME]" at bounding box center [439, 415] width 271 height 20
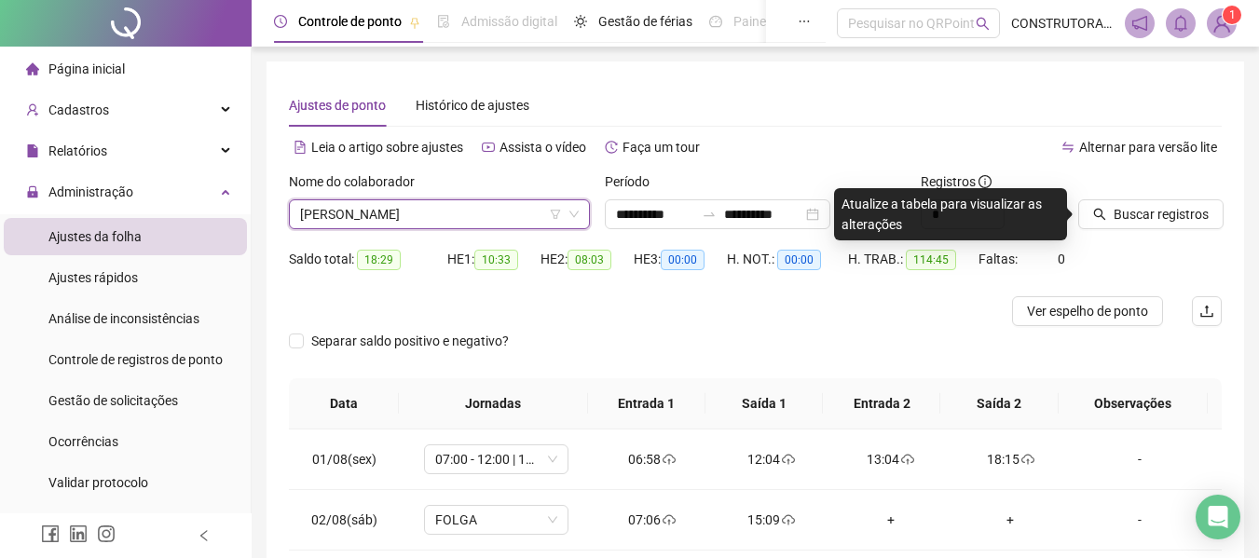
click at [1157, 259] on div "Saldo total: 18:29 HE 1: 10:33 HE 2: 08:03 HE 3: 00:00 H. NOT.: 00:00 H. TRAB.:…" at bounding box center [755, 270] width 932 height 52
click at [1135, 214] on span "Buscar registros" at bounding box center [1160, 214] width 95 height 20
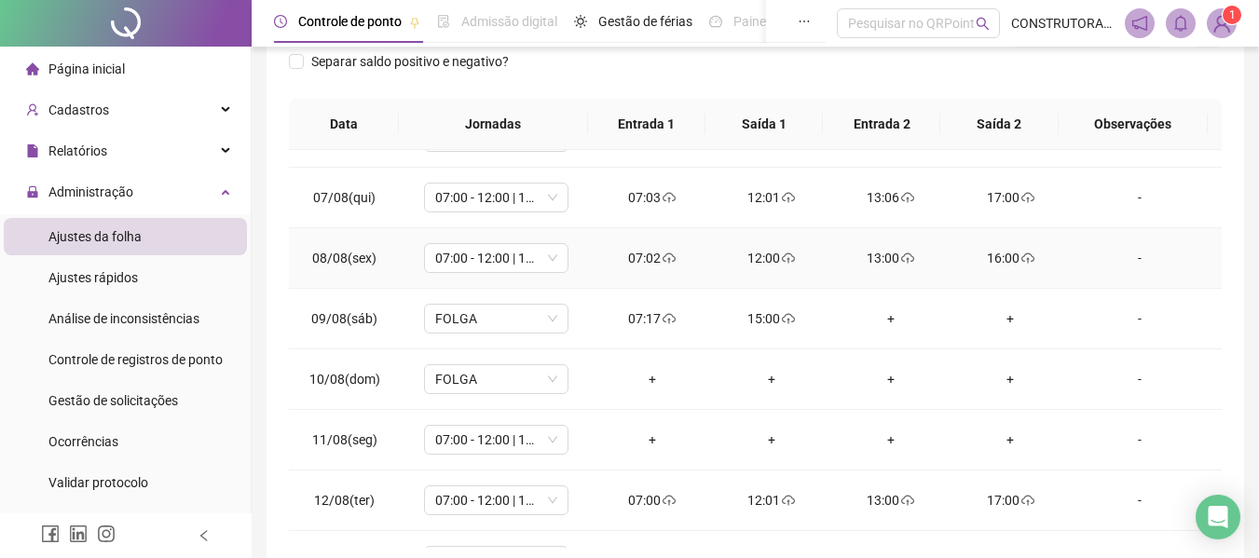
scroll to position [373, 0]
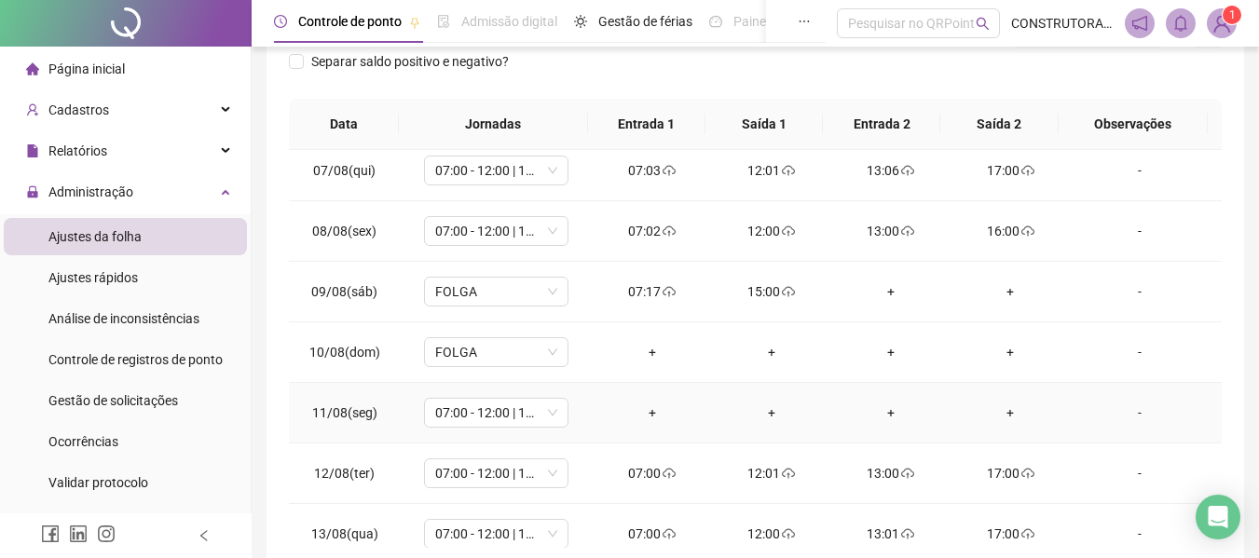
click at [1127, 410] on div "-" at bounding box center [1139, 412] width 110 height 20
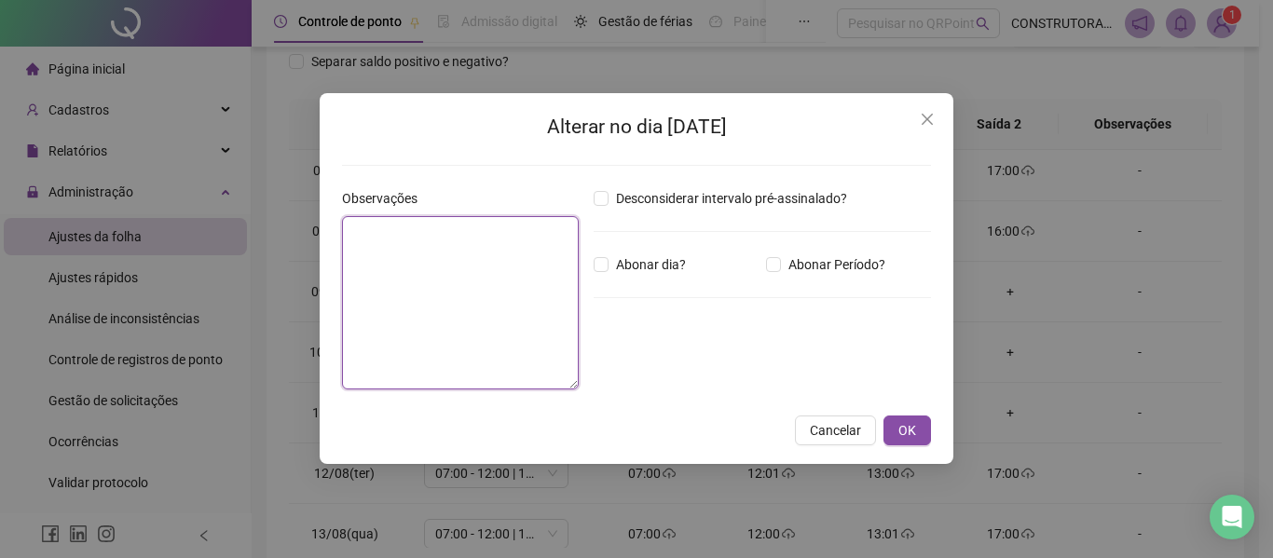
click at [458, 314] on textarea at bounding box center [460, 302] width 237 height 173
type textarea "*****"
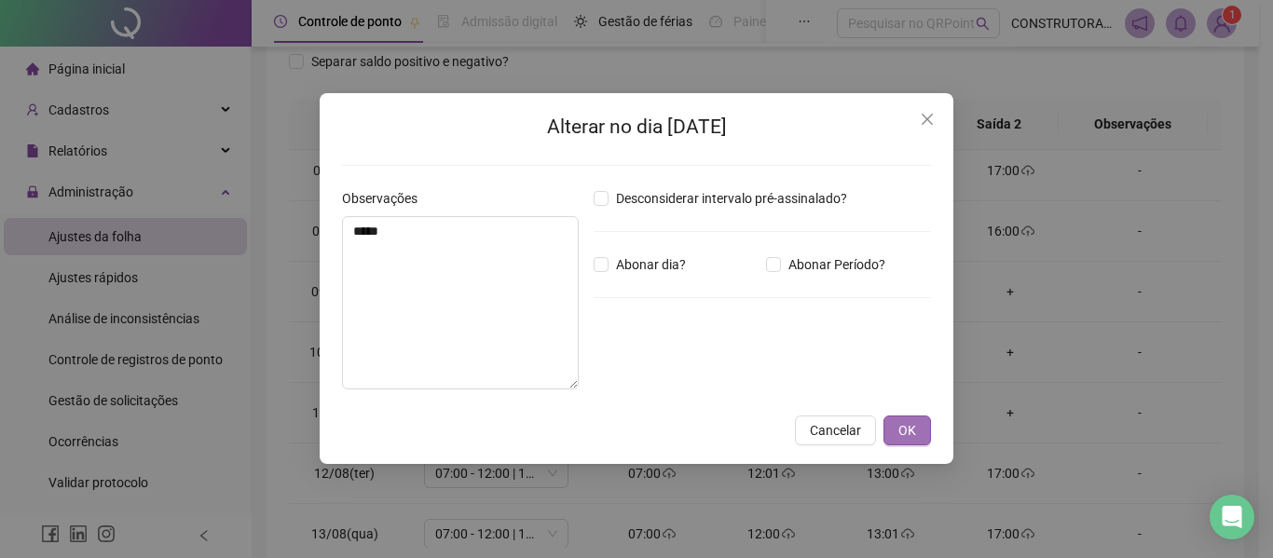
click at [908, 434] on span "OK" at bounding box center [907, 430] width 18 height 20
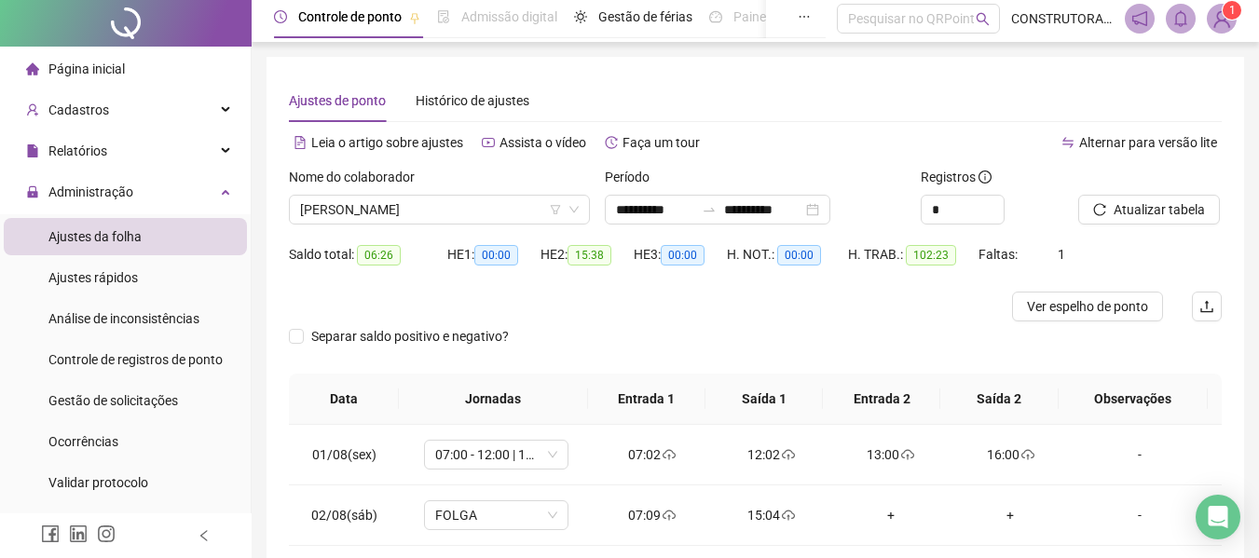
scroll to position [0, 0]
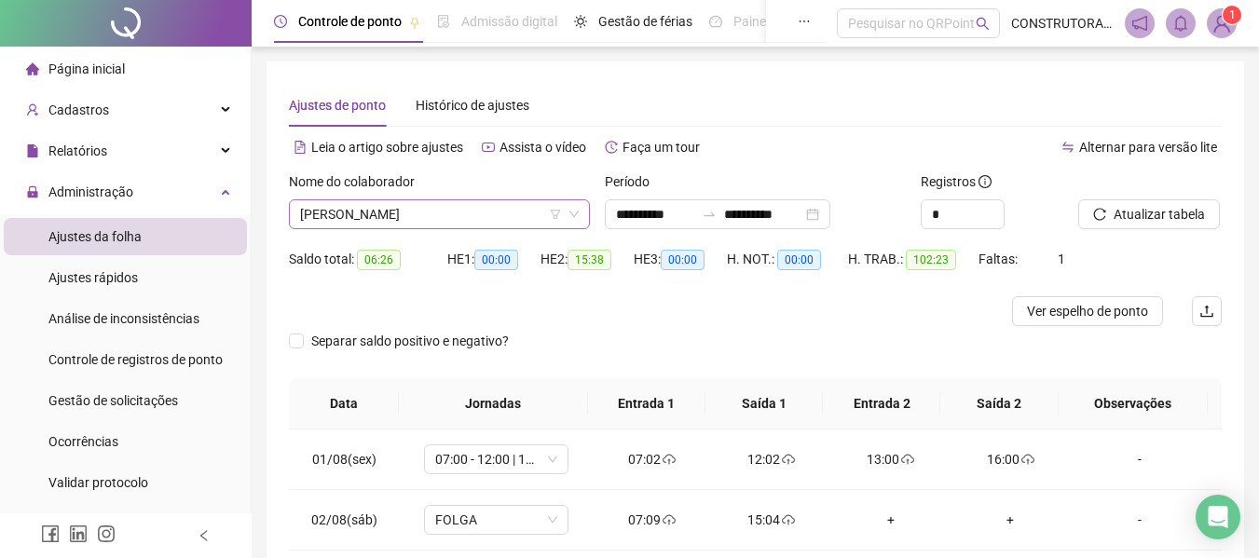
click at [531, 225] on span "[PERSON_NAME]" at bounding box center [439, 214] width 279 height 28
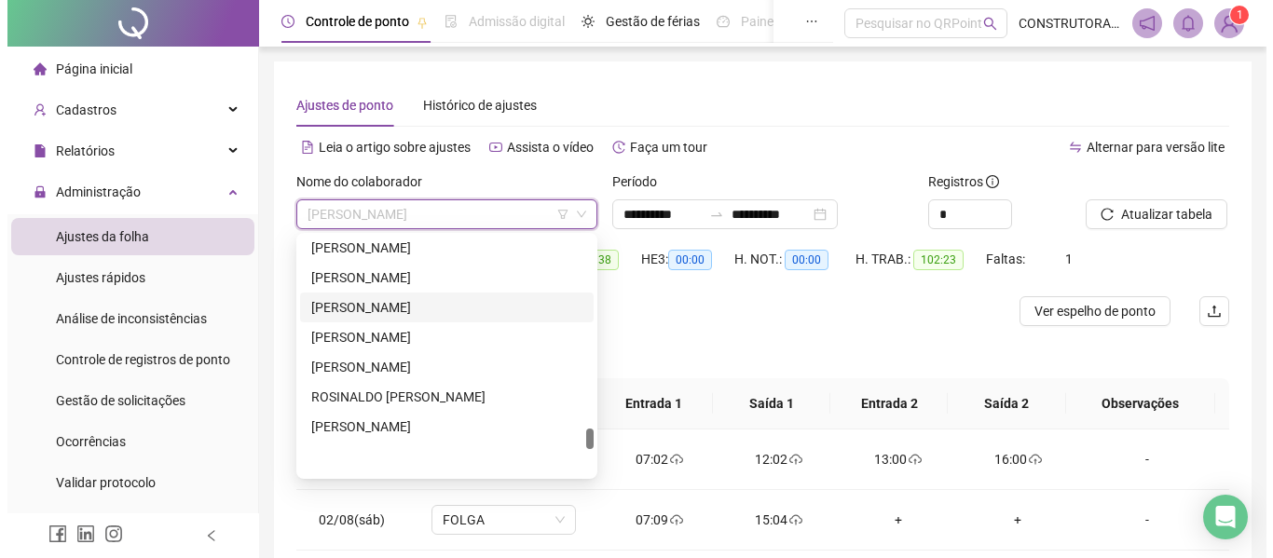
scroll to position [2236, 0]
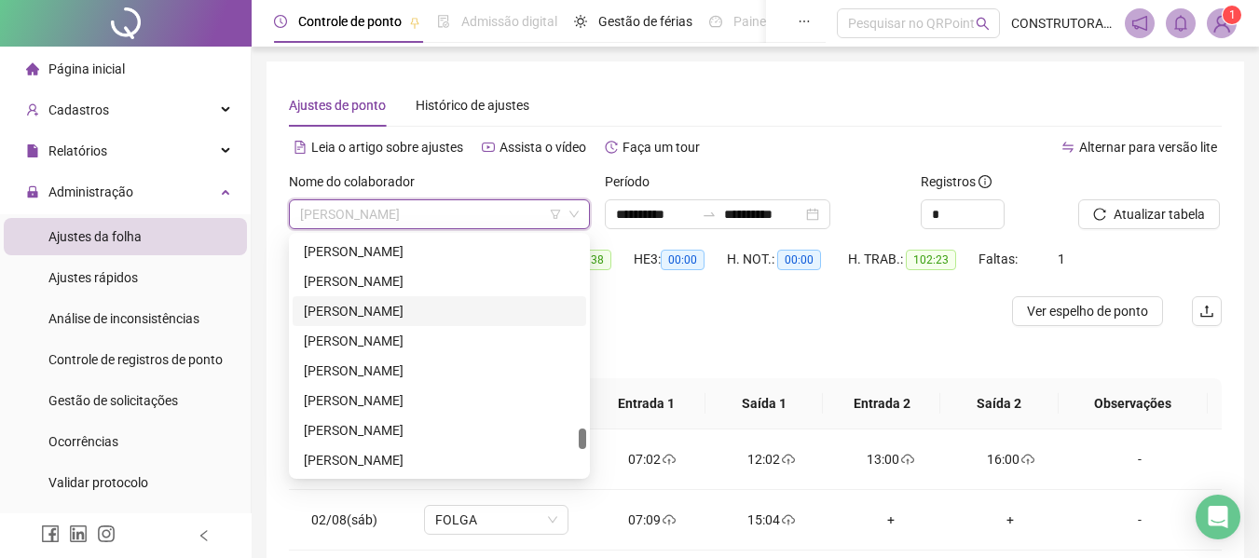
click at [413, 318] on div "[PERSON_NAME]" at bounding box center [439, 311] width 271 height 20
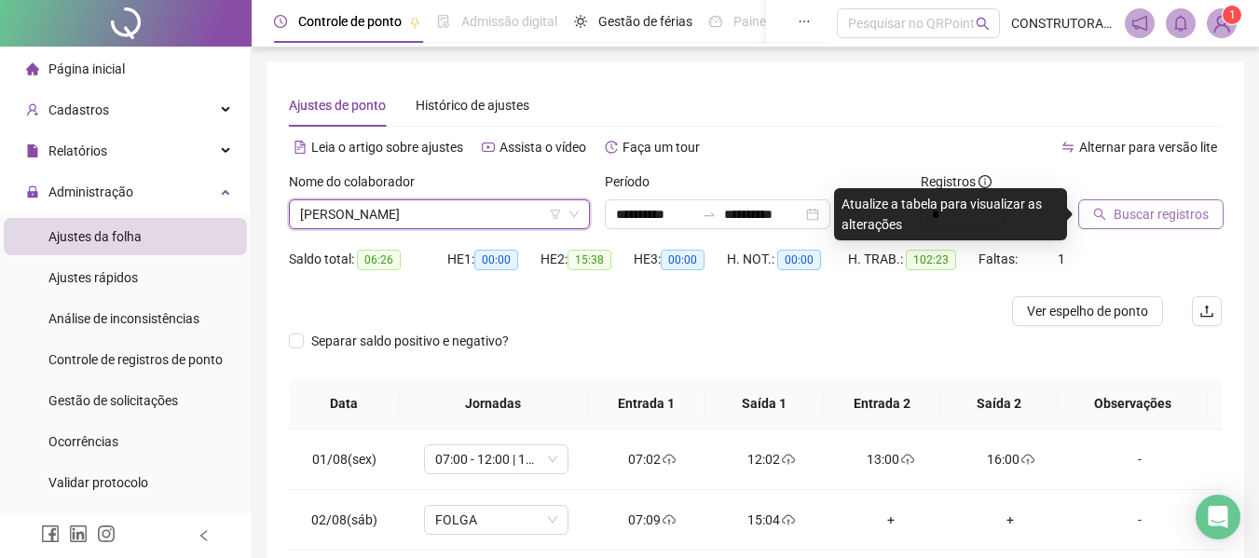
click at [1159, 211] on span "Buscar registros" at bounding box center [1160, 214] width 95 height 20
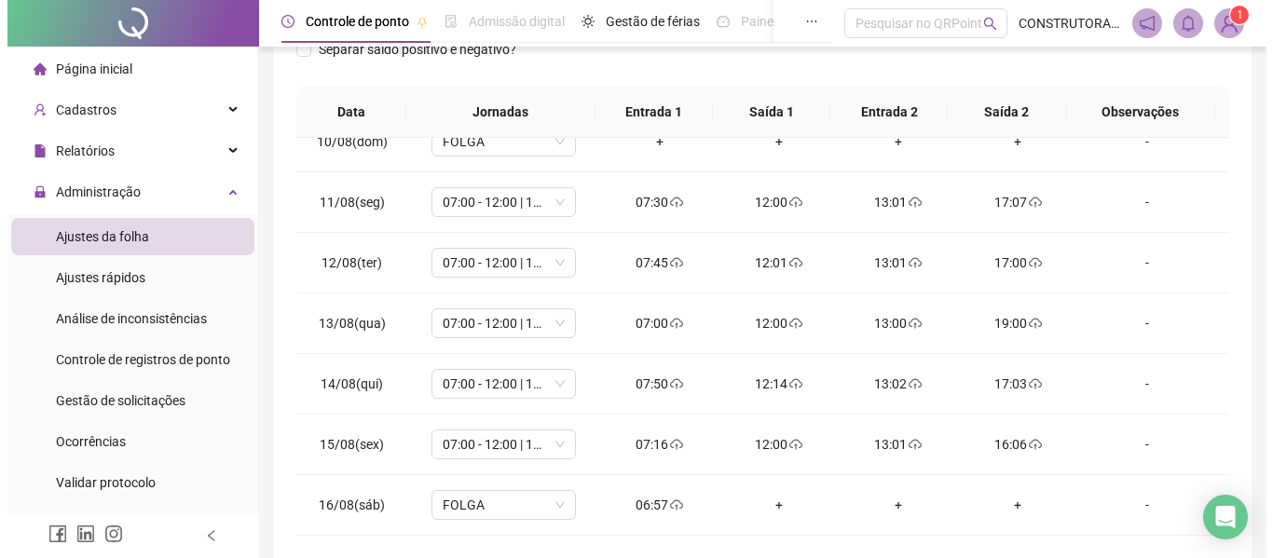
scroll to position [0, 0]
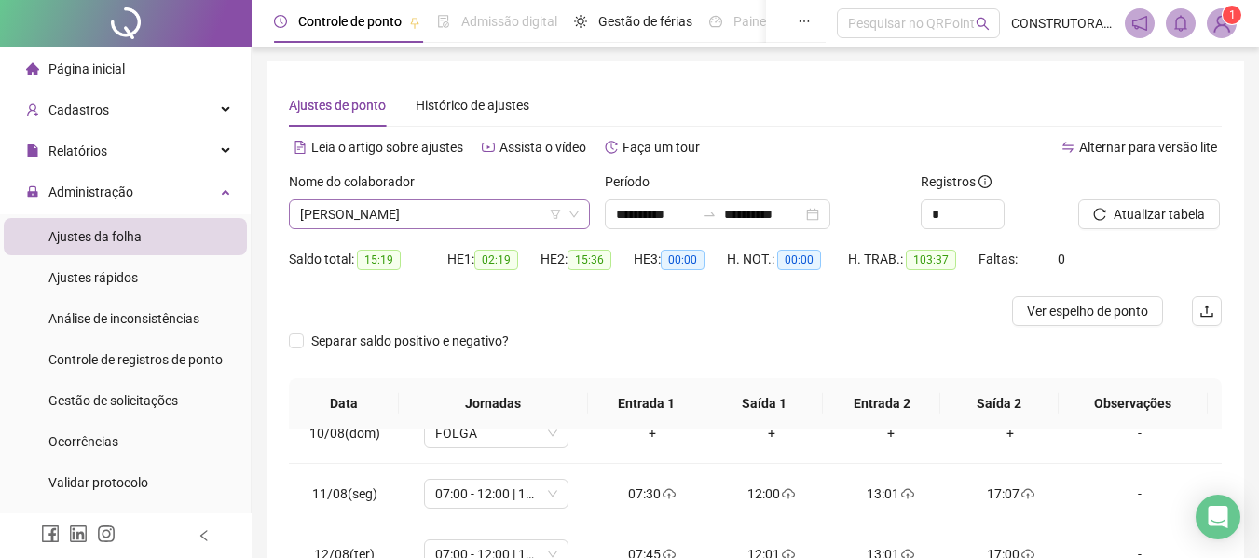
click at [416, 217] on span "[PERSON_NAME]" at bounding box center [439, 214] width 279 height 28
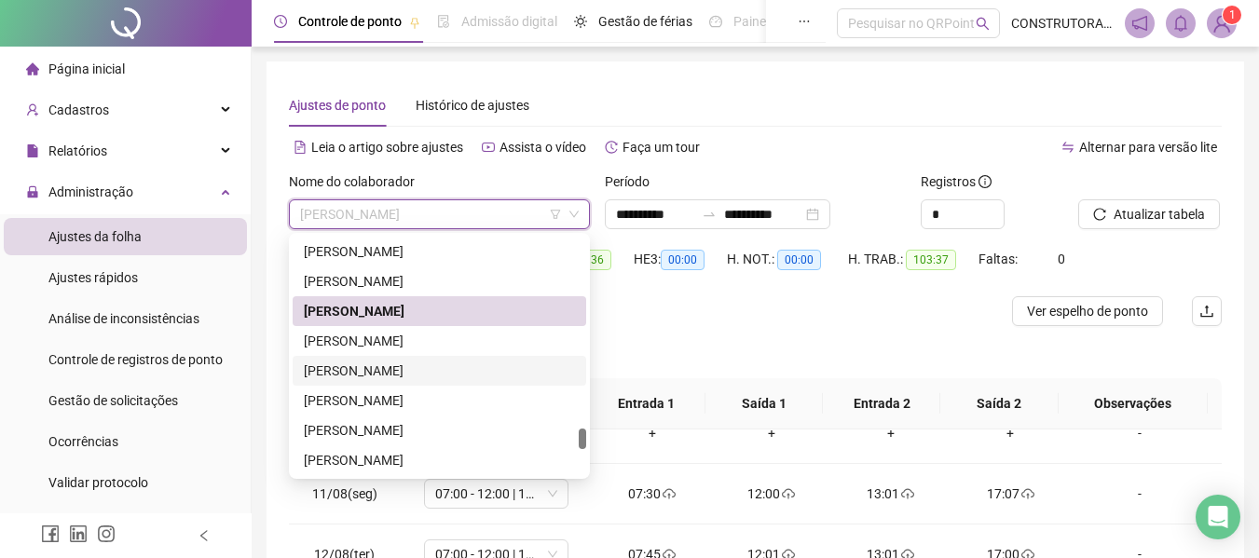
click at [403, 374] on div "[PERSON_NAME]" at bounding box center [439, 371] width 271 height 20
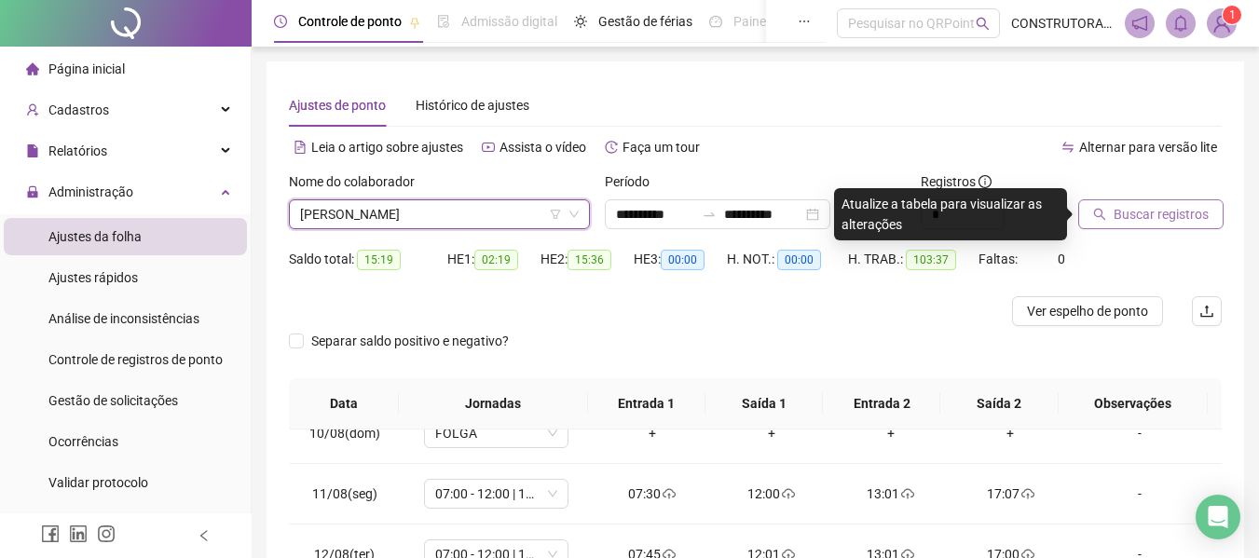
click at [1160, 216] on span "Buscar registros" at bounding box center [1160, 214] width 95 height 20
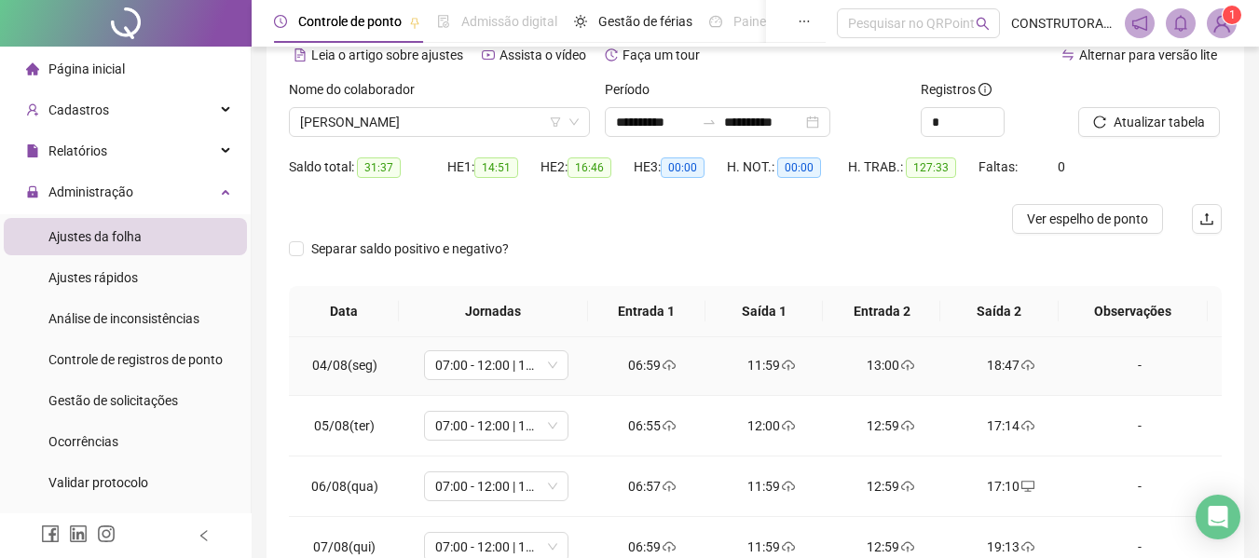
scroll to position [105, 0]
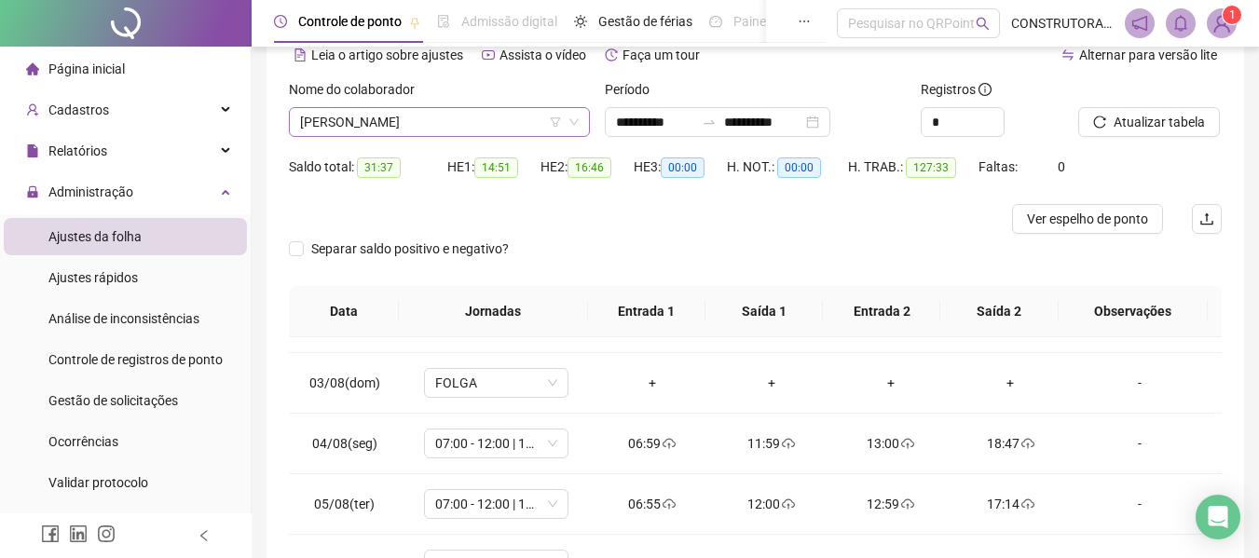
click at [379, 125] on span "[PERSON_NAME]" at bounding box center [439, 122] width 279 height 28
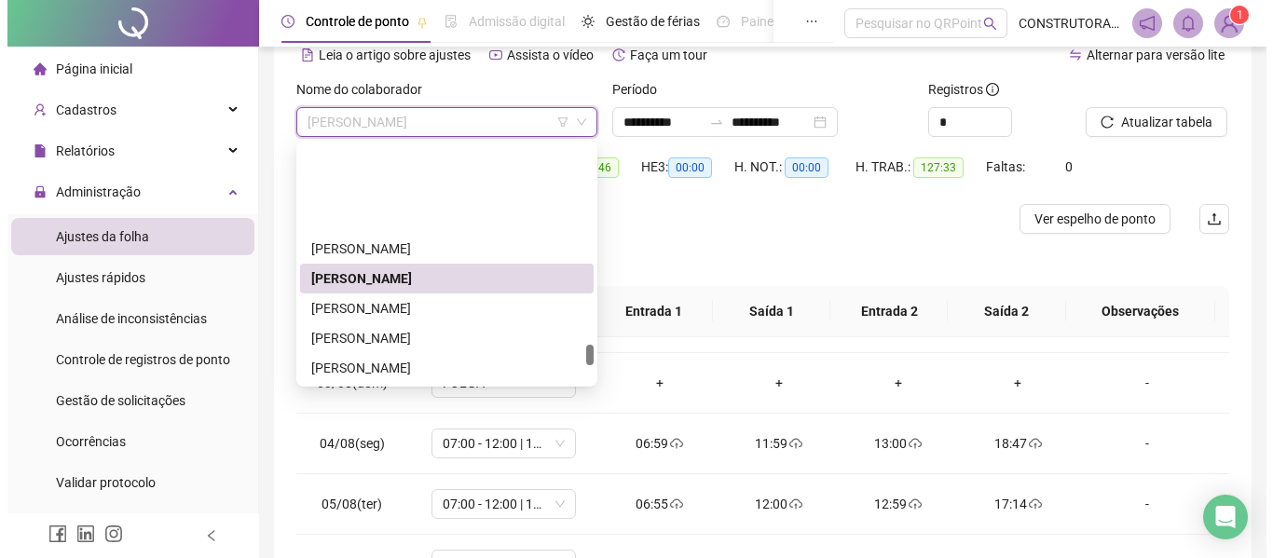
scroll to position [2329, 0]
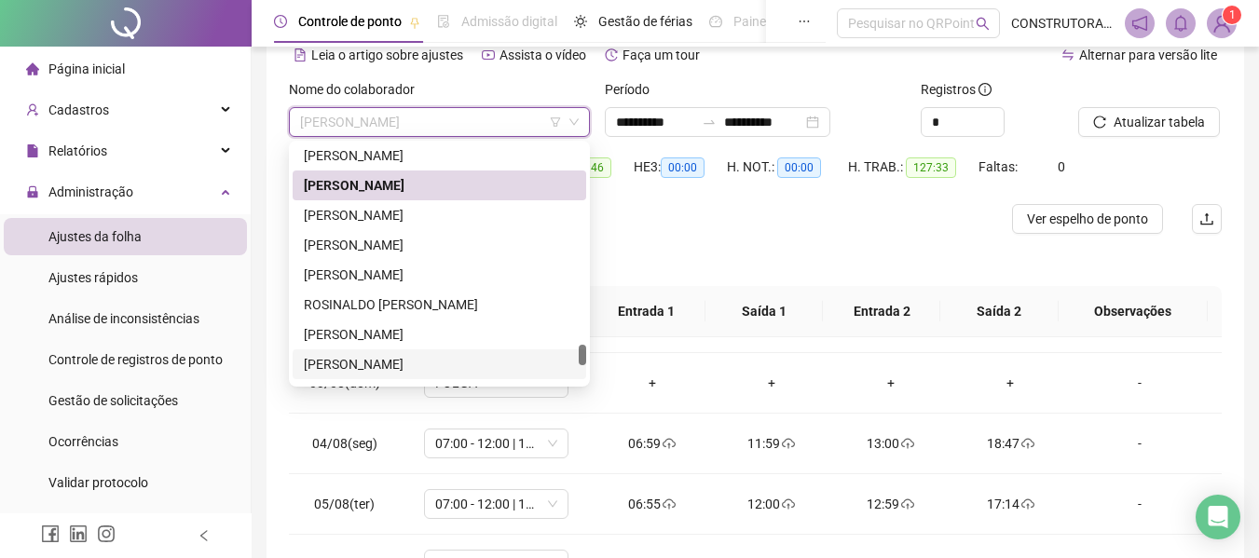
click at [344, 365] on div "[PERSON_NAME]" at bounding box center [439, 364] width 271 height 20
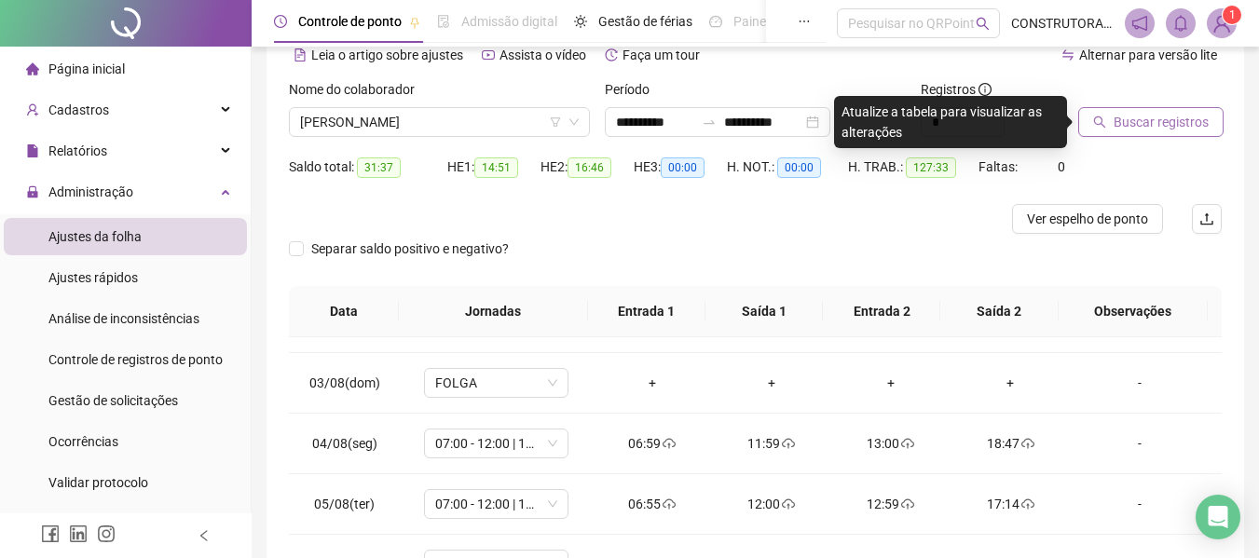
click at [1149, 117] on span "Buscar registros" at bounding box center [1160, 122] width 95 height 20
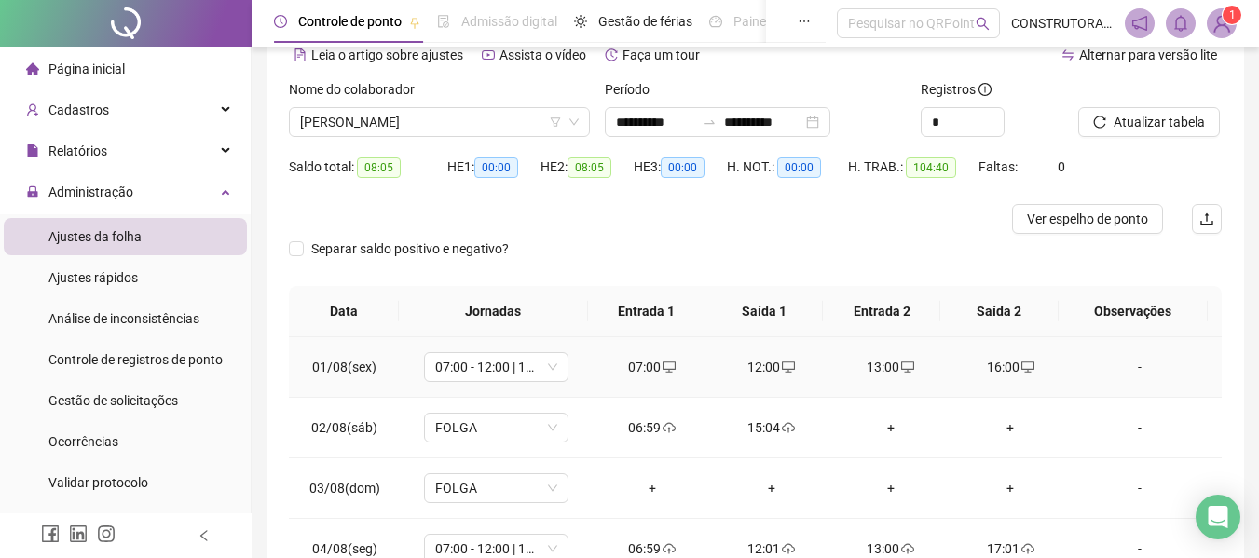
scroll to position [0, 0]
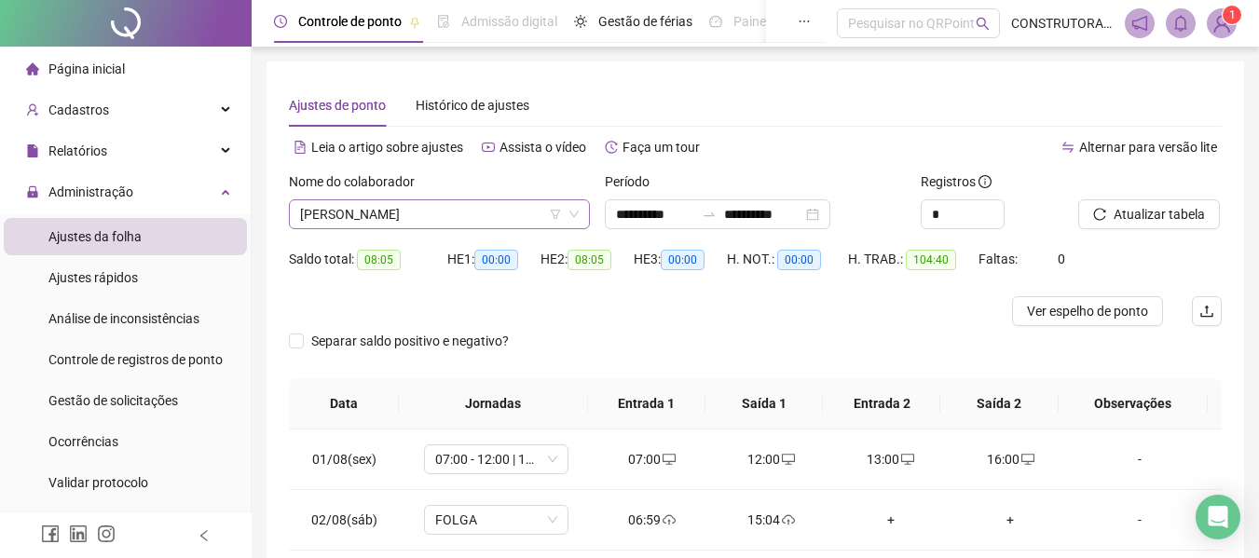
click at [422, 207] on span "[PERSON_NAME]" at bounding box center [439, 214] width 279 height 28
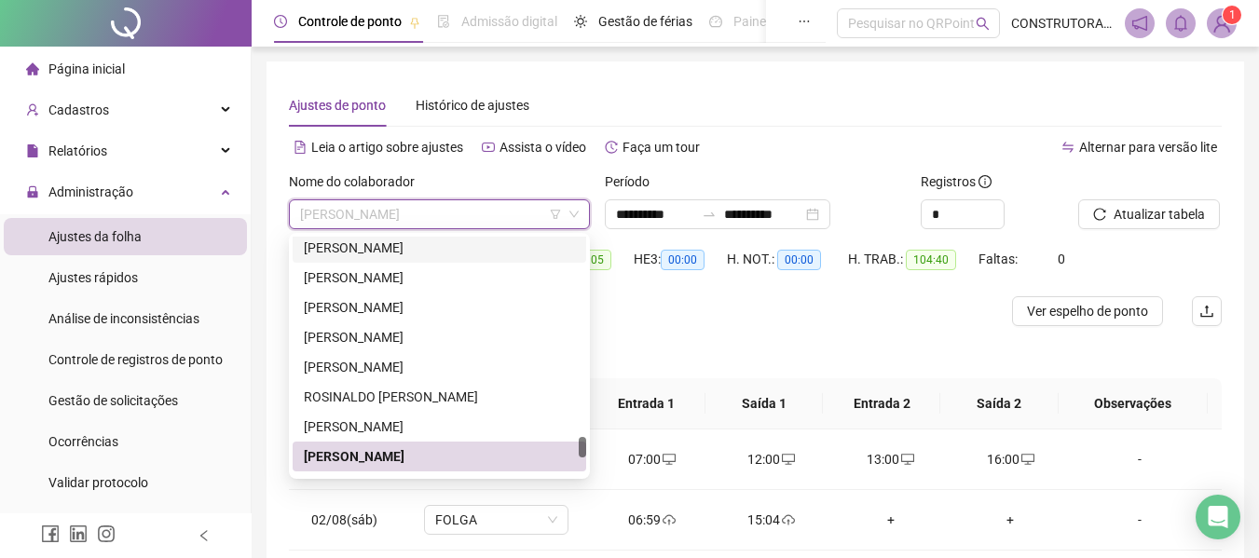
scroll to position [2534, 0]
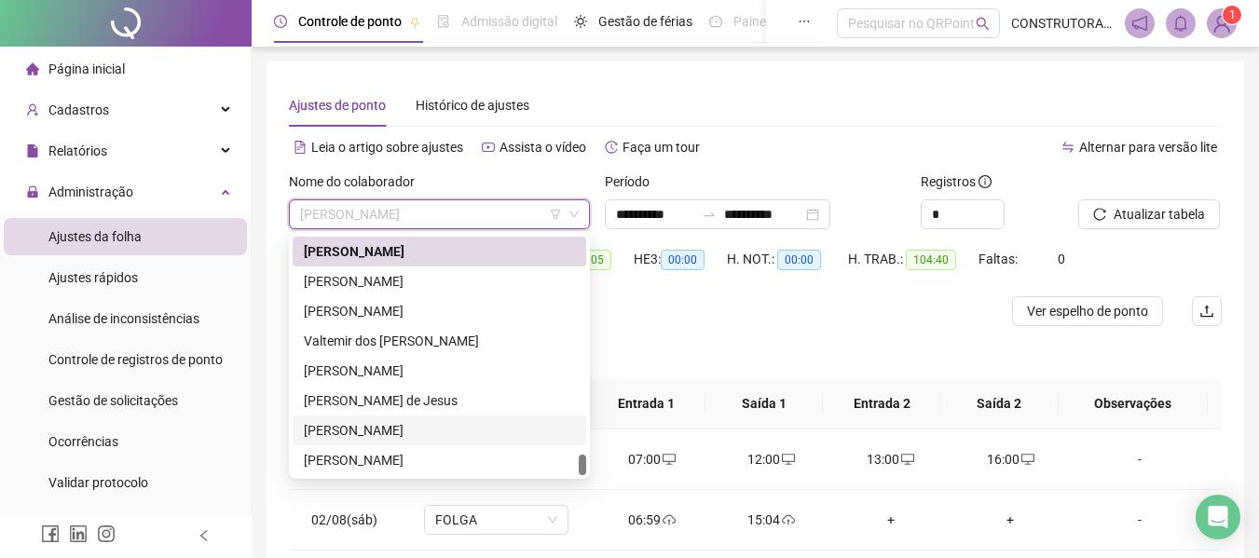
drag, startPoint x: 415, startPoint y: 437, endPoint x: 492, endPoint y: 429, distance: 77.8
click at [413, 437] on div "WILLIAN PEREIRA ALOMBA" at bounding box center [439, 430] width 271 height 20
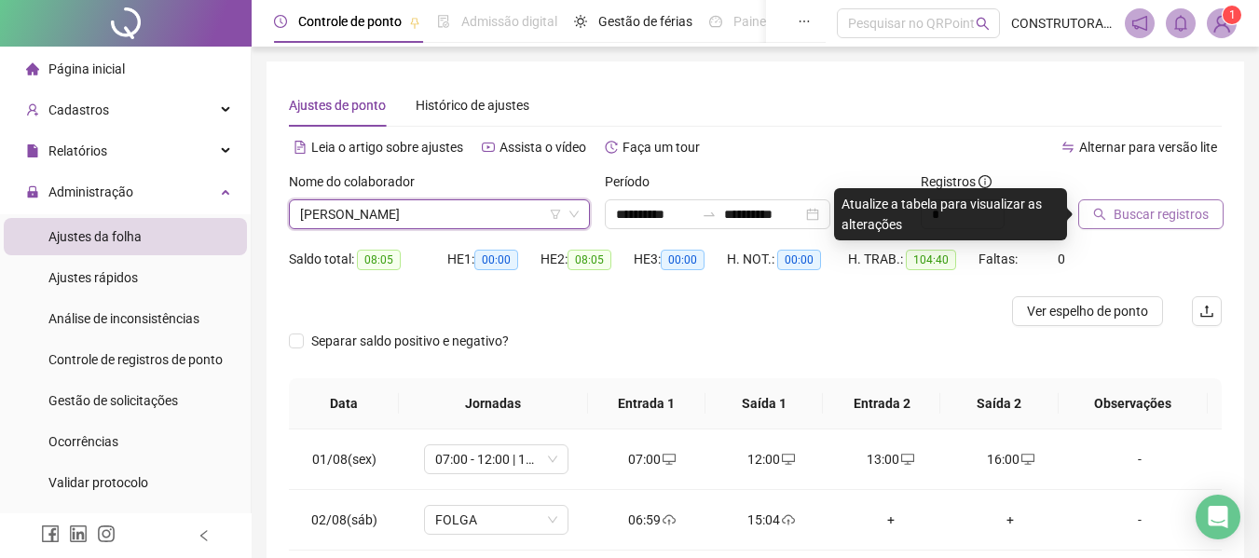
drag, startPoint x: 1166, startPoint y: 217, endPoint x: 754, endPoint y: 288, distance: 418.7
click at [1165, 217] on span "Buscar registros" at bounding box center [1160, 214] width 95 height 20
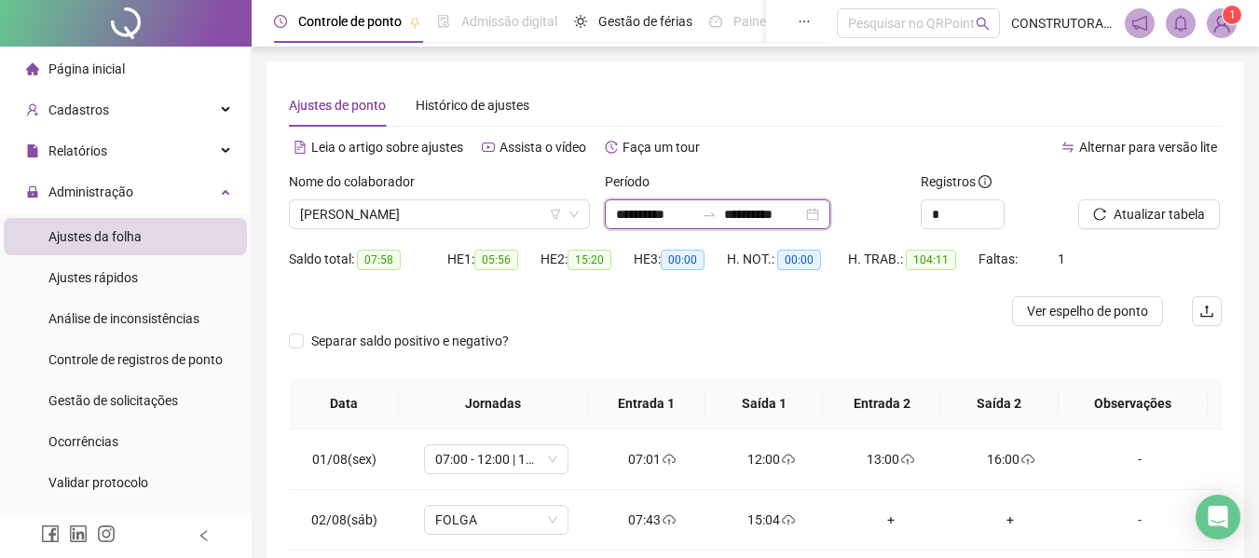
click at [617, 222] on input "**********" at bounding box center [655, 214] width 78 height 20
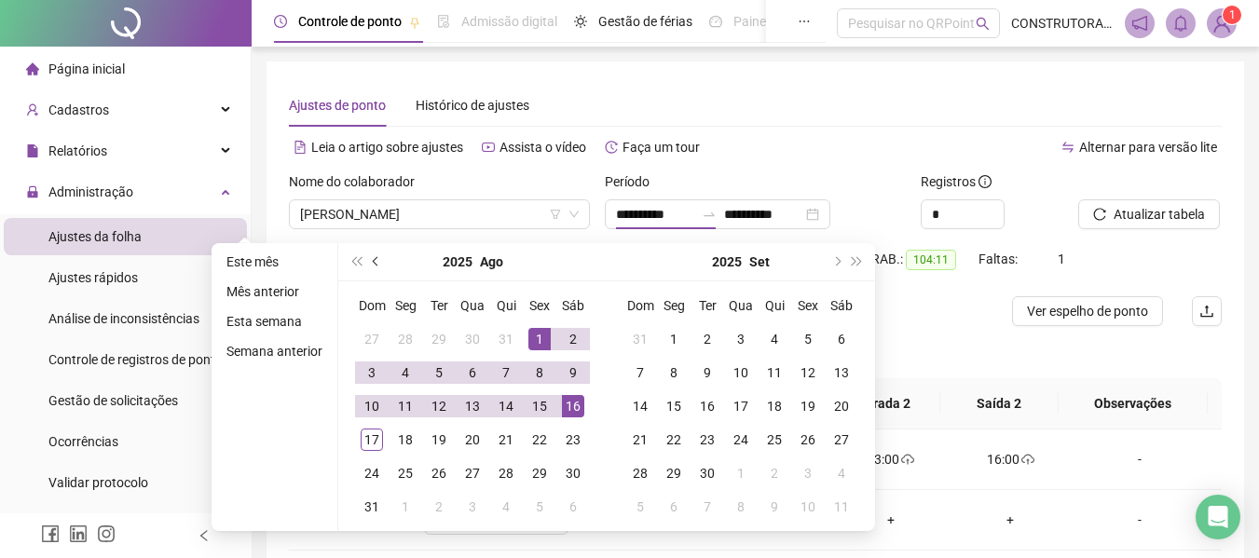
click at [373, 266] on button "prev-year" at bounding box center [376, 261] width 20 height 37
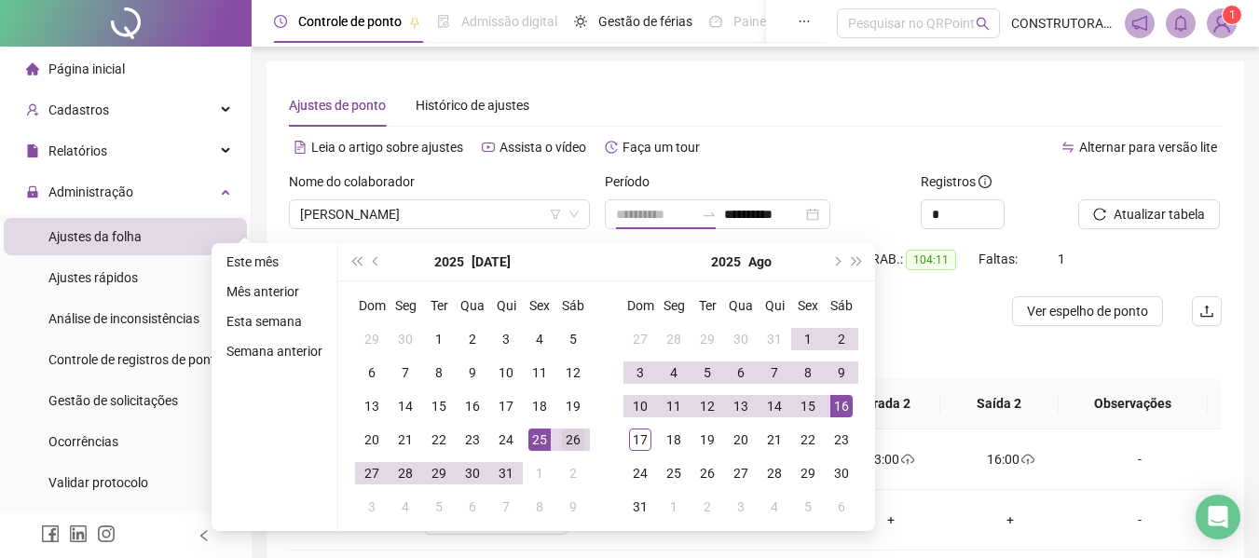
type input "**********"
click at [569, 438] on div "26" at bounding box center [573, 440] width 22 height 22
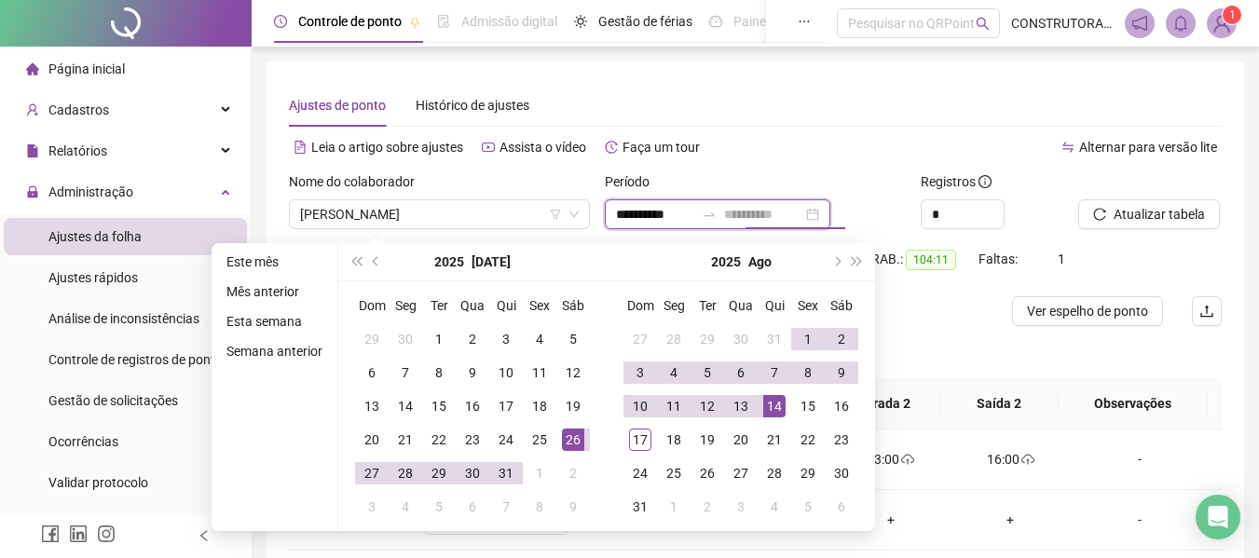
type input "**********"
click at [1155, 254] on div "Saldo total: 07:58 HE 1: 05:56 HE 2: 15:20 HE 3: 00:00 H. NOT.: 00:00 H. TRAB.:…" at bounding box center [755, 270] width 932 height 52
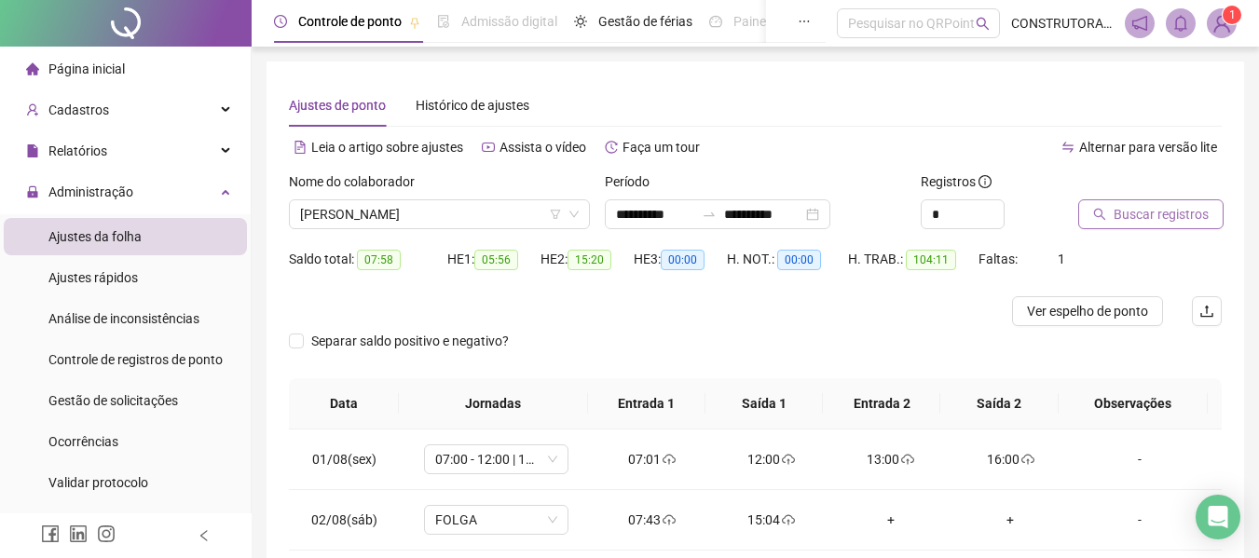
click at [1151, 219] on span "Buscar registros" at bounding box center [1160, 214] width 95 height 20
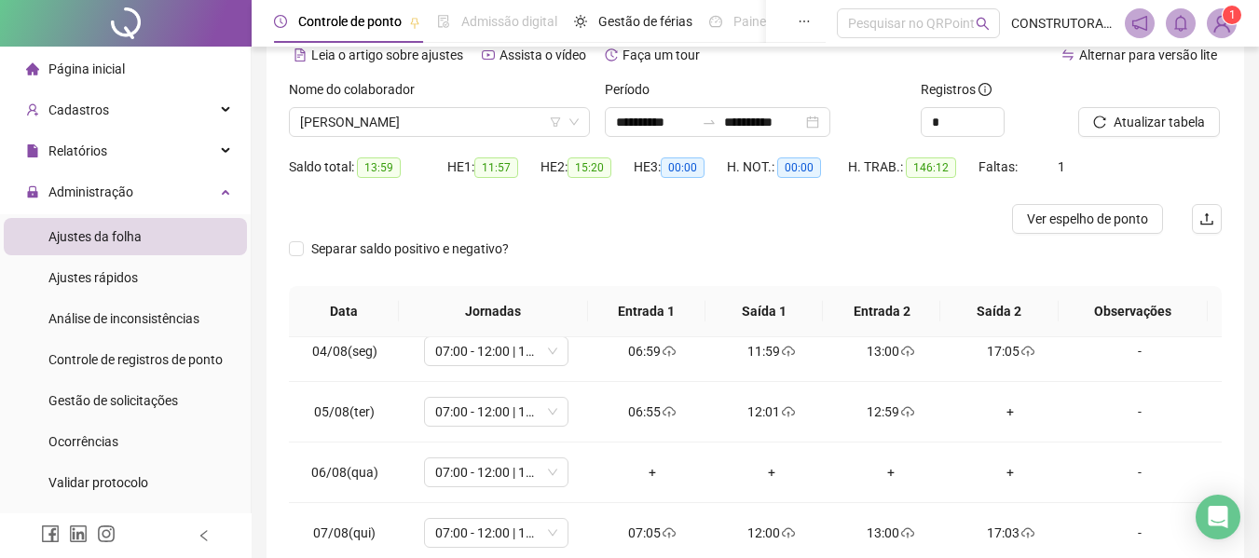
scroll to position [559, 0]
click at [1000, 414] on div "+" at bounding box center [1009, 413] width 89 height 20
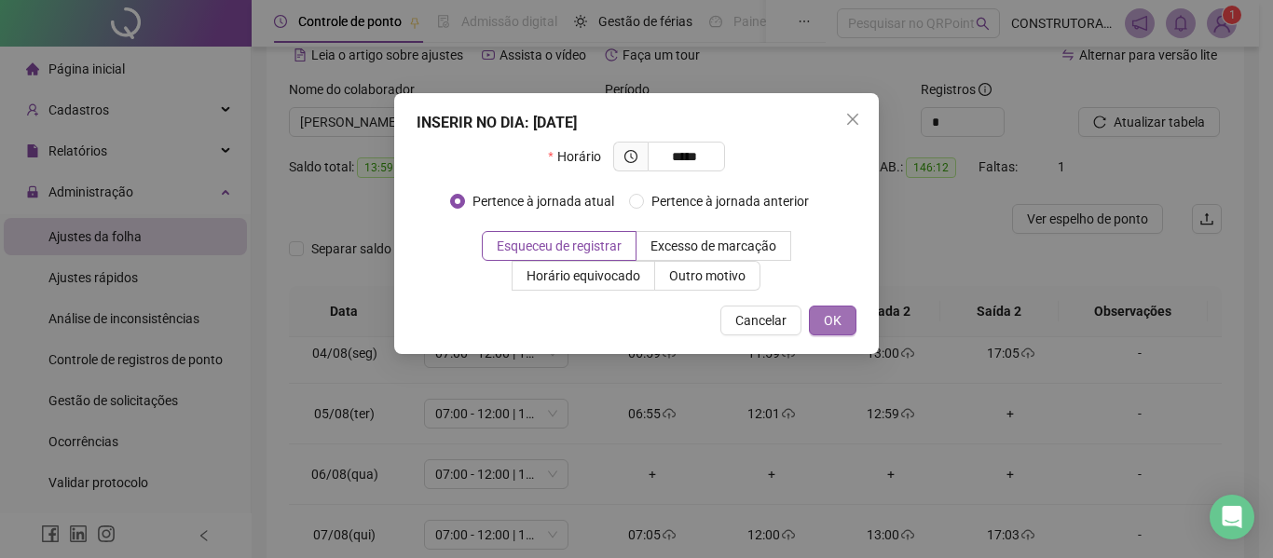
type input "*****"
click at [841, 321] on button "OK" at bounding box center [833, 321] width 48 height 30
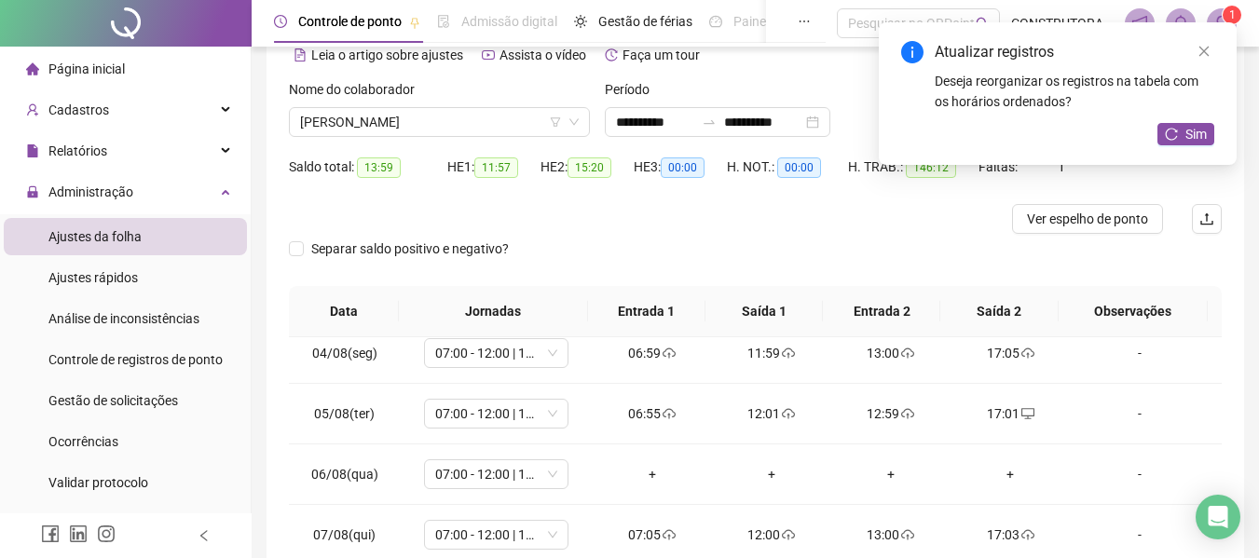
drag, startPoint x: 1182, startPoint y: 130, endPoint x: 1166, endPoint y: 136, distance: 16.8
click at [1181, 131] on button "Sim" at bounding box center [1185, 134] width 57 height 22
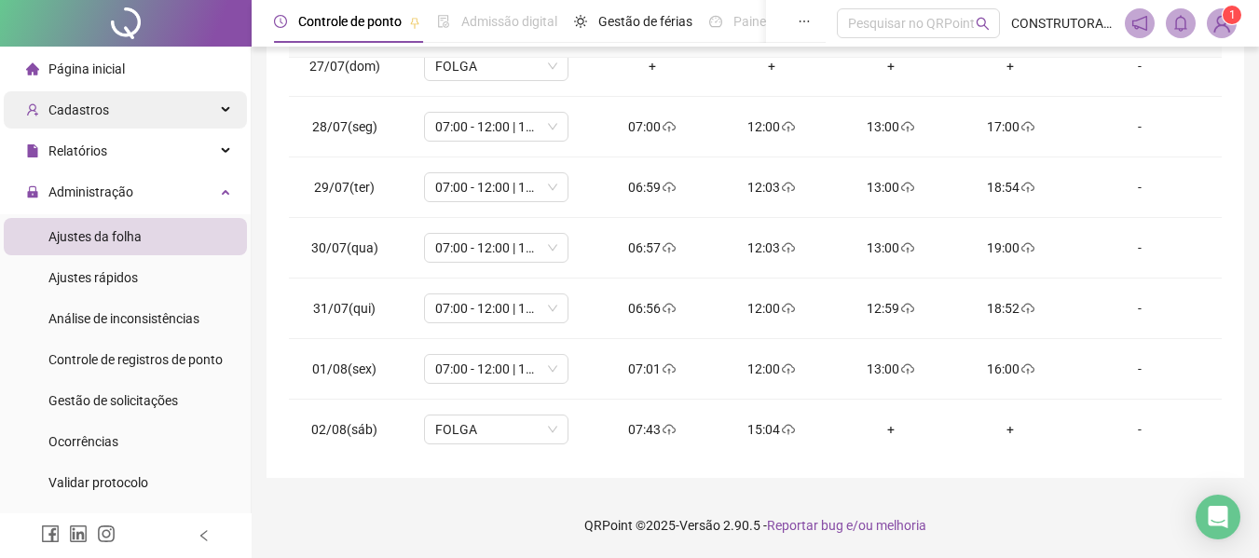
scroll to position [0, 0]
